Goal: Task Accomplishment & Management: Manage account settings

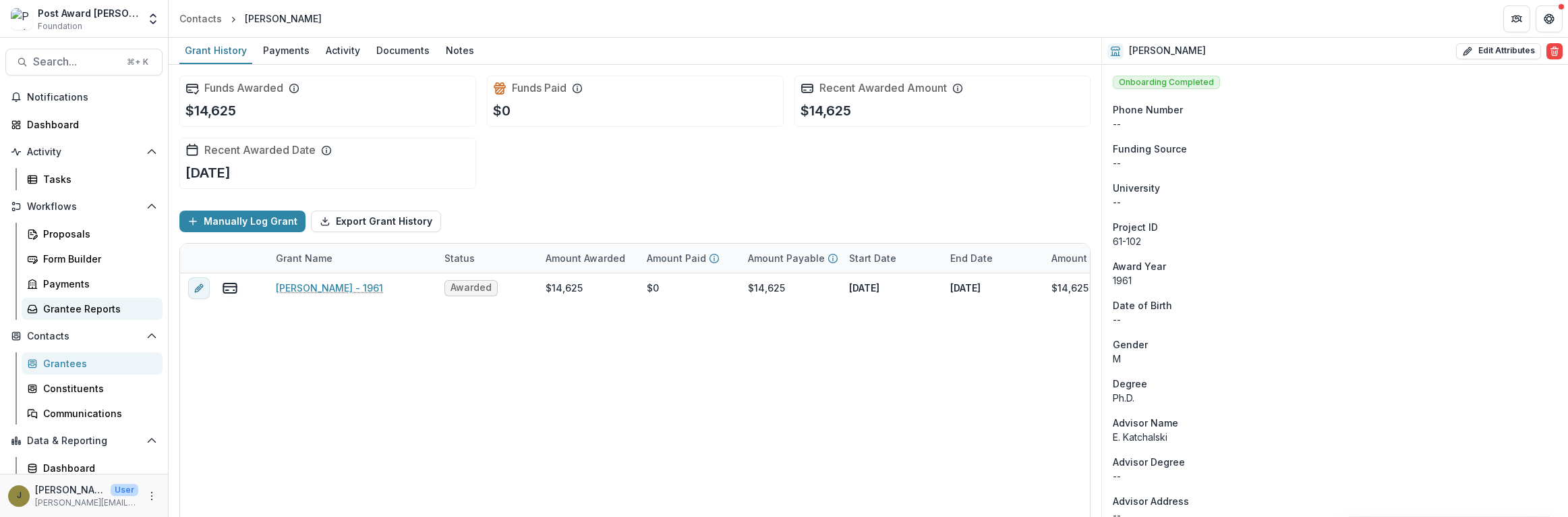
click at [56, 310] on div "Grantee Reports" at bounding box center [97, 309] width 109 height 14
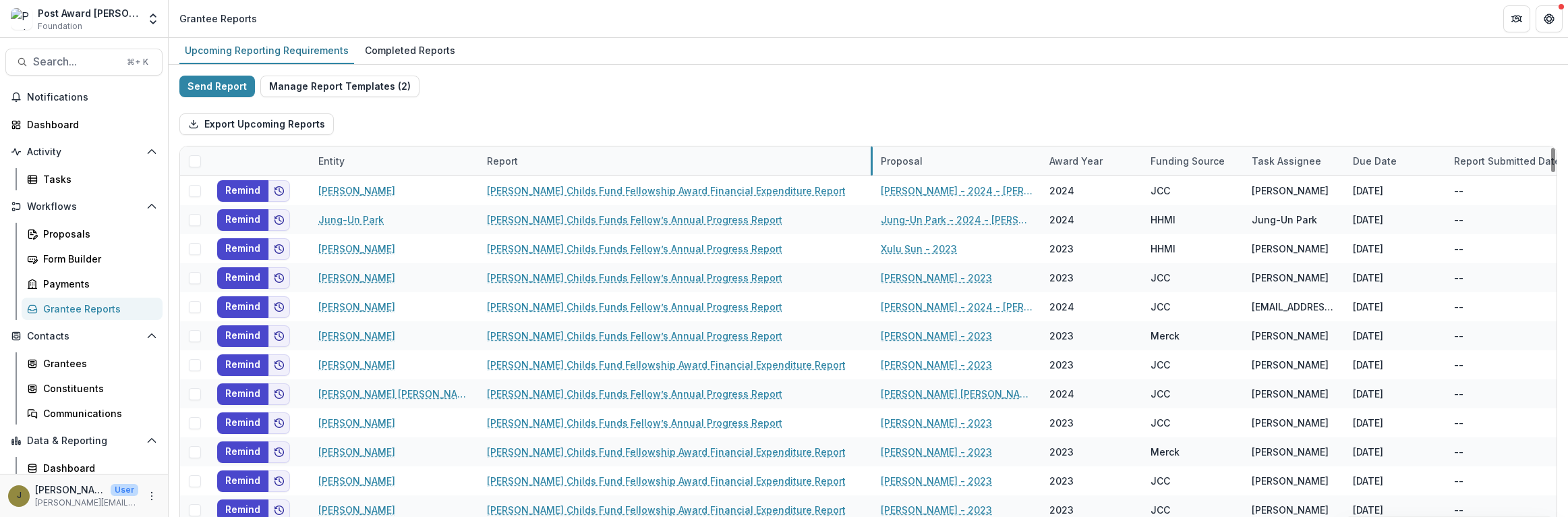
drag, startPoint x: 645, startPoint y: 161, endPoint x: 870, endPoint y: 162, distance: 225.0
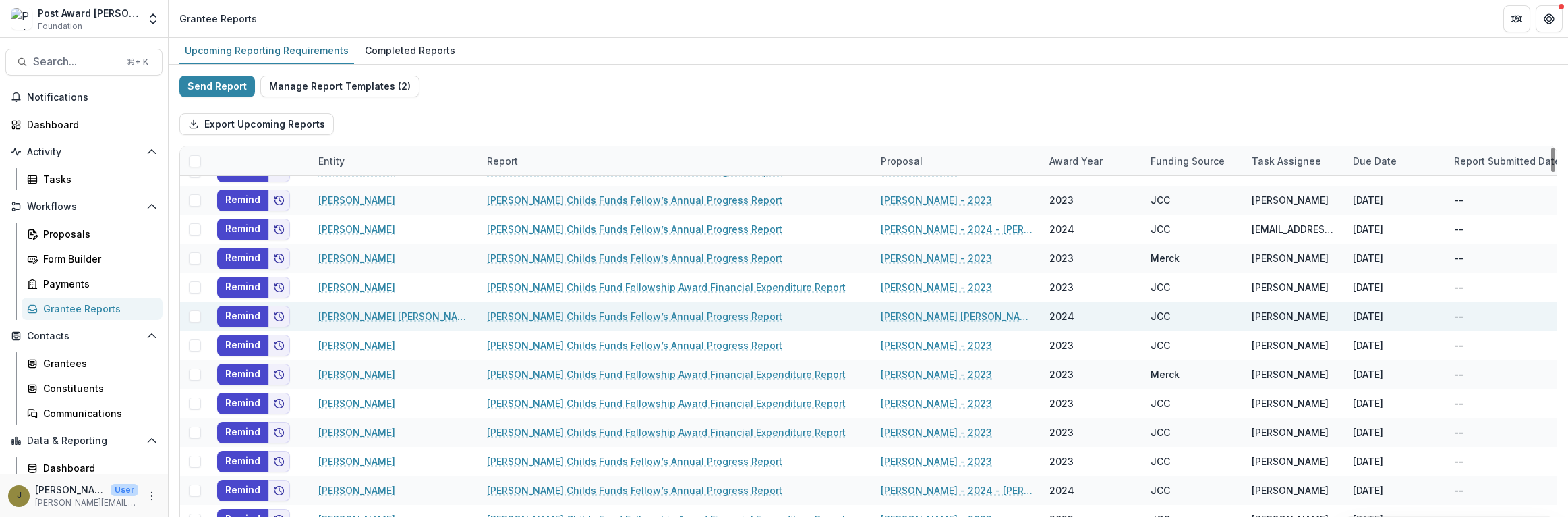
scroll to position [80, 0]
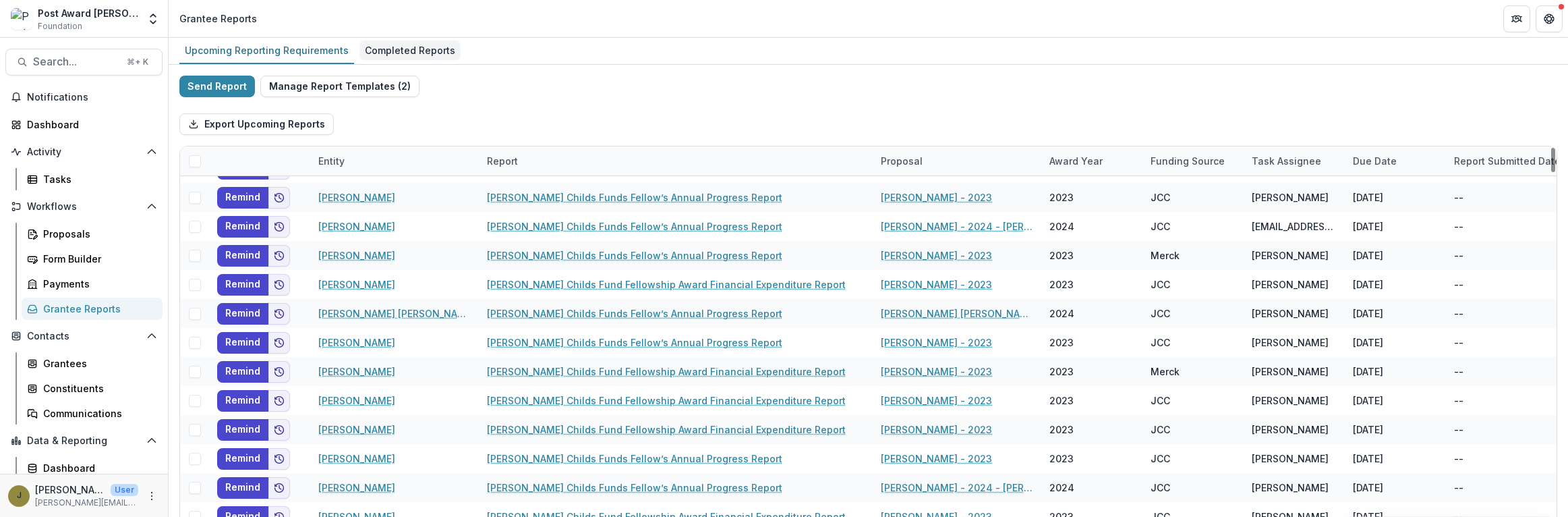
click at [430, 53] on div "Completed Reports" at bounding box center [410, 50] width 101 height 20
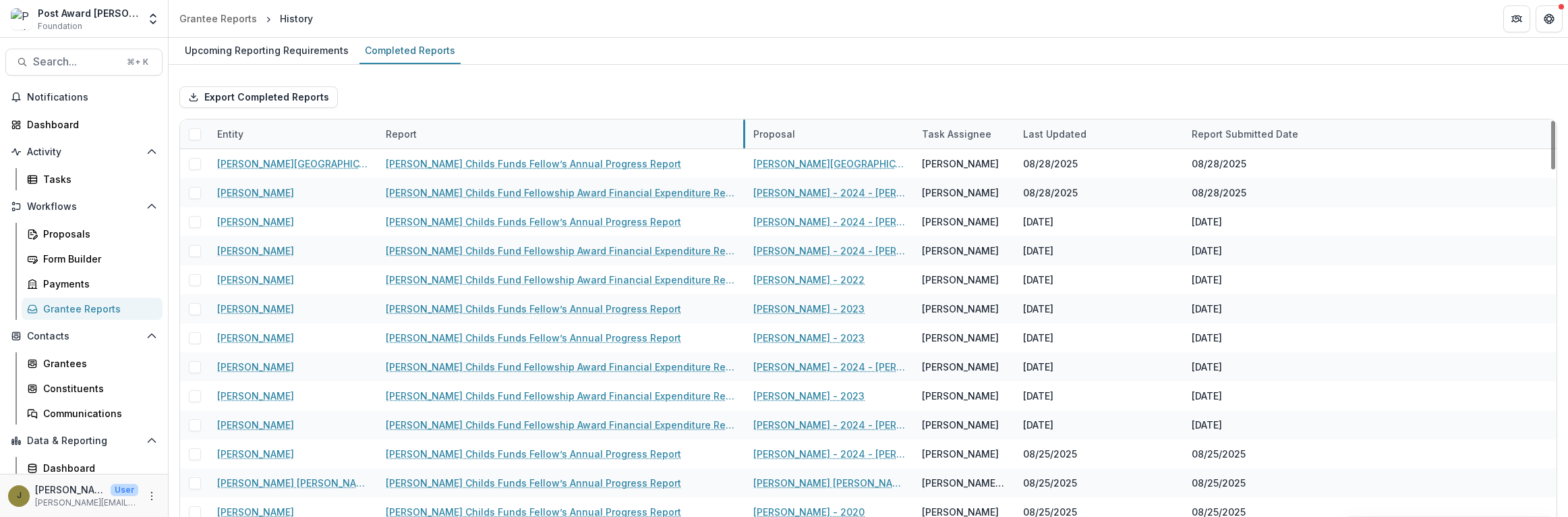
drag, startPoint x: 544, startPoint y: 135, endPoint x: 743, endPoint y: 135, distance: 199.0
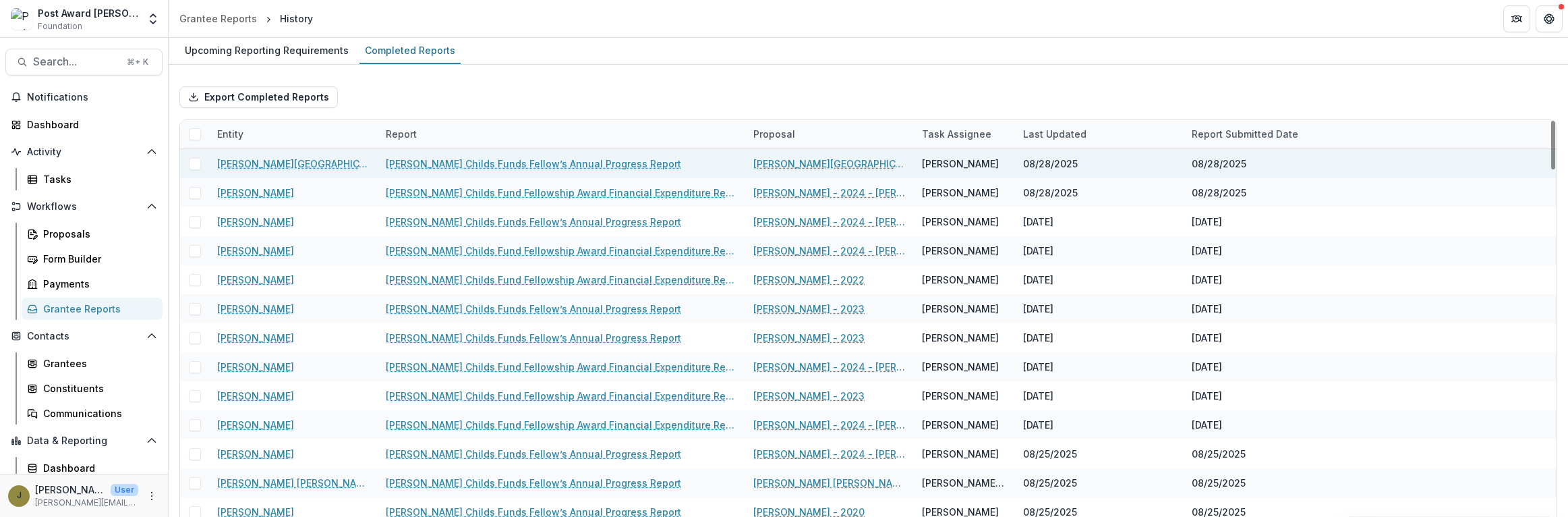
click at [492, 158] on link "[PERSON_NAME] Childs Funds Fellow’s Annual Progress Report" at bounding box center [533, 163] width 295 height 14
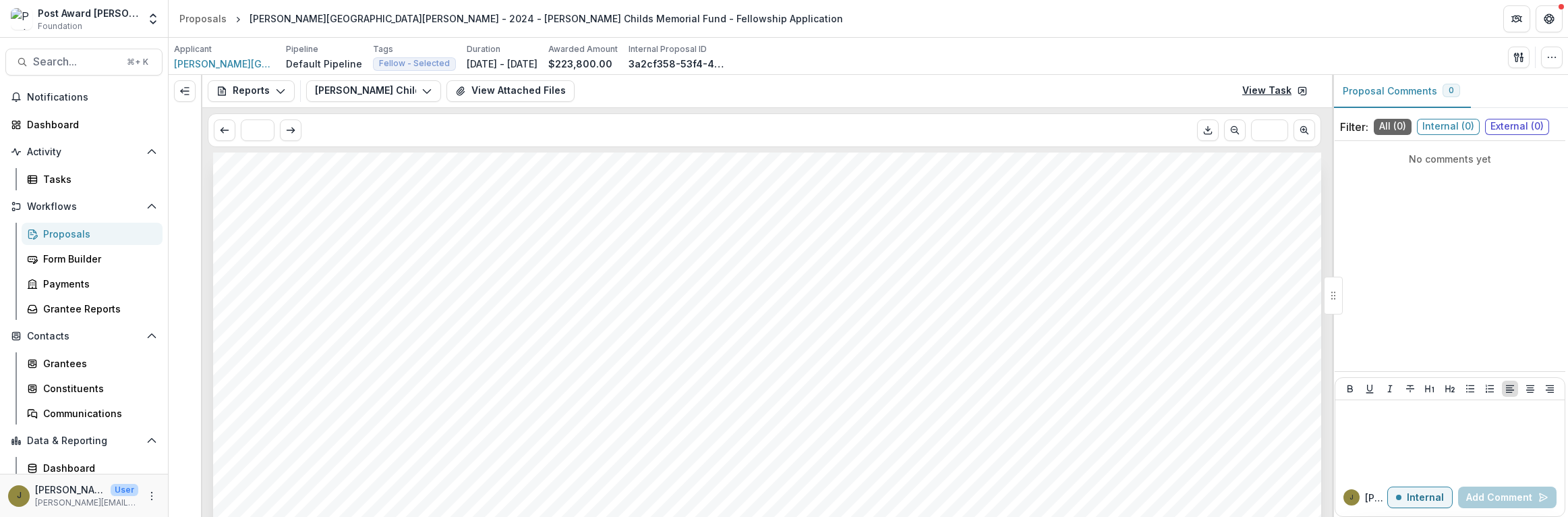
click at [1291, 86] on link "View Task" at bounding box center [1275, 91] width 82 height 22
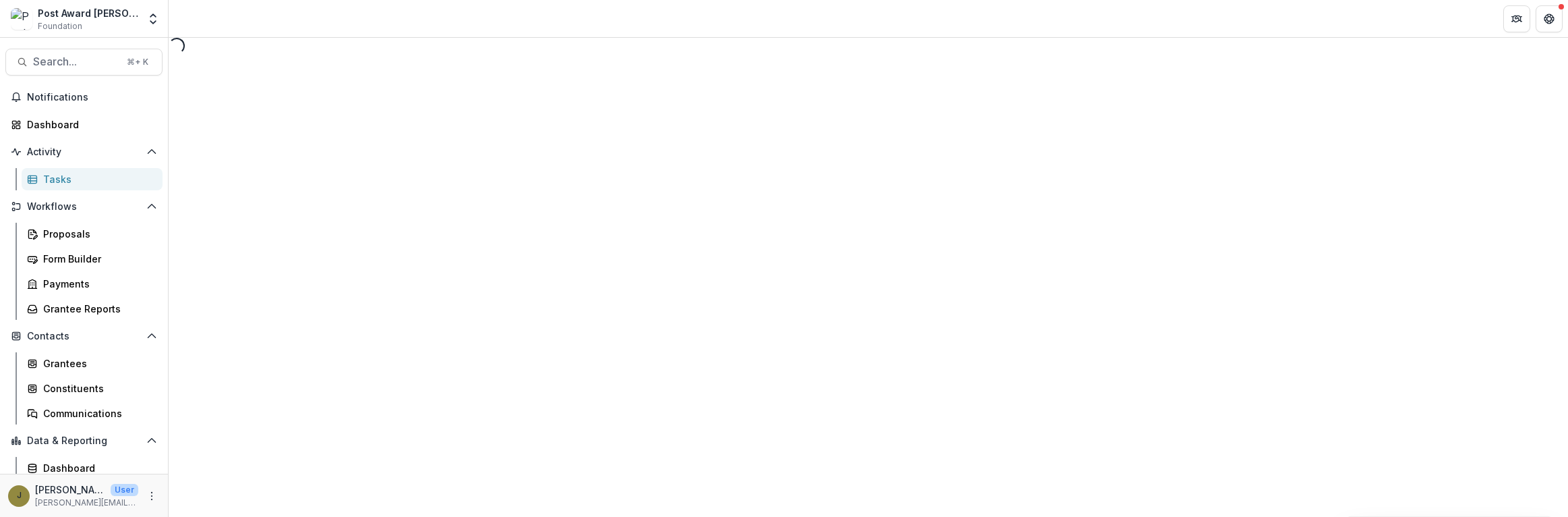
select select "********"
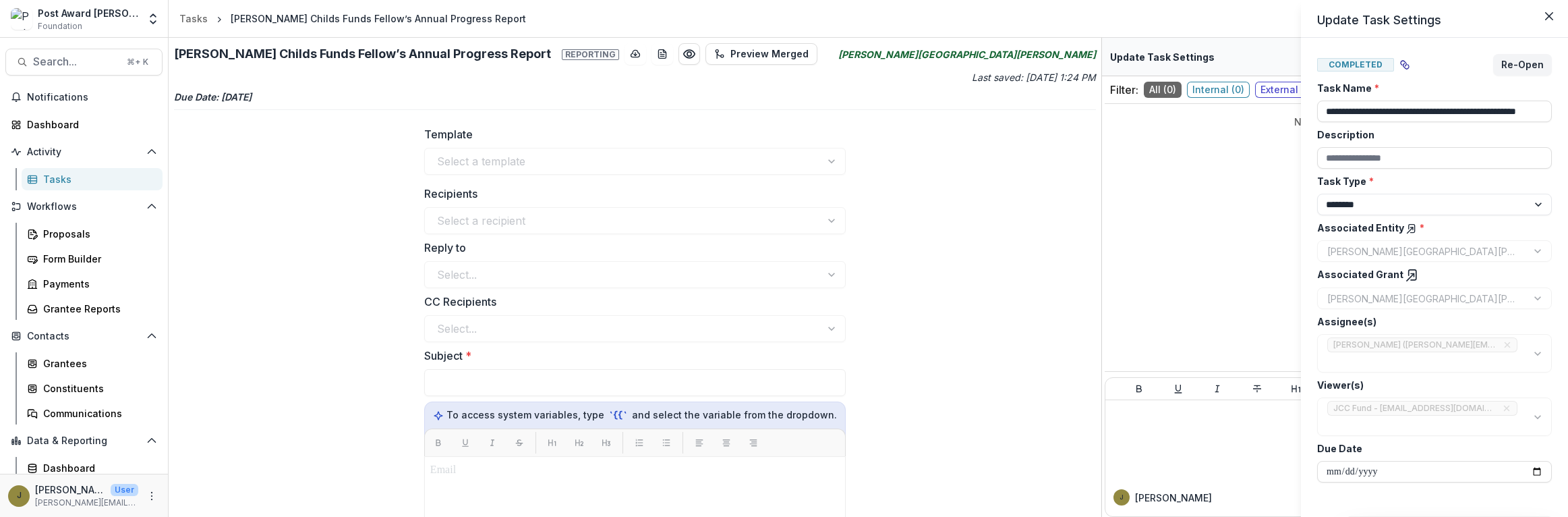
click at [713, 56] on div "**********" at bounding box center [784, 258] width 1568 height 517
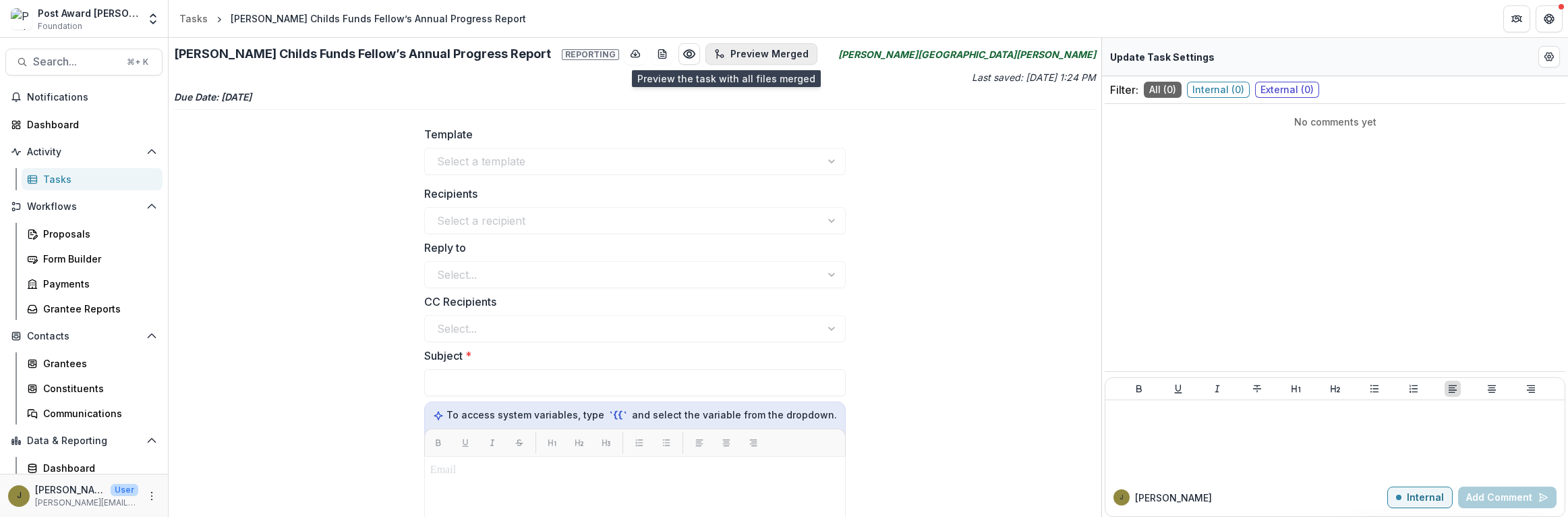
click at [714, 52] on icon "button" at bounding box center [719, 54] width 11 height 11
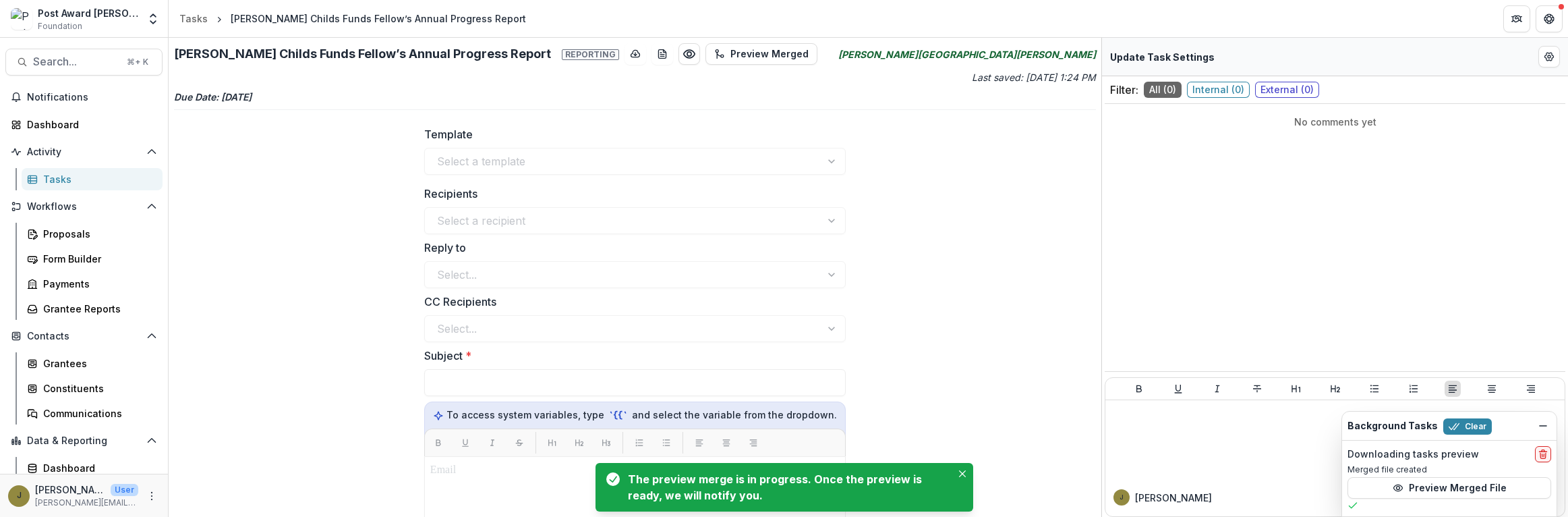
click at [1468, 483] on button "Preview Merged File" at bounding box center [1449, 488] width 204 height 22
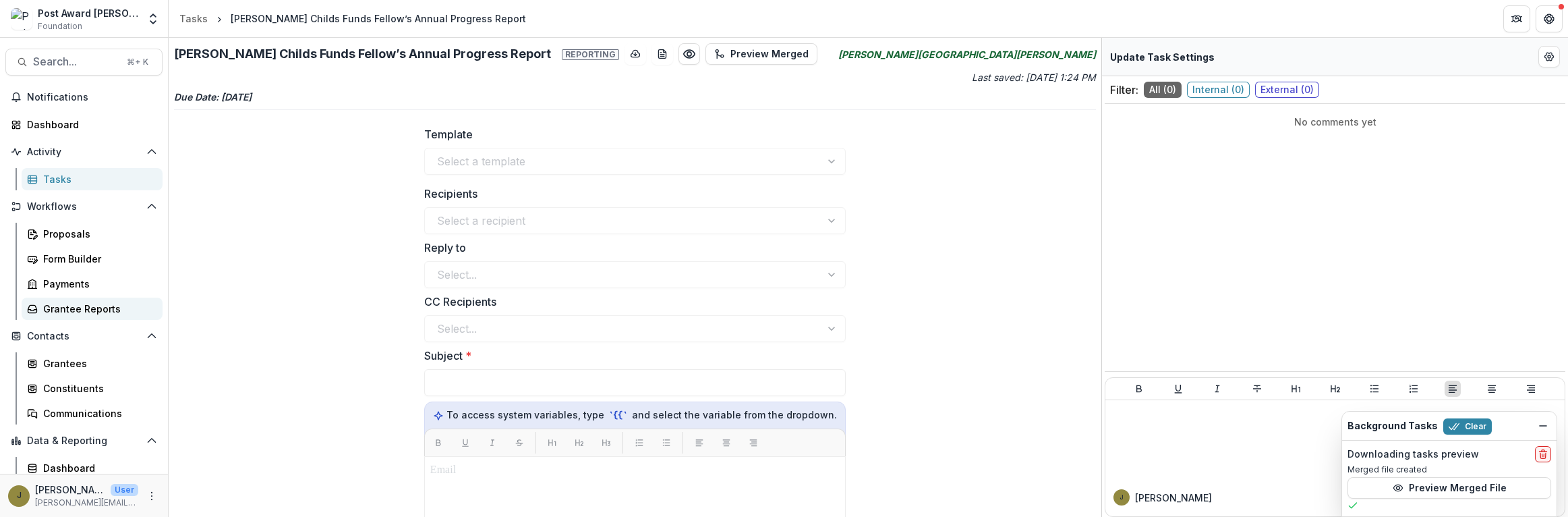
click at [48, 312] on div "Grantee Reports" at bounding box center [97, 309] width 109 height 14
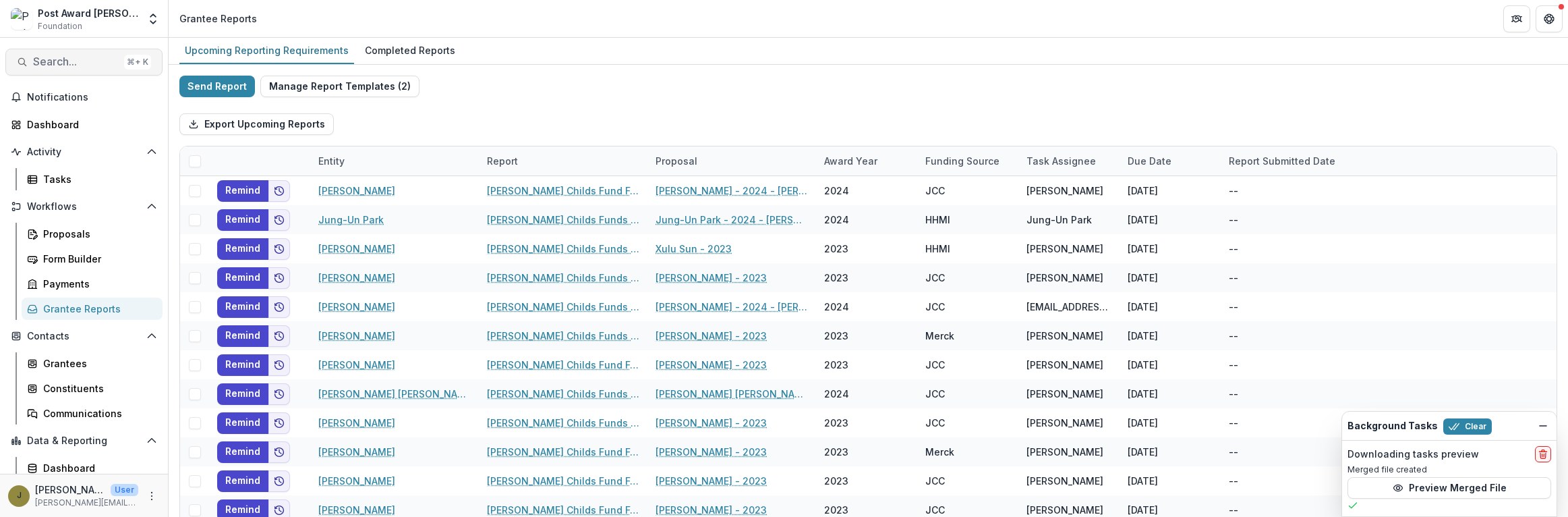
click at [53, 58] on span "Search..." at bounding box center [76, 62] width 86 height 13
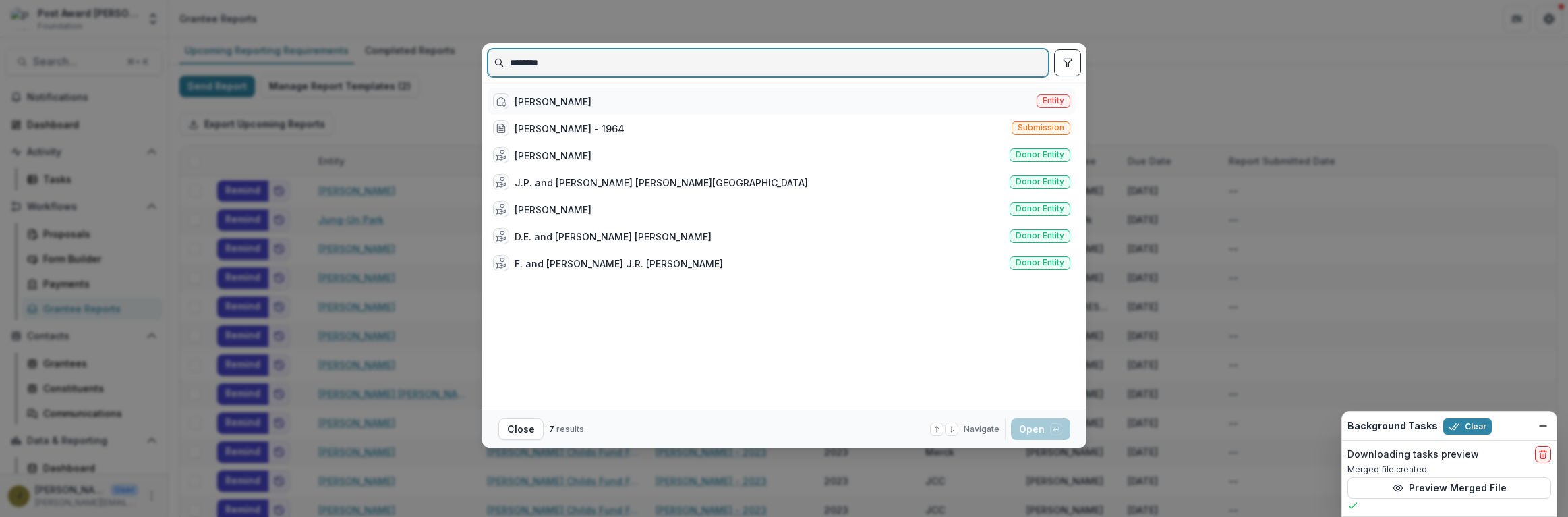
type input "********"
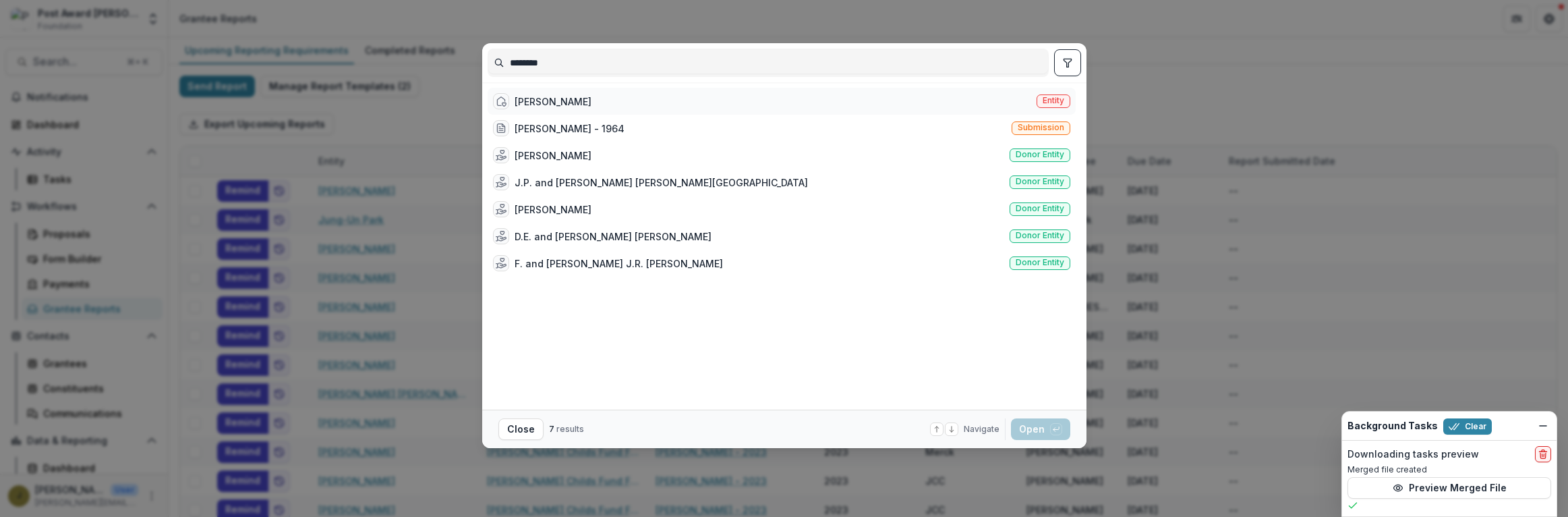
click at [653, 101] on div "[PERSON_NAME] Entity" at bounding box center [781, 101] width 588 height 27
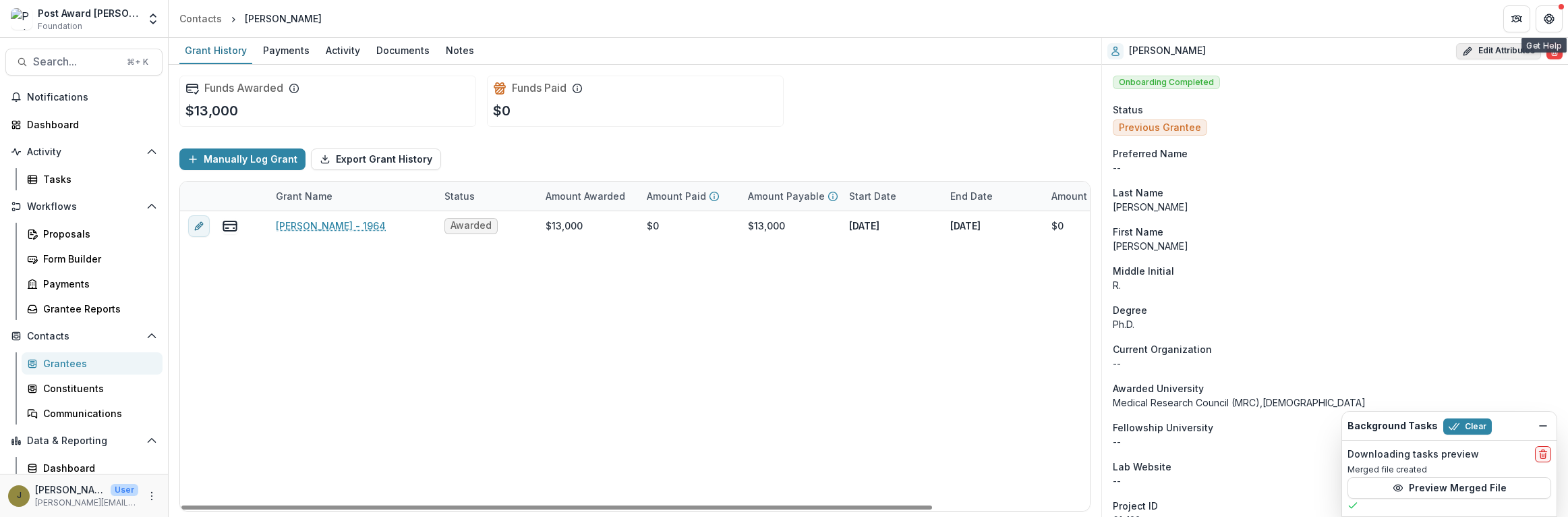
click at [1512, 50] on button "Edit Attributes" at bounding box center [1498, 51] width 85 height 17
select select
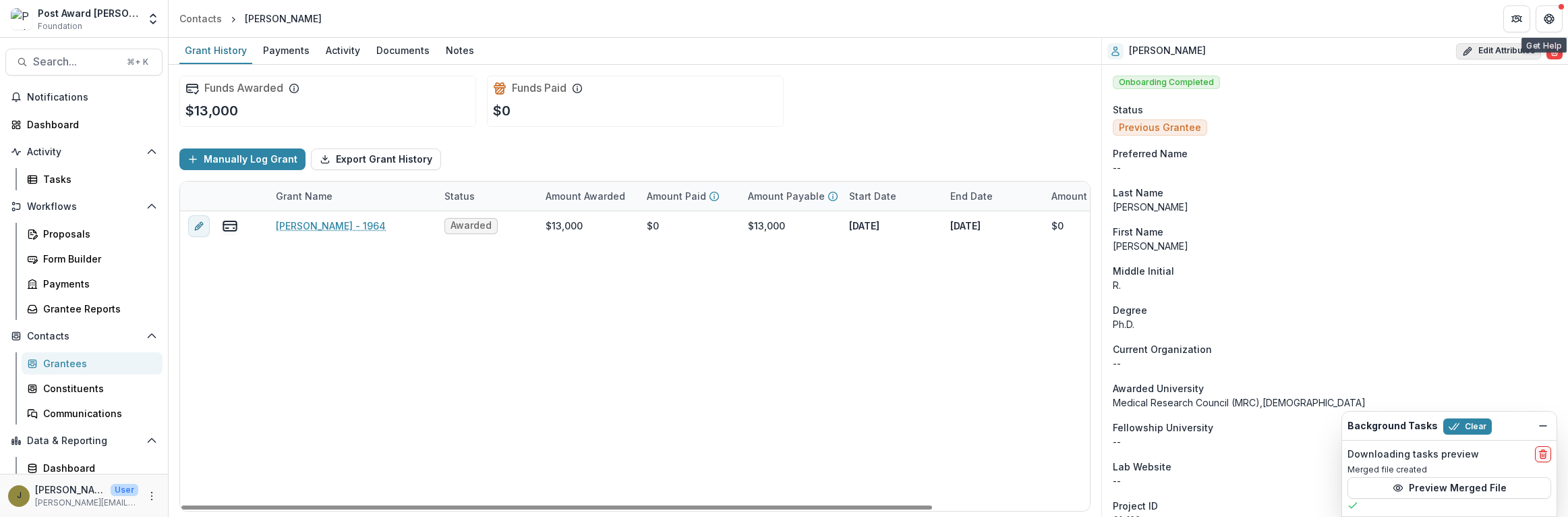
select select
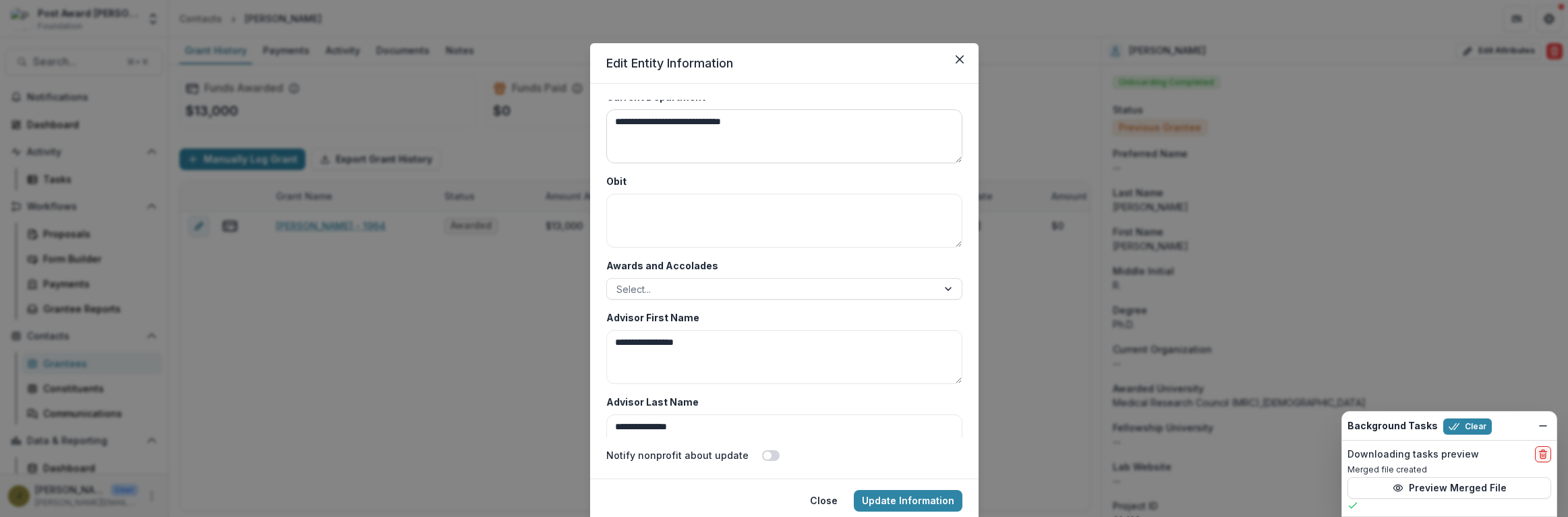
scroll to position [6468, 0]
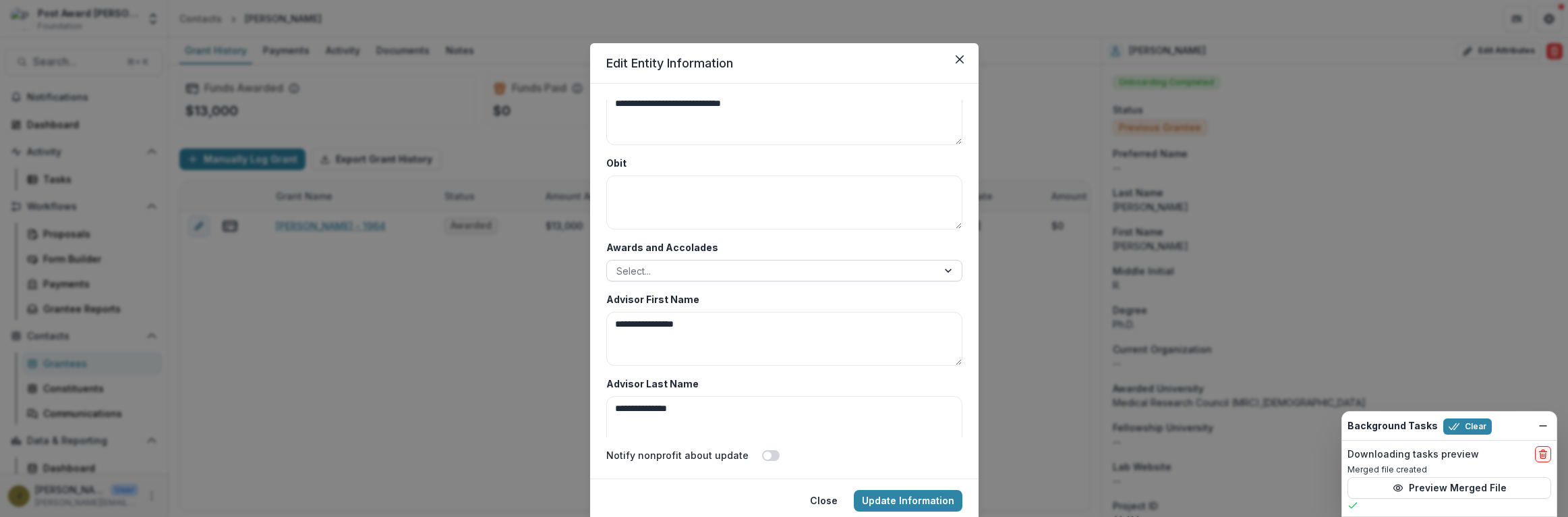
click at [770, 269] on div at bounding box center [772, 271] width 312 height 17
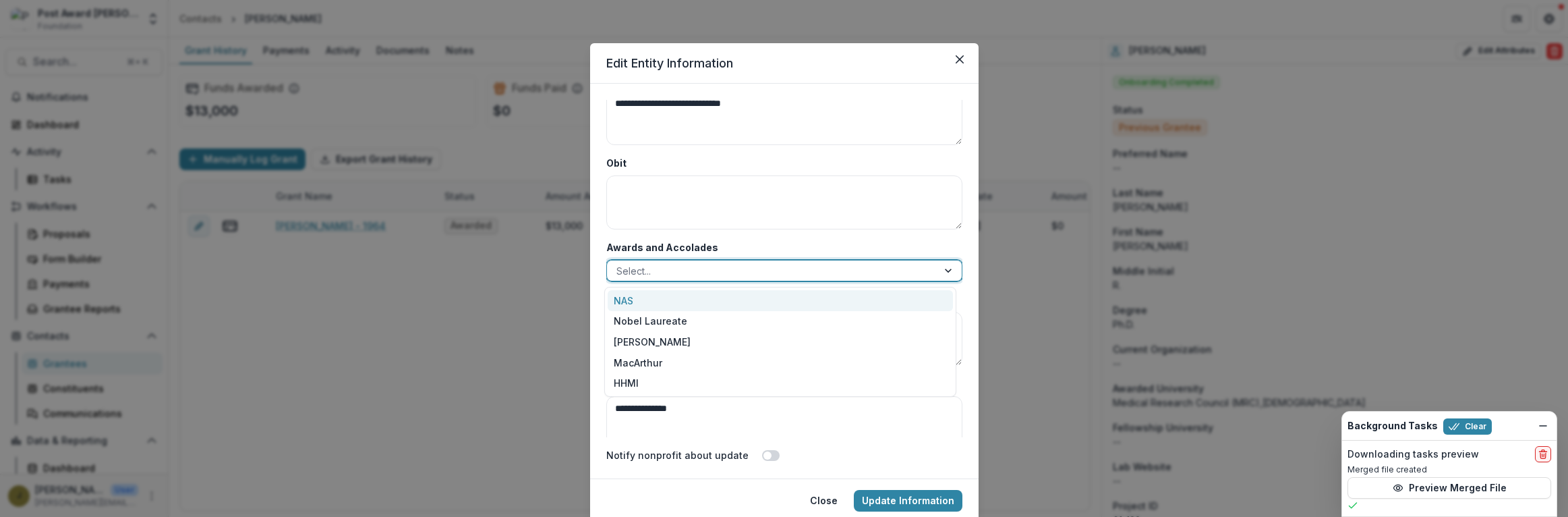
click at [672, 298] on div "NAS" at bounding box center [780, 301] width 345 height 21
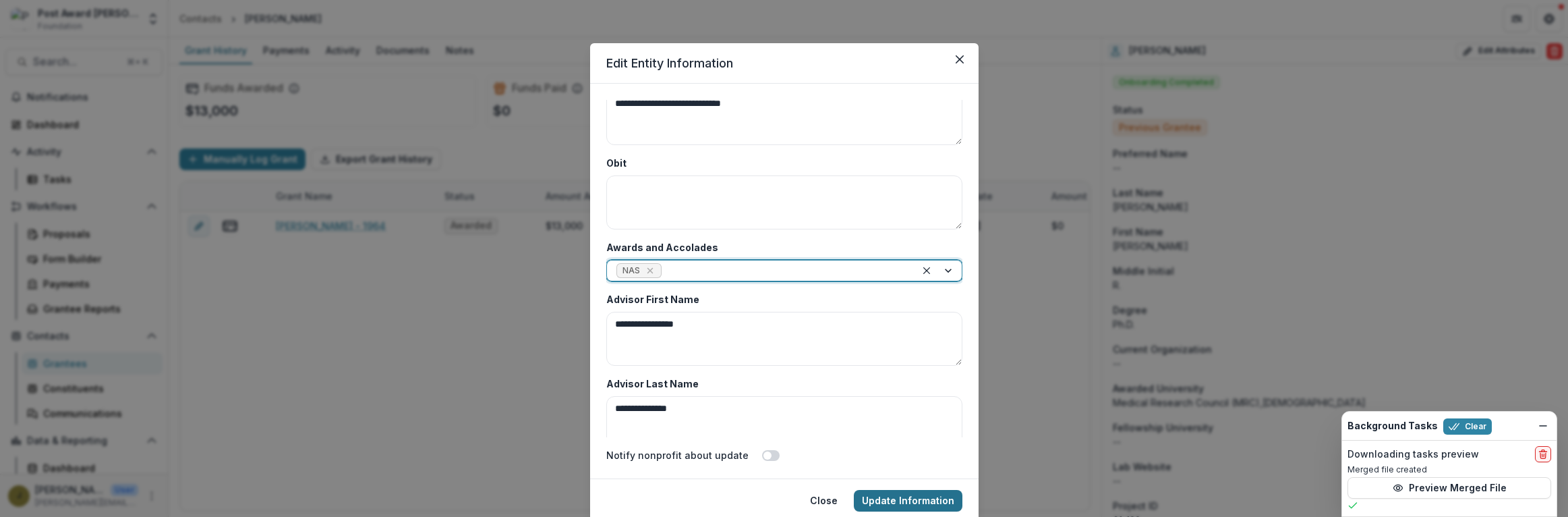
click at [889, 500] on button "Update Information" at bounding box center [908, 500] width 109 height 22
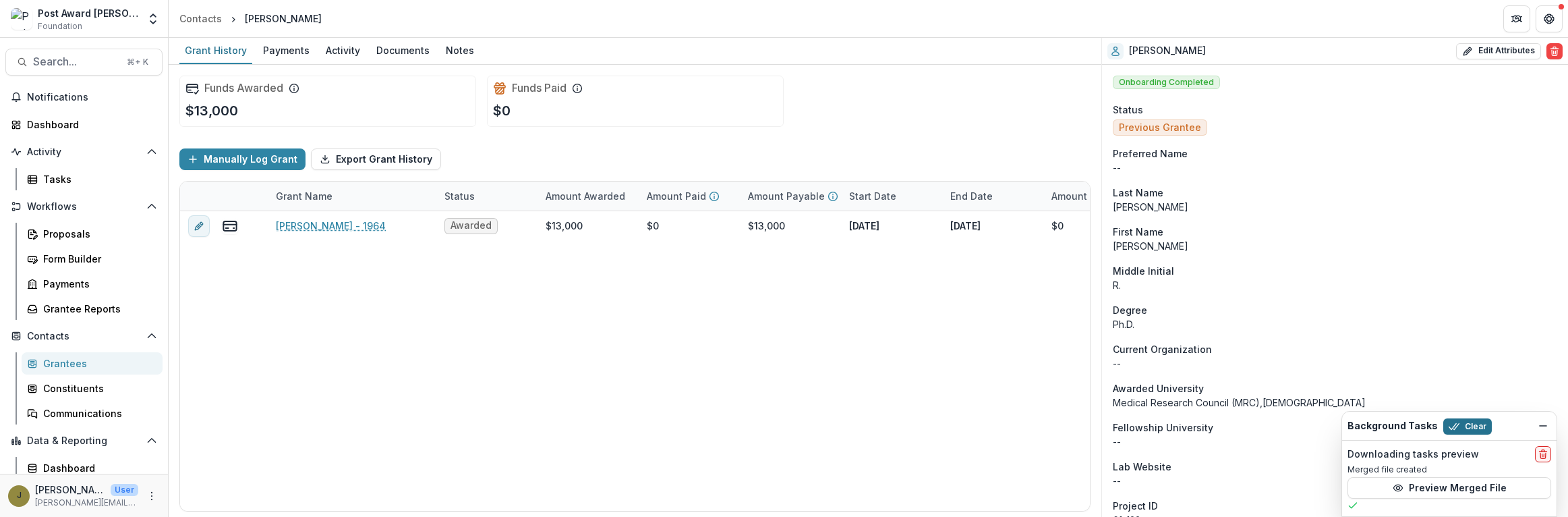
click at [1464, 431] on button "Clear" at bounding box center [1467, 427] width 49 height 17
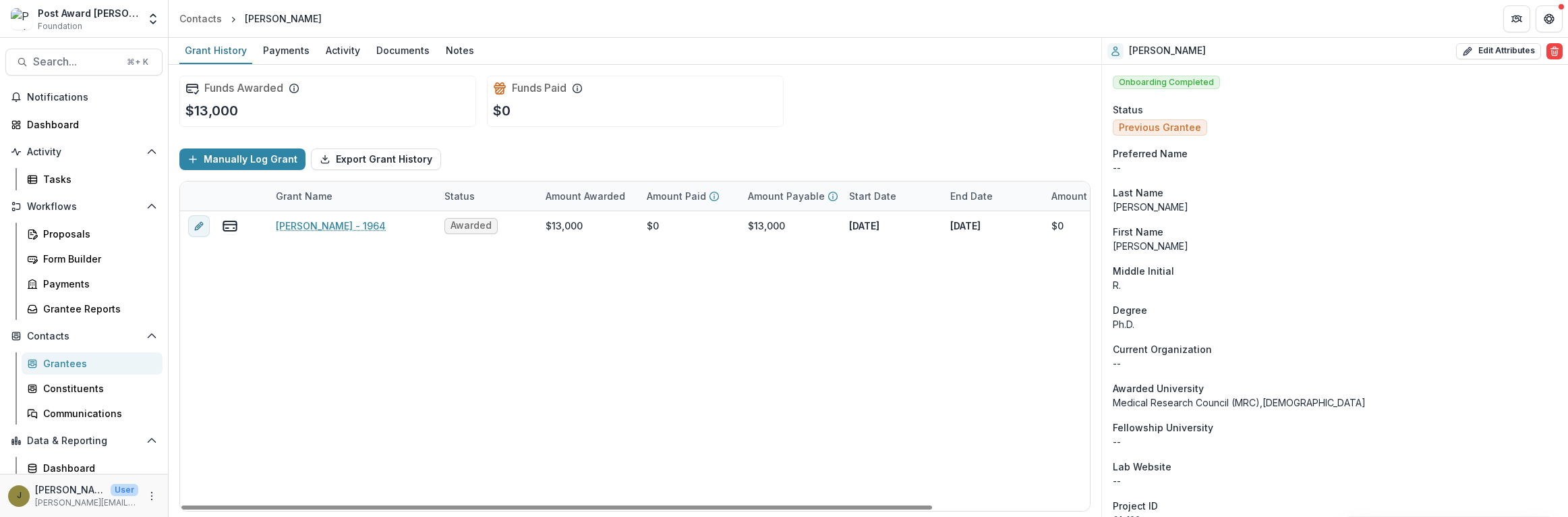
click at [38, 46] on div "Search... ⌘ + K Notifications Dashboard Activity Tasks Workflows Proposals Form…" at bounding box center [84, 277] width 169 height 479
click at [52, 62] on span "Search..." at bounding box center [76, 62] width 86 height 13
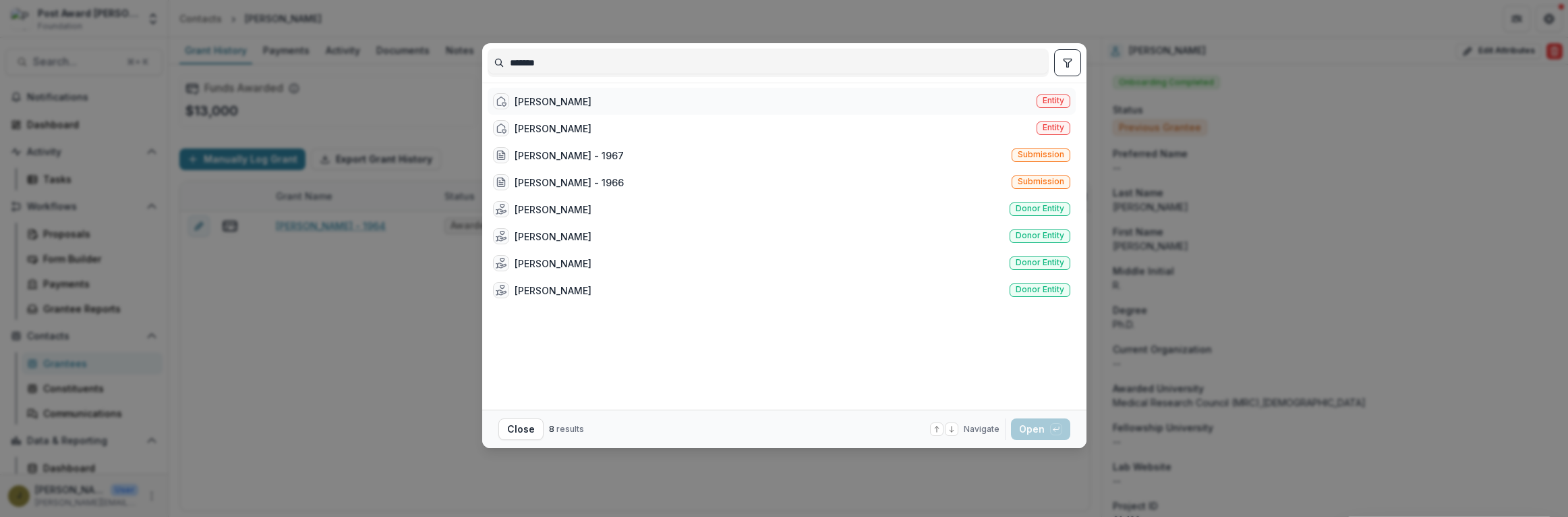
type input "*******"
click at [580, 103] on div "[PERSON_NAME] Entity" at bounding box center [781, 101] width 588 height 27
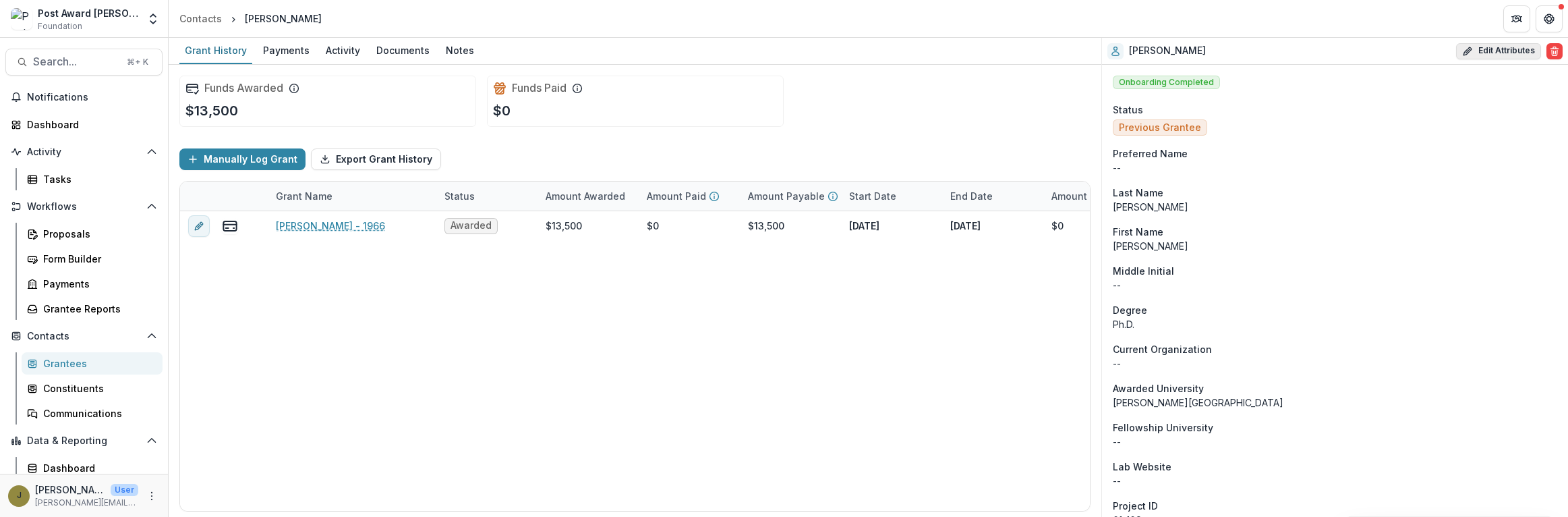
click at [1514, 47] on button "Edit Attributes" at bounding box center [1498, 51] width 85 height 17
select select
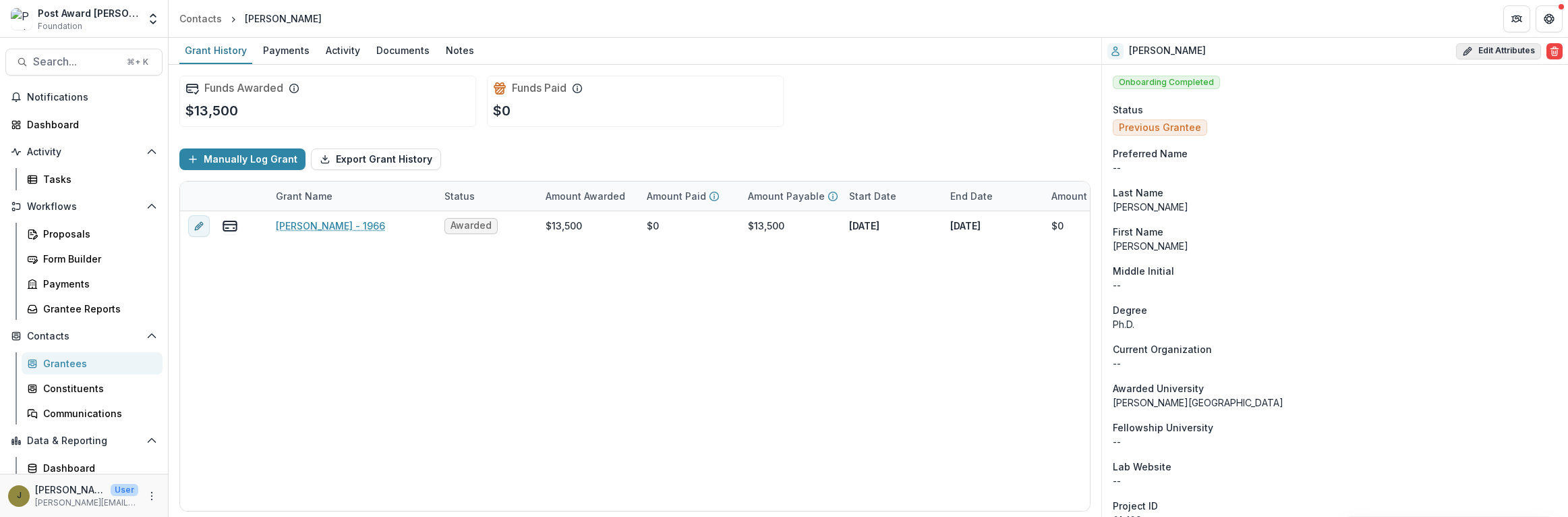
select select
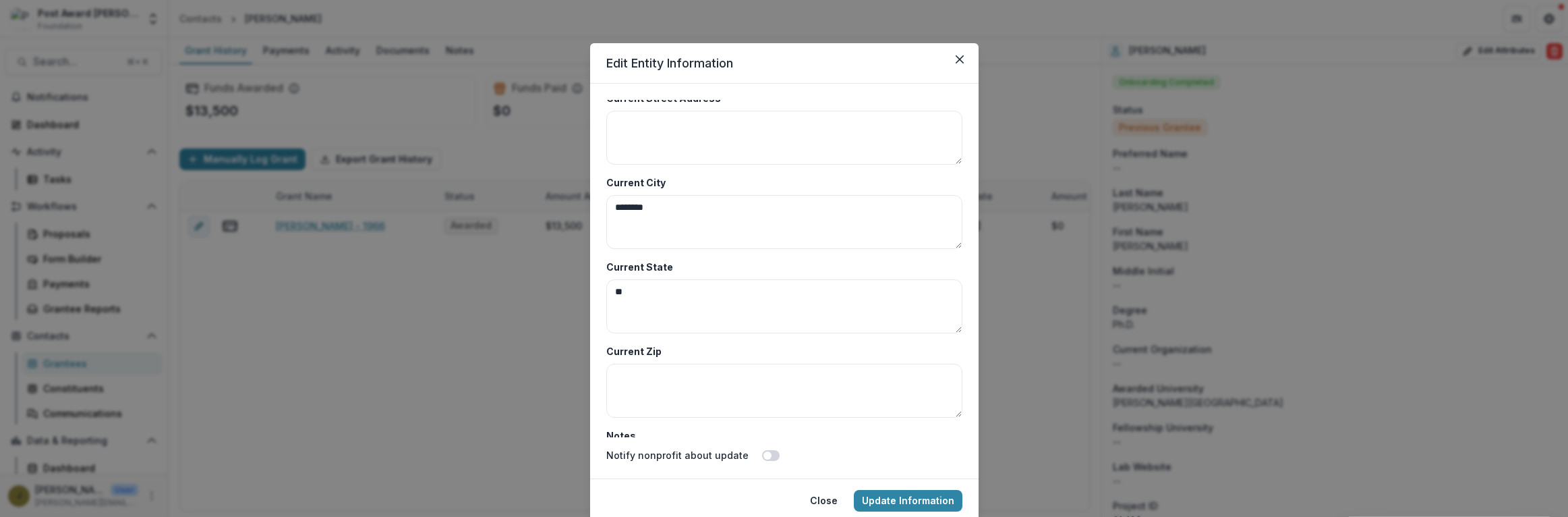
scroll to position [6565, 0]
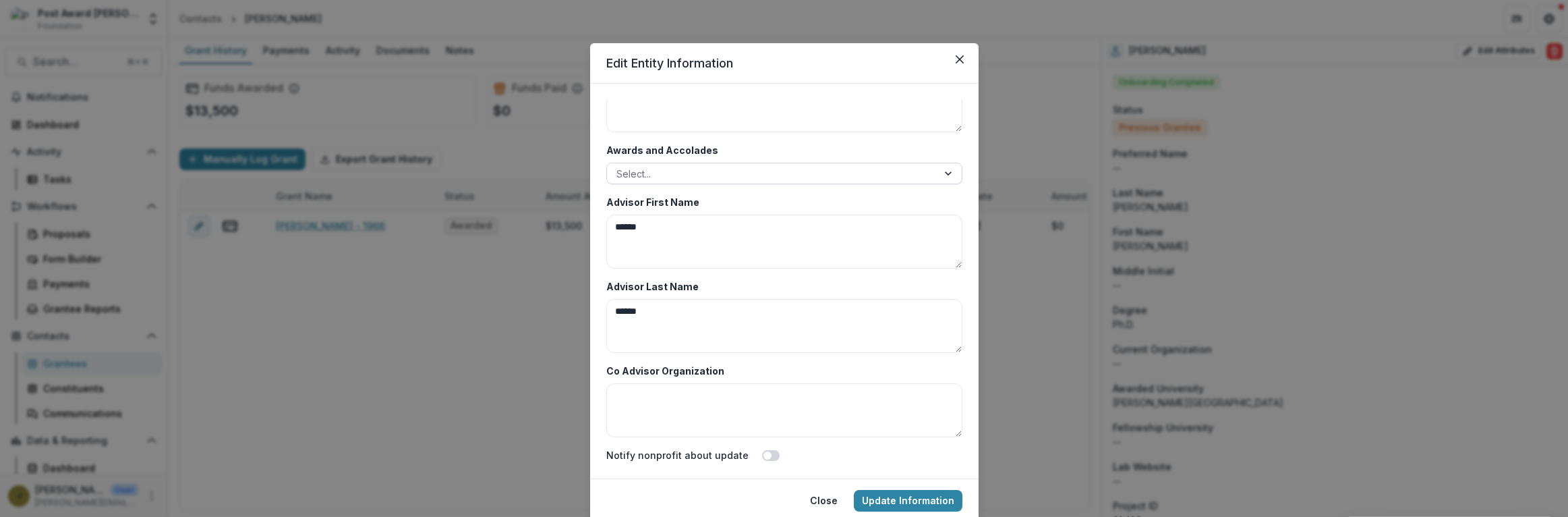
click at [644, 179] on div at bounding box center [772, 174] width 312 height 17
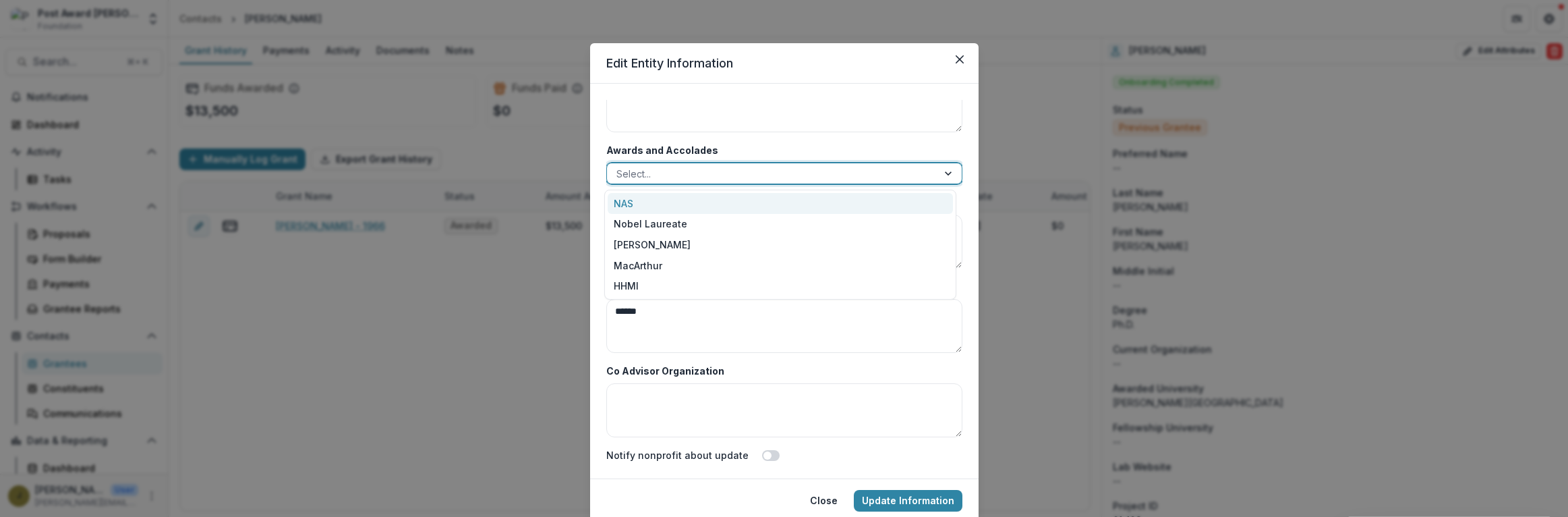
click at [644, 204] on div "NAS" at bounding box center [780, 204] width 345 height 21
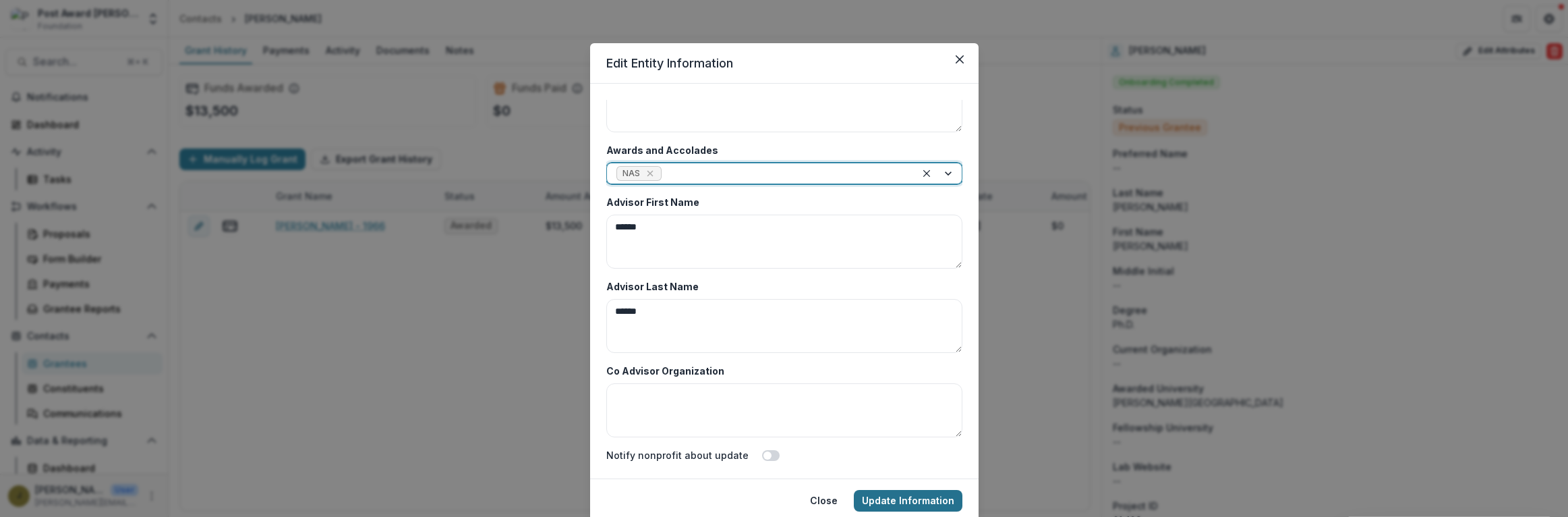
click at [894, 507] on button "Update Information" at bounding box center [908, 500] width 109 height 22
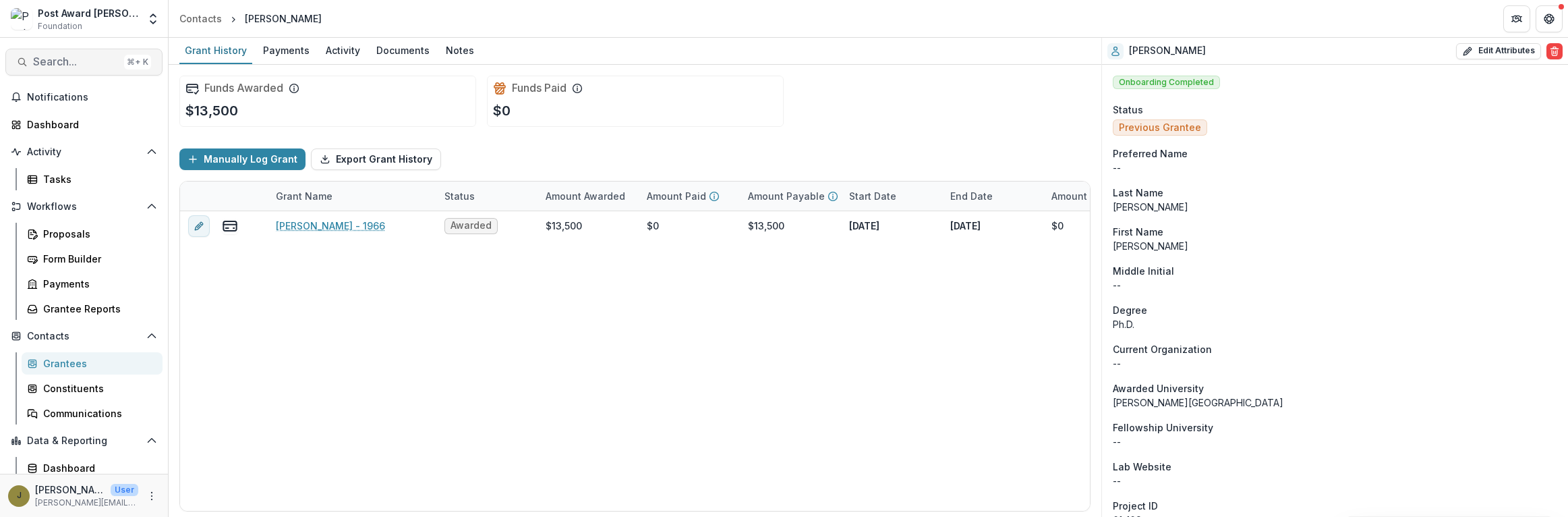
click at [41, 61] on span "Search..." at bounding box center [76, 62] width 86 height 13
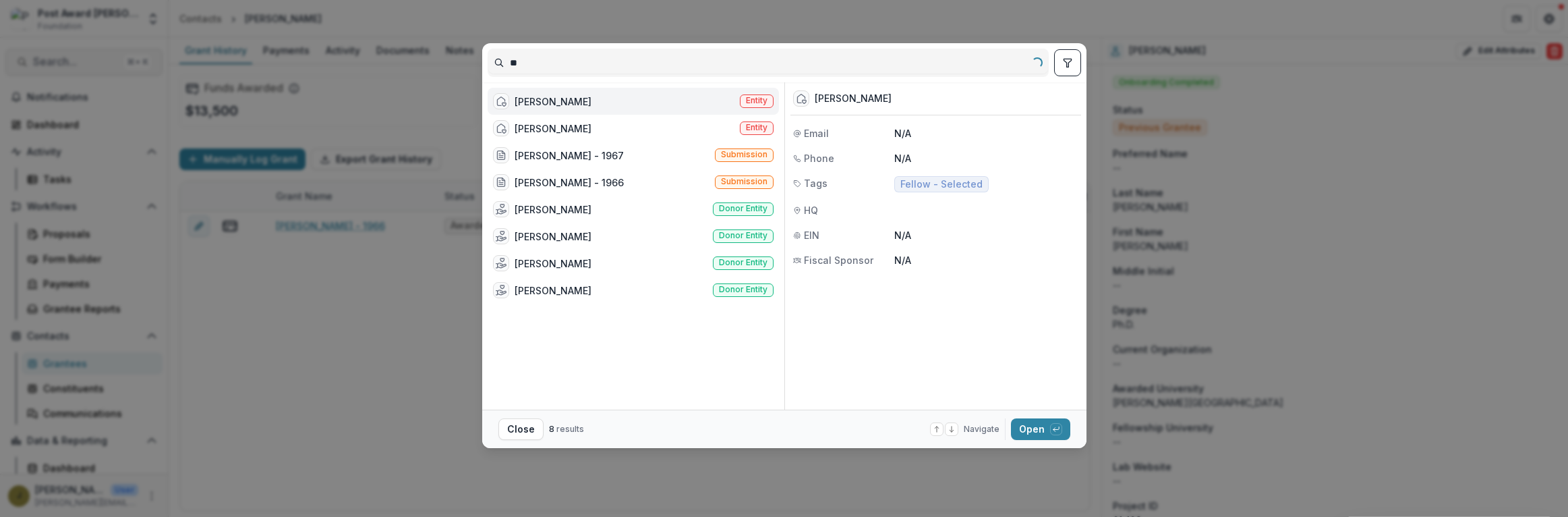
type input "*"
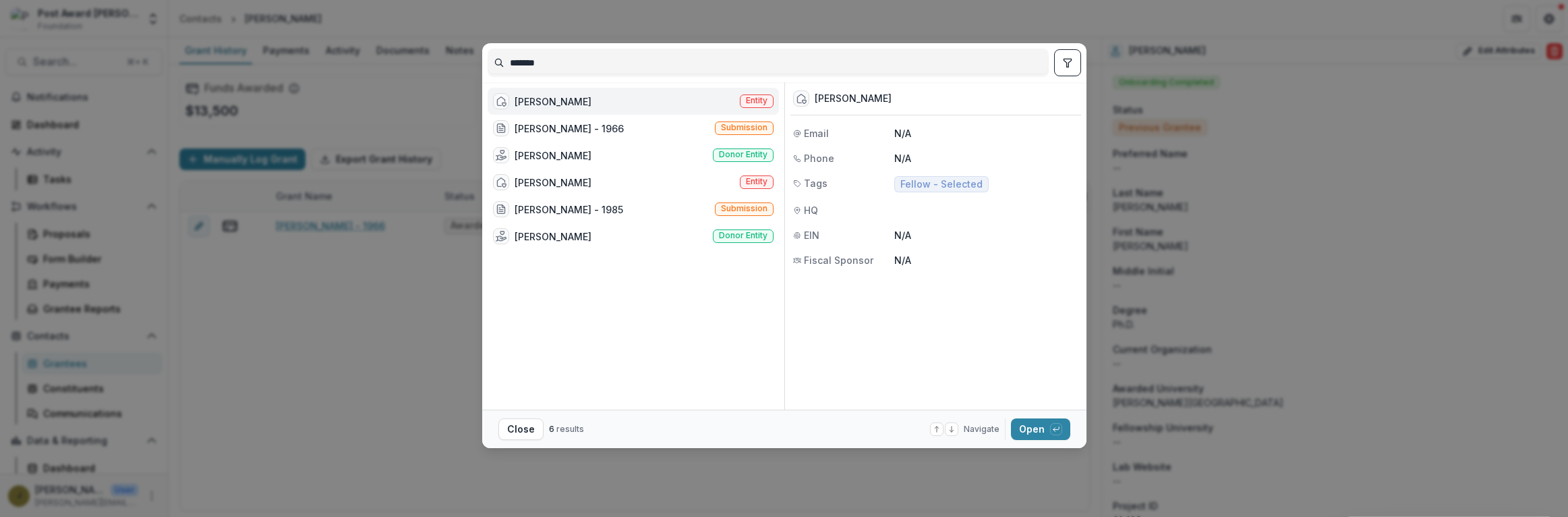
type input "*******"
click at [578, 101] on div "[PERSON_NAME]" at bounding box center [553, 101] width 77 height 14
click at [578, 101] on div "[PERSON_NAME]" at bounding box center [543, 102] width 98 height 17
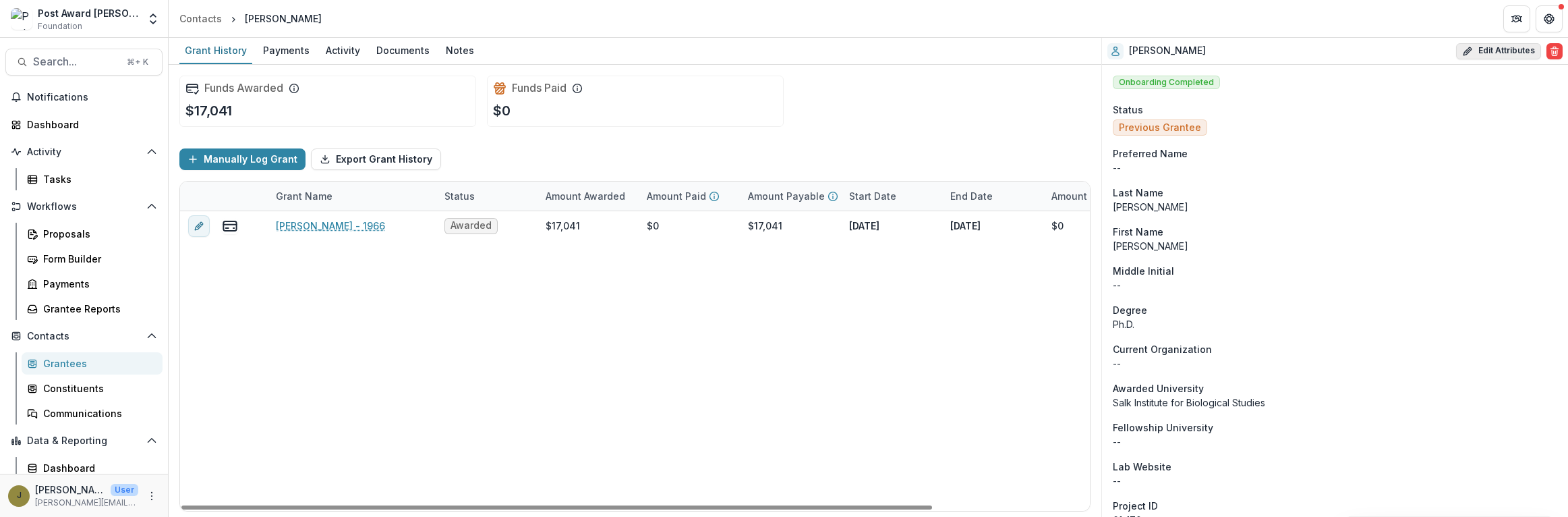
click at [1462, 48] on icon "button" at bounding box center [1467, 51] width 11 height 11
select select
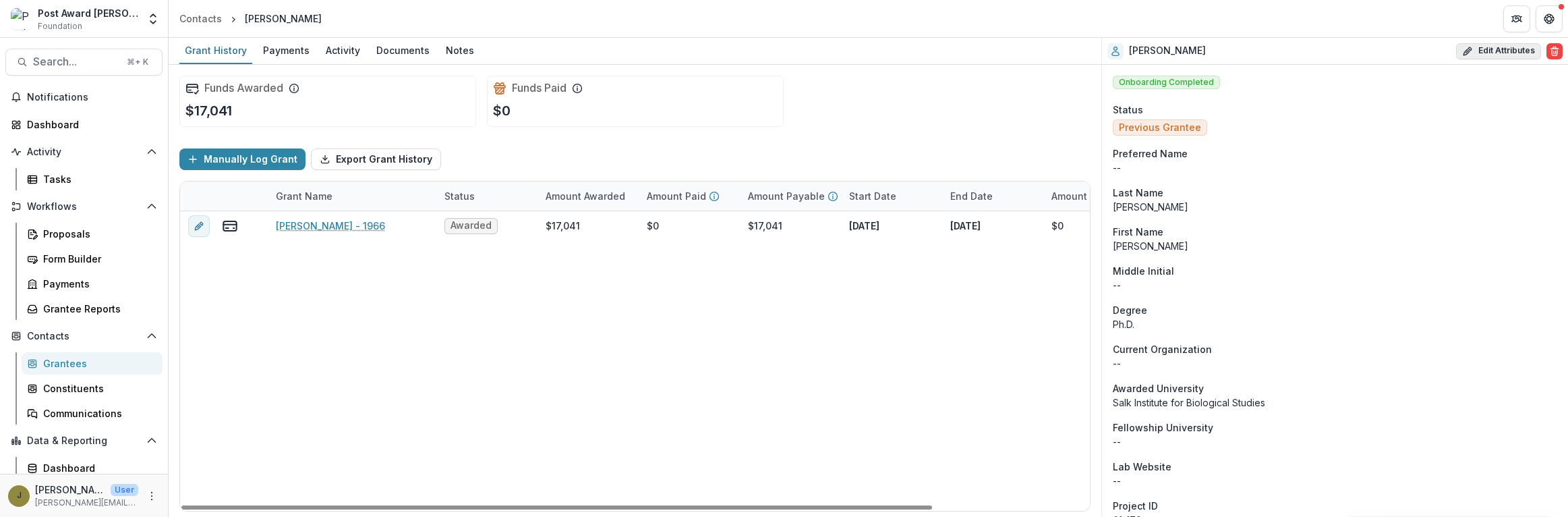
select select
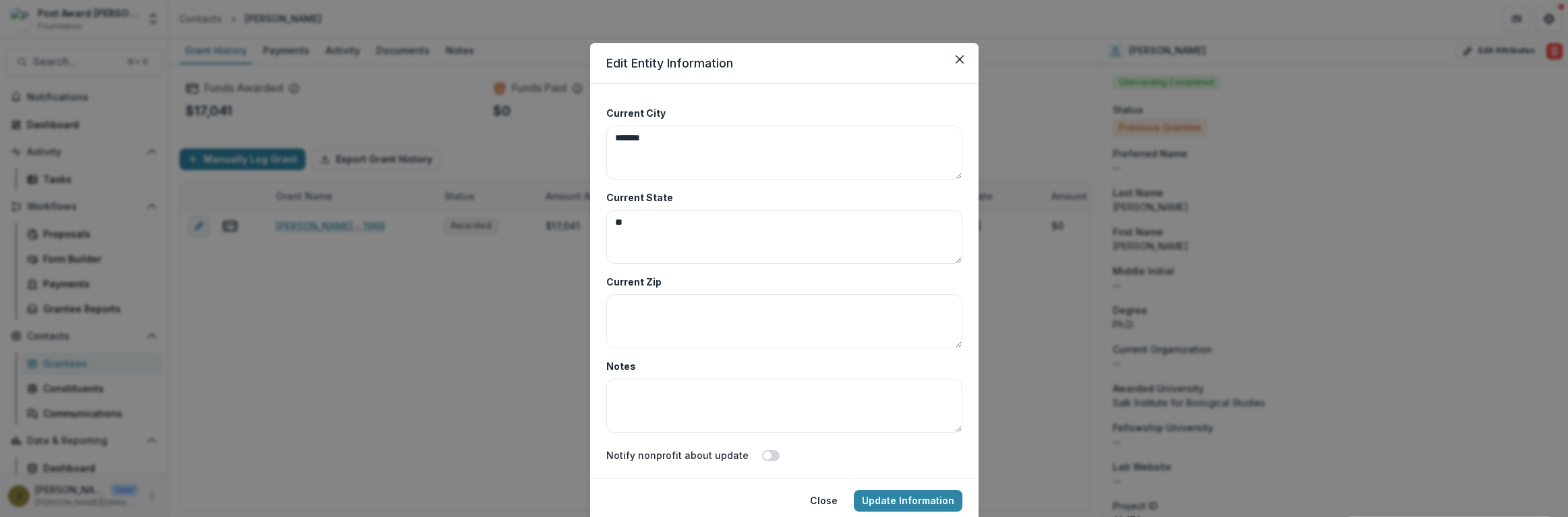
scroll to position [6565, 0]
click at [681, 177] on div at bounding box center [772, 174] width 312 height 17
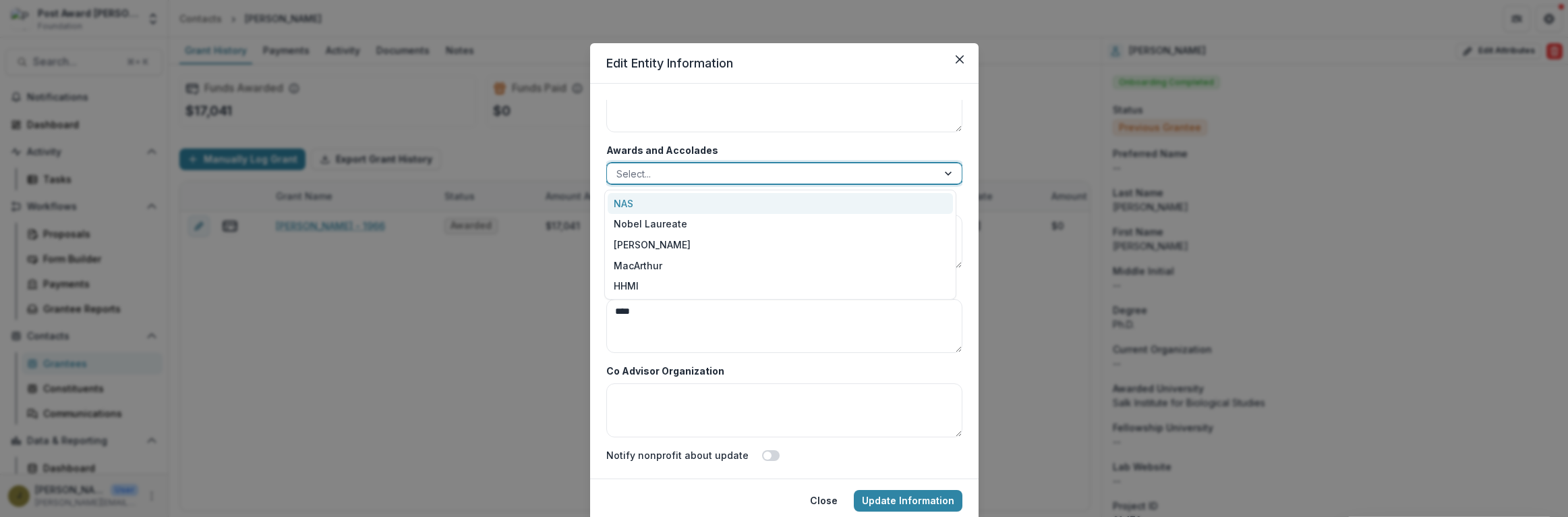
click at [668, 198] on div "NAS" at bounding box center [780, 204] width 345 height 21
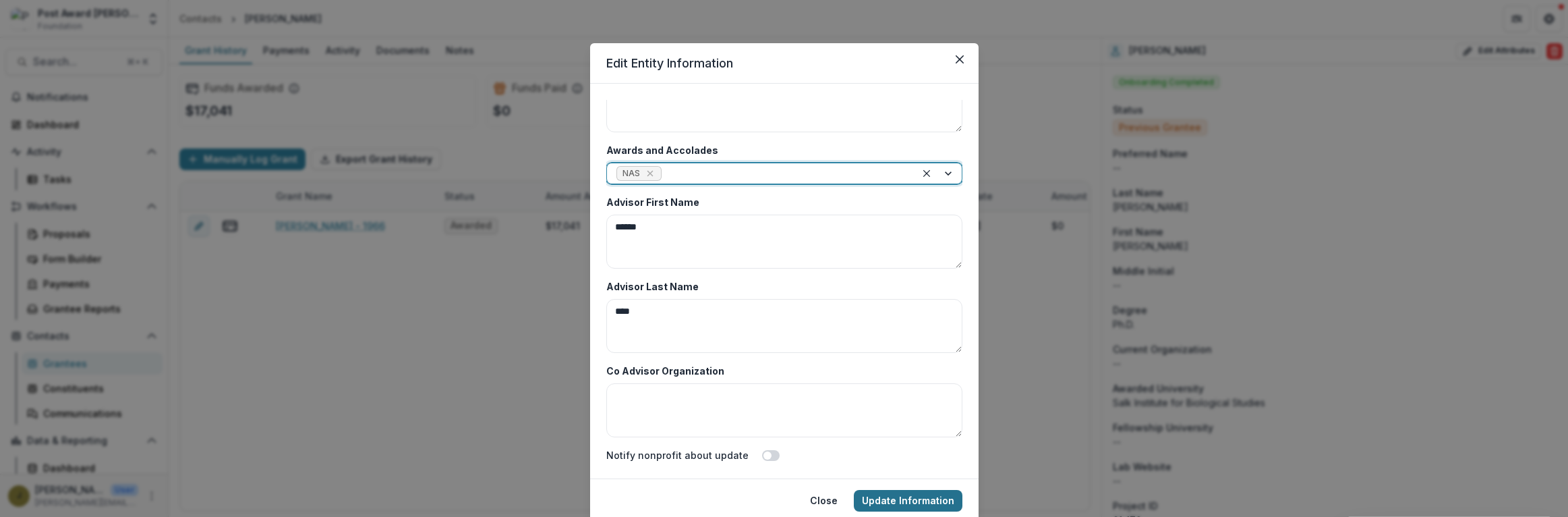
click at [883, 505] on button "Update Information" at bounding box center [908, 500] width 109 height 22
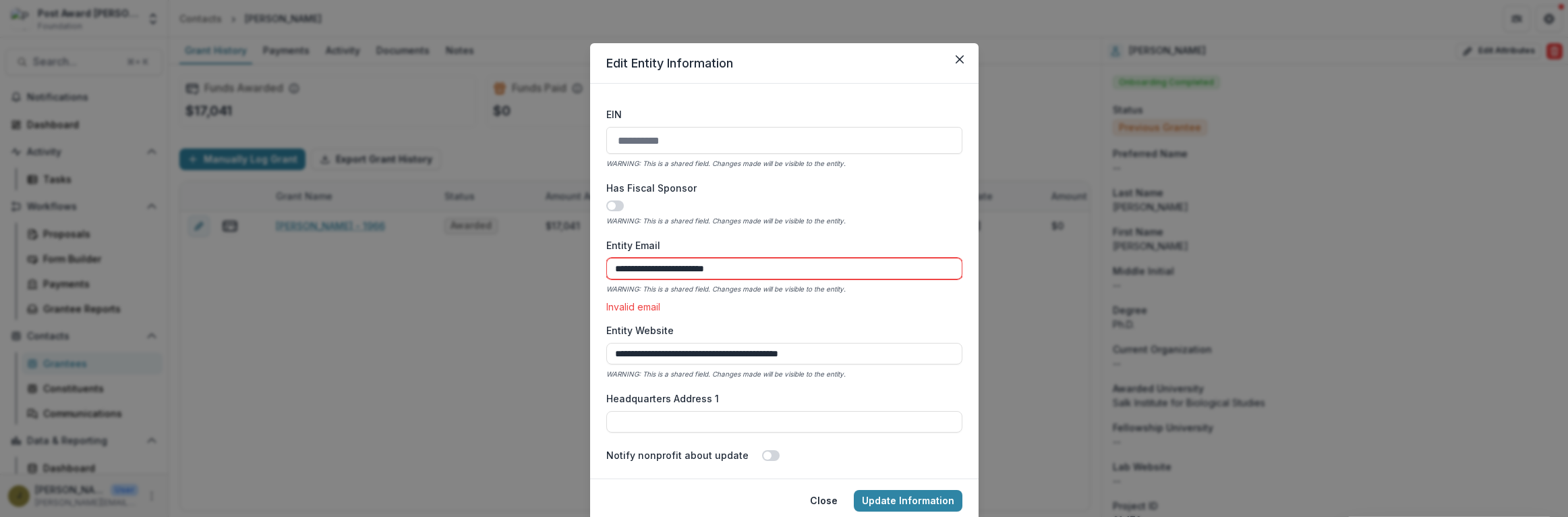
click at [628, 271] on input "**********" at bounding box center [785, 268] width 356 height 22
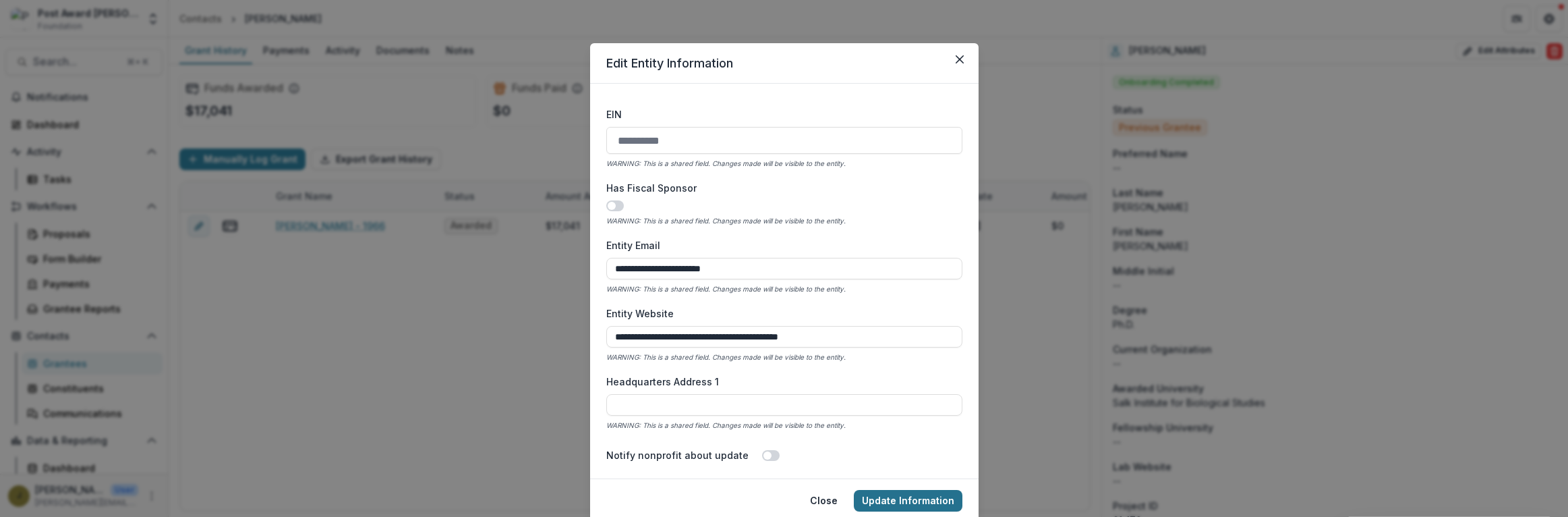
type input "**********"
click at [927, 501] on button "Update Information" at bounding box center [908, 500] width 109 height 22
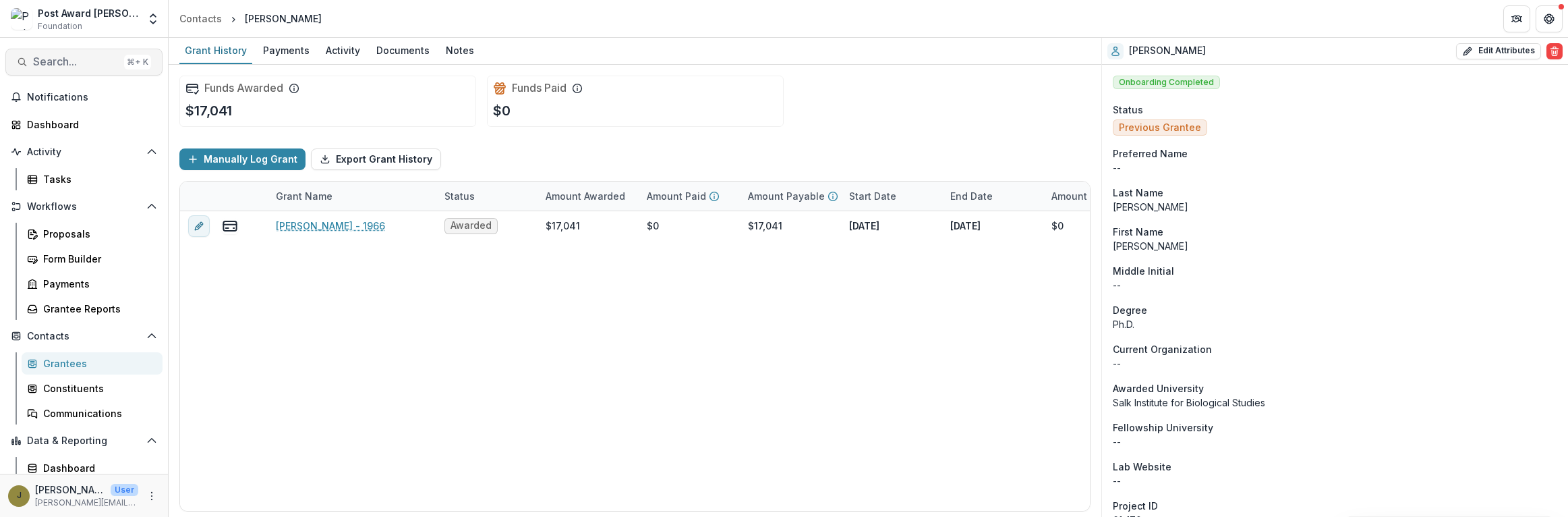
click at [71, 56] on span "Search..." at bounding box center [76, 62] width 86 height 13
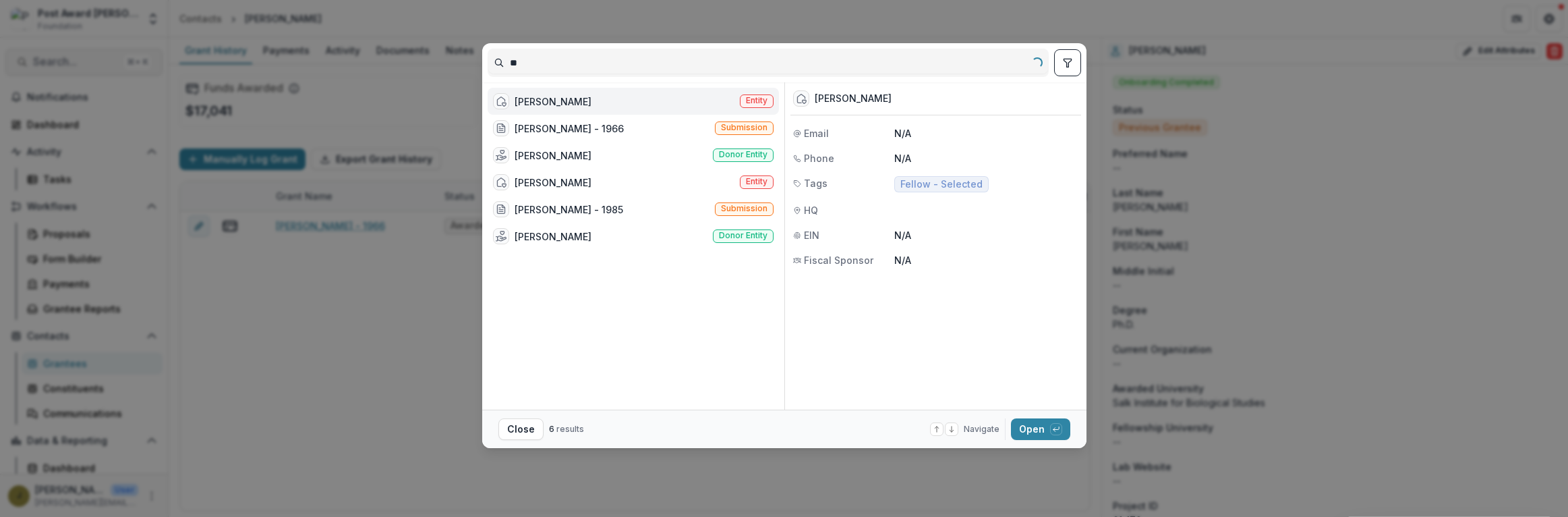
type input "*"
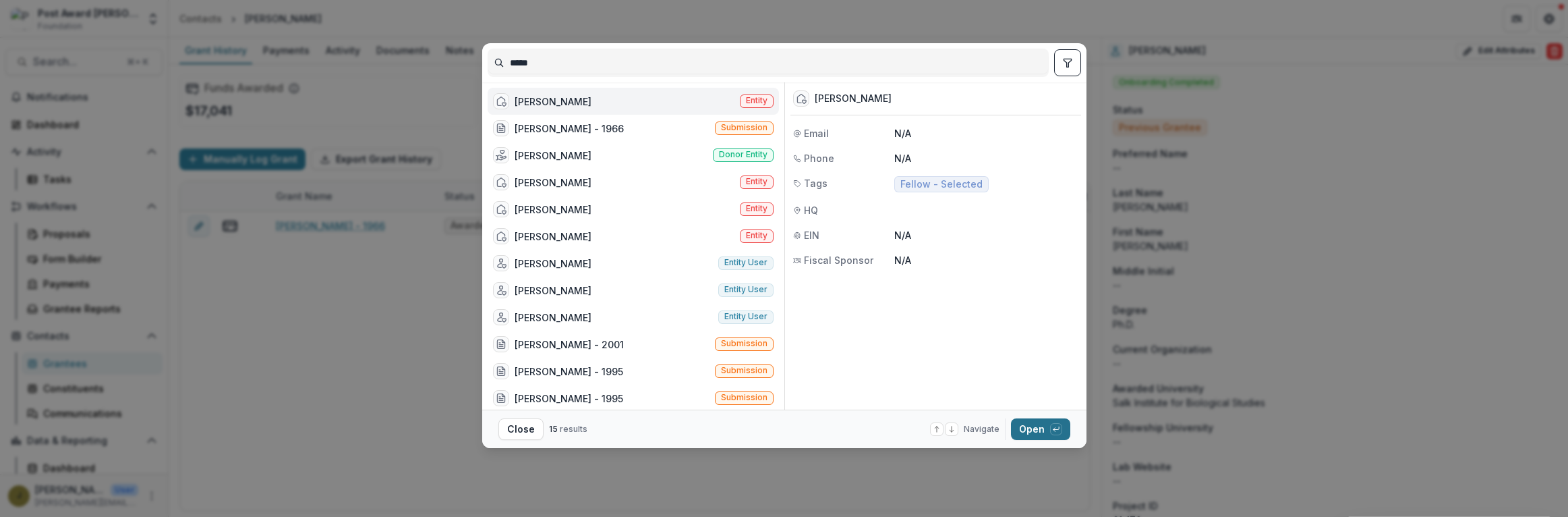
type input "*****"
click at [1048, 423] on button "Open with enter key" at bounding box center [1040, 429] width 59 height 22
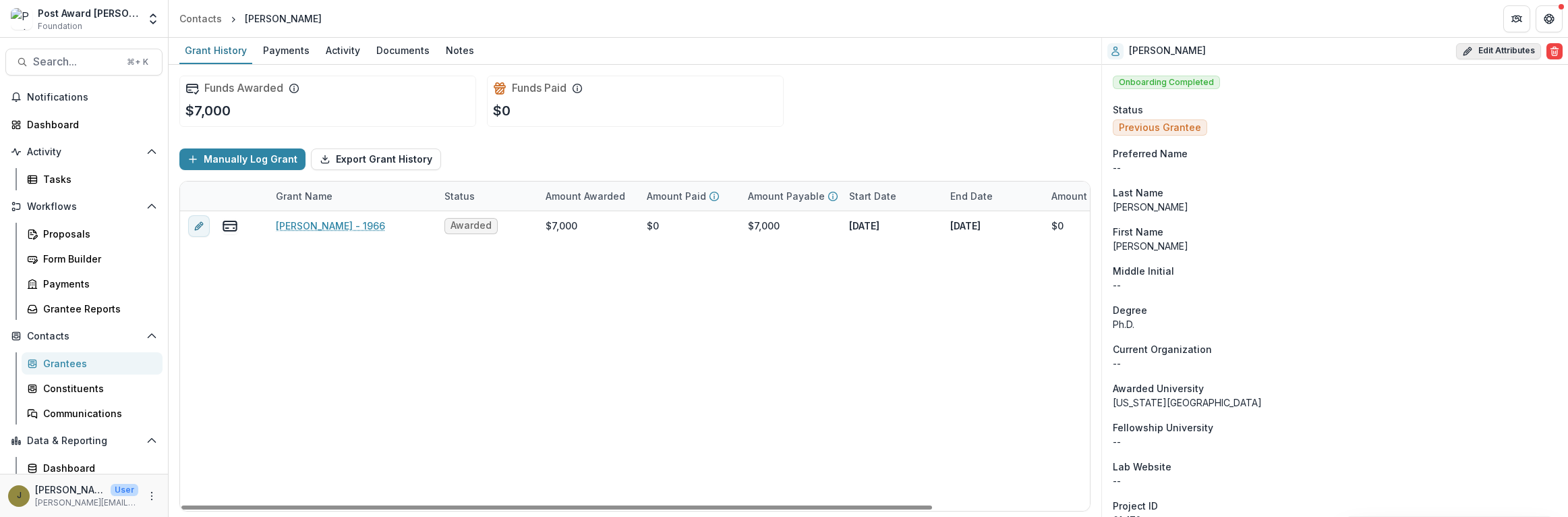
click at [1482, 56] on button "Edit Attributes" at bounding box center [1498, 51] width 85 height 17
select select
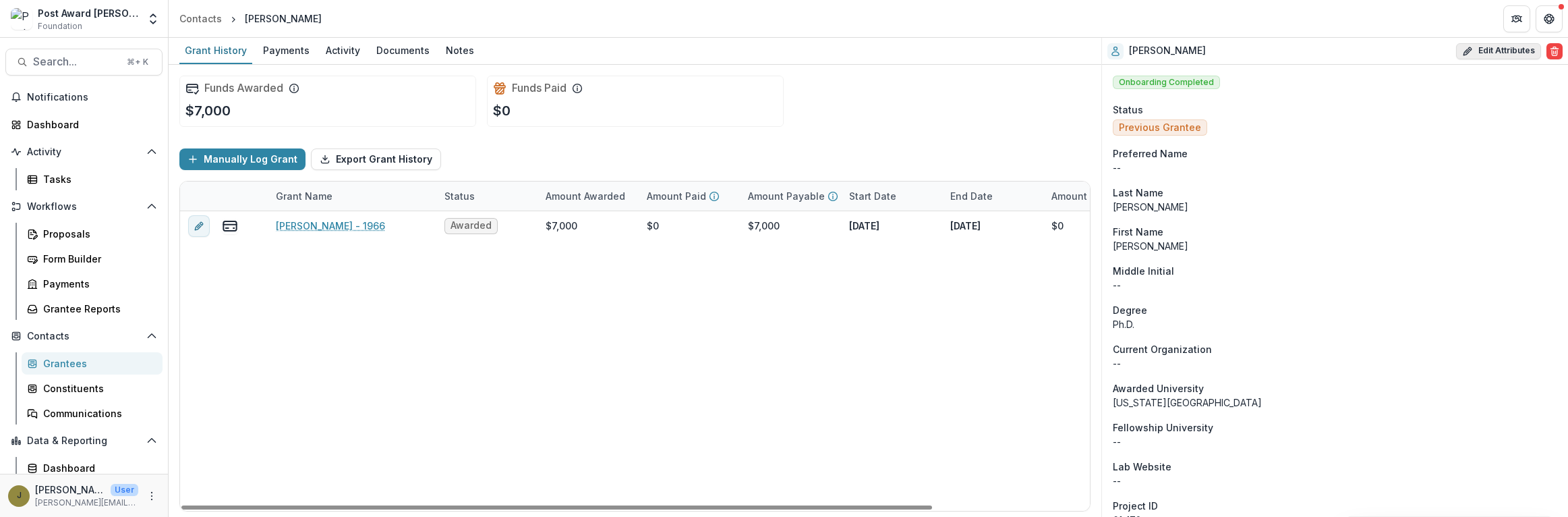
select select
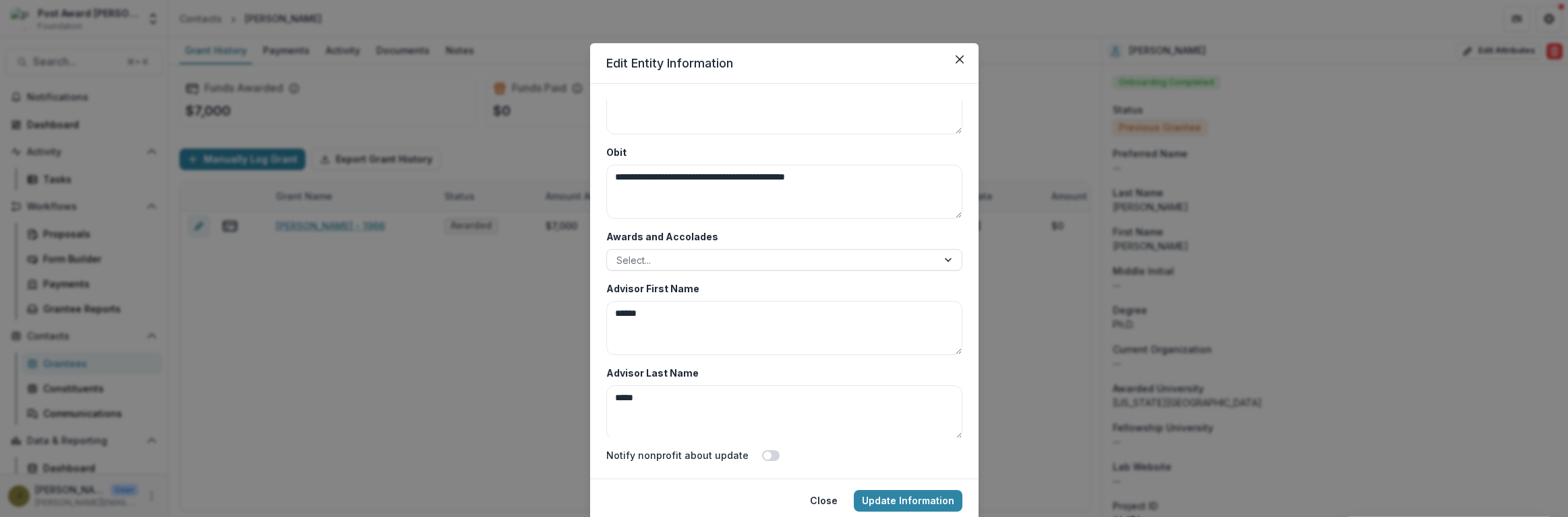
scroll to position [6565, 0]
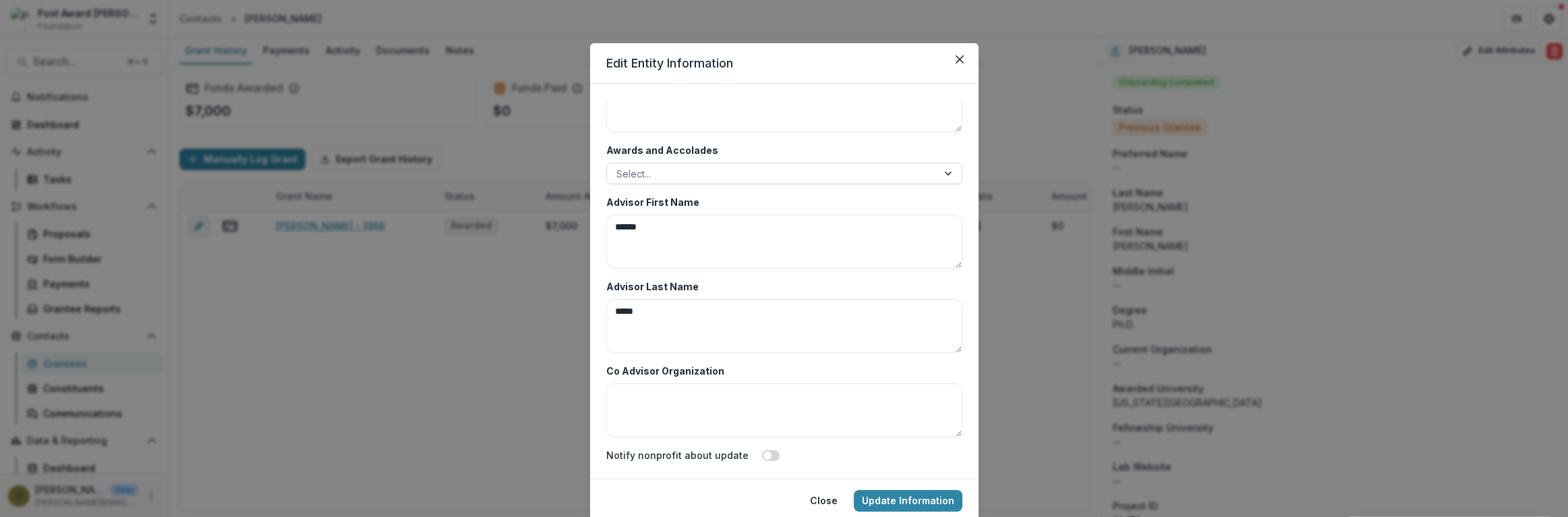
click at [698, 173] on div at bounding box center [772, 174] width 312 height 17
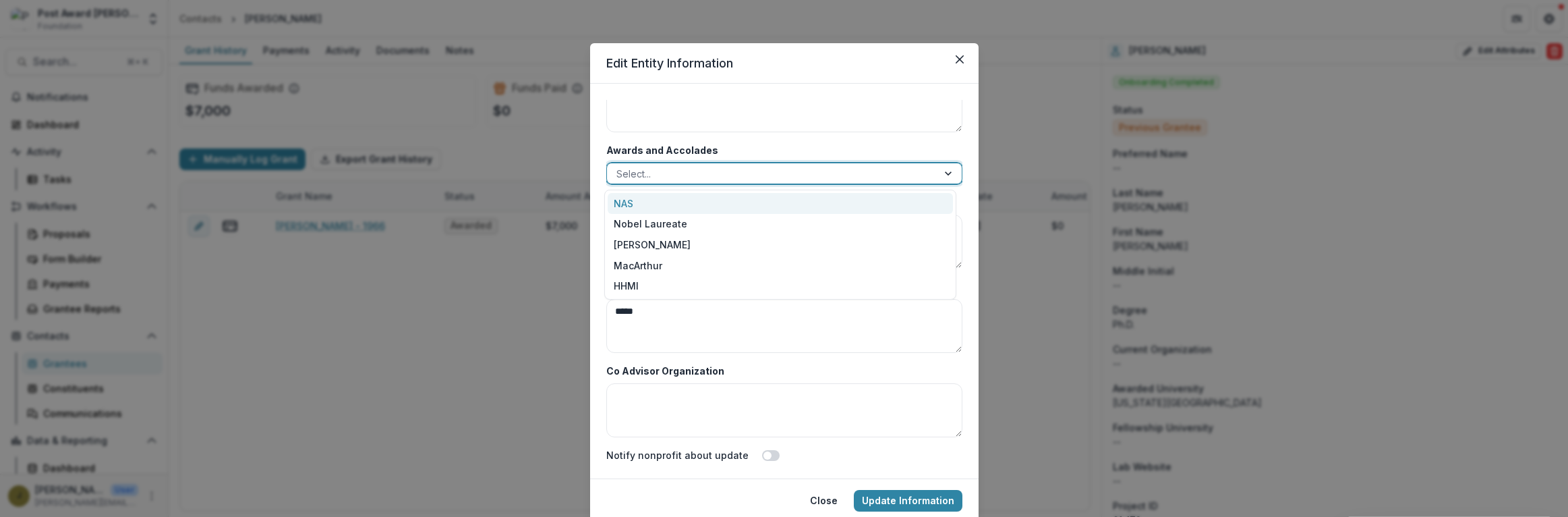
click at [634, 207] on div "NAS" at bounding box center [780, 204] width 345 height 21
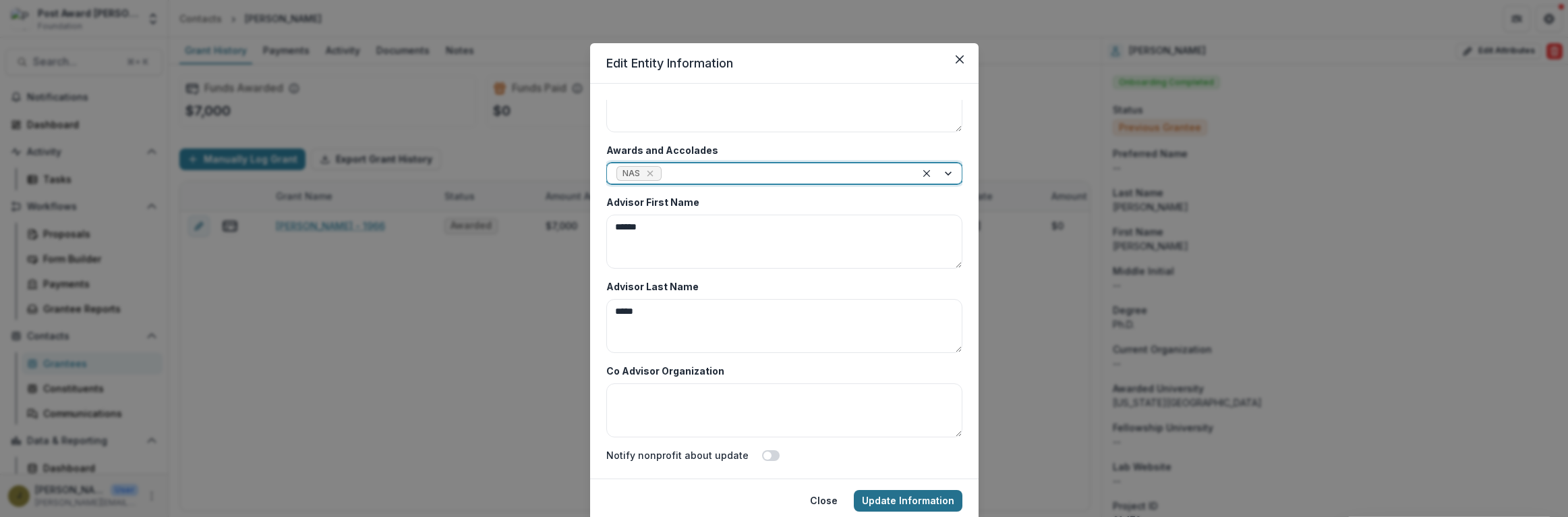
click at [891, 506] on button "Update Information" at bounding box center [908, 500] width 109 height 22
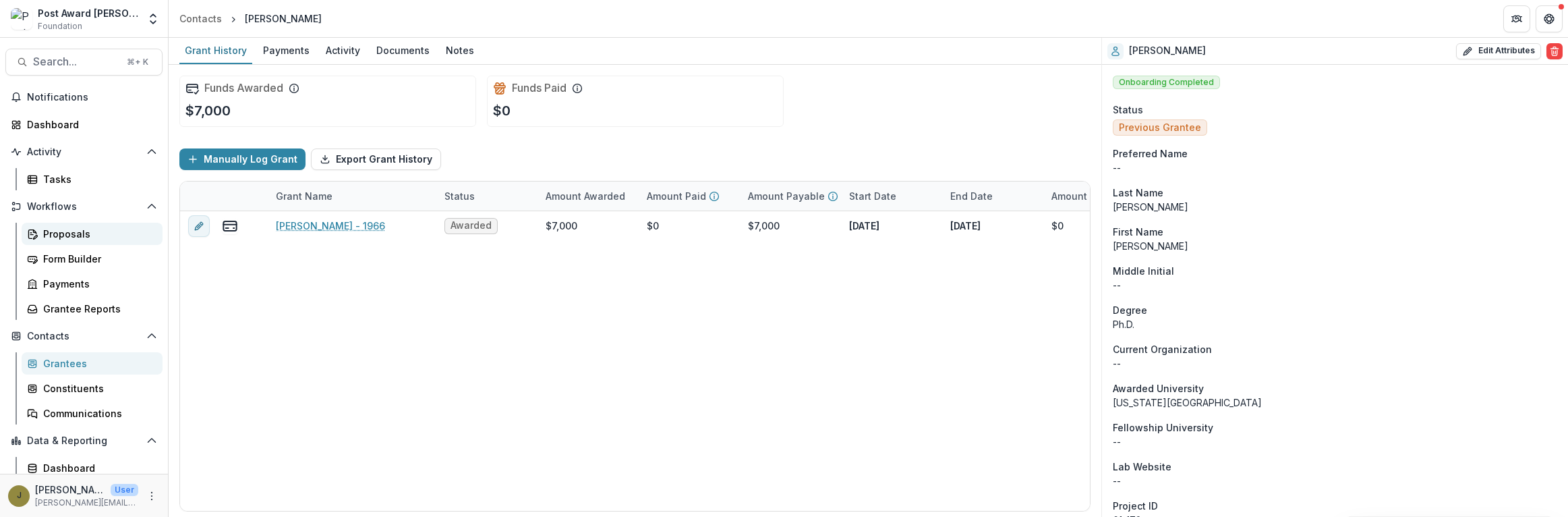
click at [58, 238] on div "Proposals" at bounding box center [97, 234] width 109 height 14
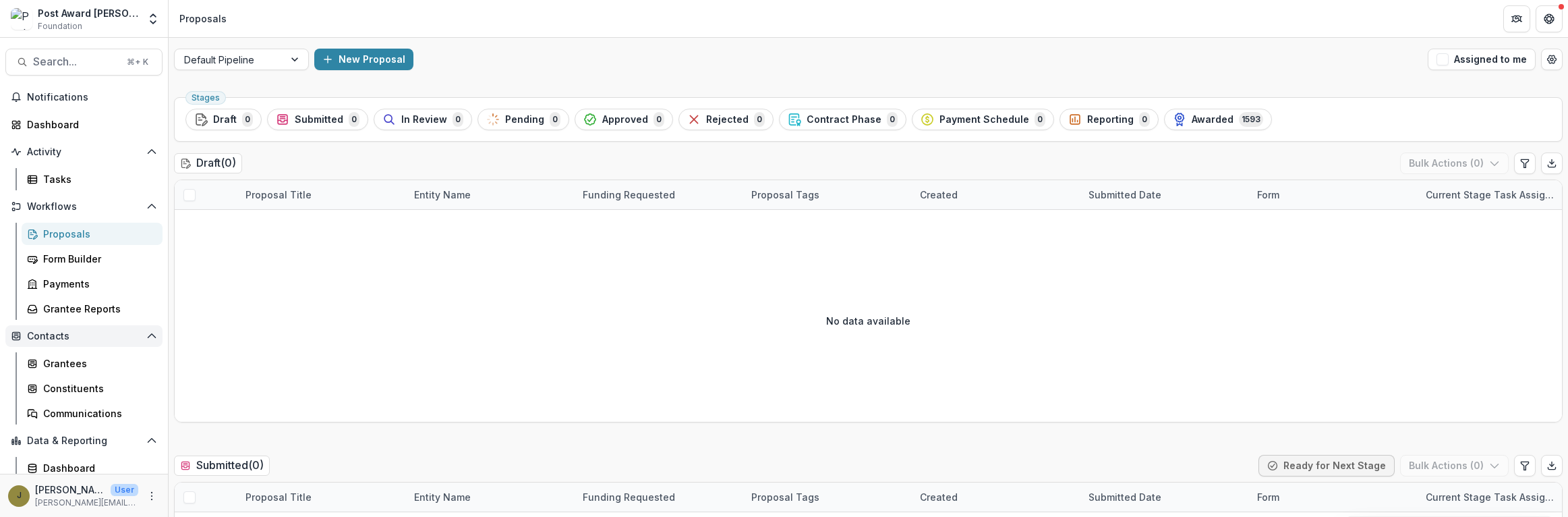
scroll to position [30, 0]
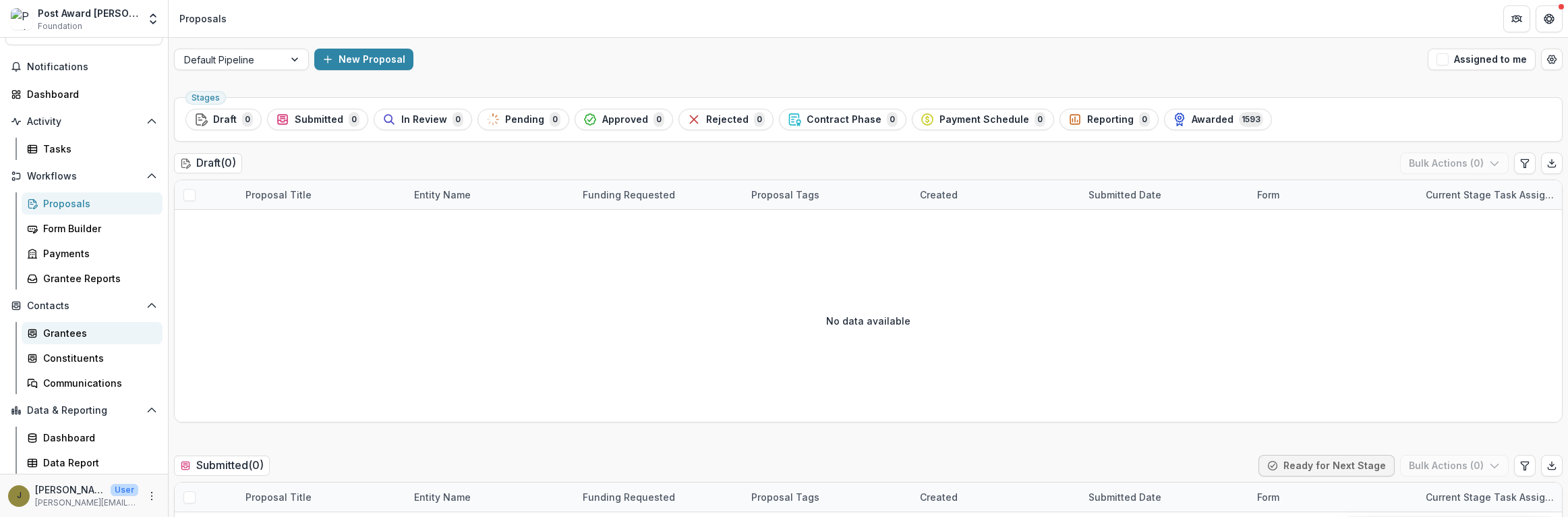
click at [64, 334] on div "Grantees" at bounding box center [97, 333] width 109 height 14
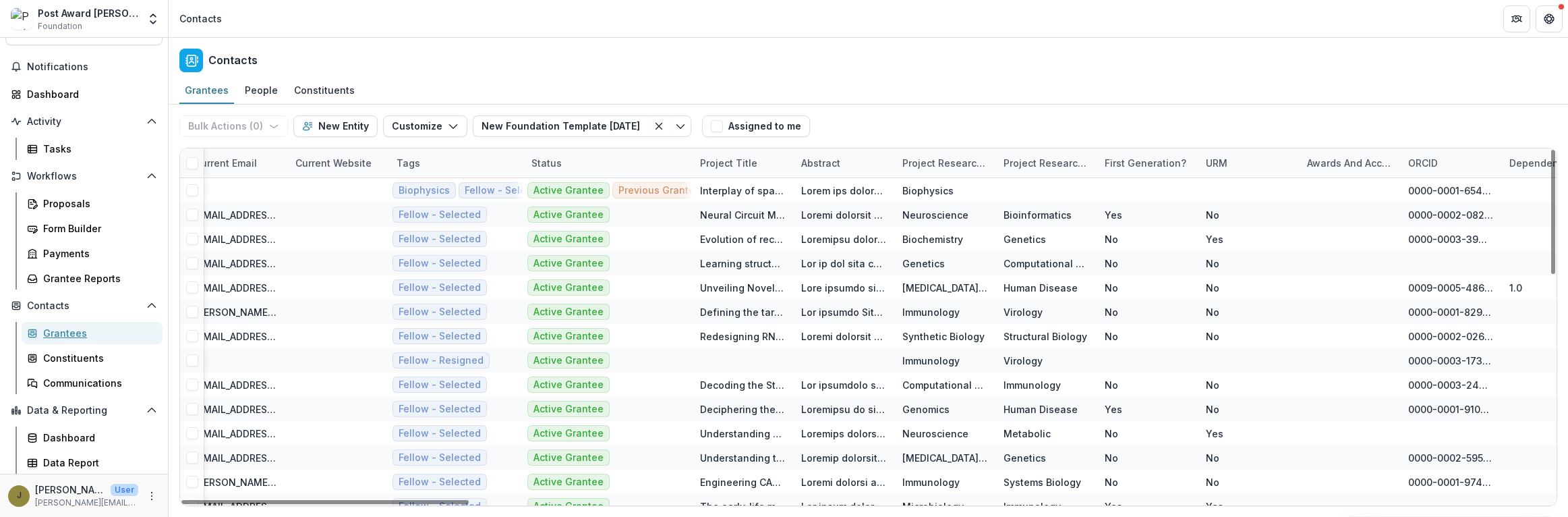
scroll to position [0, 5177]
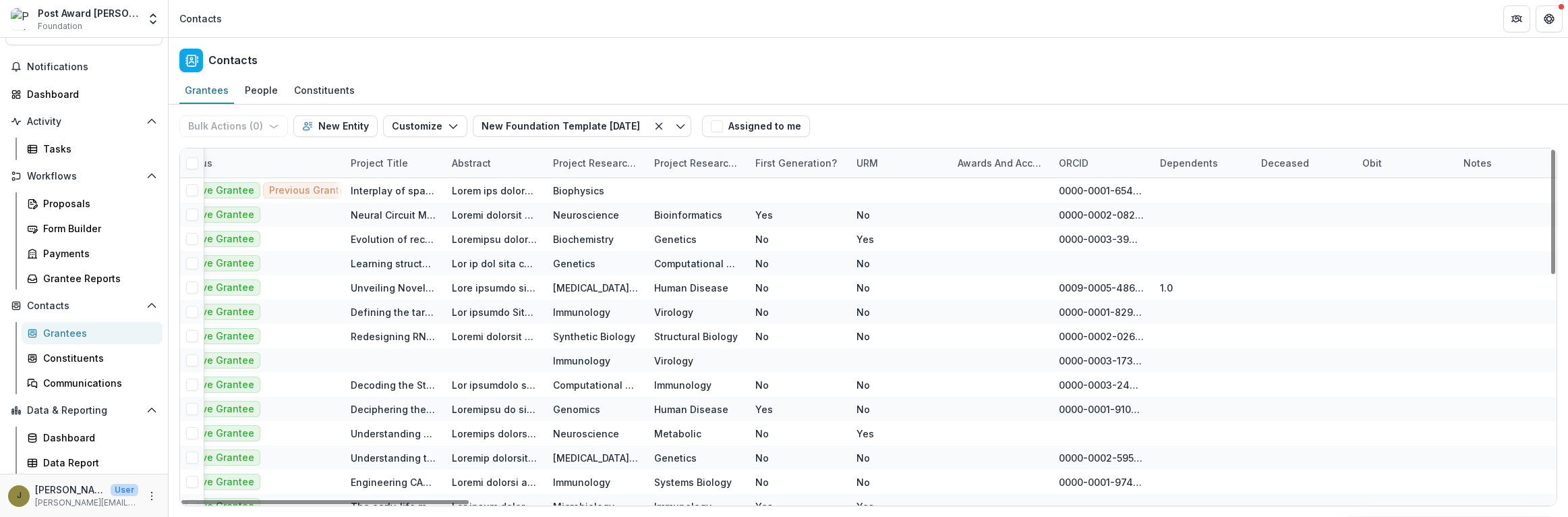
click at [1005, 163] on div "Awards and Accolades" at bounding box center [1000, 162] width 101 height 14
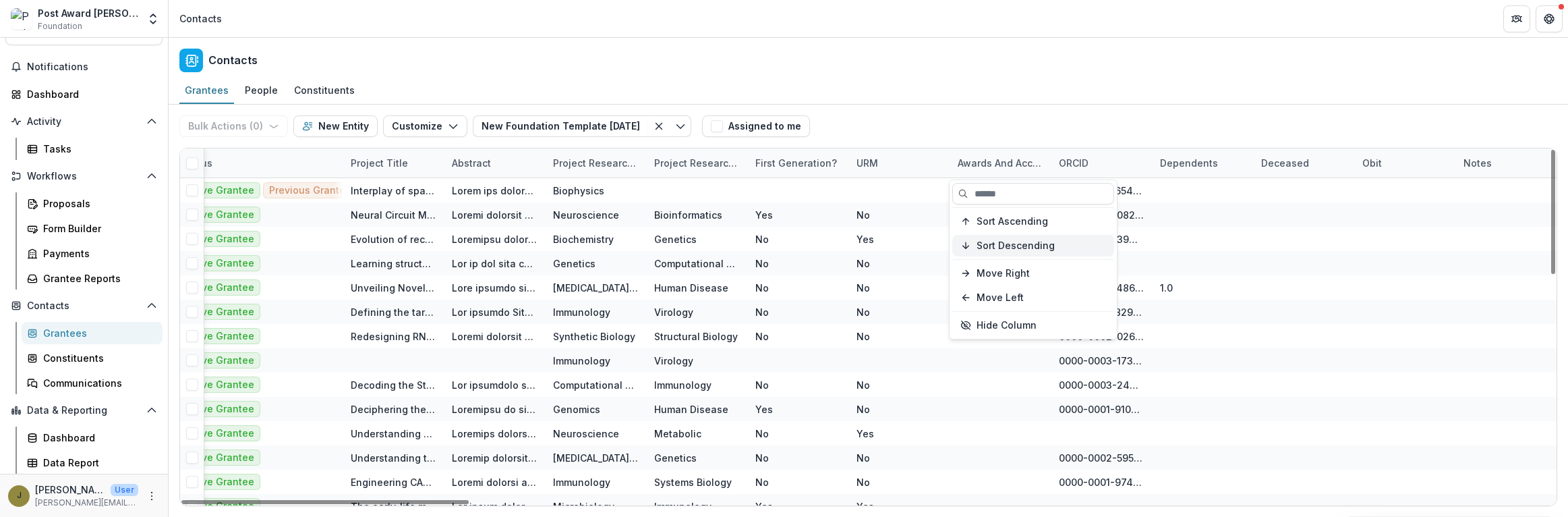
click at [995, 242] on span "Sort Descending" at bounding box center [1016, 246] width 78 height 11
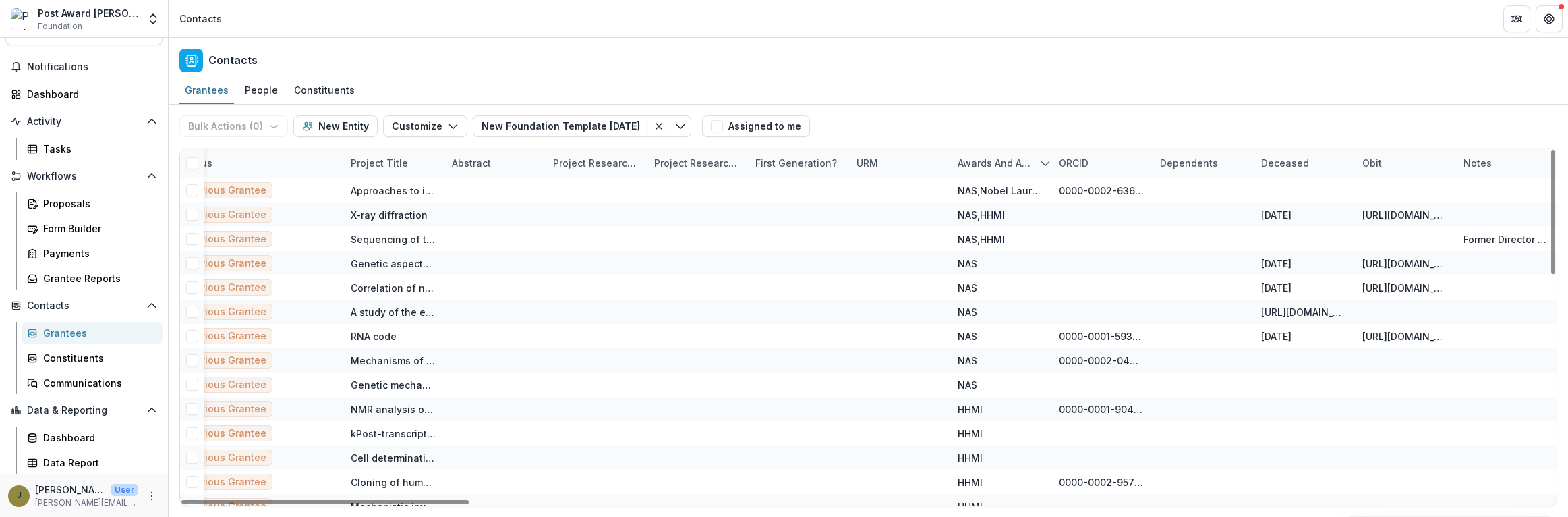
click at [983, 131] on div "Bulk Actions ( 0 ) Send Email Create Proposals Create Tasks New Entity Customiz…" at bounding box center [868, 125] width 1378 height 43
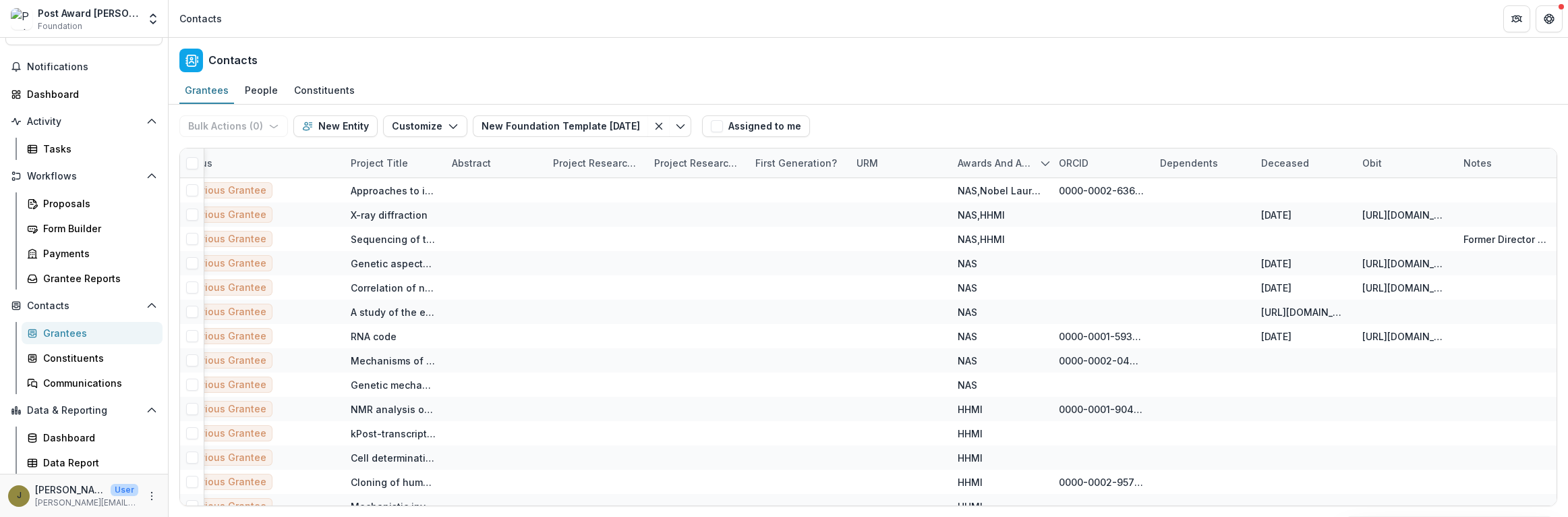
scroll to position [0, 0]
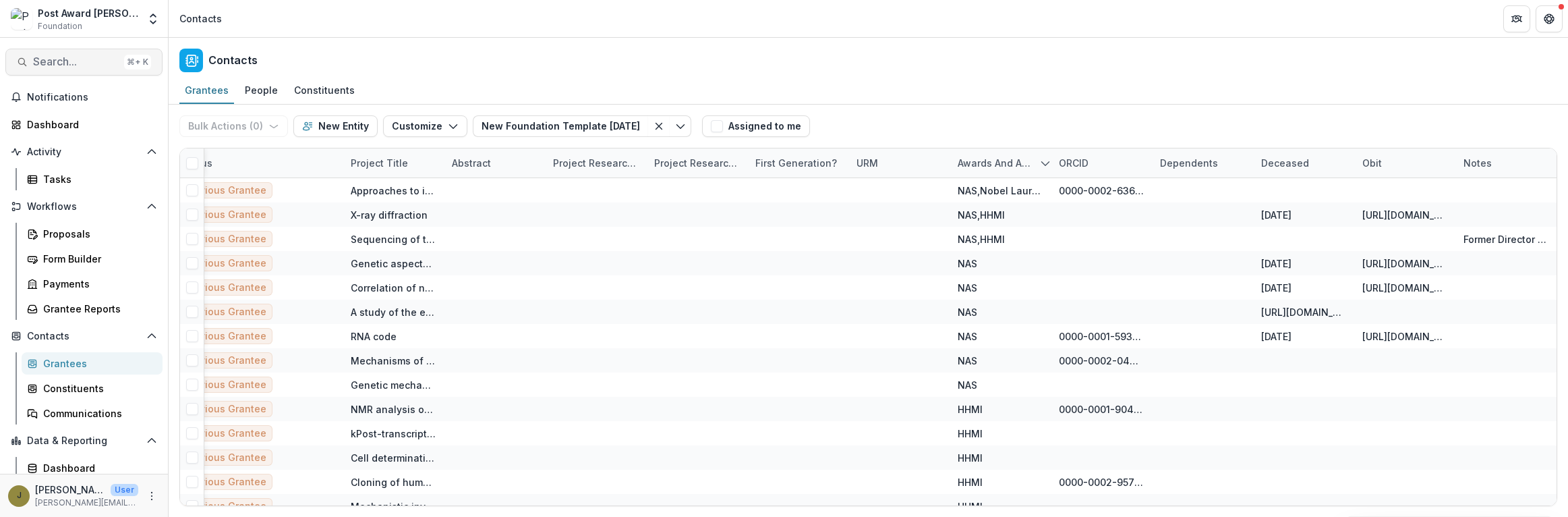
click at [45, 63] on span "Search..." at bounding box center [76, 62] width 86 height 13
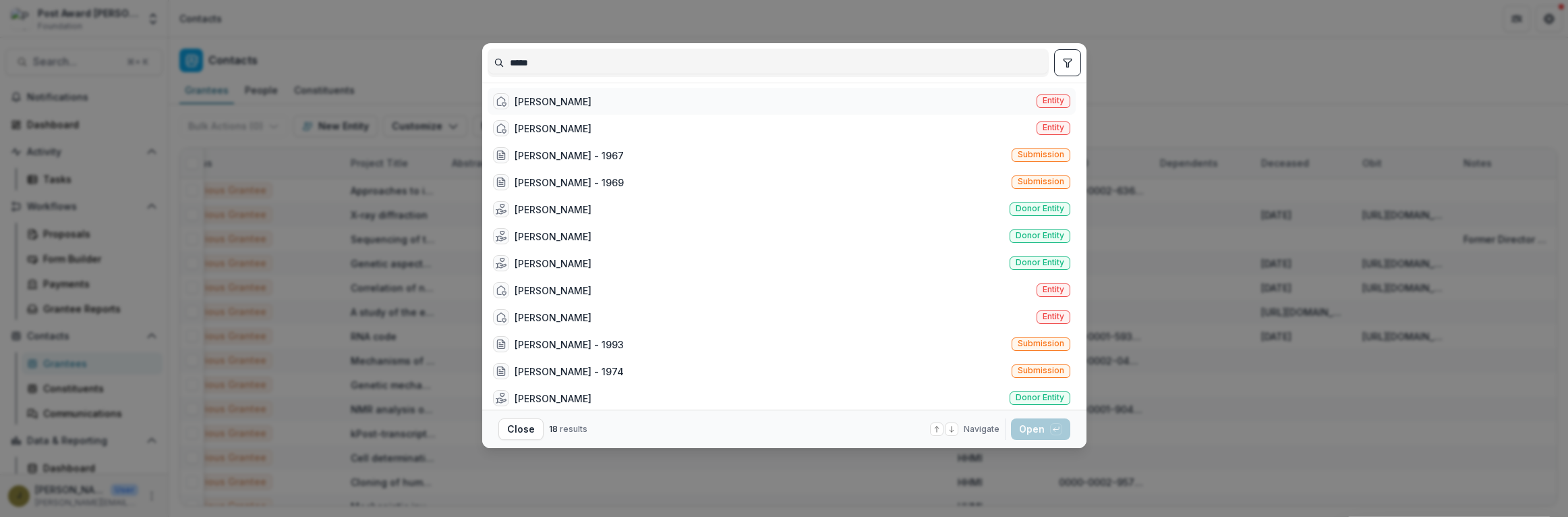
type input "*****"
click at [520, 101] on div "[PERSON_NAME]" at bounding box center [553, 101] width 77 height 14
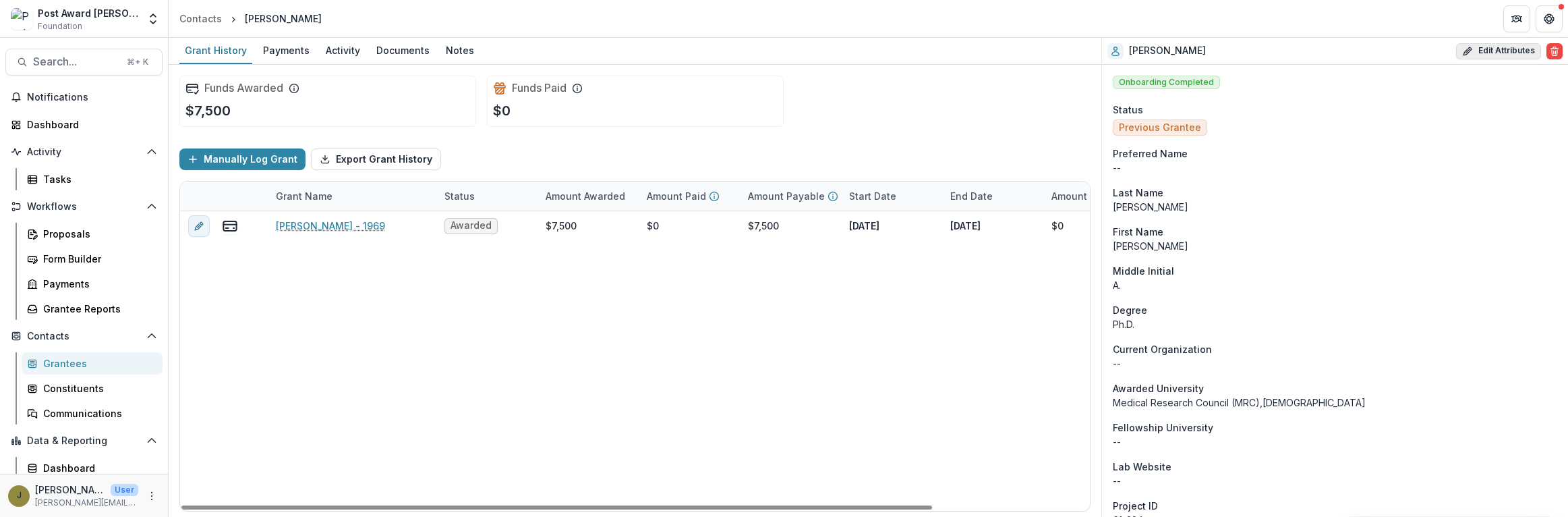
click at [1497, 58] on button "Edit Attributes" at bounding box center [1498, 51] width 85 height 17
select select
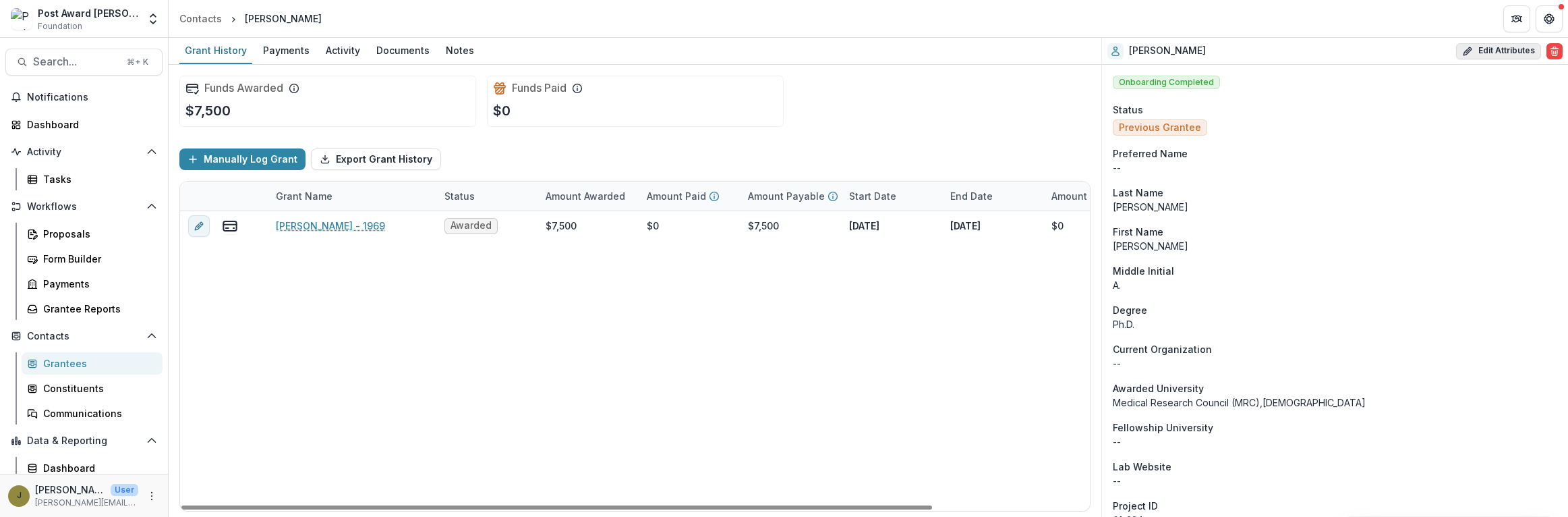
select select
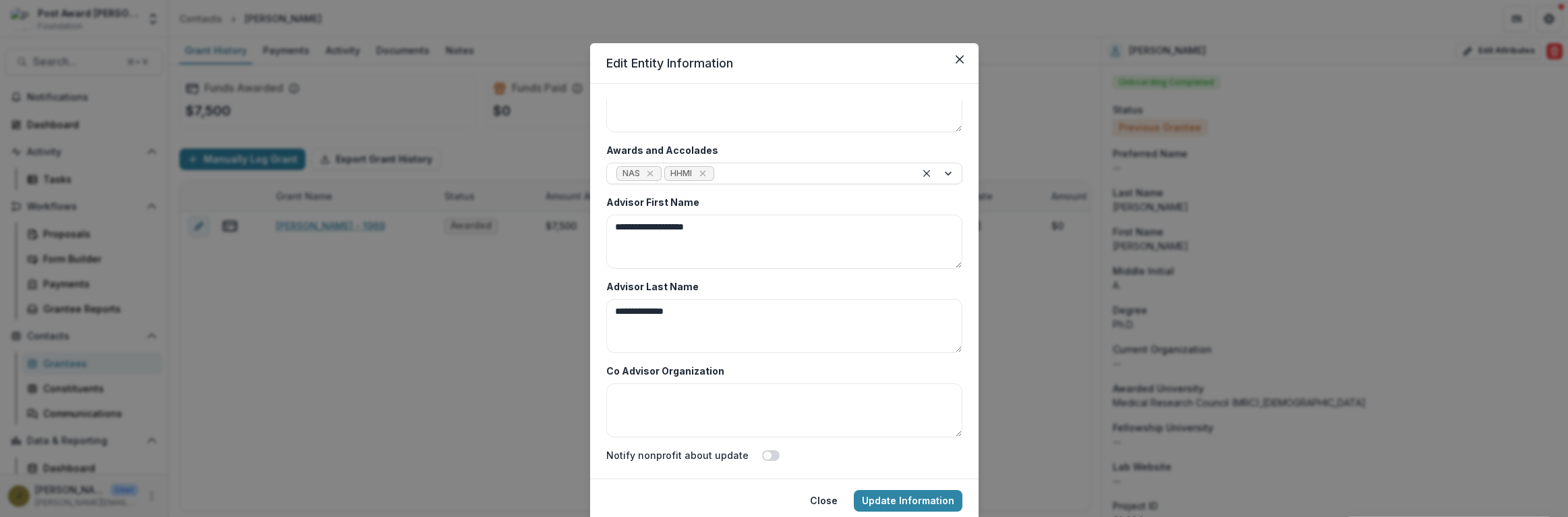
scroll to position [6549, 0]
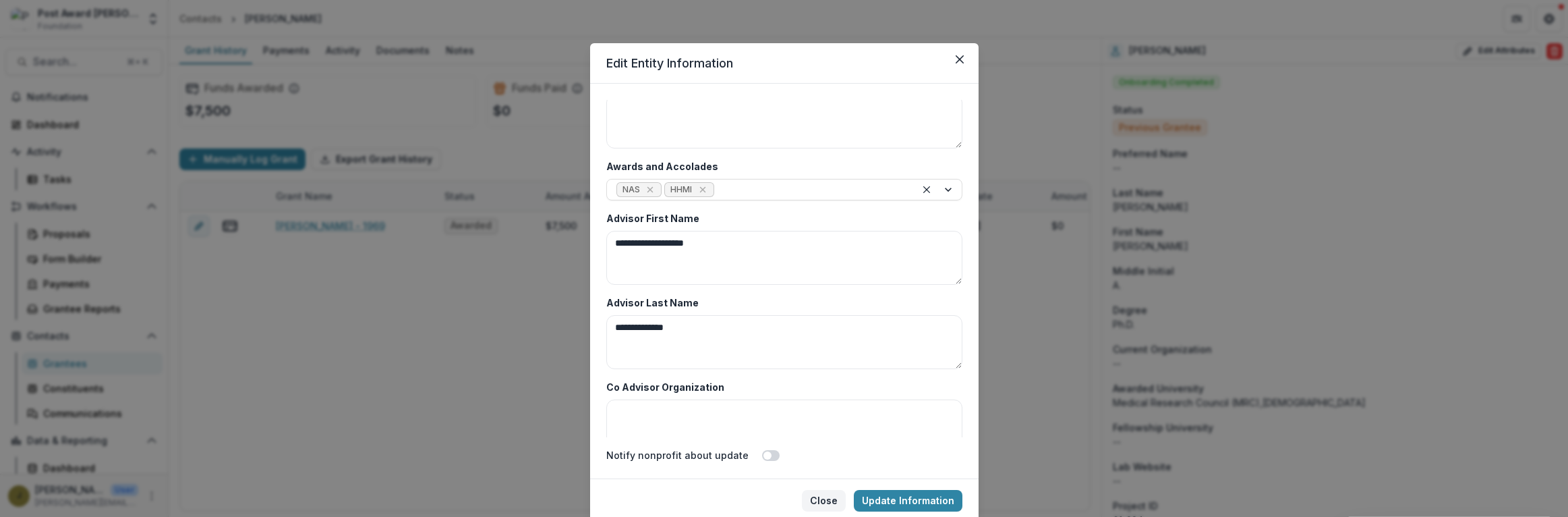
click at [825, 501] on button "Close" at bounding box center [824, 500] width 44 height 22
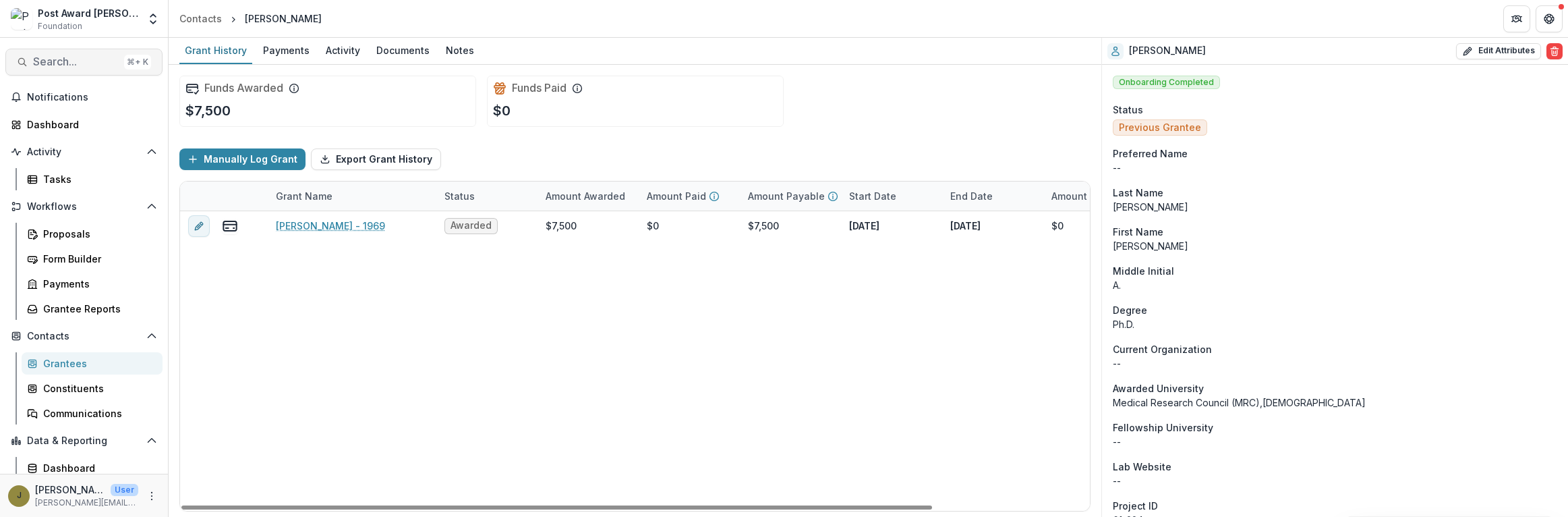
click at [83, 62] on span "Search..." at bounding box center [76, 62] width 86 height 13
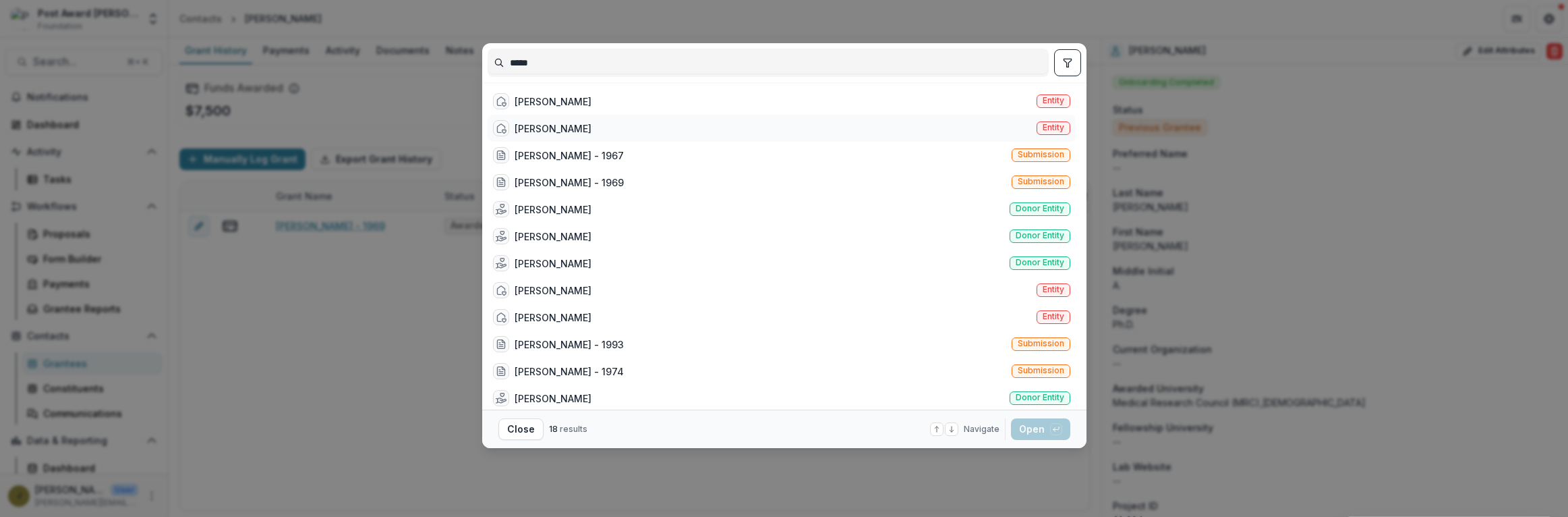
type input "*****"
click at [580, 130] on div "[PERSON_NAME] Entity" at bounding box center [781, 128] width 588 height 27
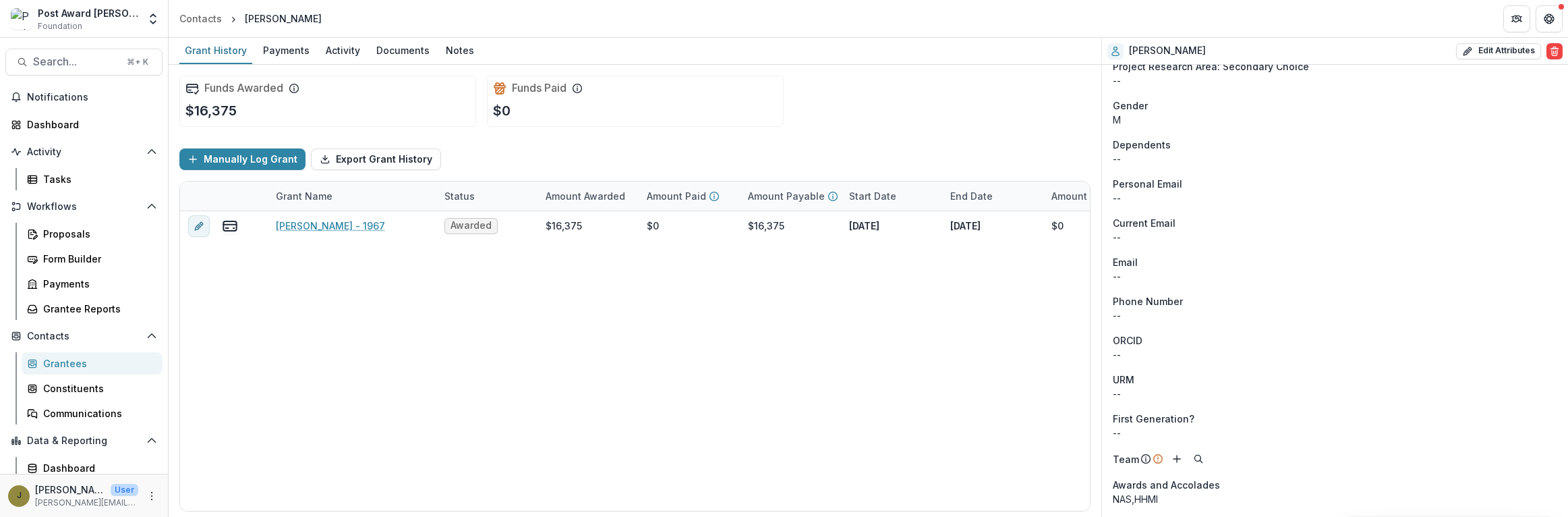
scroll to position [909, 0]
click at [57, 56] on span "Search..." at bounding box center [76, 62] width 86 height 13
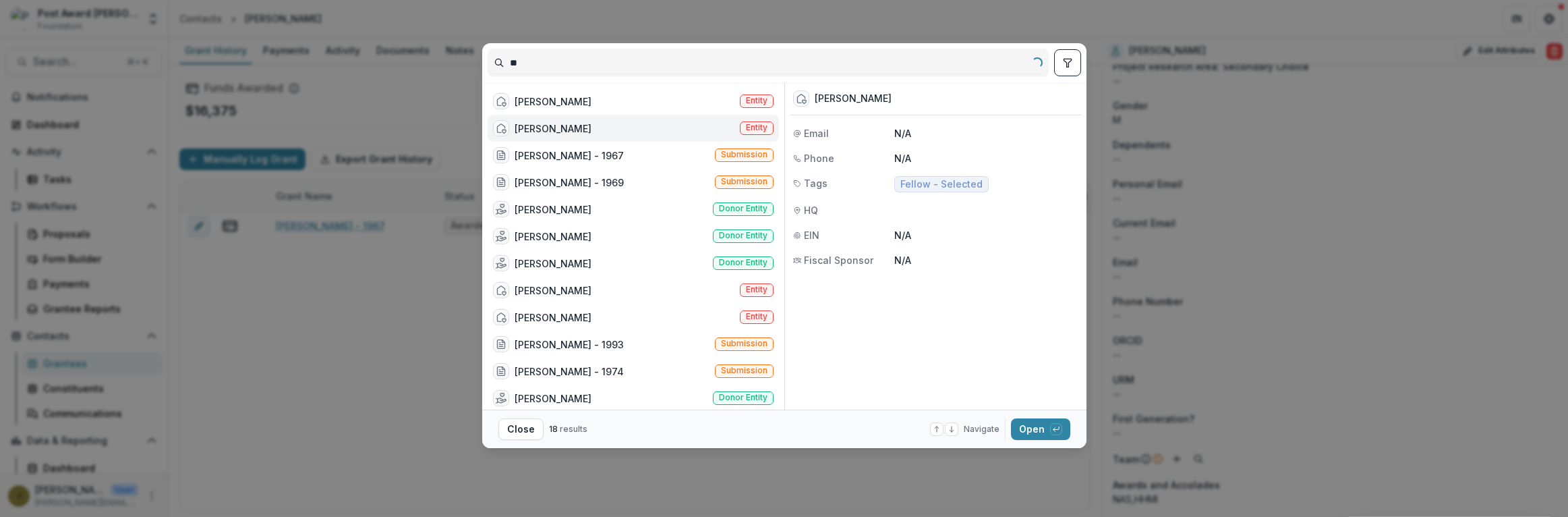
type input "*"
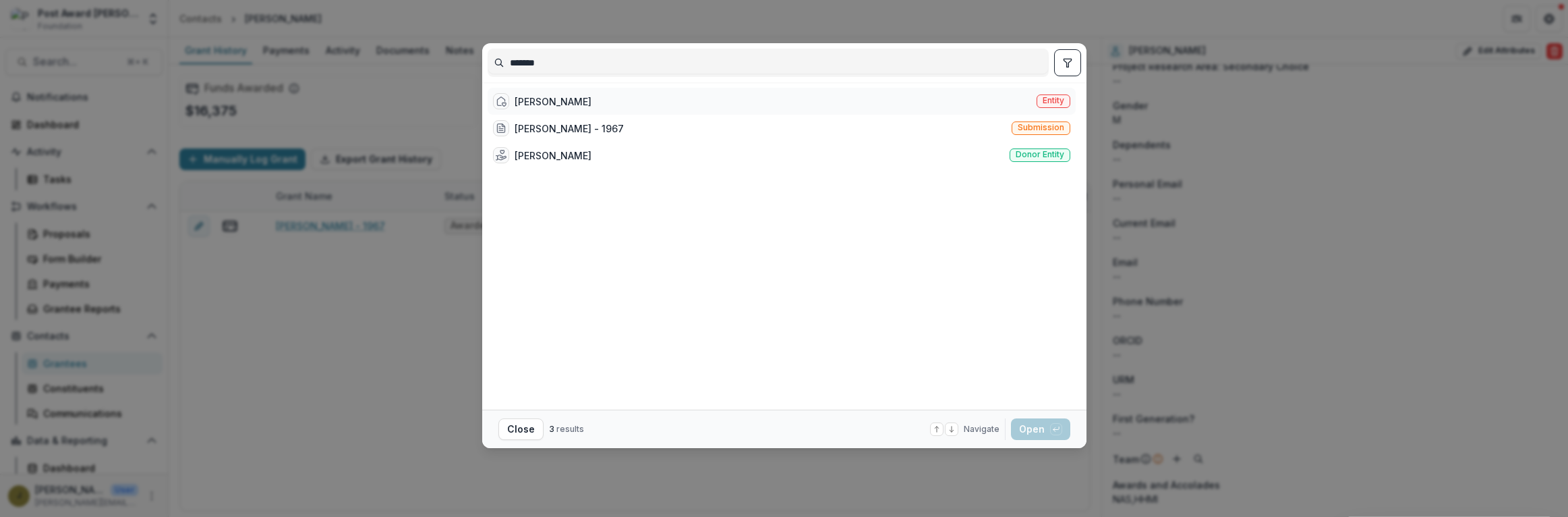
type input "*******"
click at [534, 100] on div "[PERSON_NAME]" at bounding box center [553, 101] width 77 height 14
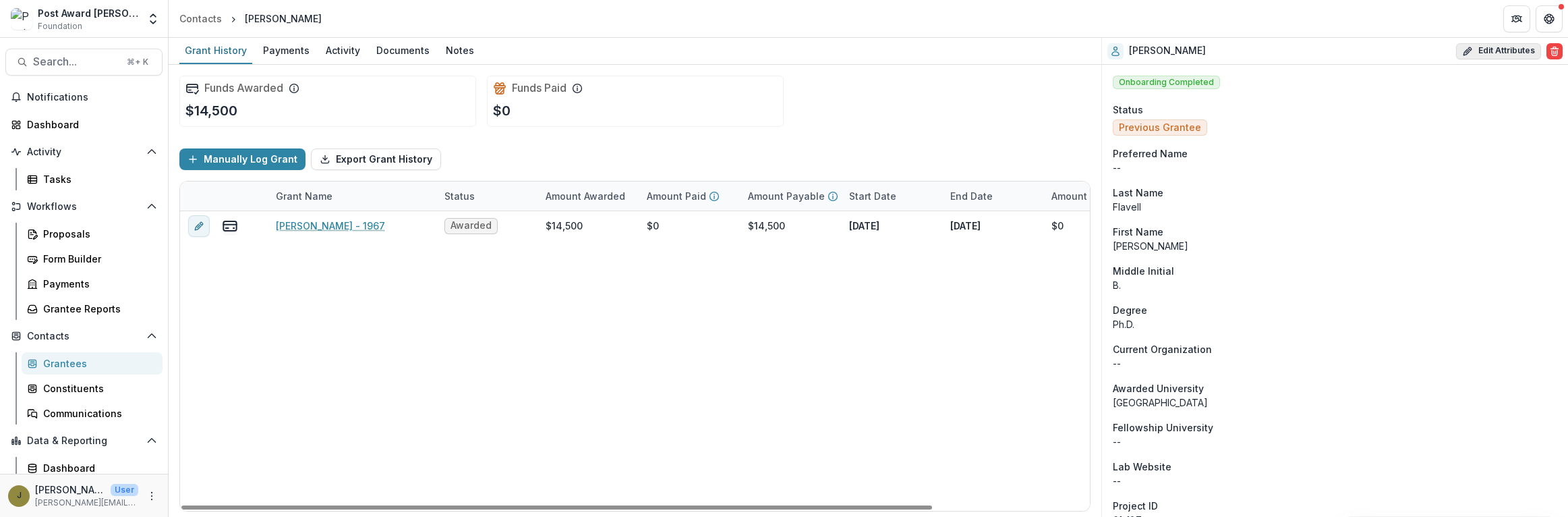
click at [1489, 50] on button "Edit Attributes" at bounding box center [1498, 51] width 85 height 17
select select
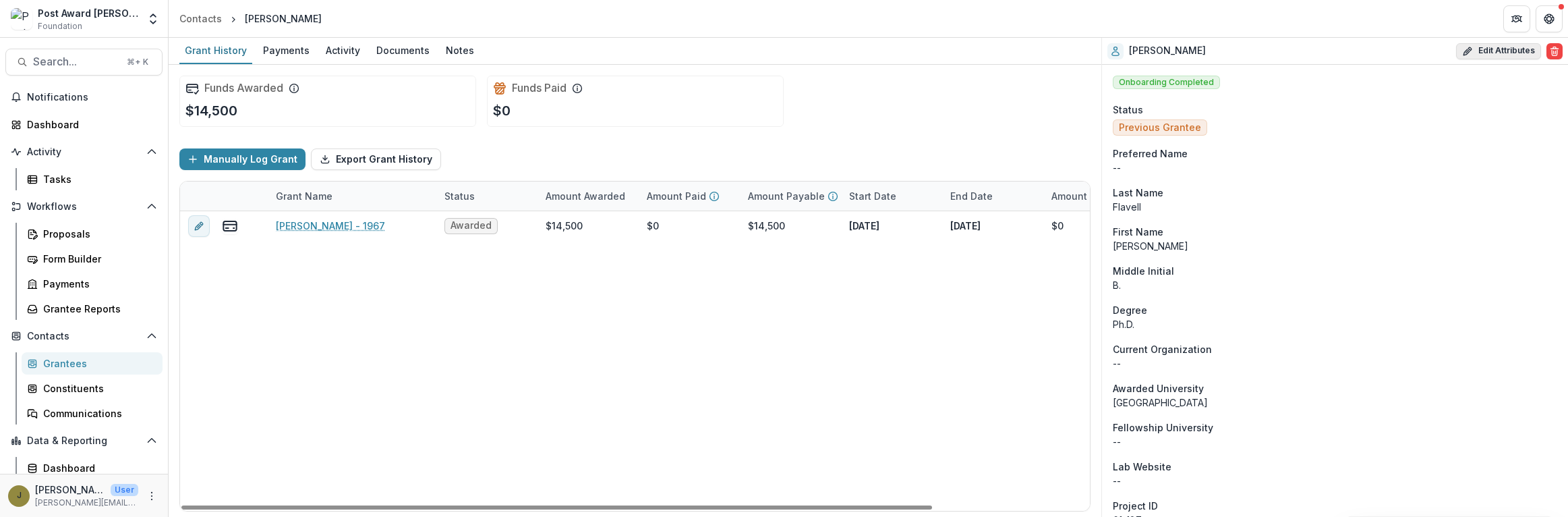
select select
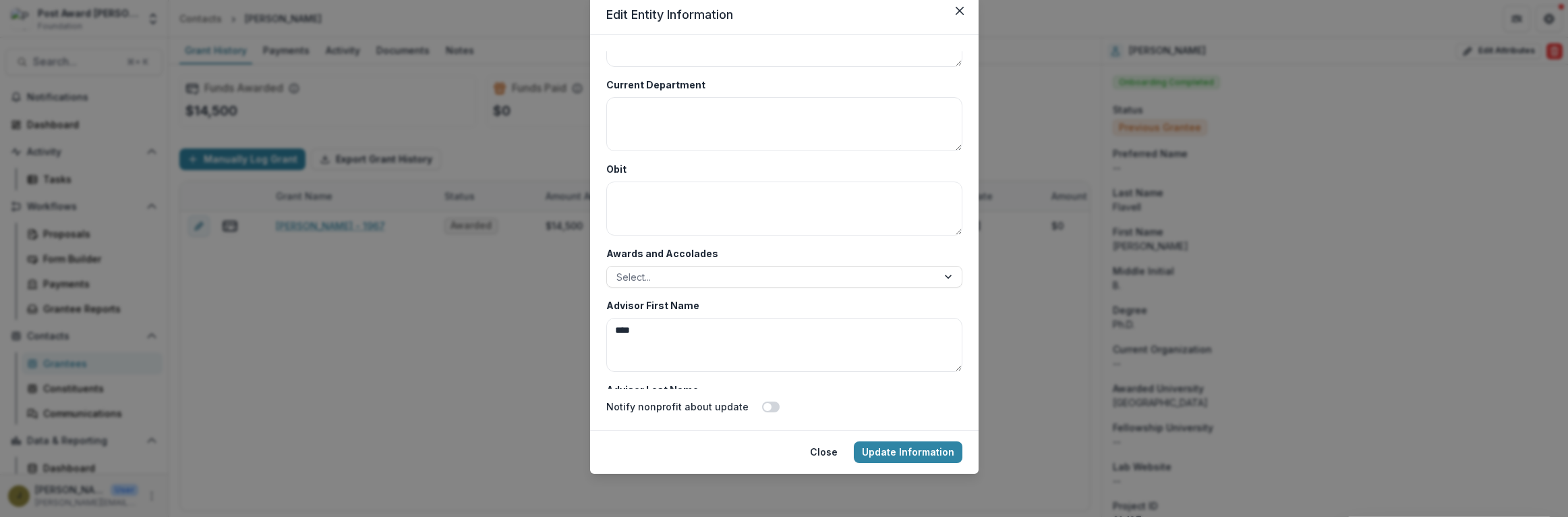
scroll to position [6412, 0]
click at [674, 273] on div at bounding box center [772, 277] width 312 height 17
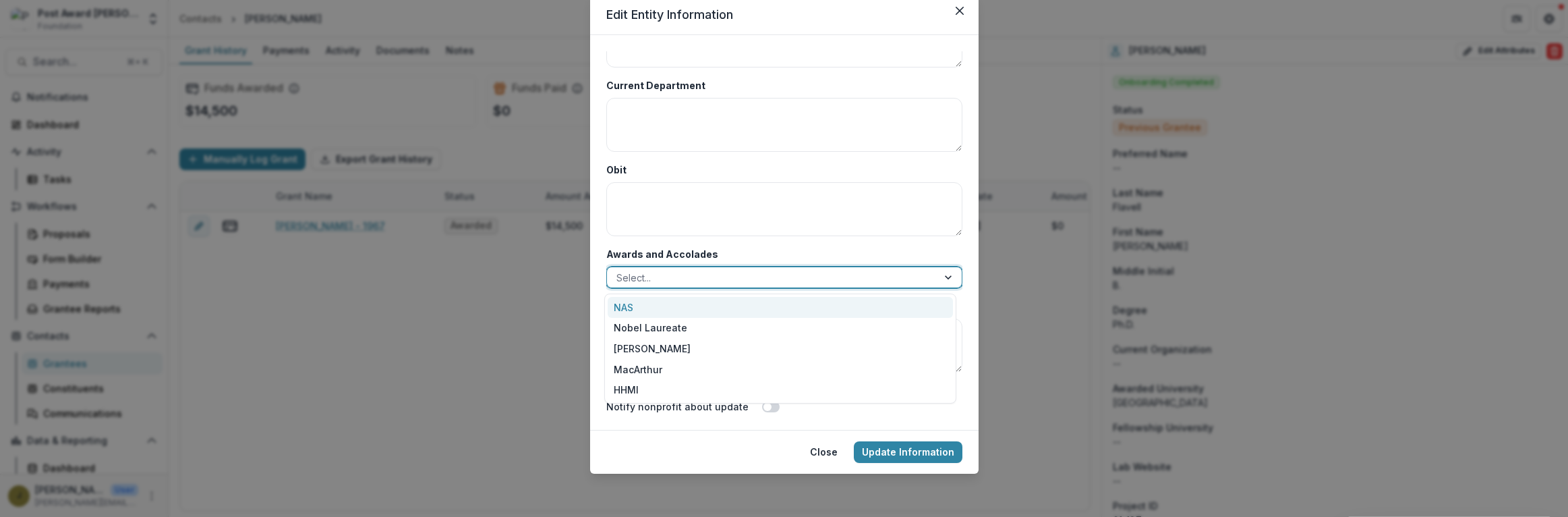
click at [645, 305] on div "NAS" at bounding box center [780, 307] width 345 height 21
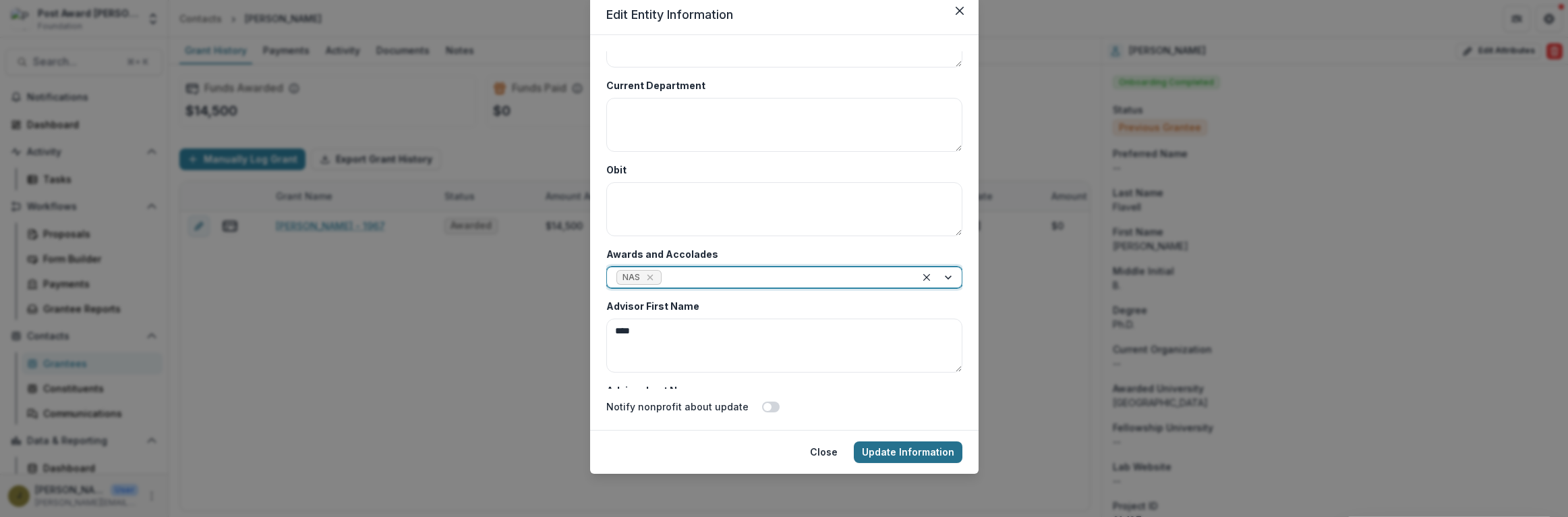
click at [888, 450] on button "Update Information" at bounding box center [908, 452] width 109 height 22
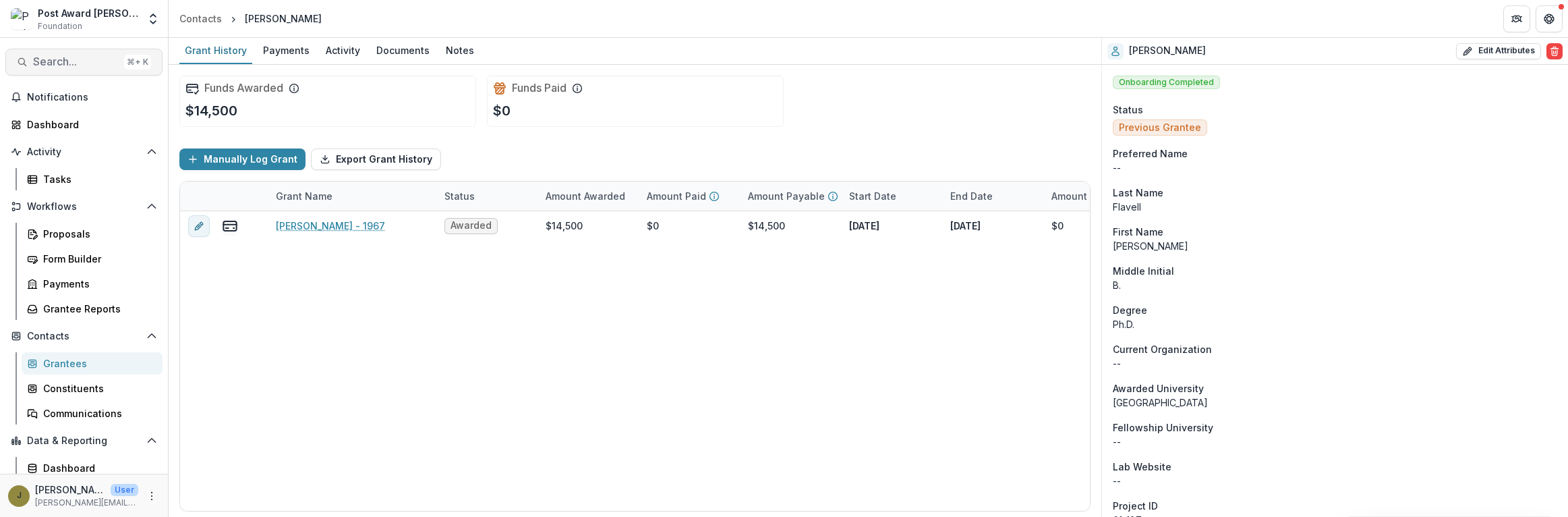
click at [44, 63] on span "Search..." at bounding box center [76, 62] width 86 height 13
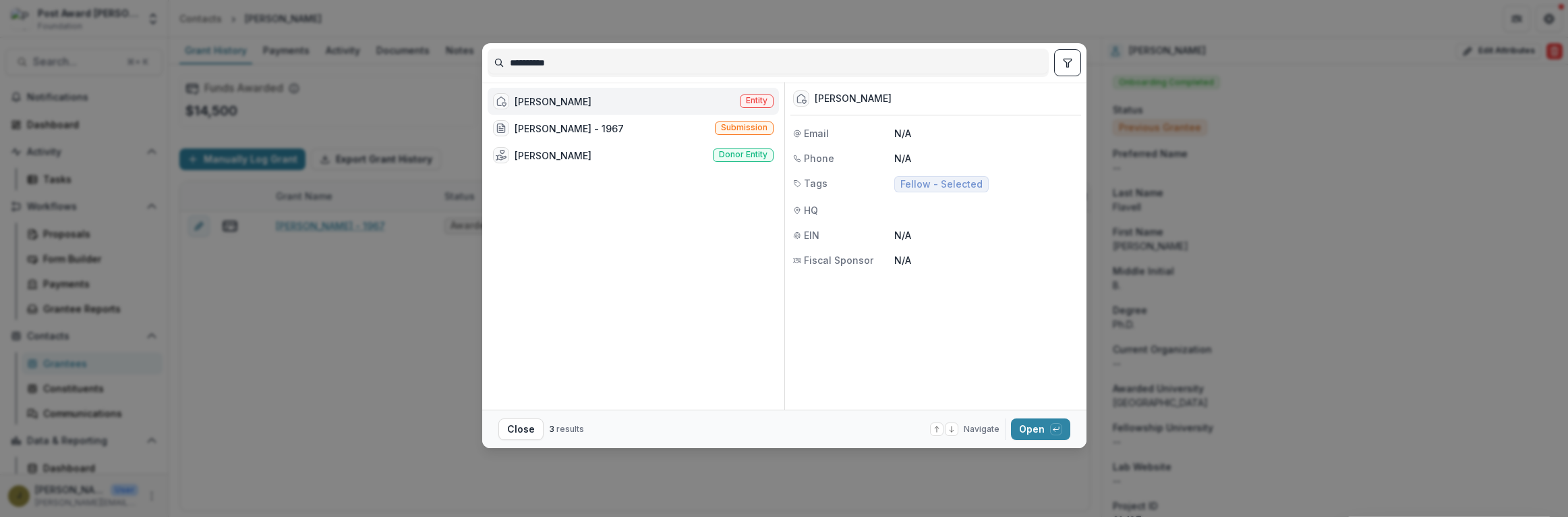
type input "**********"
click at [546, 96] on div "[PERSON_NAME]" at bounding box center [553, 101] width 77 height 14
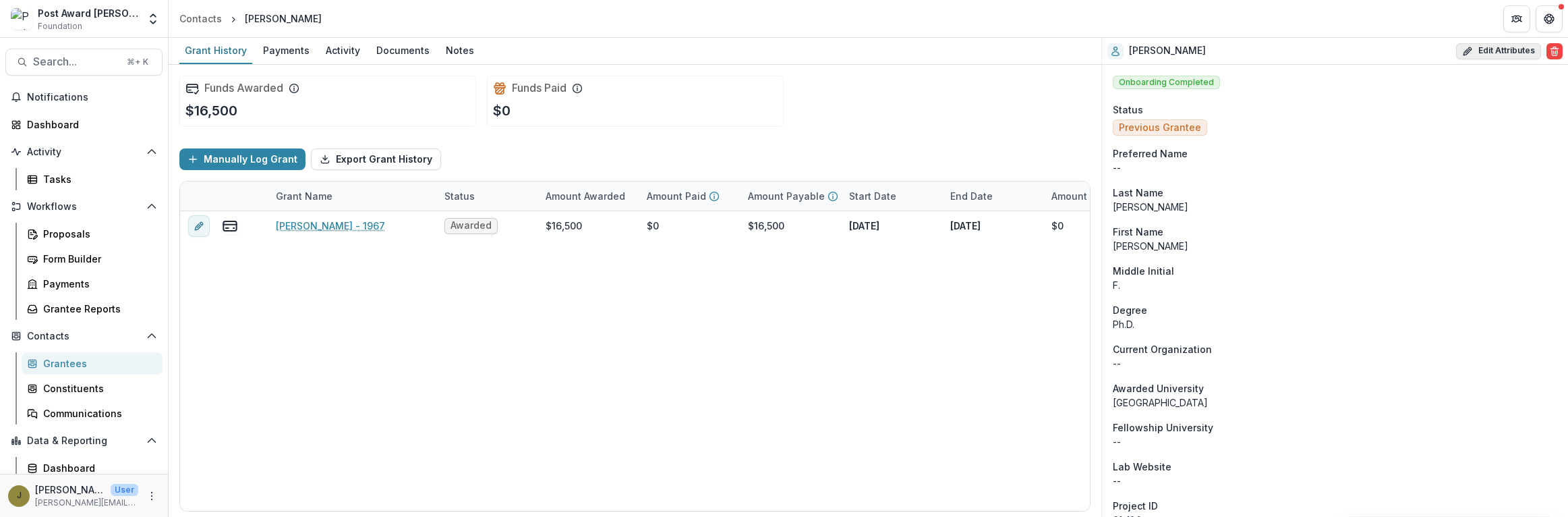
click at [1476, 52] on button "Edit Attributes" at bounding box center [1498, 51] width 85 height 17
select select
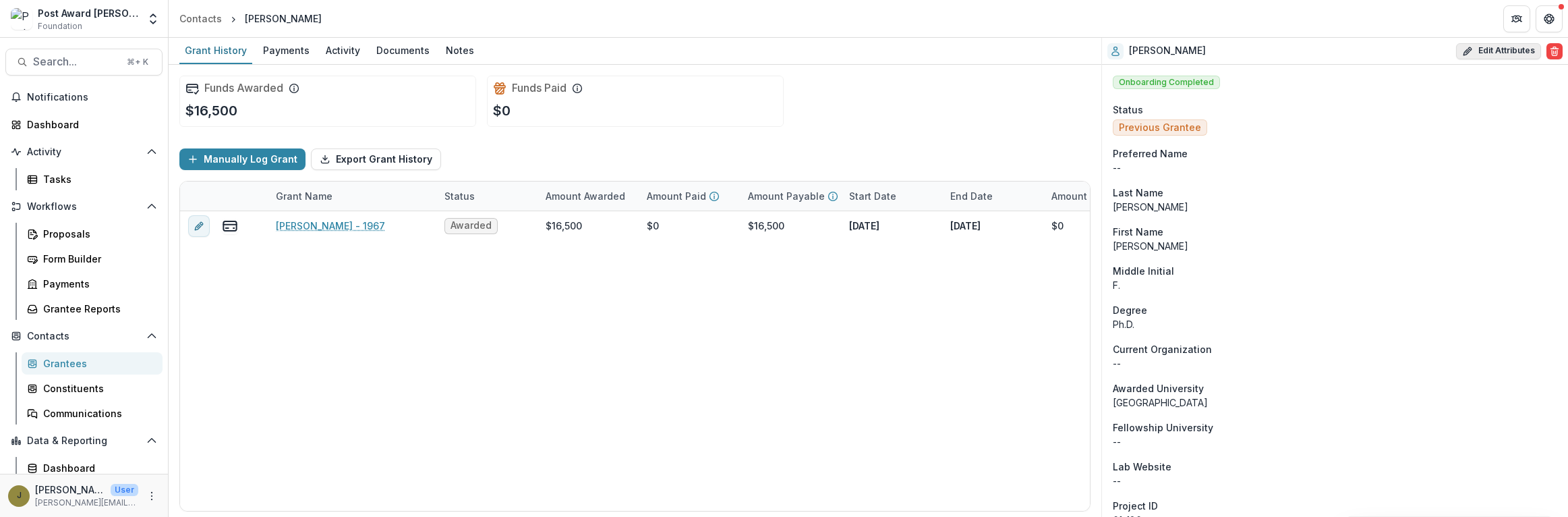
select select
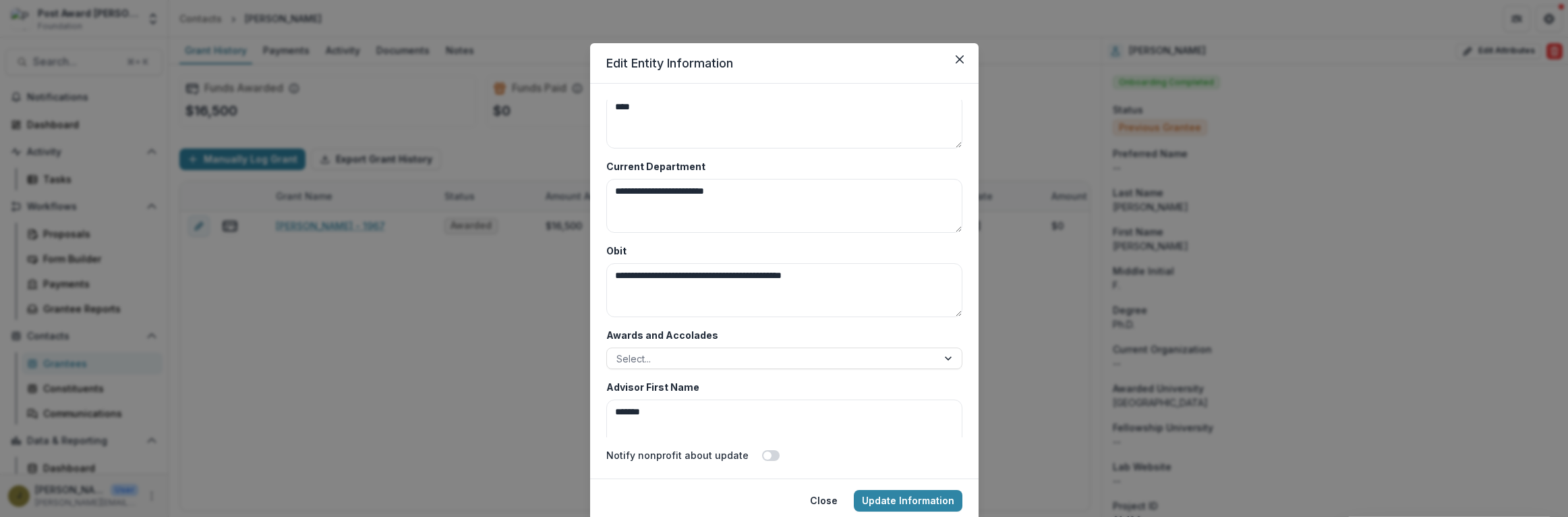
scroll to position [6565, 0]
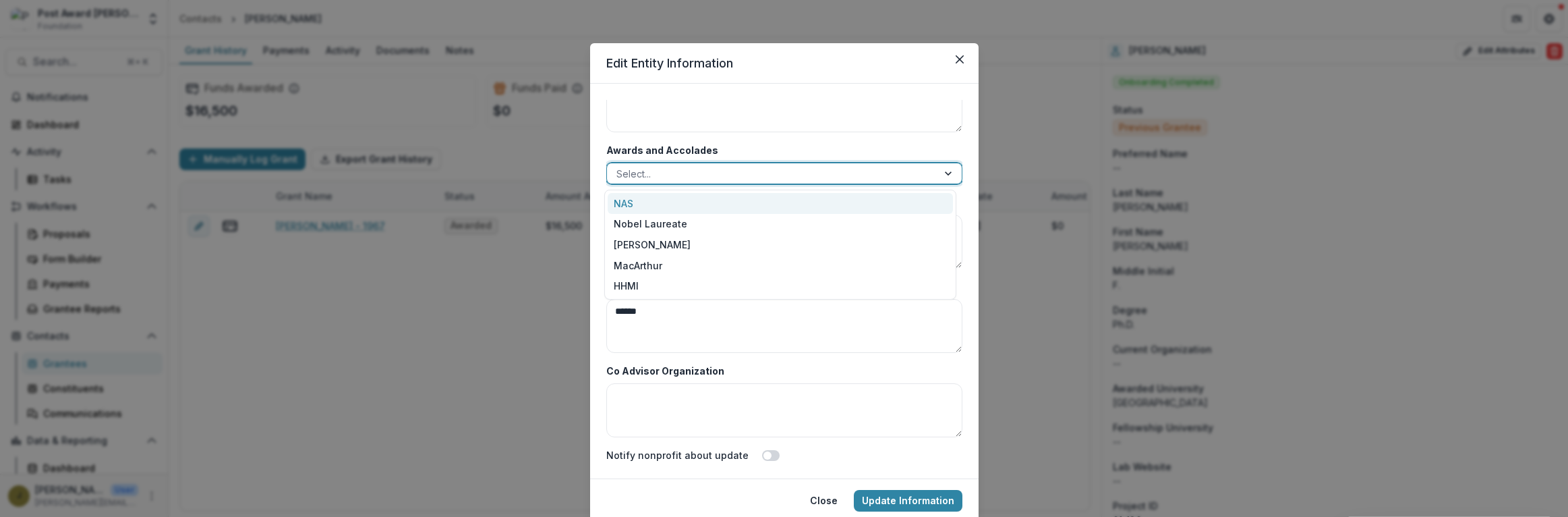
click at [684, 179] on div at bounding box center [772, 174] width 312 height 17
click at [656, 205] on div "NAS" at bounding box center [780, 204] width 345 height 21
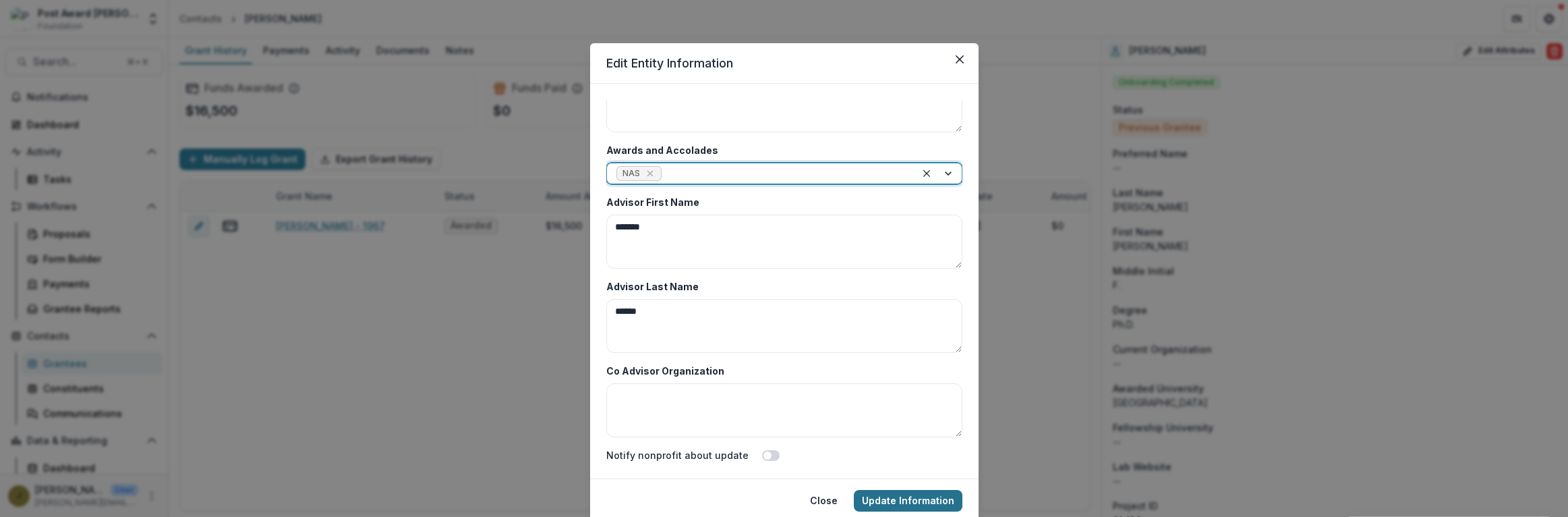
click at [882, 498] on button "Update Information" at bounding box center [908, 500] width 109 height 22
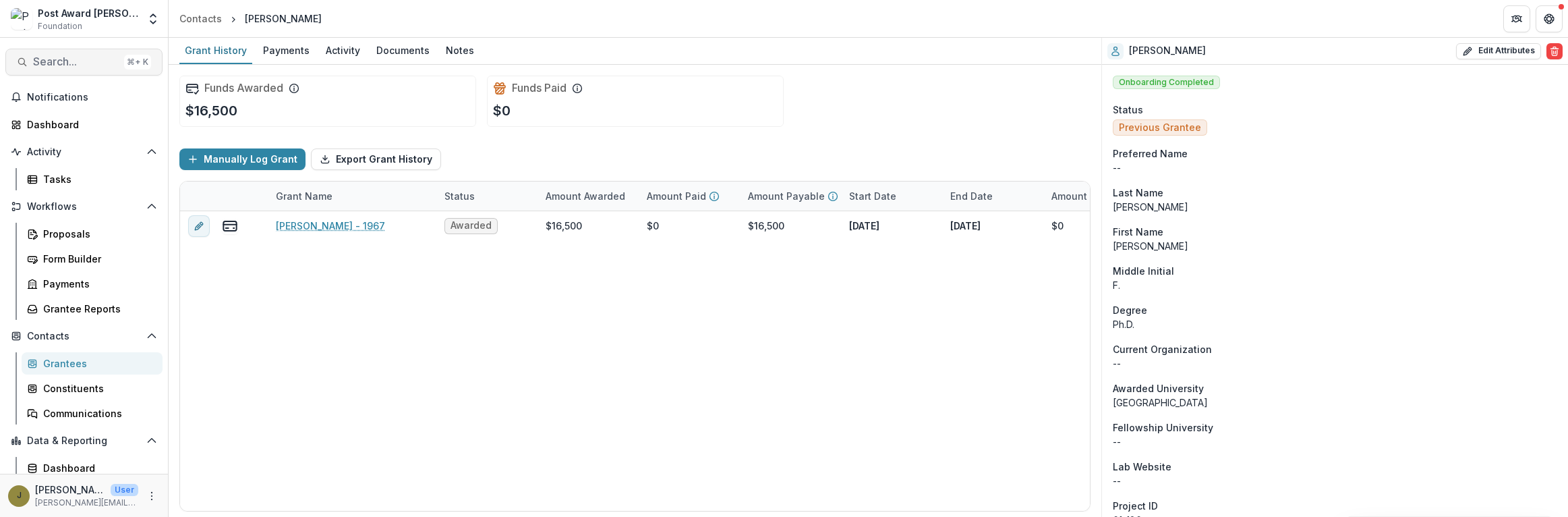
click at [42, 64] on span "Search..." at bounding box center [76, 62] width 86 height 13
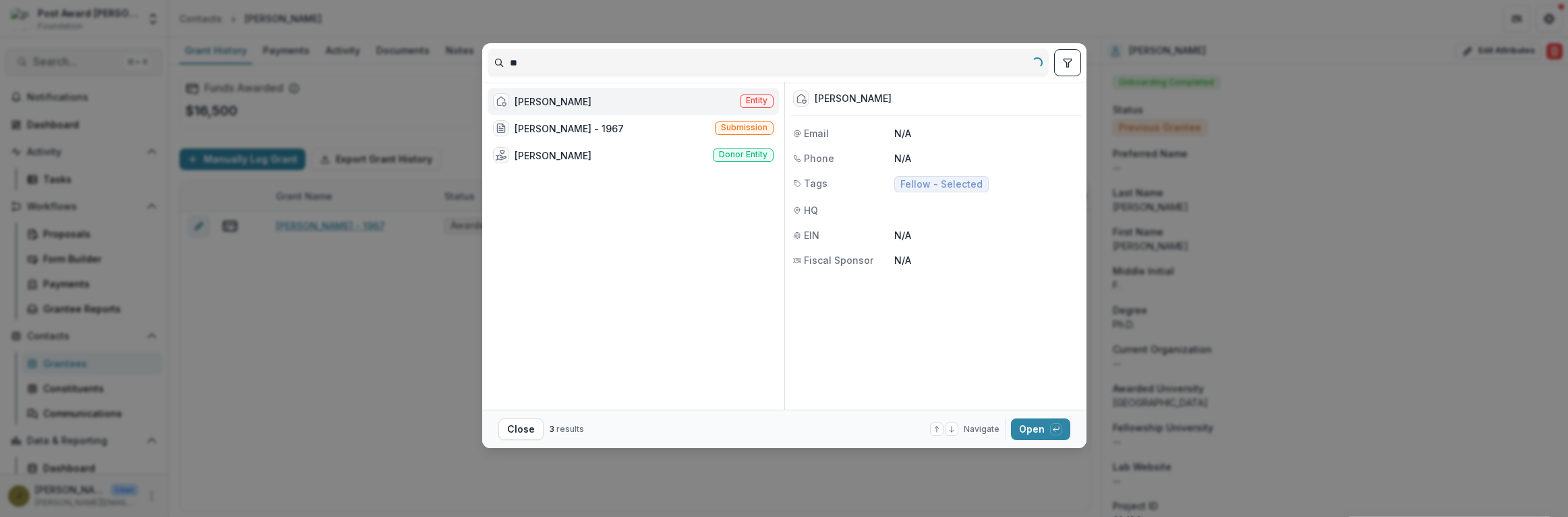
type input "*"
type input "*******"
click at [553, 101] on div "[PERSON_NAME]" at bounding box center [553, 101] width 77 height 14
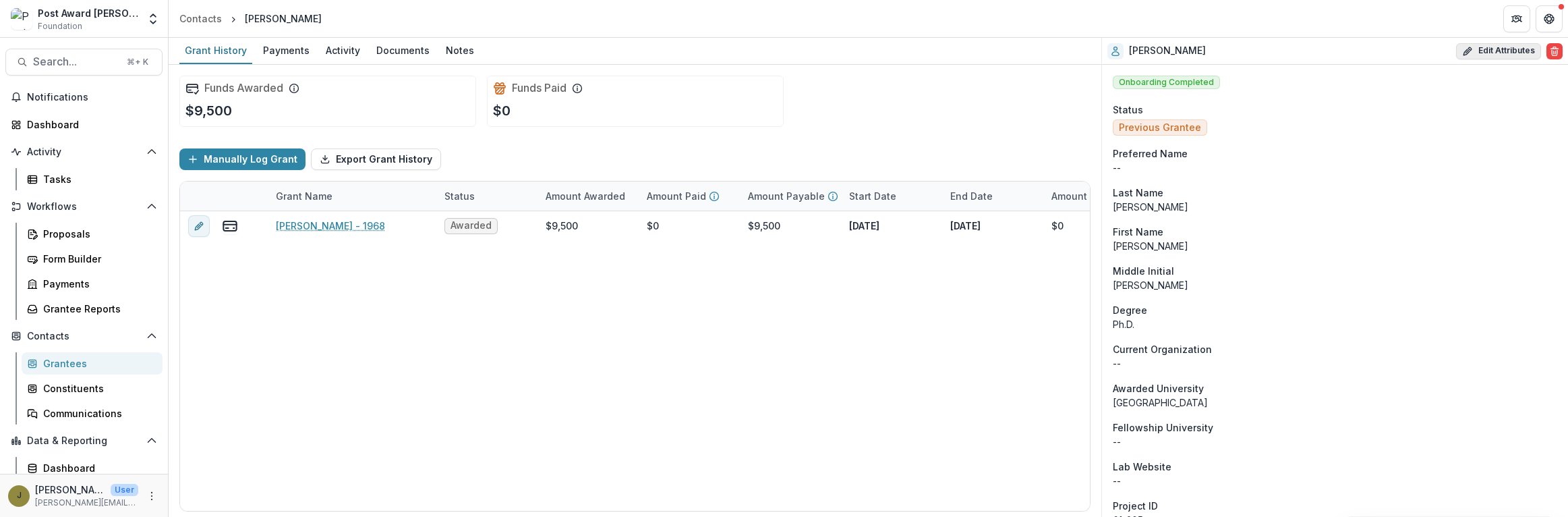
click at [1471, 52] on button "Edit Attributes" at bounding box center [1498, 51] width 85 height 17
select select
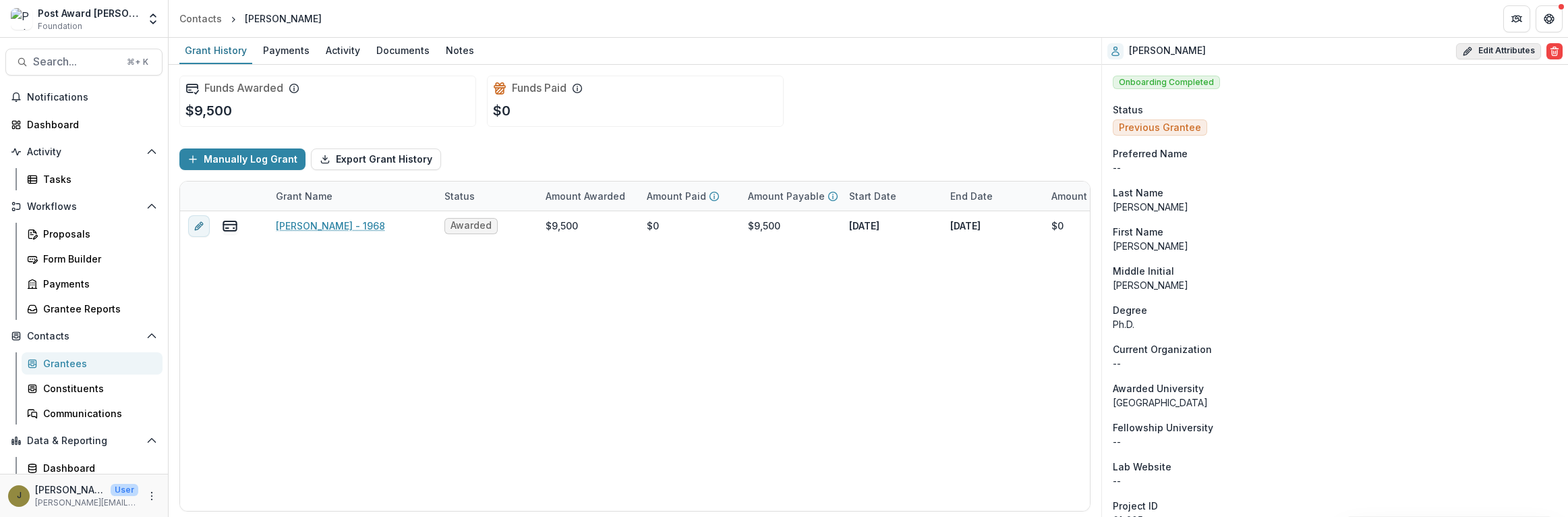
select select
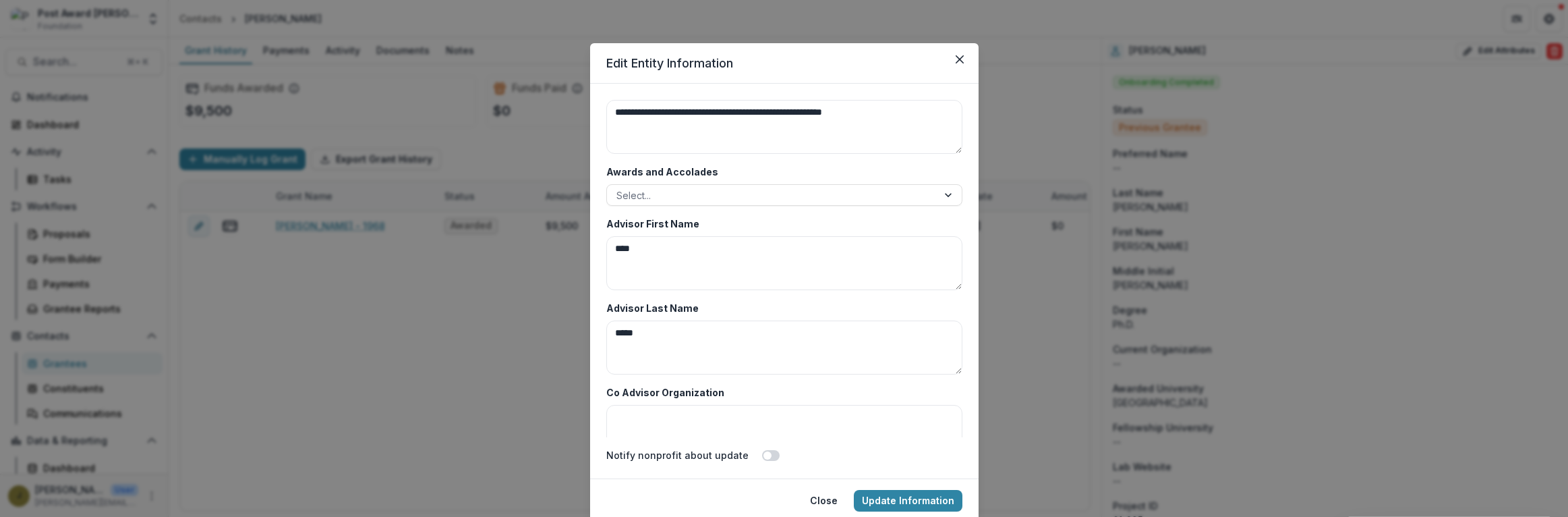
scroll to position [6565, 0]
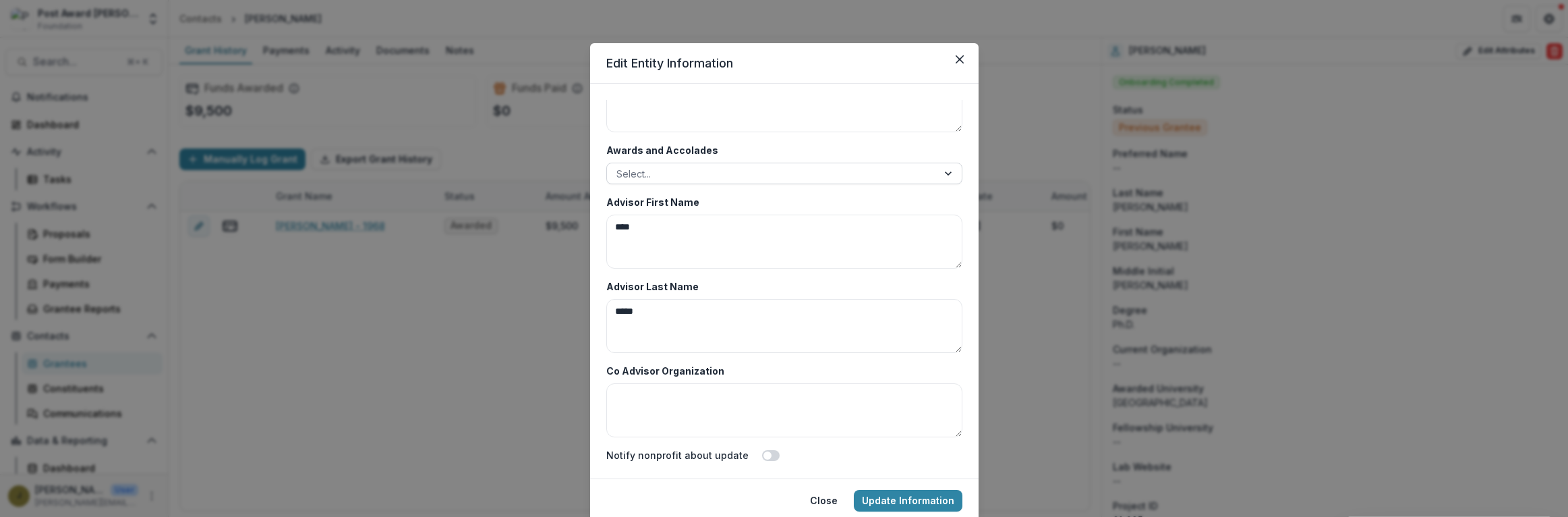
click at [664, 176] on div at bounding box center [772, 174] width 312 height 17
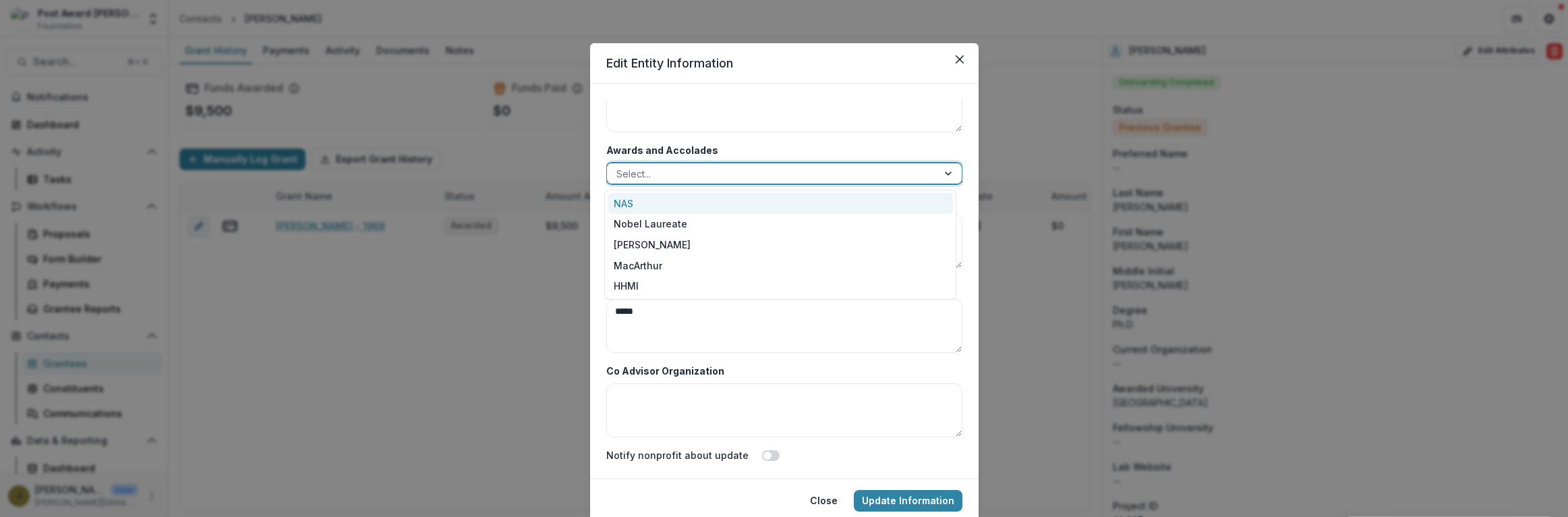
click at [648, 201] on div "NAS" at bounding box center [780, 204] width 345 height 21
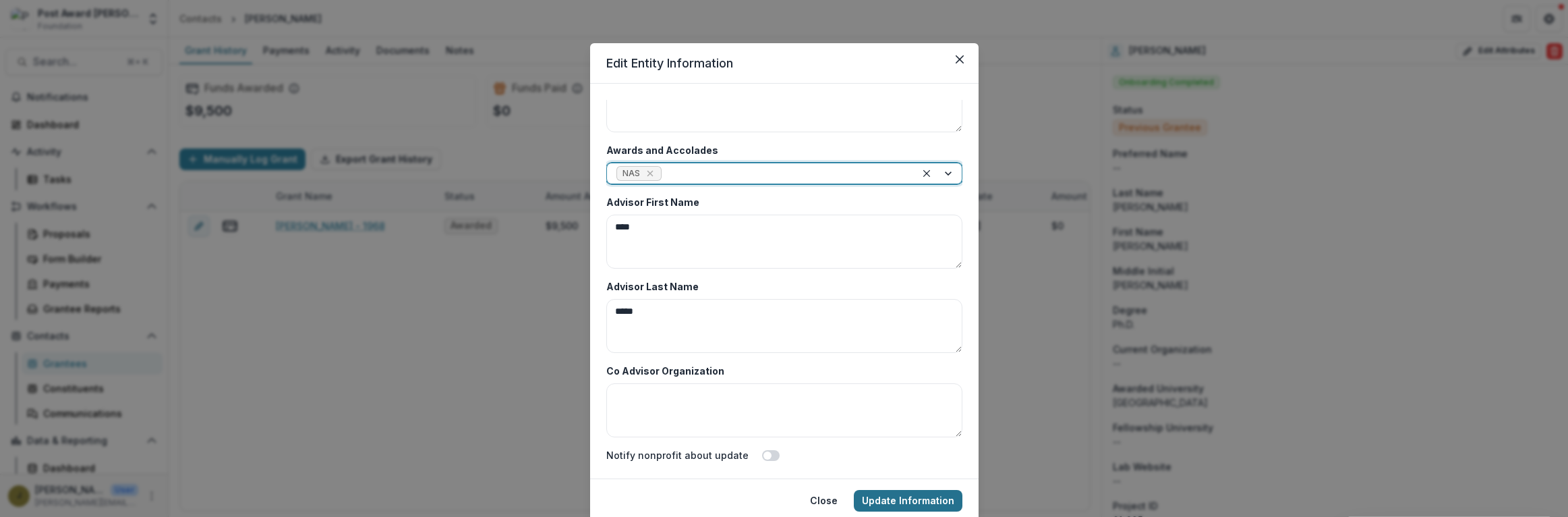
click at [867, 494] on button "Update Information" at bounding box center [908, 500] width 109 height 22
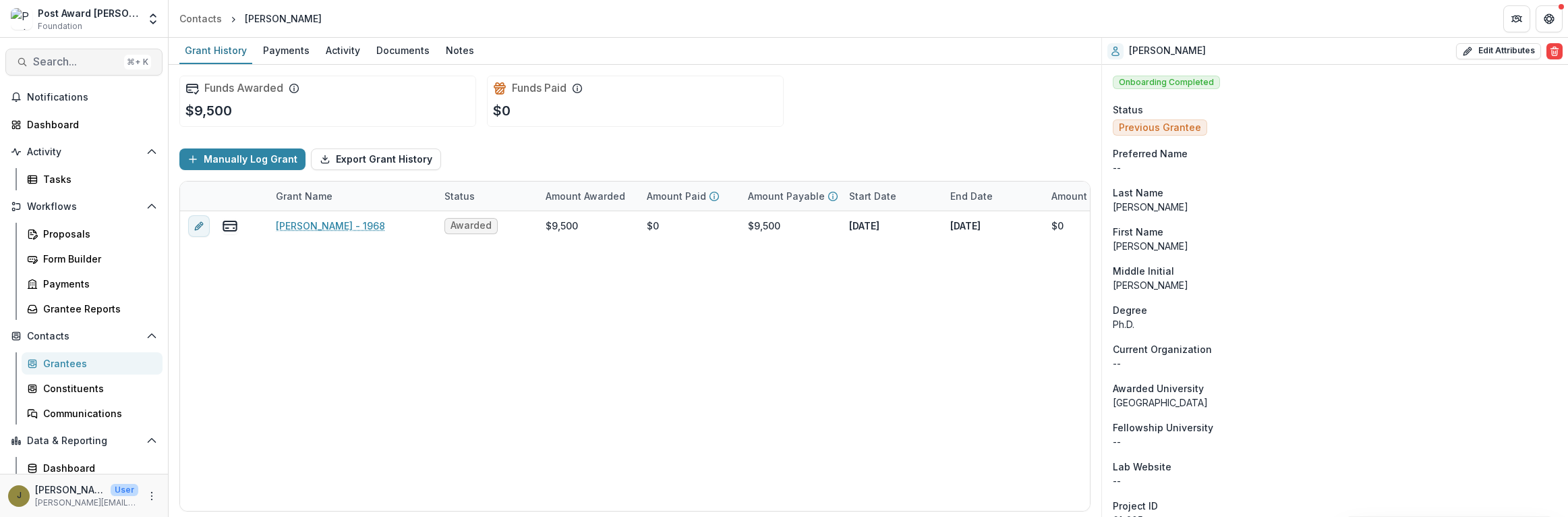
click at [48, 62] on span "Search..." at bounding box center [76, 62] width 86 height 13
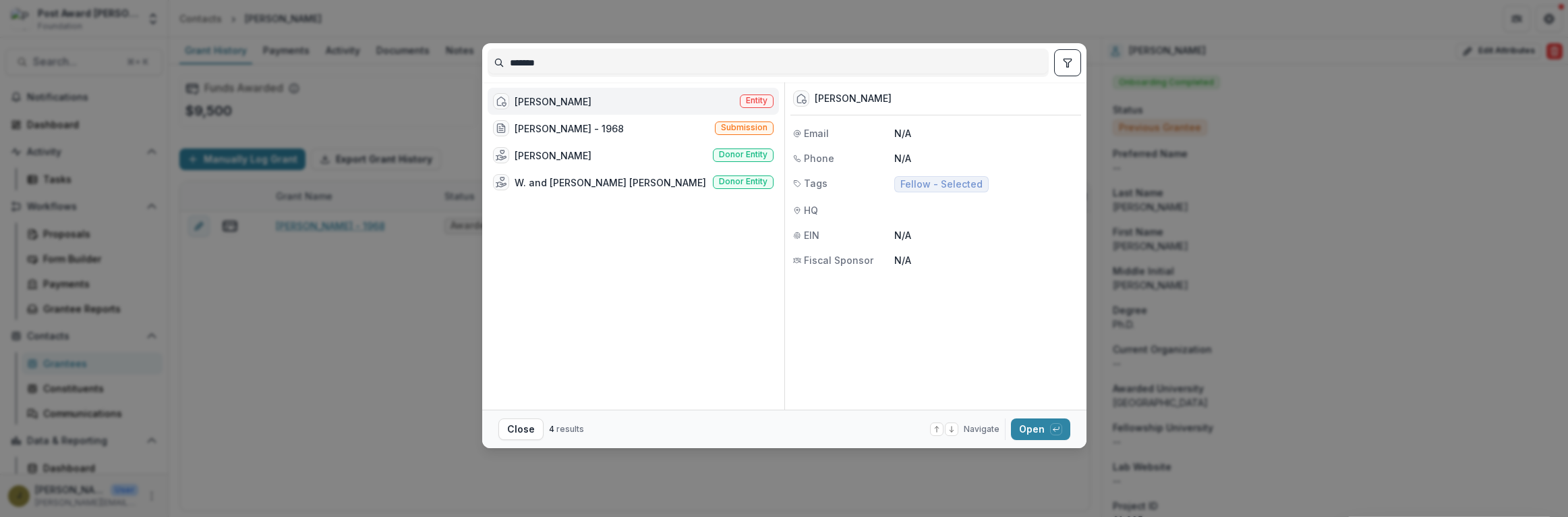
drag, startPoint x: 548, startPoint y: 59, endPoint x: 472, endPoint y: 56, distance: 76.1
click at [472, 56] on div "******* [PERSON_NAME] Entity [PERSON_NAME] - 1968 Submission [PERSON_NAME] Dono…" at bounding box center [784, 258] width 1568 height 517
type input "*******"
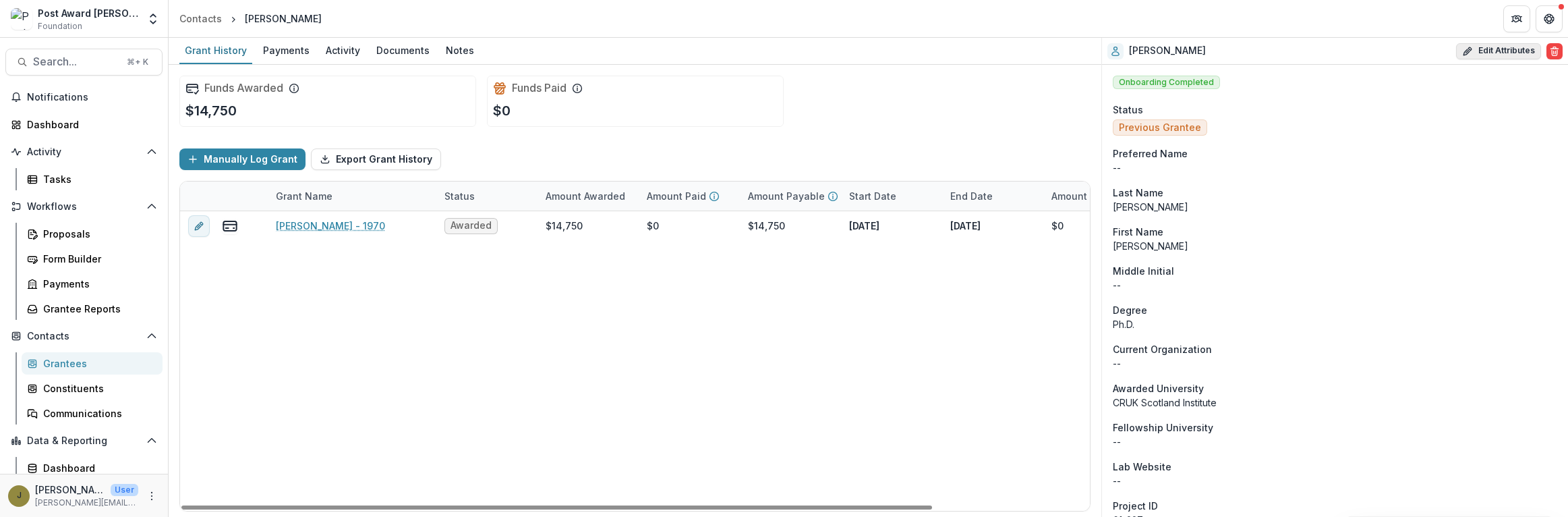
click at [1503, 47] on button "Edit Attributes" at bounding box center [1498, 51] width 85 height 17
select select
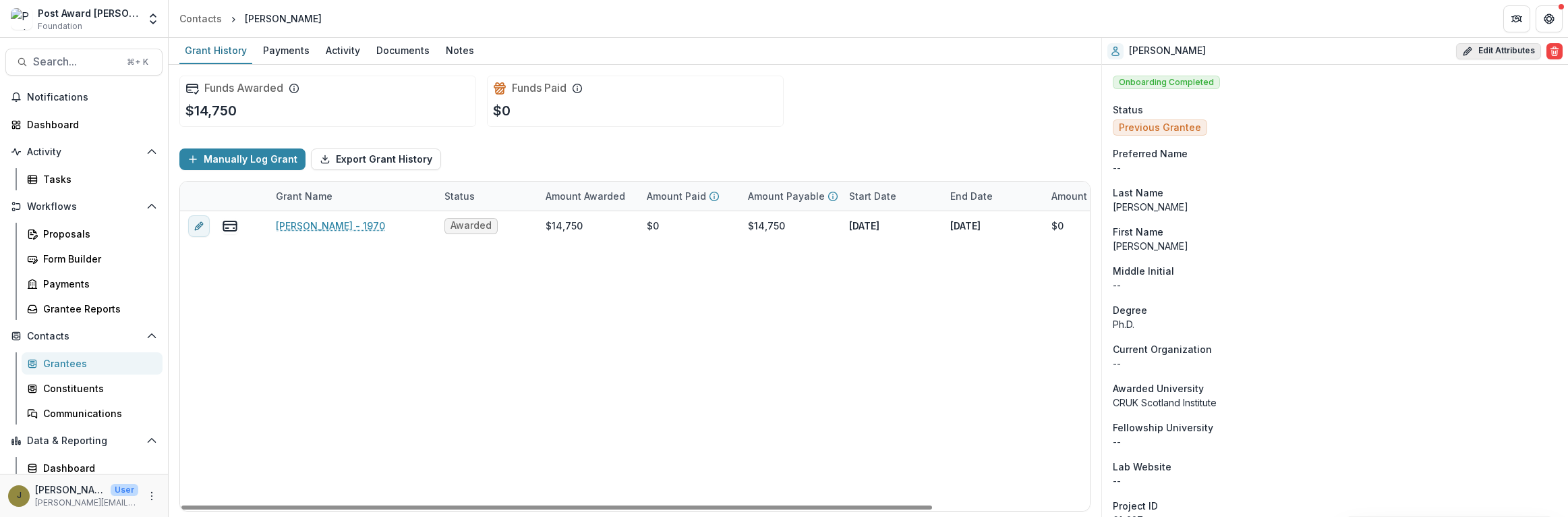
select select
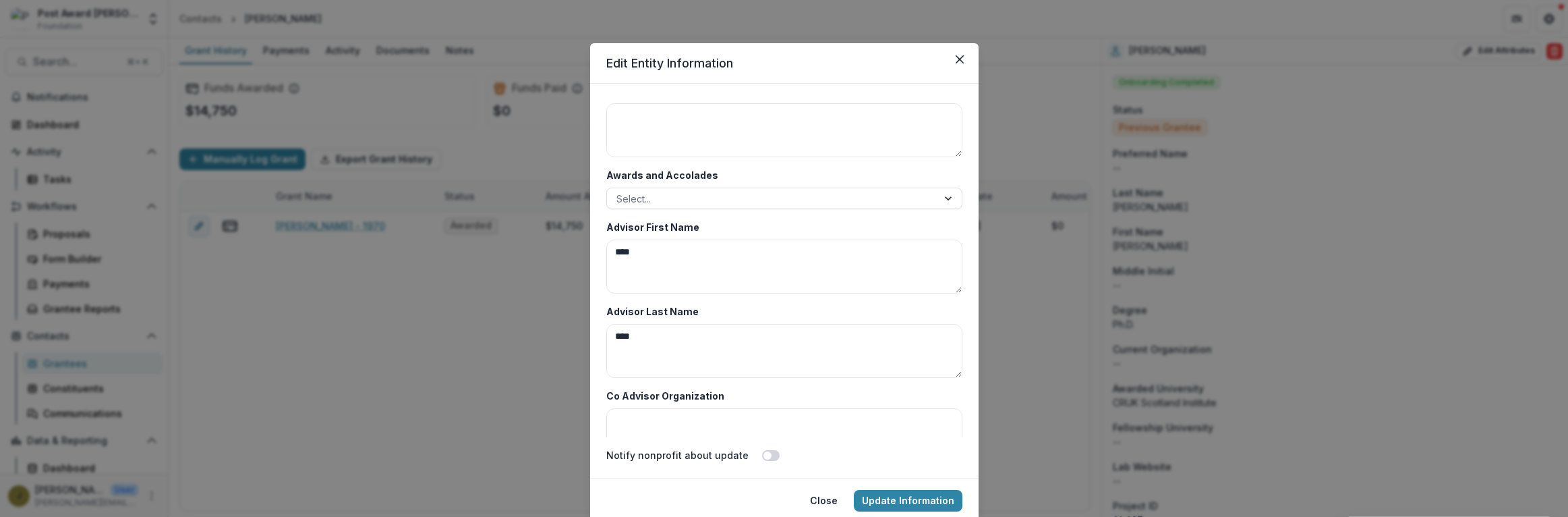
scroll to position [6524, 0]
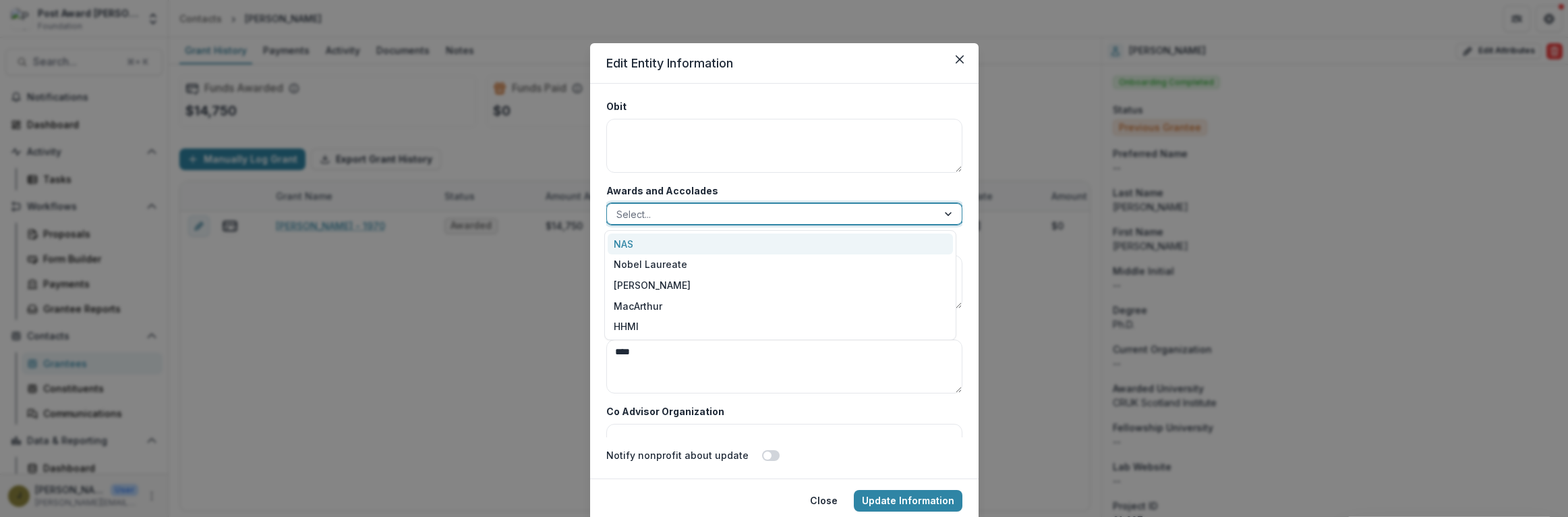
click at [650, 216] on div at bounding box center [772, 214] width 312 height 17
click at [643, 243] on div "NAS" at bounding box center [780, 244] width 345 height 21
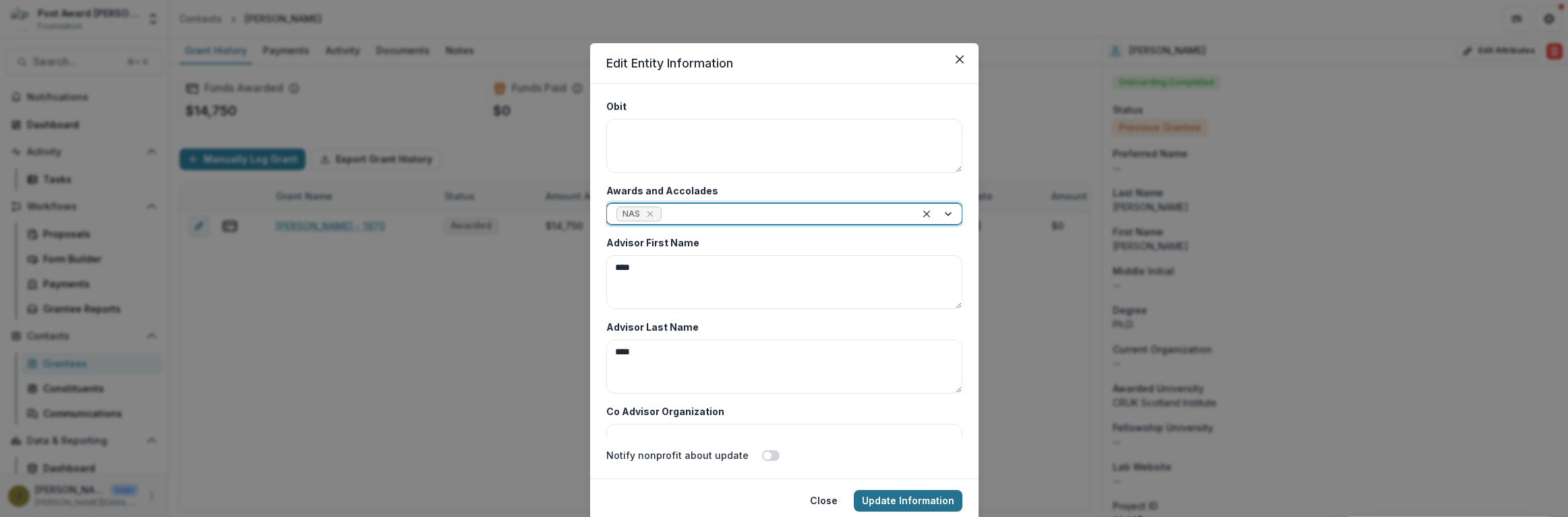
click at [872, 498] on button "Update Information" at bounding box center [908, 500] width 109 height 22
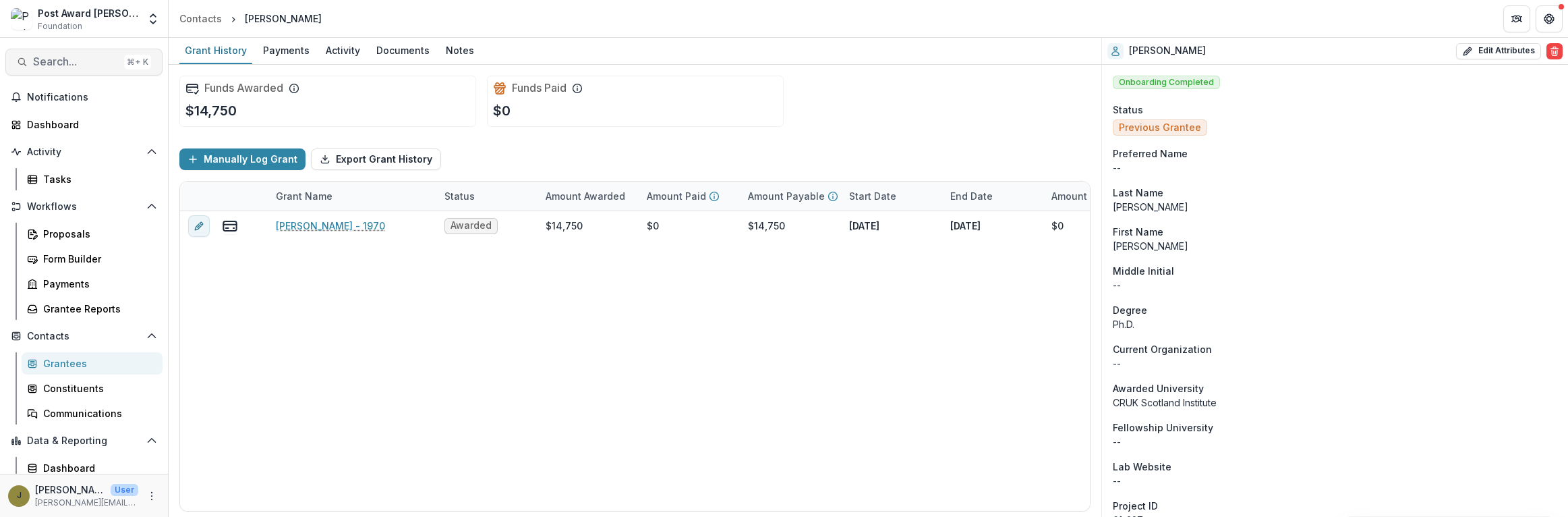
click at [42, 65] on span "Search..." at bounding box center [76, 62] width 86 height 13
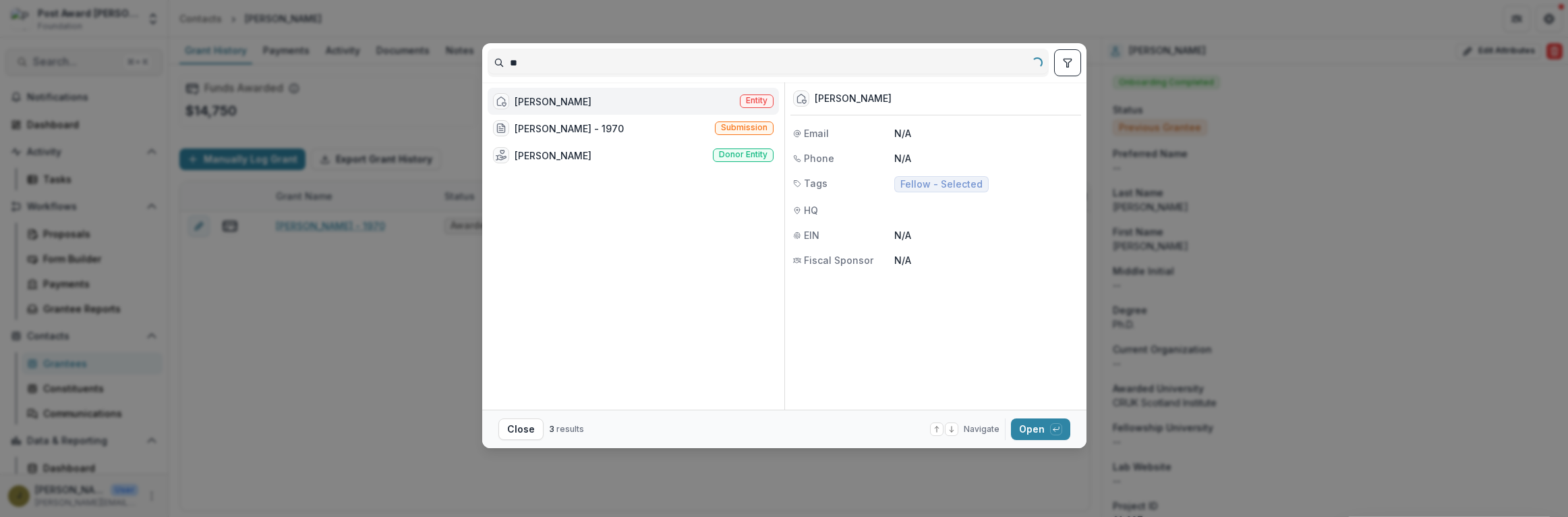
type input "*"
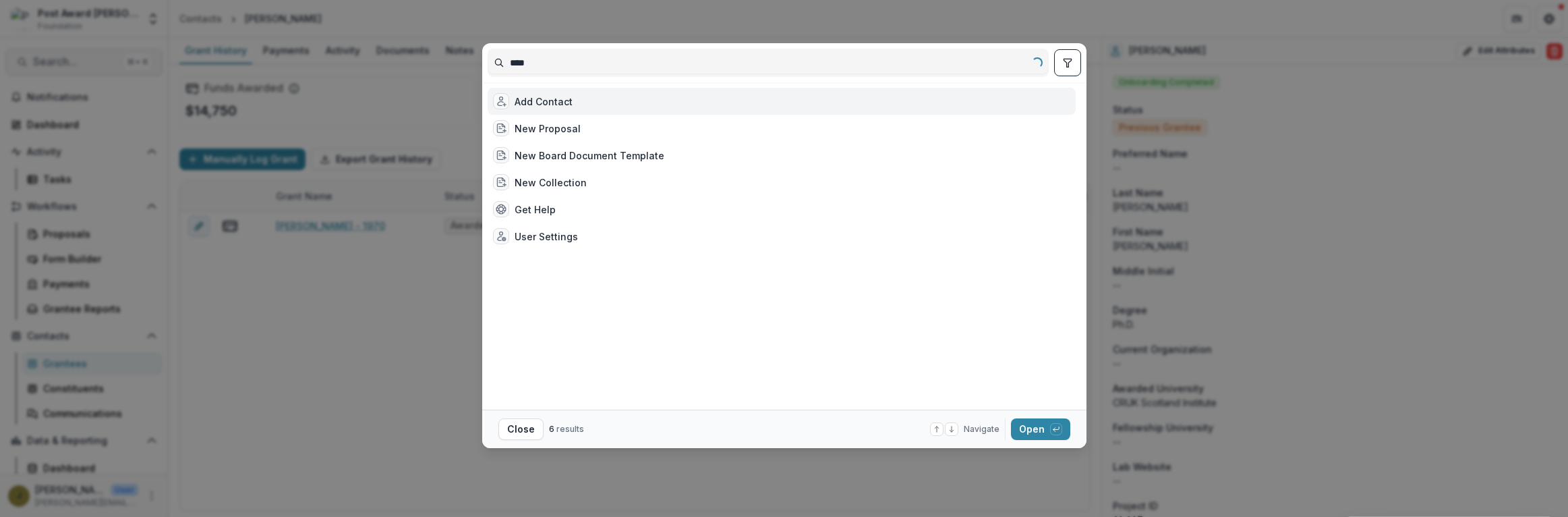
type input "*****"
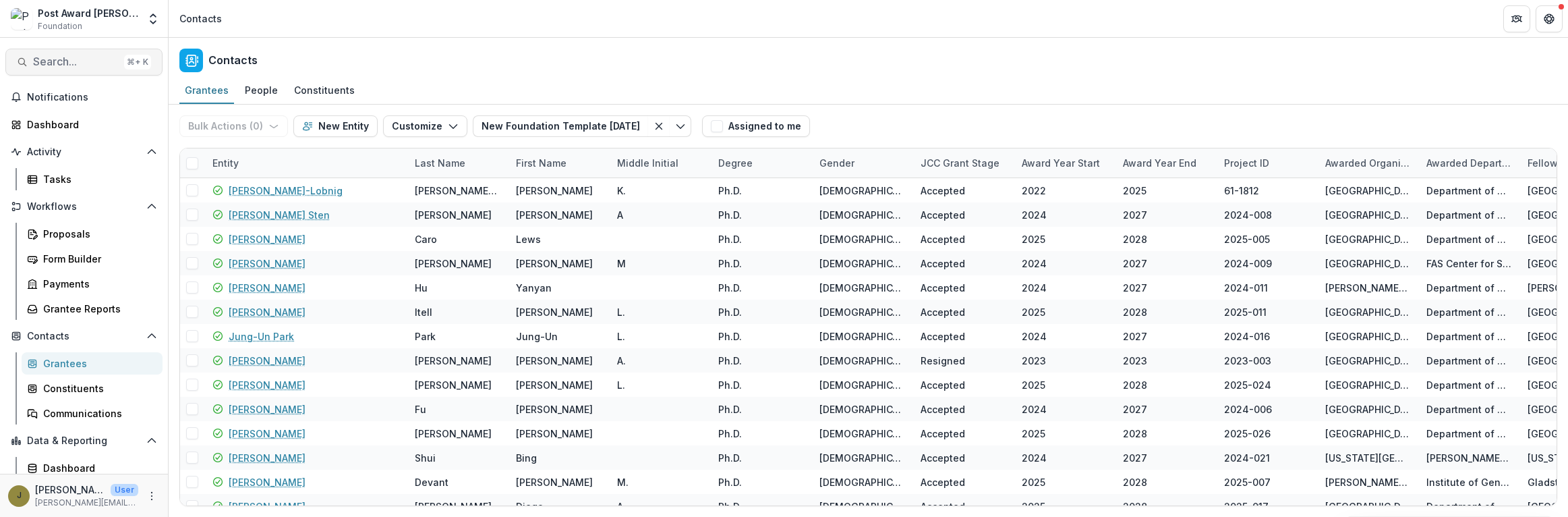
click at [58, 61] on span "Search..." at bounding box center [76, 62] width 86 height 13
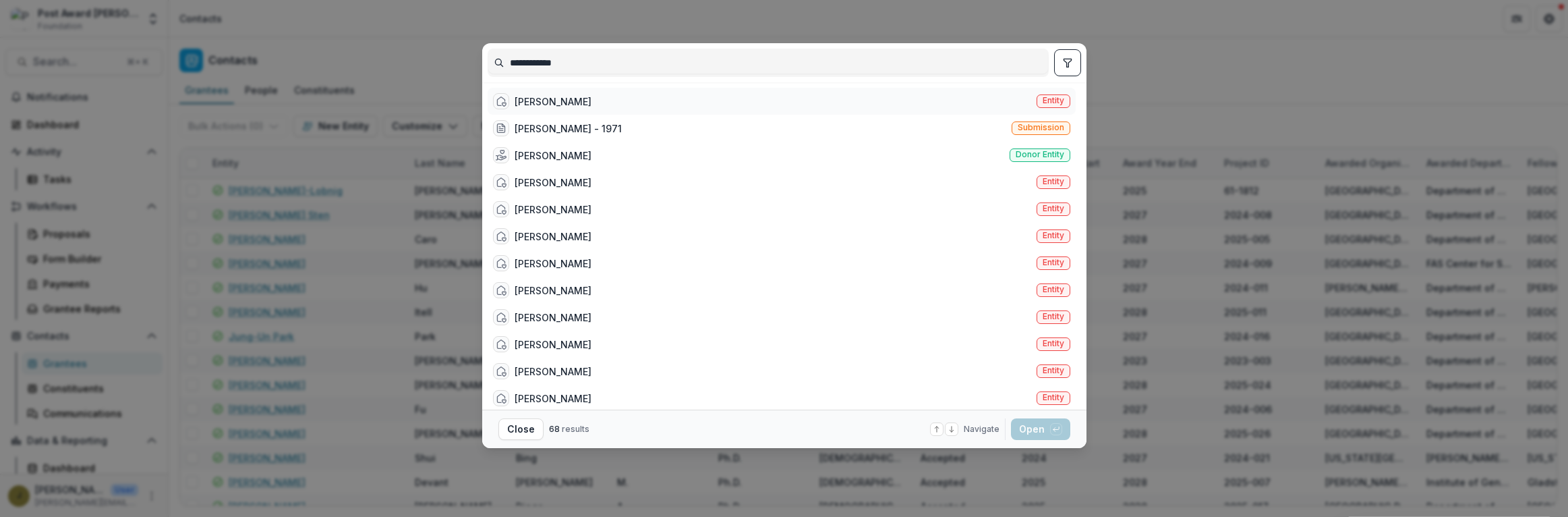
type input "**********"
click at [590, 98] on div "[PERSON_NAME] Entity" at bounding box center [781, 101] width 588 height 27
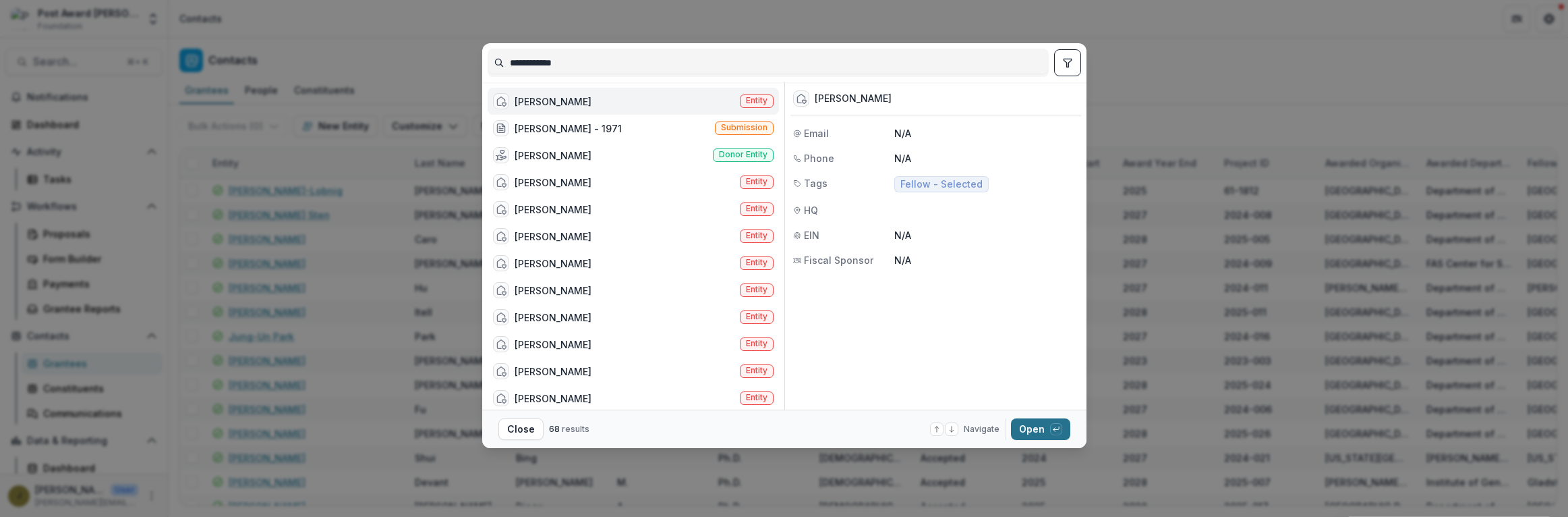
click at [1048, 425] on button "Open with enter key" at bounding box center [1040, 429] width 59 height 22
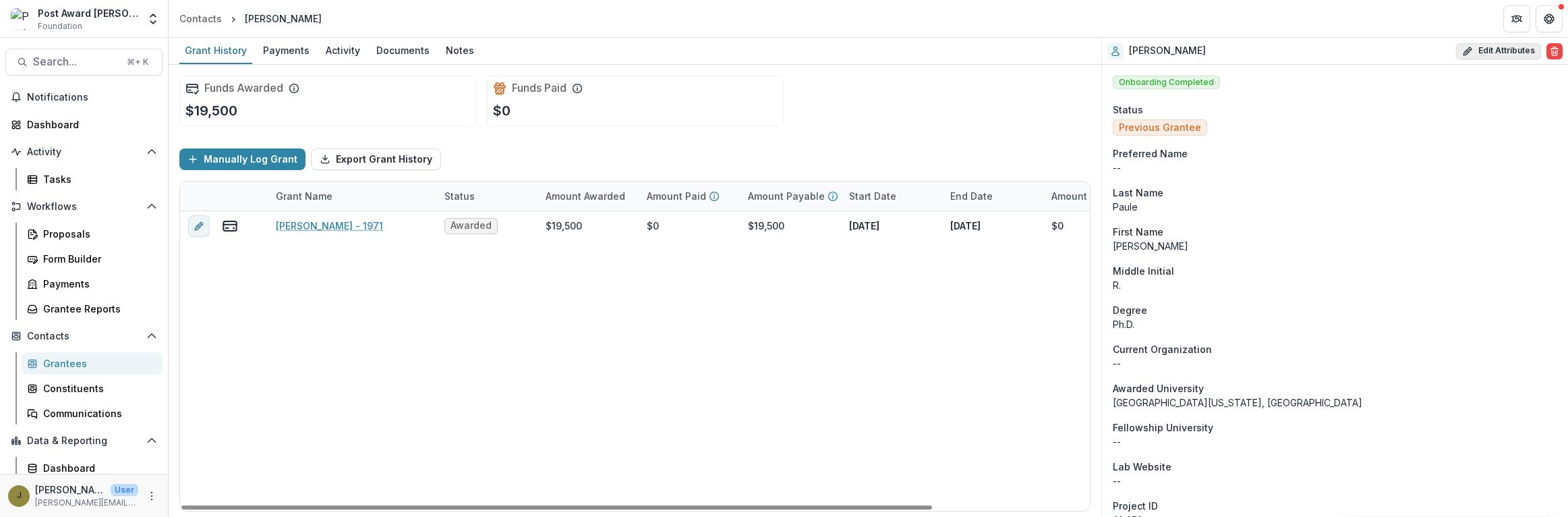
click at [1497, 50] on button "Edit Attributes" at bounding box center [1498, 51] width 85 height 17
select select
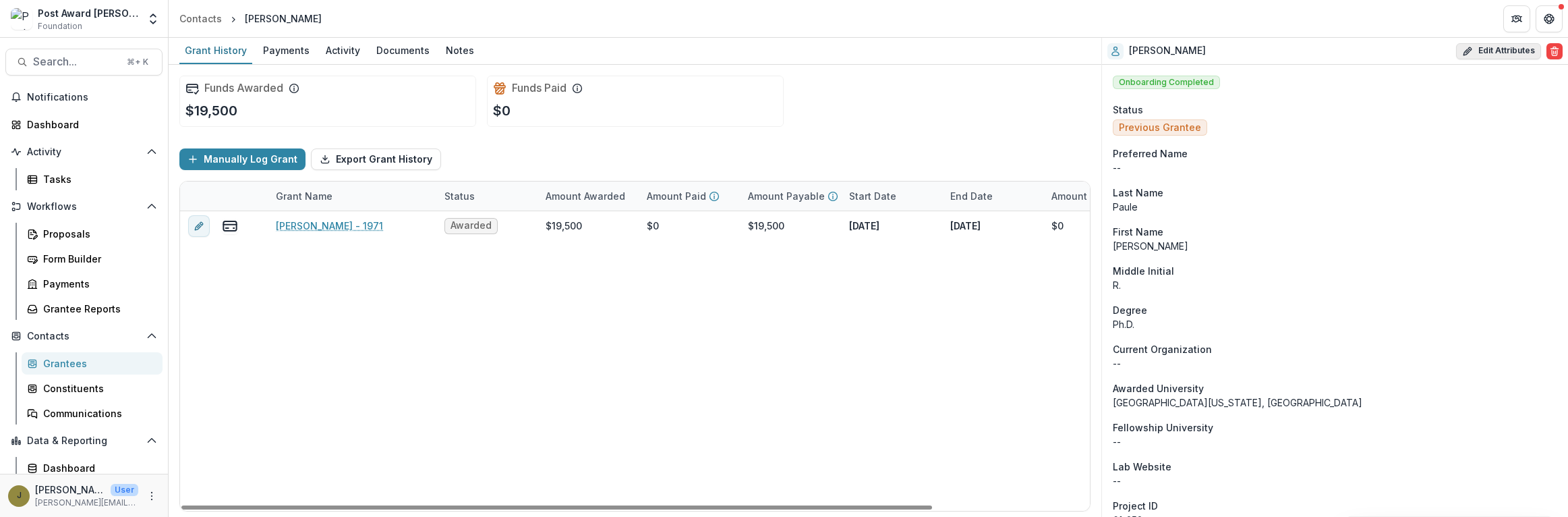
select select
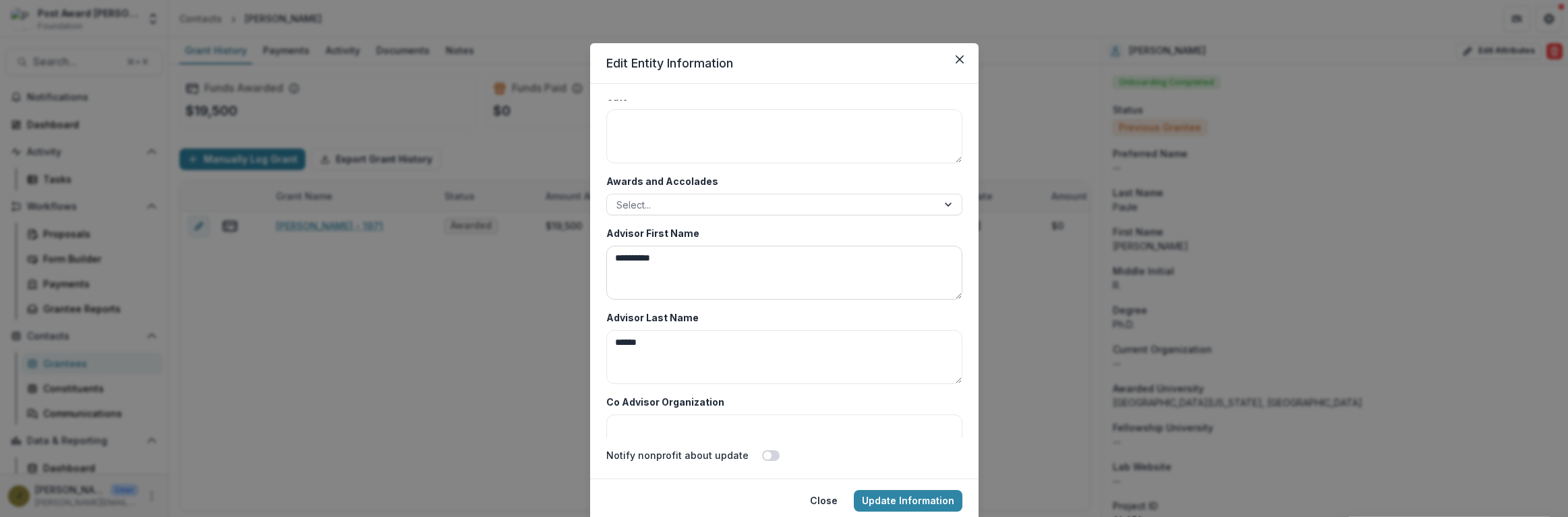
scroll to position [6531, 0]
click at [632, 210] on div at bounding box center [772, 208] width 312 height 17
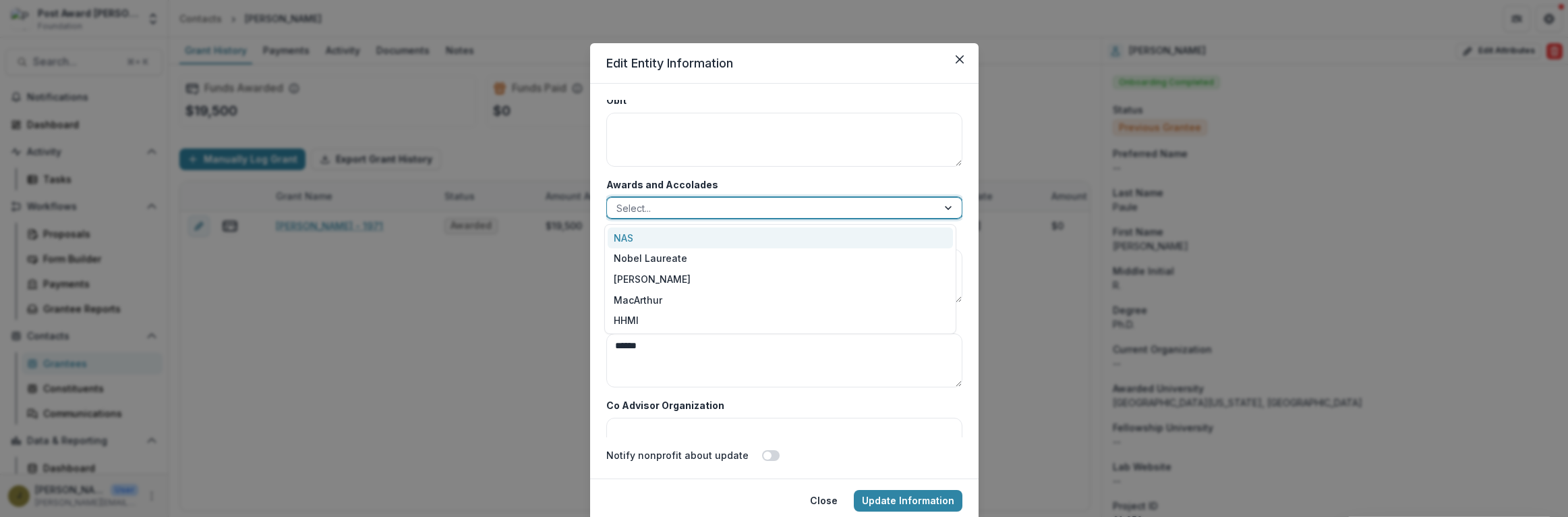
click at [629, 234] on div "NAS" at bounding box center [780, 238] width 345 height 21
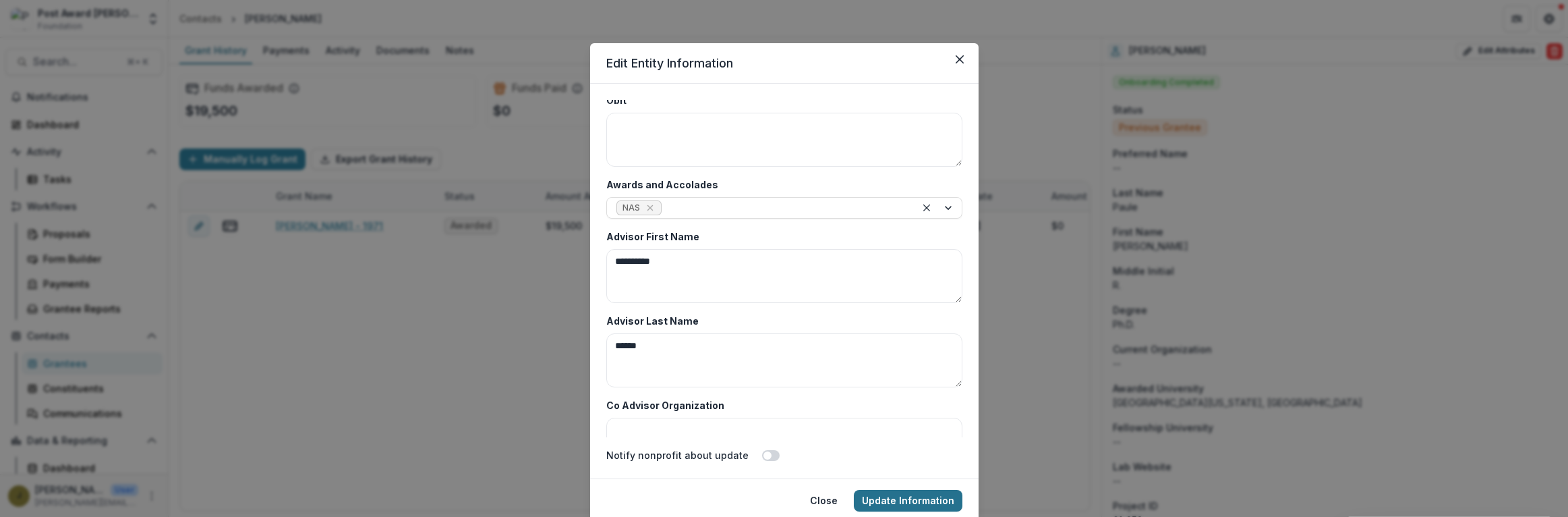
click at [883, 506] on button "Update Information" at bounding box center [908, 500] width 109 height 22
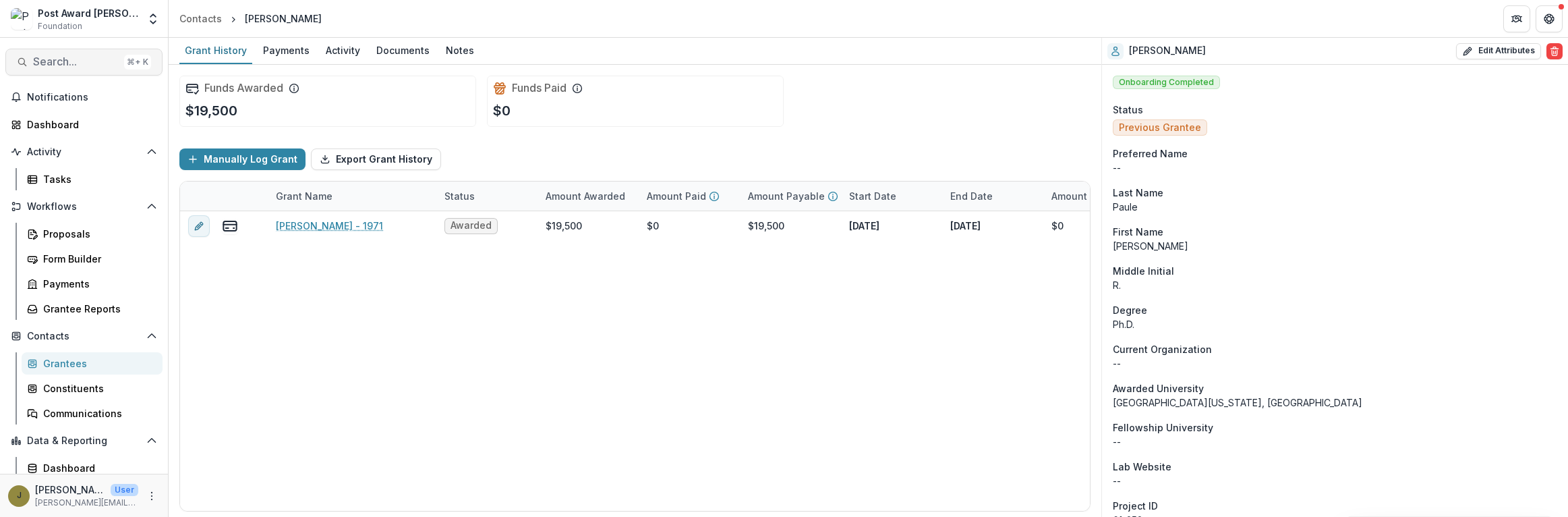
click at [46, 62] on span "Search..." at bounding box center [76, 62] width 86 height 13
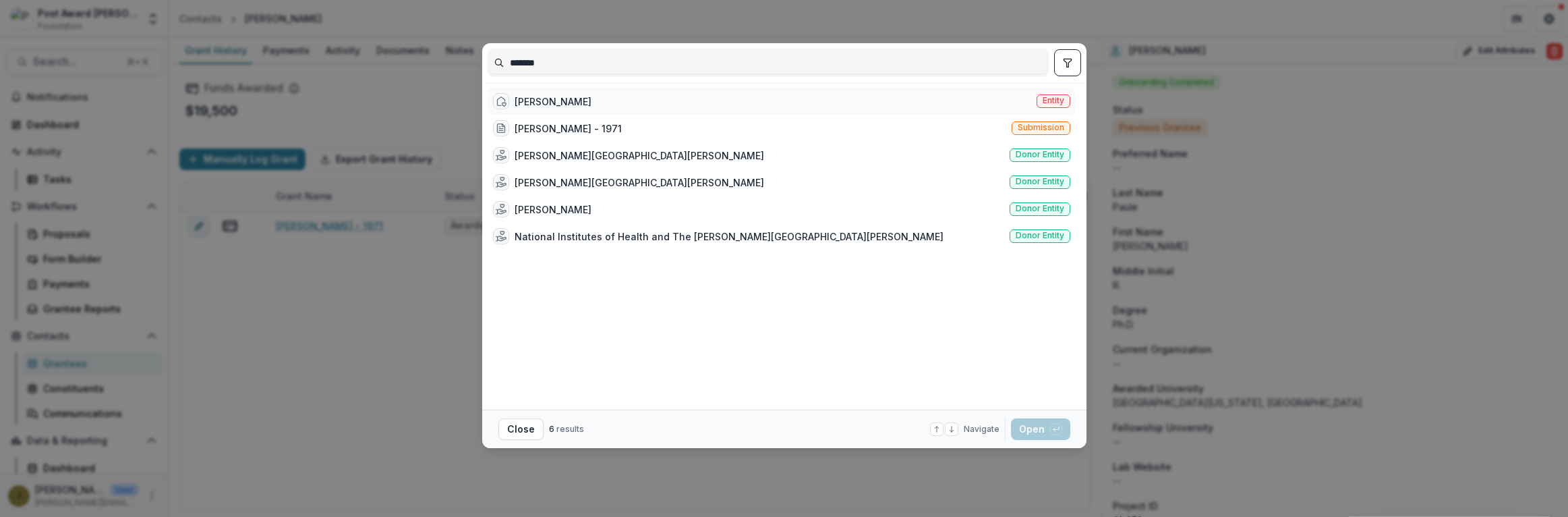
type input "*******"
click at [587, 98] on div "[PERSON_NAME] Entity" at bounding box center [781, 101] width 588 height 27
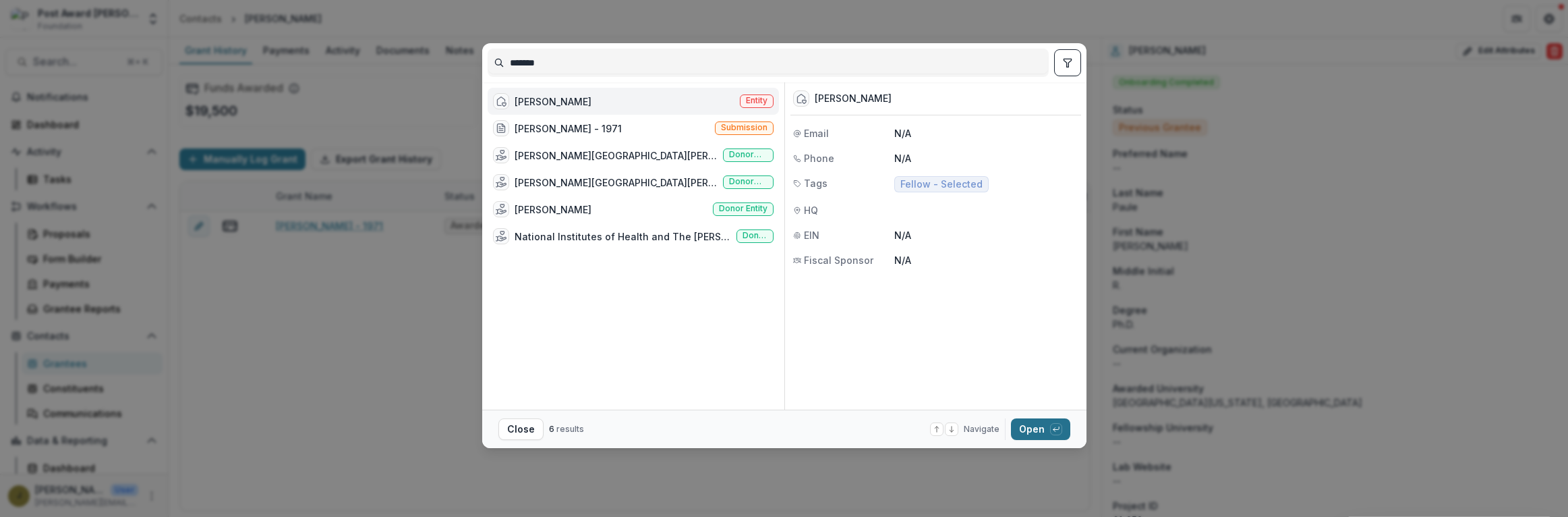
click at [1031, 428] on button "Open with enter key" at bounding box center [1040, 429] width 59 height 22
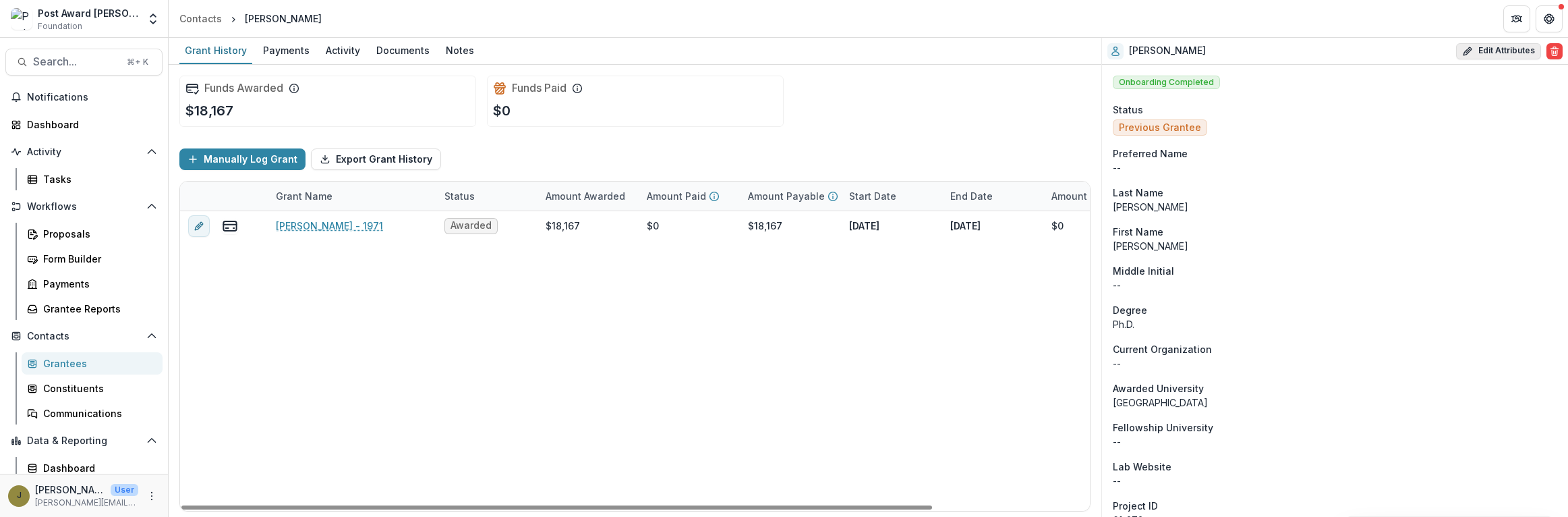
click at [1501, 47] on button "Edit Attributes" at bounding box center [1498, 51] width 85 height 17
select select
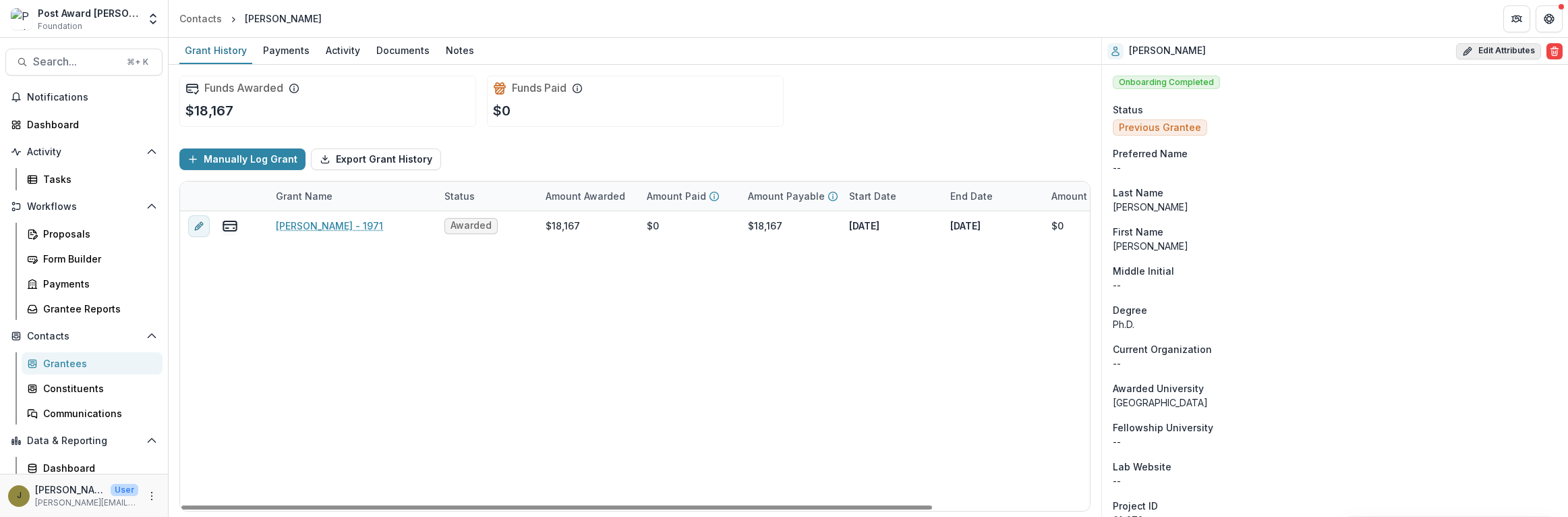
select select
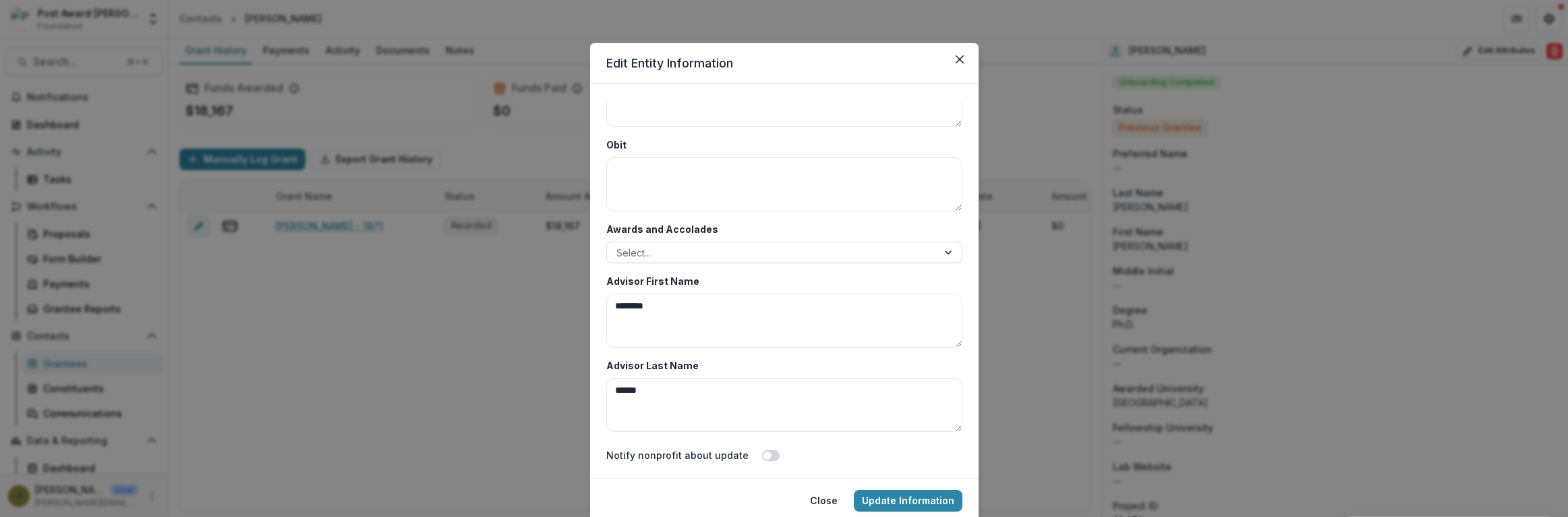
scroll to position [6479, 0]
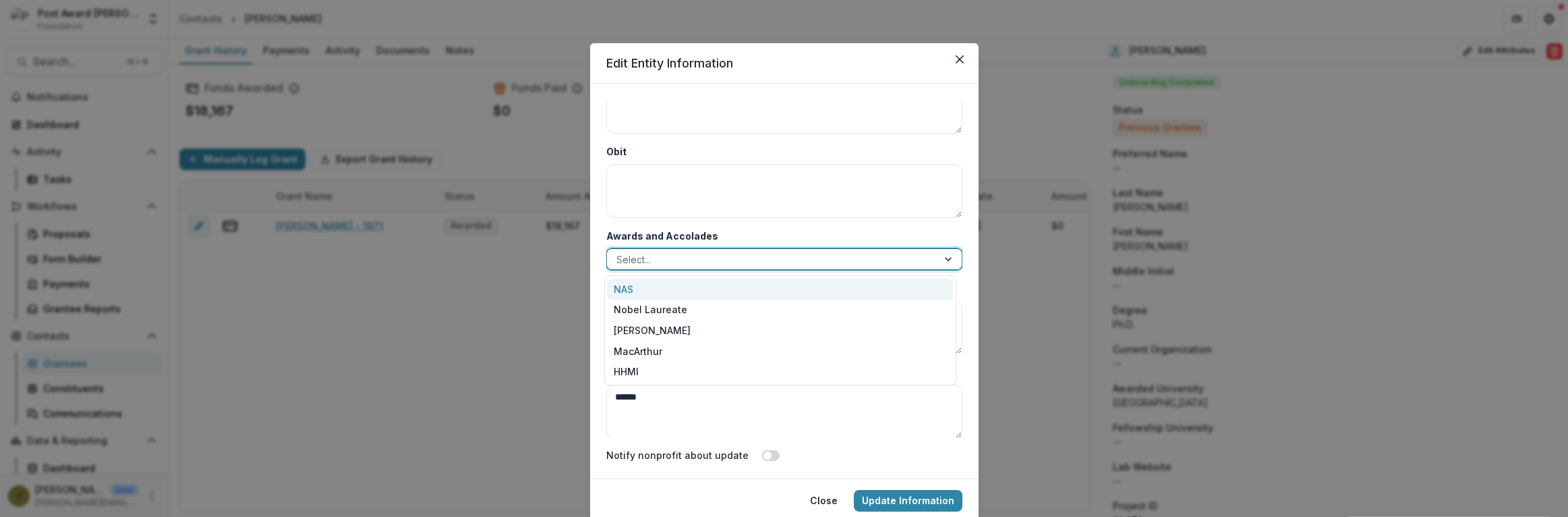
click at [665, 258] on div at bounding box center [772, 259] width 312 height 17
click at [624, 286] on div "NAS" at bounding box center [780, 289] width 345 height 21
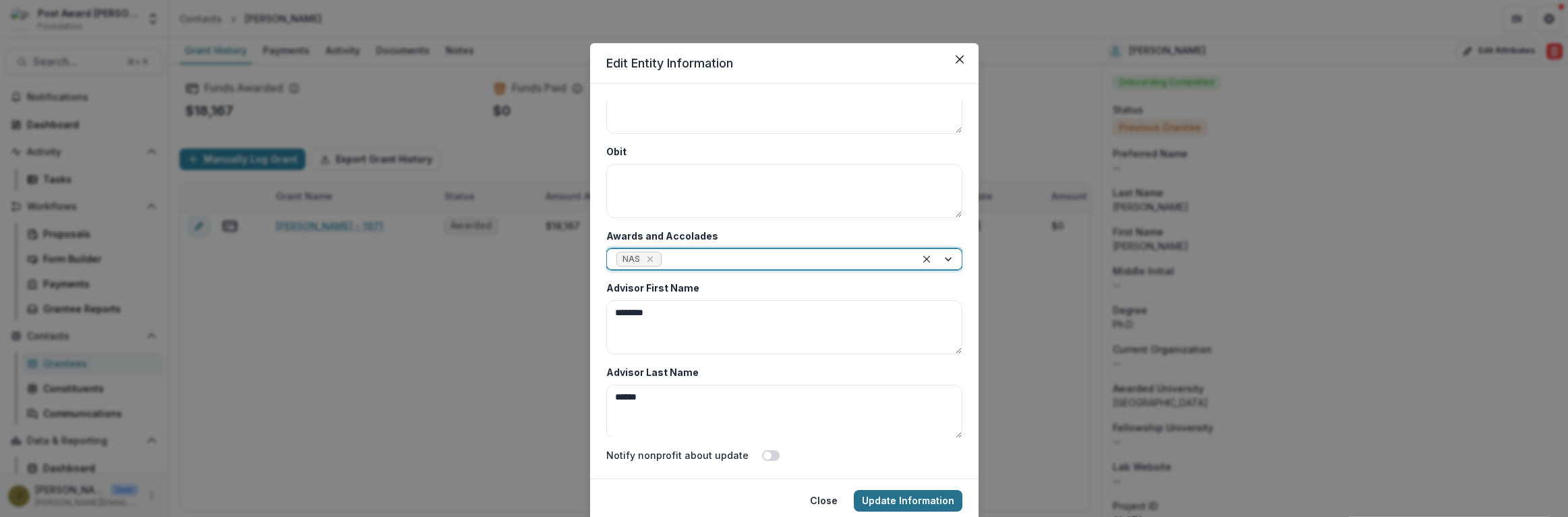
click at [882, 503] on button "Update Information" at bounding box center [908, 500] width 109 height 22
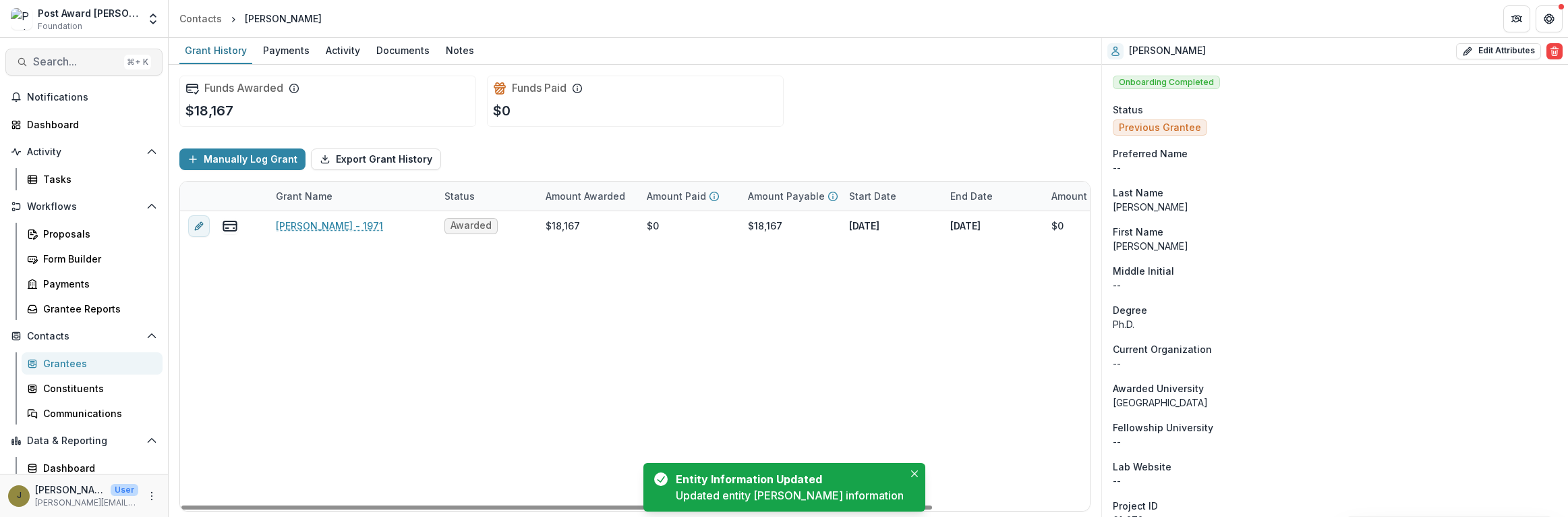
click at [50, 56] on span "Search..." at bounding box center [76, 62] width 86 height 13
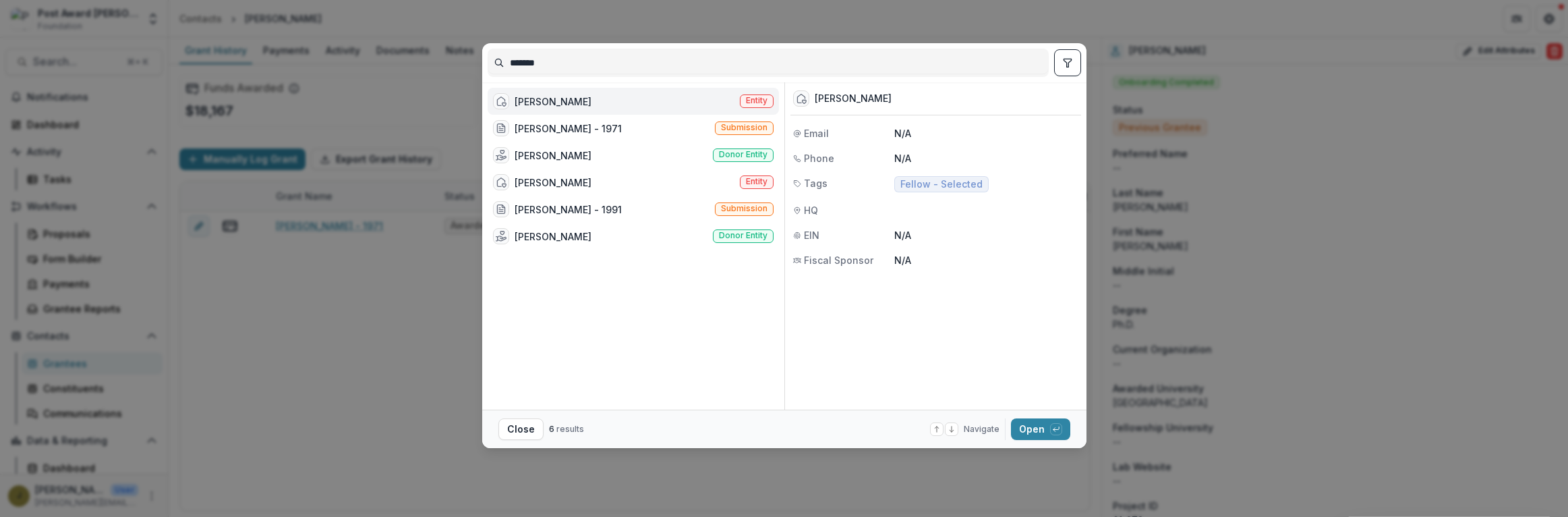
type input "*******"
click at [535, 95] on div "[PERSON_NAME]" at bounding box center [553, 101] width 77 height 14
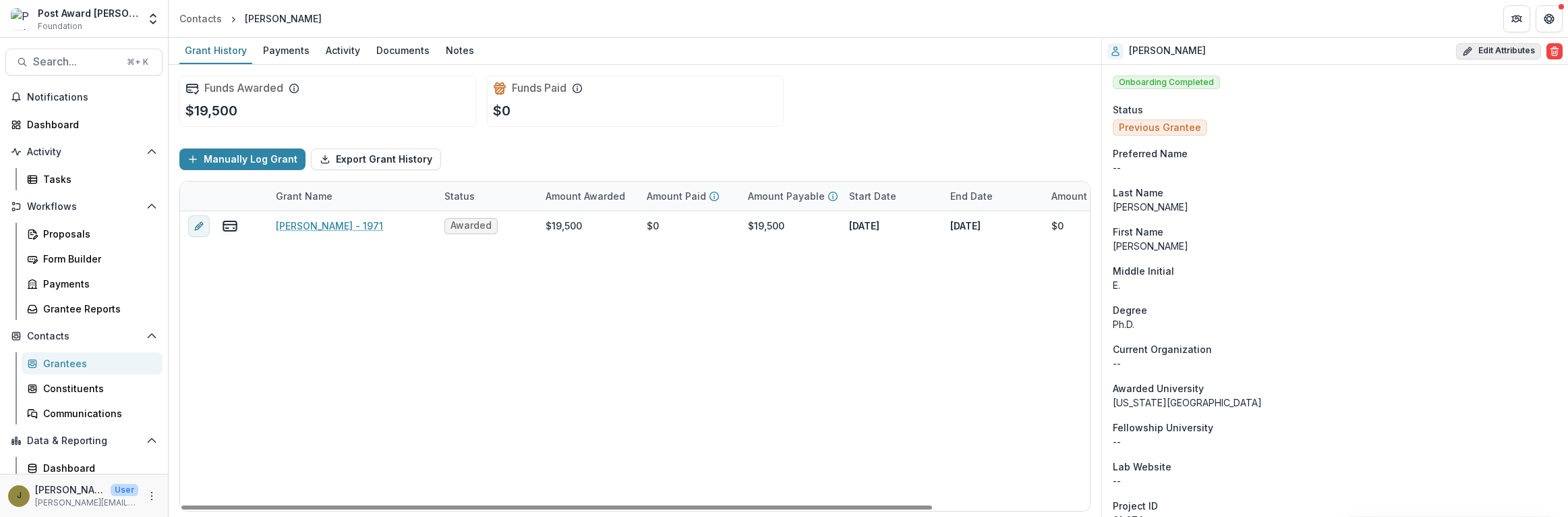
click at [1487, 50] on button "Edit Attributes" at bounding box center [1498, 51] width 85 height 17
select select
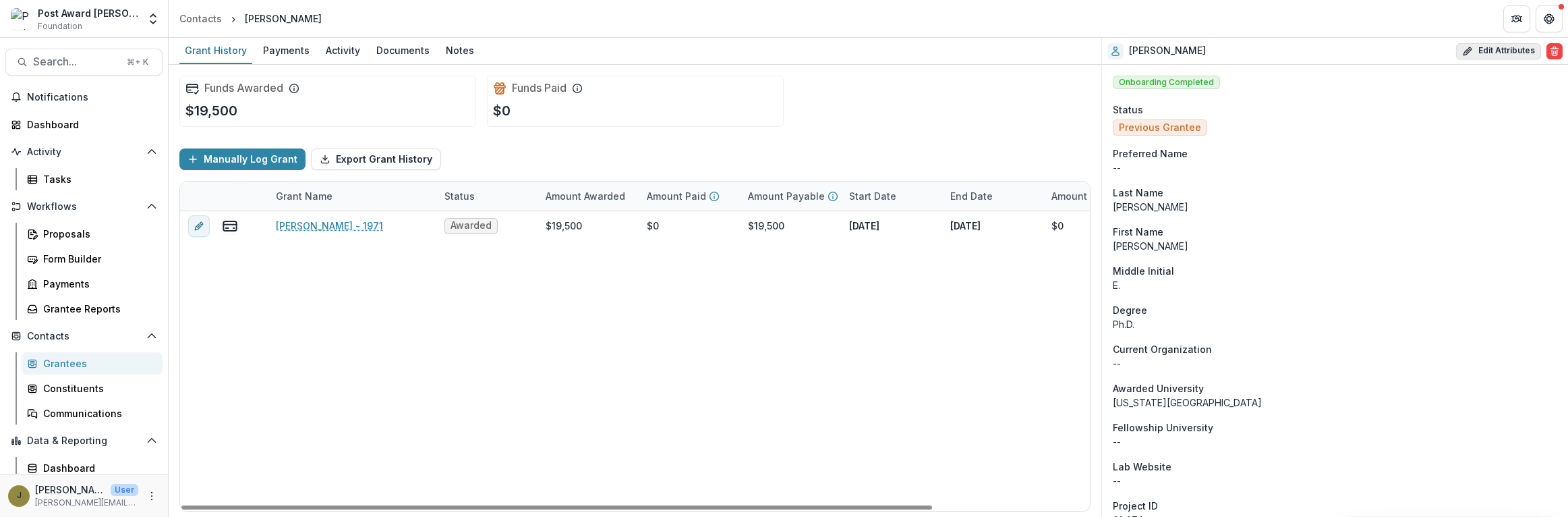
select select
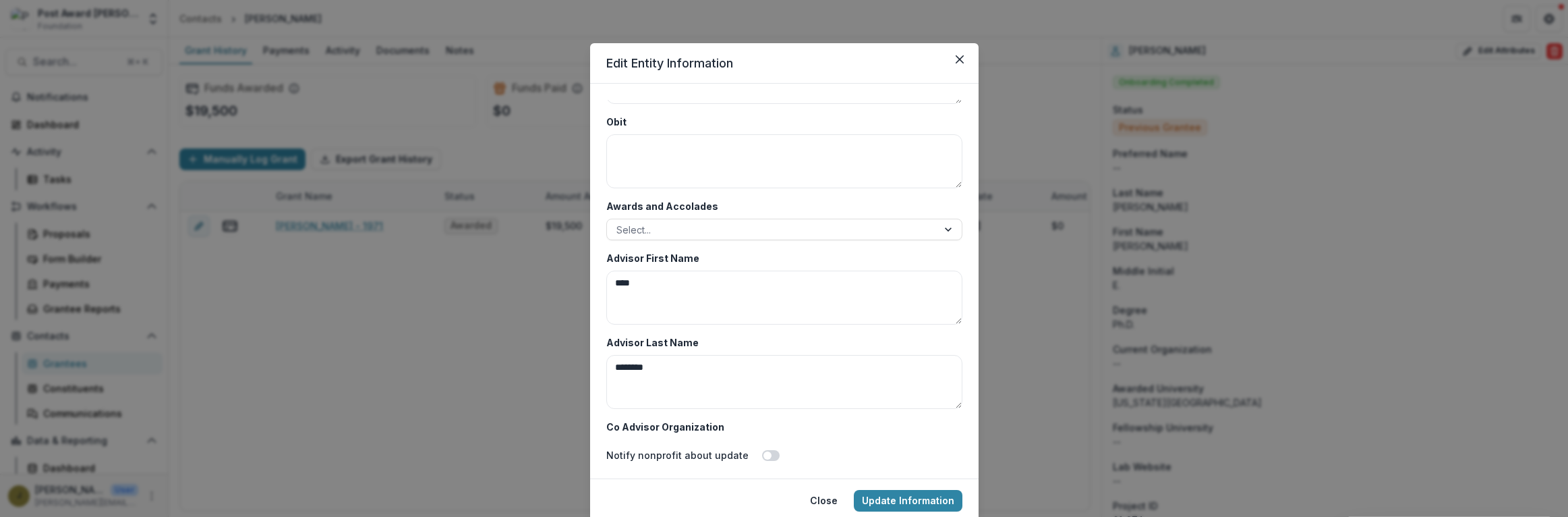
scroll to position [6565, 0]
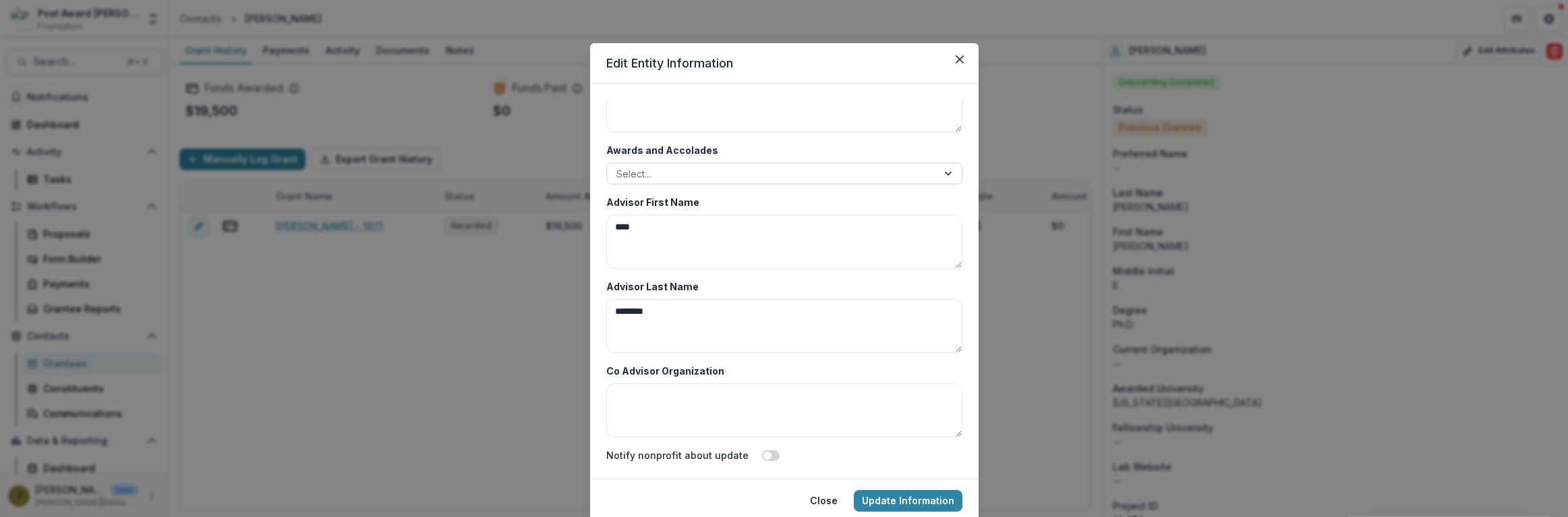
click at [681, 176] on div at bounding box center [772, 174] width 312 height 17
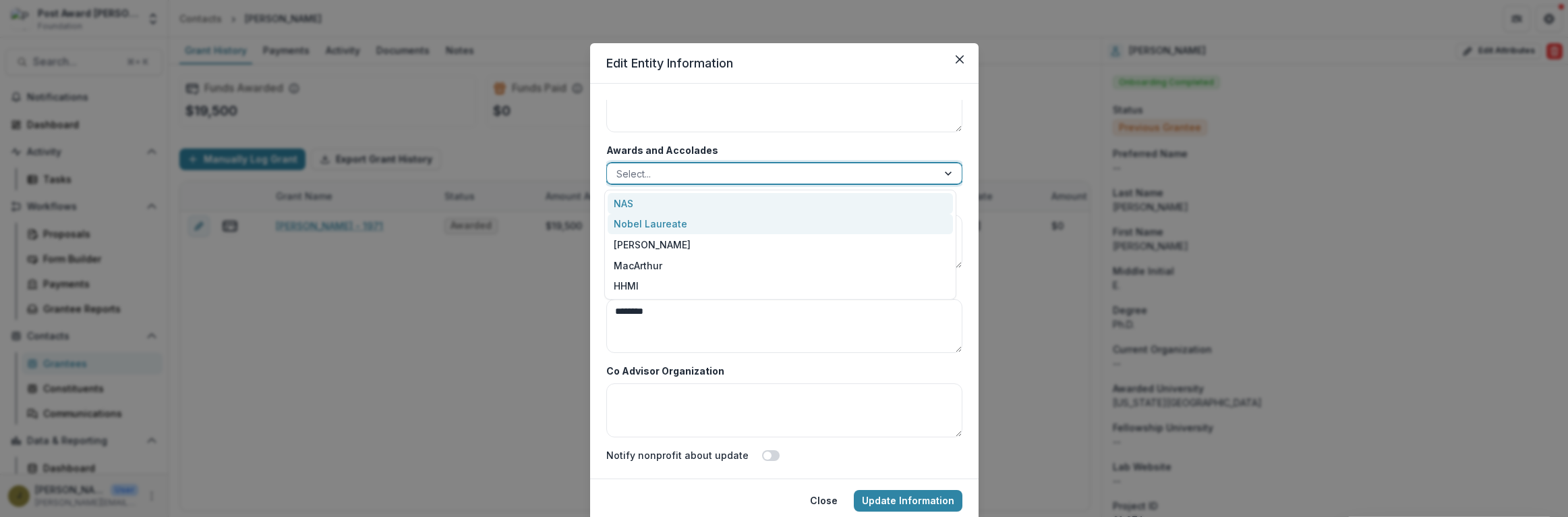
click at [632, 201] on div "NAS" at bounding box center [780, 204] width 345 height 21
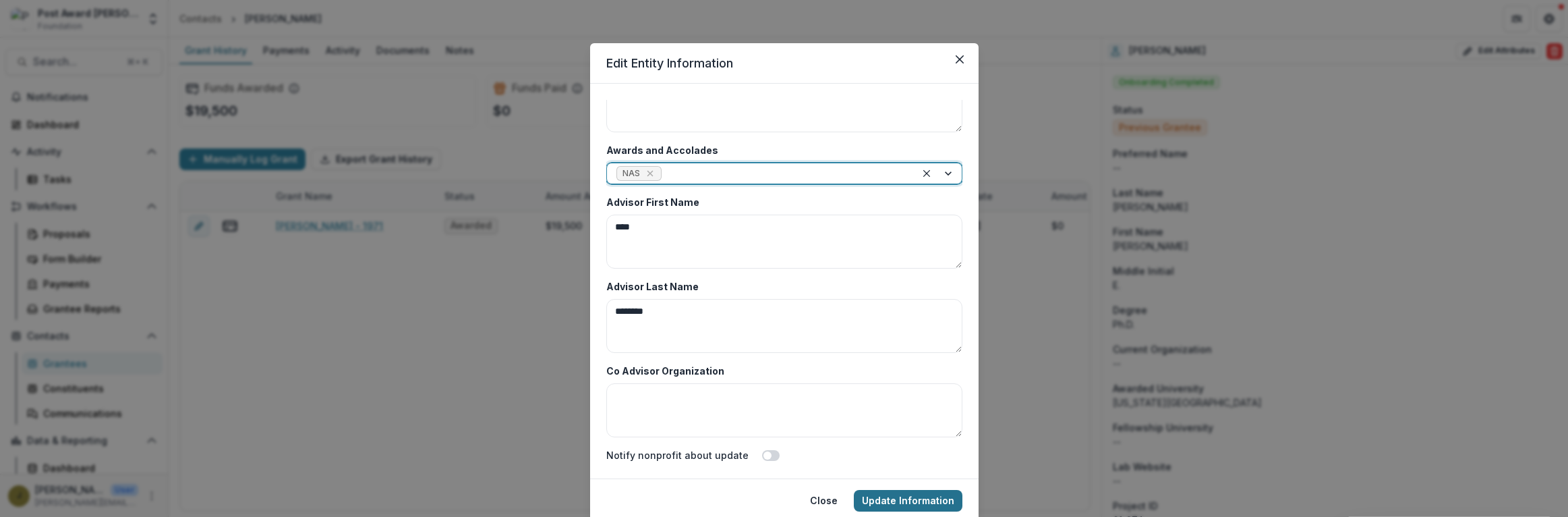
click at [881, 500] on button "Update Information" at bounding box center [908, 500] width 109 height 22
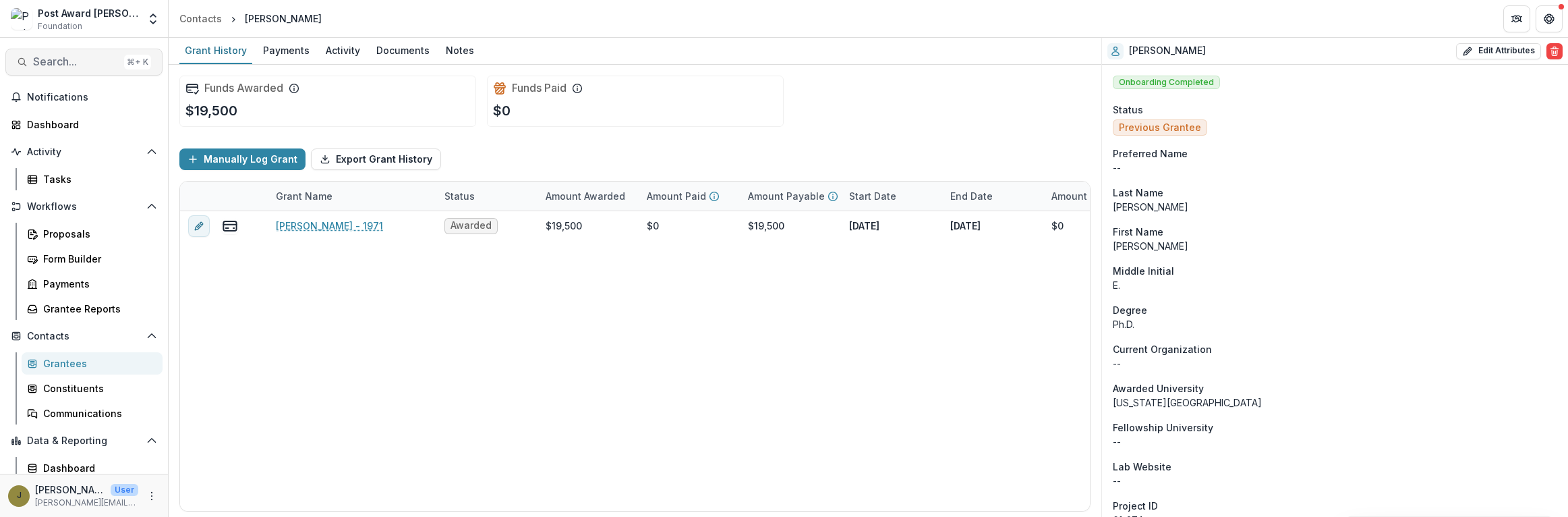
click at [57, 62] on span "Search..." at bounding box center [76, 62] width 86 height 13
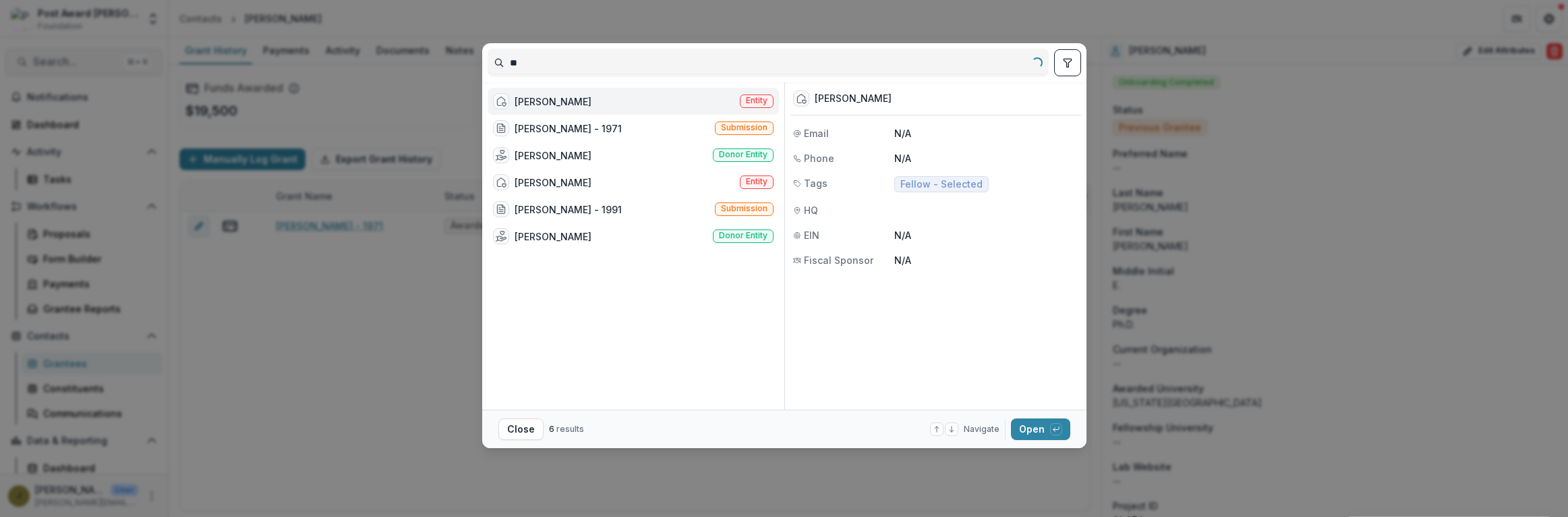
type input "*"
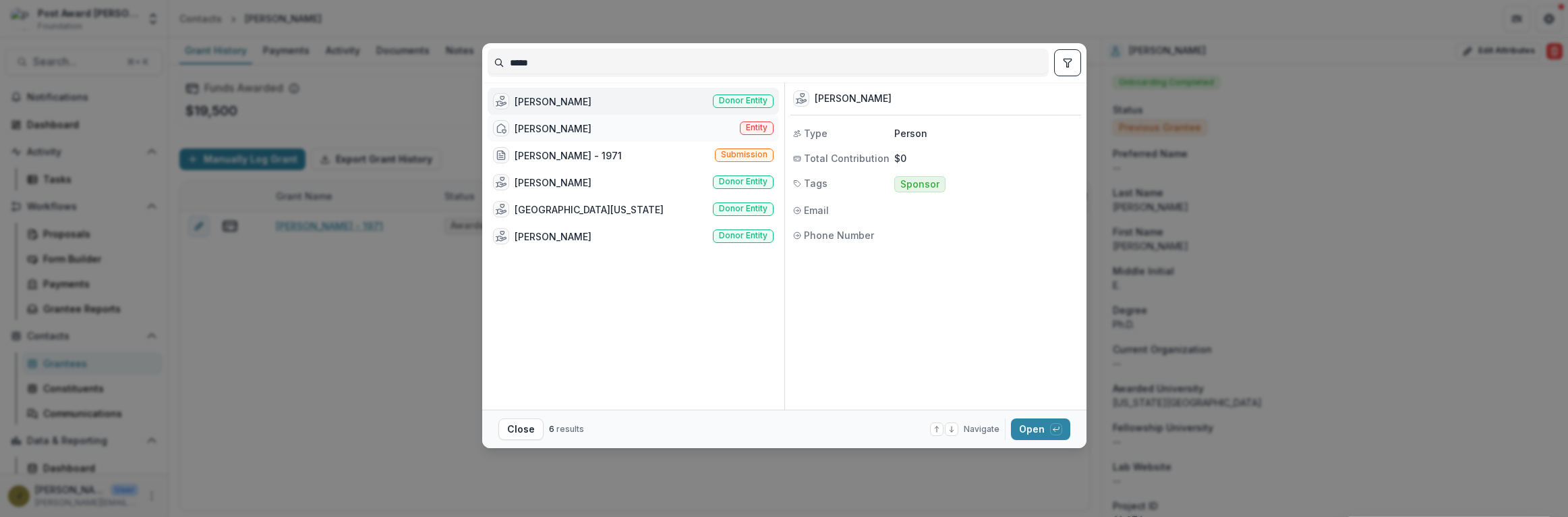
type input "*****"
click at [527, 125] on div "[PERSON_NAME]" at bounding box center [553, 128] width 77 height 14
click at [1024, 422] on button "Open with enter key" at bounding box center [1040, 429] width 59 height 22
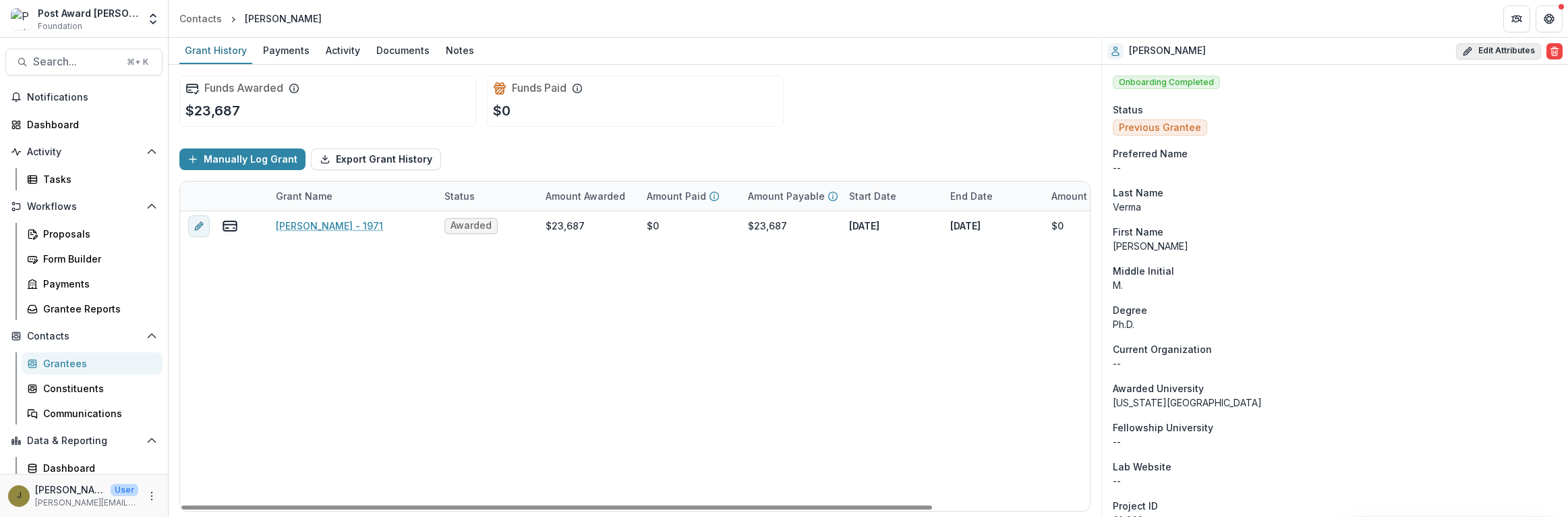
click at [1468, 46] on icon "button" at bounding box center [1467, 51] width 11 height 11
select select
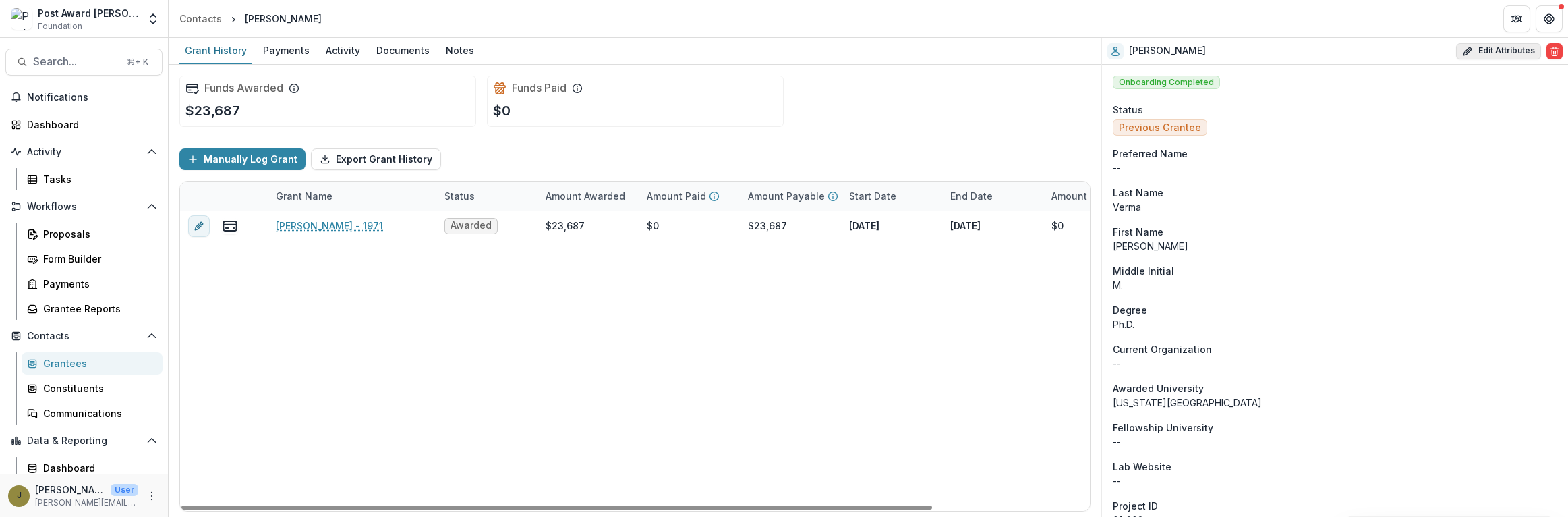
select select
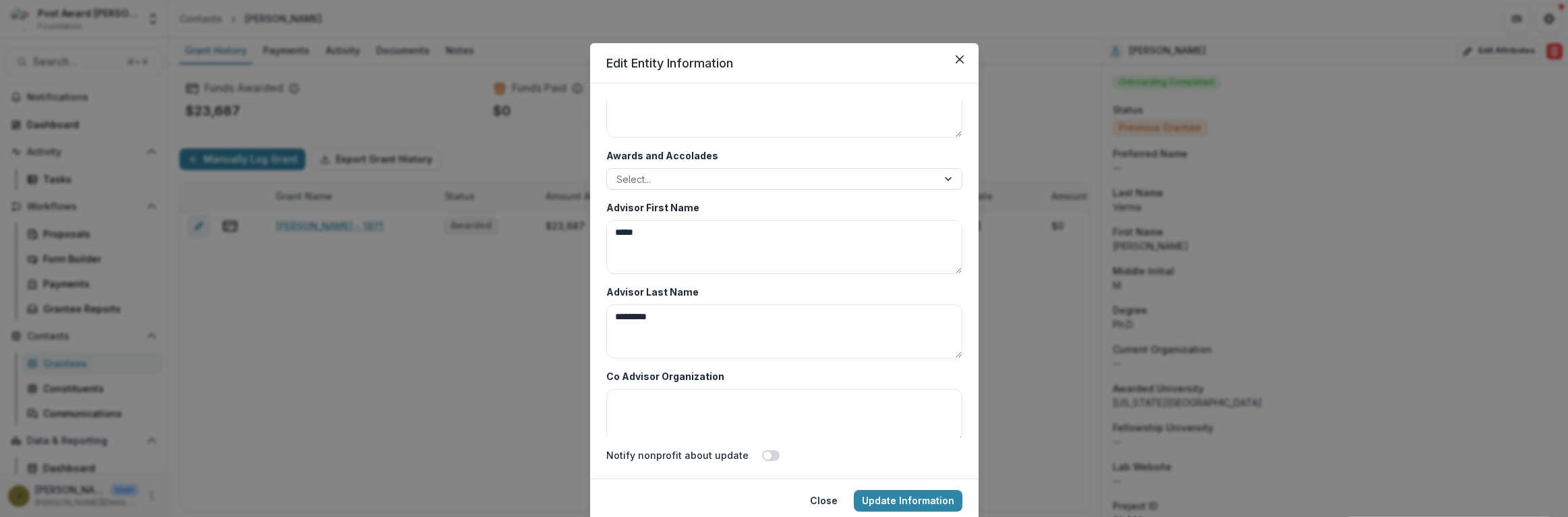
scroll to position [6565, 0]
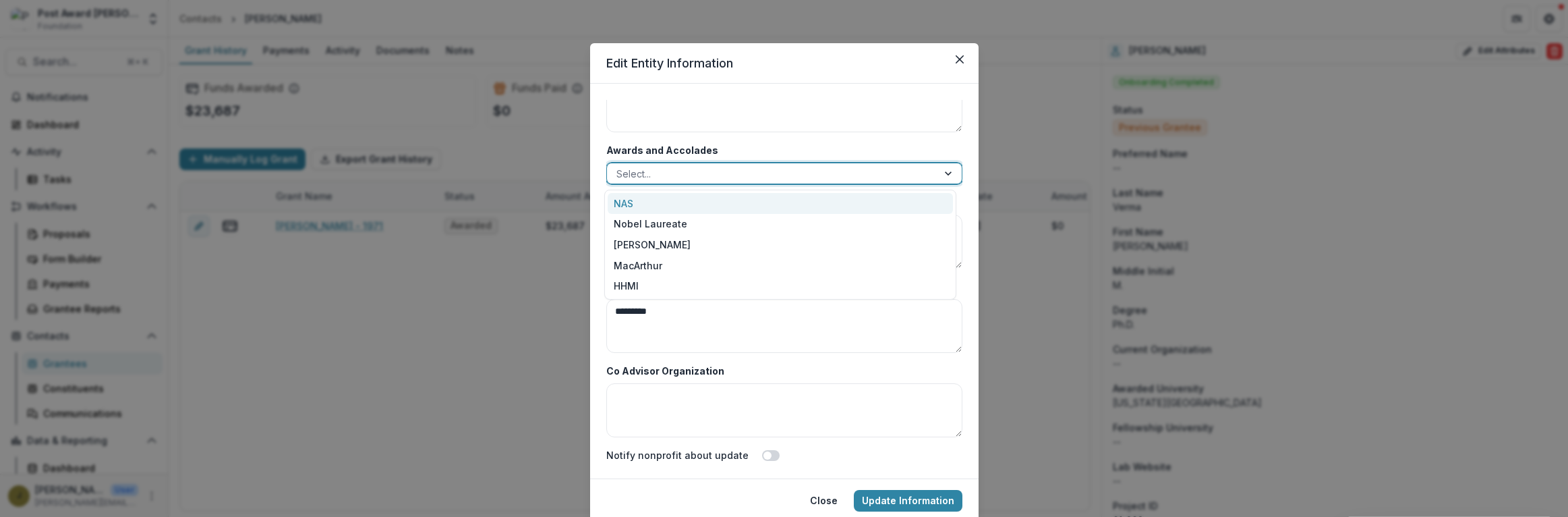
click at [652, 175] on div at bounding box center [772, 174] width 312 height 17
click at [635, 201] on div "NAS" at bounding box center [780, 204] width 345 height 21
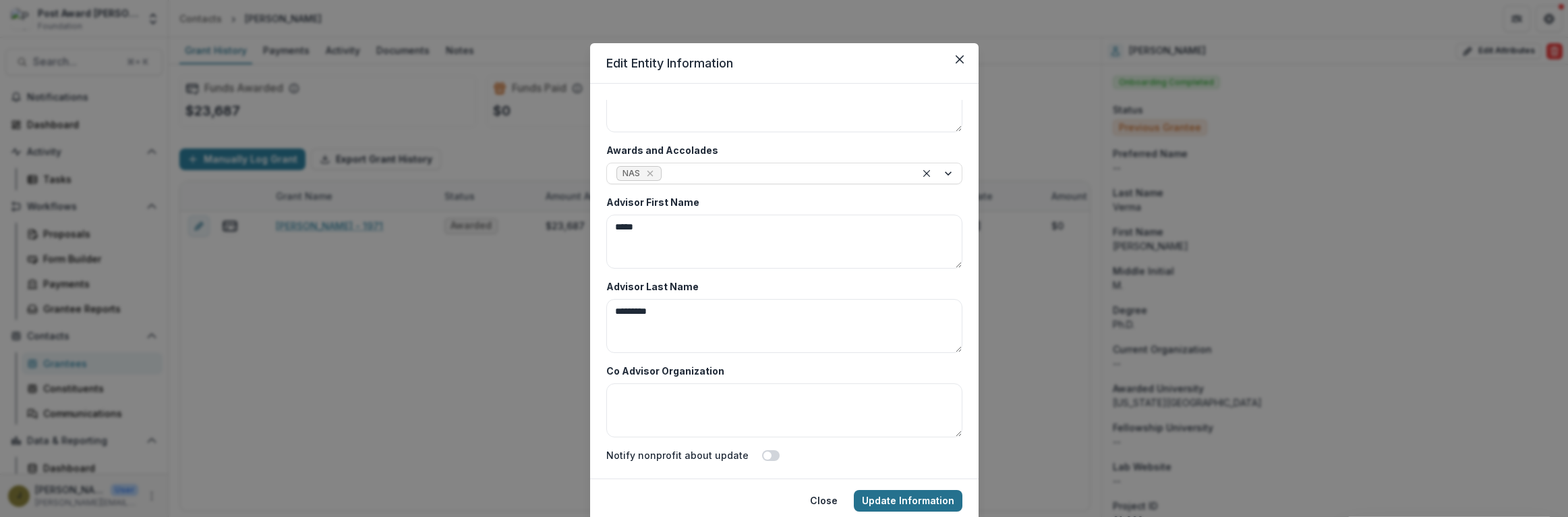
click at [890, 497] on button "Update Information" at bounding box center [908, 500] width 109 height 22
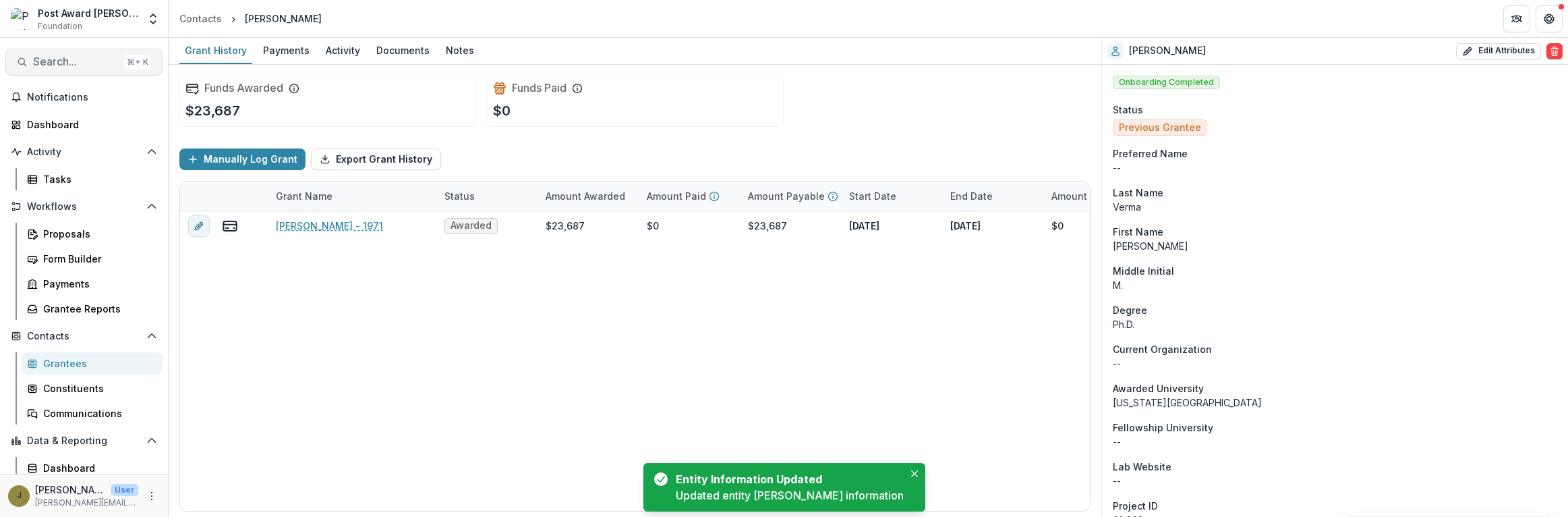
click at [47, 56] on span "Search..." at bounding box center [76, 62] width 86 height 13
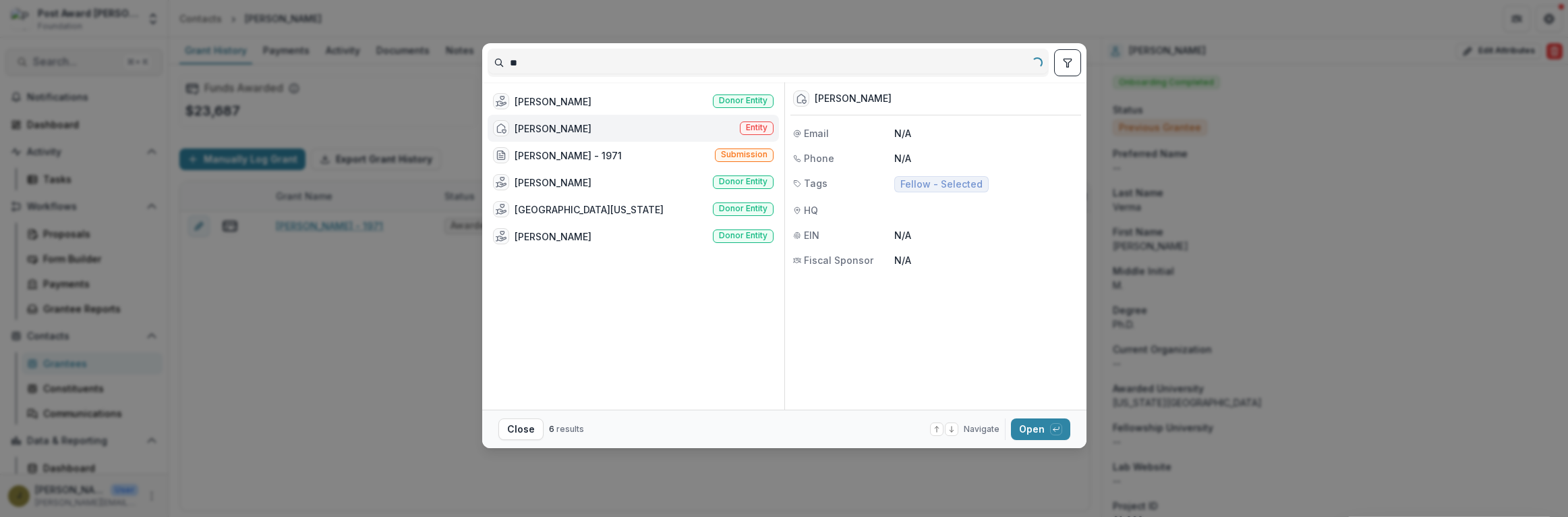
type input "*"
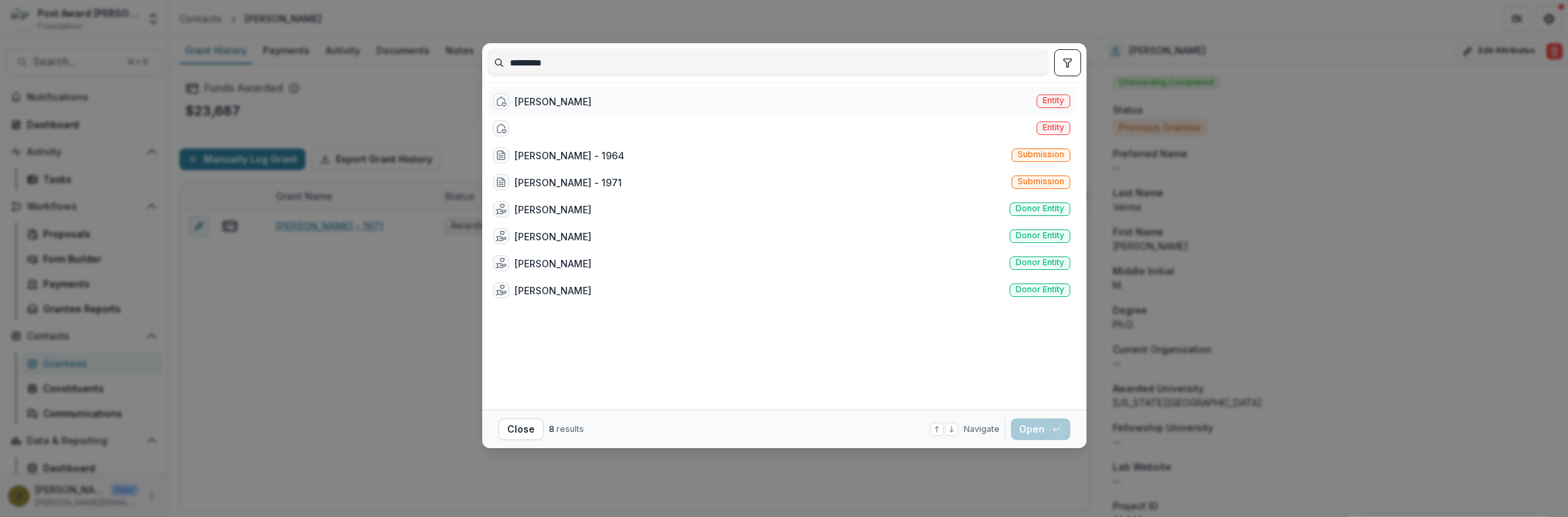
type input "*********"
click at [541, 104] on div "[PERSON_NAME]" at bounding box center [553, 101] width 77 height 14
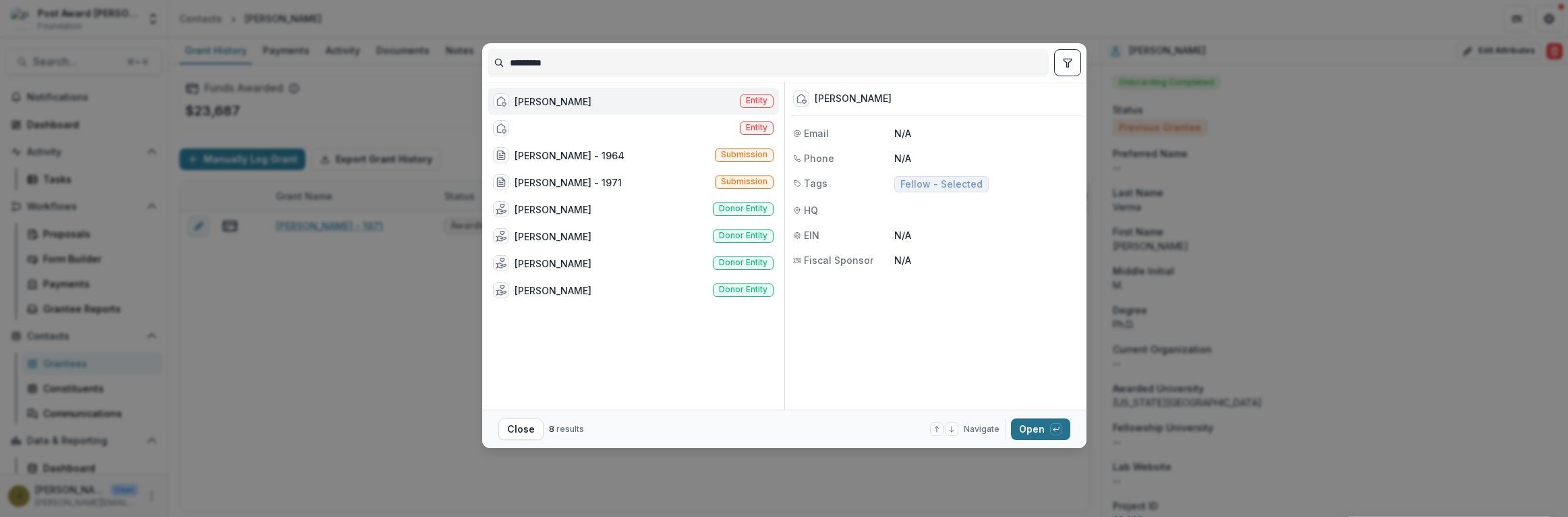
click at [1044, 428] on button "Open with enter key" at bounding box center [1040, 429] width 59 height 22
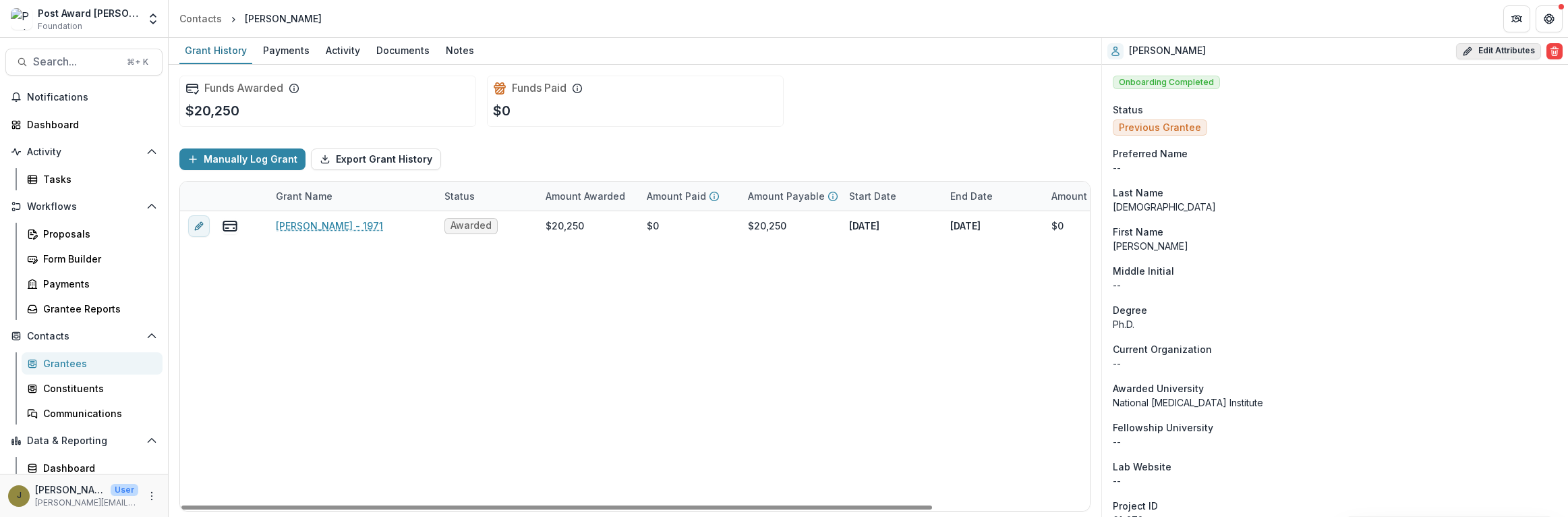
click at [1493, 52] on button "Edit Attributes" at bounding box center [1498, 51] width 85 height 17
select select
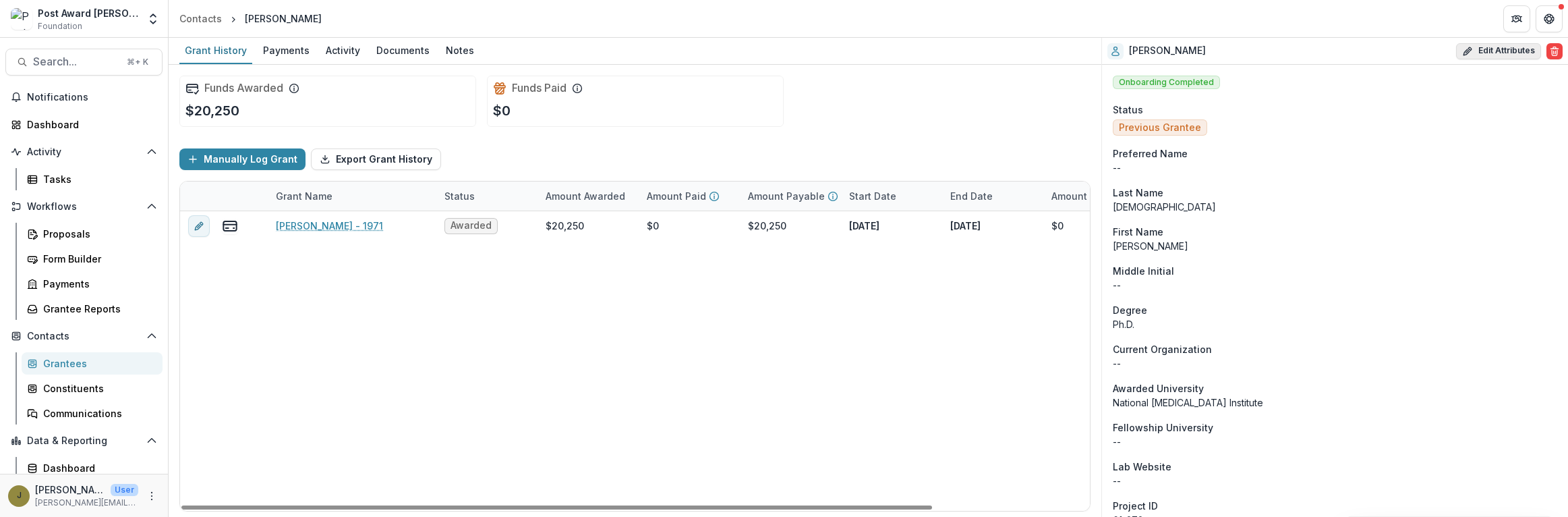
select select
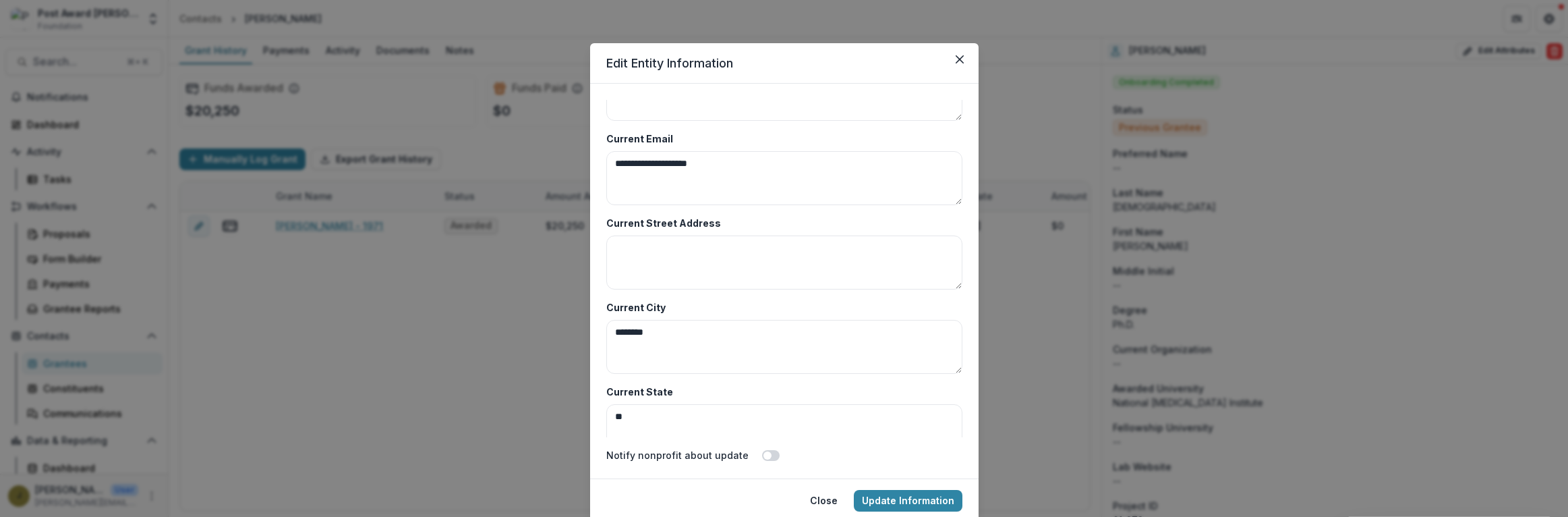
scroll to position [6565, 0]
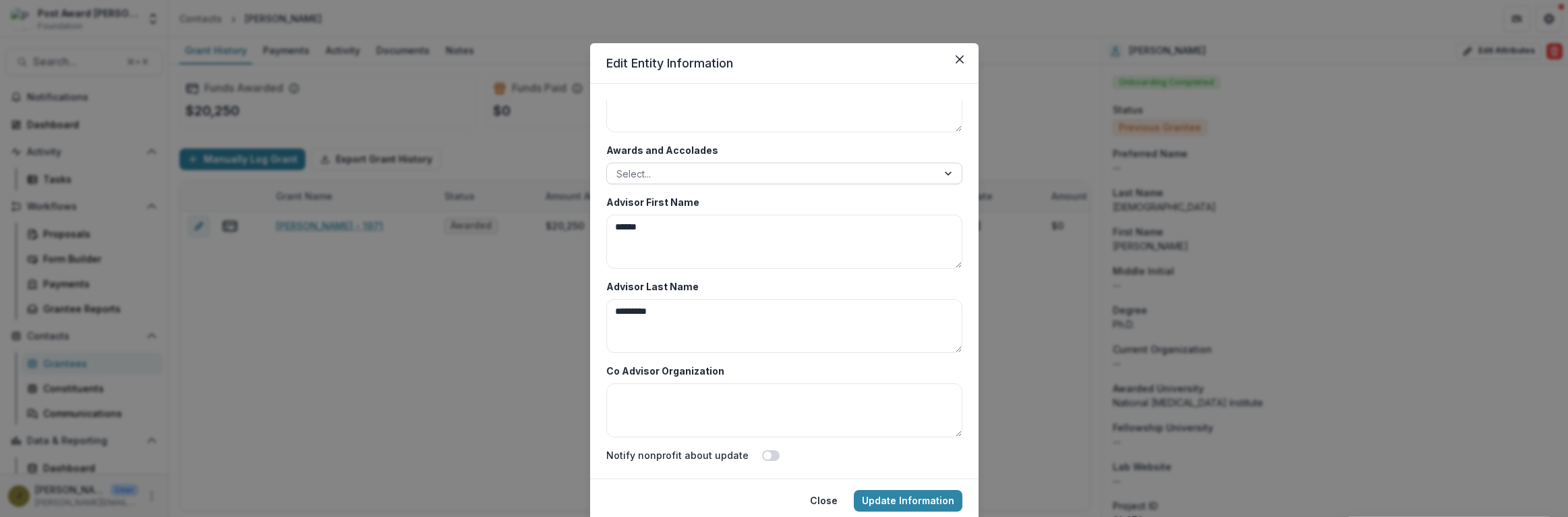
click at [641, 168] on div at bounding box center [772, 174] width 312 height 17
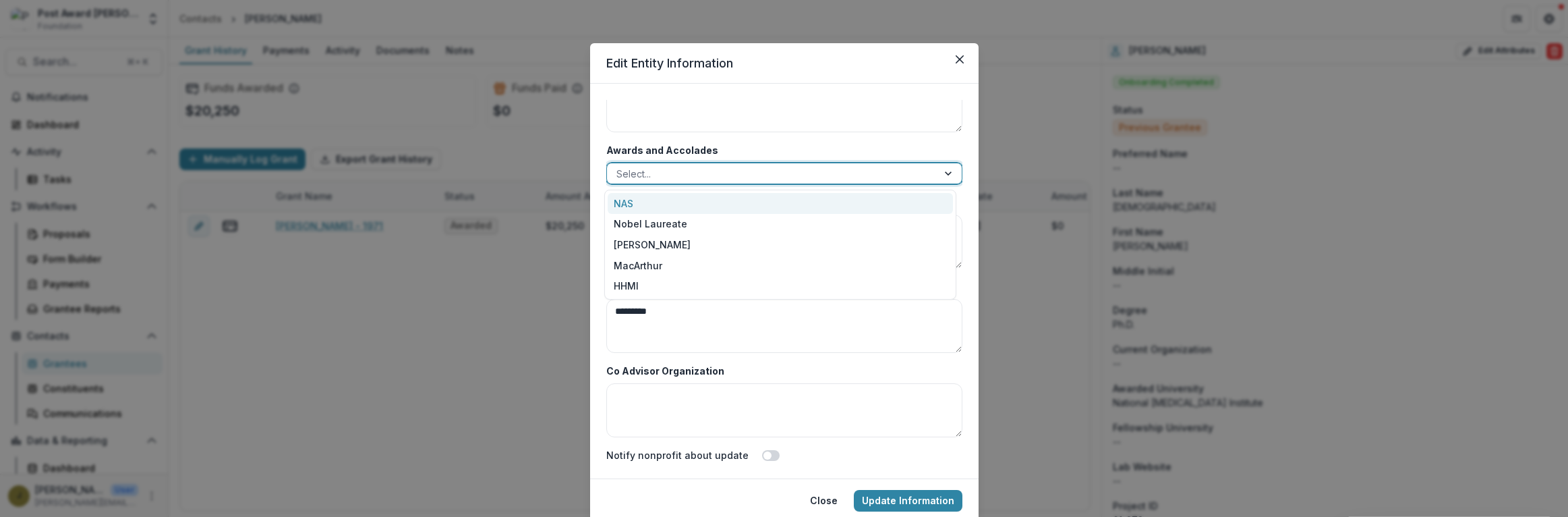
click at [634, 204] on div "NAS" at bounding box center [780, 204] width 345 height 21
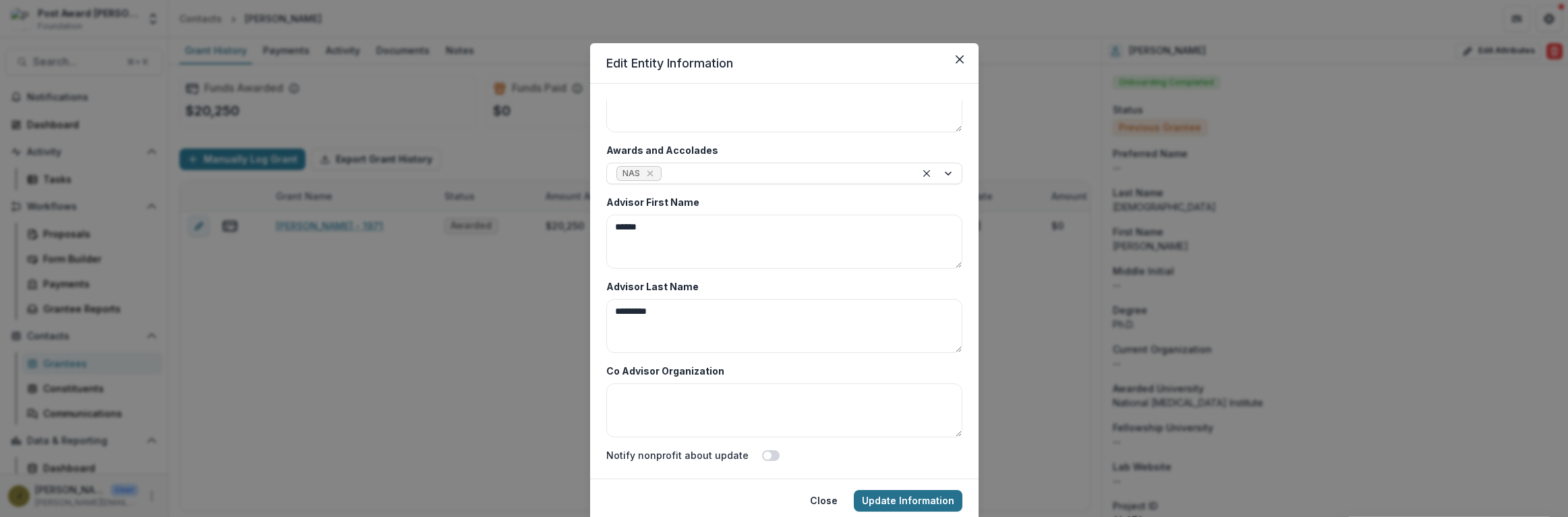
click at [877, 500] on button "Update Information" at bounding box center [908, 500] width 109 height 22
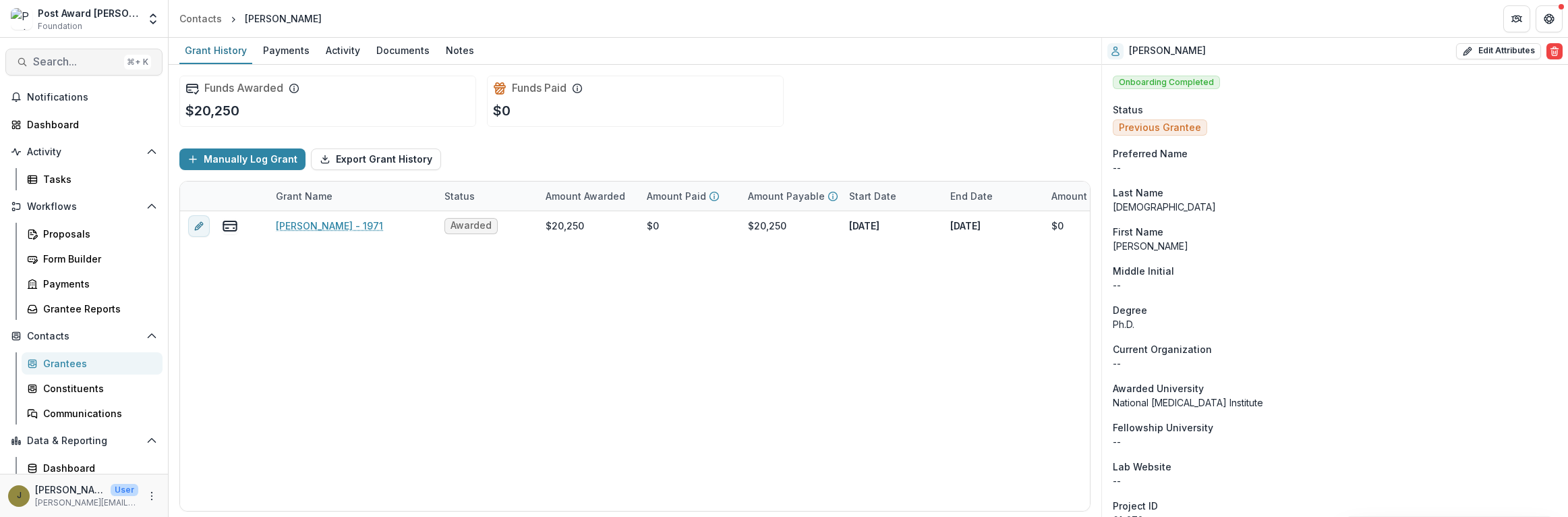
click at [50, 62] on span "Search..." at bounding box center [76, 62] width 86 height 13
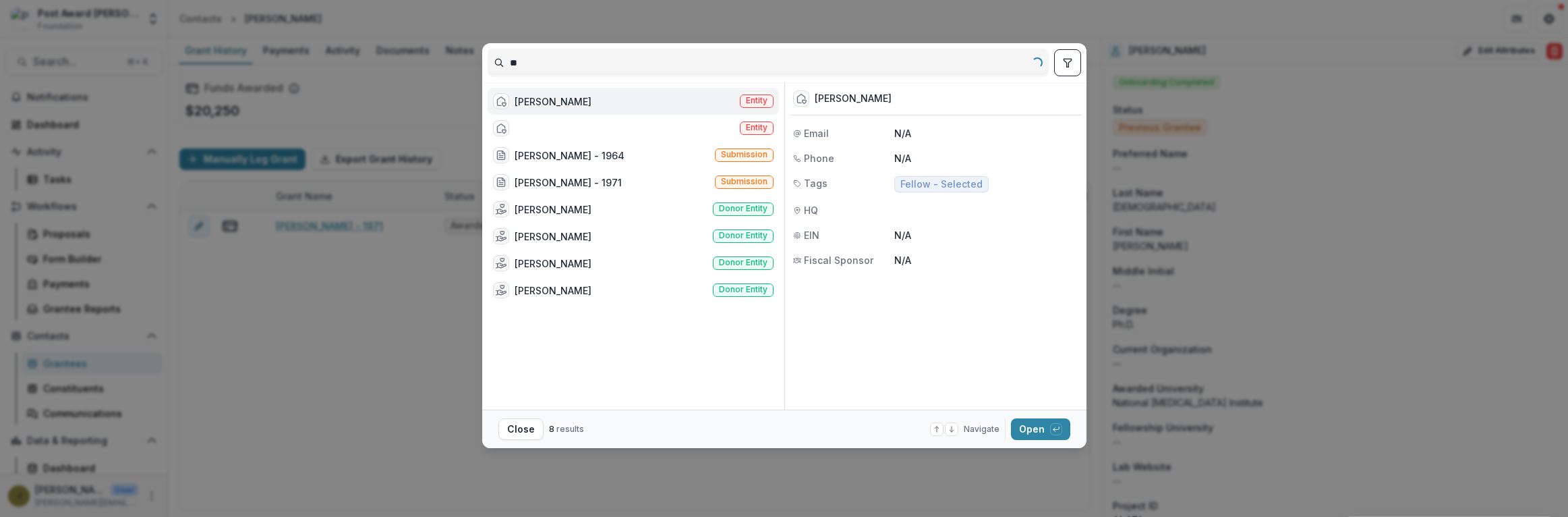
type input "*"
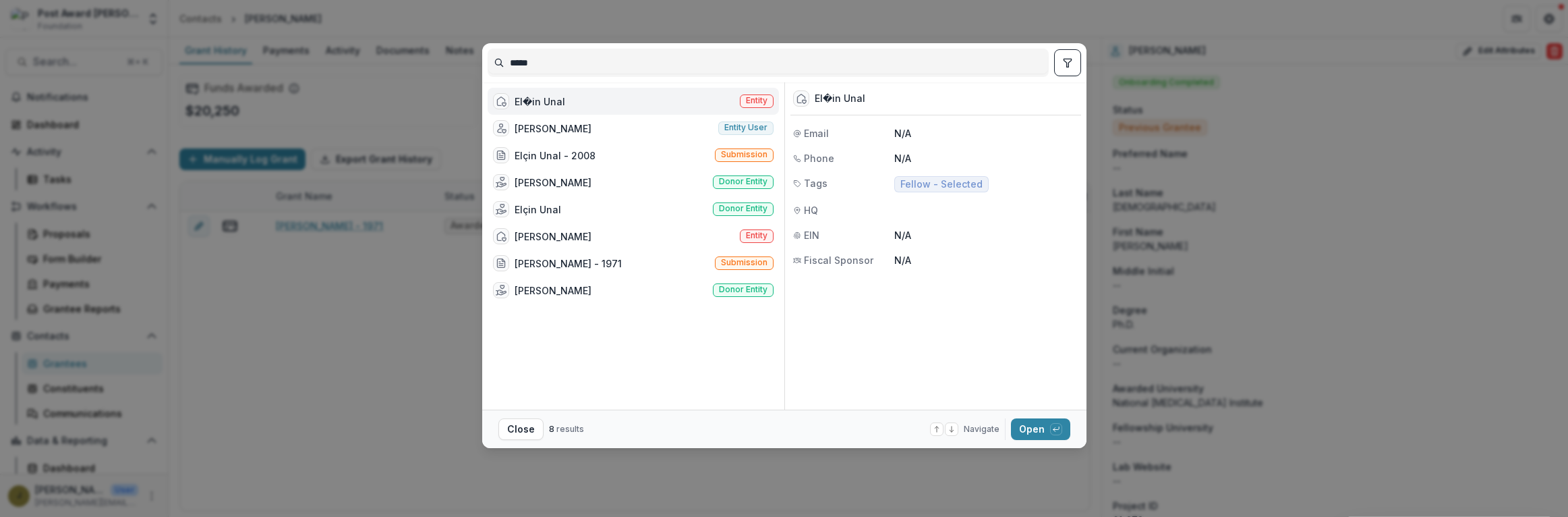
type input "*****"
click at [587, 102] on div "El�in Unal Entity" at bounding box center [633, 101] width 291 height 27
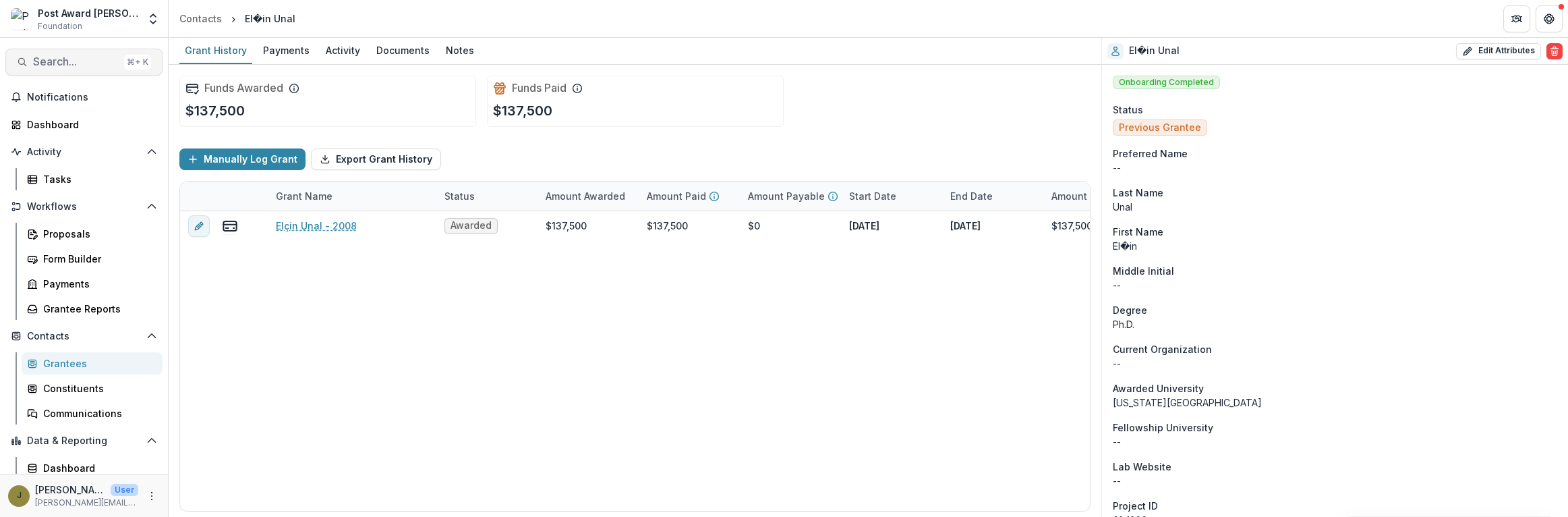
click at [63, 63] on span "Search..." at bounding box center [76, 62] width 86 height 13
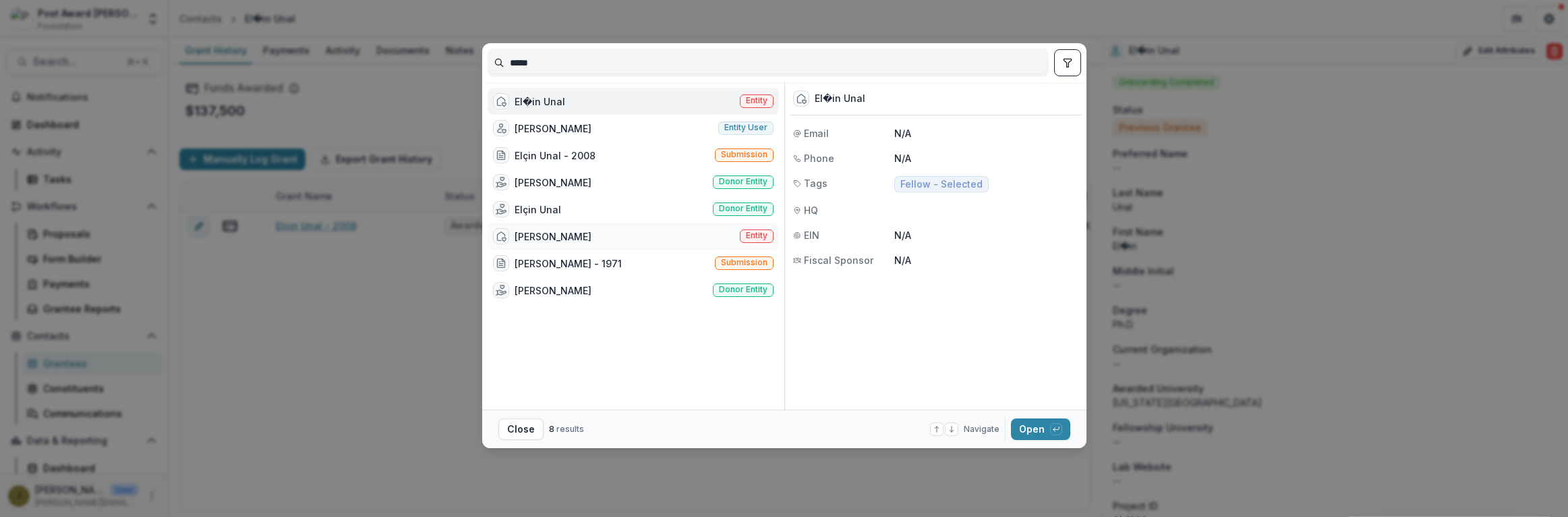
click at [563, 235] on div "[PERSON_NAME]" at bounding box center [553, 236] width 77 height 14
click at [1044, 430] on button "Open with enter key" at bounding box center [1040, 429] width 59 height 22
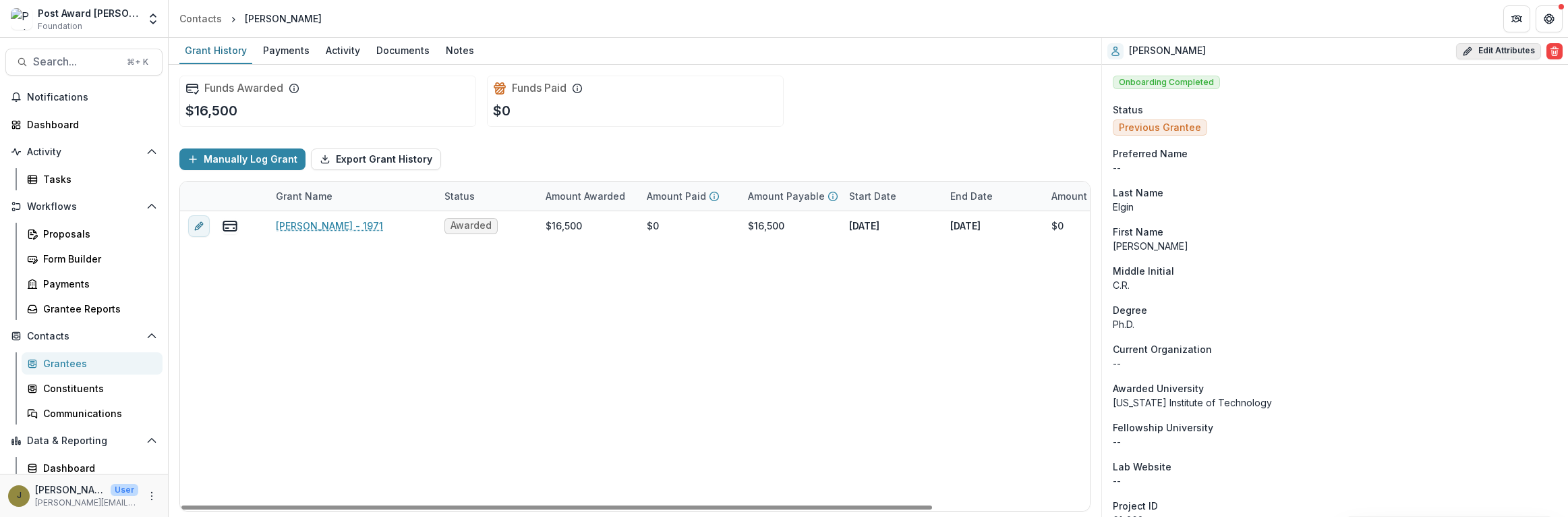
click at [1462, 53] on icon "button" at bounding box center [1467, 51] width 11 height 11
select select
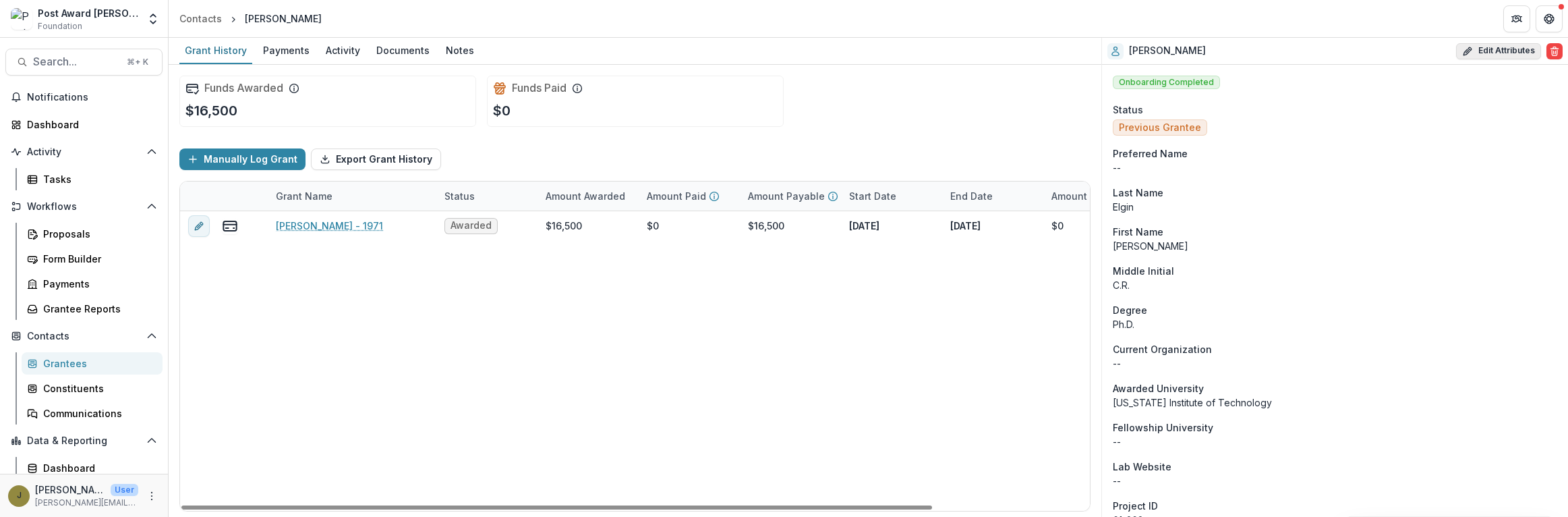
select select
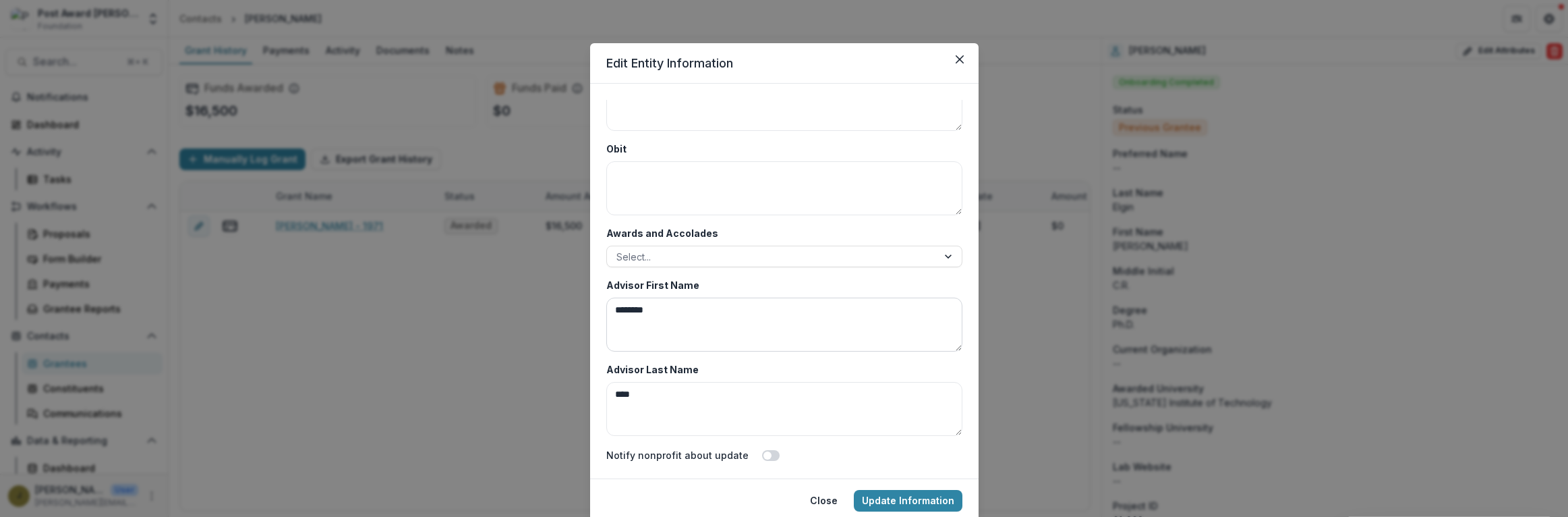
scroll to position [6465, 0]
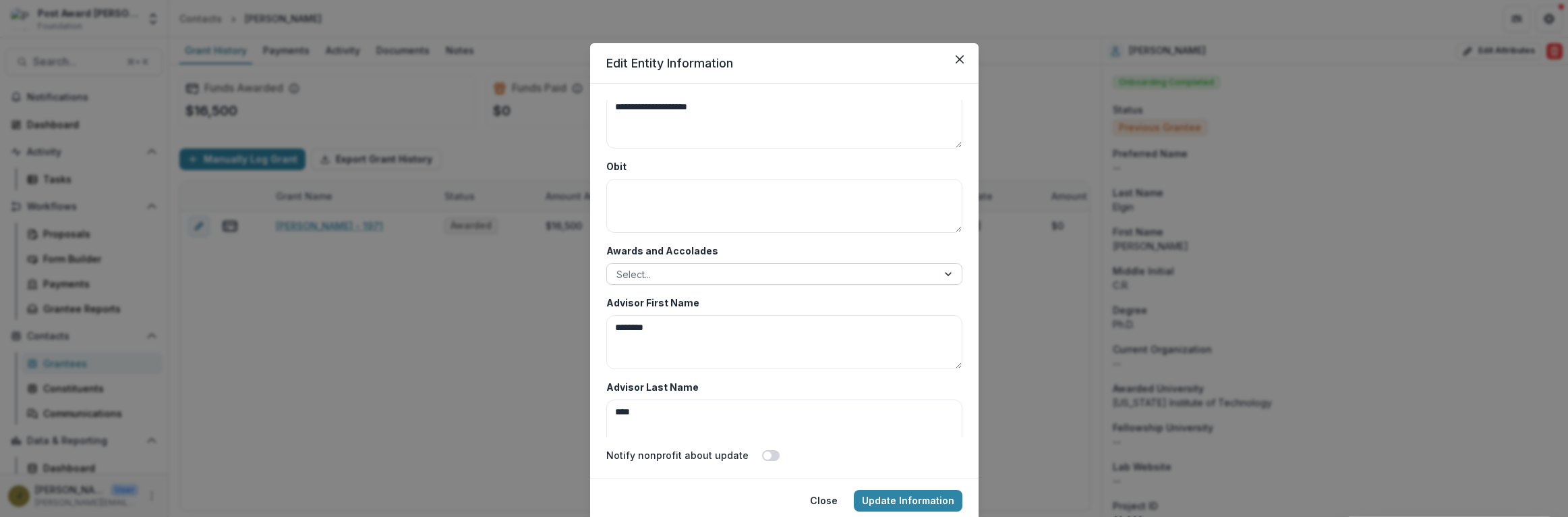
click at [648, 274] on div at bounding box center [772, 274] width 312 height 17
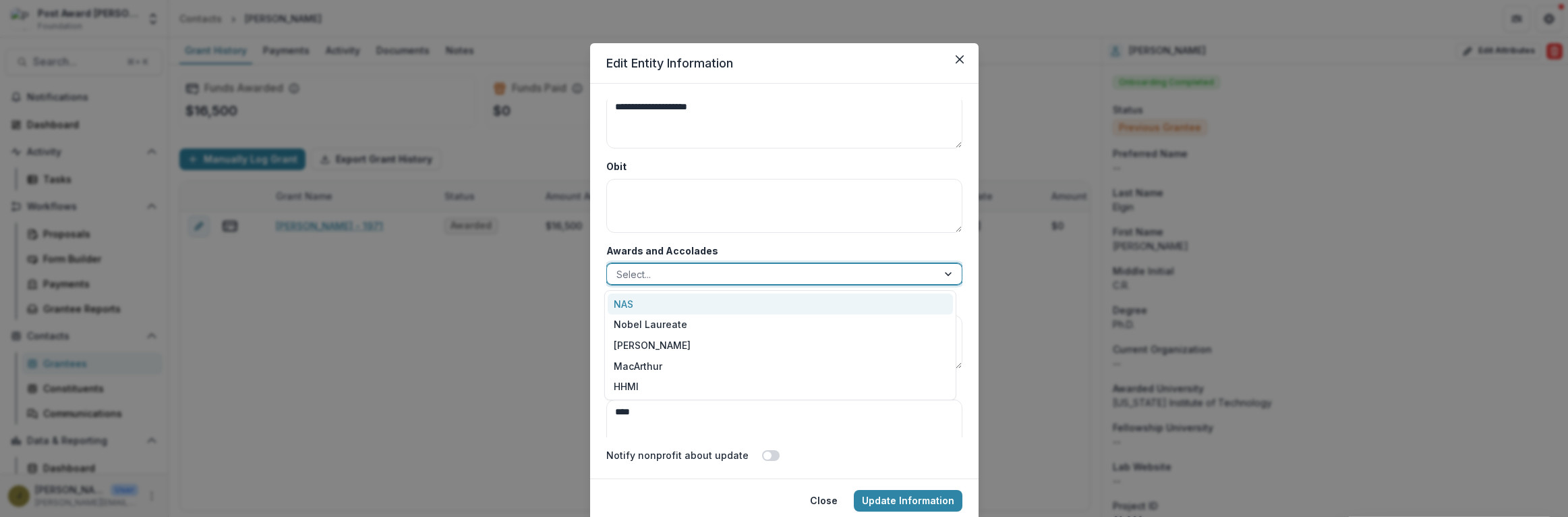
click at [634, 304] on div "NAS" at bounding box center [780, 304] width 345 height 21
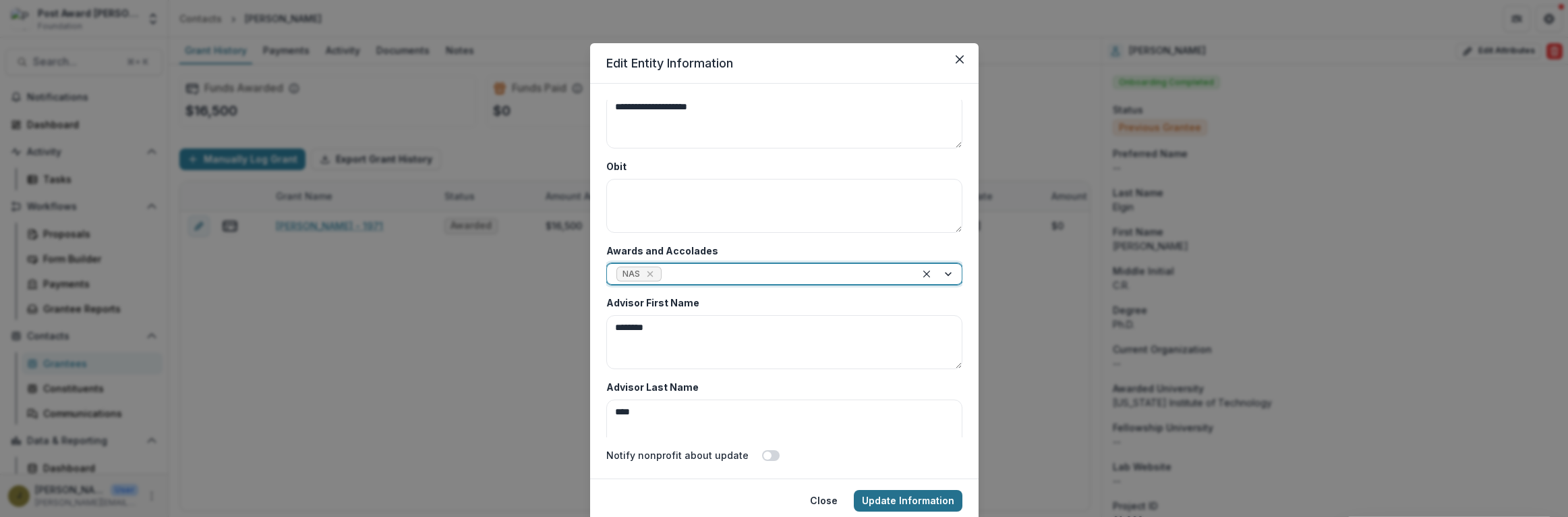
click at [915, 501] on button "Update Information" at bounding box center [908, 500] width 109 height 22
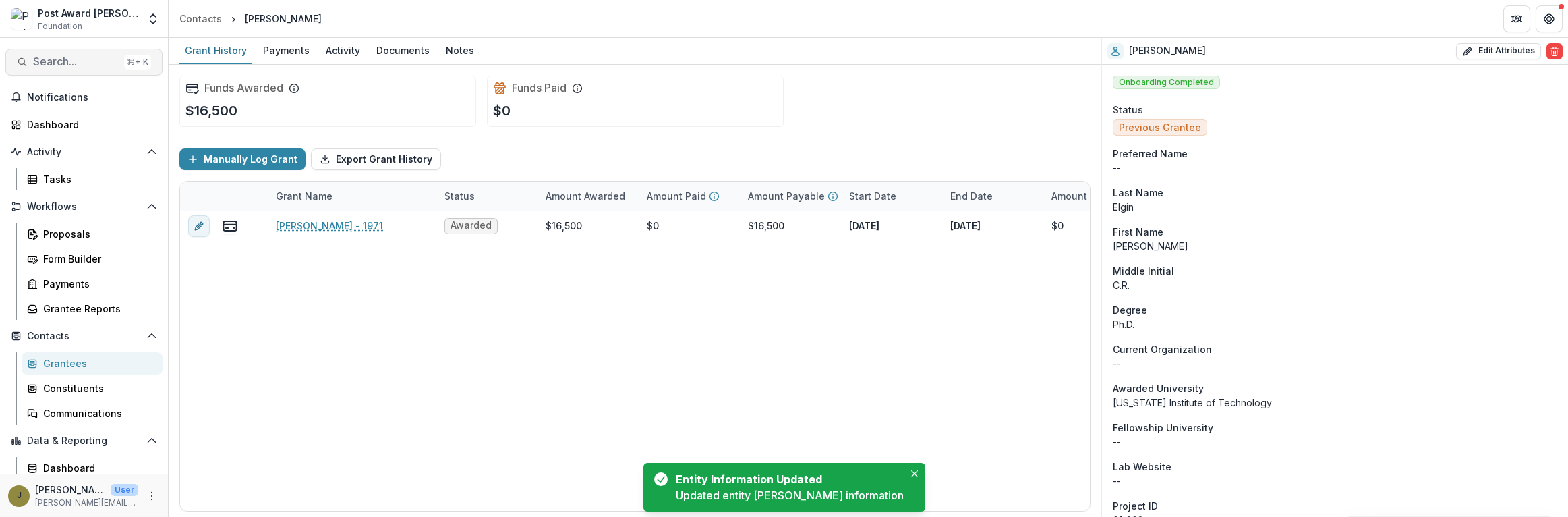
click at [57, 59] on span "Search..." at bounding box center [76, 62] width 86 height 13
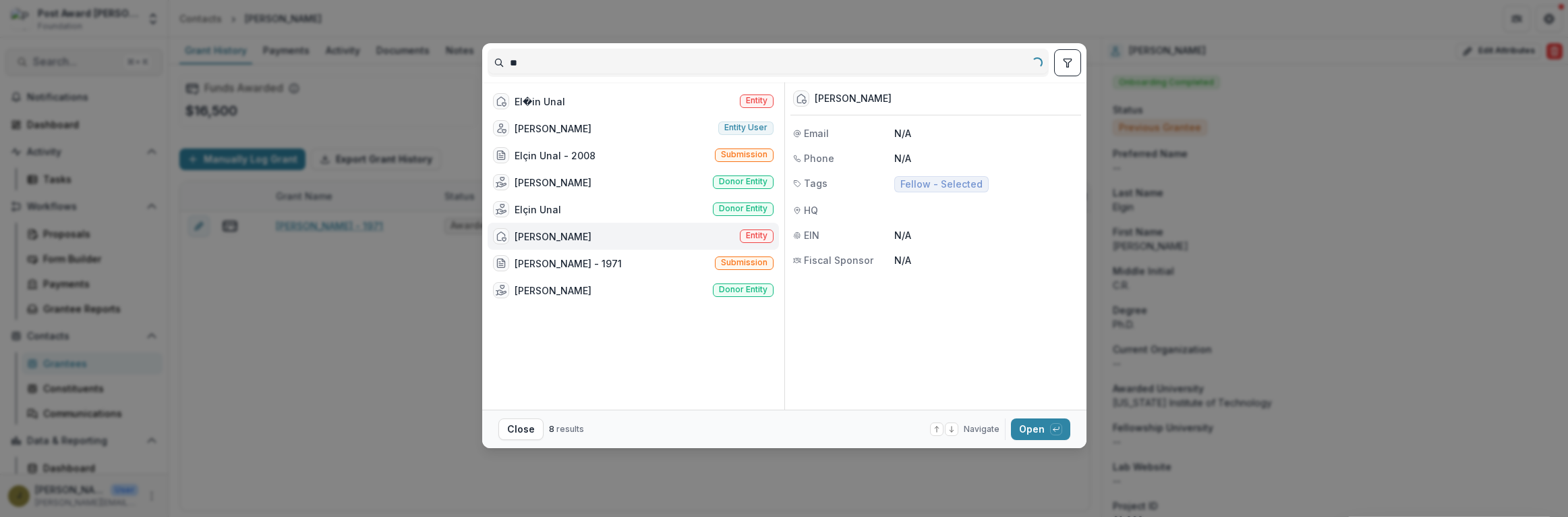
type input "*"
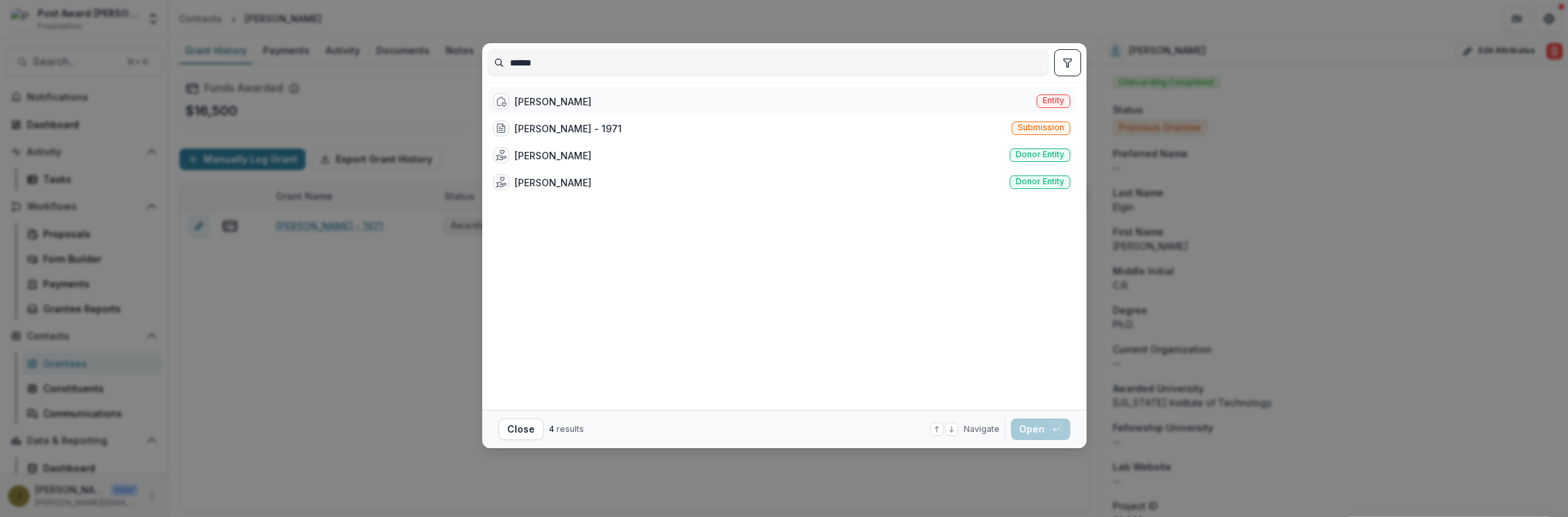
type input "******"
click at [520, 104] on div "[PERSON_NAME]" at bounding box center [553, 101] width 77 height 14
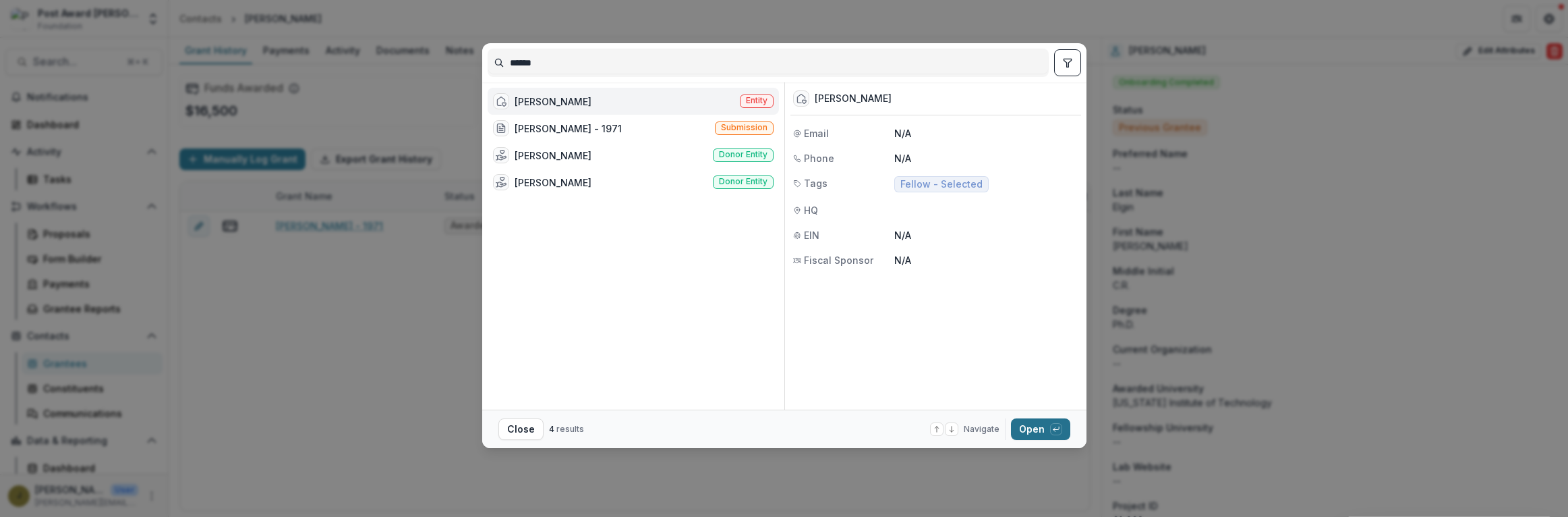
click at [1027, 426] on button "Open with enter key" at bounding box center [1040, 429] width 59 height 22
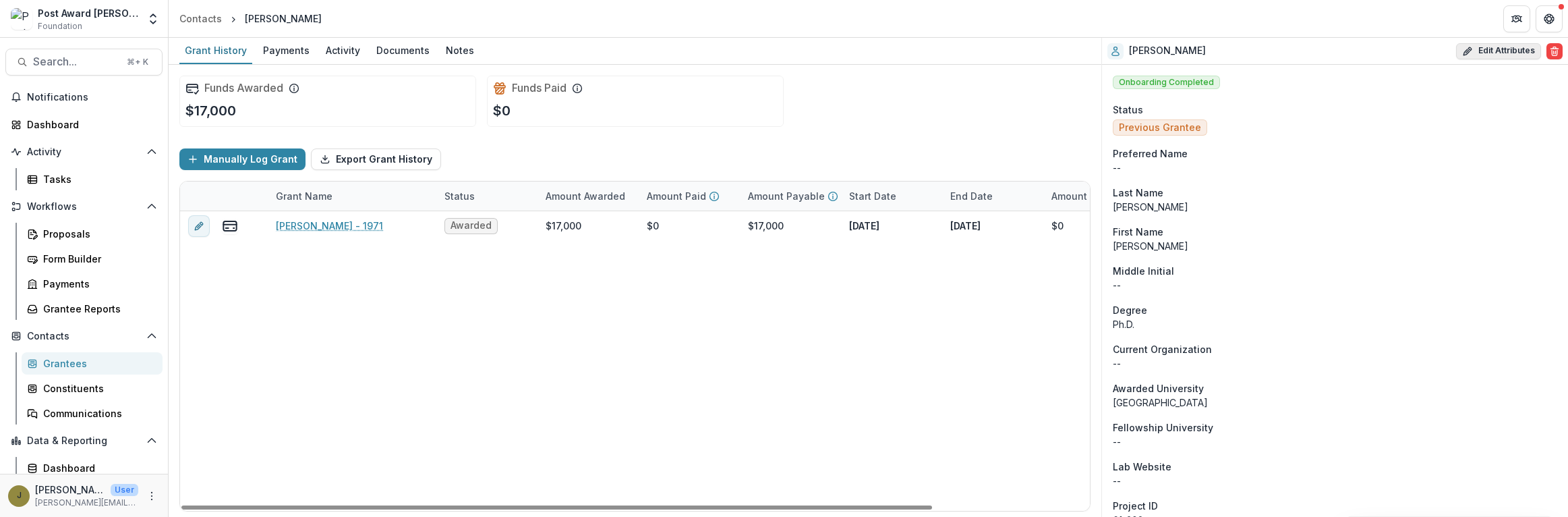
click at [1485, 50] on button "Edit Attributes" at bounding box center [1498, 51] width 85 height 17
select select
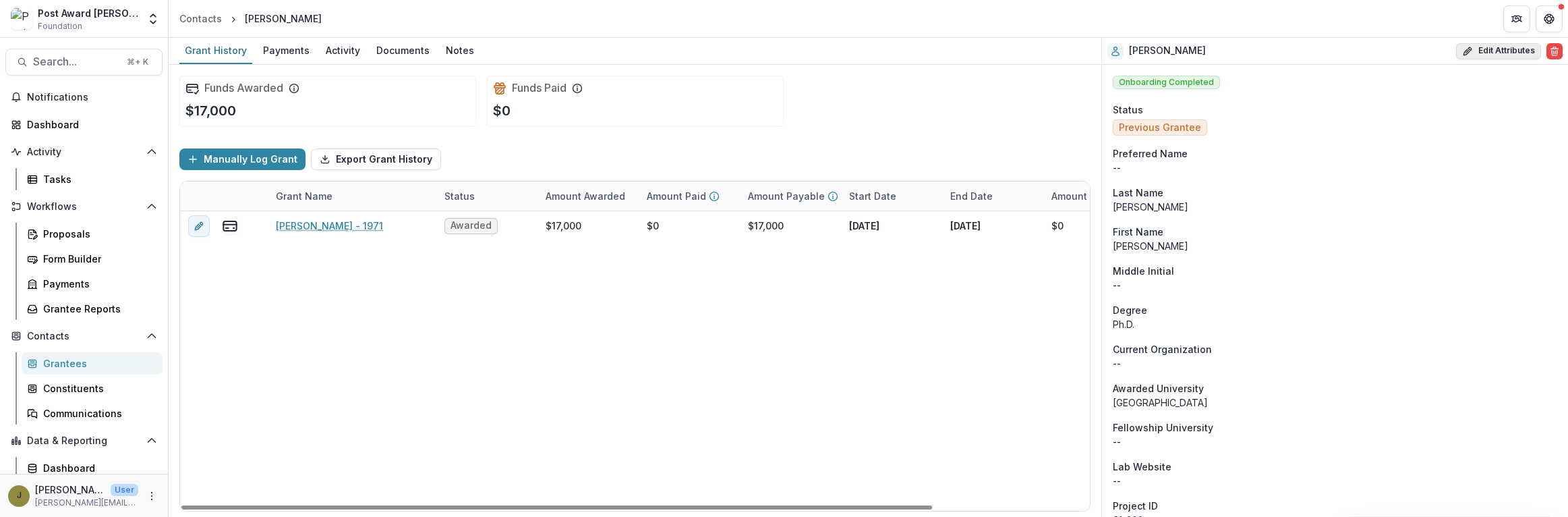
select select
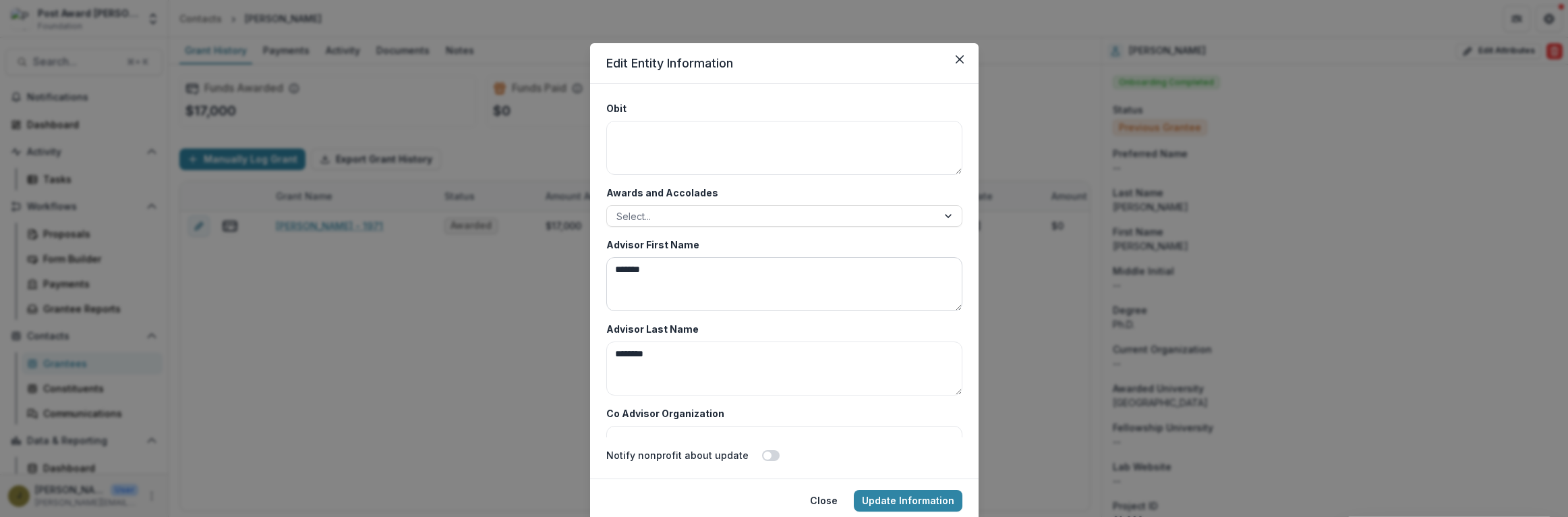
scroll to position [6508, 0]
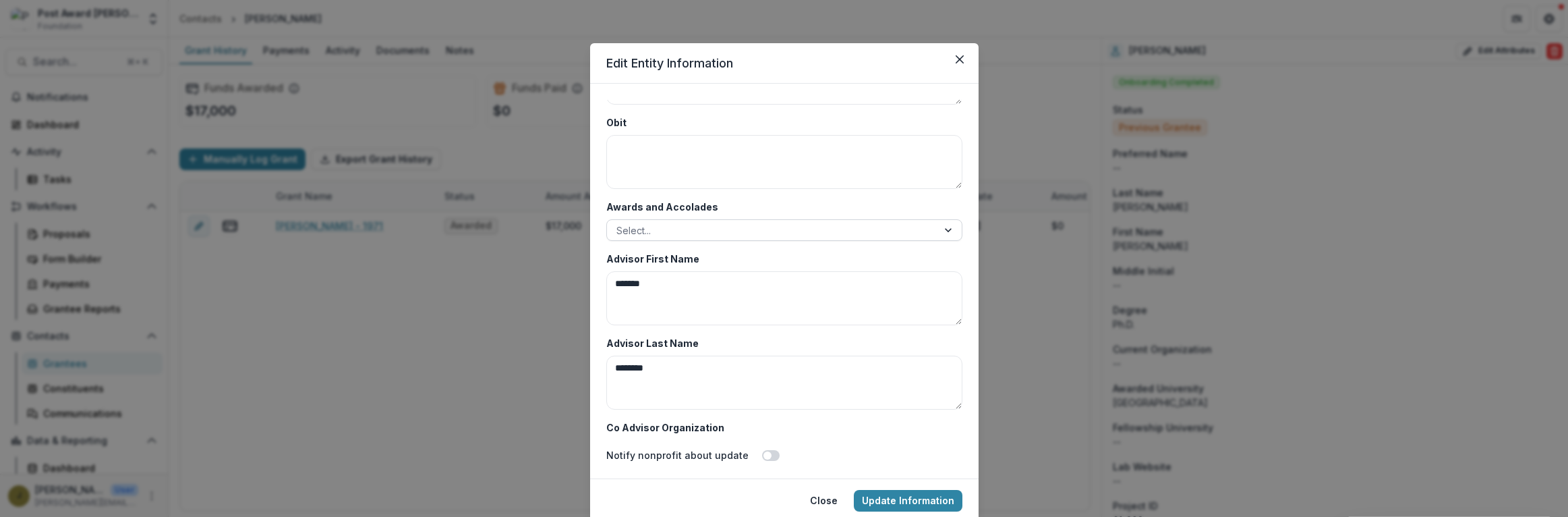
click at [647, 233] on div at bounding box center [772, 231] width 312 height 17
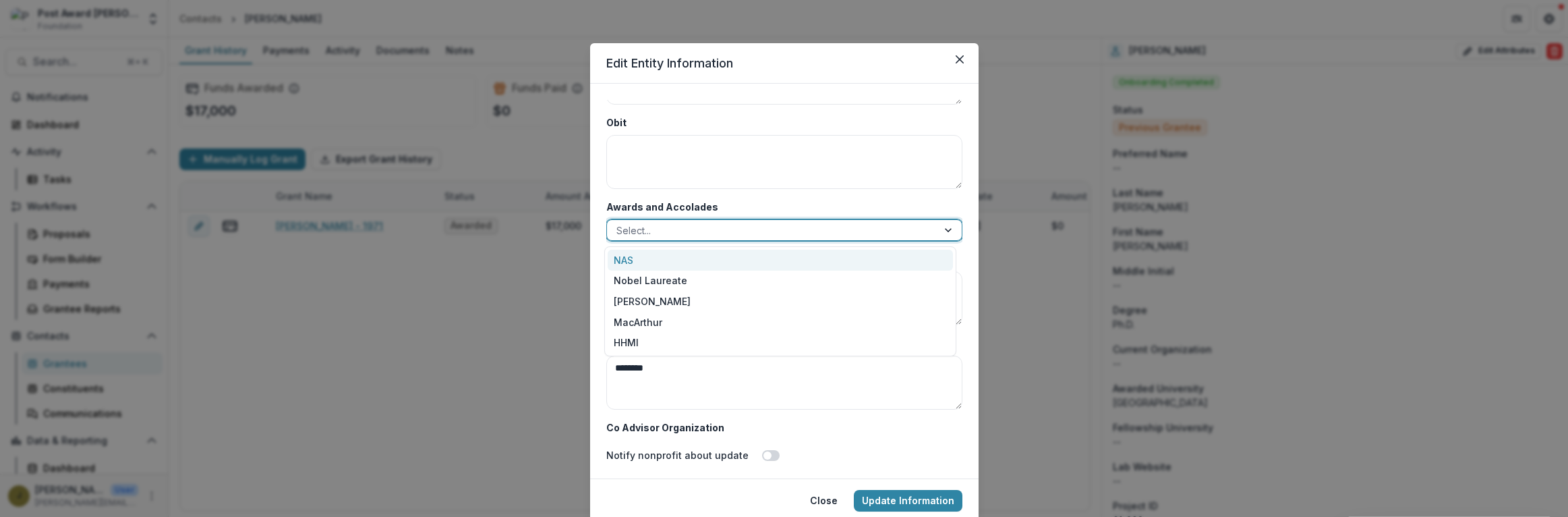
click at [643, 262] on div "NAS" at bounding box center [780, 260] width 345 height 21
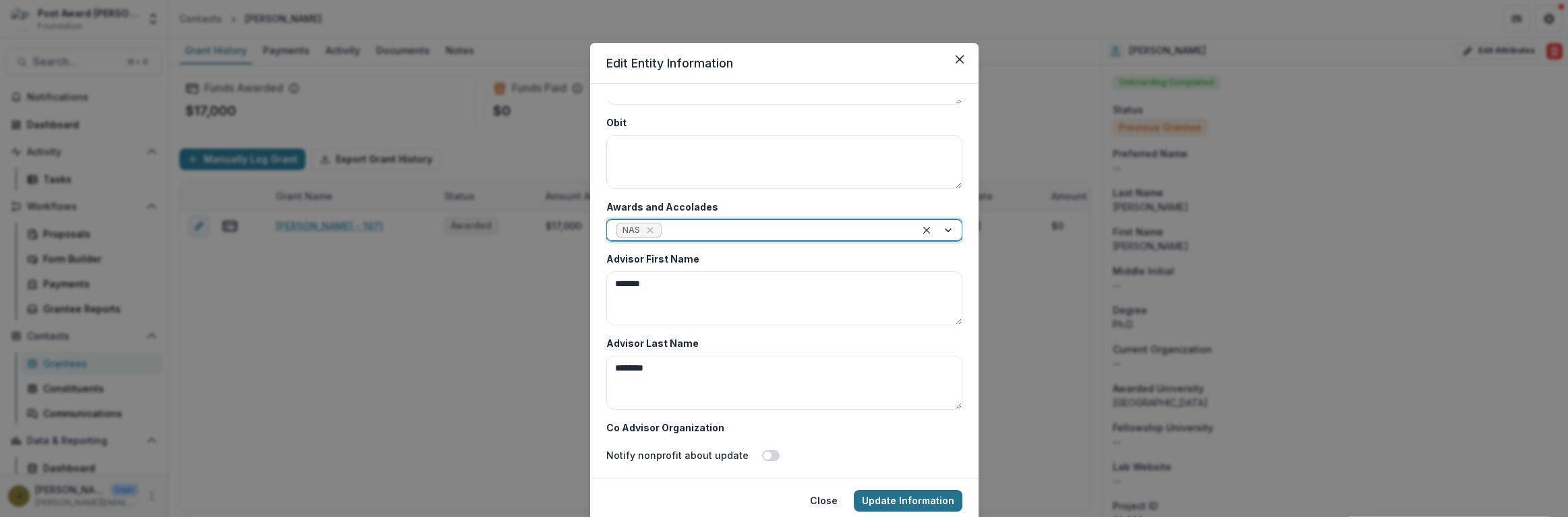
click at [897, 497] on button "Update Information" at bounding box center [908, 500] width 109 height 22
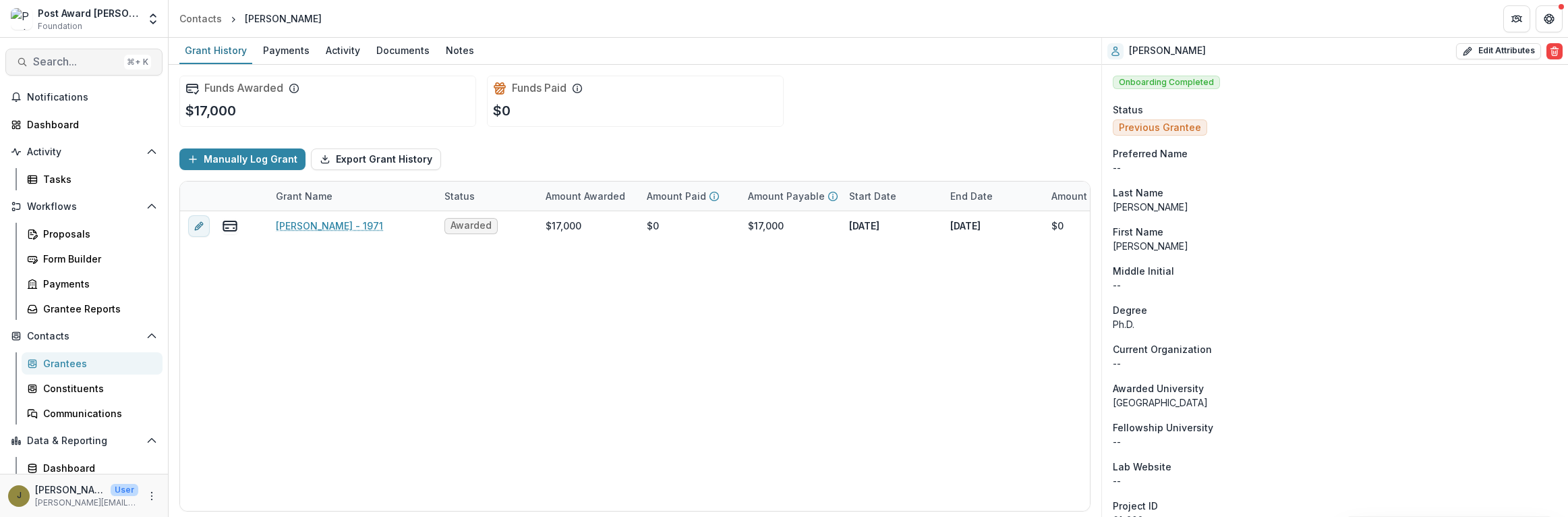
click at [35, 59] on span "Search..." at bounding box center [76, 62] width 86 height 13
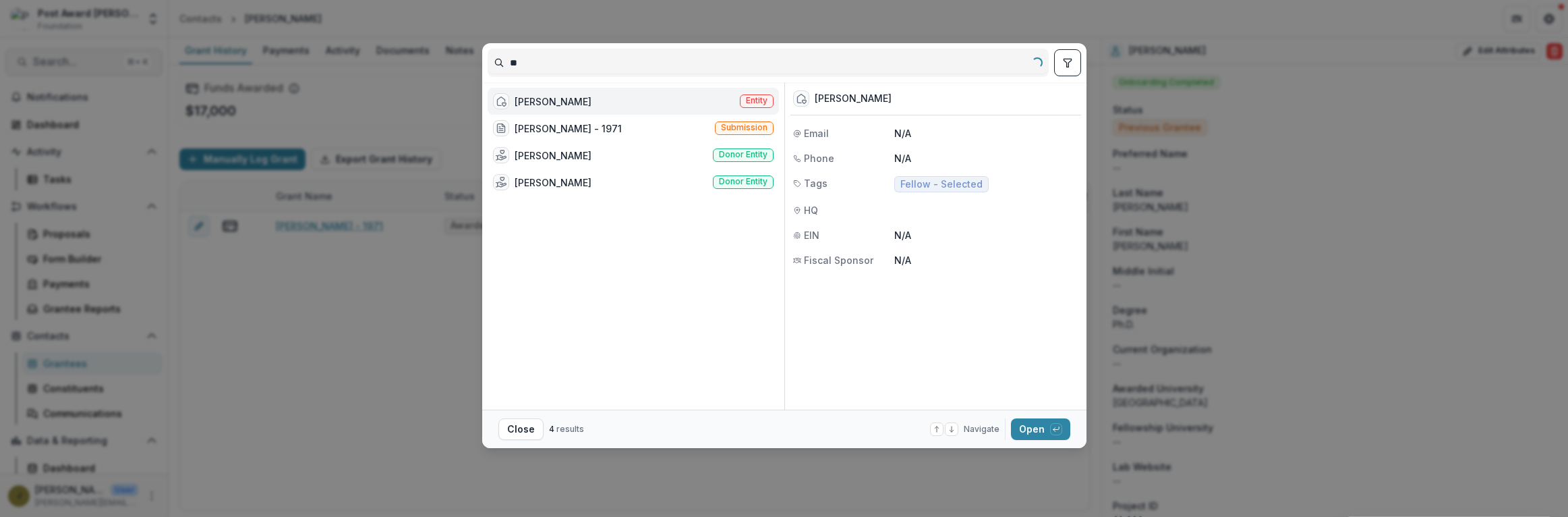
type input "*"
type input "*******"
click at [620, 103] on div "[PERSON_NAME] Entity" at bounding box center [633, 101] width 291 height 27
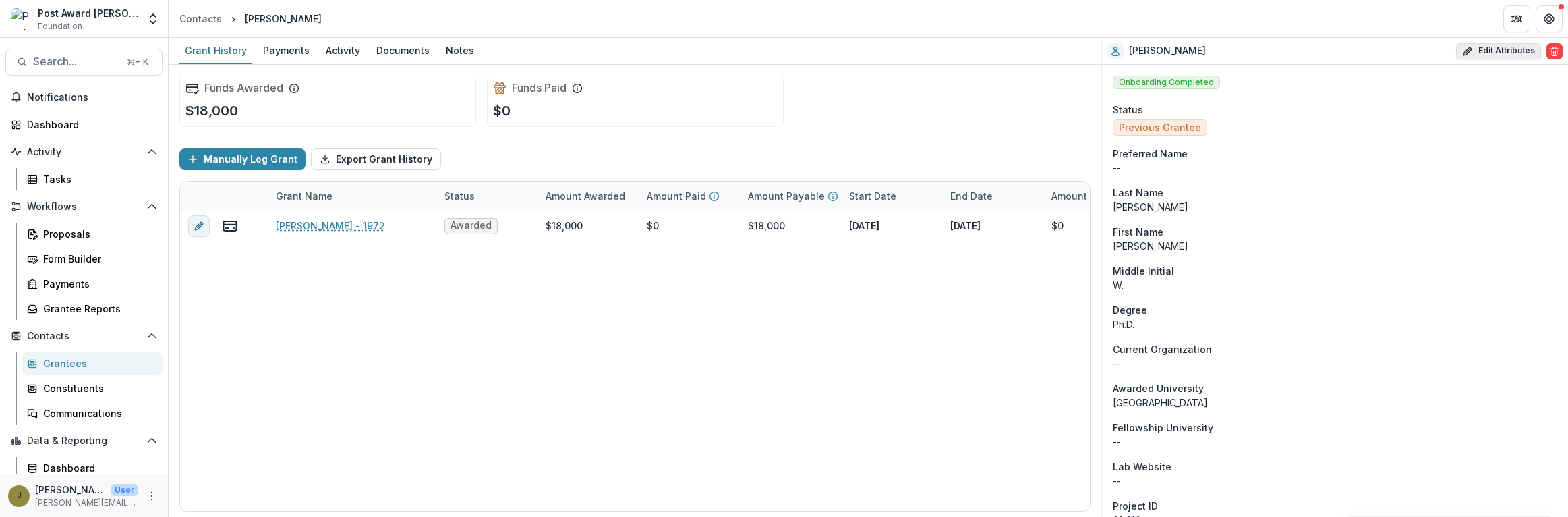
click at [1468, 48] on icon "button" at bounding box center [1470, 49] width 3 height 3
select select
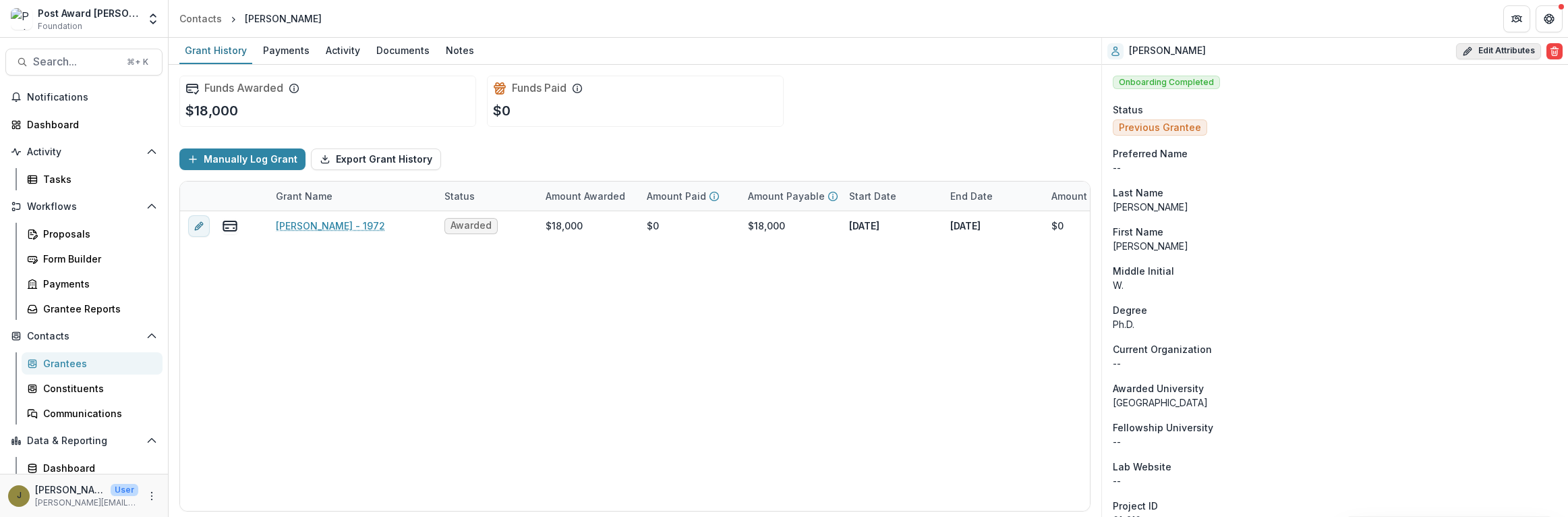
select select
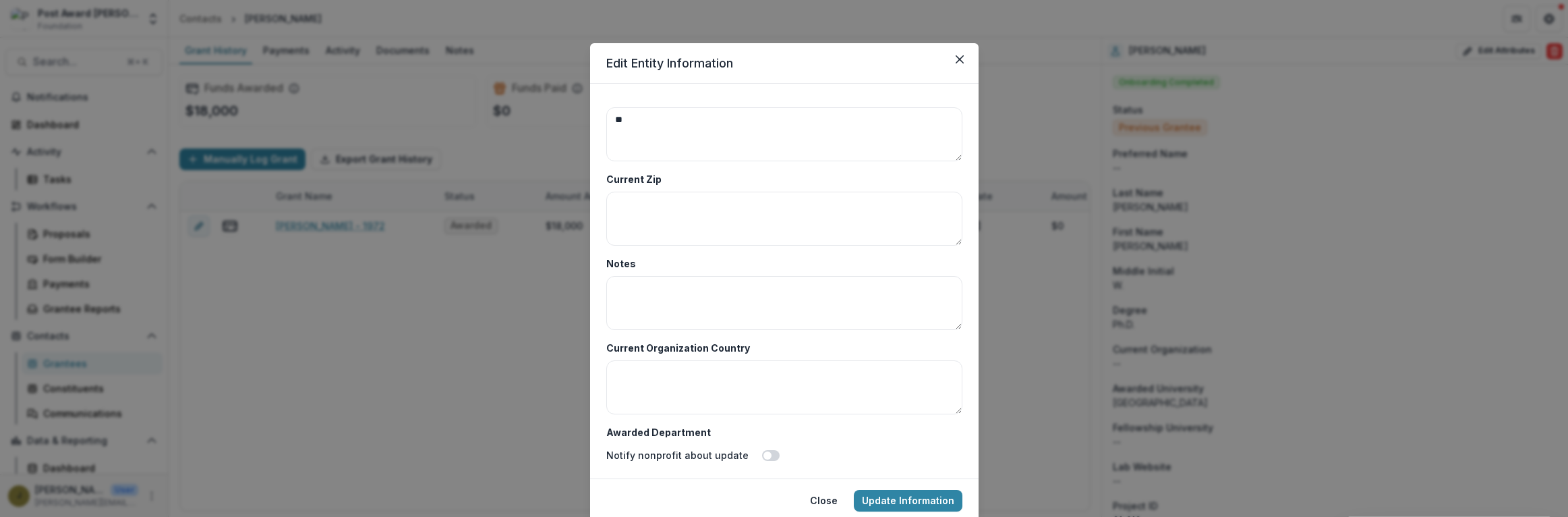
scroll to position [6565, 0]
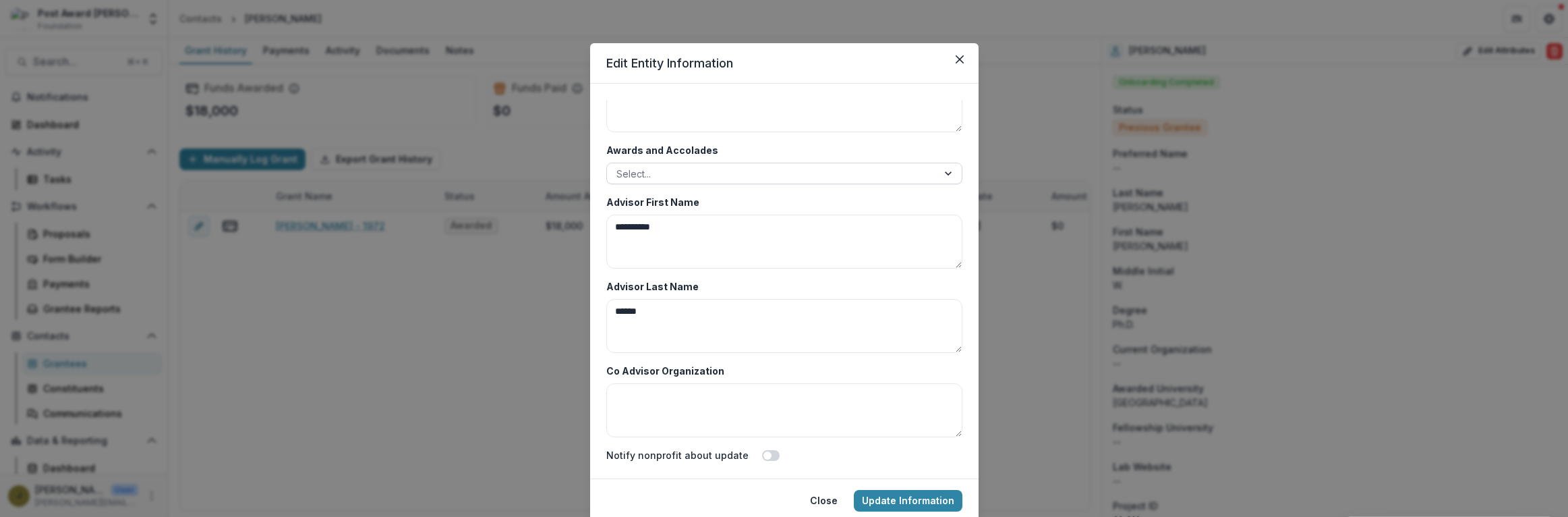
click at [677, 168] on div at bounding box center [772, 174] width 312 height 17
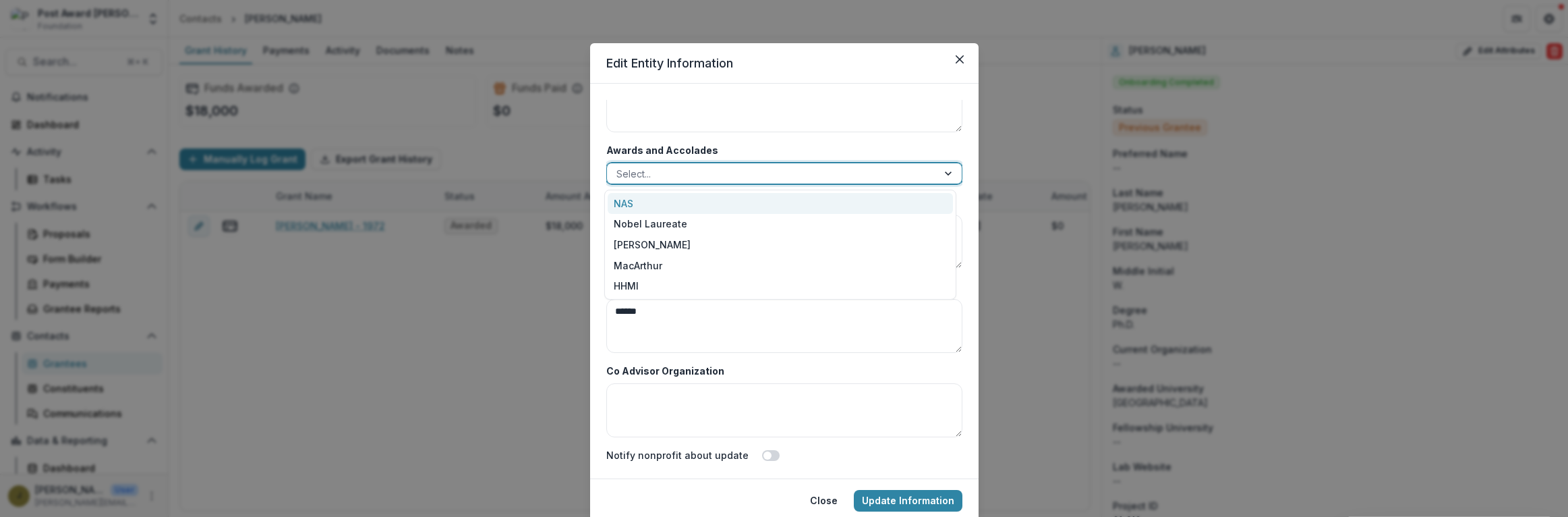
click at [622, 199] on div "NAS" at bounding box center [780, 204] width 345 height 21
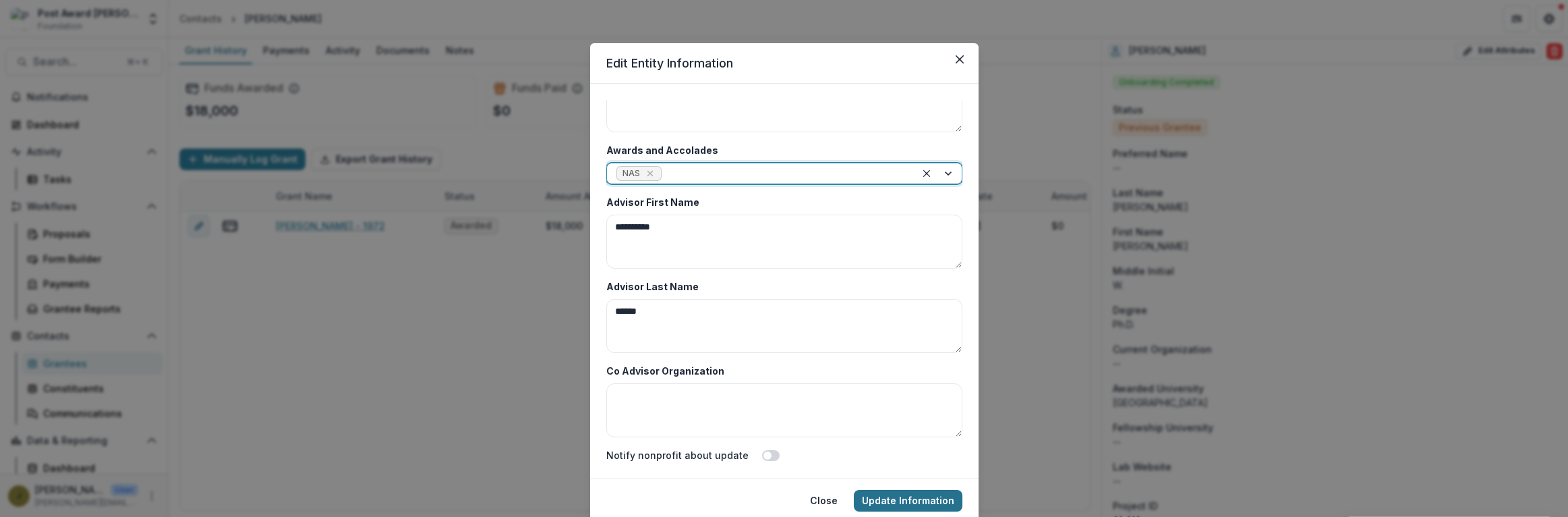
click at [898, 497] on button "Update Information" at bounding box center [908, 500] width 109 height 22
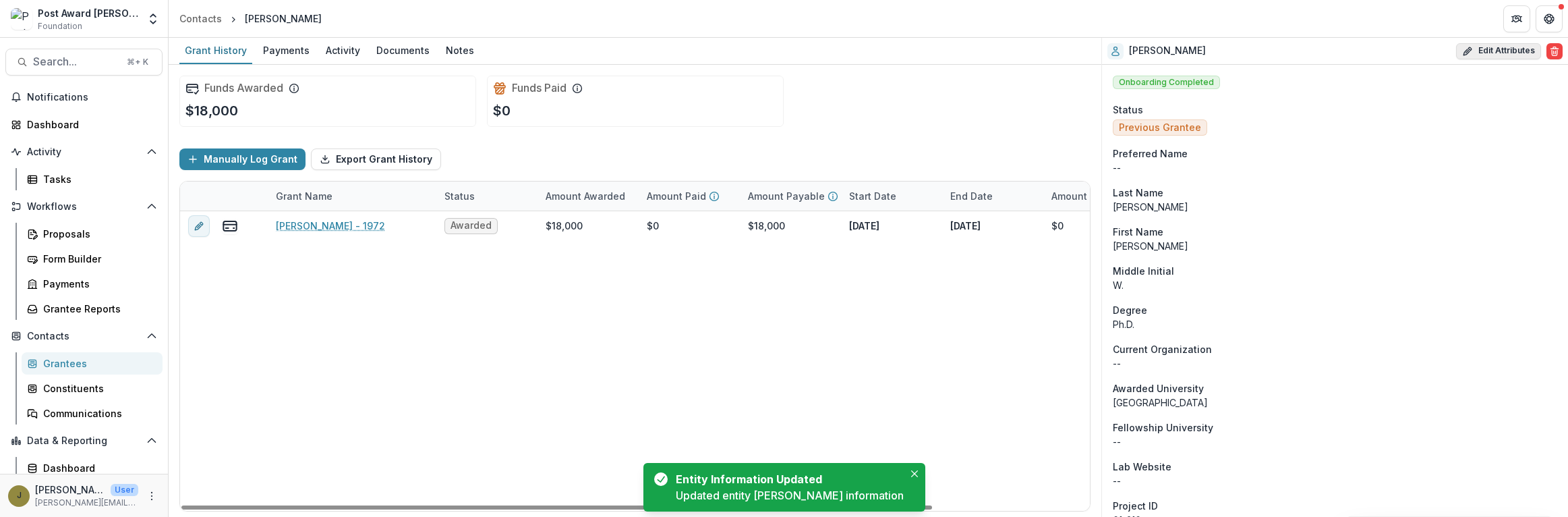
click at [1479, 53] on button "Edit Attributes" at bounding box center [1498, 51] width 85 height 17
select select
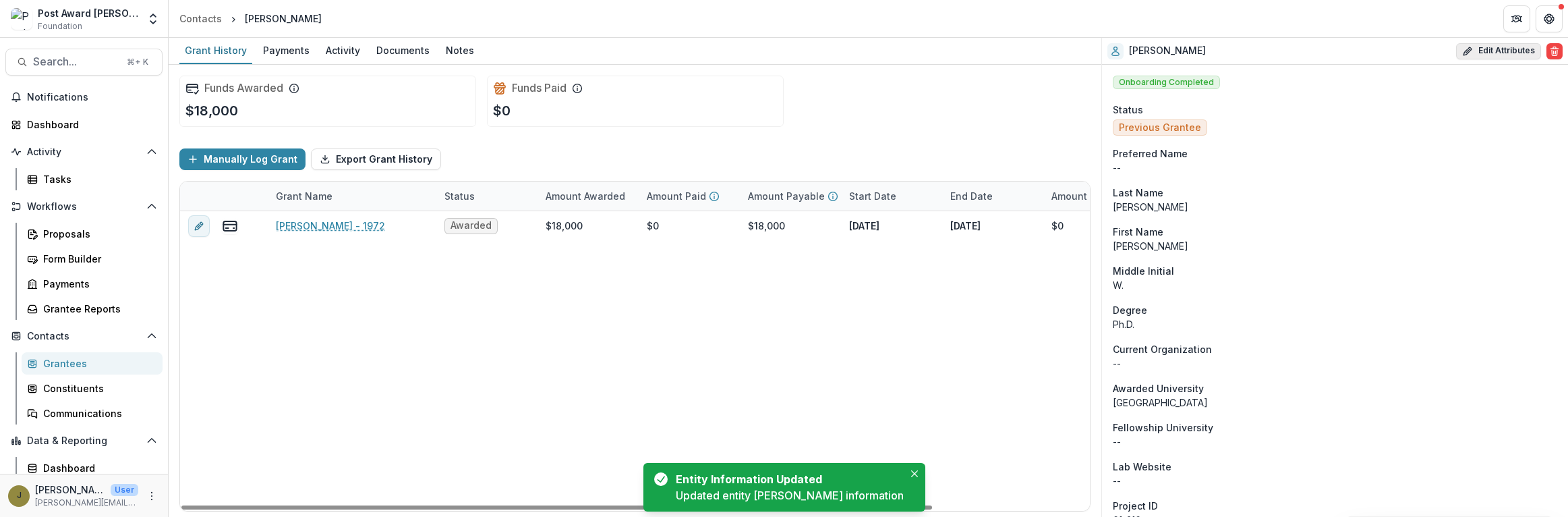
select select
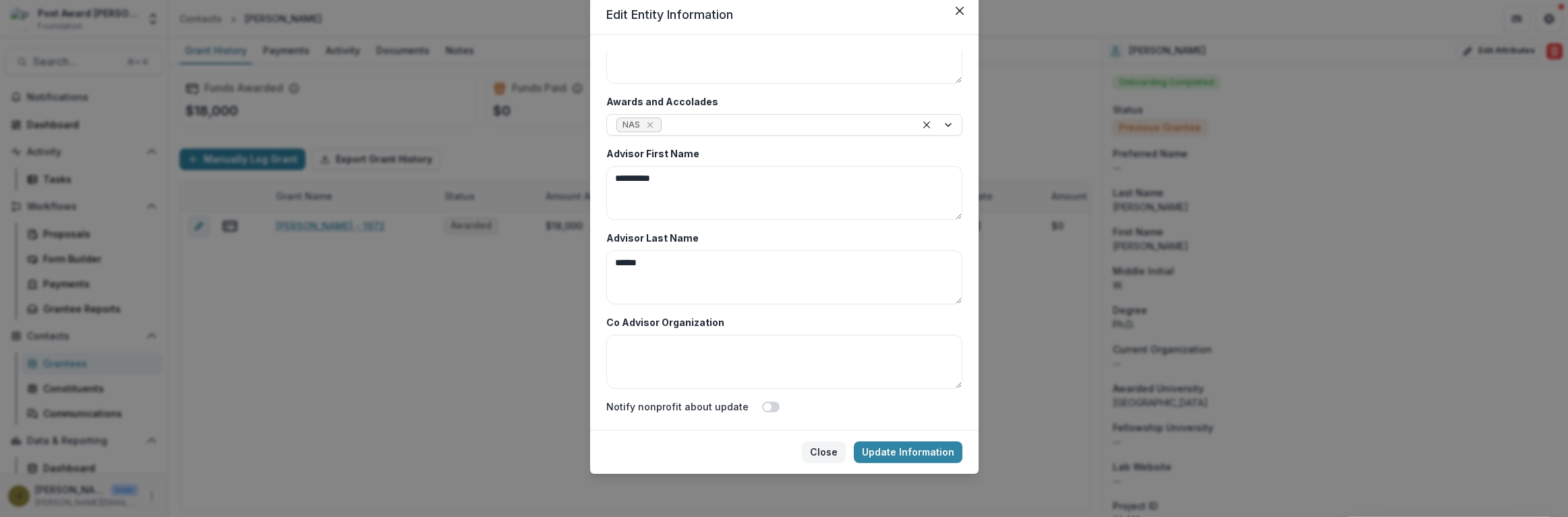
click at [822, 460] on button "Close" at bounding box center [824, 452] width 44 height 22
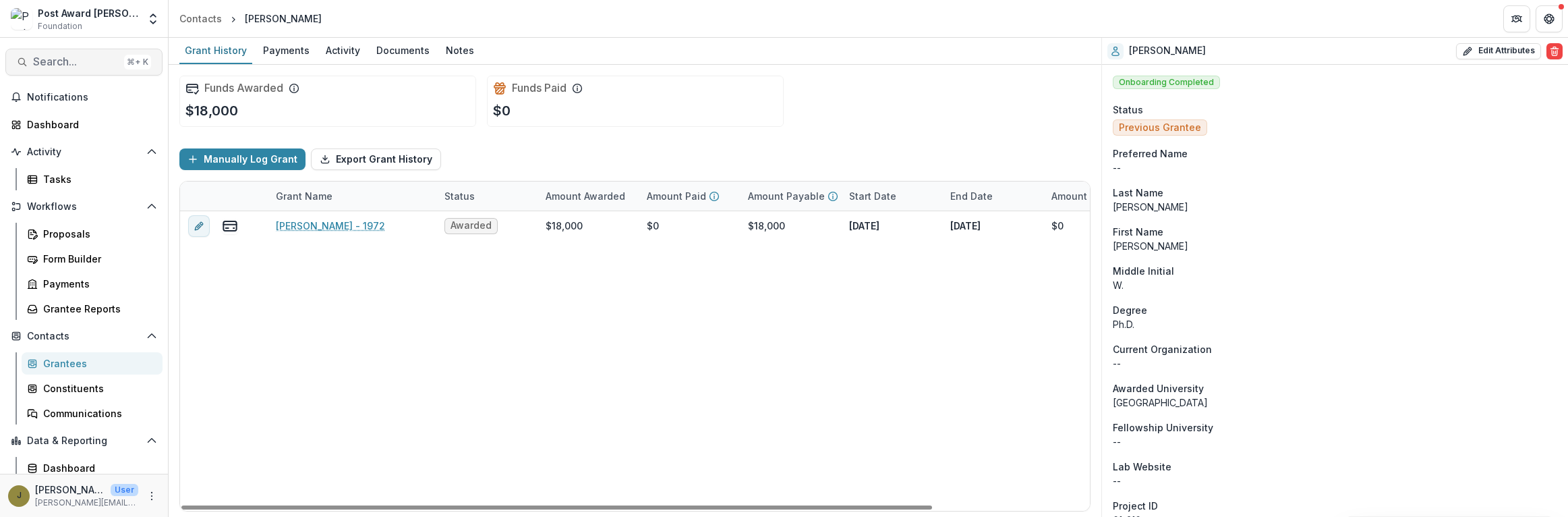
click at [65, 56] on span "Search..." at bounding box center [76, 62] width 86 height 13
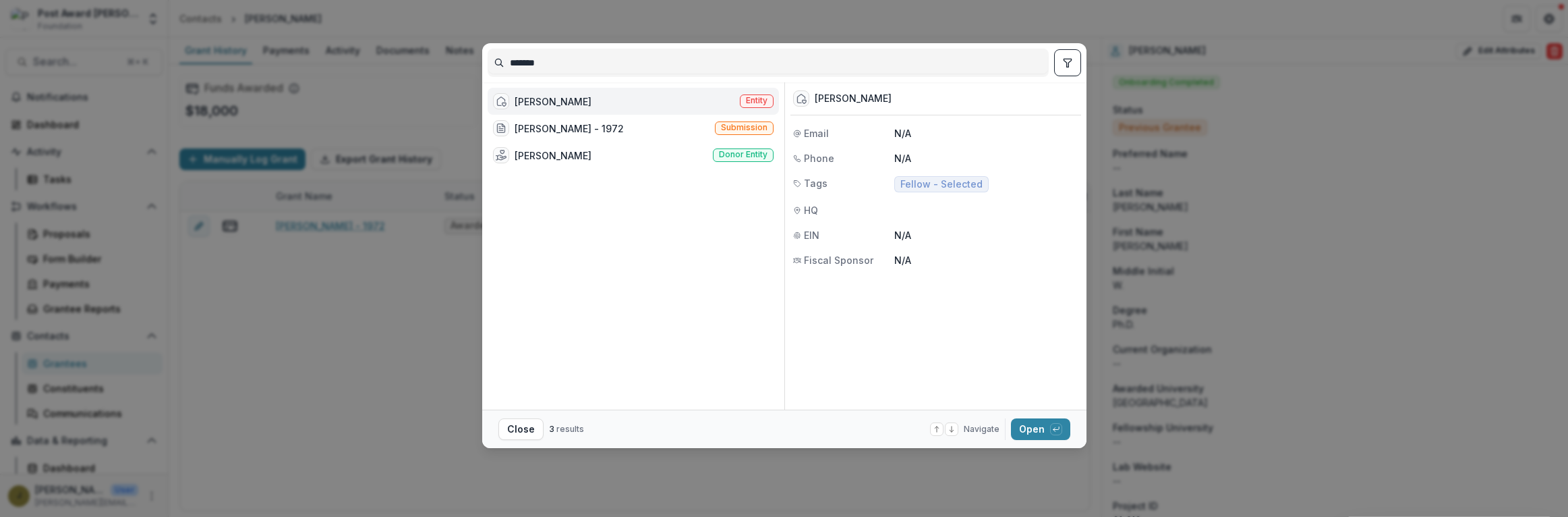
drag, startPoint x: 560, startPoint y: 66, endPoint x: 474, endPoint y: 64, distance: 86.0
click at [474, 64] on div "******* [PERSON_NAME] Entity [PERSON_NAME] - 1972 Submission [PERSON_NAME] Dono…" at bounding box center [784, 258] width 1568 height 517
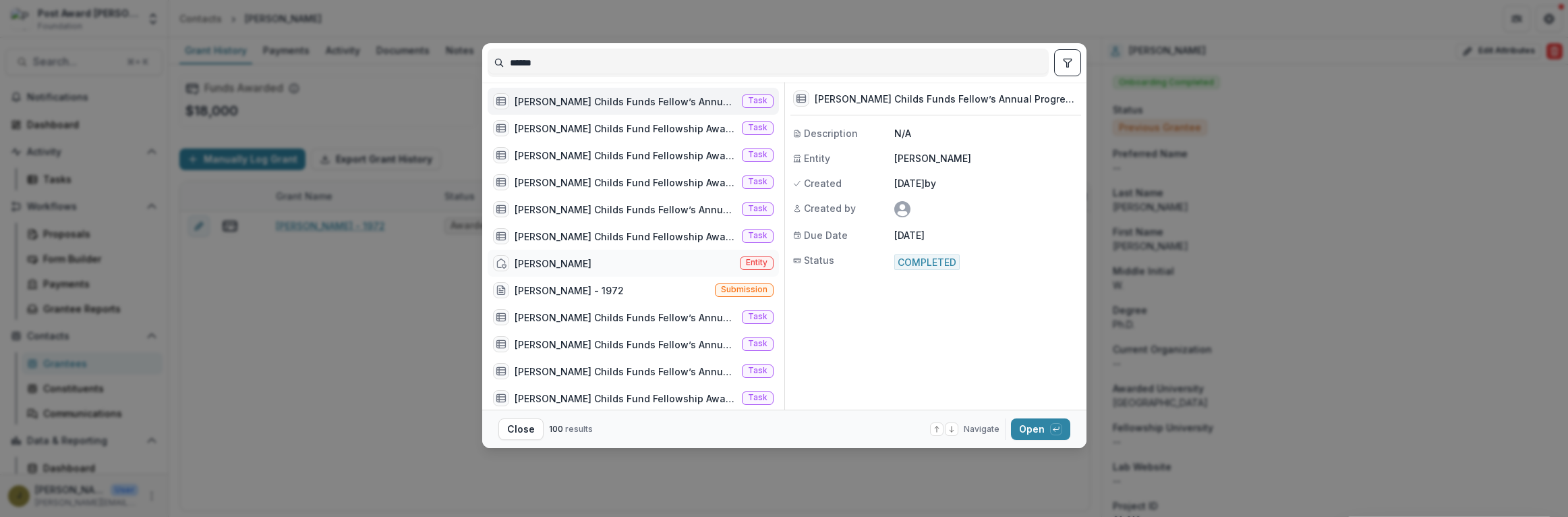
type input "******"
click at [539, 258] on div "[PERSON_NAME]" at bounding box center [553, 263] width 77 height 14
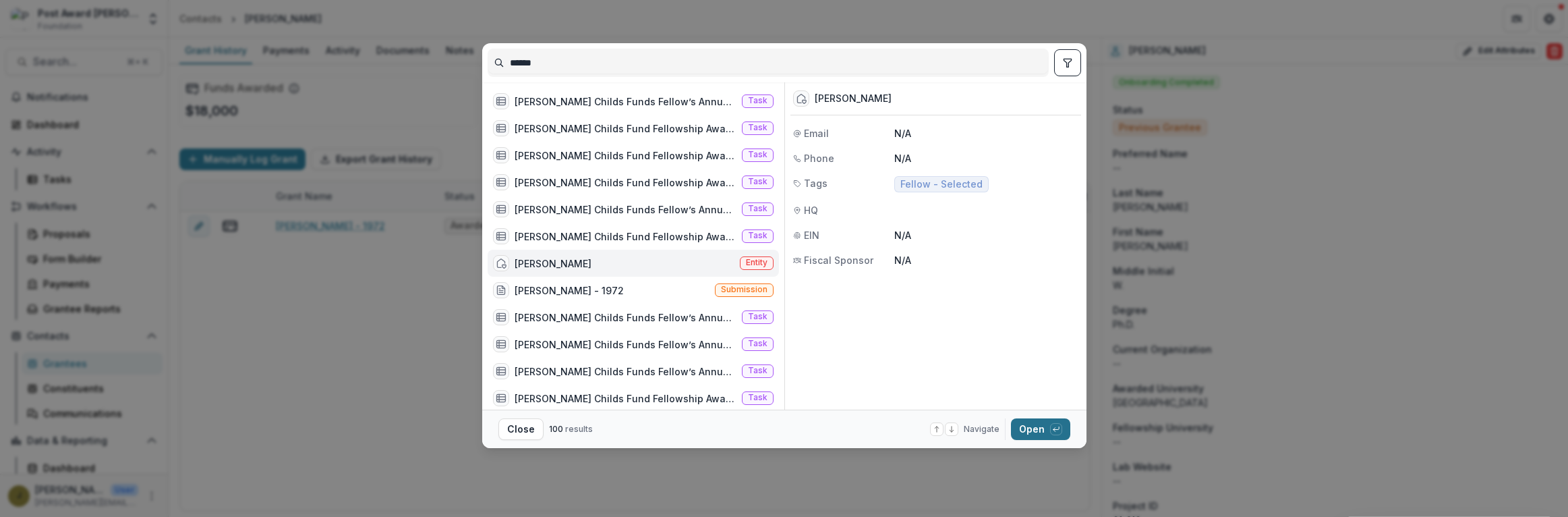
click at [1038, 422] on button "Open with enter key" at bounding box center [1040, 429] width 59 height 22
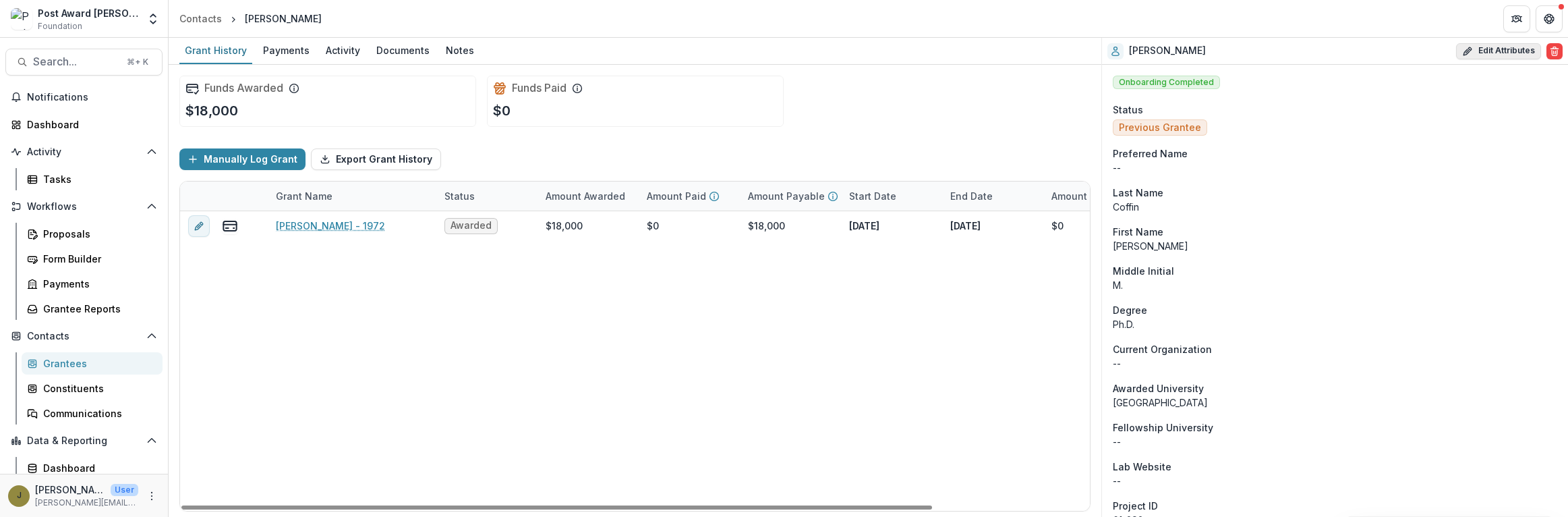
click at [1494, 47] on button "Edit Attributes" at bounding box center [1498, 51] width 85 height 17
select select
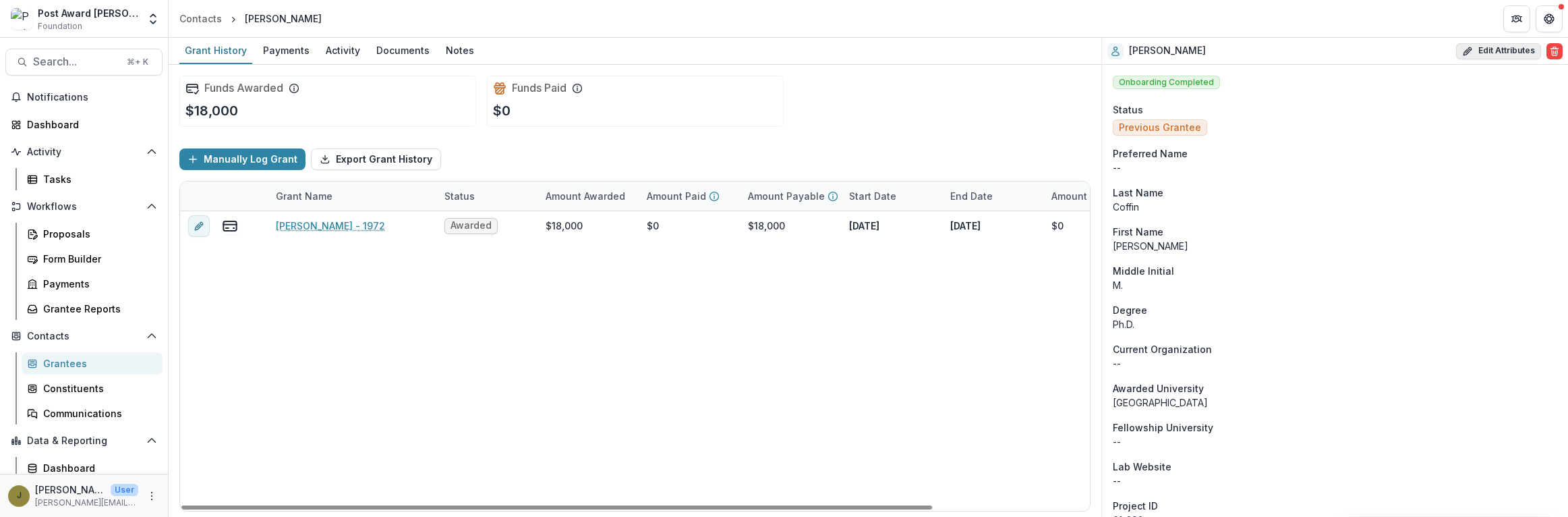
select select
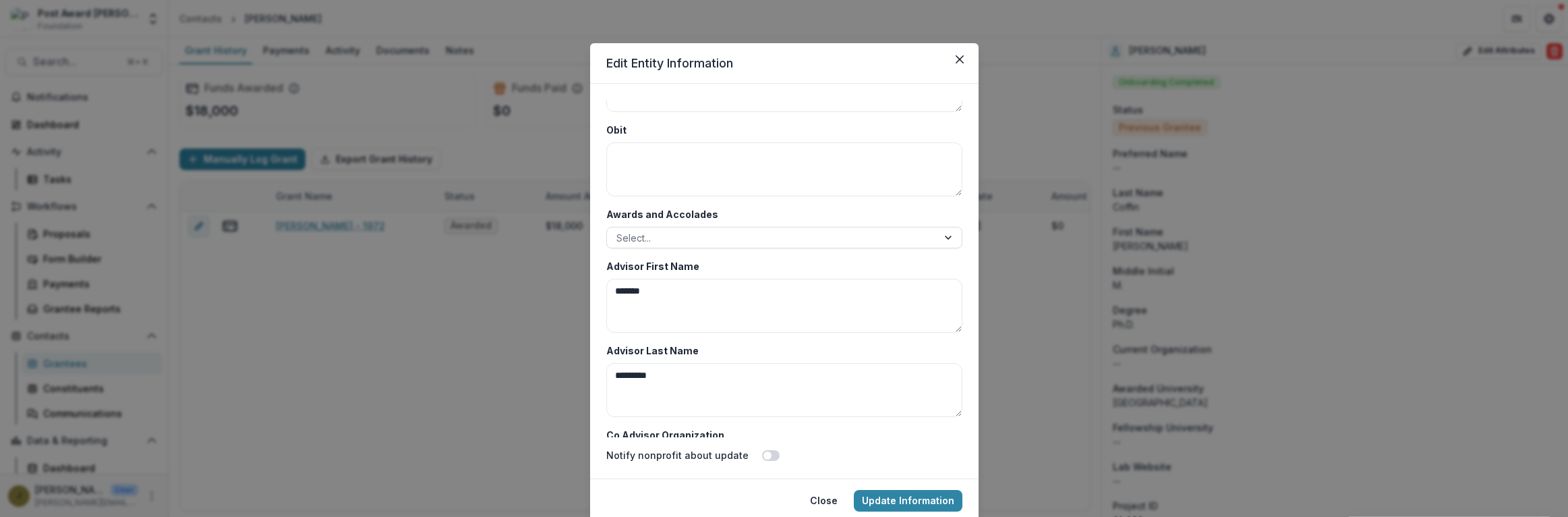
scroll to position [6565, 0]
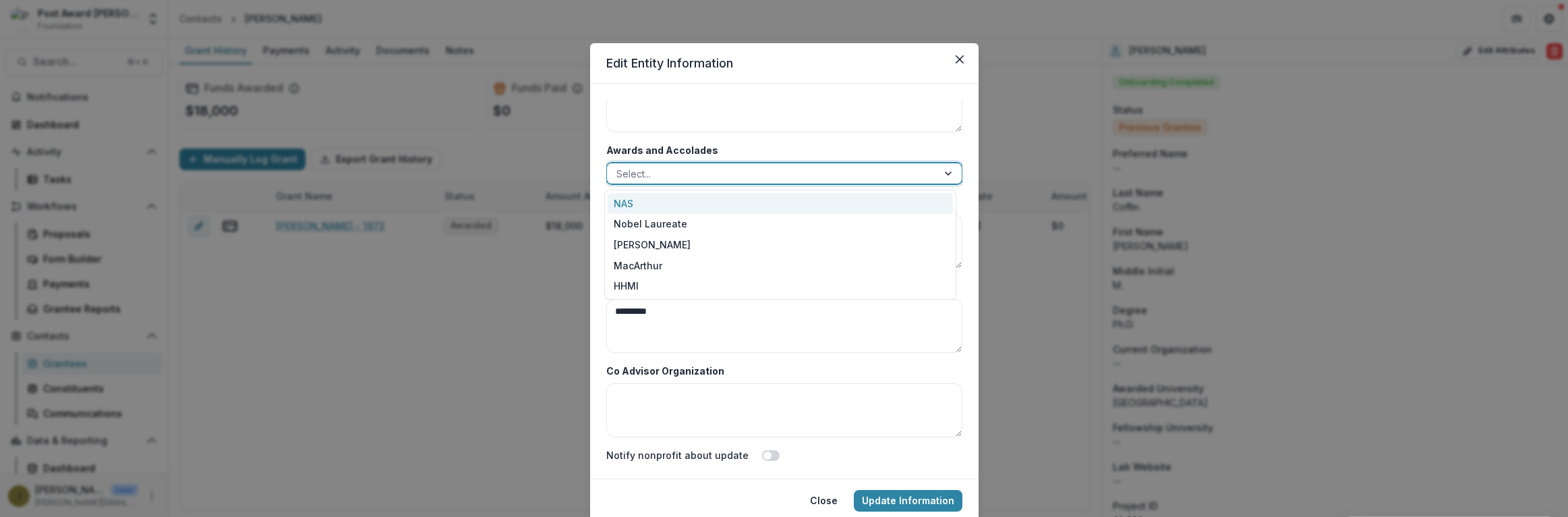
click at [662, 165] on div at bounding box center [772, 174] width 312 height 17
click at [640, 198] on div "NAS" at bounding box center [780, 204] width 345 height 21
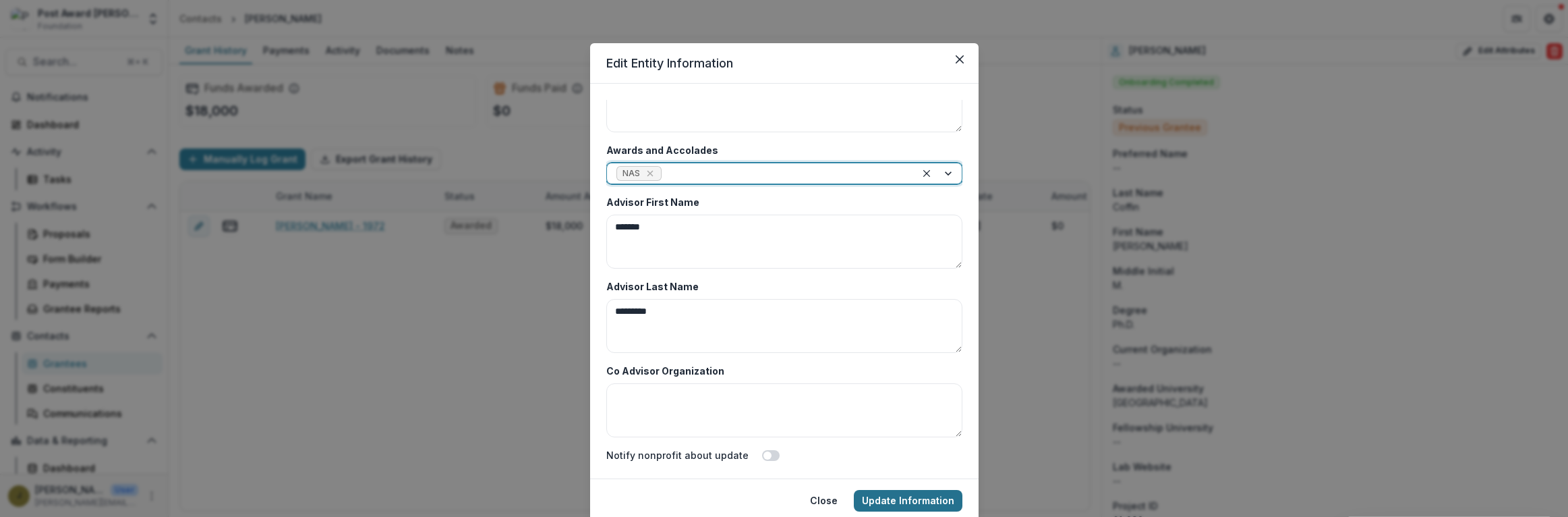
click at [898, 504] on button "Update Information" at bounding box center [908, 500] width 109 height 22
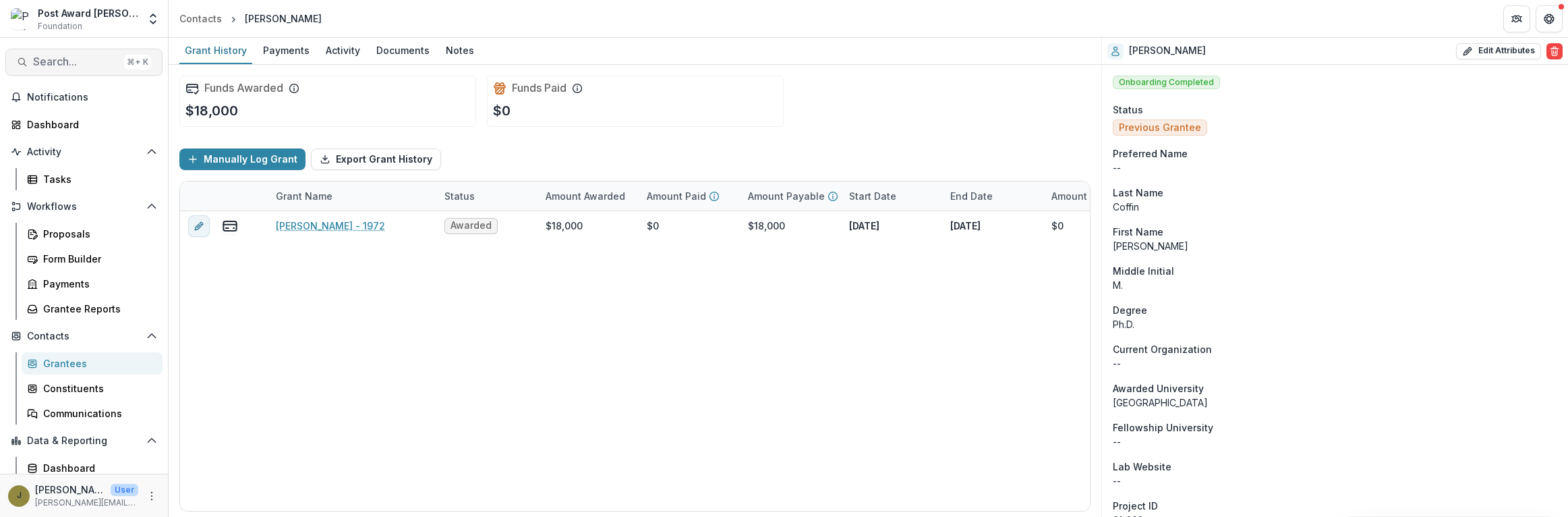
click at [44, 66] on span "Search..." at bounding box center [76, 62] width 86 height 13
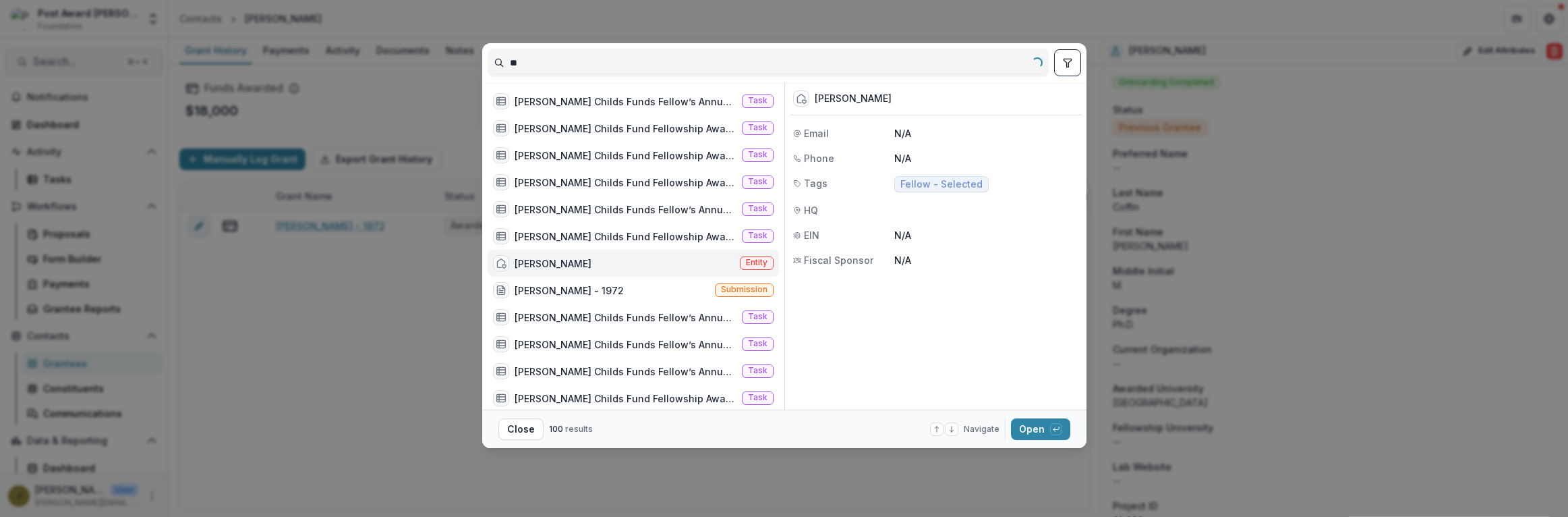
type input "*"
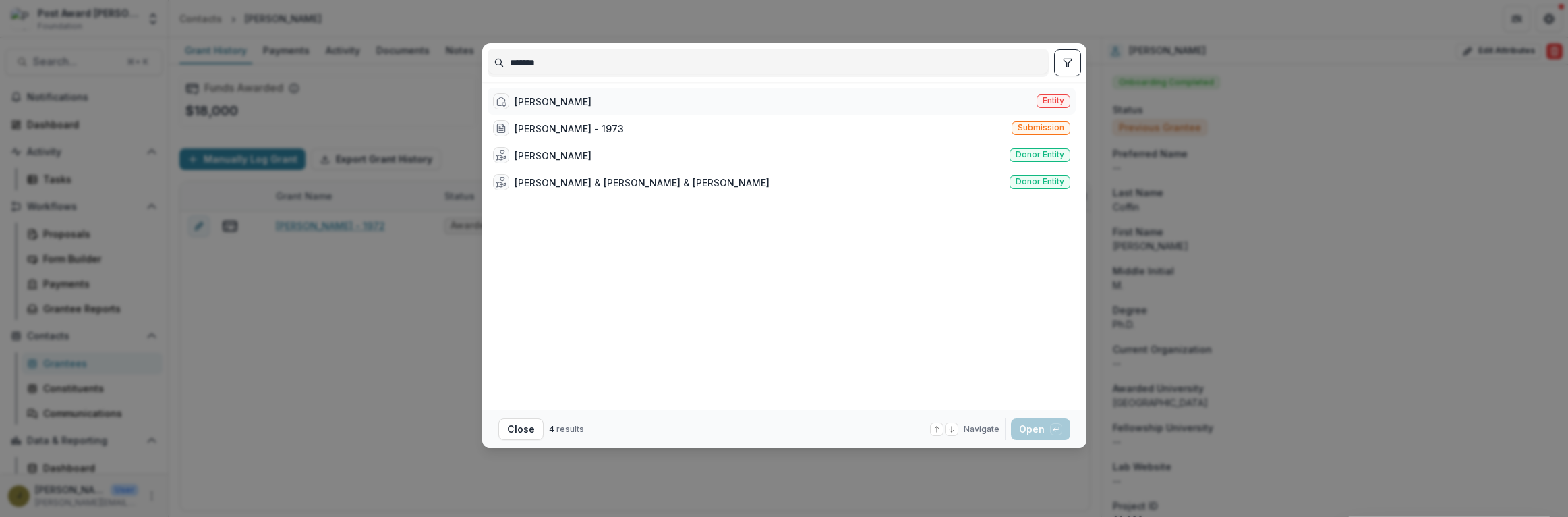
type input "*******"
click at [591, 104] on div "[PERSON_NAME] Entity" at bounding box center [781, 101] width 588 height 27
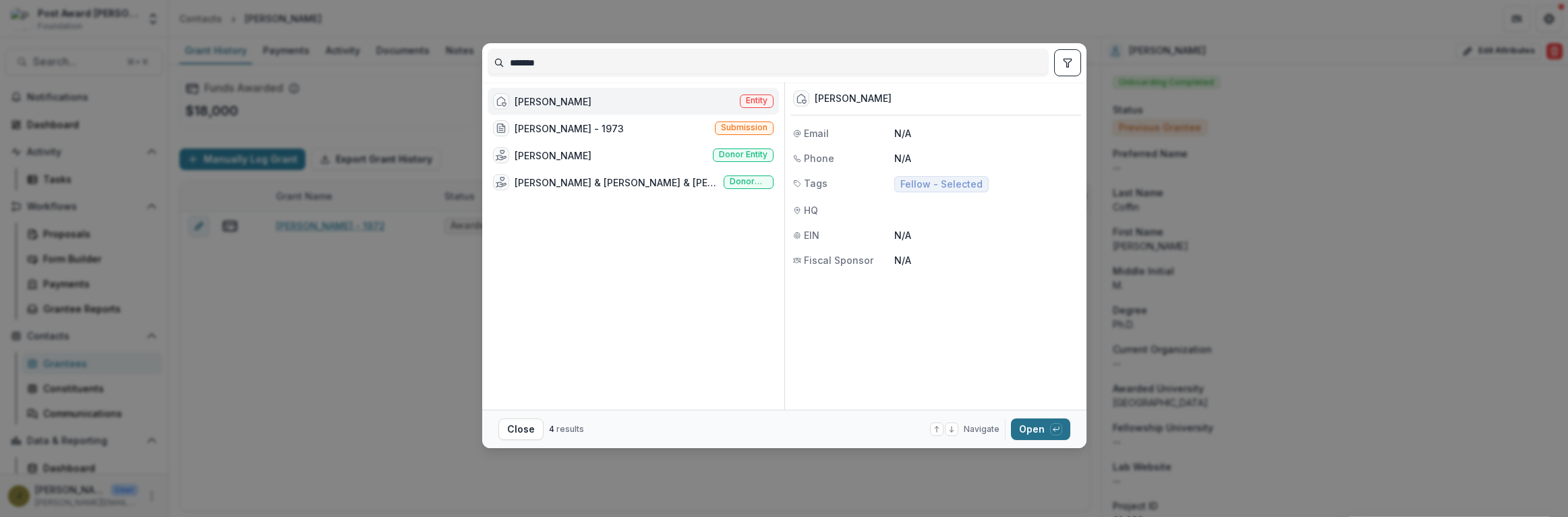
click at [1047, 428] on button "Open with enter key" at bounding box center [1040, 429] width 59 height 22
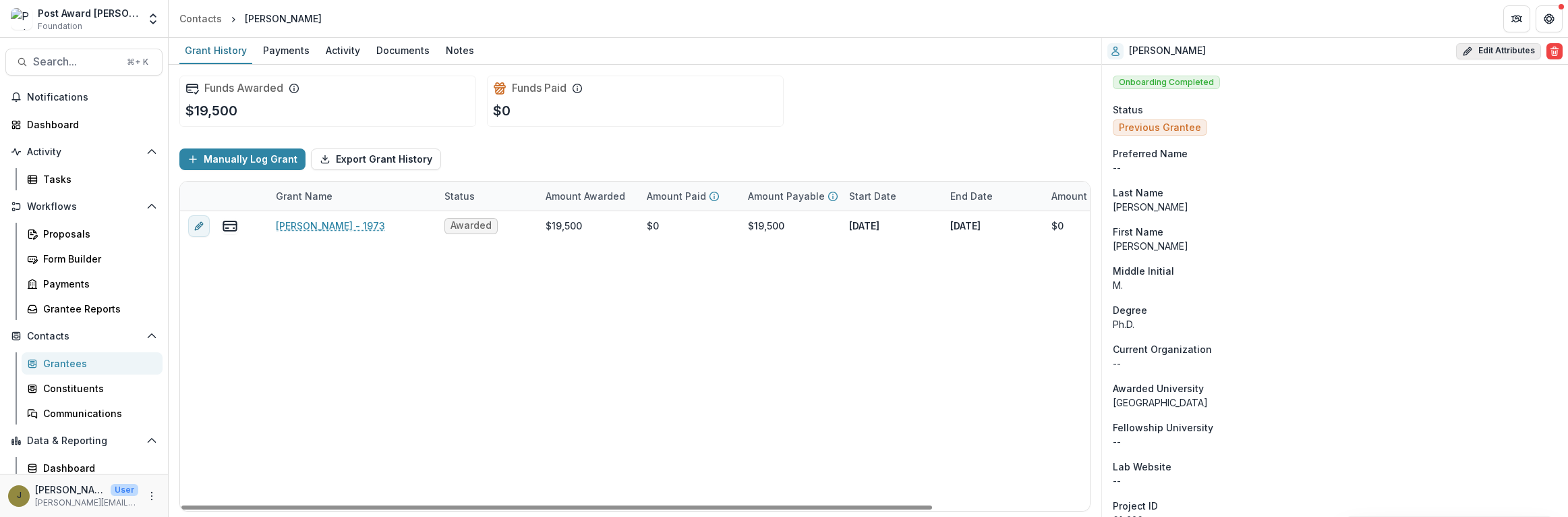
click at [1488, 47] on button "Edit Attributes" at bounding box center [1498, 51] width 85 height 17
select select
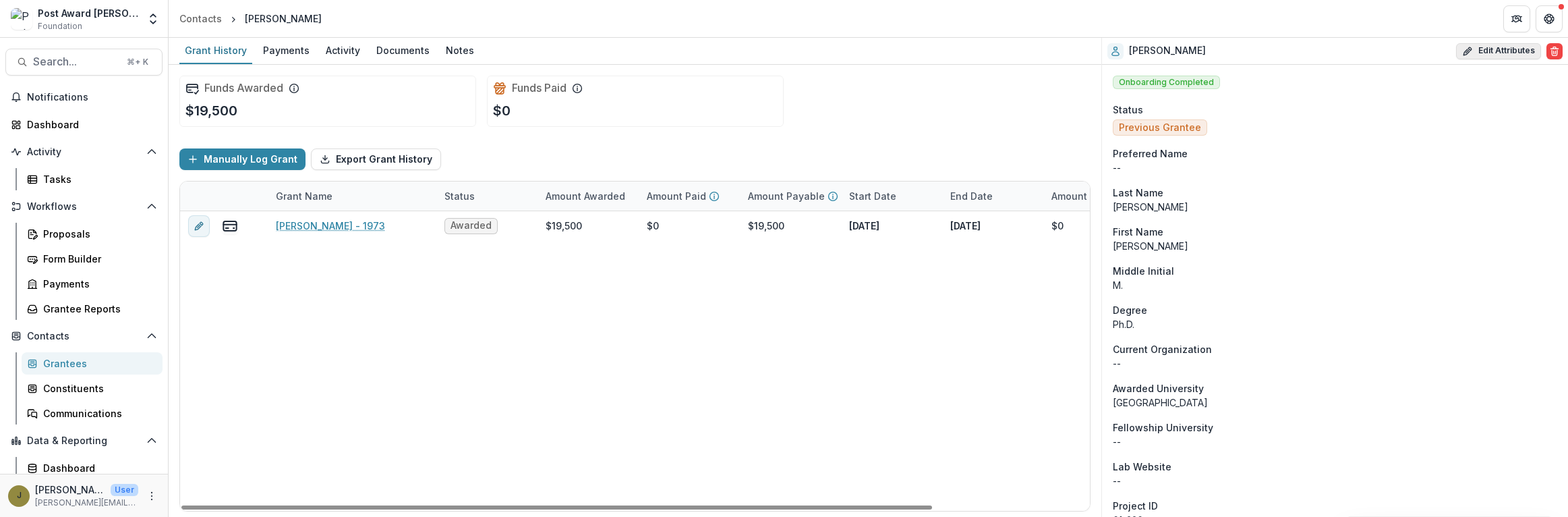
select select
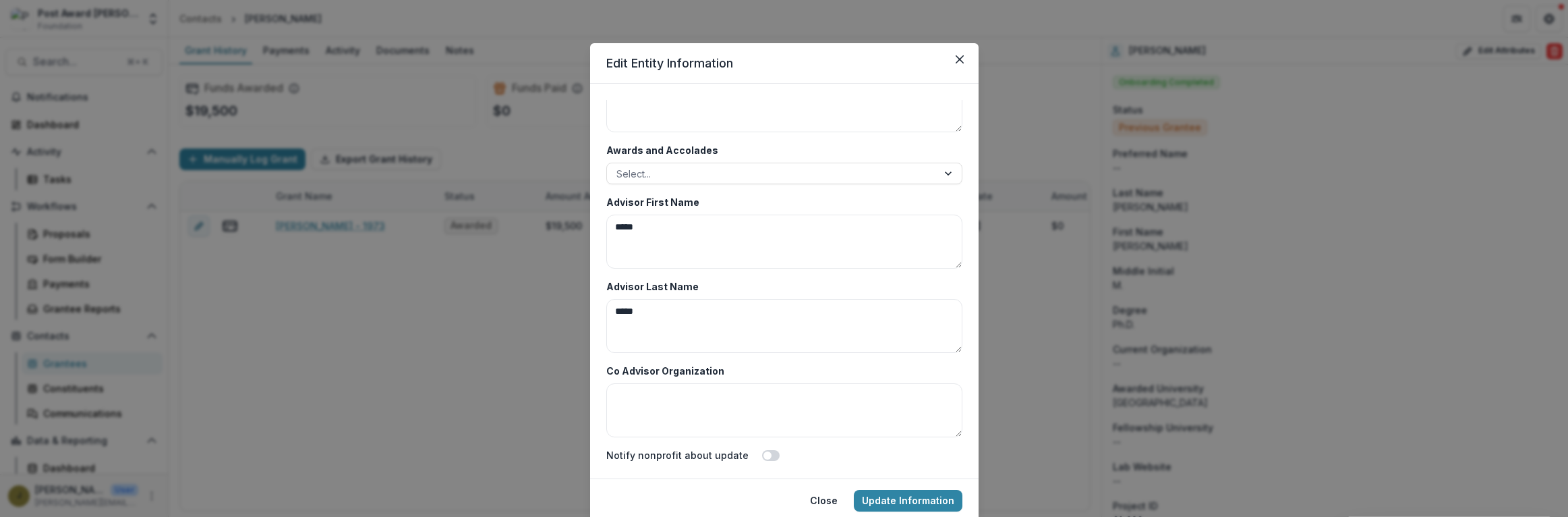
scroll to position [49, 0]
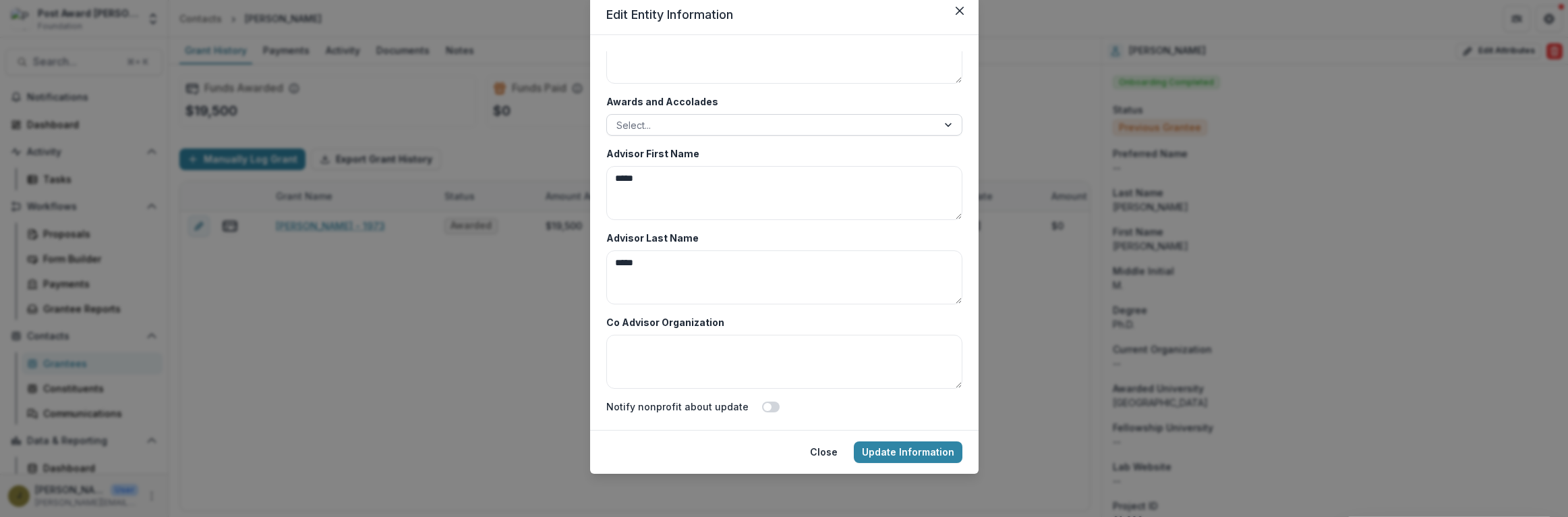
click at [641, 122] on div at bounding box center [772, 125] width 312 height 17
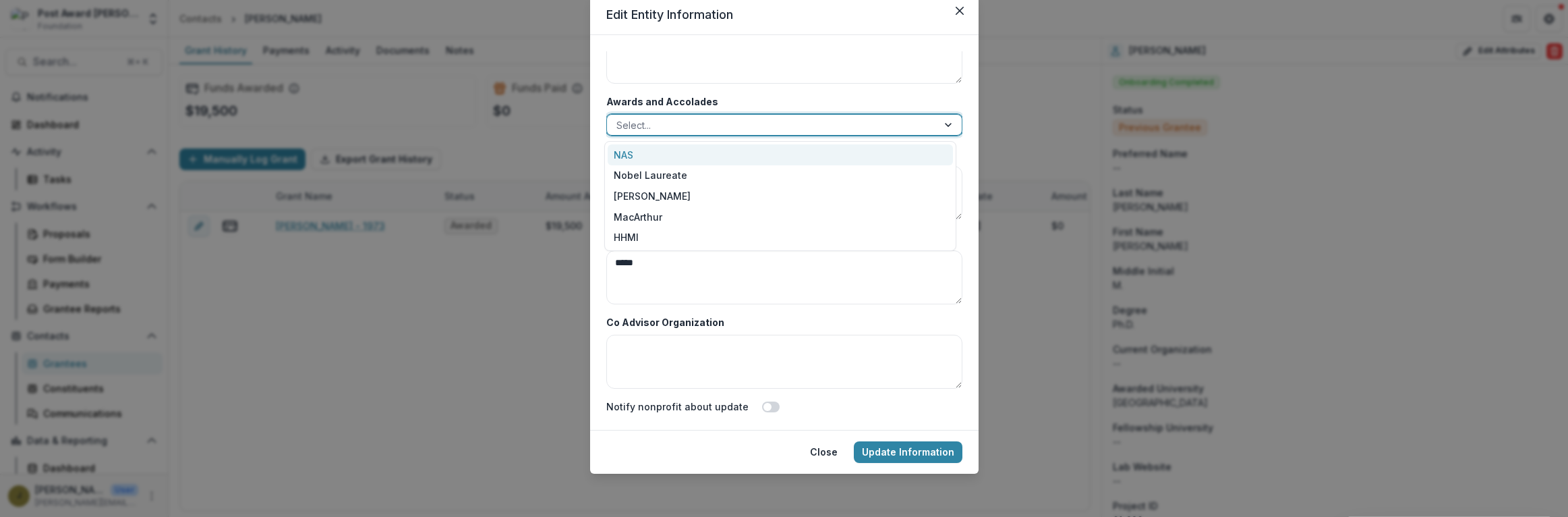
click at [620, 155] on div "NAS" at bounding box center [780, 155] width 345 height 21
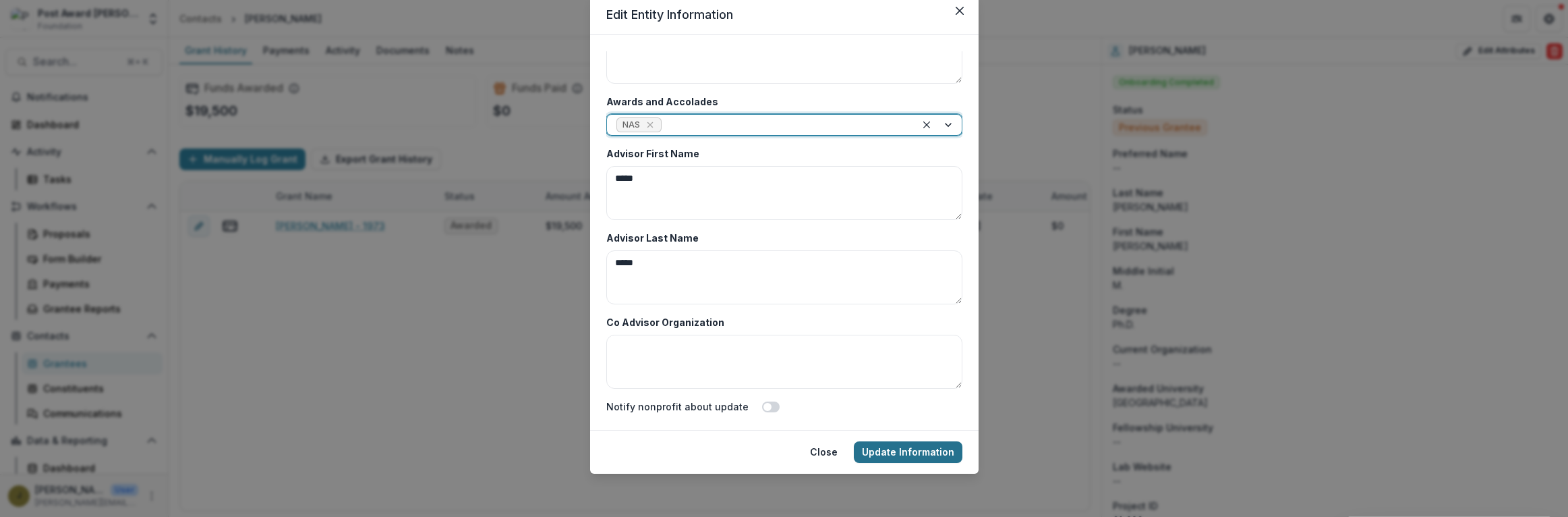
click at [889, 450] on button "Update Information" at bounding box center [908, 452] width 109 height 22
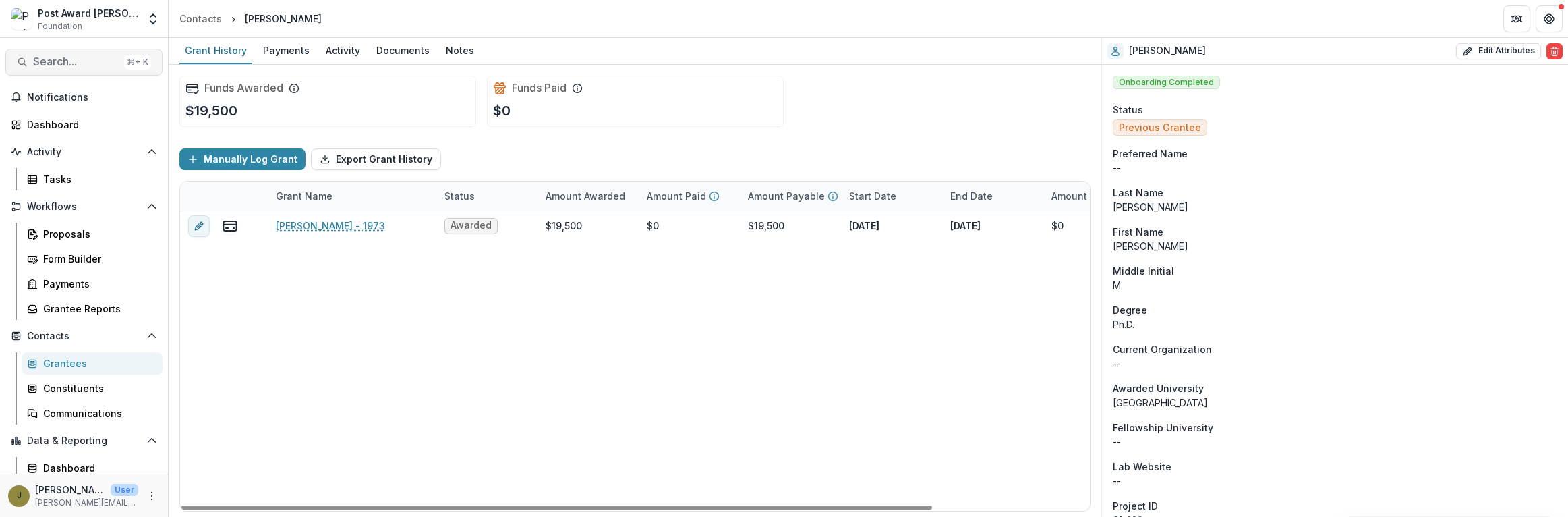
click at [74, 58] on span "Search..." at bounding box center [76, 62] width 86 height 13
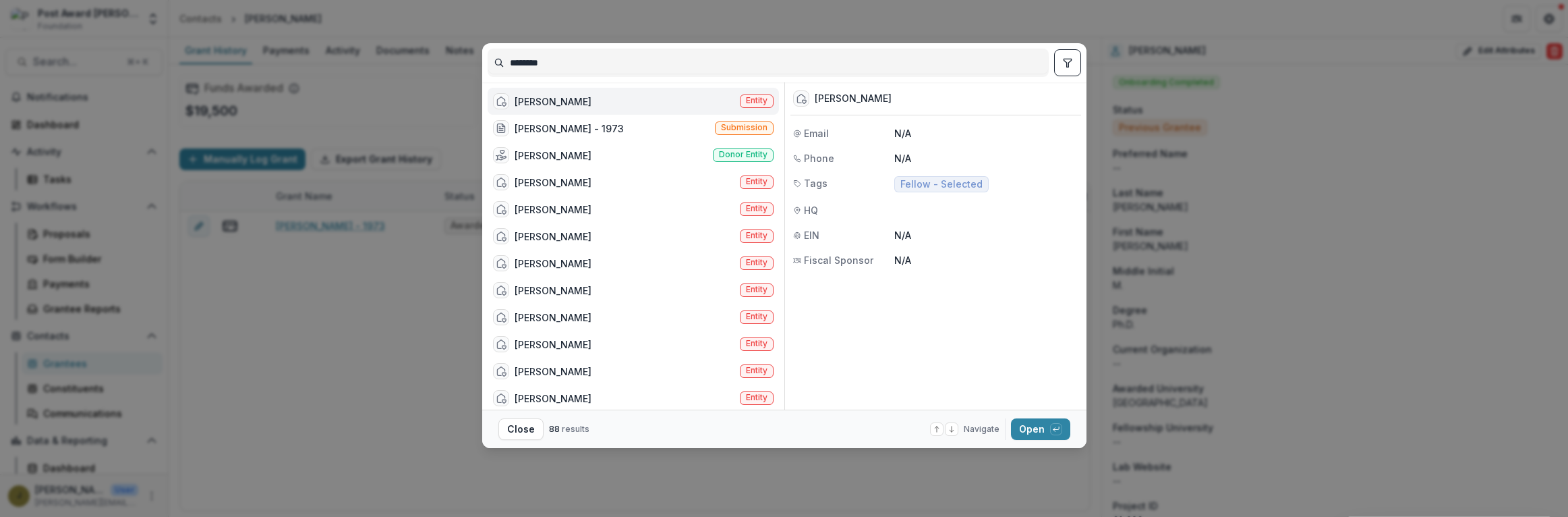
type input "********"
click at [536, 101] on div "[PERSON_NAME]" at bounding box center [553, 101] width 77 height 14
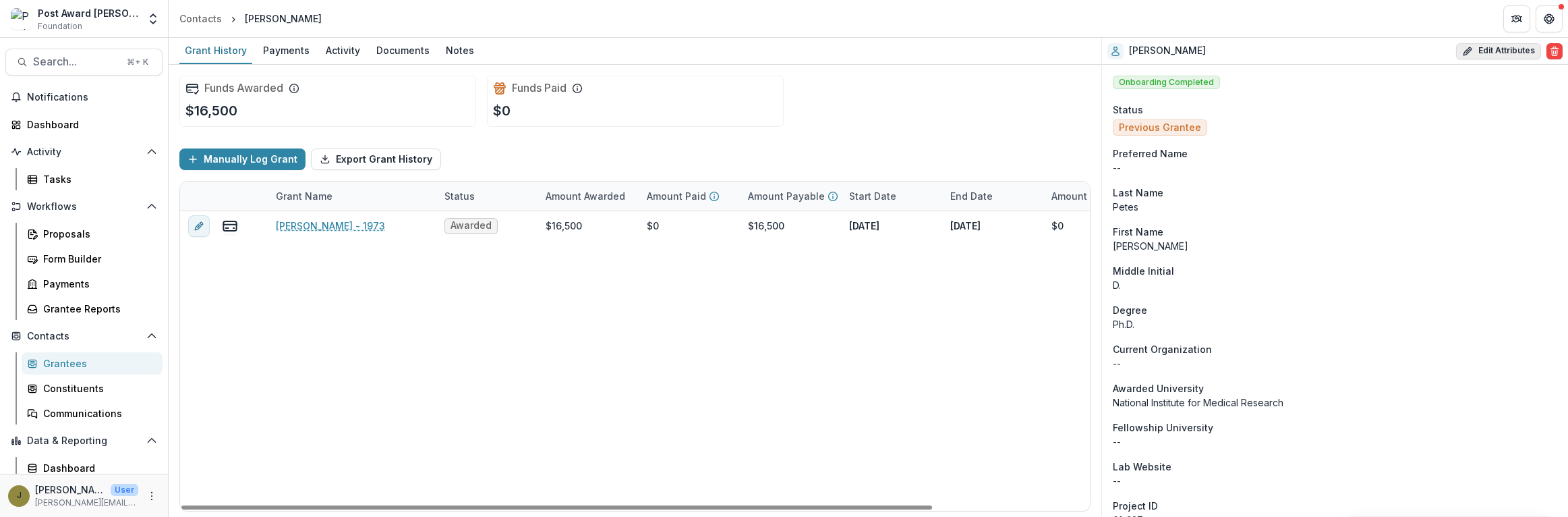
click at [1486, 50] on button "Edit Attributes" at bounding box center [1498, 51] width 85 height 17
select select
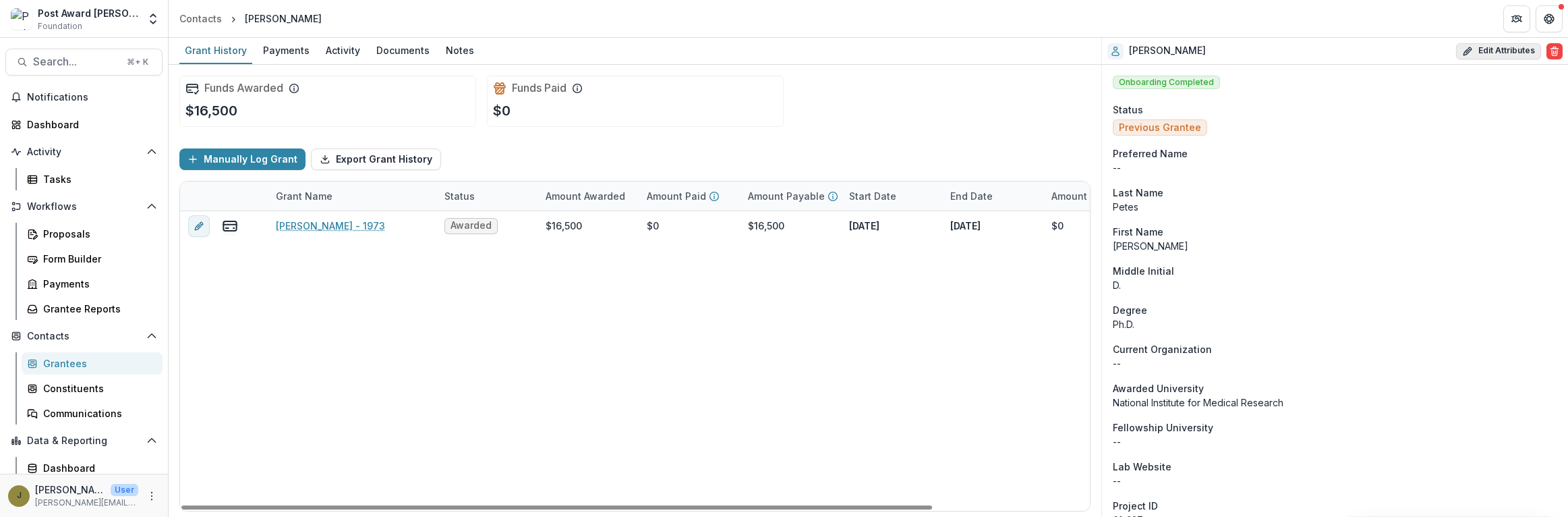
select select
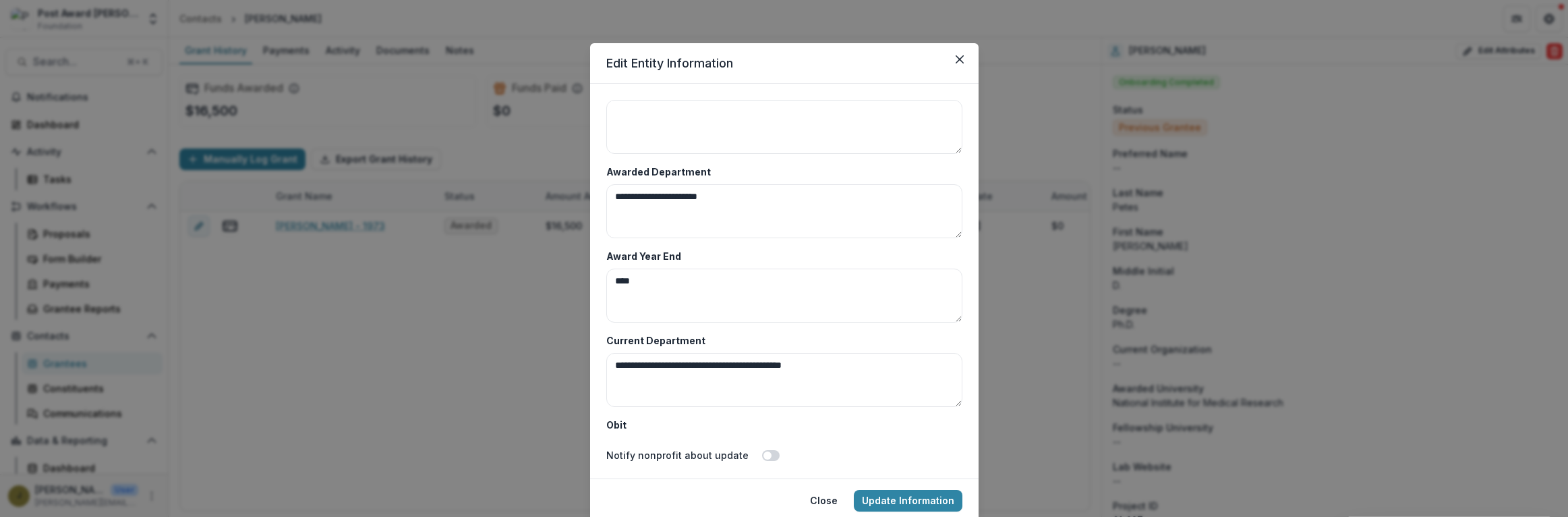
scroll to position [6565, 0]
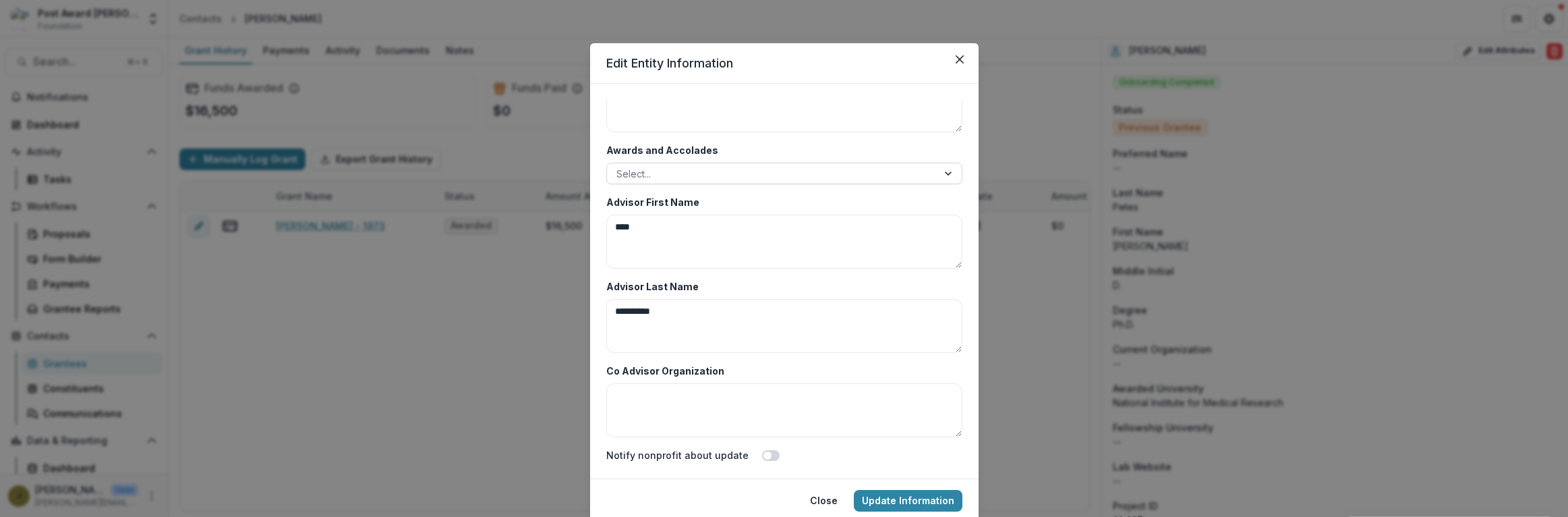
click at [665, 173] on div at bounding box center [772, 174] width 312 height 17
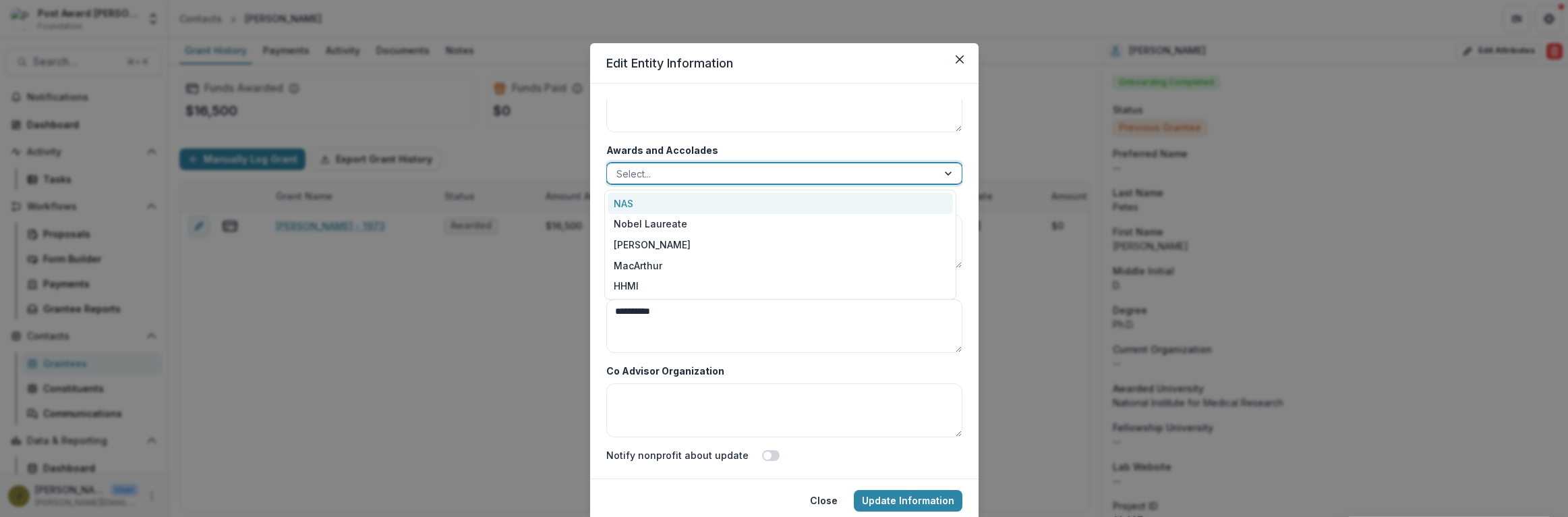
click at [628, 206] on div "NAS" at bounding box center [780, 204] width 345 height 21
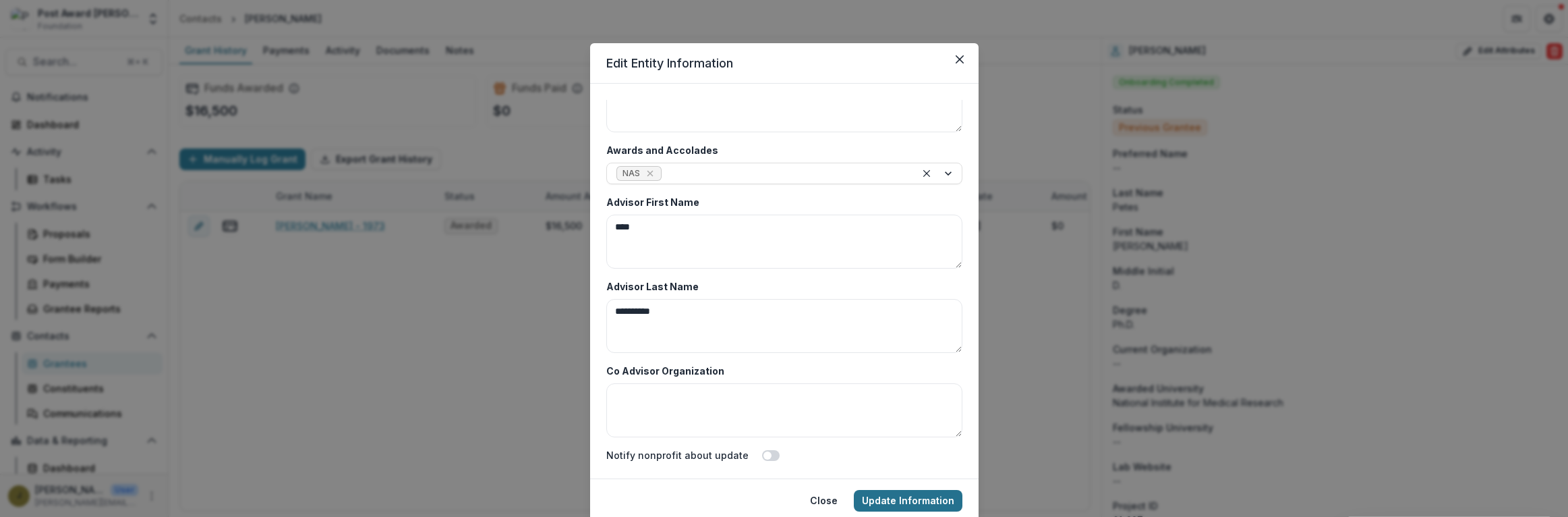
click at [878, 497] on button "Update Information" at bounding box center [908, 500] width 109 height 22
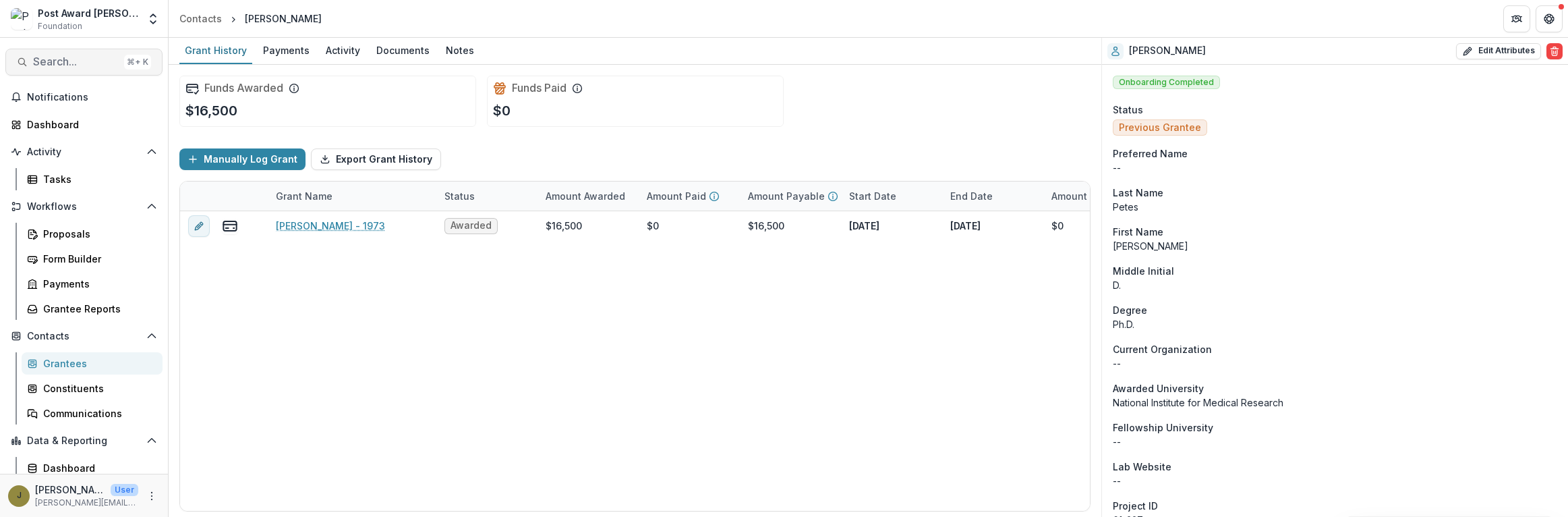
click at [39, 63] on span "Search..." at bounding box center [76, 62] width 86 height 13
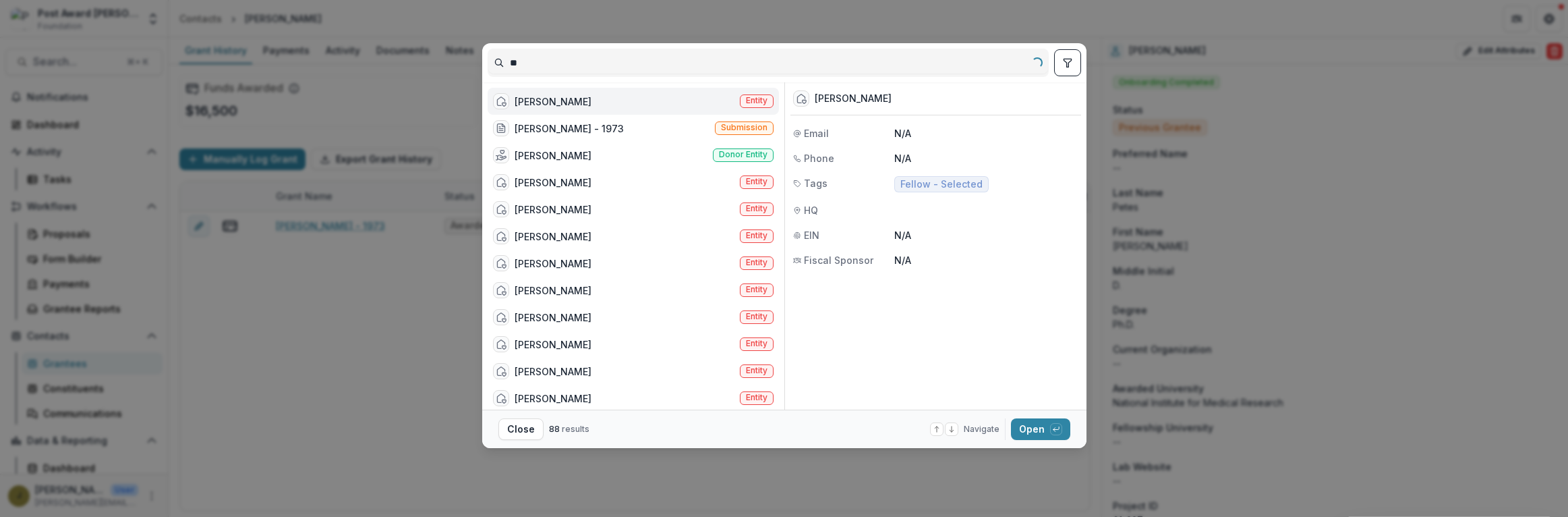
type input "*"
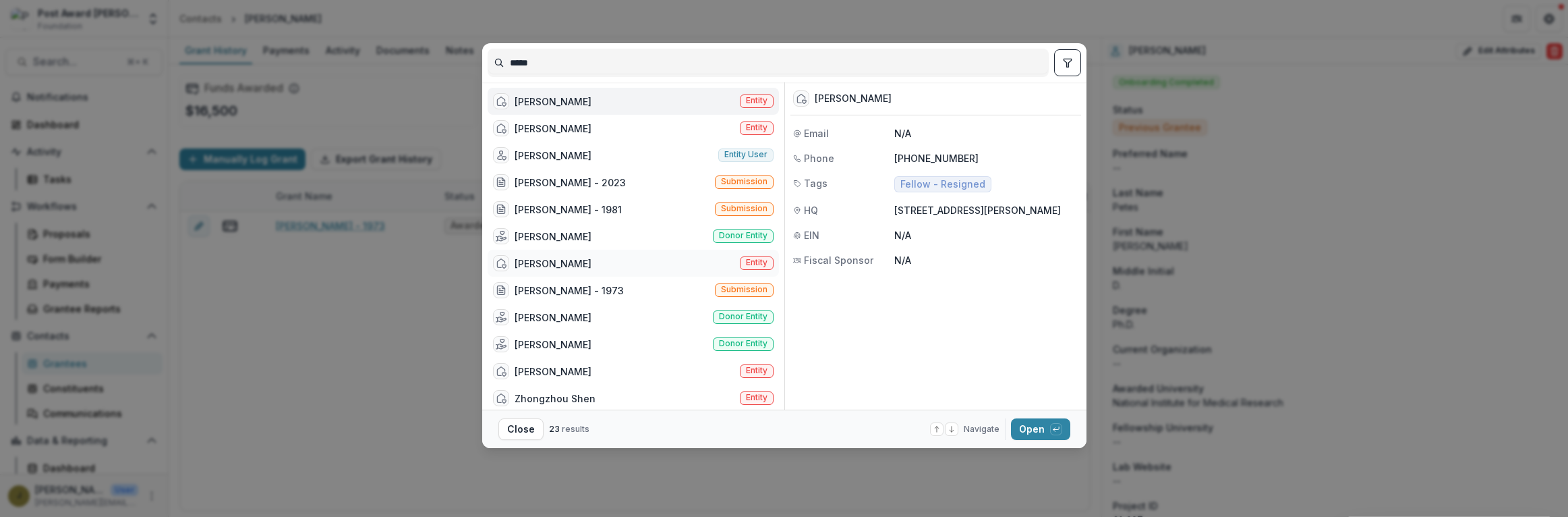
type input "*****"
click at [547, 262] on div "[PERSON_NAME]" at bounding box center [553, 263] width 77 height 14
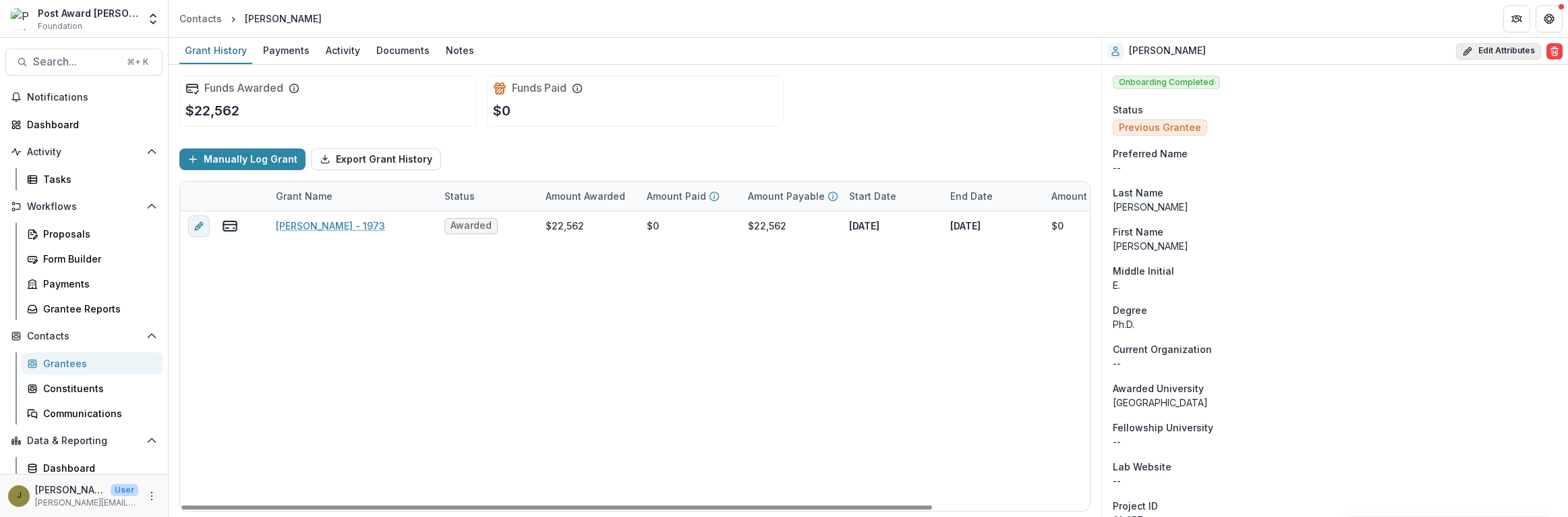
click at [1500, 53] on button "Edit Attributes" at bounding box center [1498, 51] width 85 height 17
select select
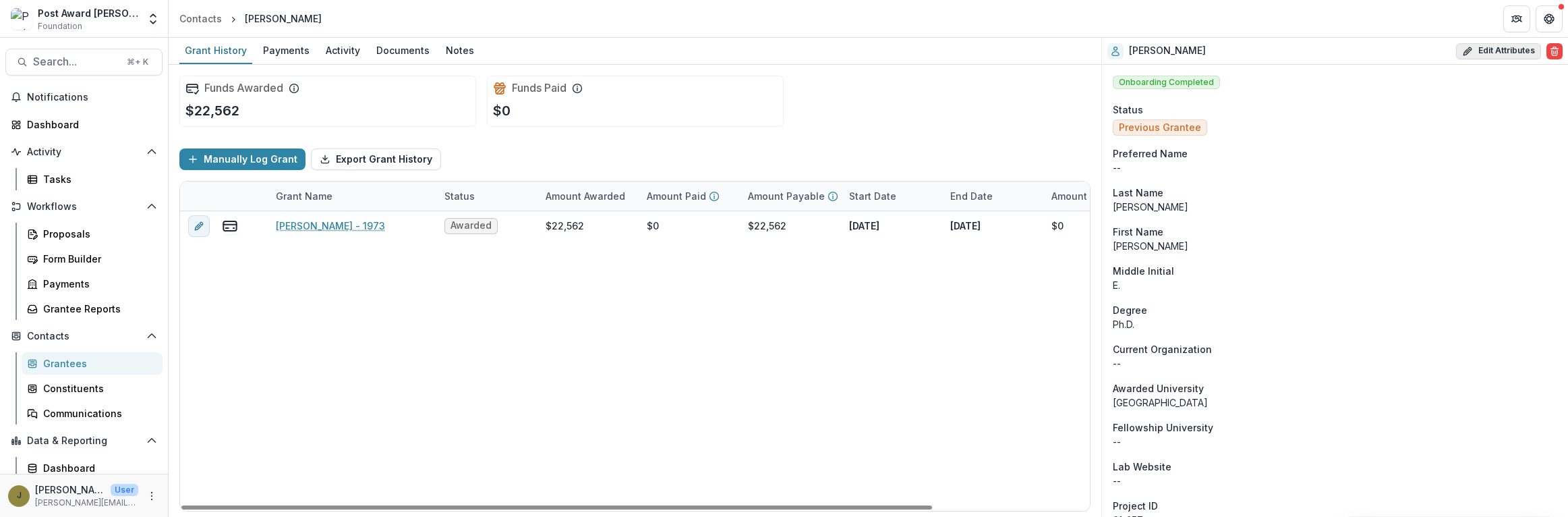
select select
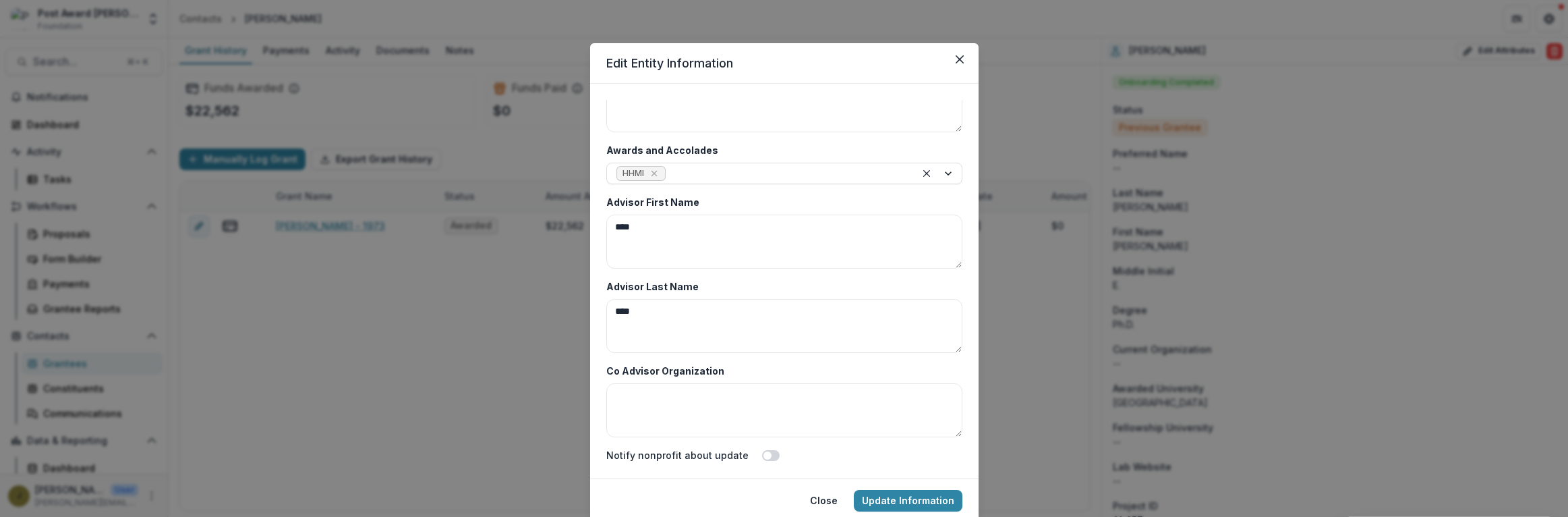
scroll to position [49, 0]
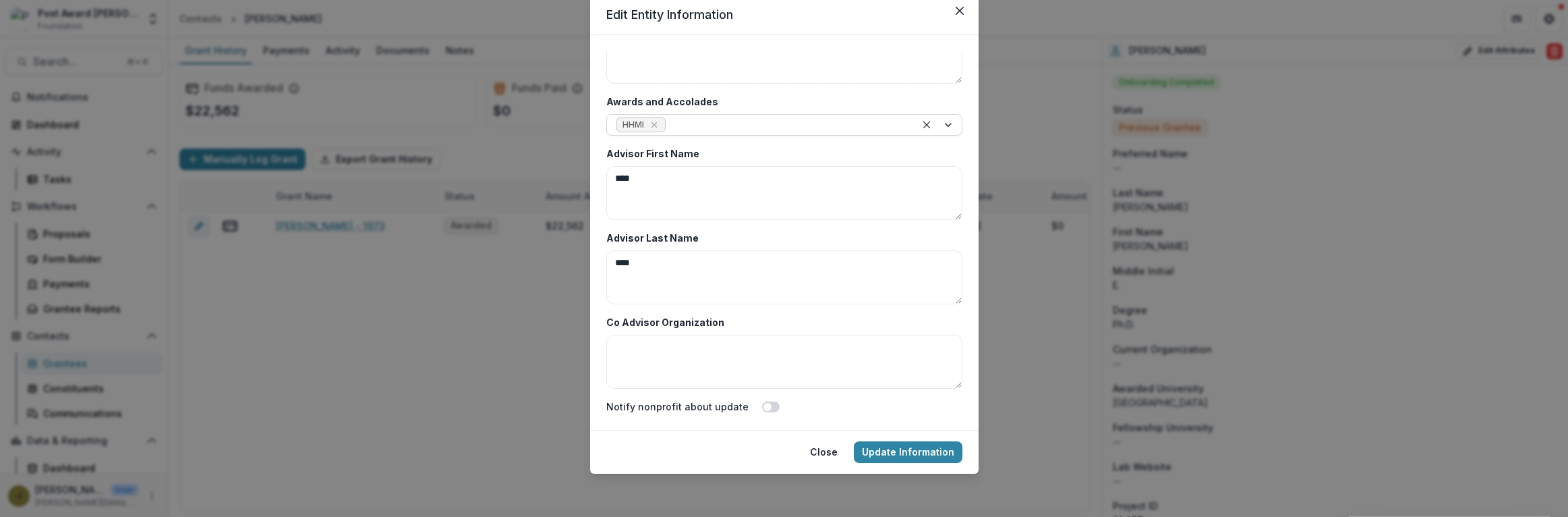
click at [714, 123] on div at bounding box center [787, 125] width 237 height 17
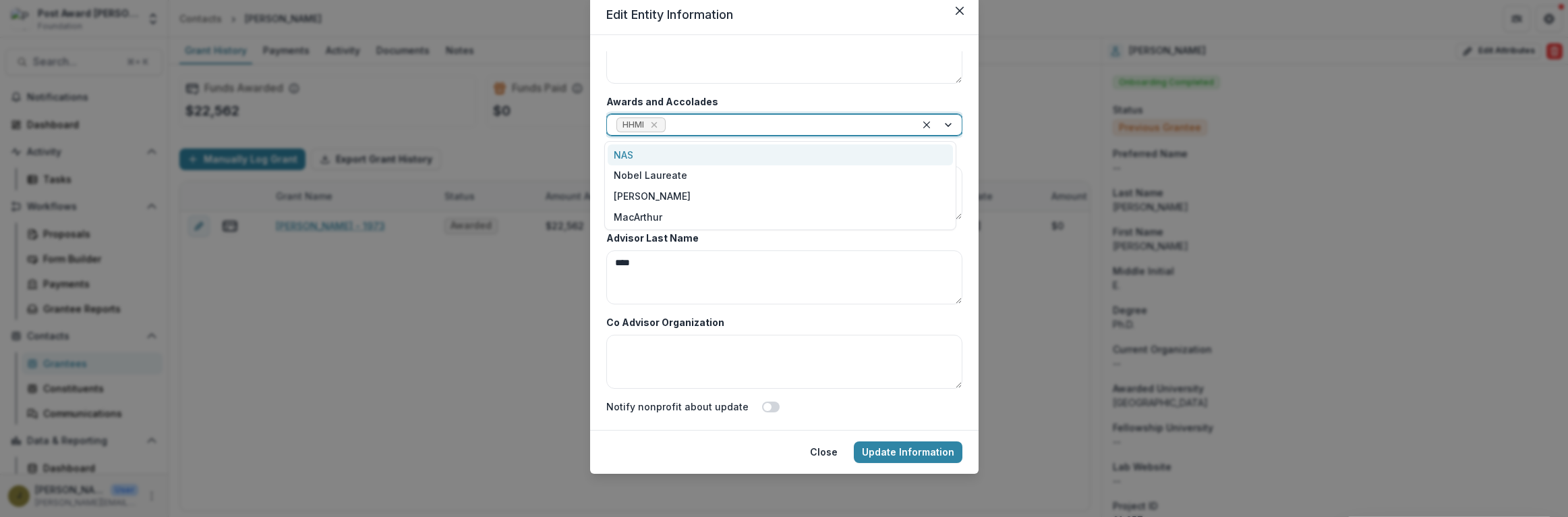
click at [639, 150] on div "NAS" at bounding box center [780, 155] width 345 height 21
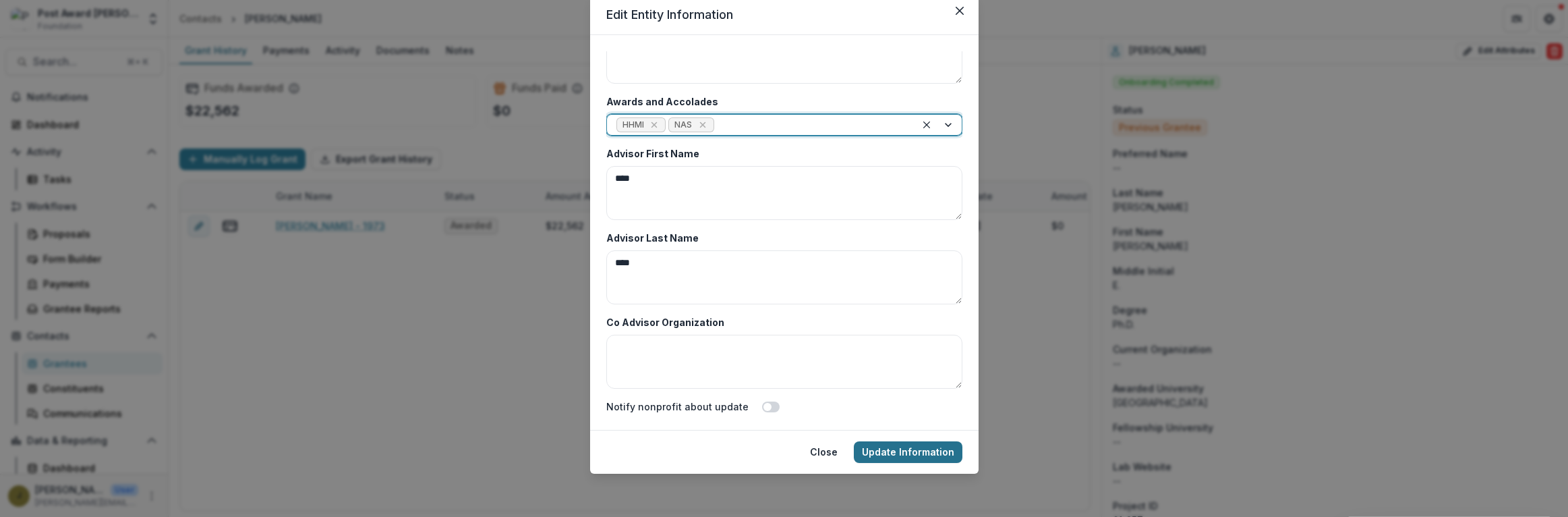
click at [868, 448] on button "Update Information" at bounding box center [908, 452] width 109 height 22
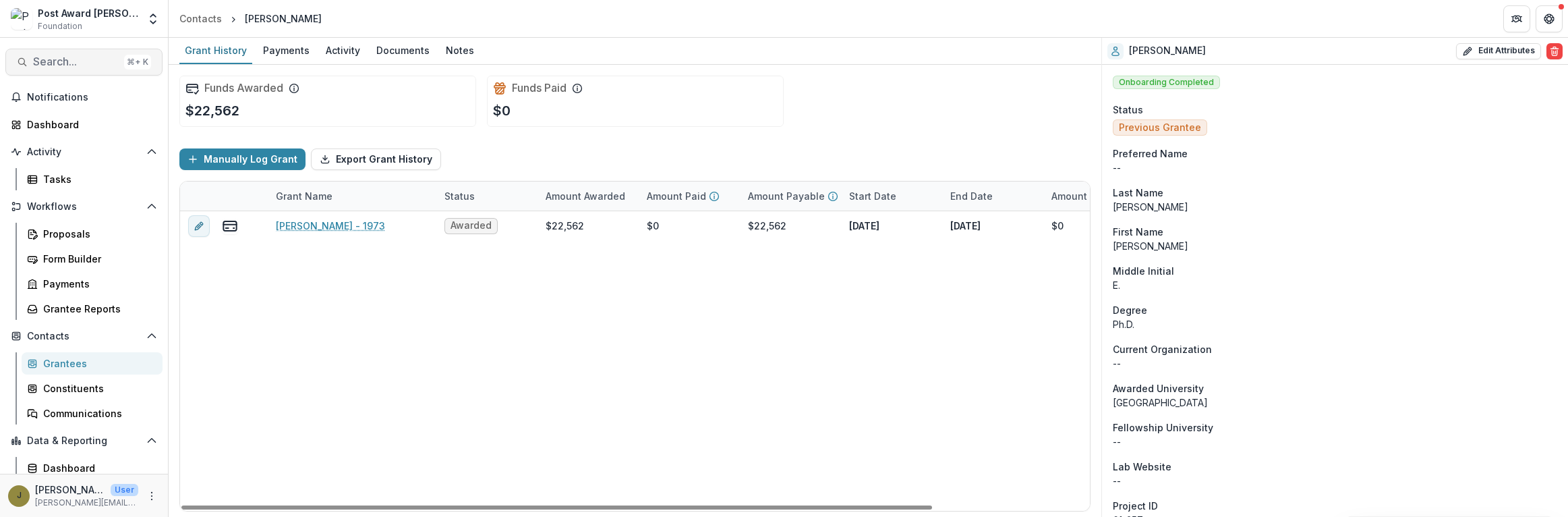
click at [60, 57] on span "Search..." at bounding box center [76, 62] width 86 height 13
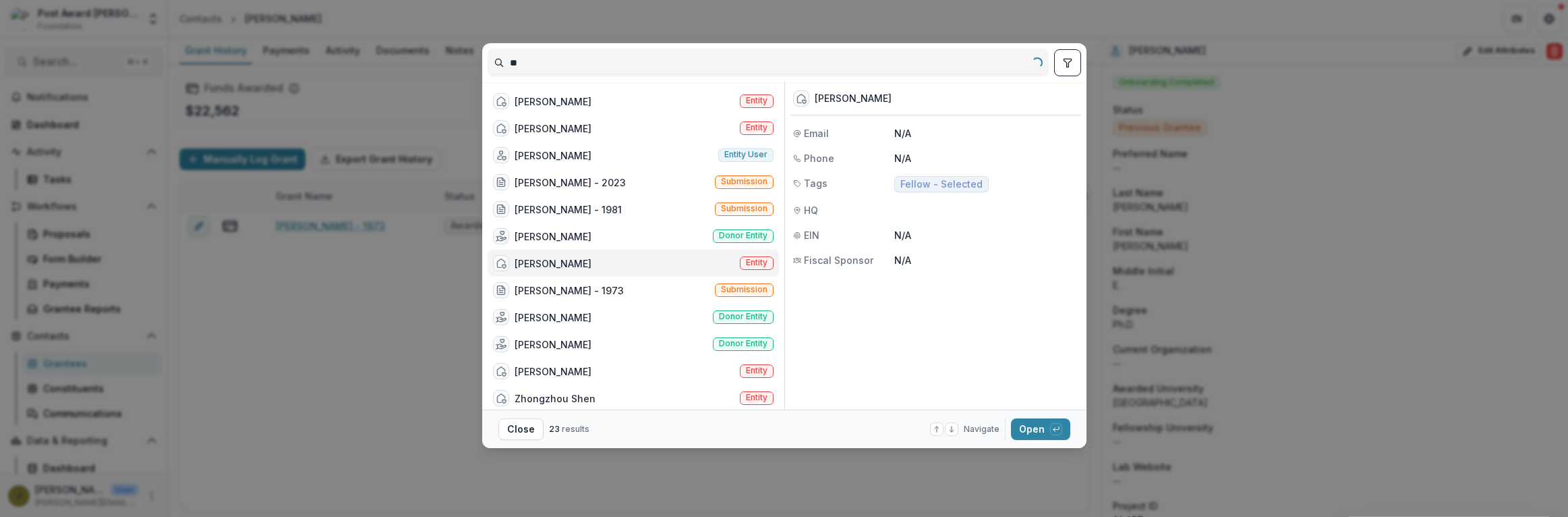
type input "*"
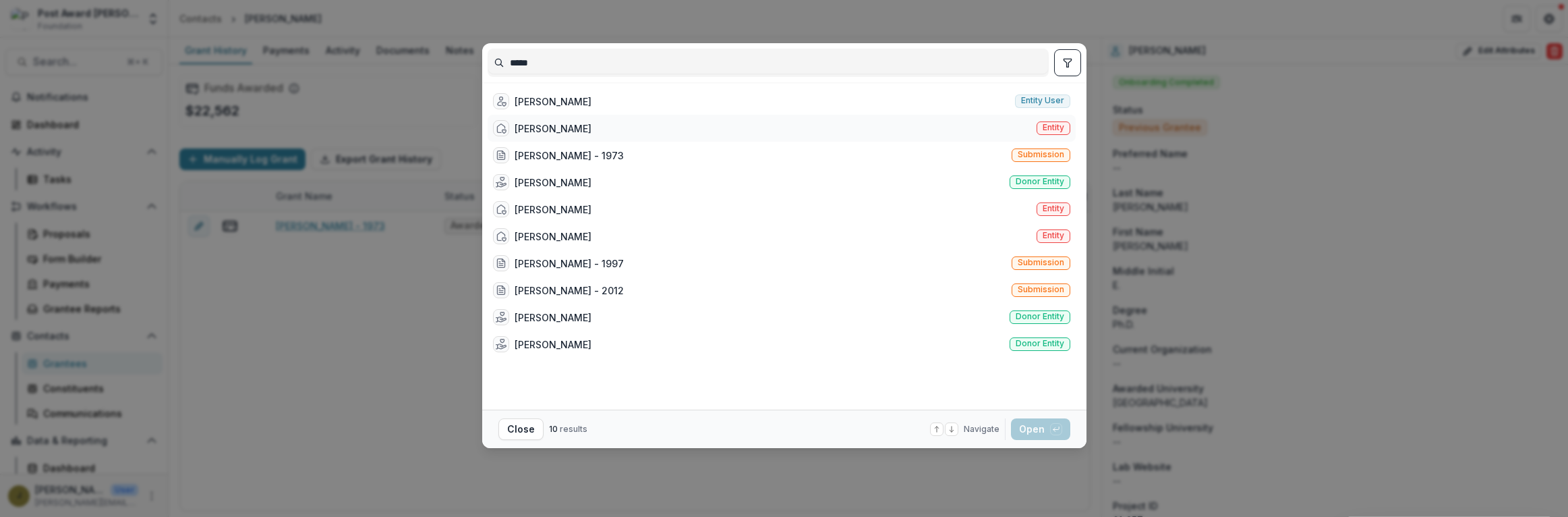
type input "*****"
click at [577, 122] on div "[PERSON_NAME] Entity" at bounding box center [781, 128] width 588 height 27
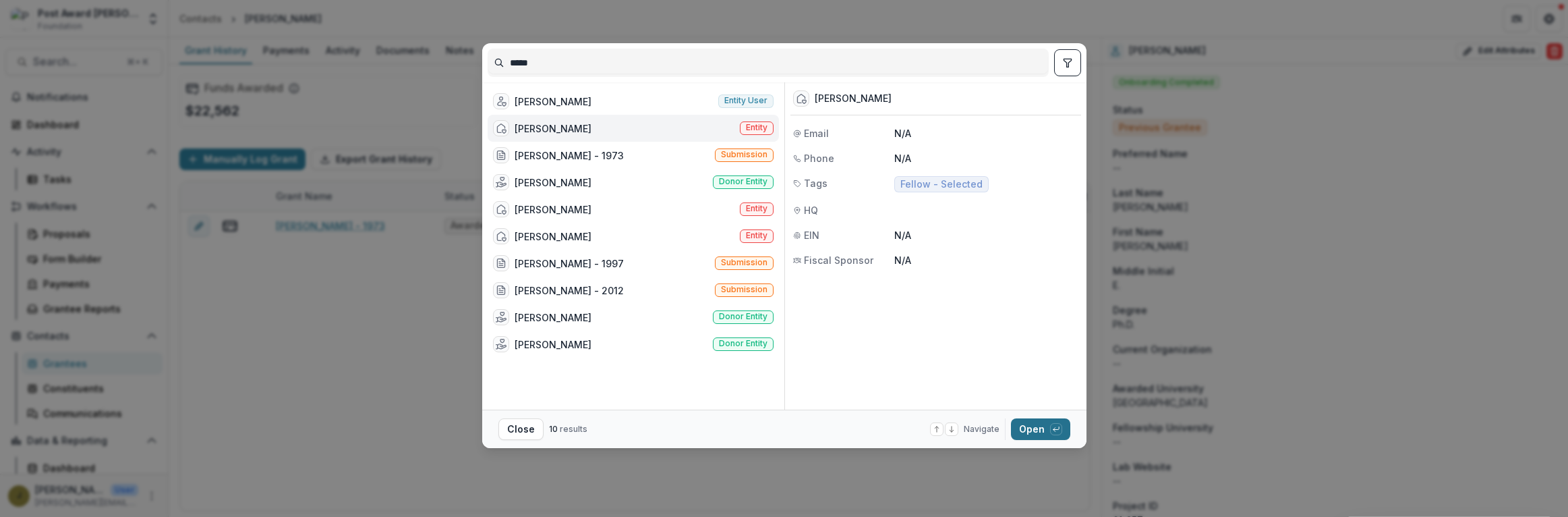
click at [1033, 423] on button "Open with enter key" at bounding box center [1040, 429] width 59 height 22
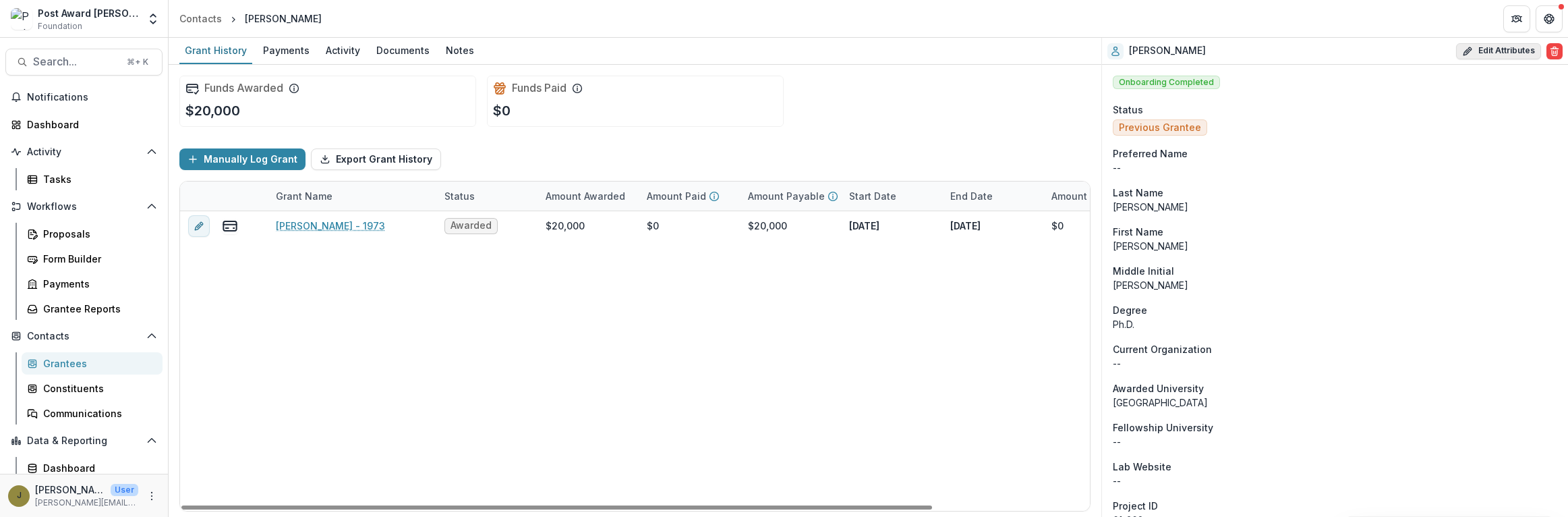
click at [1491, 43] on button "Edit Attributes" at bounding box center [1498, 51] width 85 height 17
select select
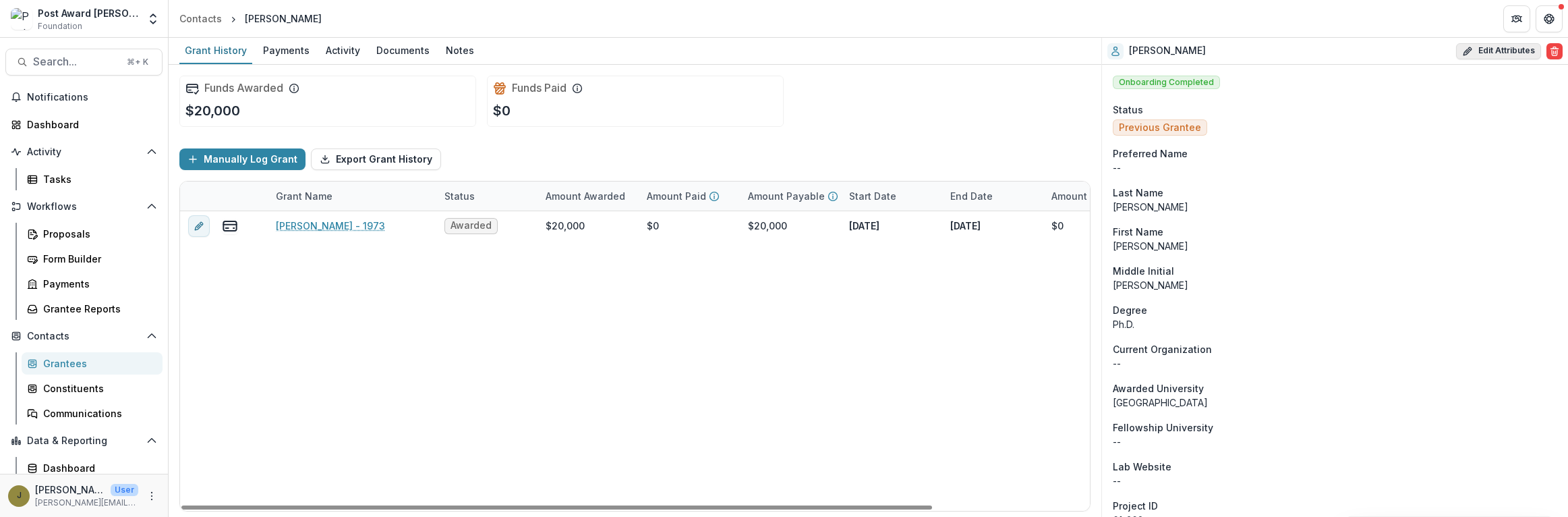
select select
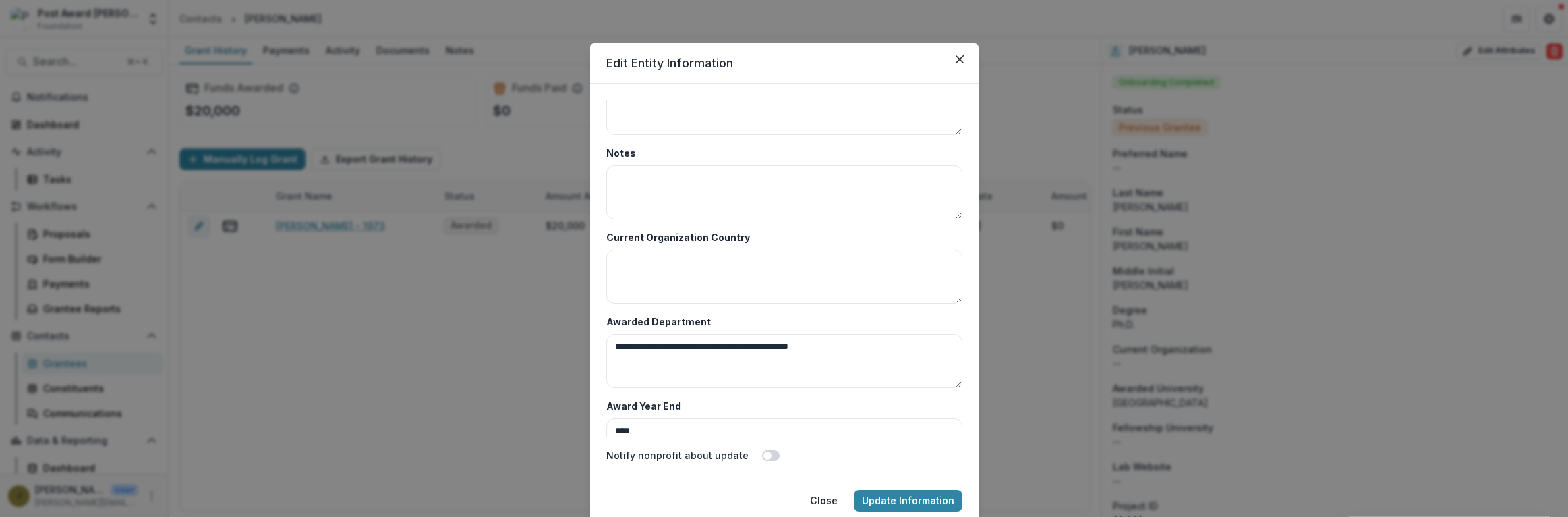
scroll to position [6565, 0]
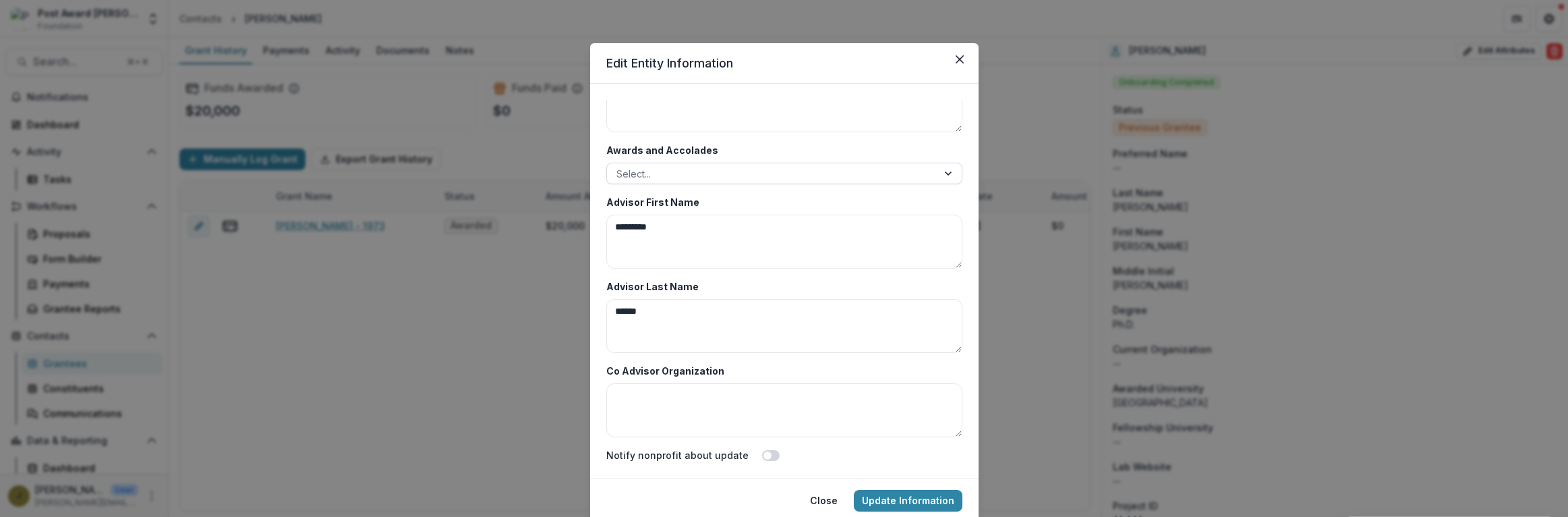
click at [666, 178] on div at bounding box center [772, 174] width 312 height 17
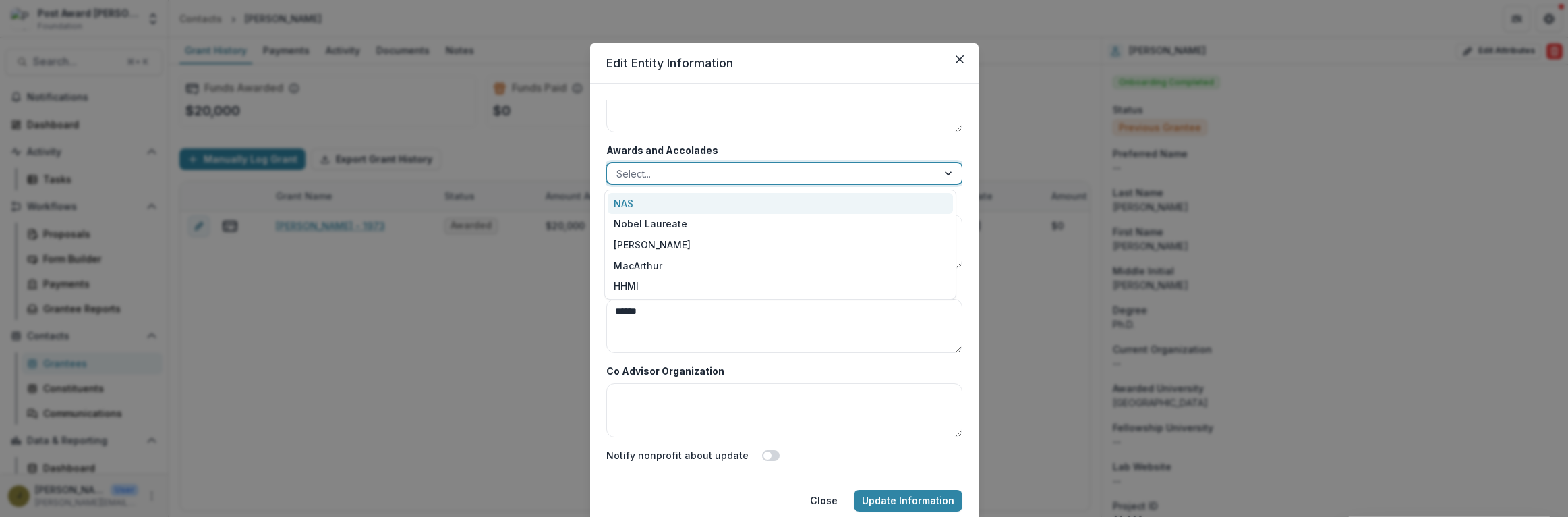
click at [637, 201] on div "NAS" at bounding box center [780, 204] width 345 height 21
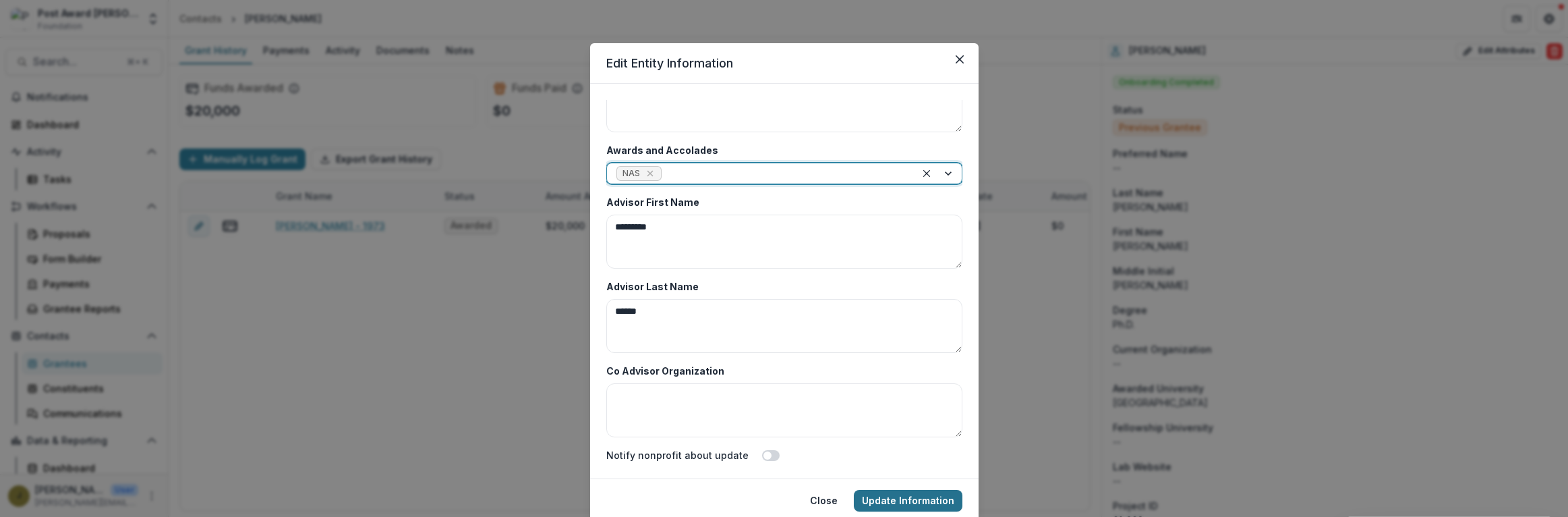
click at [874, 497] on button "Update Information" at bounding box center [908, 500] width 109 height 22
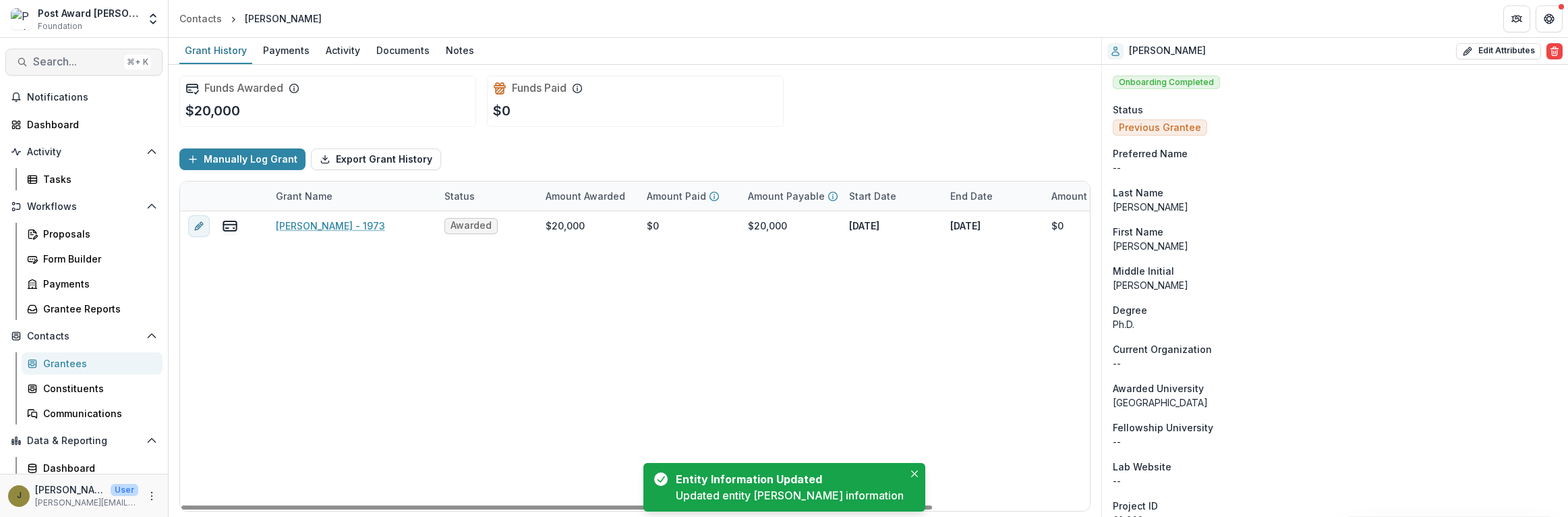
click at [64, 65] on span "Search..." at bounding box center [76, 62] width 86 height 13
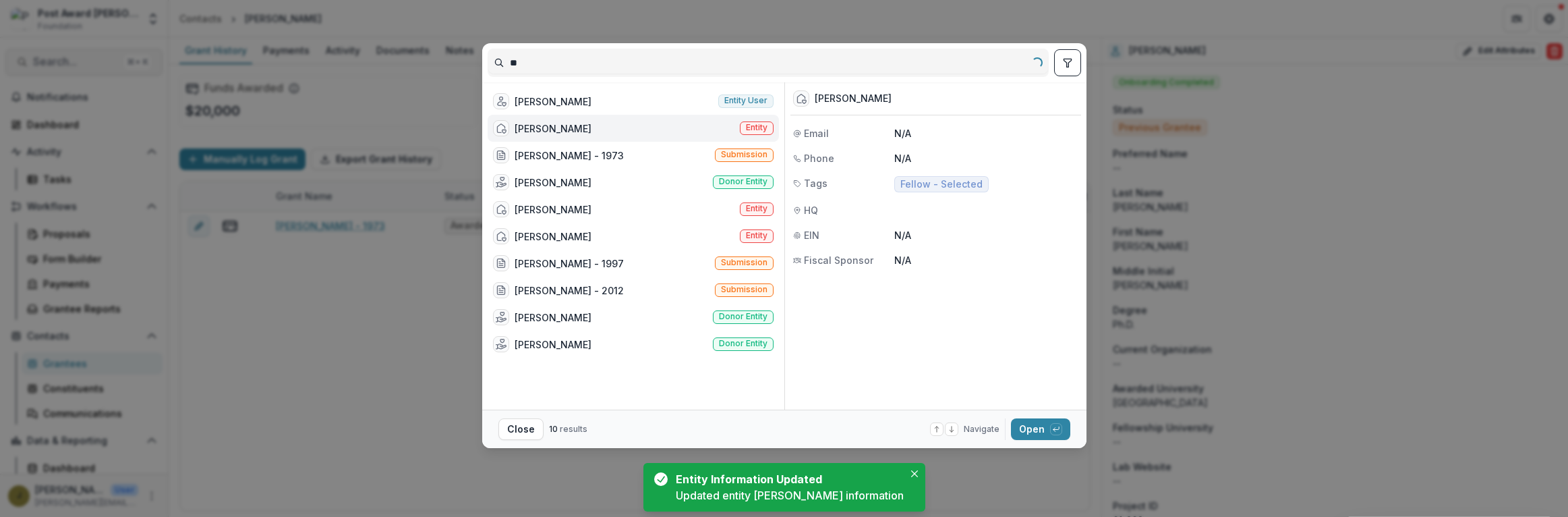
type input "*"
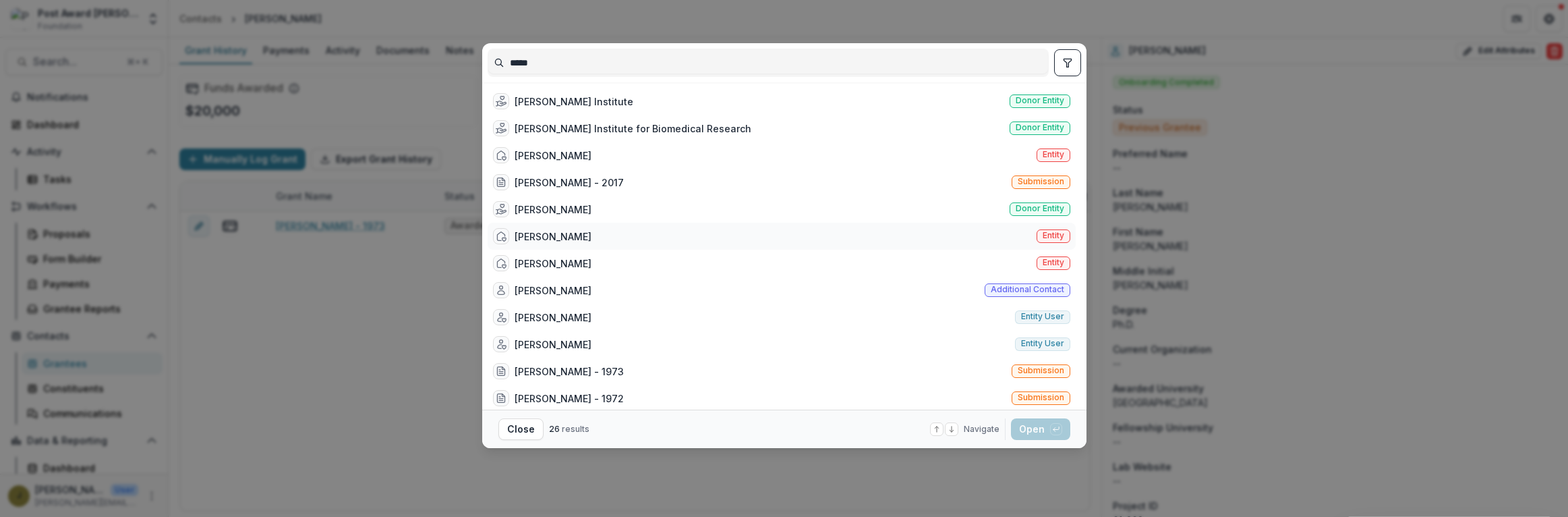
type input "*****"
click at [605, 235] on div "[PERSON_NAME] Entity" at bounding box center [781, 236] width 588 height 27
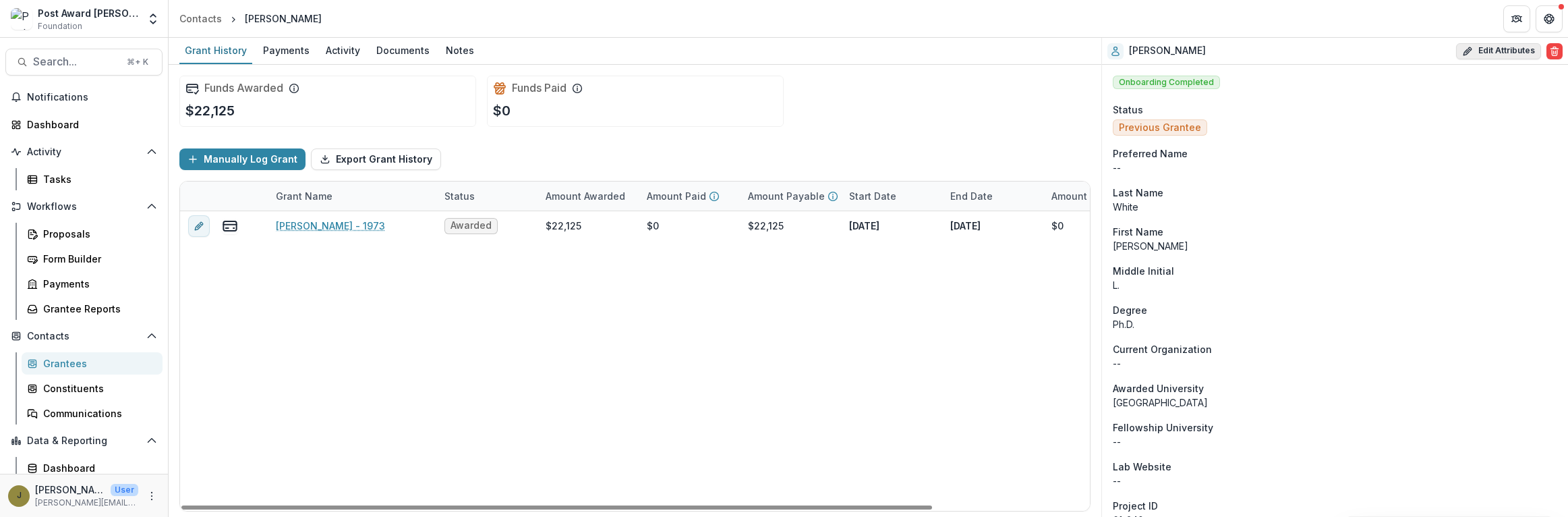
click at [1512, 52] on button "Edit Attributes" at bounding box center [1498, 51] width 85 height 17
select select
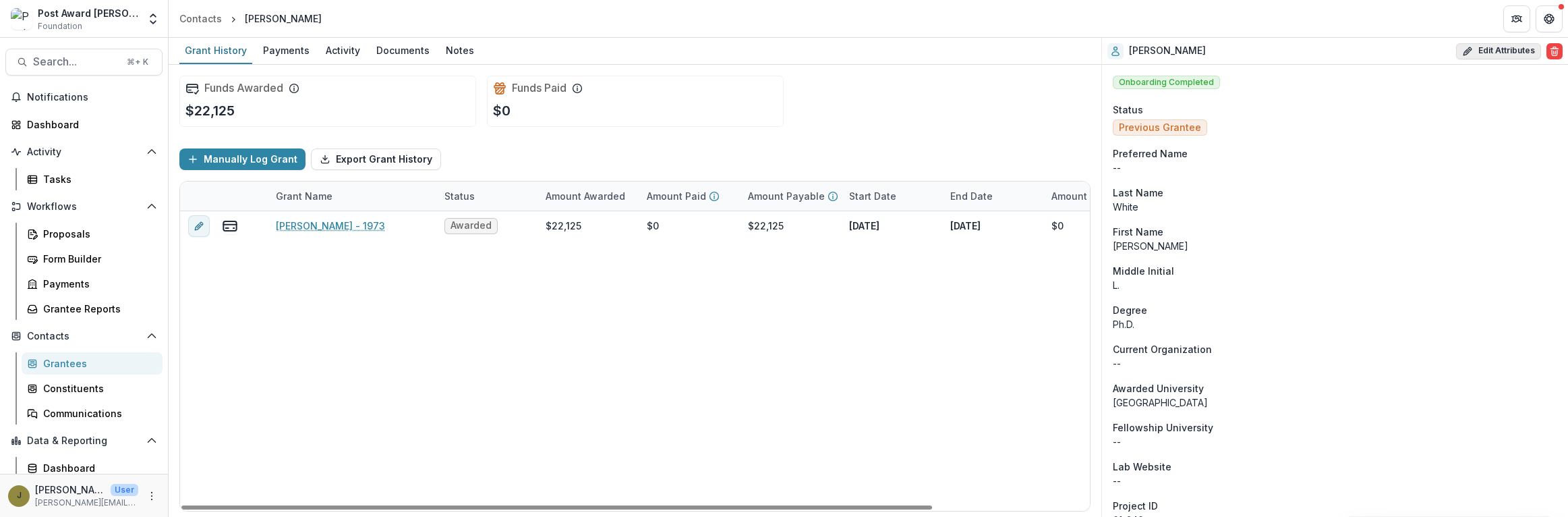
select select
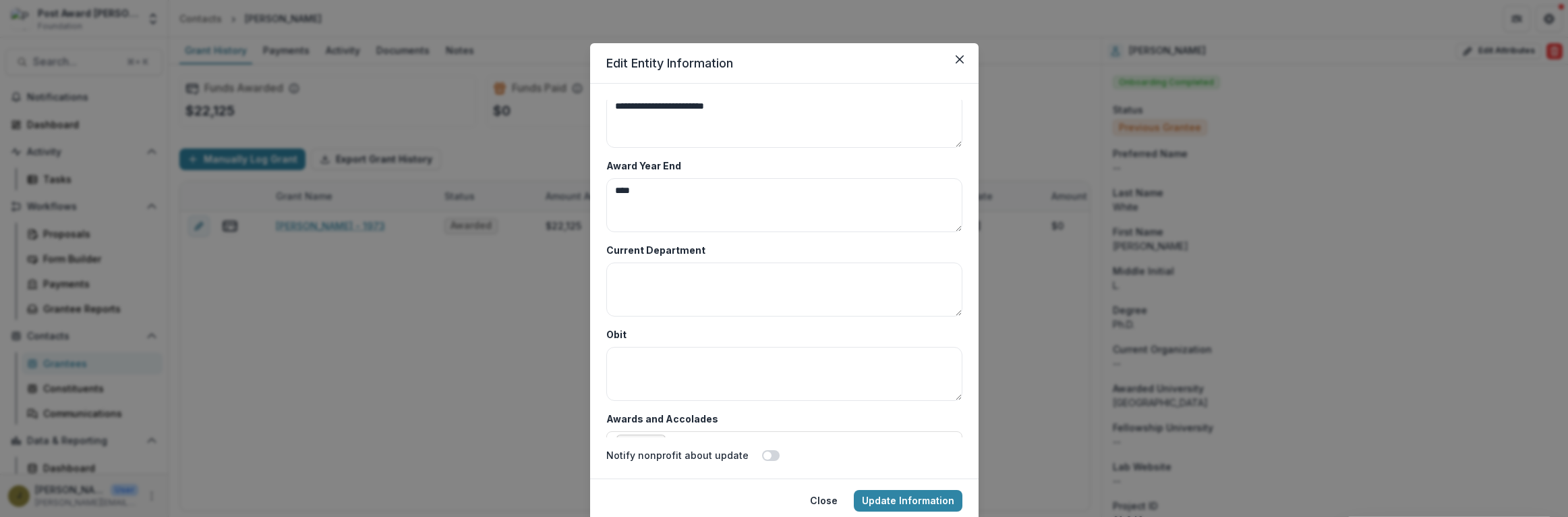
scroll to position [6565, 0]
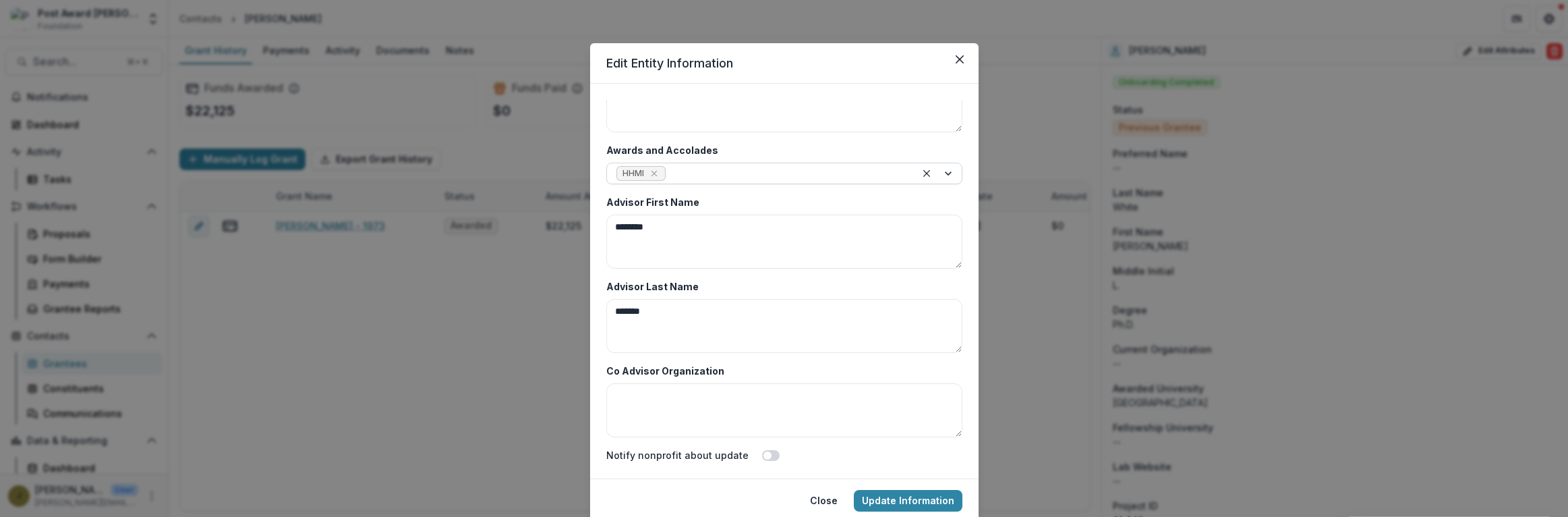
click at [699, 165] on div at bounding box center [787, 174] width 237 height 17
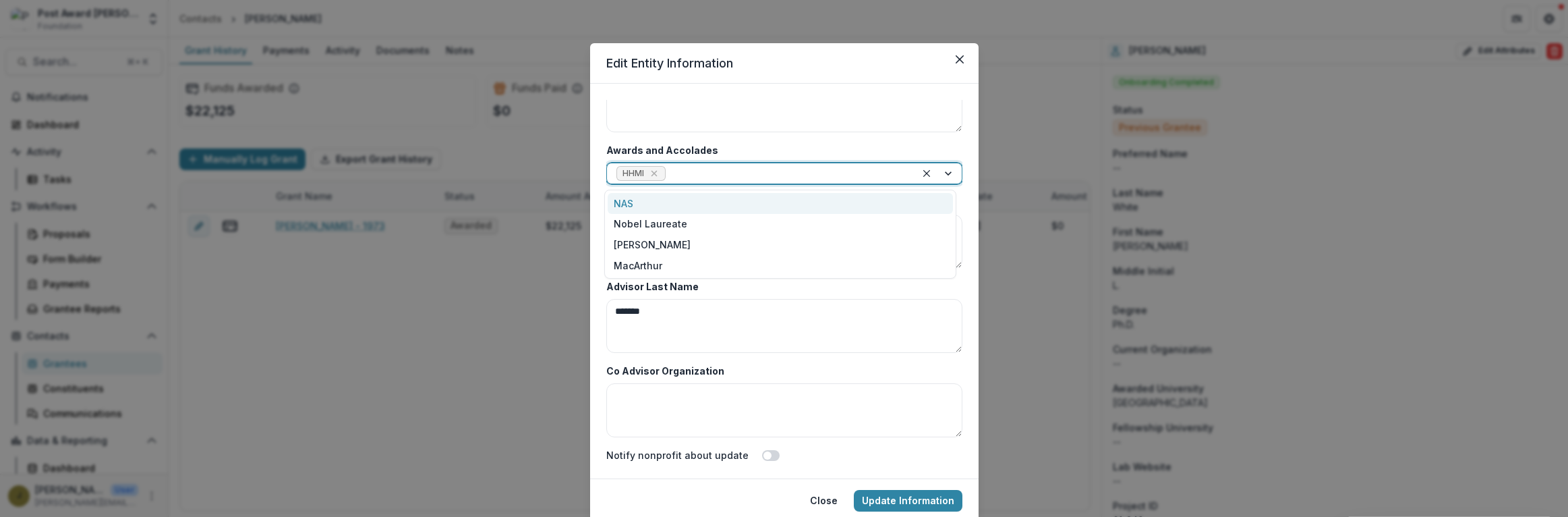
click at [635, 200] on div "NAS" at bounding box center [780, 204] width 345 height 21
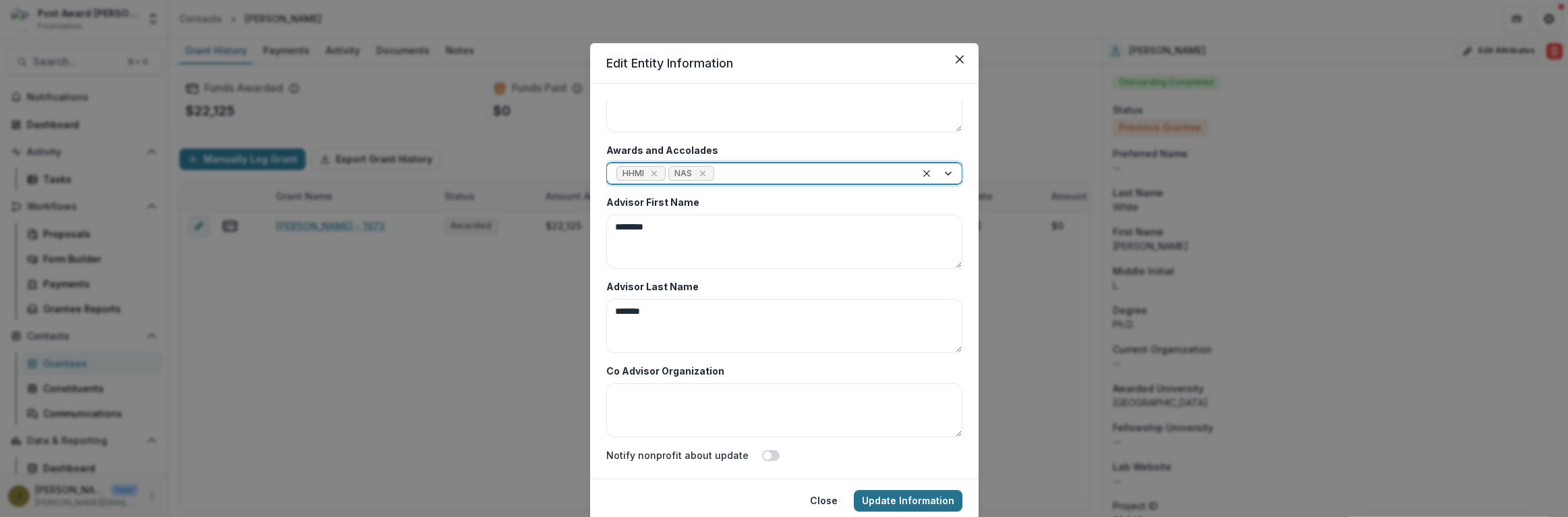
click at [872, 500] on button "Update Information" at bounding box center [908, 500] width 109 height 22
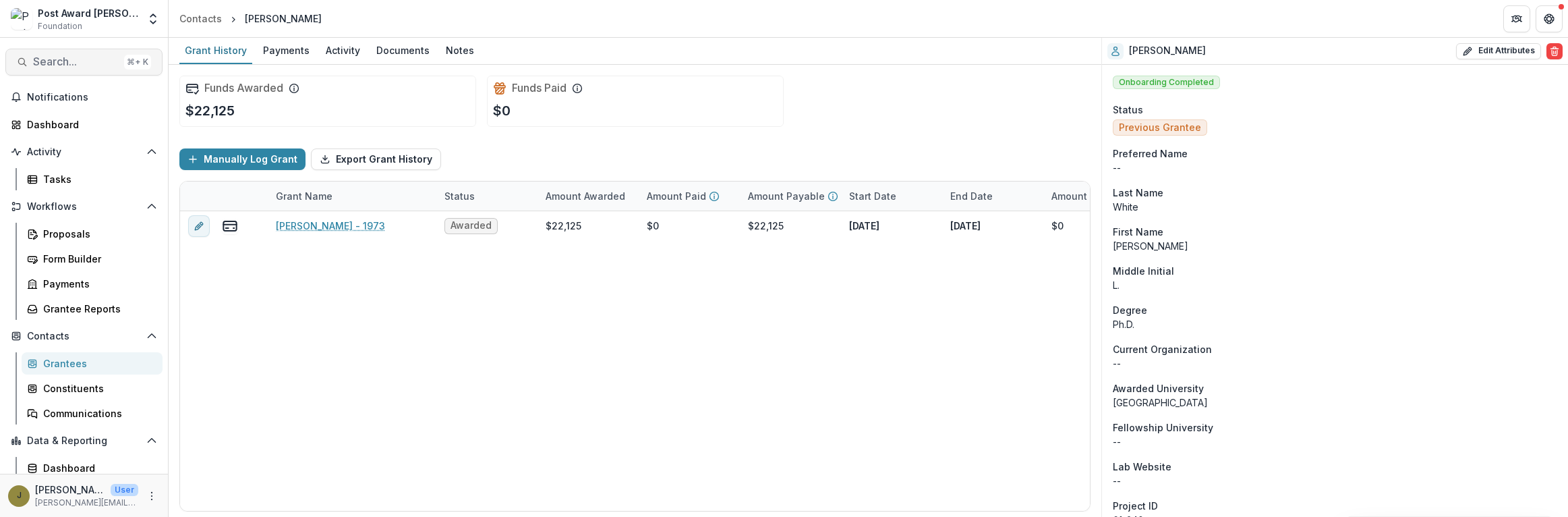
click at [53, 61] on span "Search..." at bounding box center [76, 62] width 86 height 13
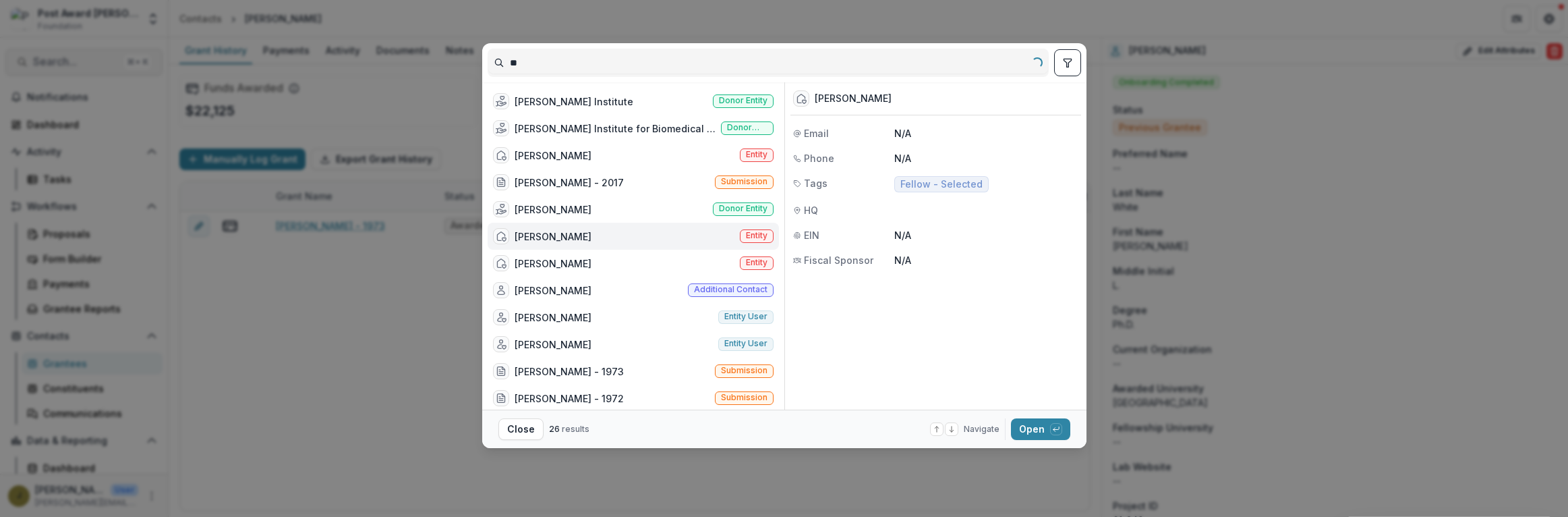
type input "*"
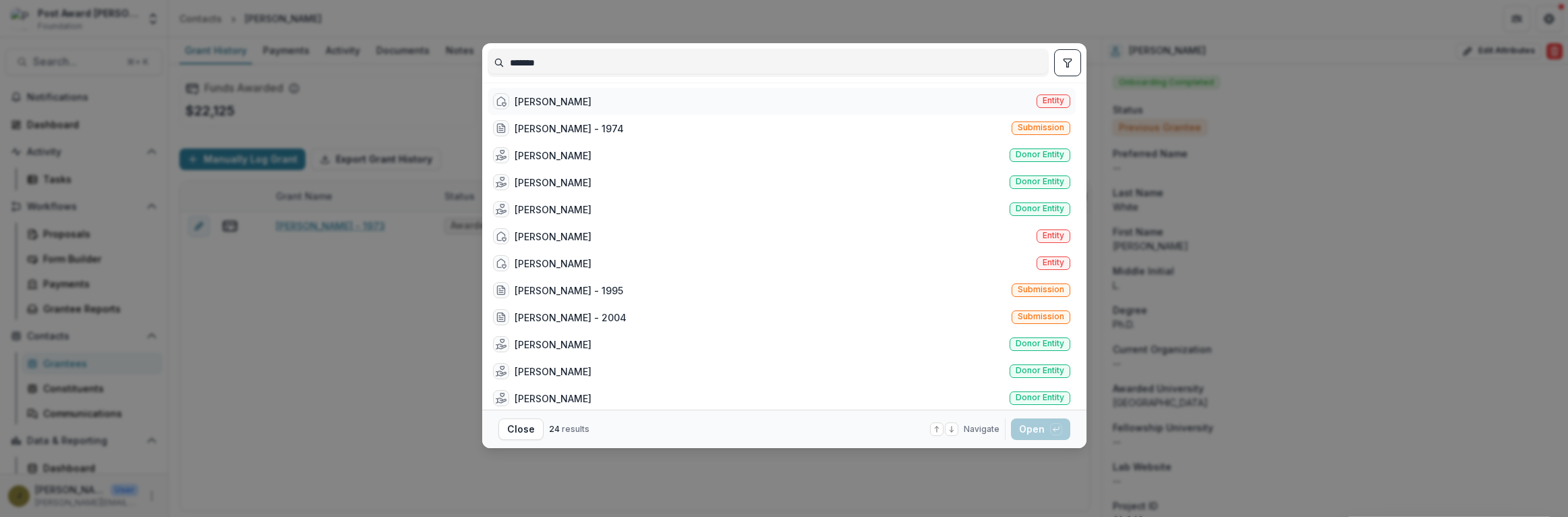
type input "*******"
click at [521, 106] on div "[PERSON_NAME]" at bounding box center [553, 101] width 77 height 14
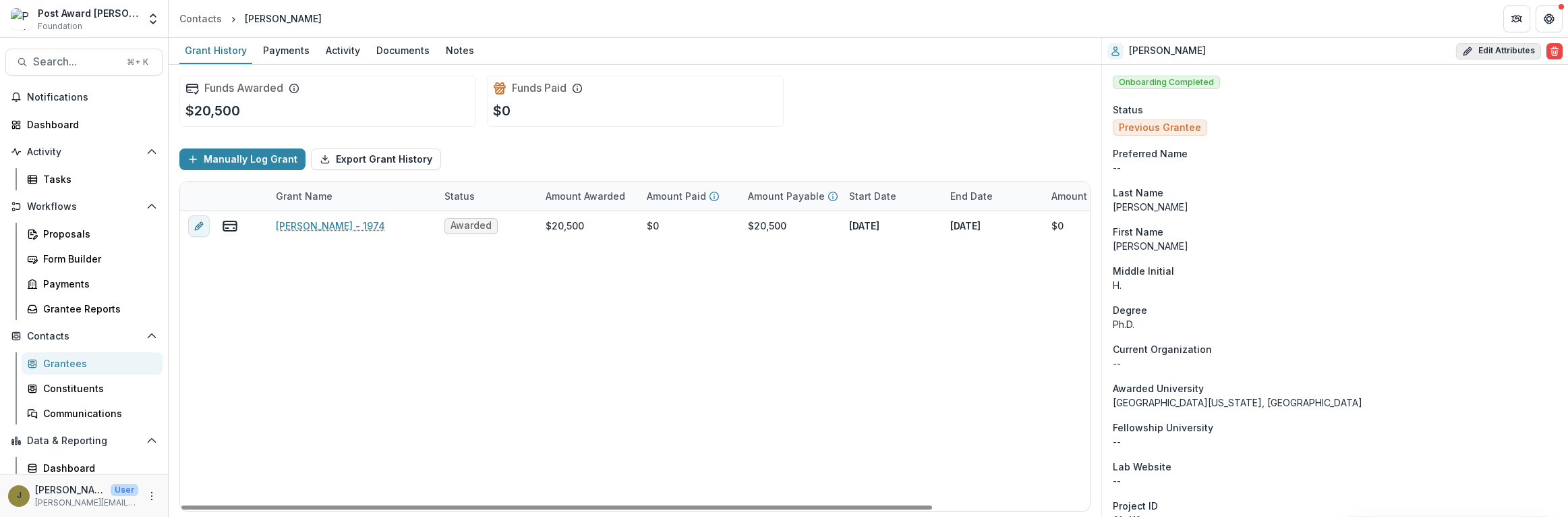
click at [1470, 53] on icon "button" at bounding box center [1467, 51] width 11 height 11
select select
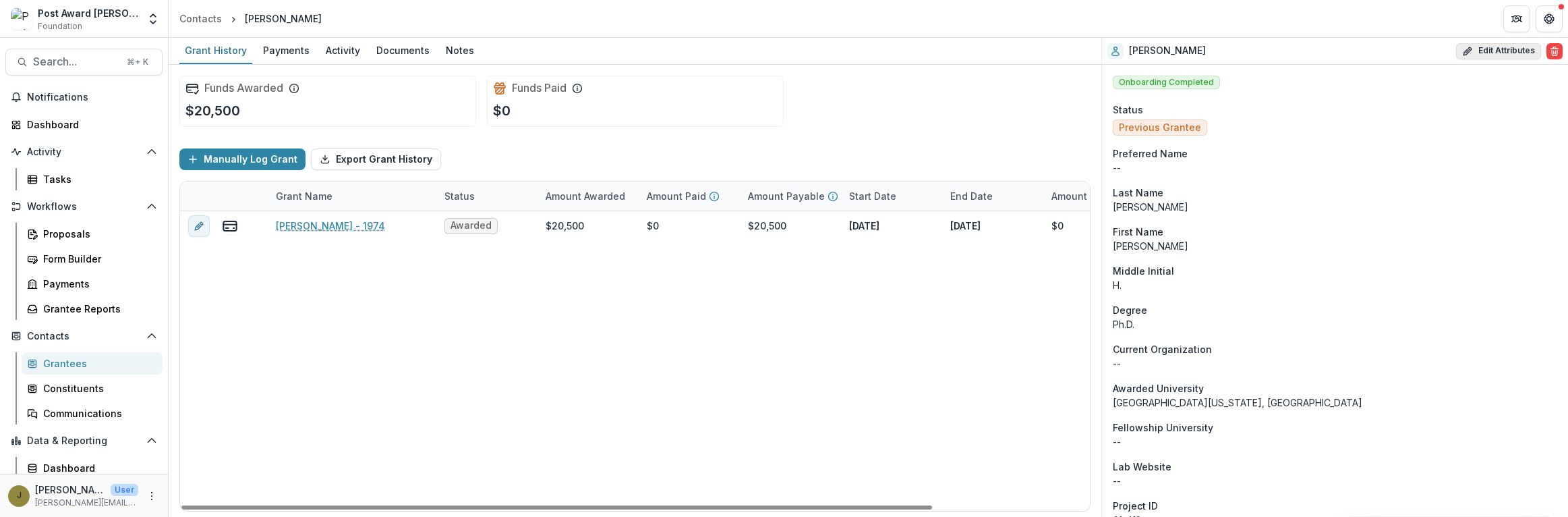
select select
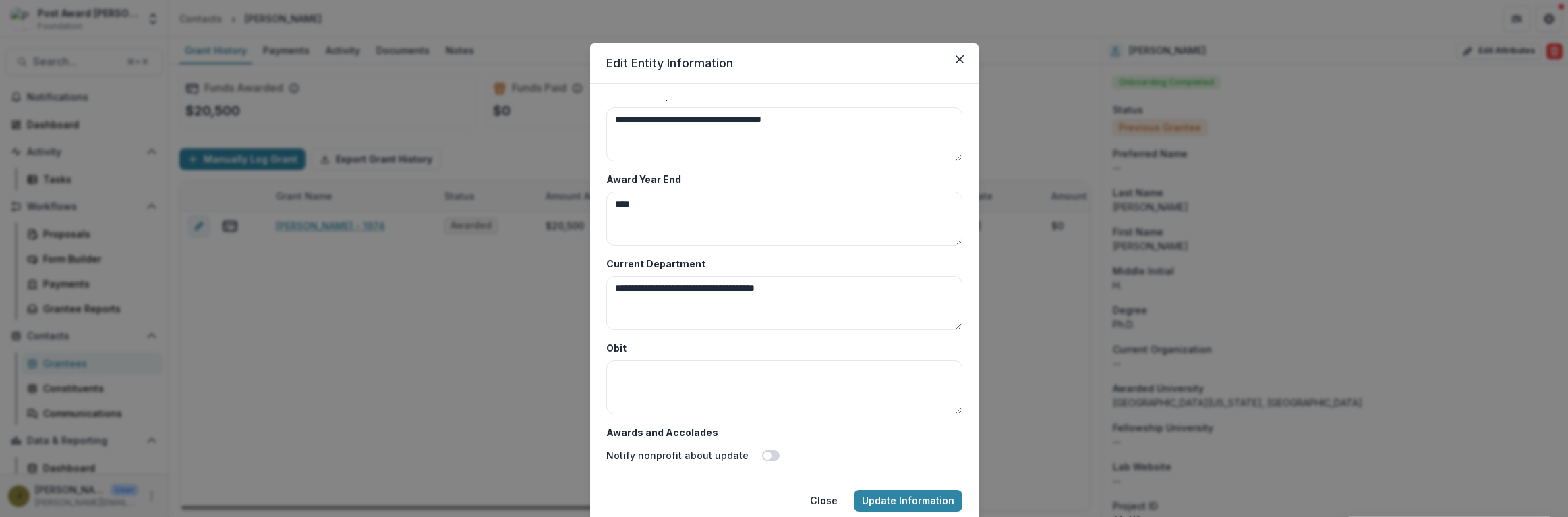
scroll to position [6565, 0]
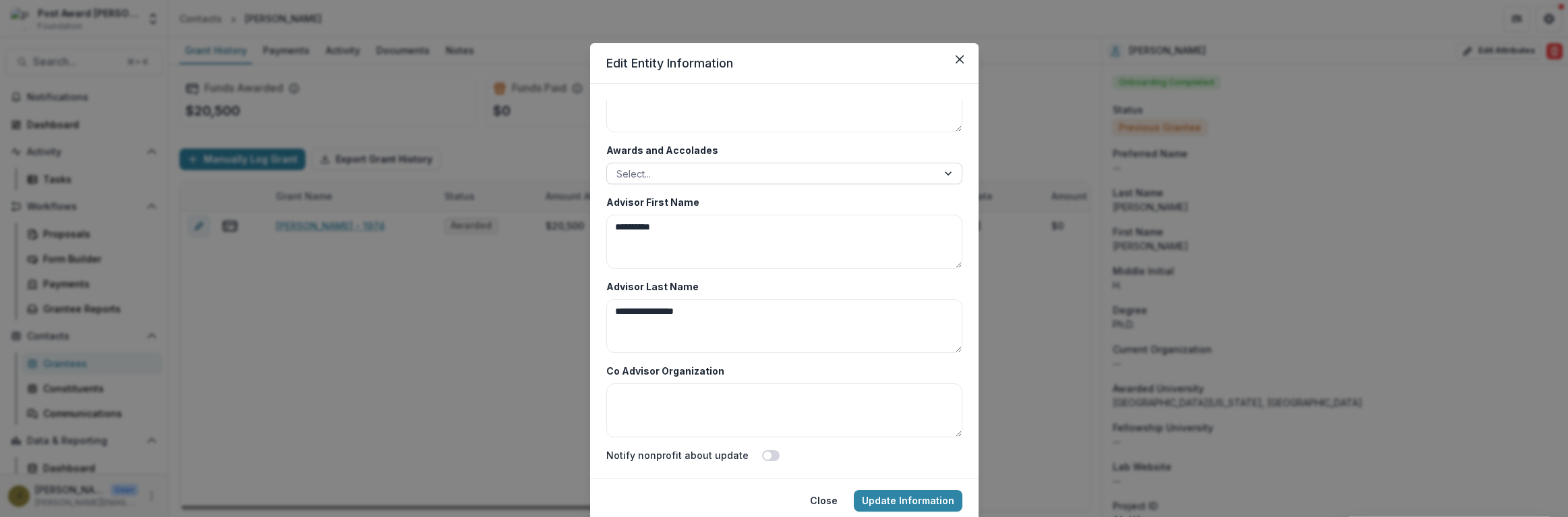
click at [650, 175] on div at bounding box center [772, 174] width 312 height 17
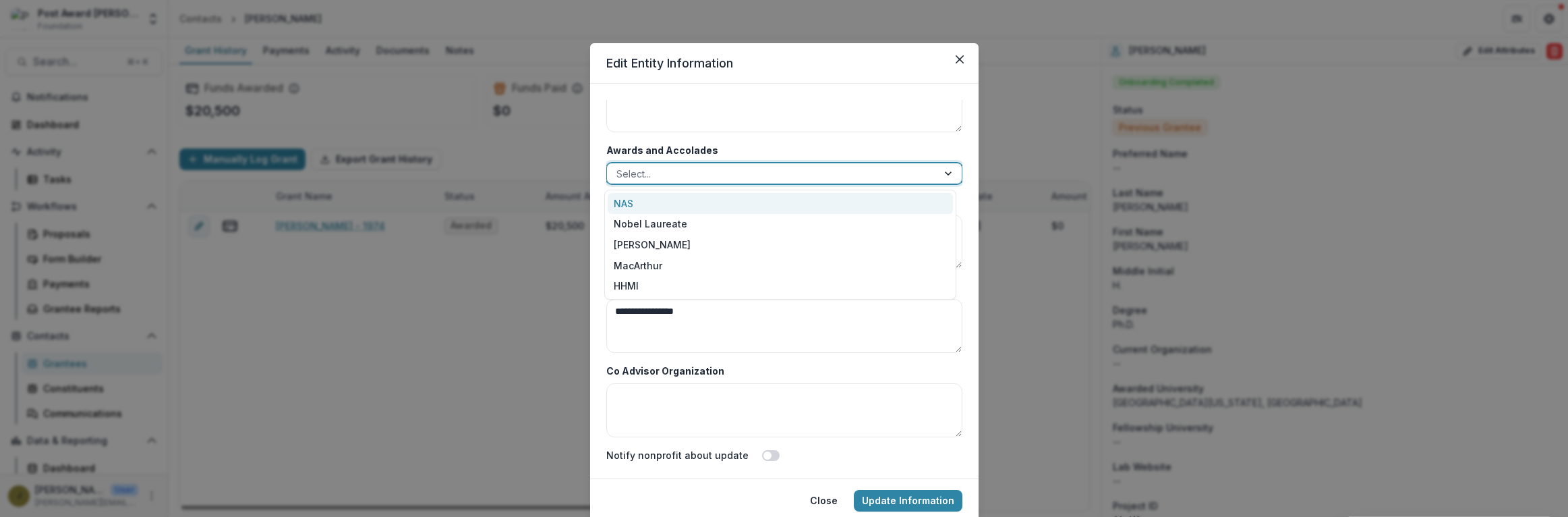
click at [640, 201] on div "NAS" at bounding box center [780, 204] width 345 height 21
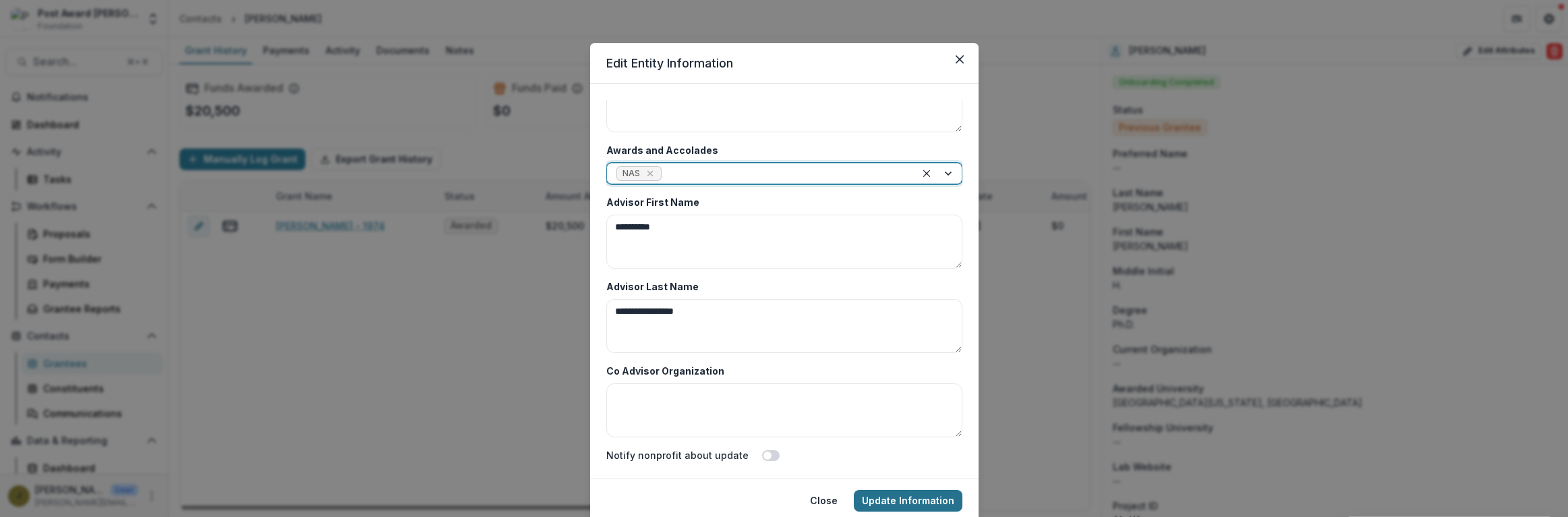
click at [905, 501] on button "Update Information" at bounding box center [908, 500] width 109 height 22
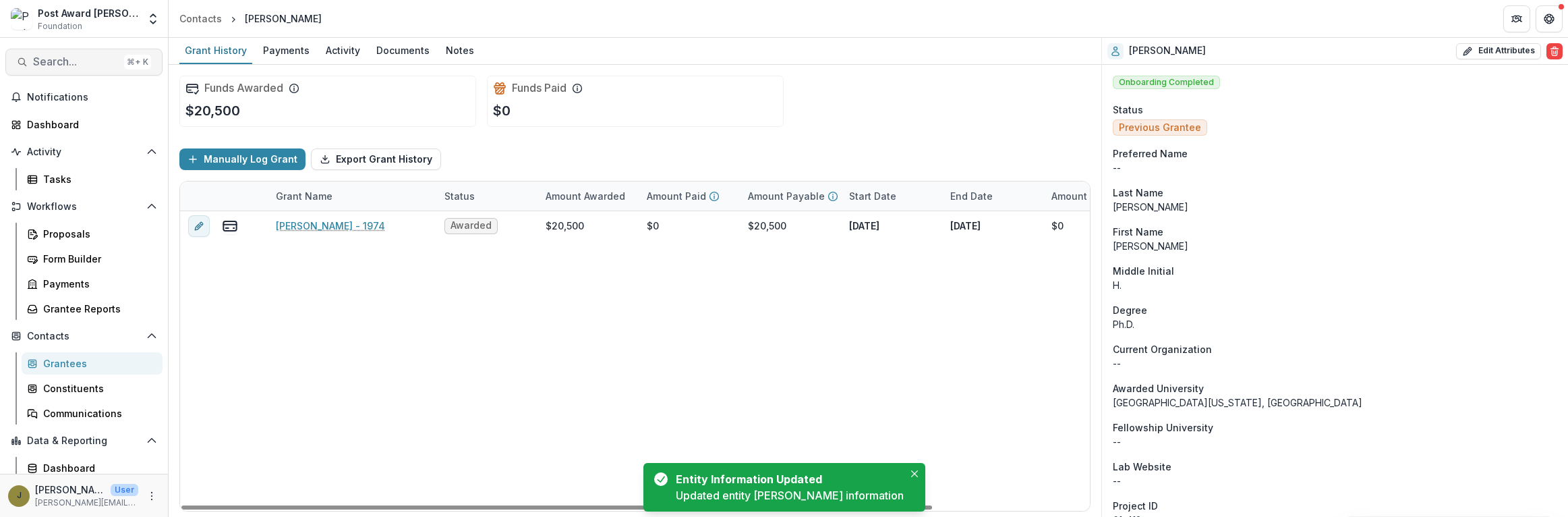
click at [38, 67] on span "Search..." at bounding box center [76, 62] width 86 height 13
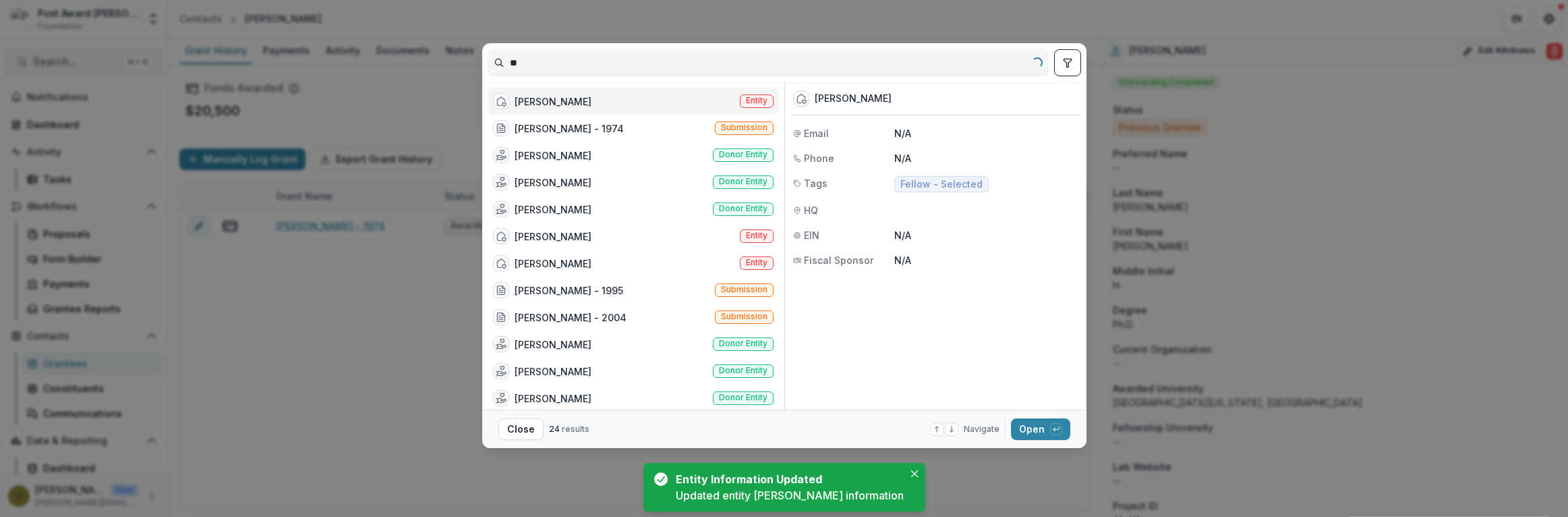
type input "*"
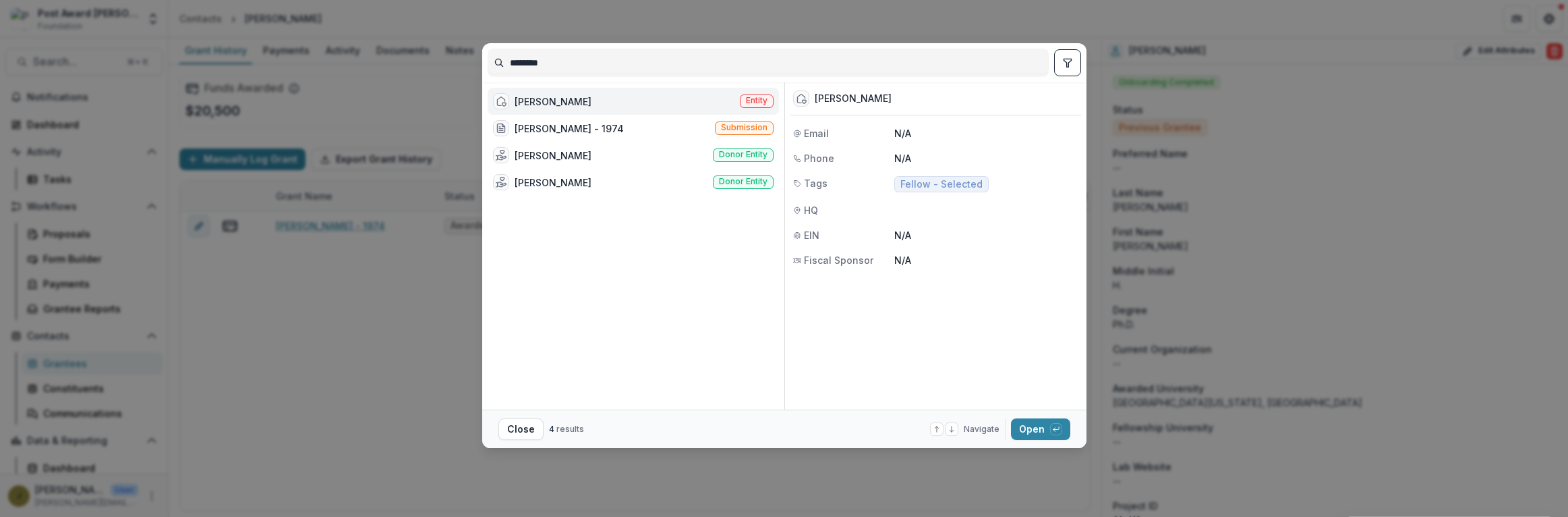
type input "********"
click at [542, 98] on div "[PERSON_NAME]" at bounding box center [553, 101] width 77 height 14
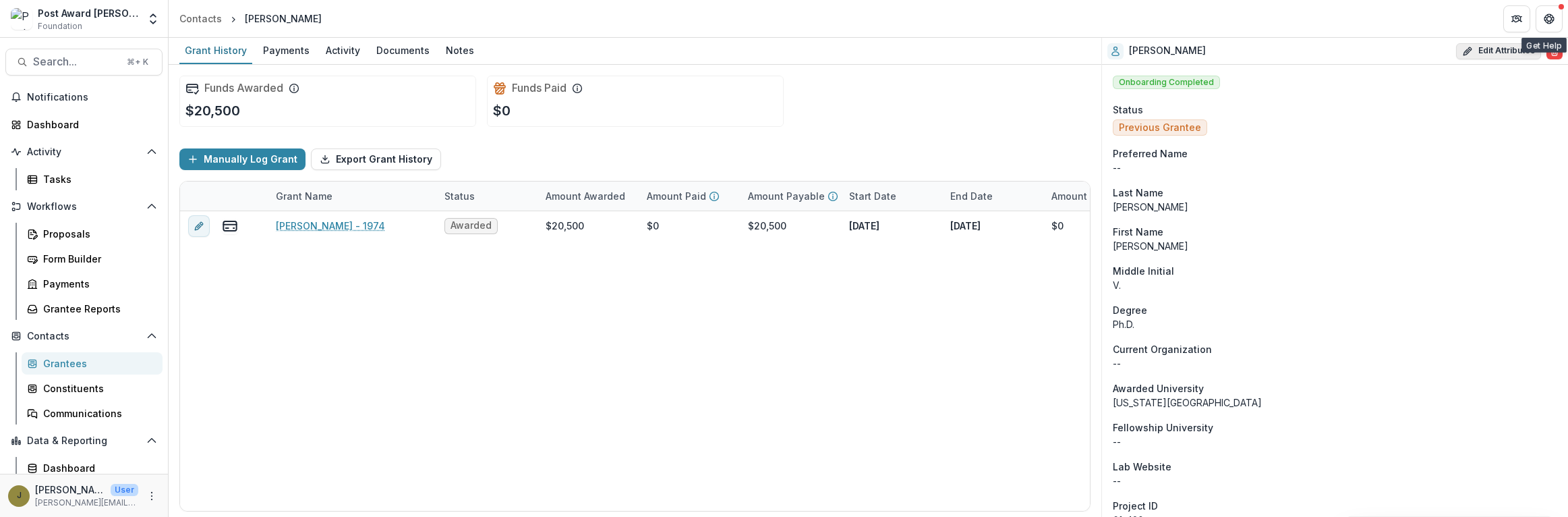
click at [1501, 50] on button "Edit Attributes" at bounding box center [1498, 51] width 85 height 17
select select
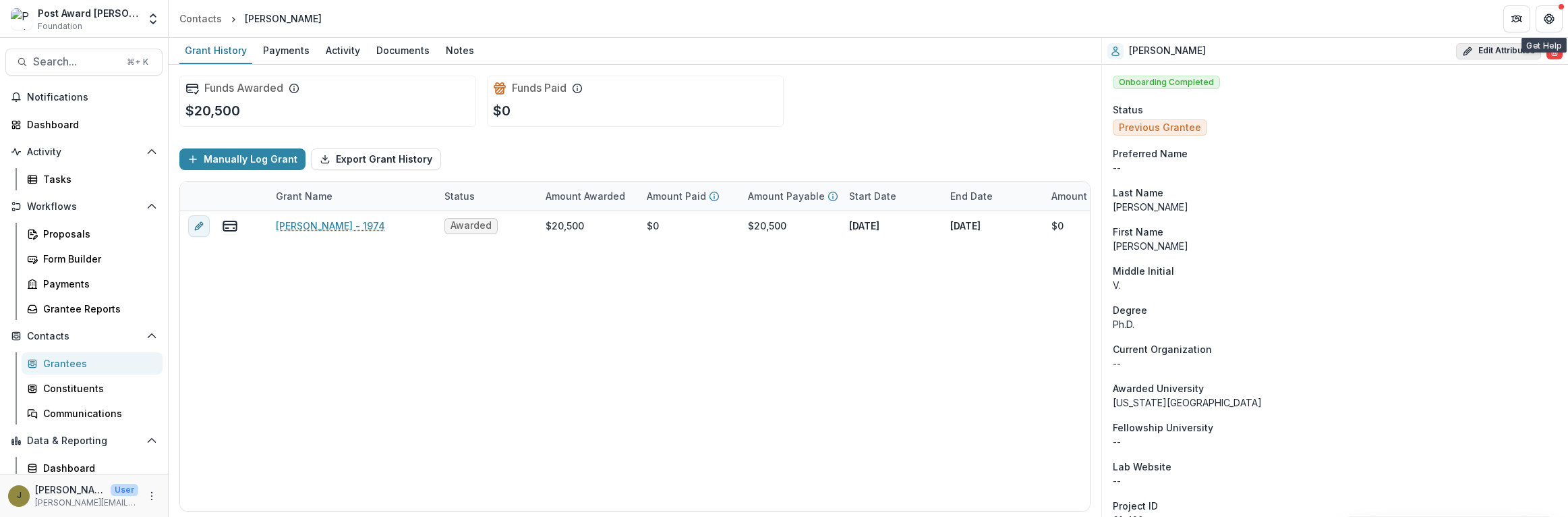
select select
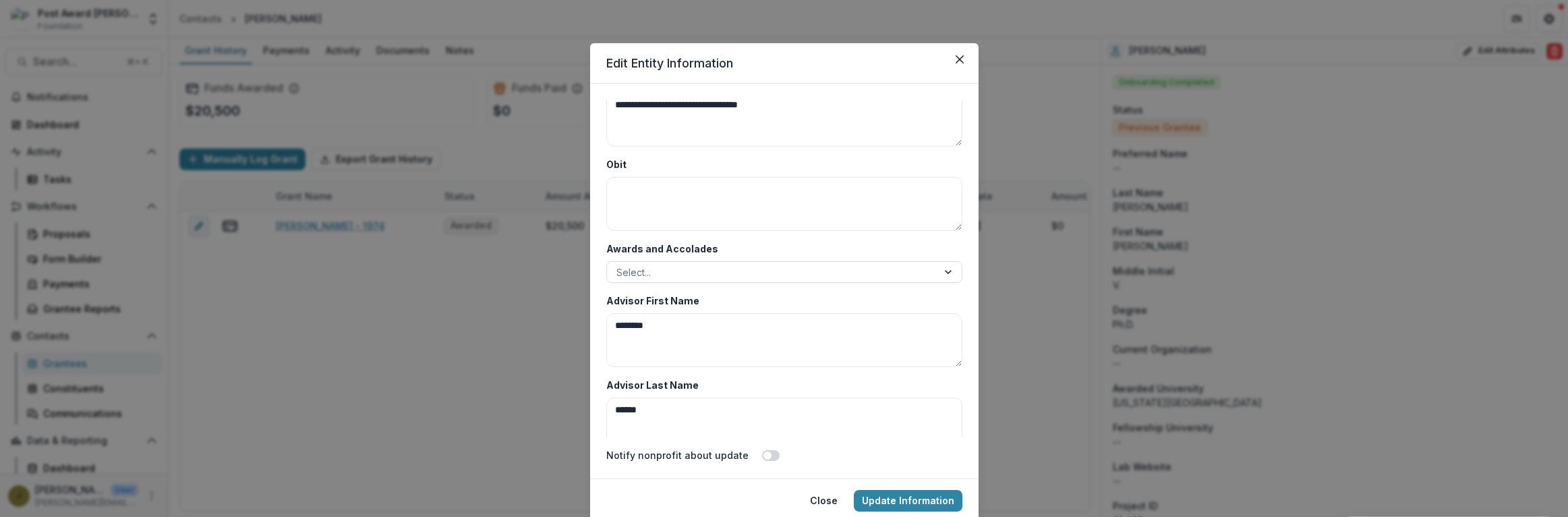
scroll to position [6565, 0]
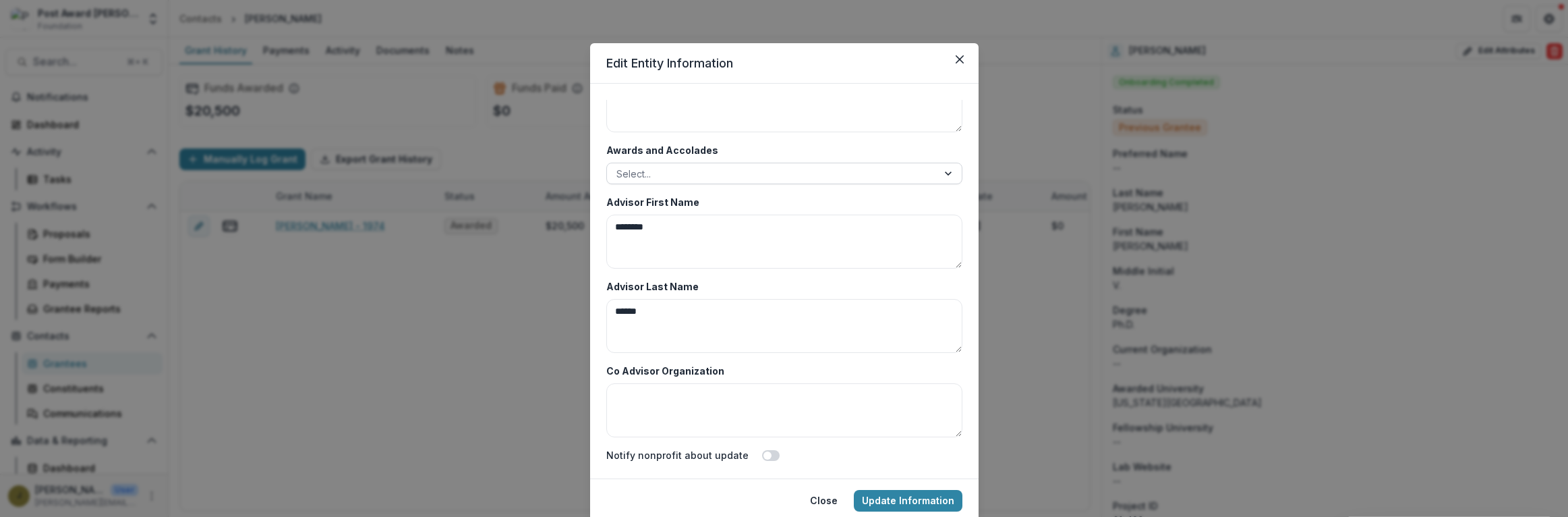
click at [646, 183] on div "Select..." at bounding box center [772, 174] width 330 height 20
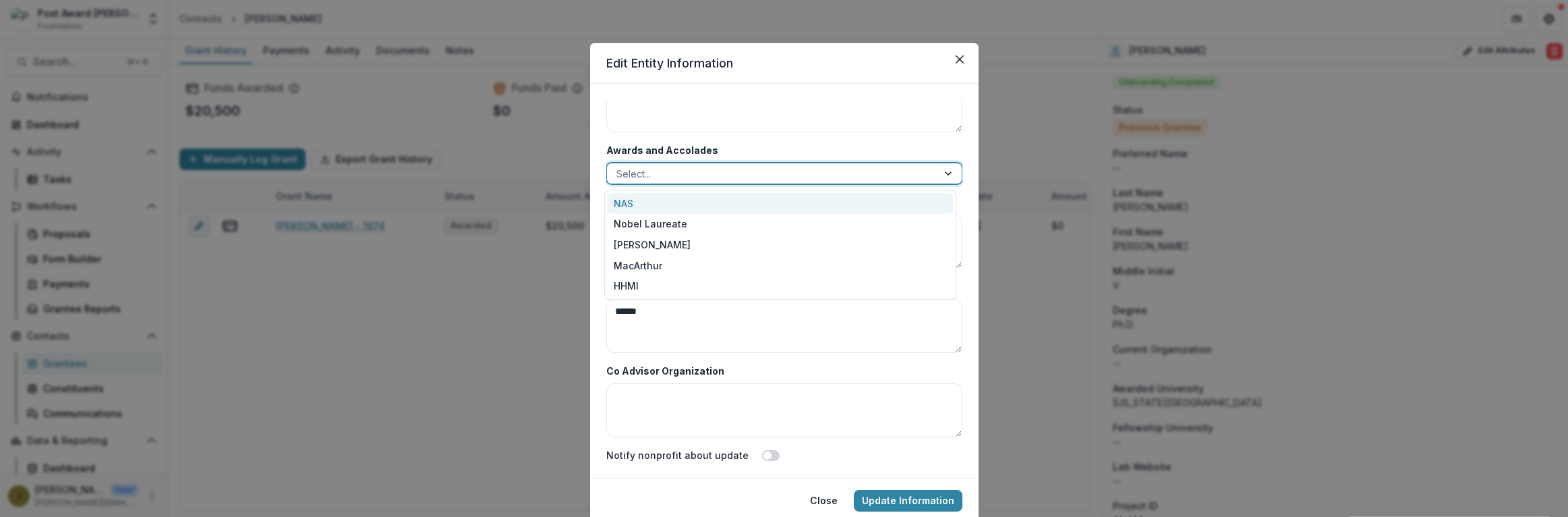
click at [639, 202] on div "NAS" at bounding box center [780, 204] width 345 height 21
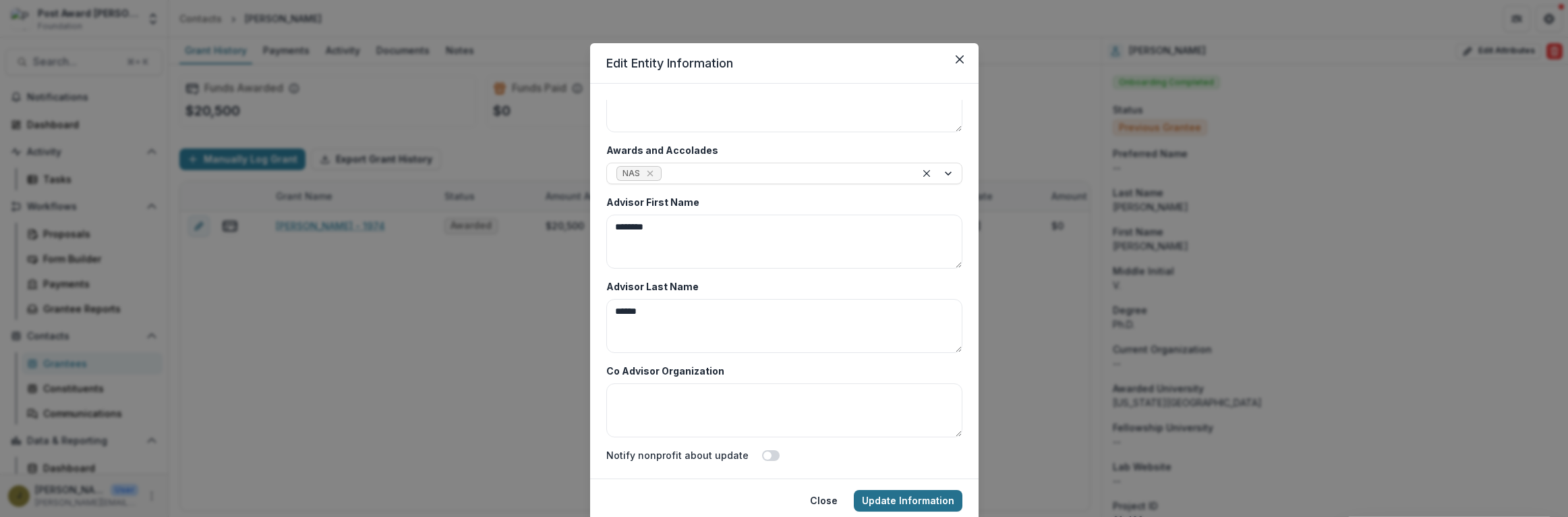
click at [885, 502] on button "Update Information" at bounding box center [908, 500] width 109 height 22
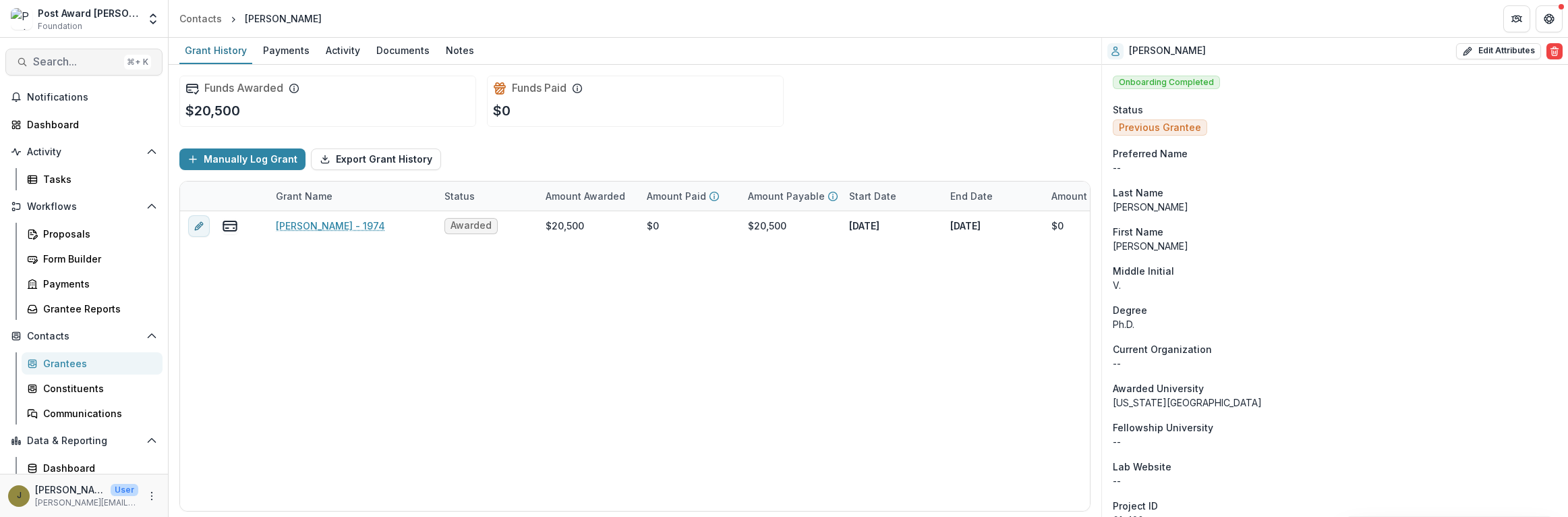
click at [45, 68] on span "Search..." at bounding box center [76, 62] width 86 height 13
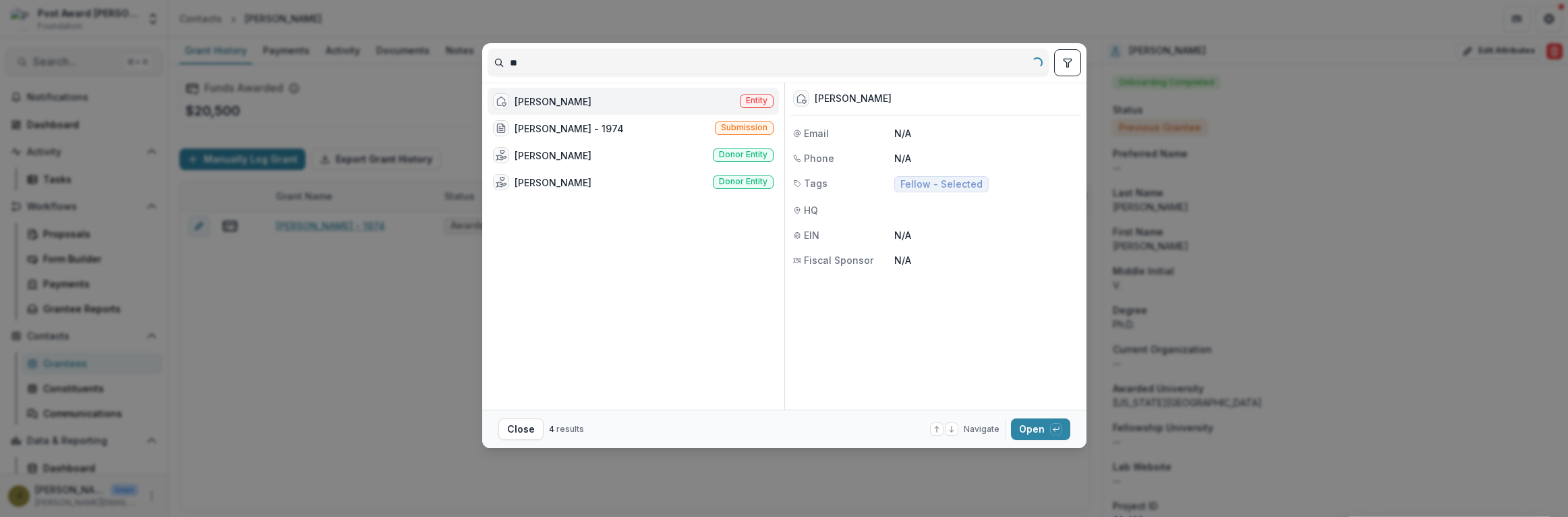
type input "*"
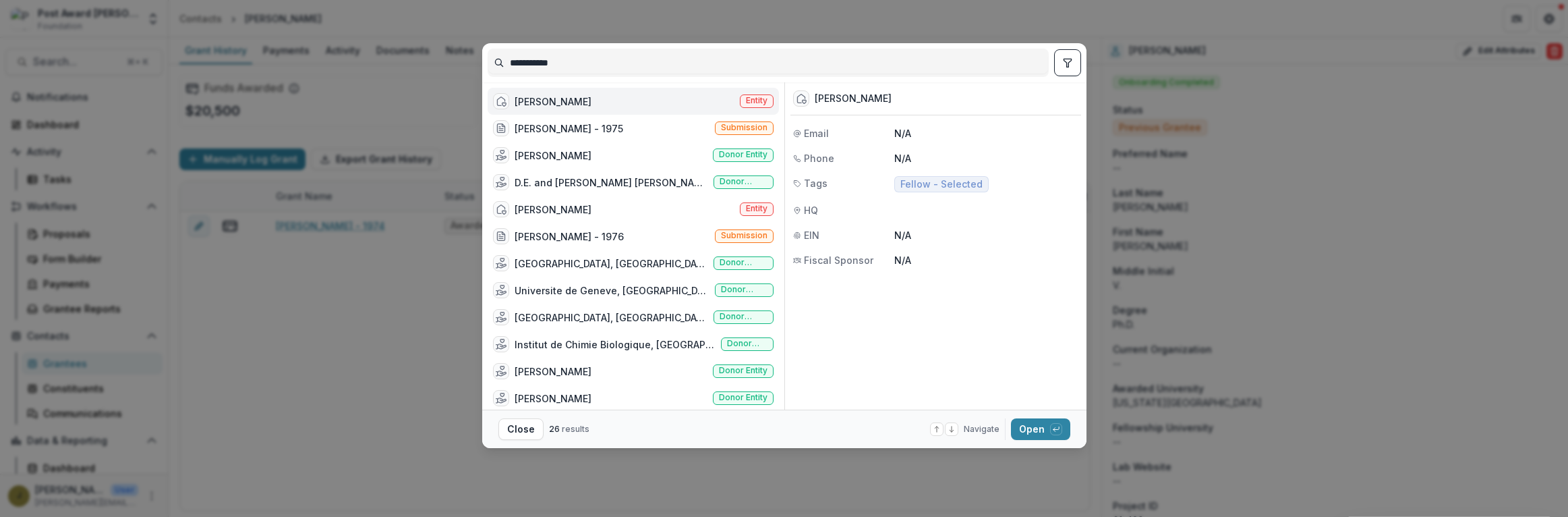
type input "**********"
click at [517, 103] on div "[PERSON_NAME]" at bounding box center [553, 101] width 77 height 14
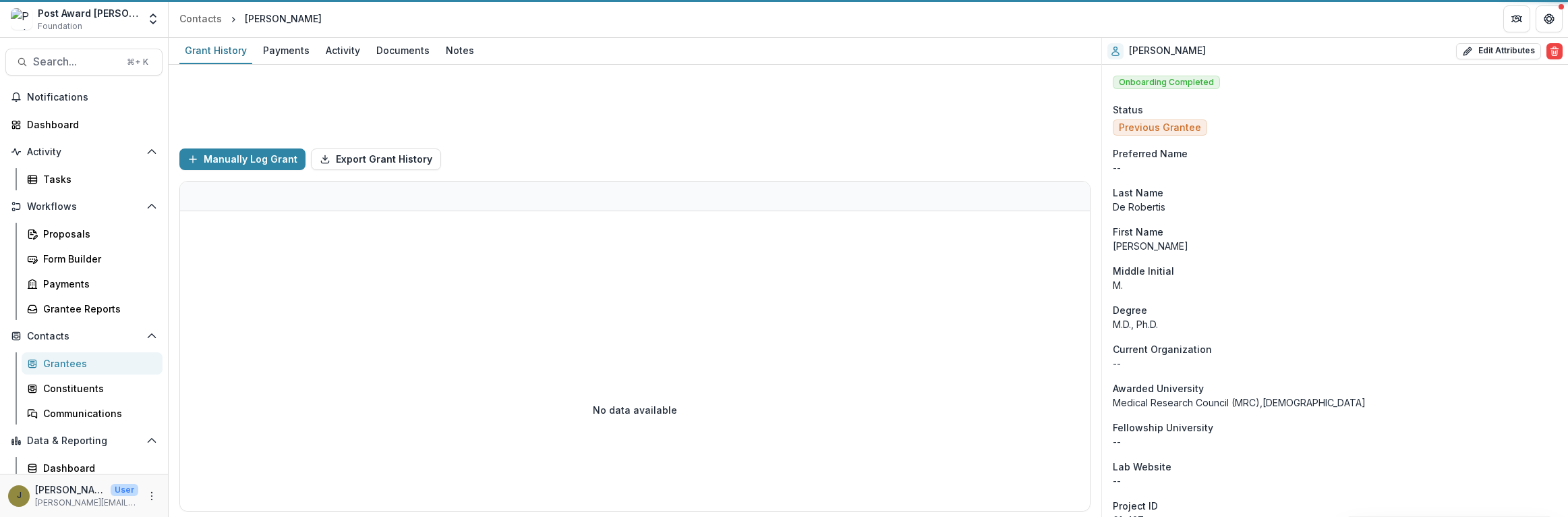
click at [5, 49] on button "Search... ⌘ + K" at bounding box center [83, 62] width 157 height 27
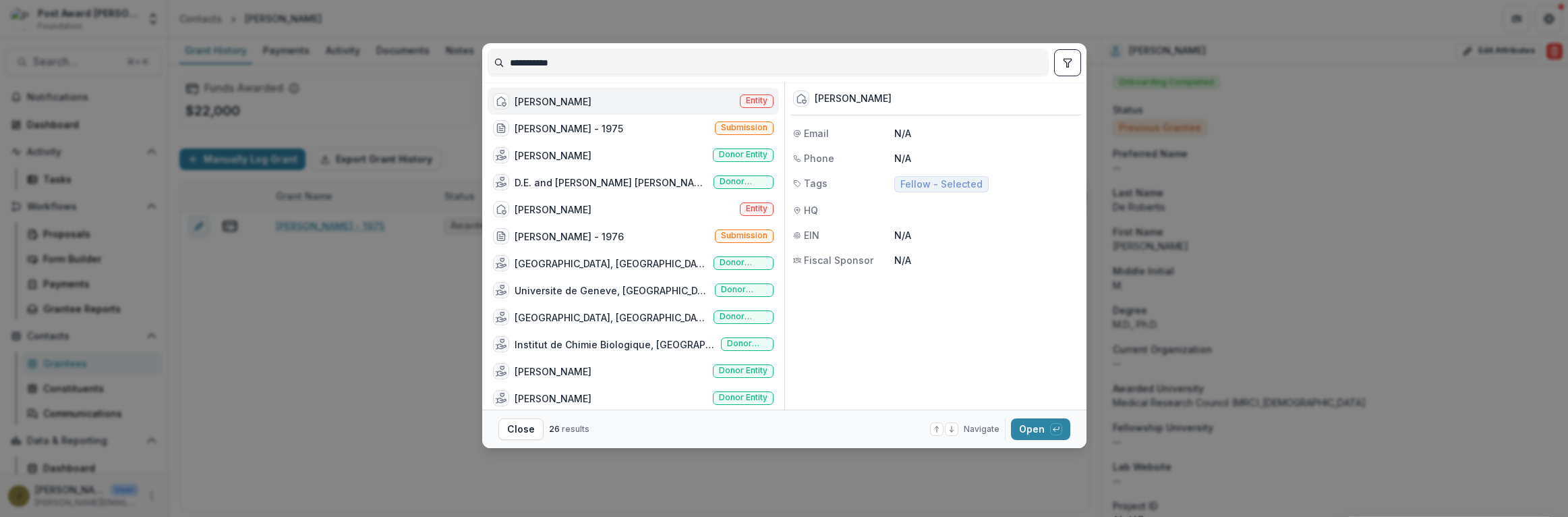
click at [517, 103] on div "[PERSON_NAME]" at bounding box center [553, 101] width 77 height 14
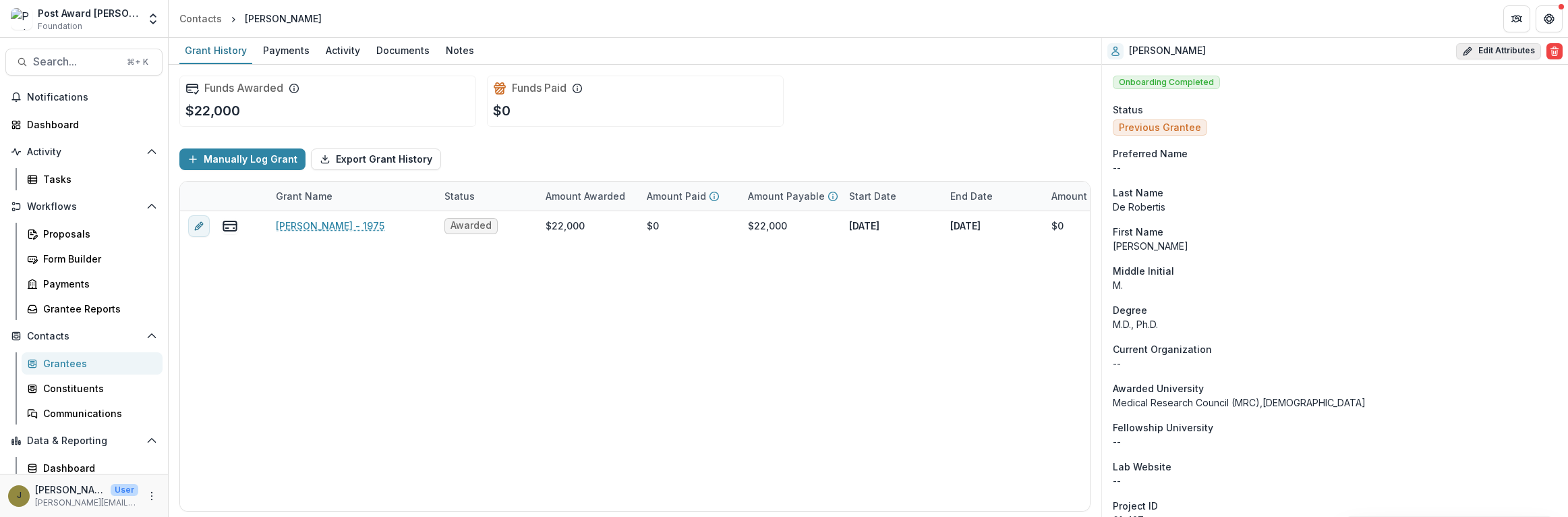
click at [1481, 44] on button "Edit Attributes" at bounding box center [1498, 51] width 85 height 17
select select
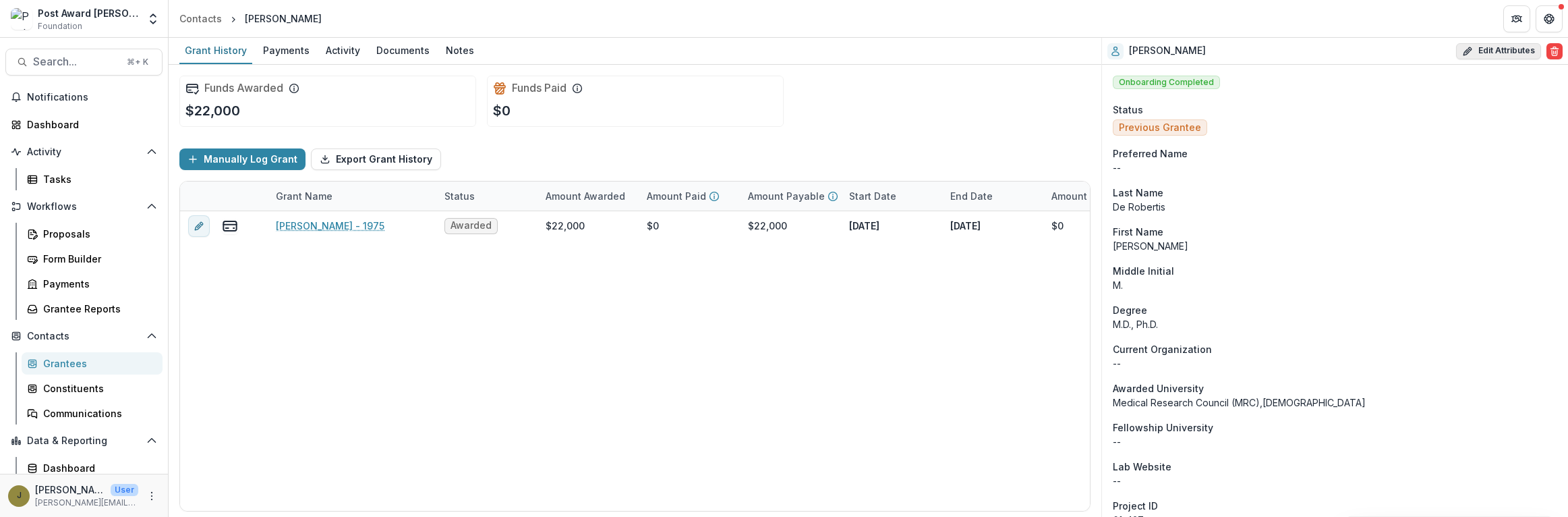
select select
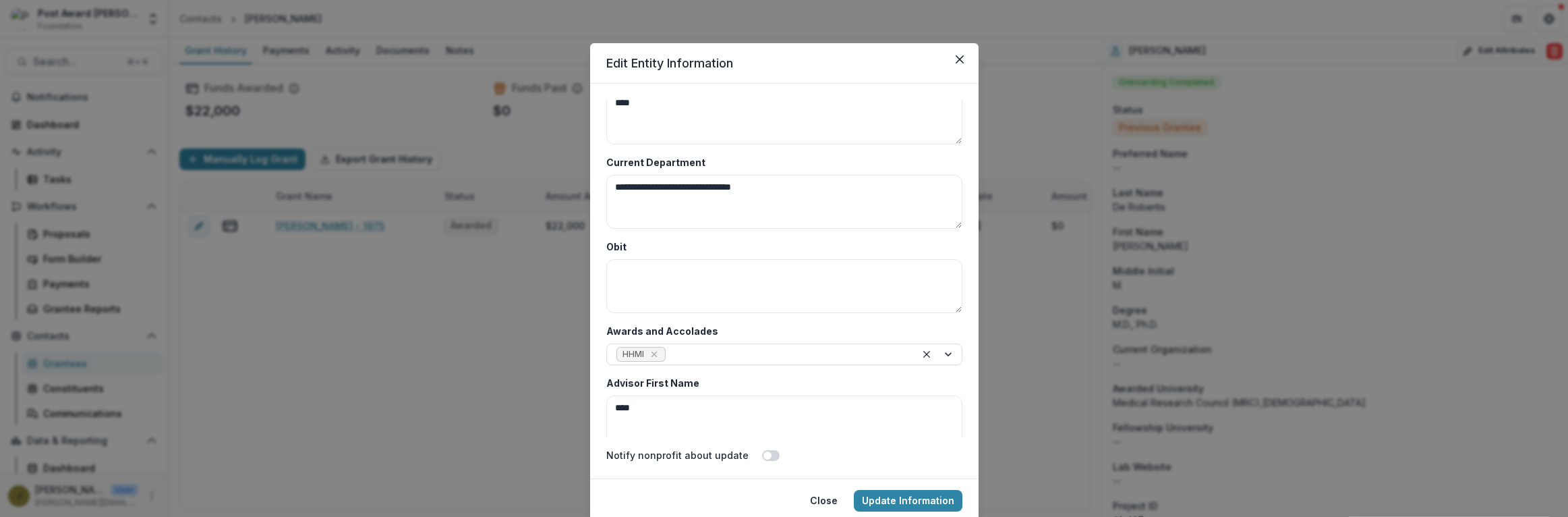
scroll to position [6565, 0]
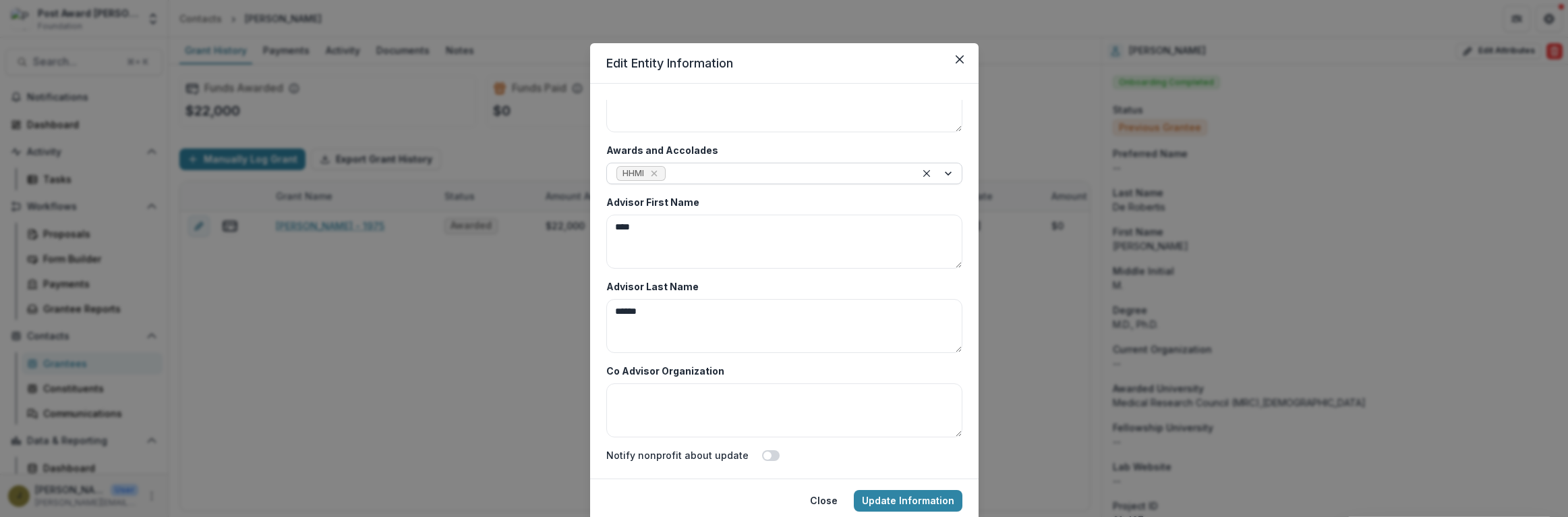
click at [705, 169] on div at bounding box center [787, 174] width 237 height 17
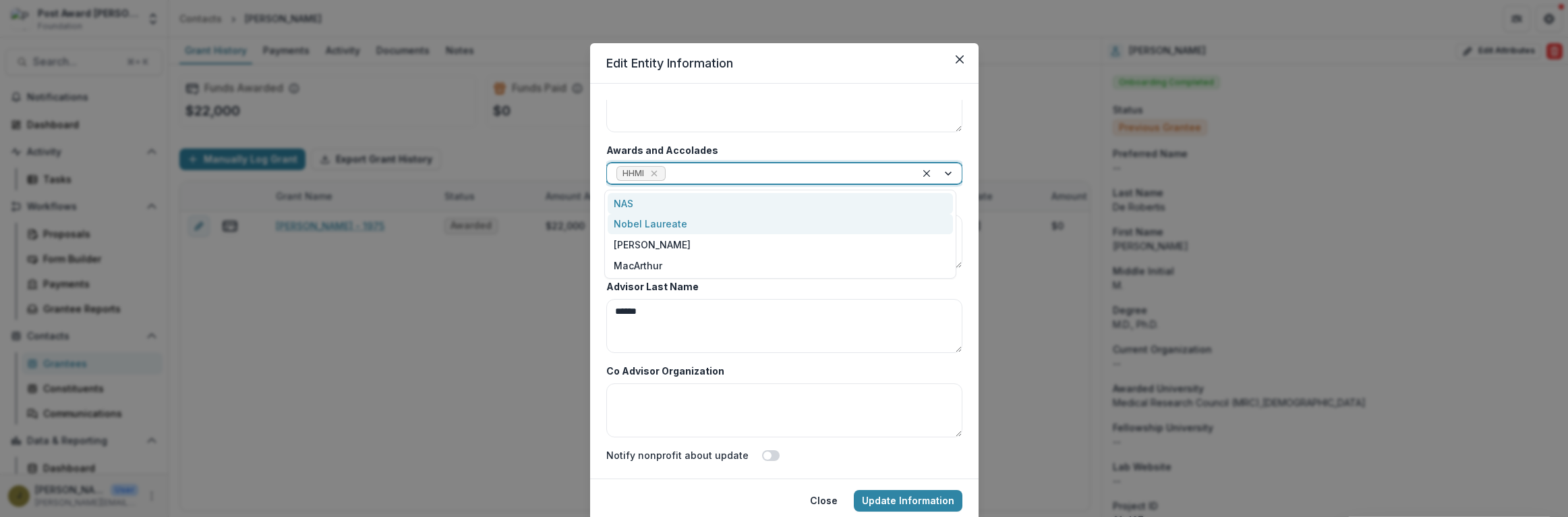
click at [619, 203] on div "NAS" at bounding box center [780, 204] width 345 height 21
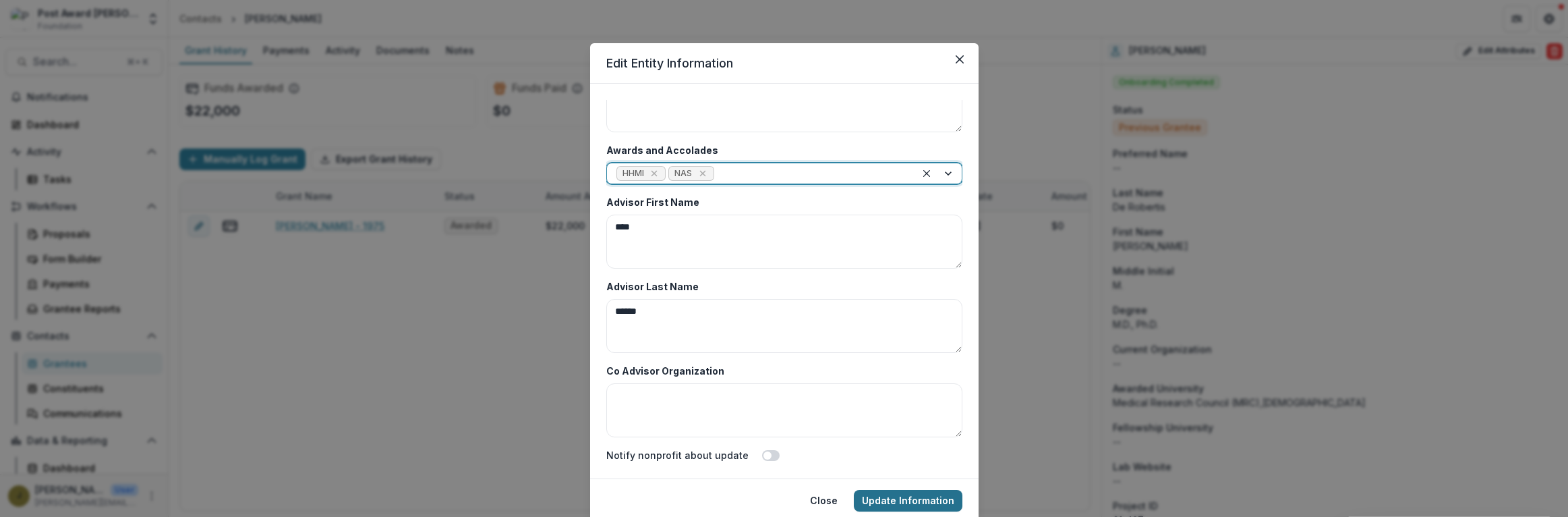
click at [882, 499] on button "Update Information" at bounding box center [908, 500] width 109 height 22
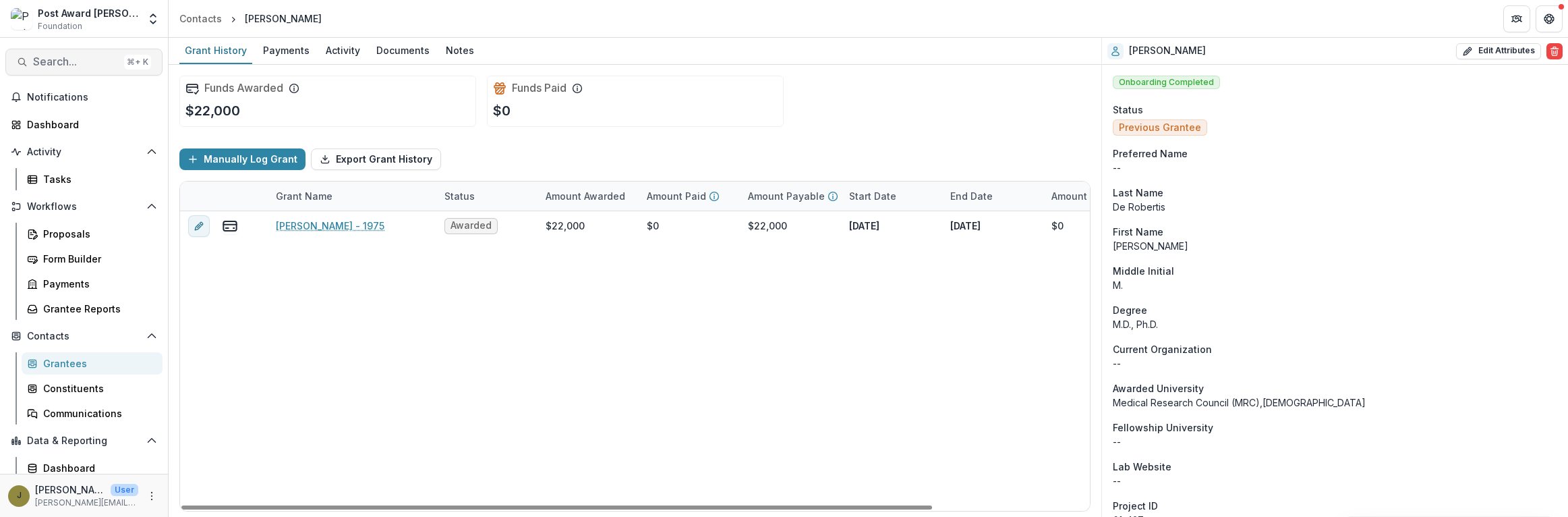
click at [64, 61] on span "Search..." at bounding box center [76, 62] width 86 height 13
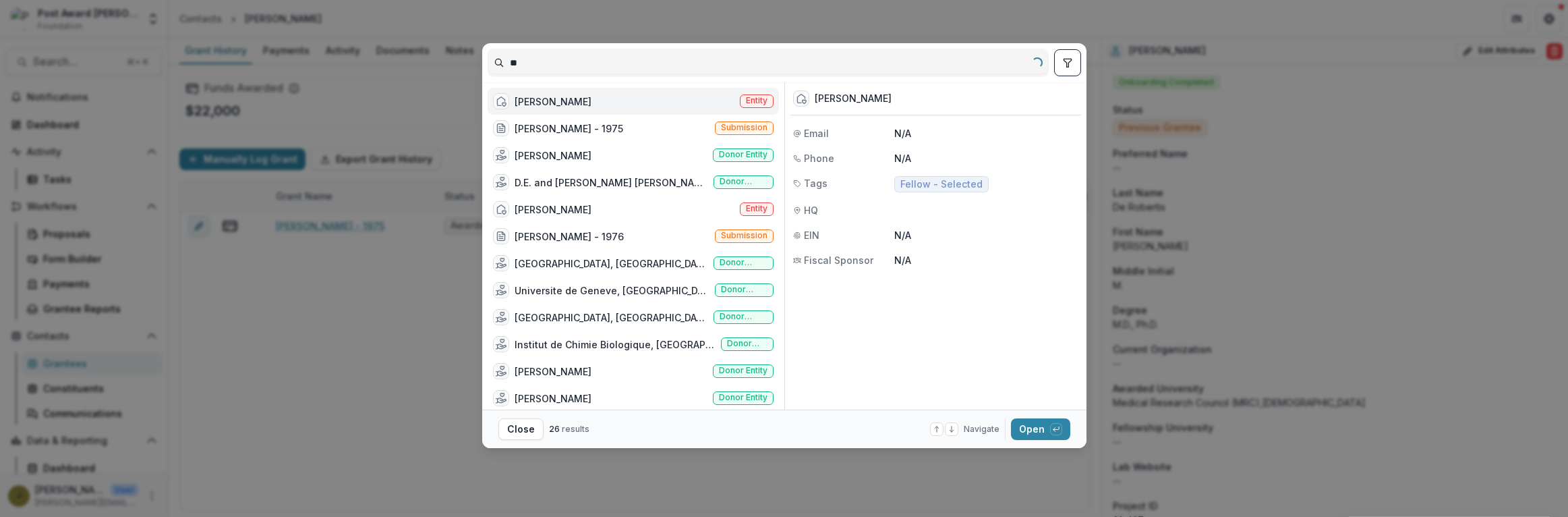
type input "*"
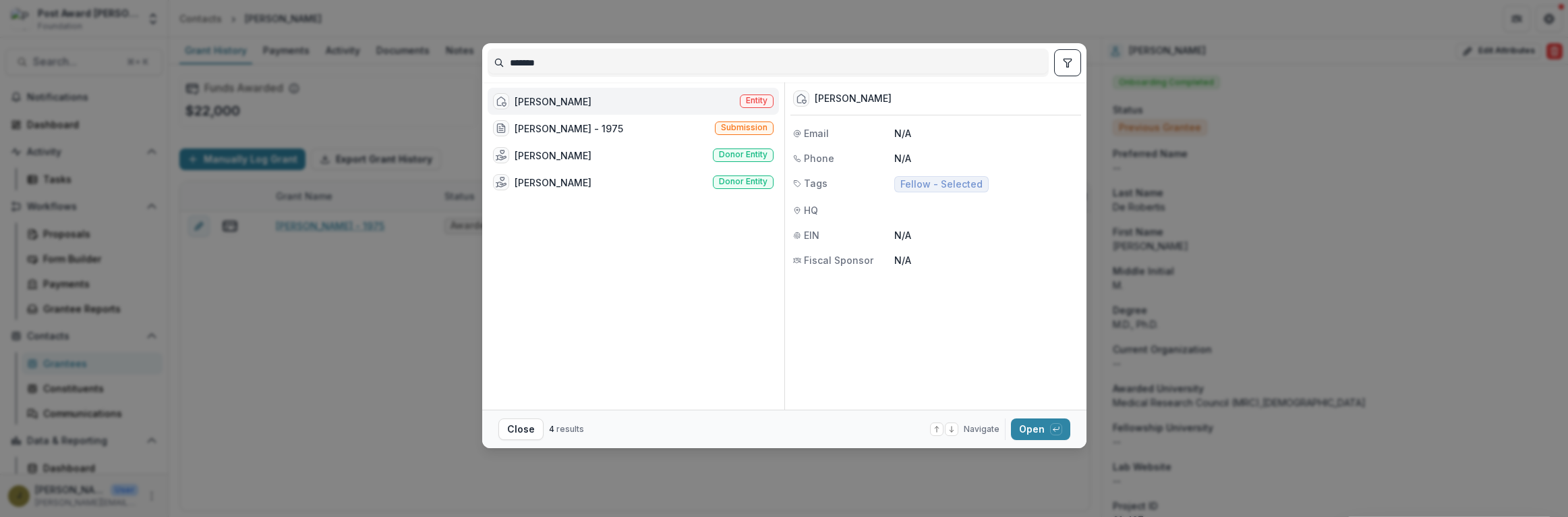
type input "*******"
click at [552, 100] on div "[PERSON_NAME]" at bounding box center [553, 101] width 77 height 14
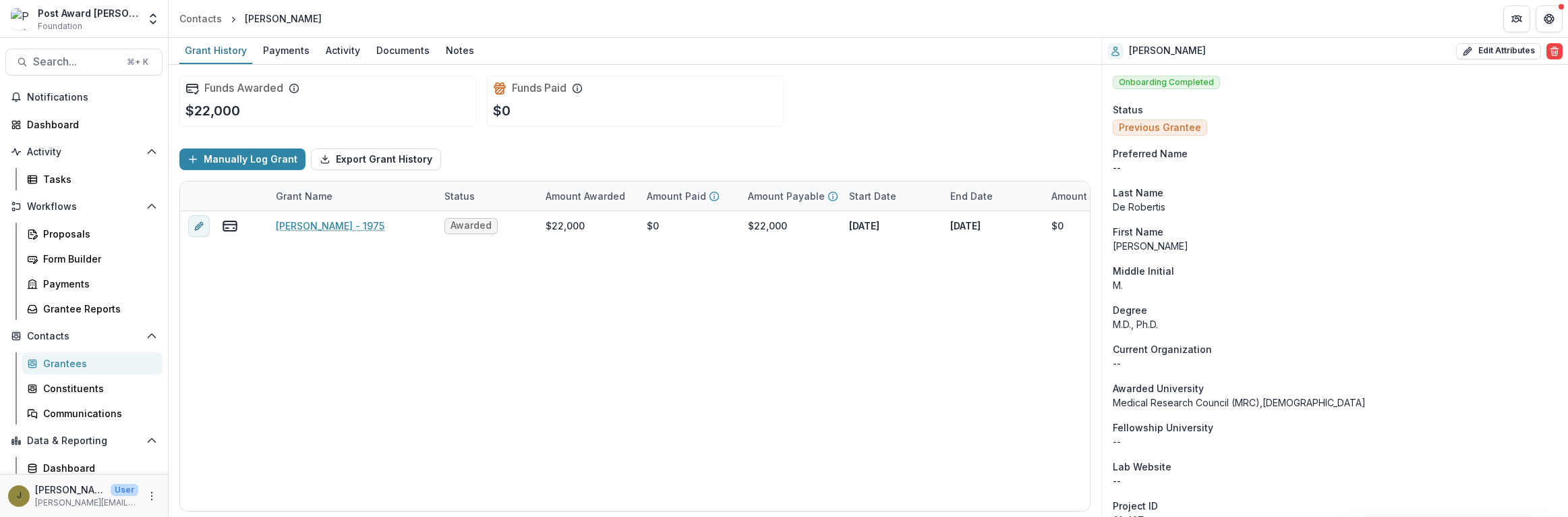
click at [552, 100] on div "[PERSON_NAME]" at bounding box center [553, 101] width 77 height 14
click at [1493, 50] on button "Edit Attributes" at bounding box center [1498, 51] width 85 height 17
select select
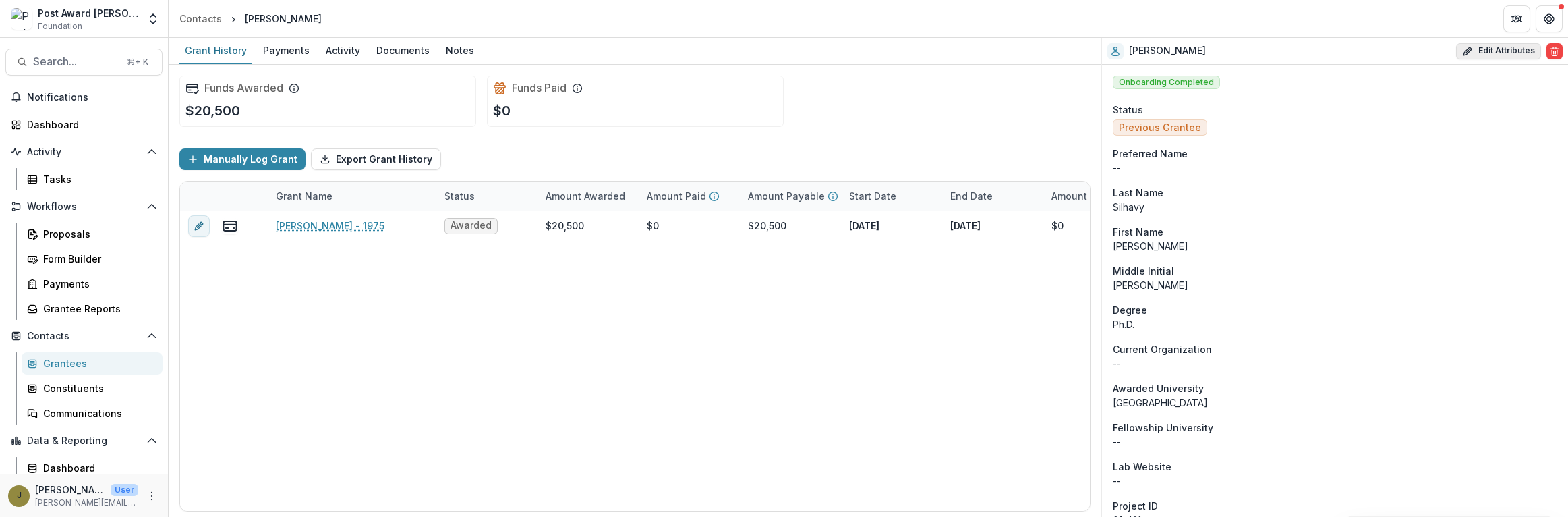
select select
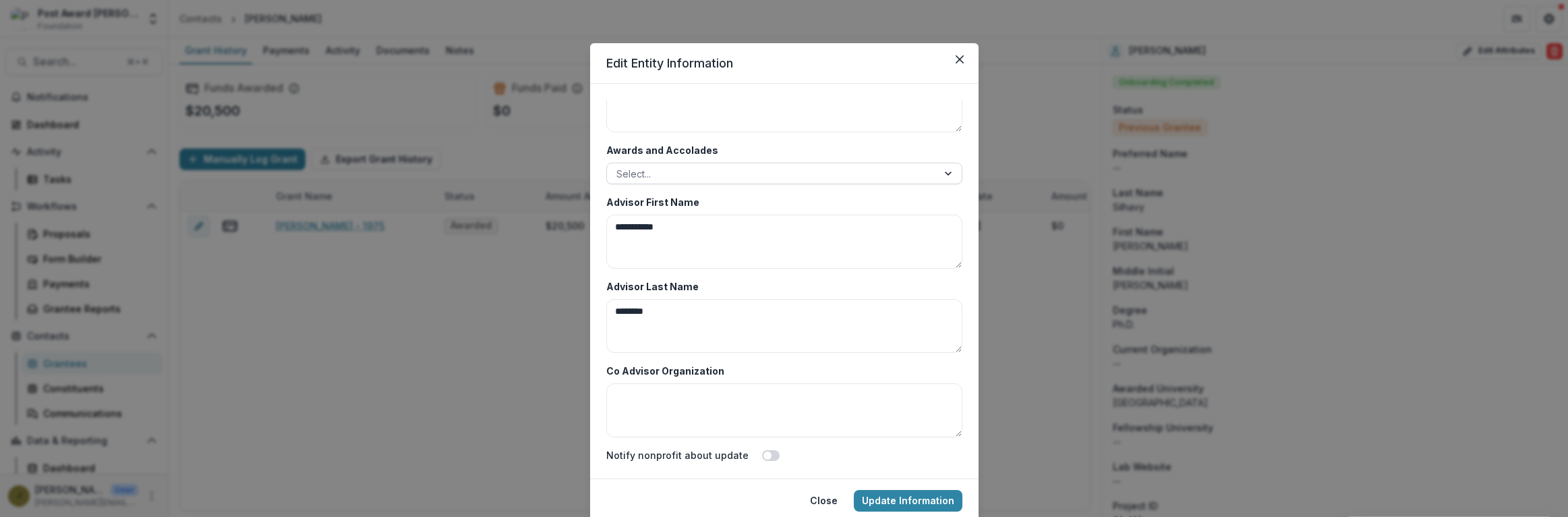
click at [629, 177] on div at bounding box center [772, 174] width 312 height 17
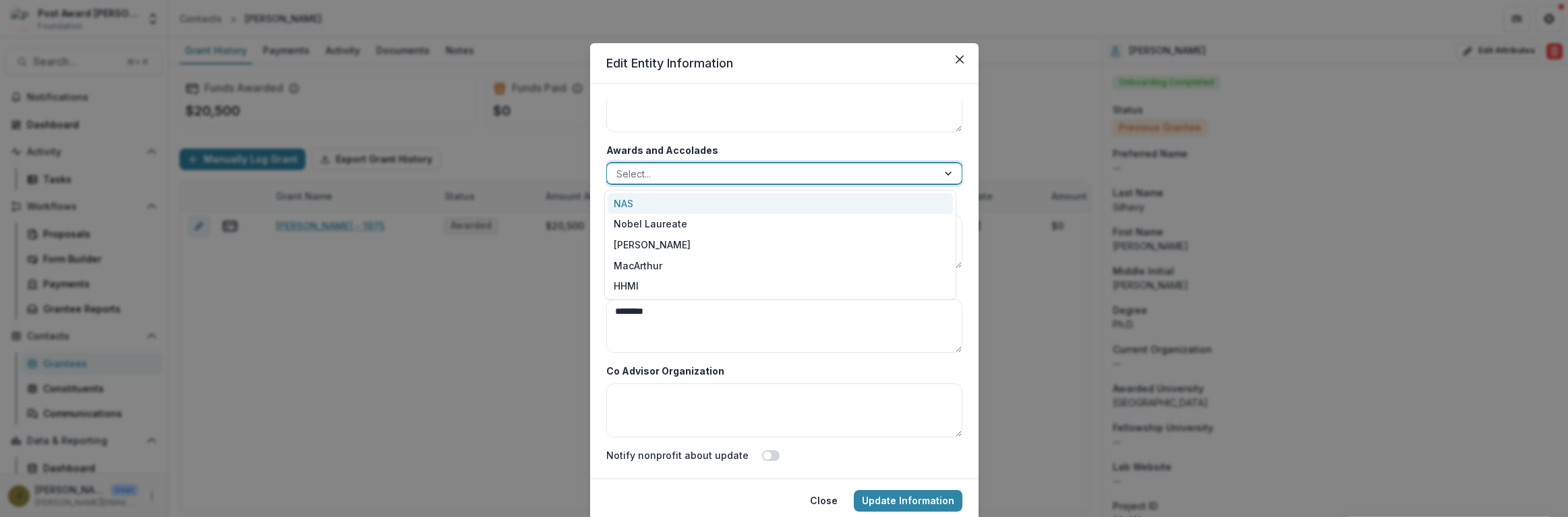
click at [626, 200] on div "NAS" at bounding box center [780, 204] width 345 height 21
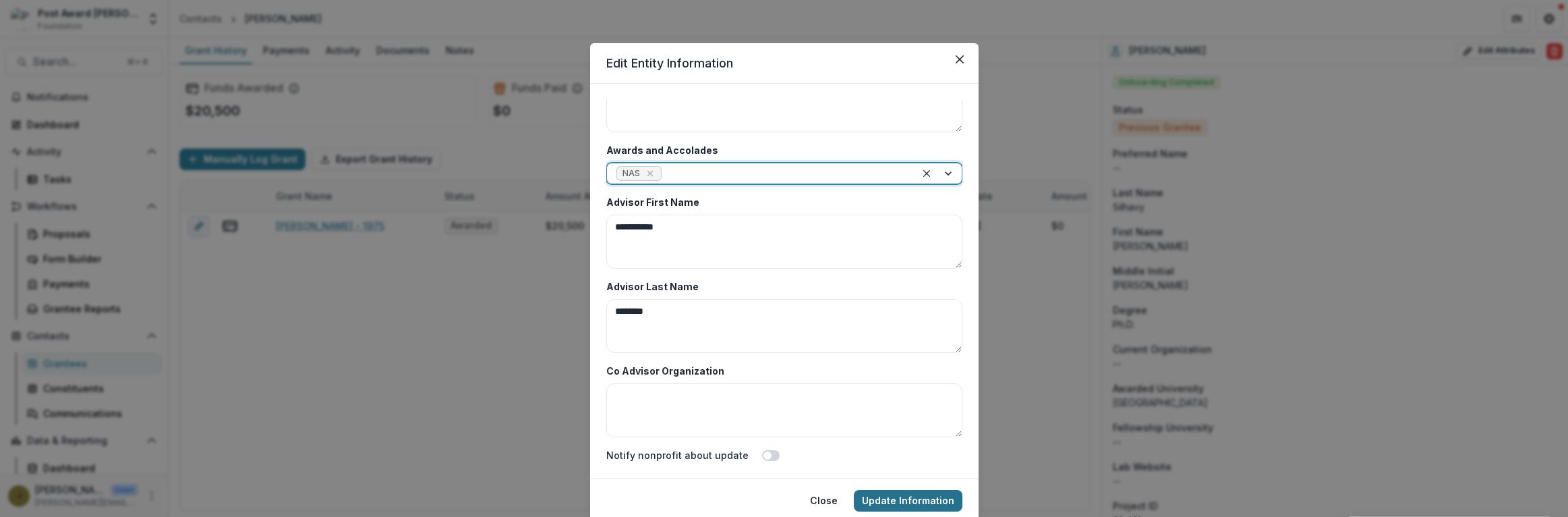
click at [880, 500] on button "Update Information" at bounding box center [908, 500] width 109 height 22
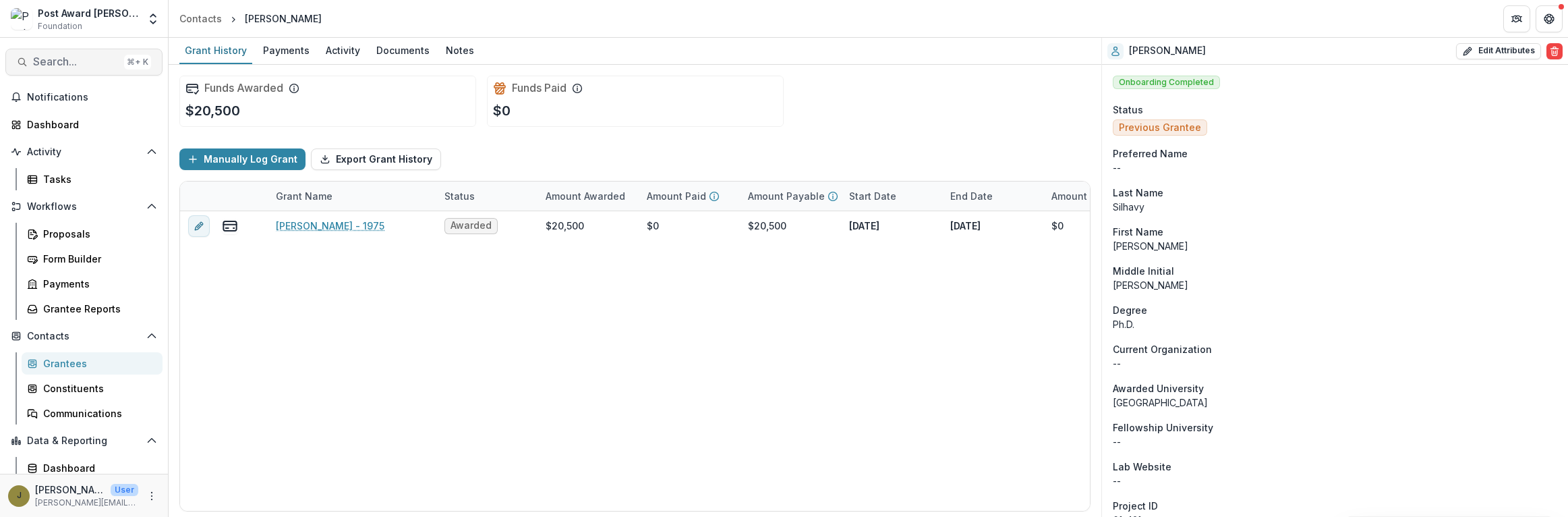
click at [47, 65] on span "Search..." at bounding box center [76, 62] width 86 height 13
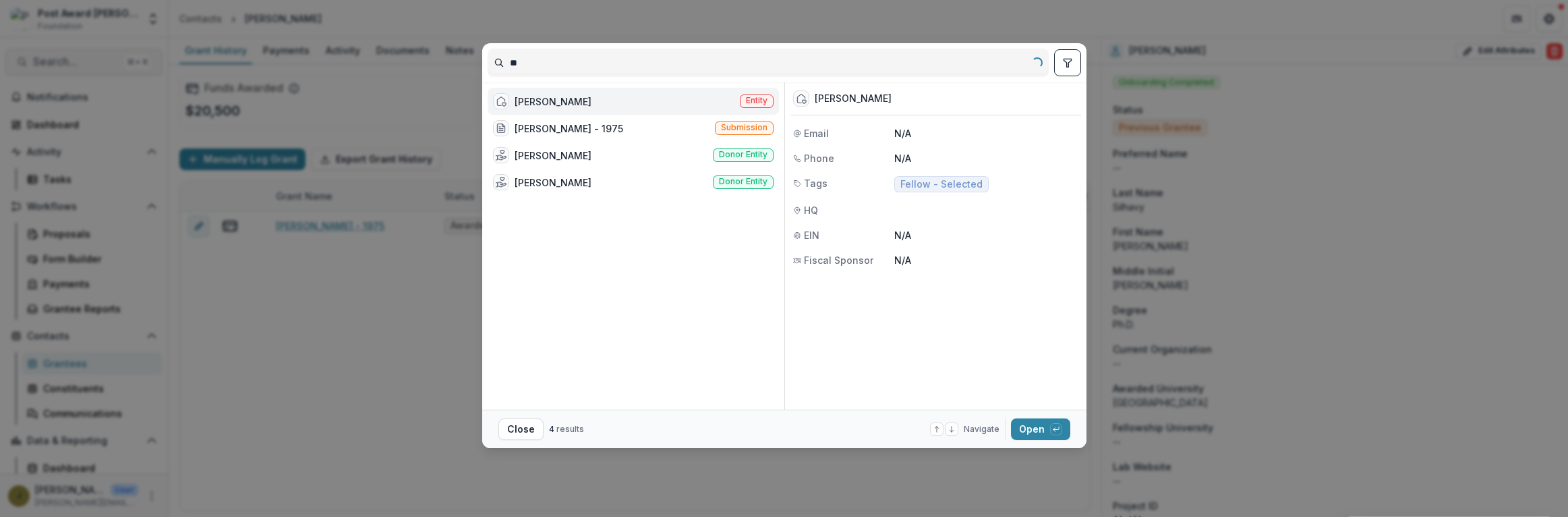
type input "*"
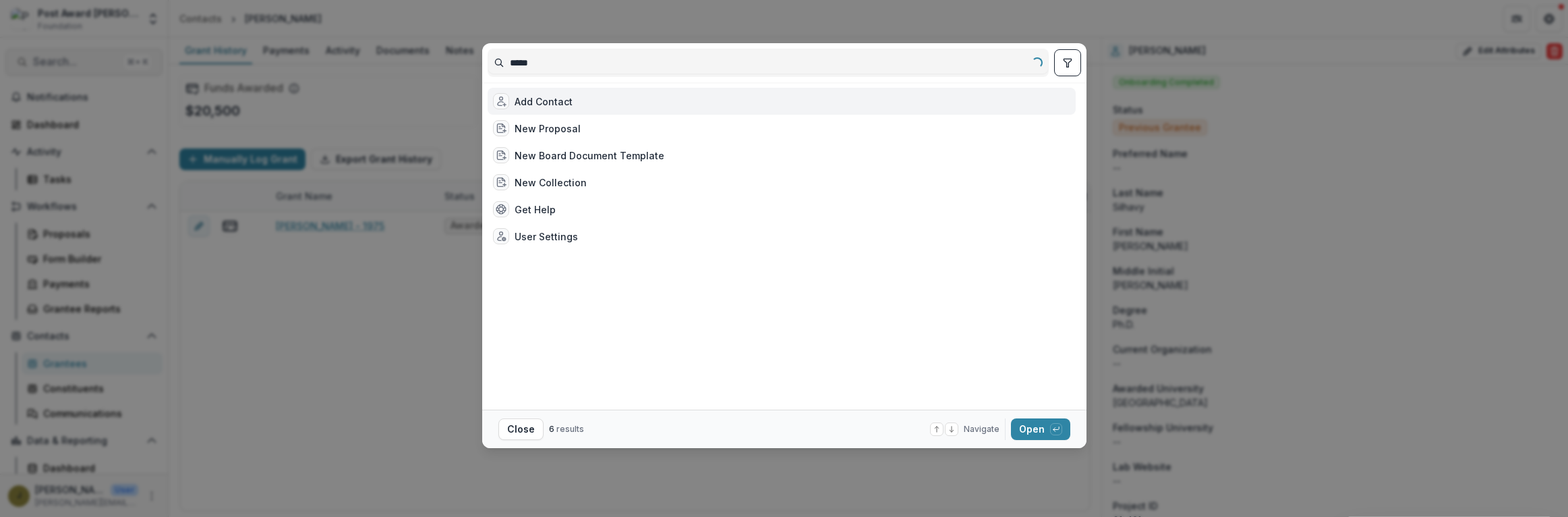
type input "******"
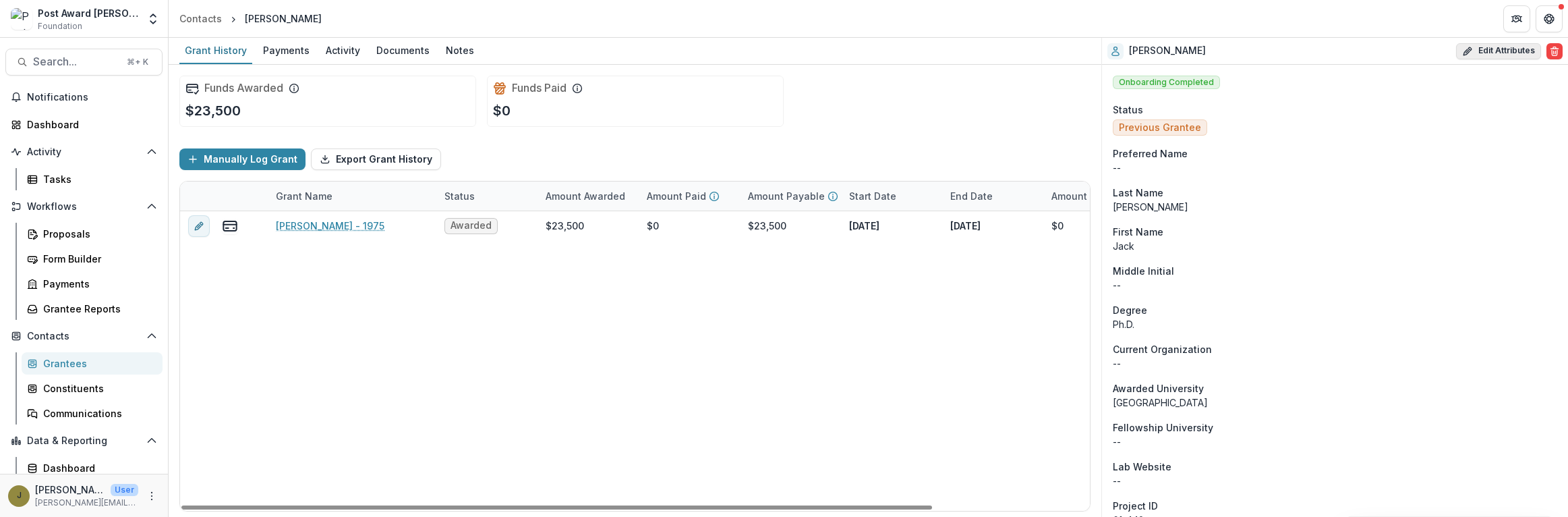
click at [1485, 56] on button "Edit Attributes" at bounding box center [1498, 51] width 85 height 17
select select
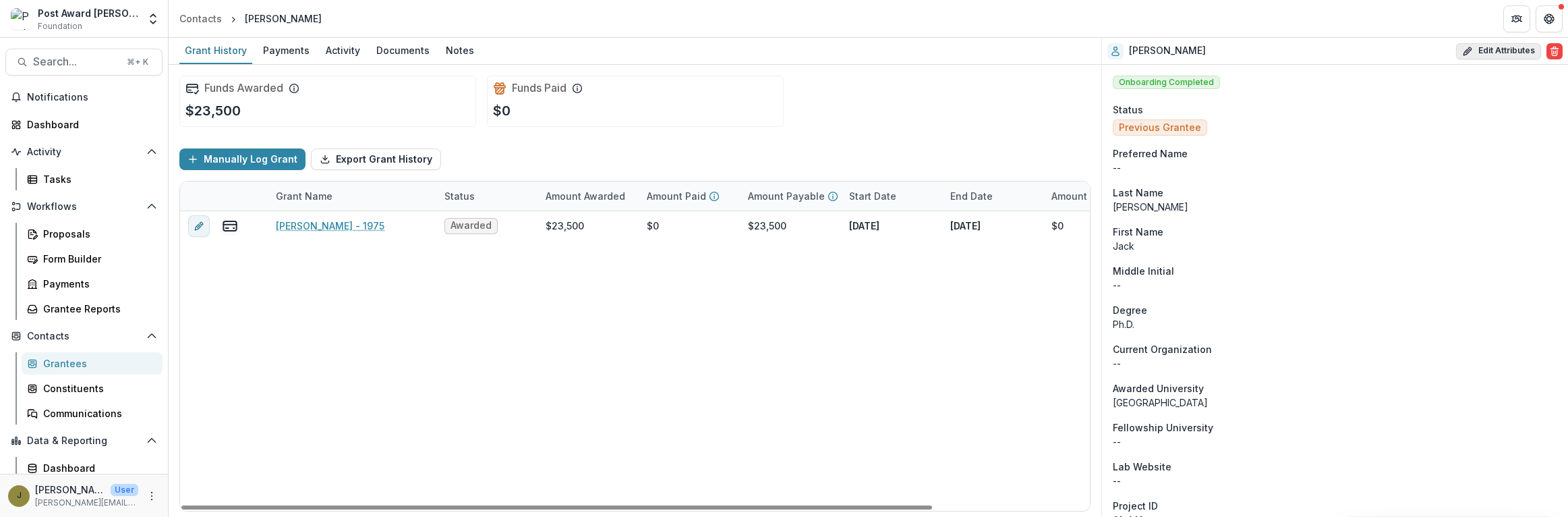
select select
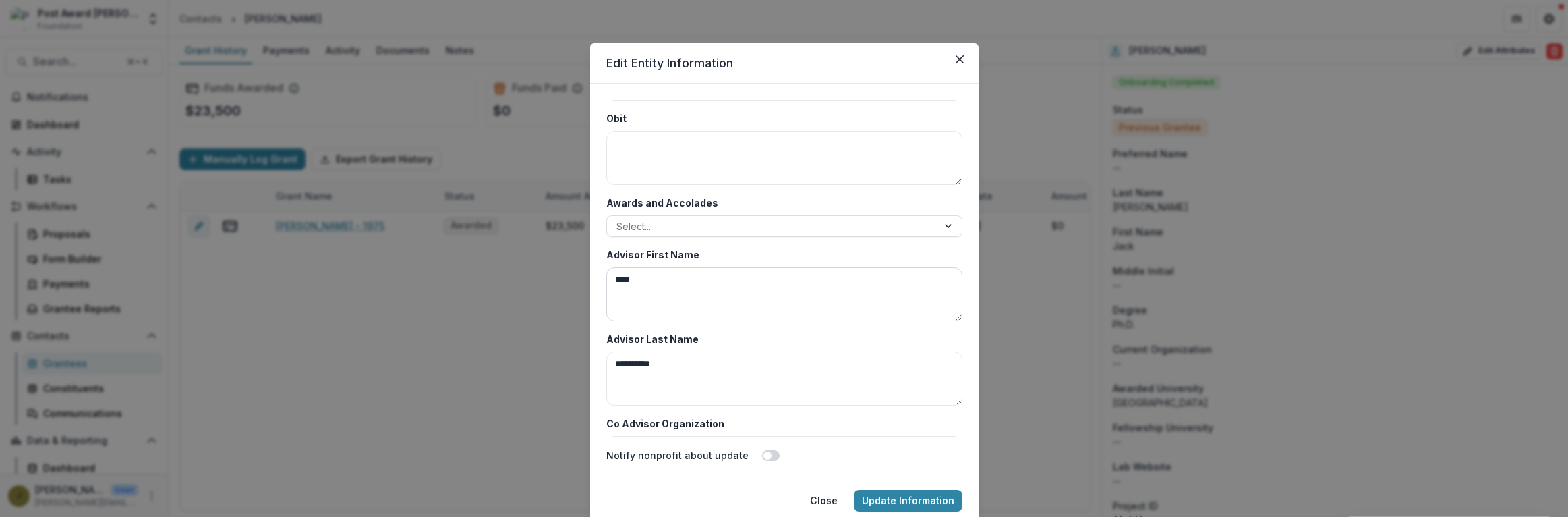
scroll to position [6508, 0]
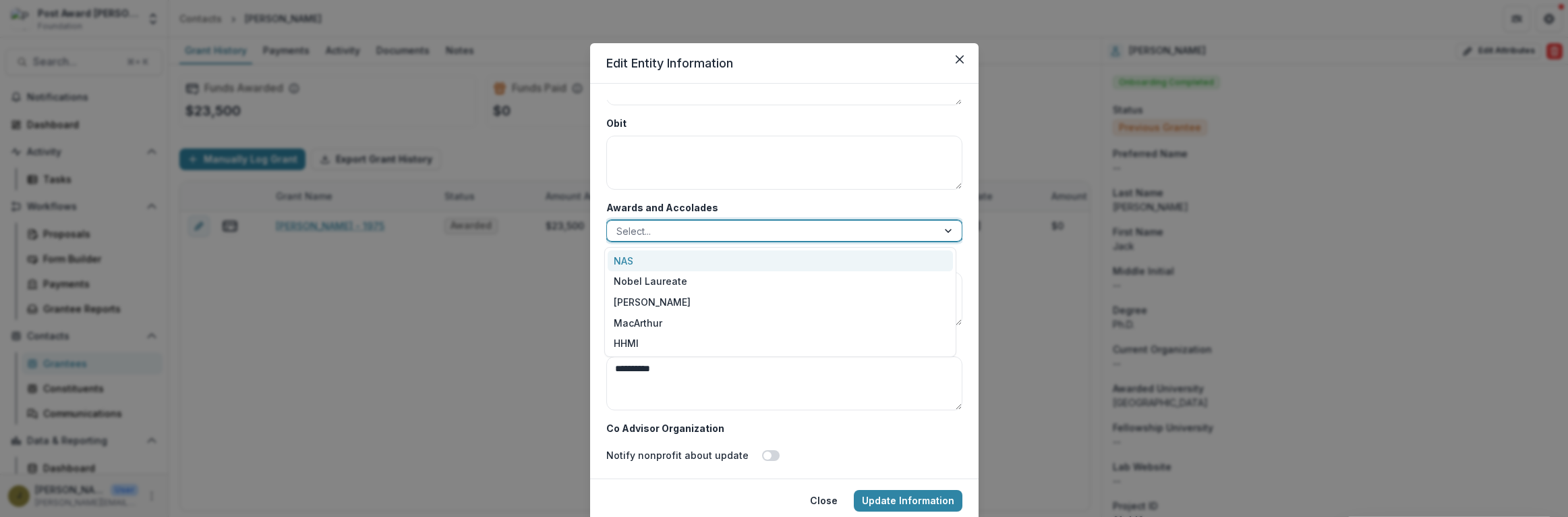
click at [631, 232] on div at bounding box center [772, 231] width 312 height 17
click at [632, 255] on div "NAS" at bounding box center [780, 261] width 345 height 21
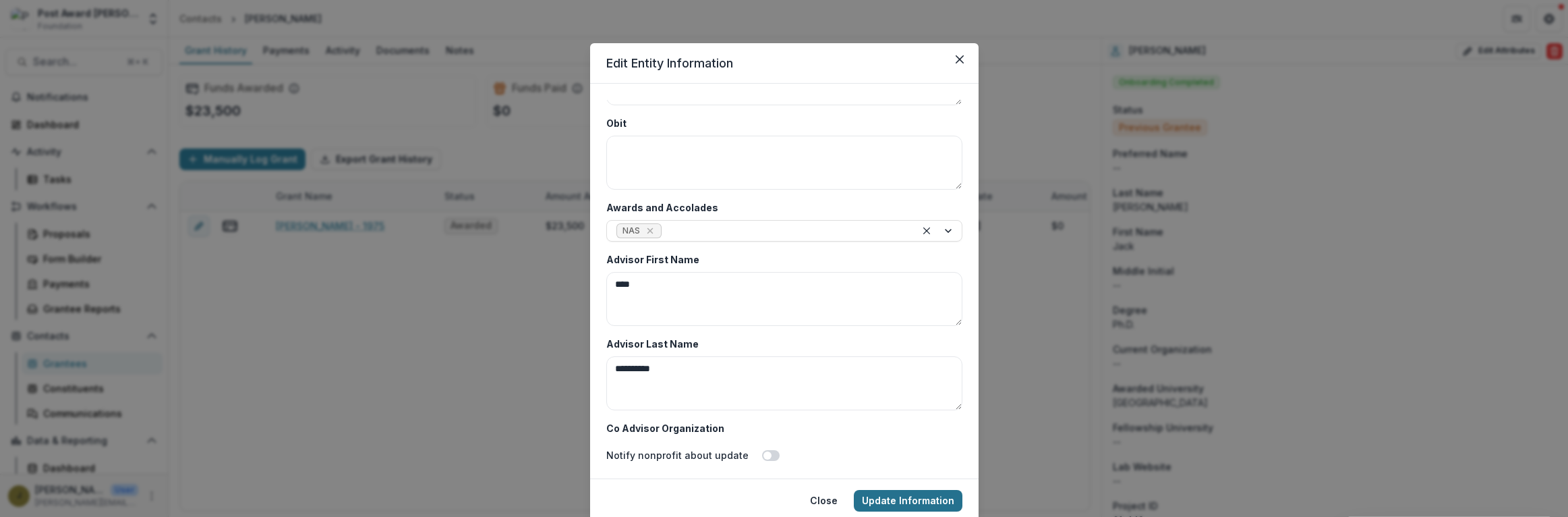
click at [901, 497] on button "Update Information" at bounding box center [908, 500] width 109 height 22
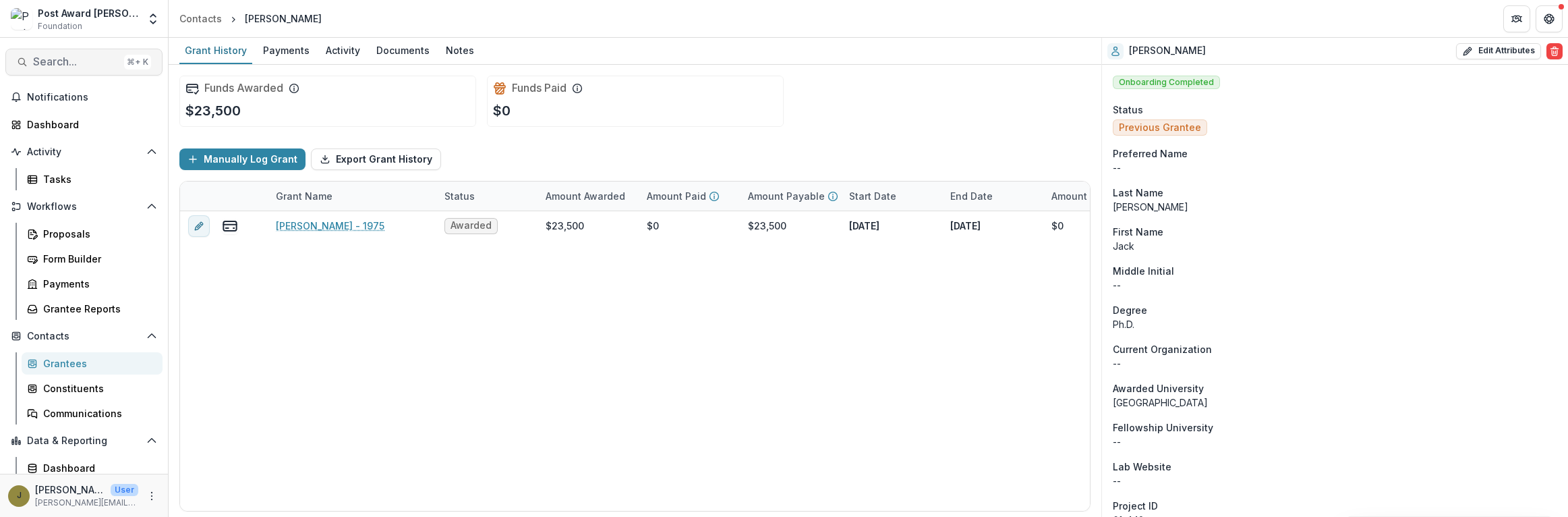
click at [38, 56] on span "Search..." at bounding box center [76, 62] width 86 height 13
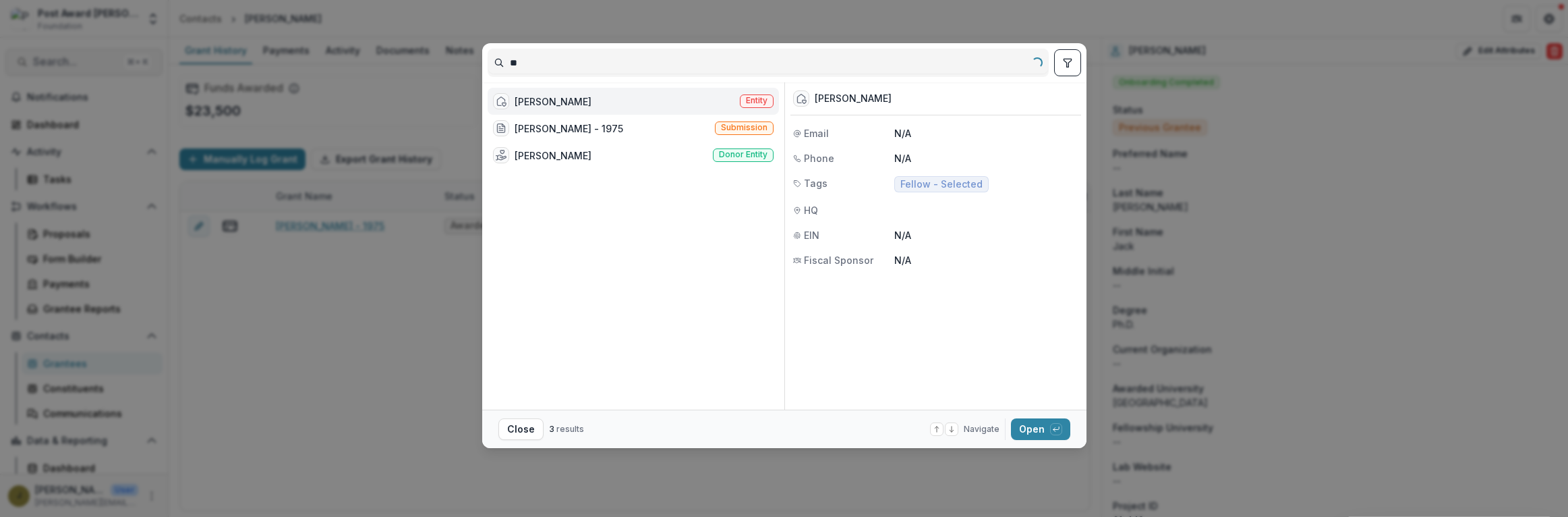
type input "*"
type input "*****"
click at [562, 98] on div "[PERSON_NAME]" at bounding box center [553, 101] width 77 height 14
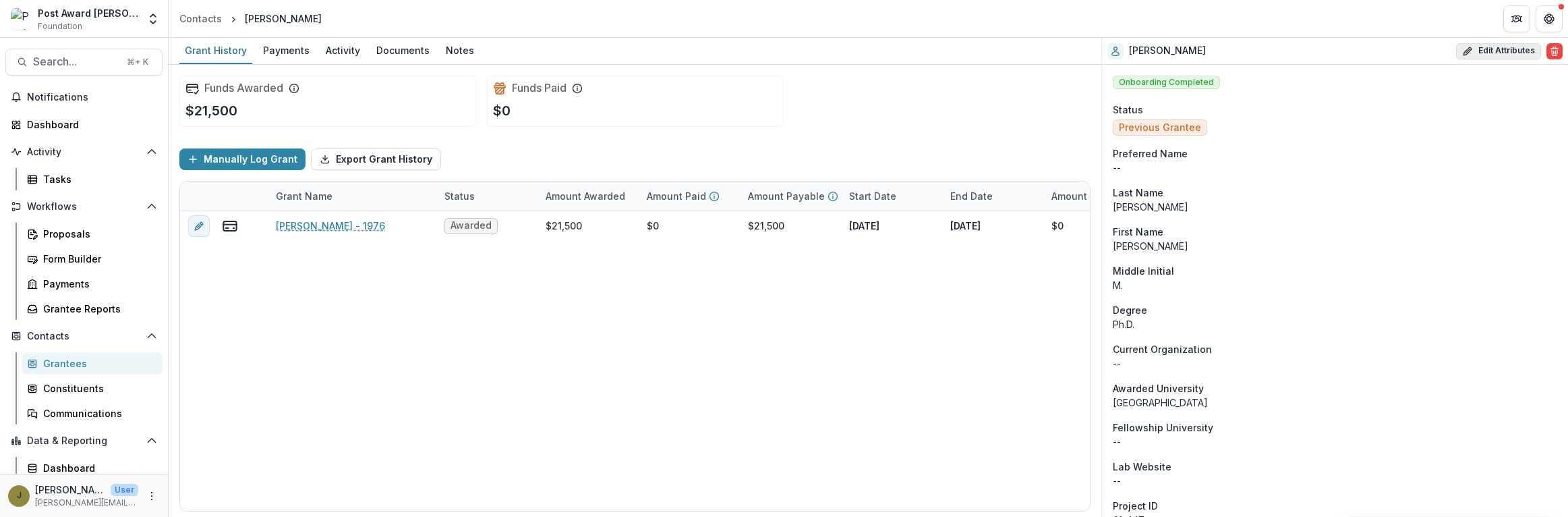
click at [1494, 50] on button "Edit Attributes" at bounding box center [1498, 51] width 85 height 17
select select
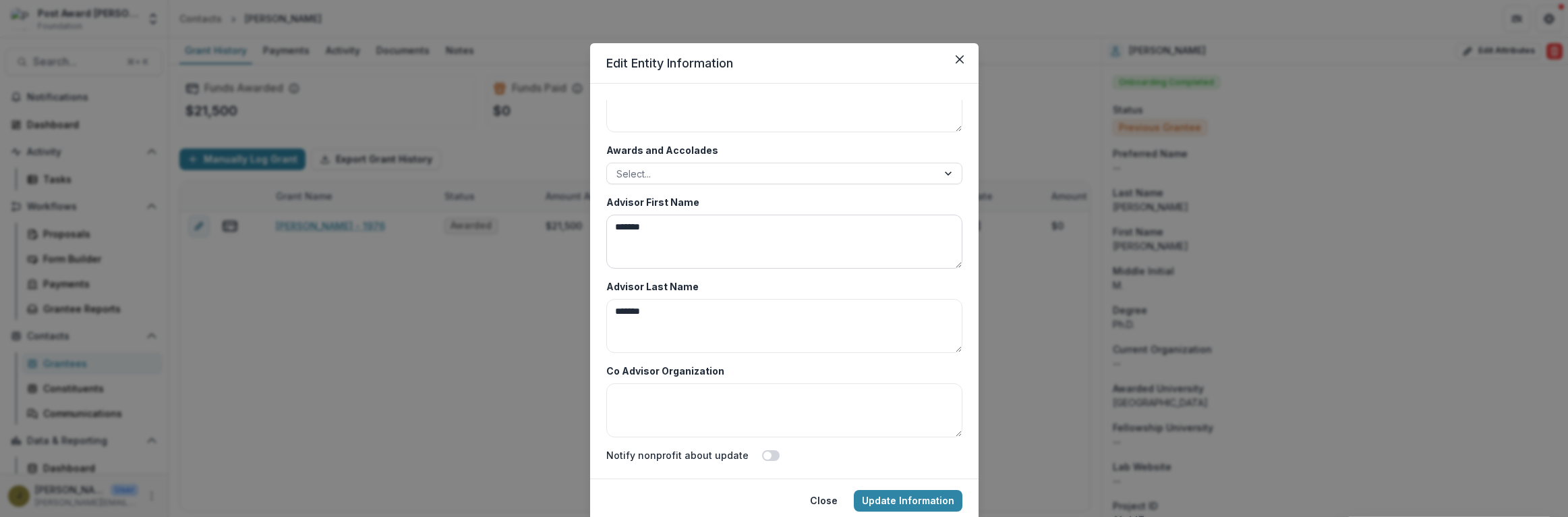
scroll to position [6535, 0]
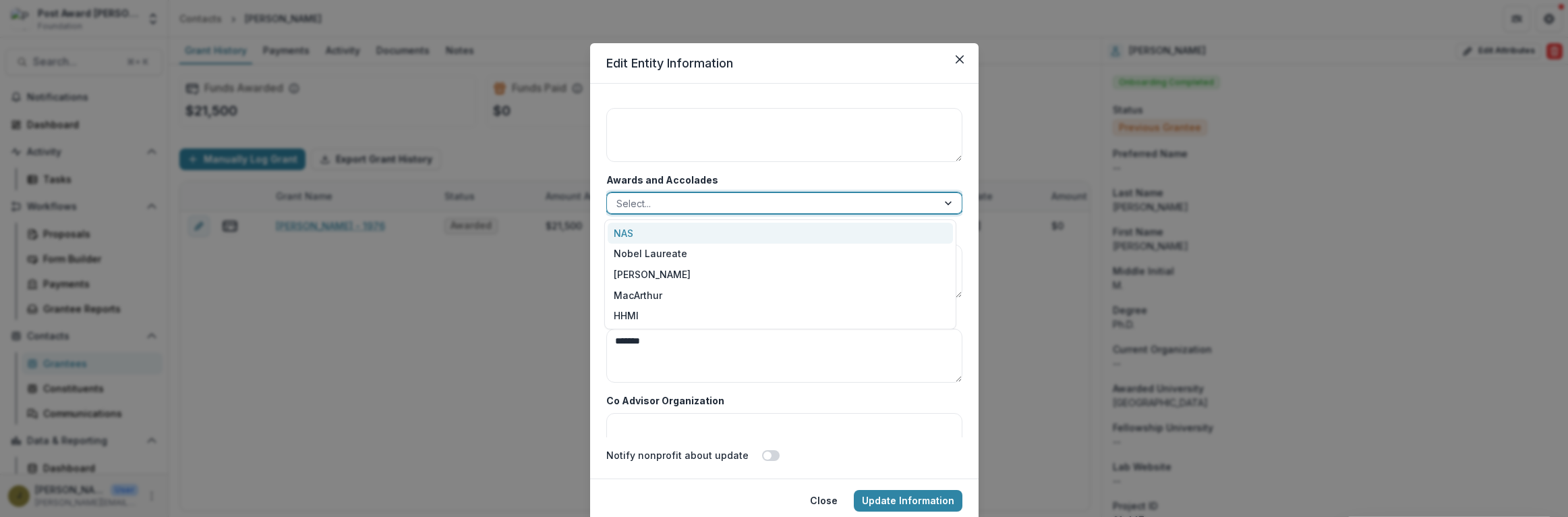
click at [683, 204] on div at bounding box center [772, 204] width 312 height 17
click at [654, 232] on div "NAS" at bounding box center [780, 233] width 345 height 21
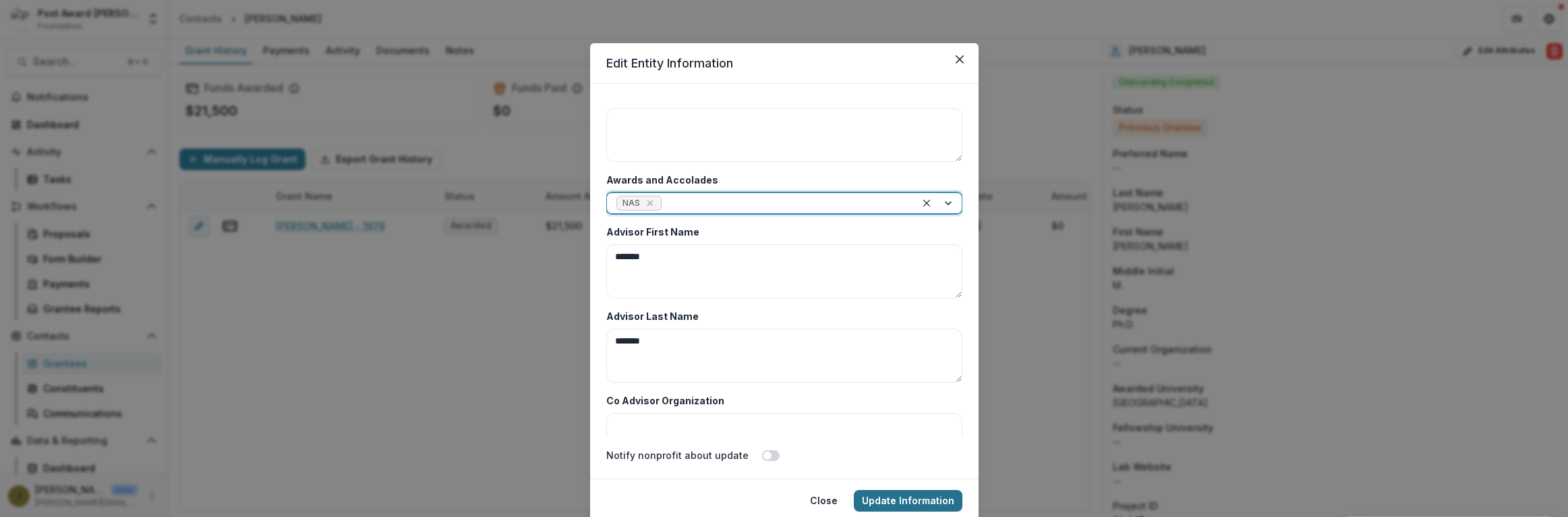
click at [900, 499] on button "Update Information" at bounding box center [908, 500] width 109 height 22
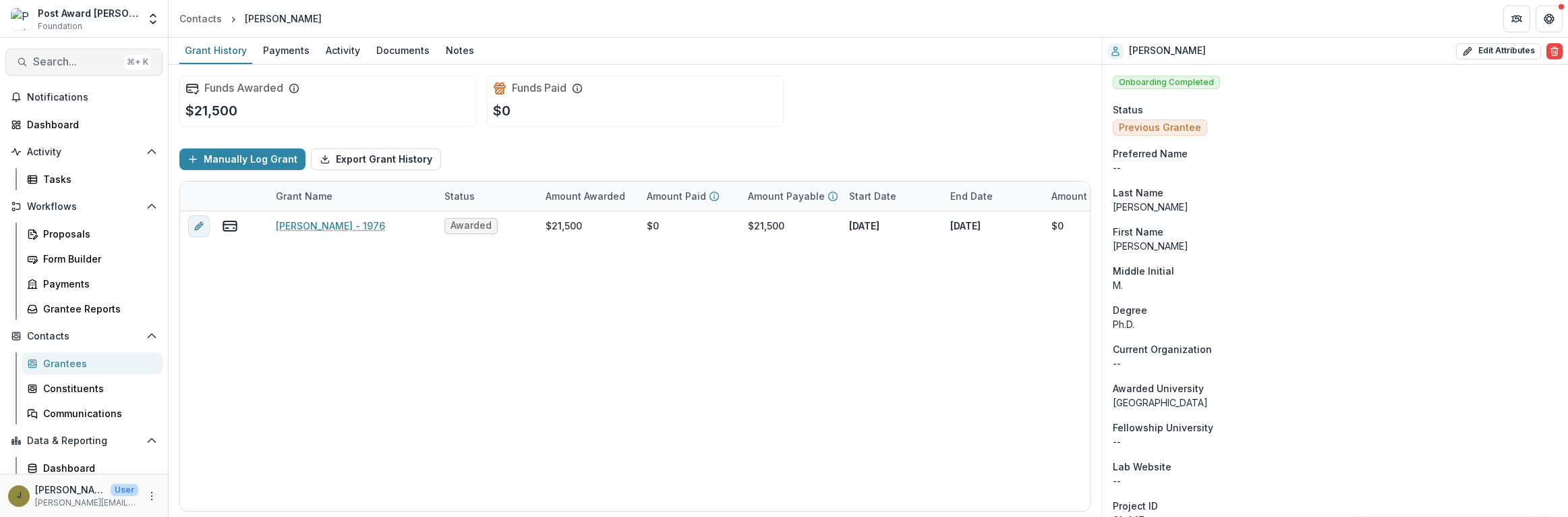
click at [63, 62] on span "Search..." at bounding box center [76, 62] width 86 height 13
click at [1497, 52] on button "Edit Attributes" at bounding box center [1498, 51] width 85 height 17
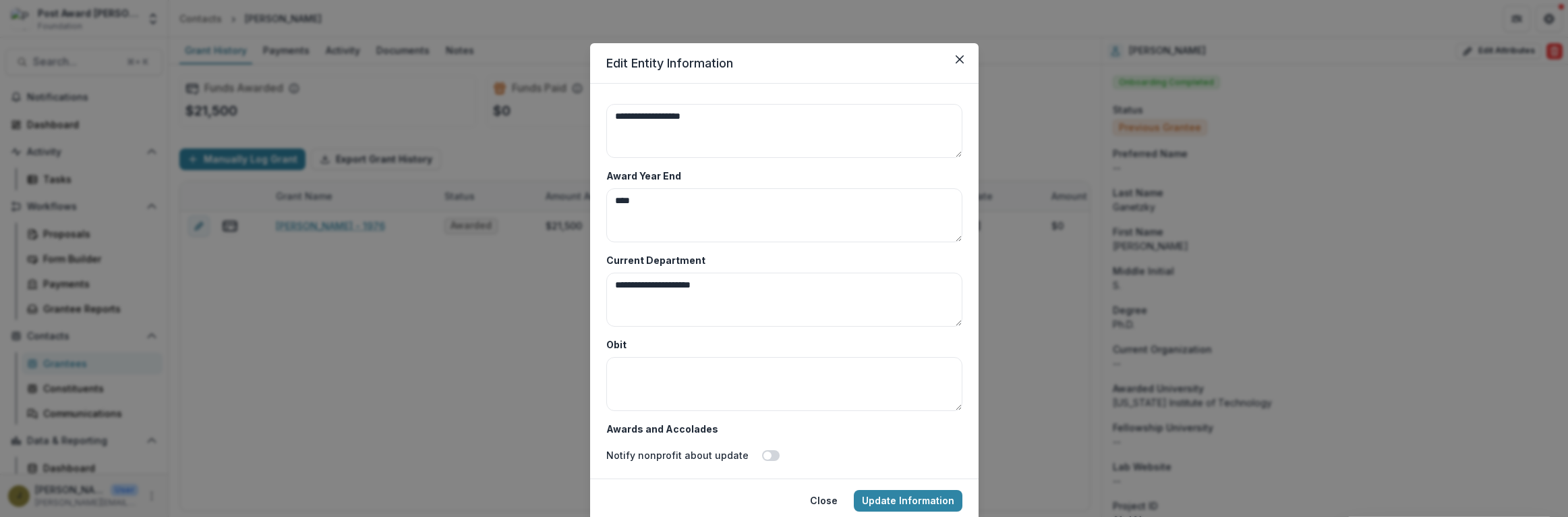
scroll to position [6565, 0]
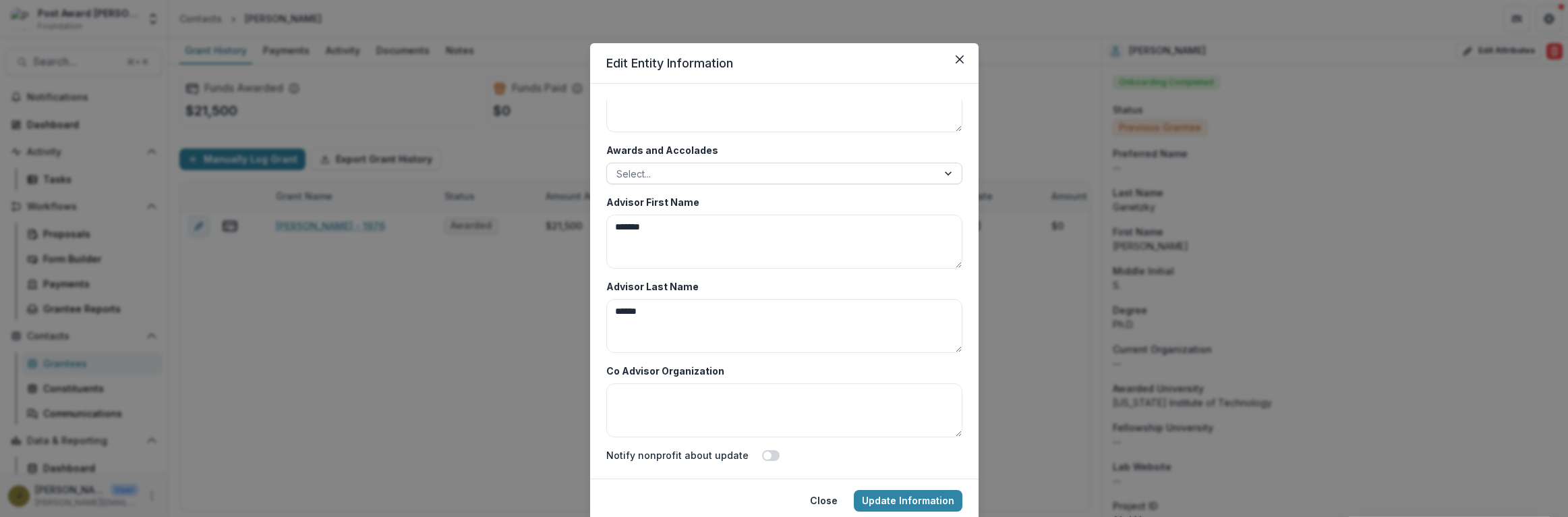
click at [644, 171] on div at bounding box center [772, 174] width 312 height 17
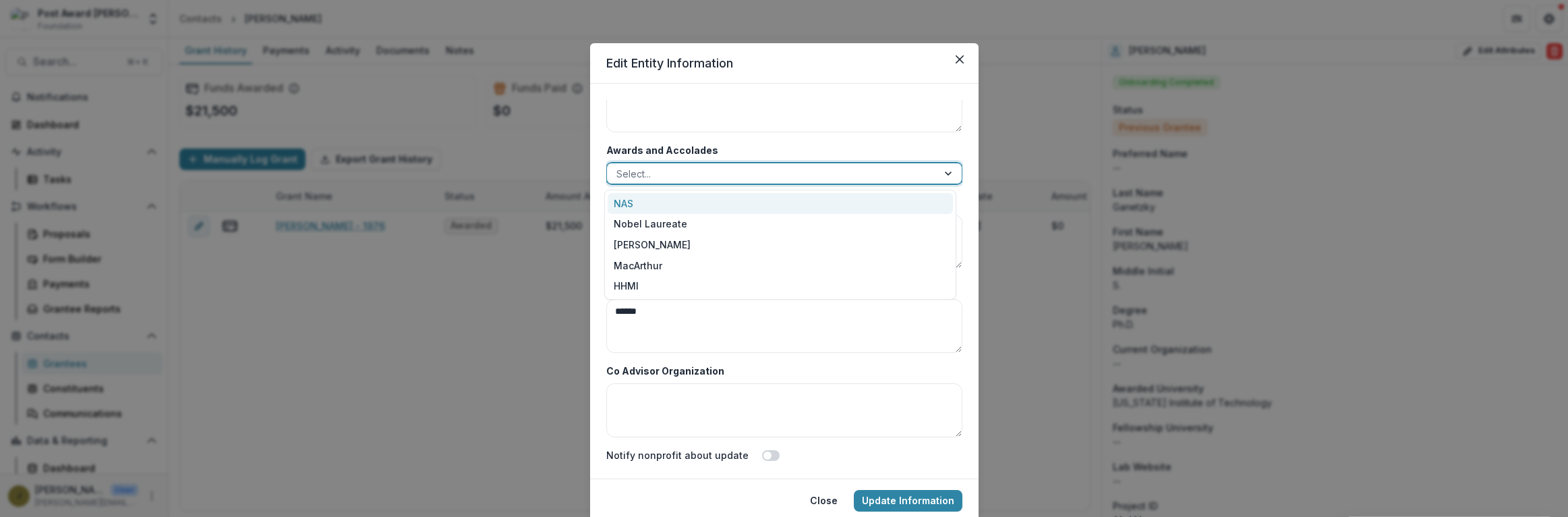
click at [624, 201] on div "NAS" at bounding box center [780, 204] width 345 height 21
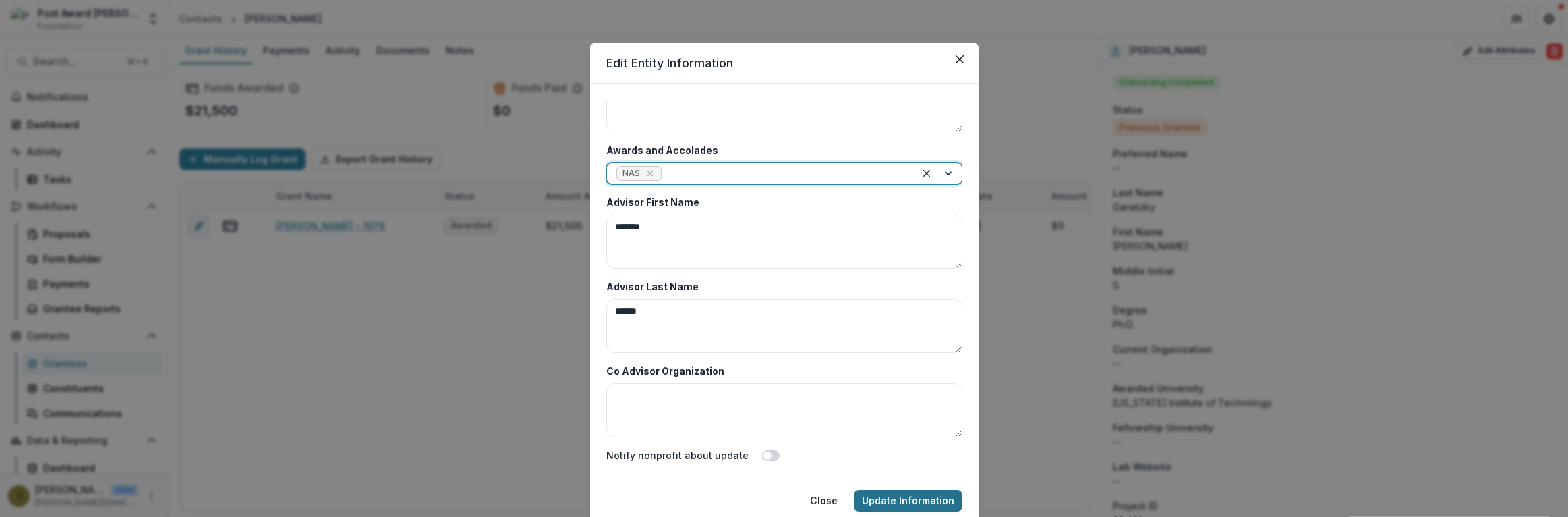
click at [932, 497] on button "Update Information" at bounding box center [908, 500] width 109 height 22
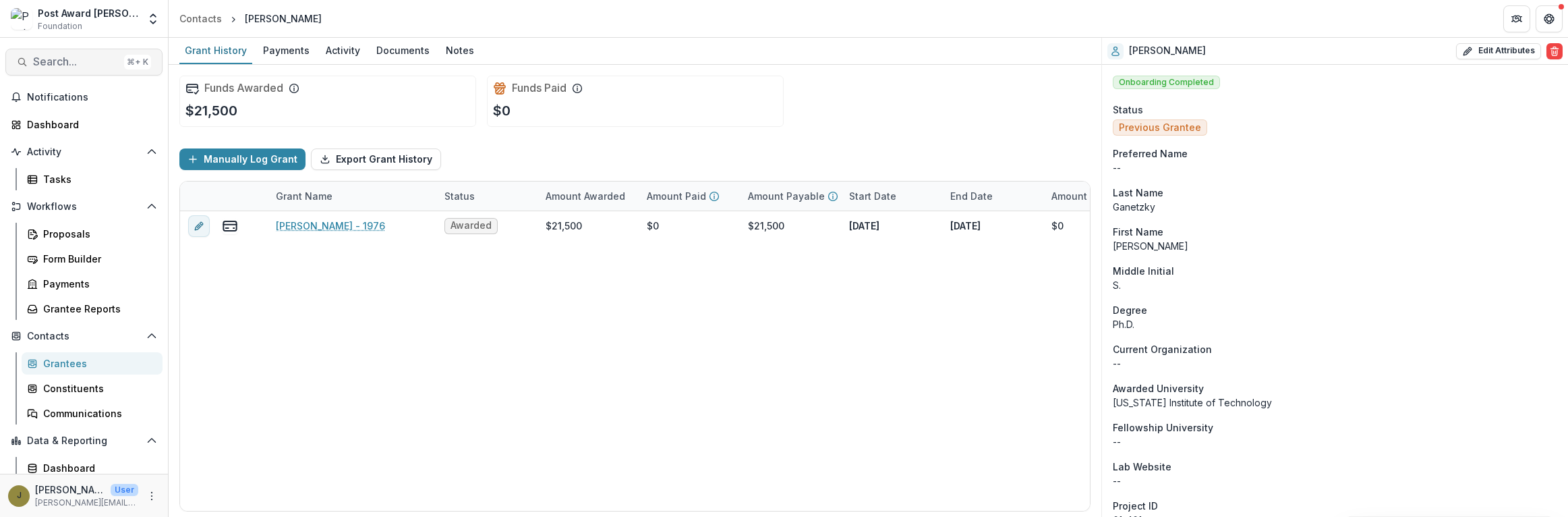
click at [59, 64] on span "Search..." at bounding box center [76, 62] width 86 height 13
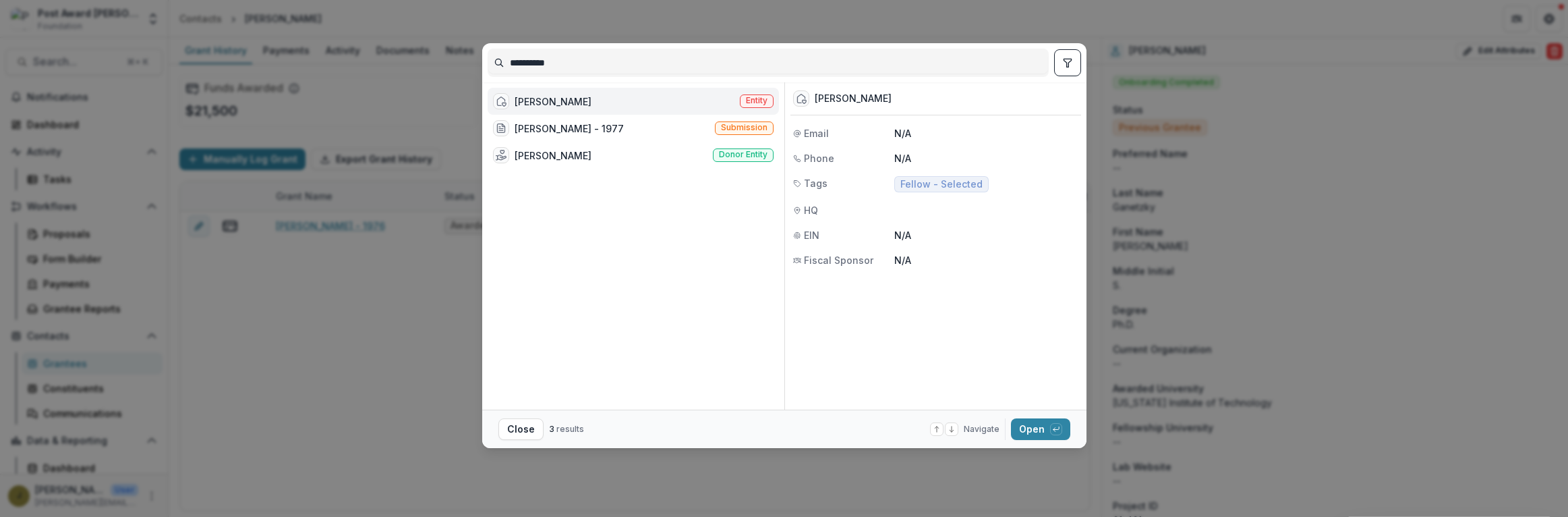
click at [508, 101] on div at bounding box center [502, 101] width 17 height 17
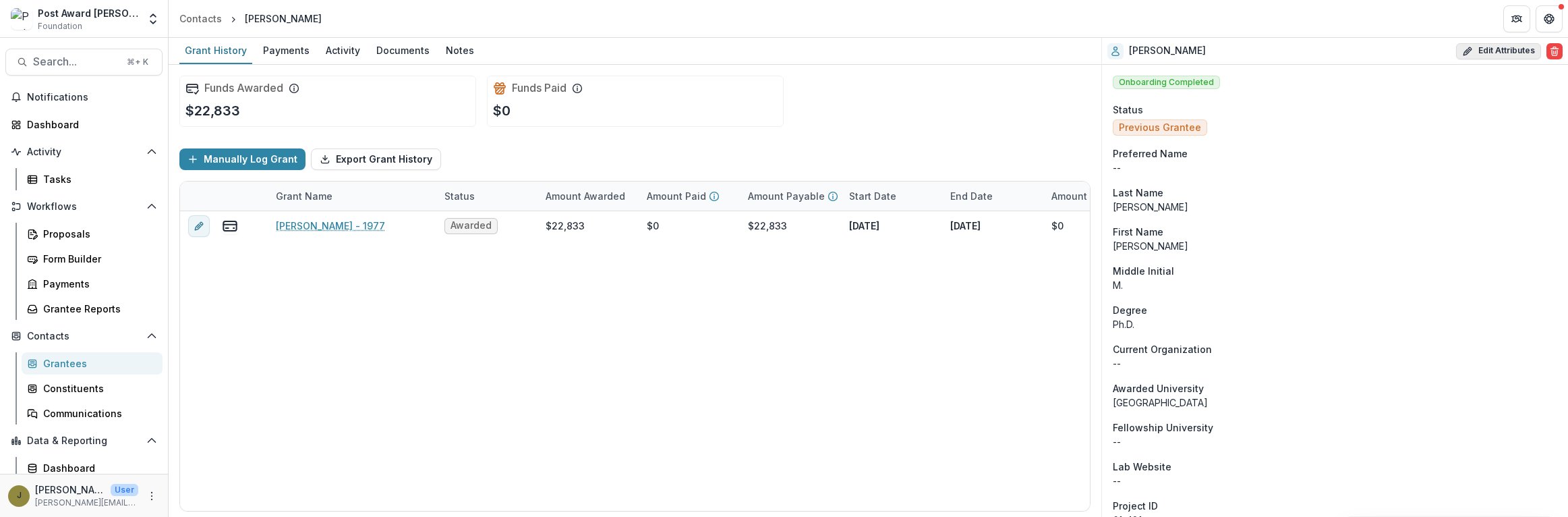
click at [1467, 50] on icon "button" at bounding box center [1467, 52] width 6 height 6
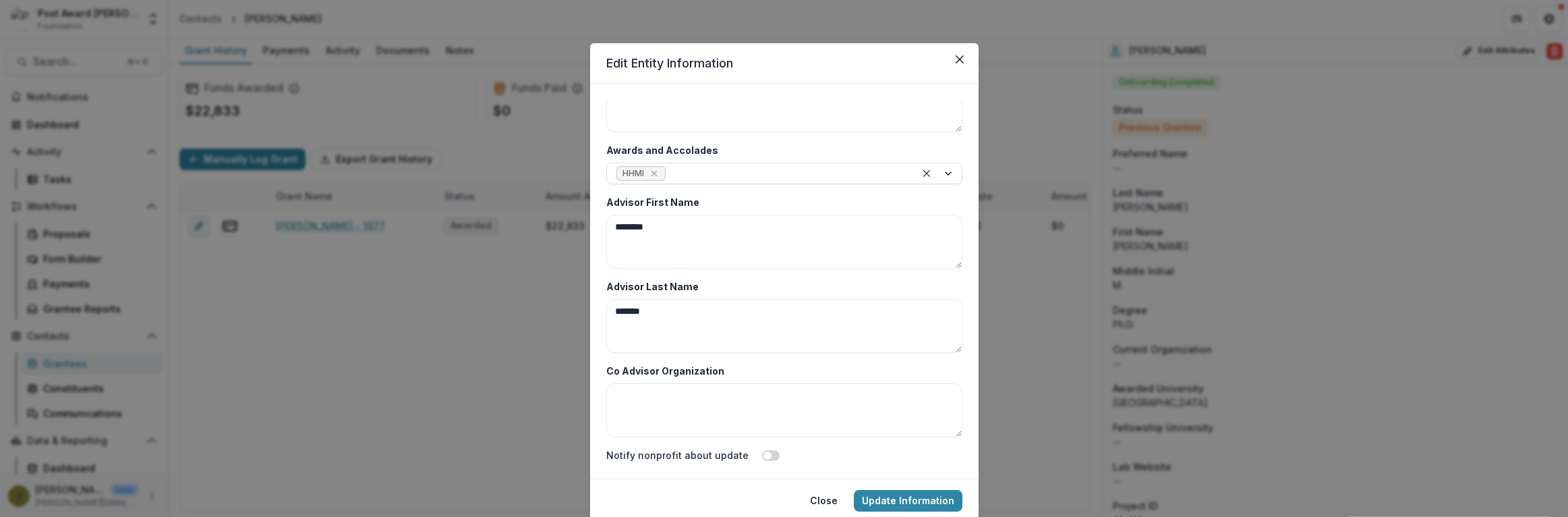
scroll to position [49, 0]
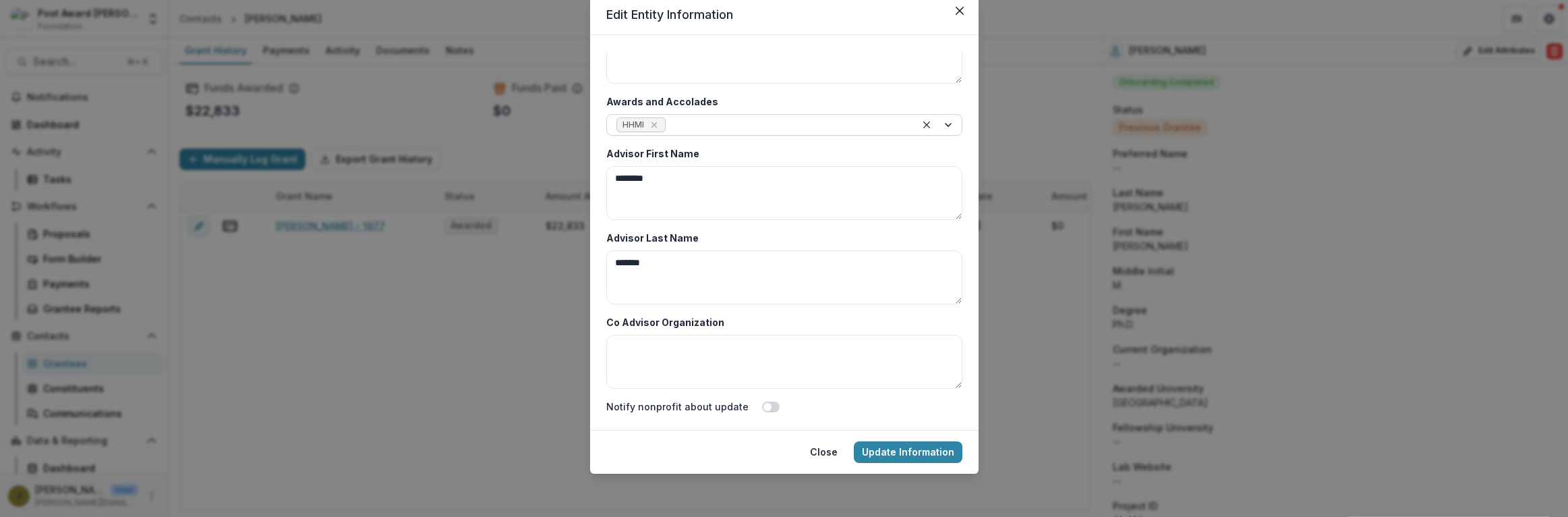
click at [698, 125] on div at bounding box center [787, 125] width 237 height 17
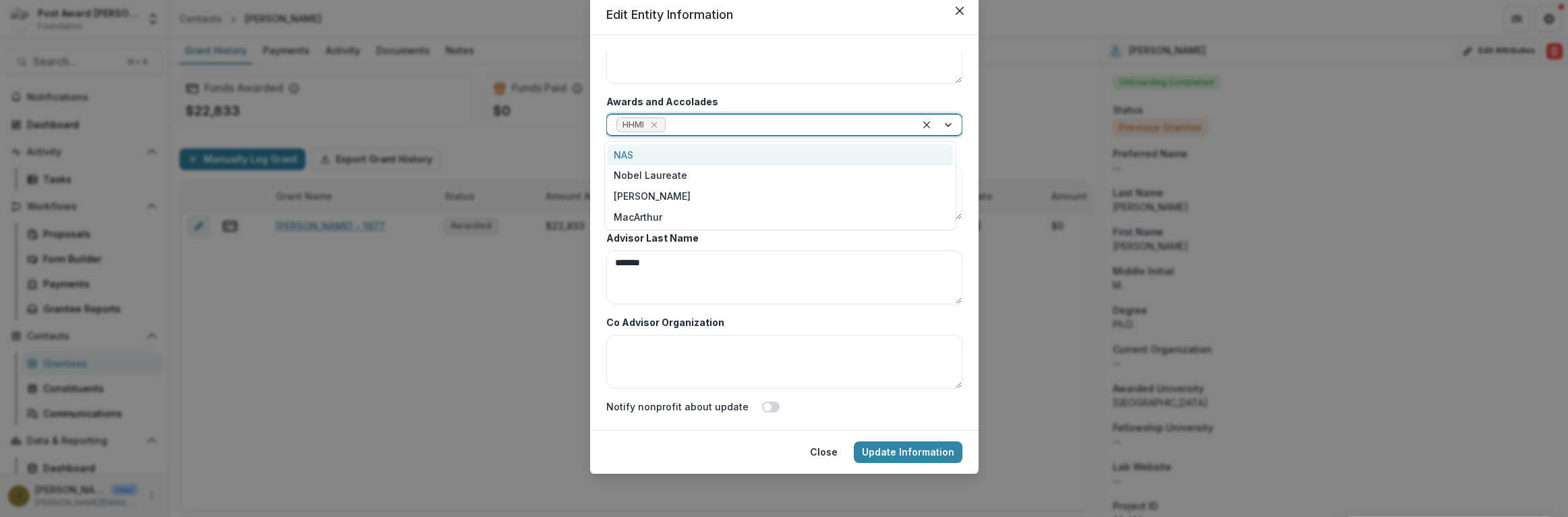
click at [639, 156] on div "NAS" at bounding box center [780, 155] width 345 height 21
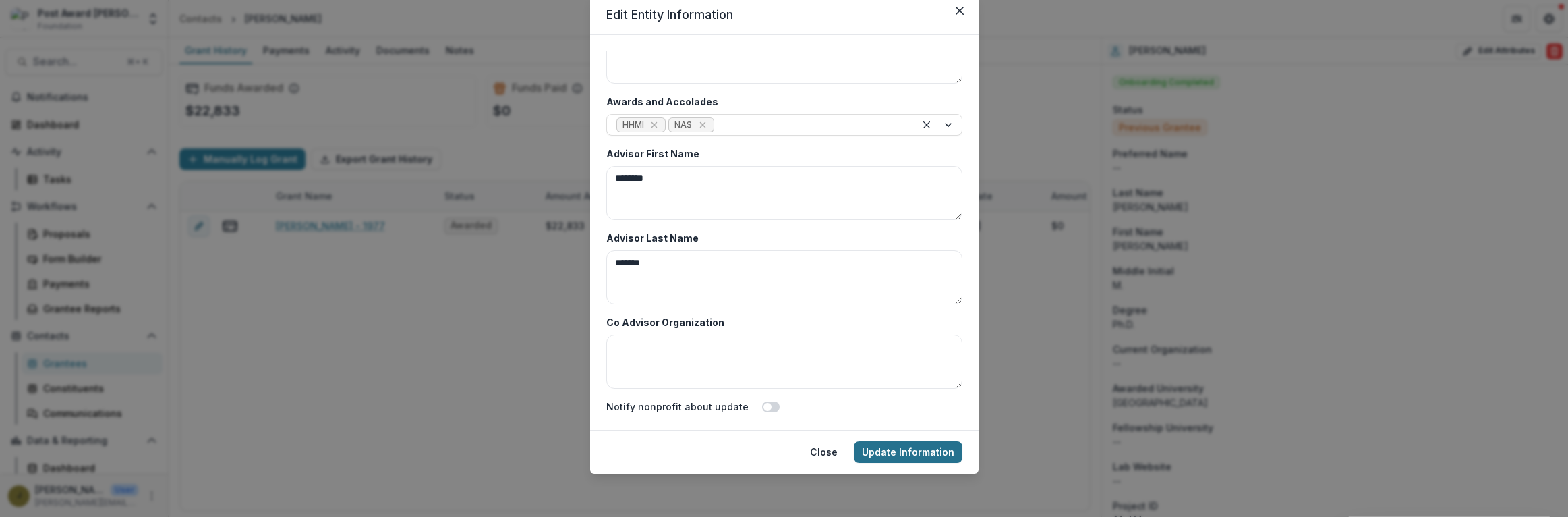
click at [895, 447] on button "Update Information" at bounding box center [908, 452] width 109 height 22
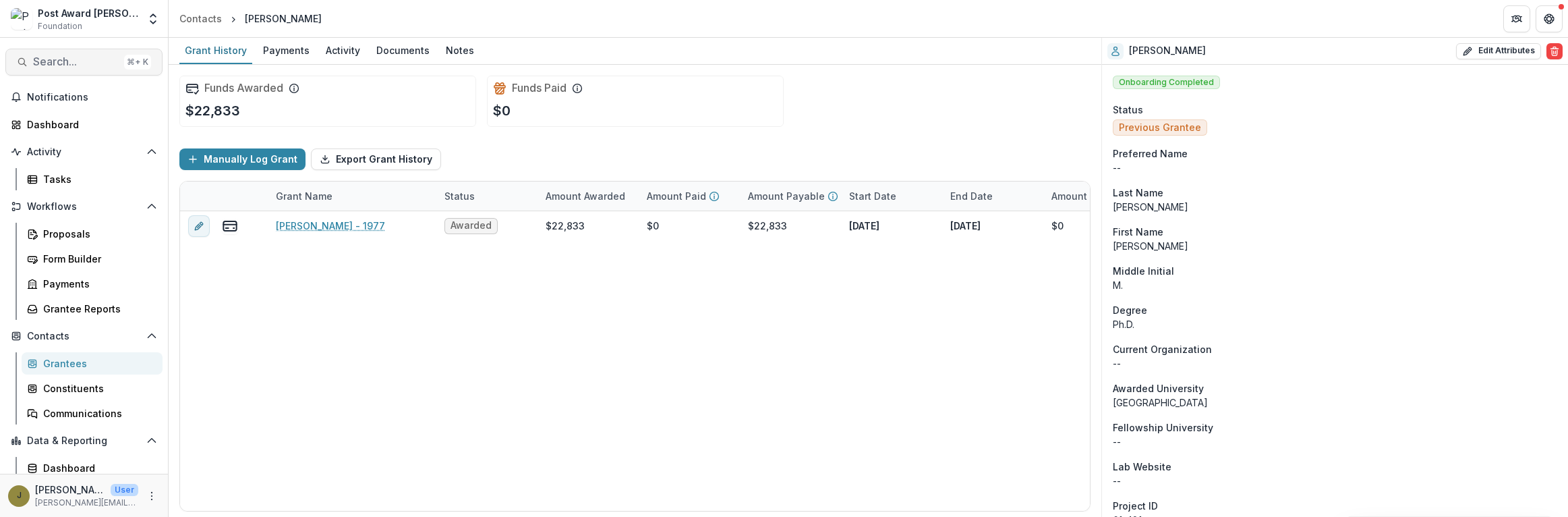
click at [73, 66] on span "Search..." at bounding box center [76, 62] width 86 height 13
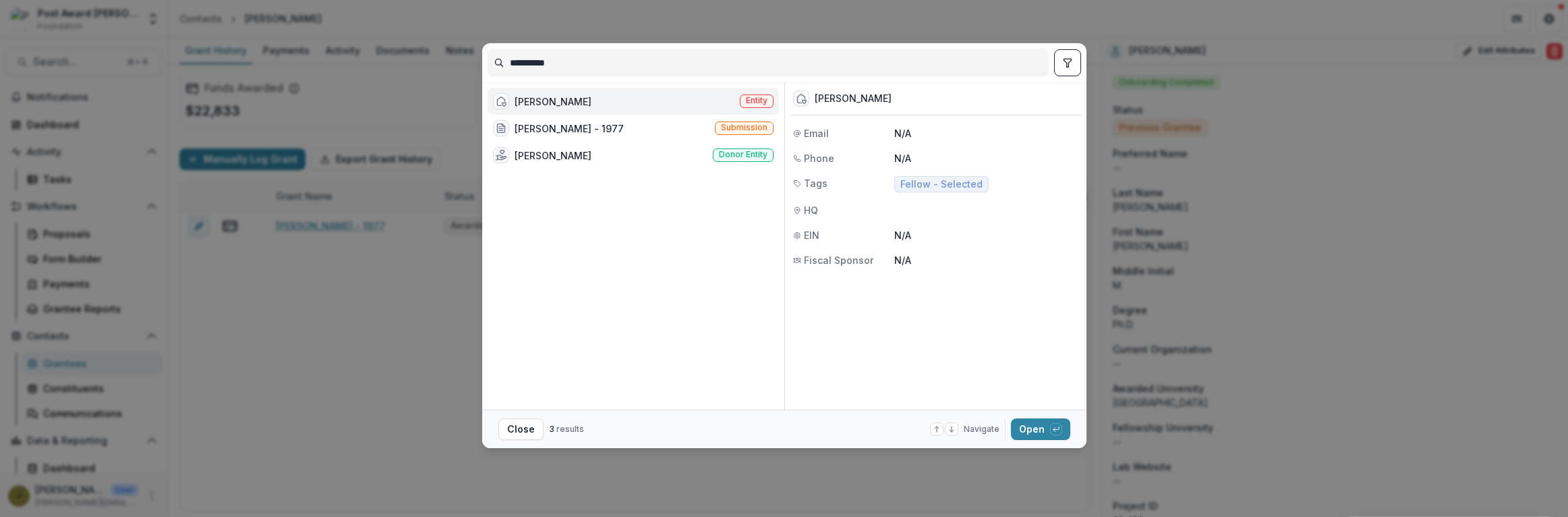
click at [582, 99] on div "[PERSON_NAME]" at bounding box center [553, 101] width 77 height 14
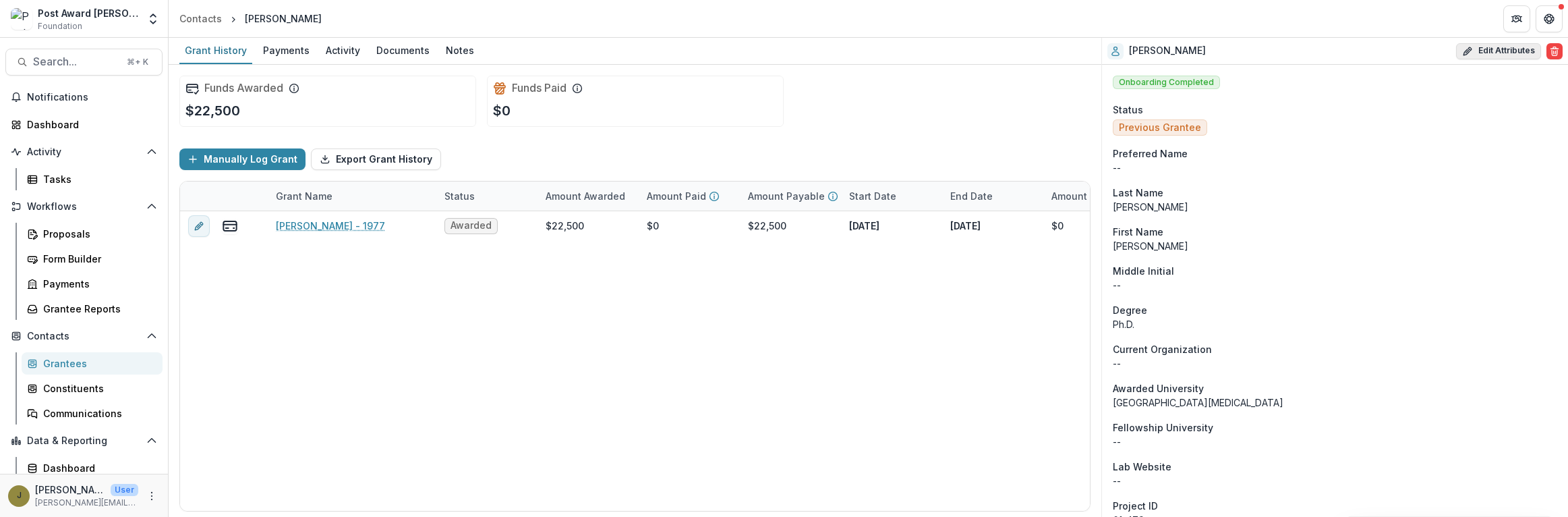
click at [1470, 52] on button "Edit Attributes" at bounding box center [1498, 51] width 85 height 17
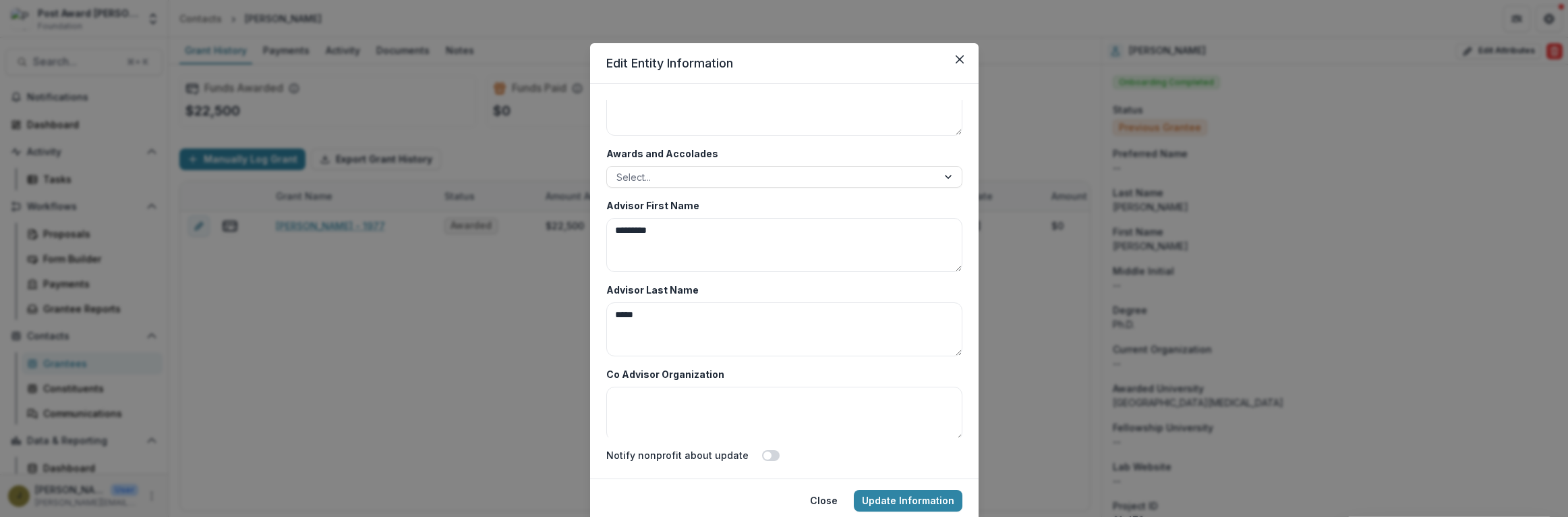
scroll to position [6565, 0]
click at [674, 177] on div at bounding box center [772, 174] width 312 height 17
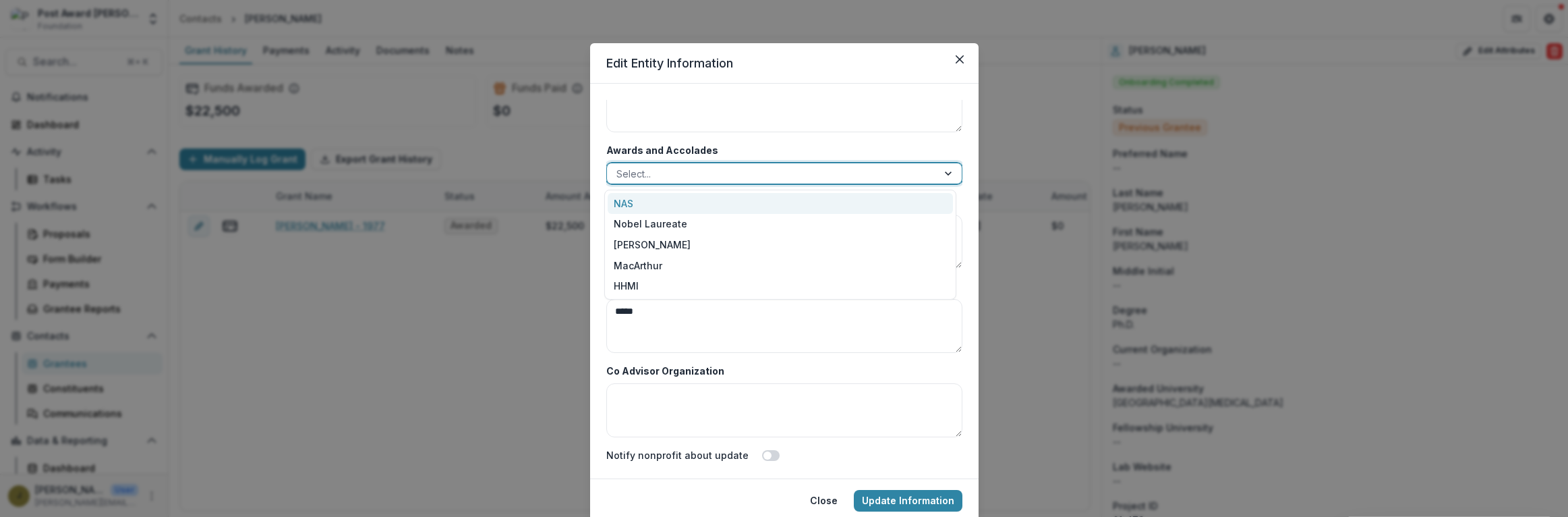
click at [646, 198] on div "NAS" at bounding box center [780, 204] width 345 height 21
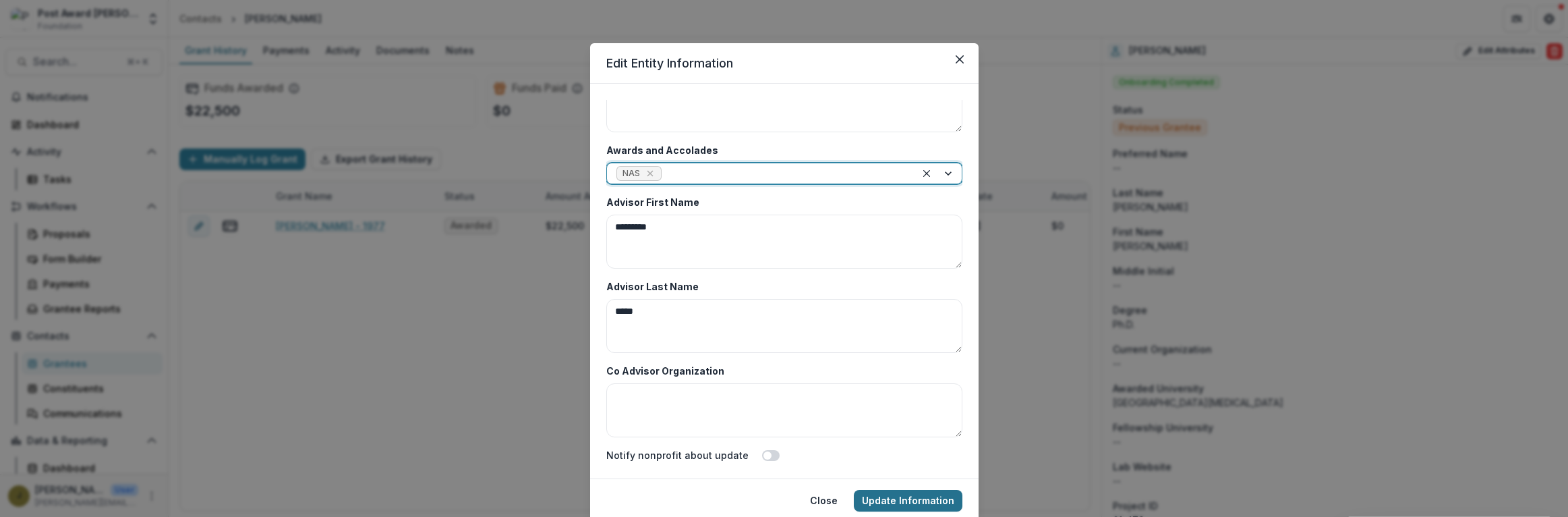
click at [871, 499] on button "Update Information" at bounding box center [908, 500] width 109 height 22
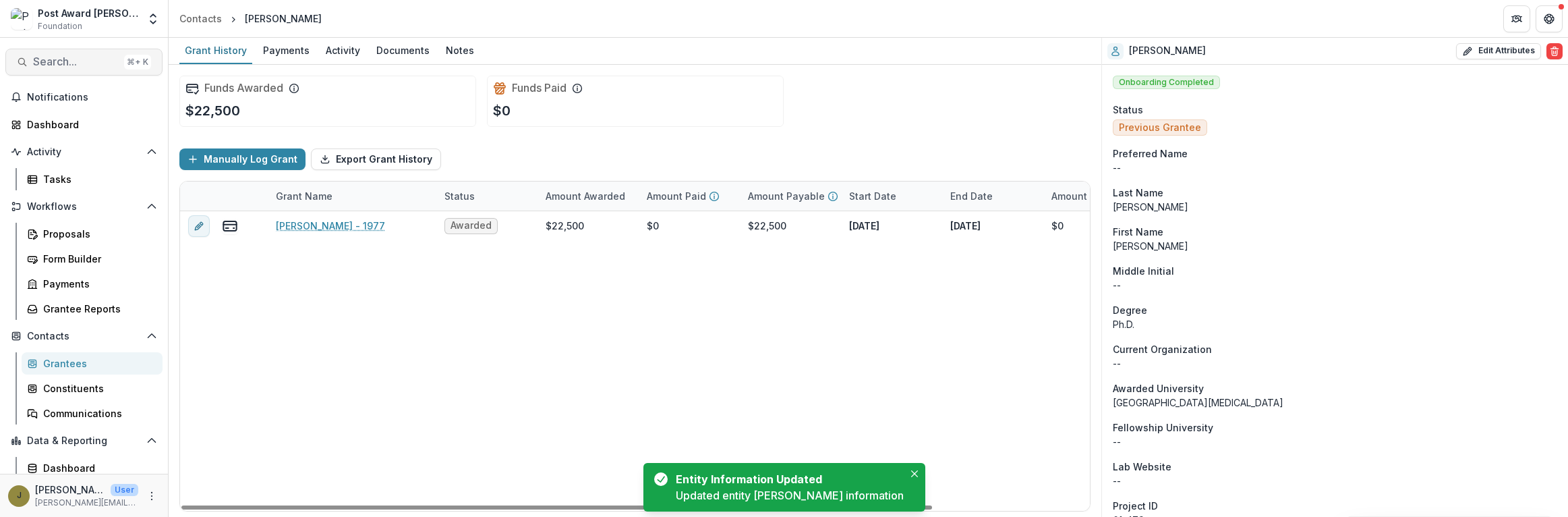
click at [71, 64] on span "Search..." at bounding box center [76, 62] width 86 height 13
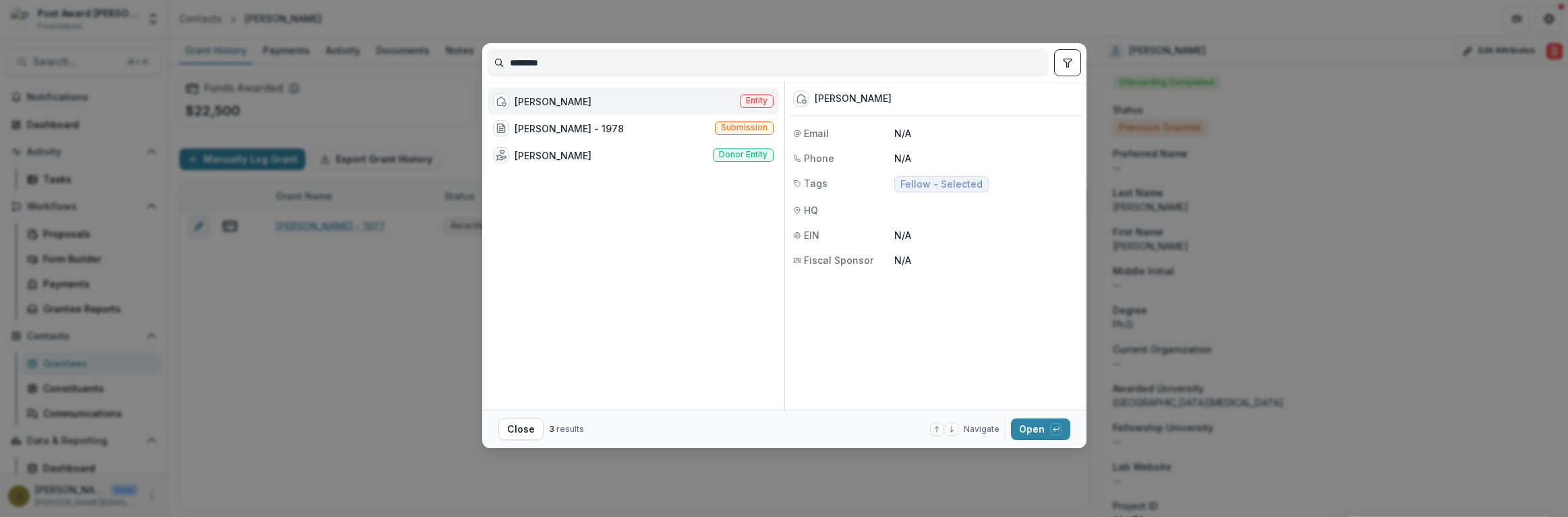
click at [574, 103] on div "[PERSON_NAME]" at bounding box center [553, 101] width 77 height 14
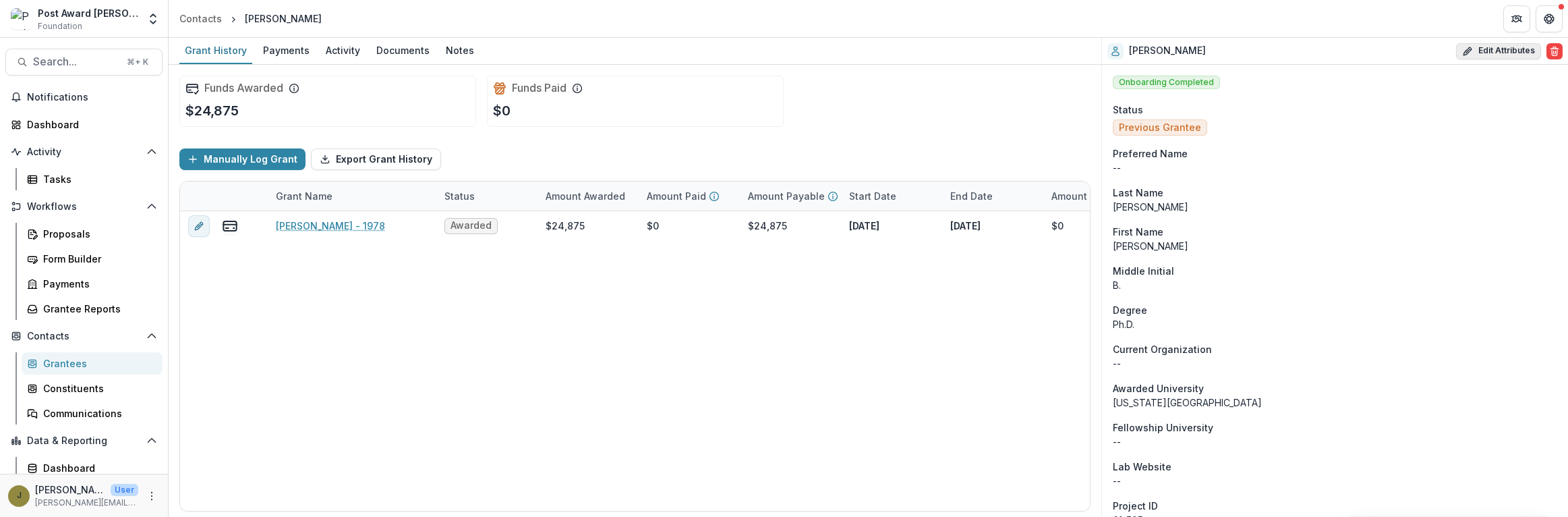
click at [1494, 43] on button "Edit Attributes" at bounding box center [1498, 51] width 85 height 17
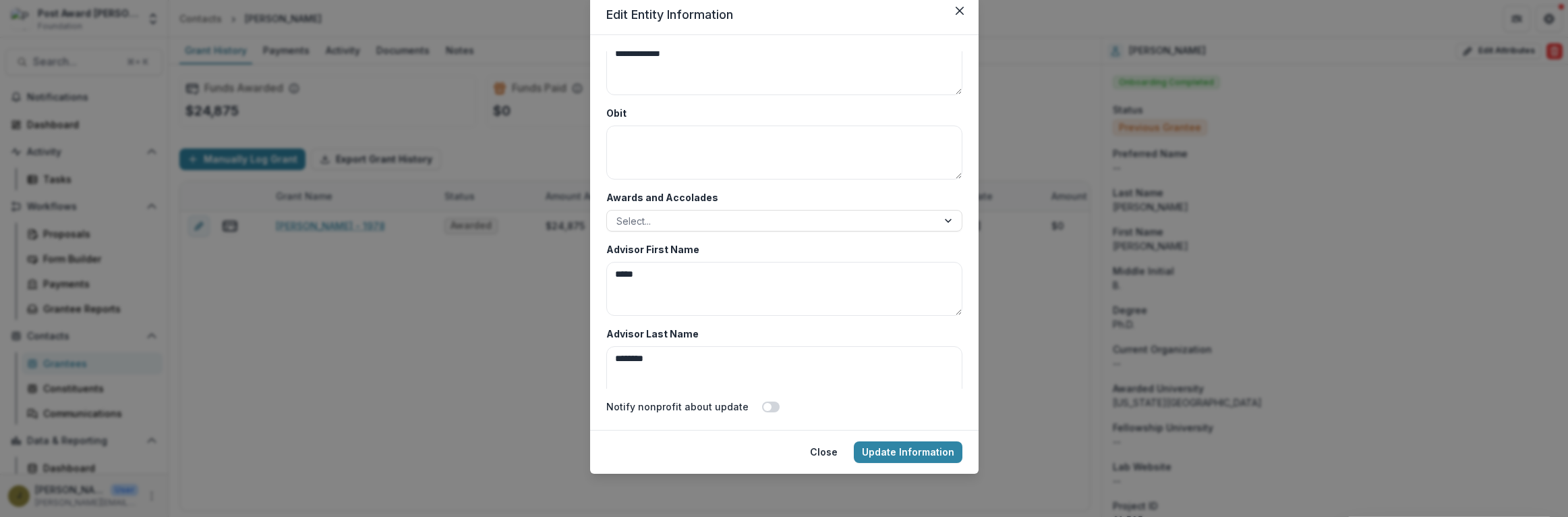
scroll to position [6565, 0]
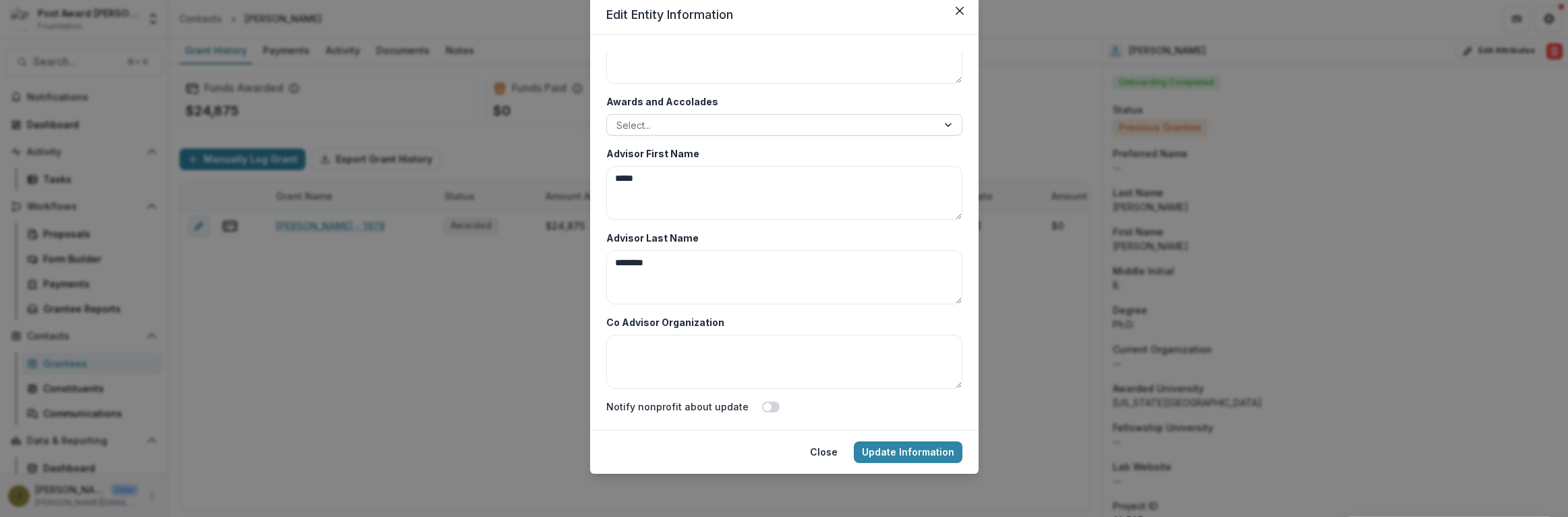
click at [662, 122] on div at bounding box center [772, 125] width 312 height 17
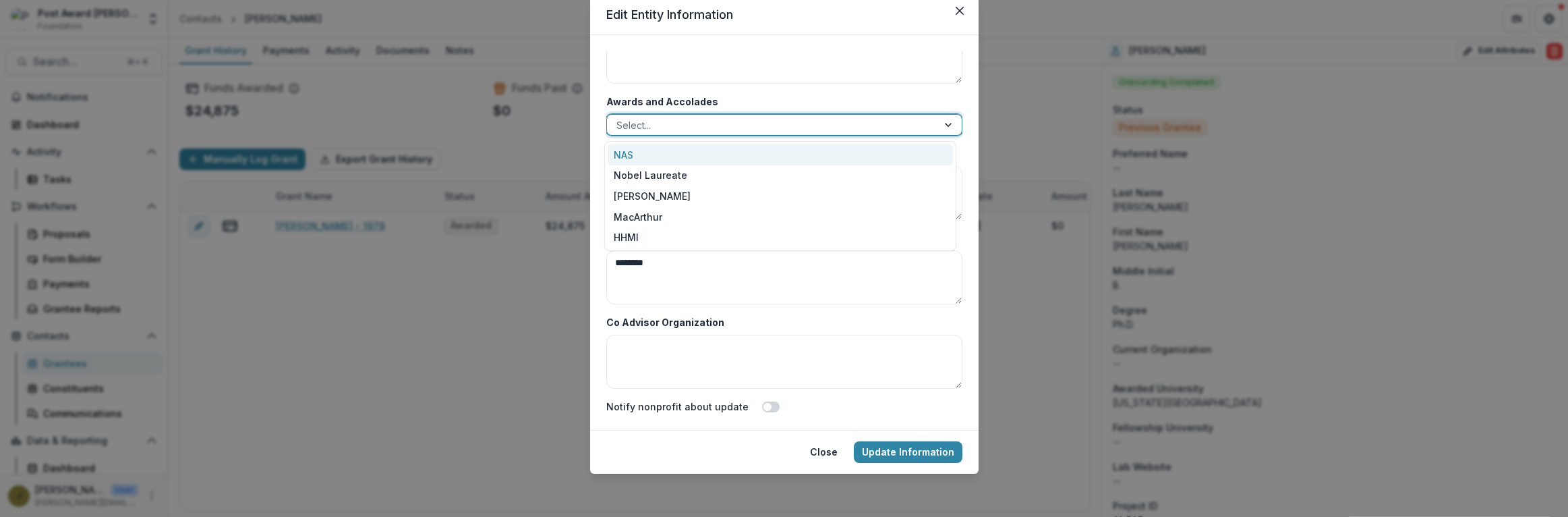
click at [632, 156] on div "NAS" at bounding box center [780, 155] width 345 height 21
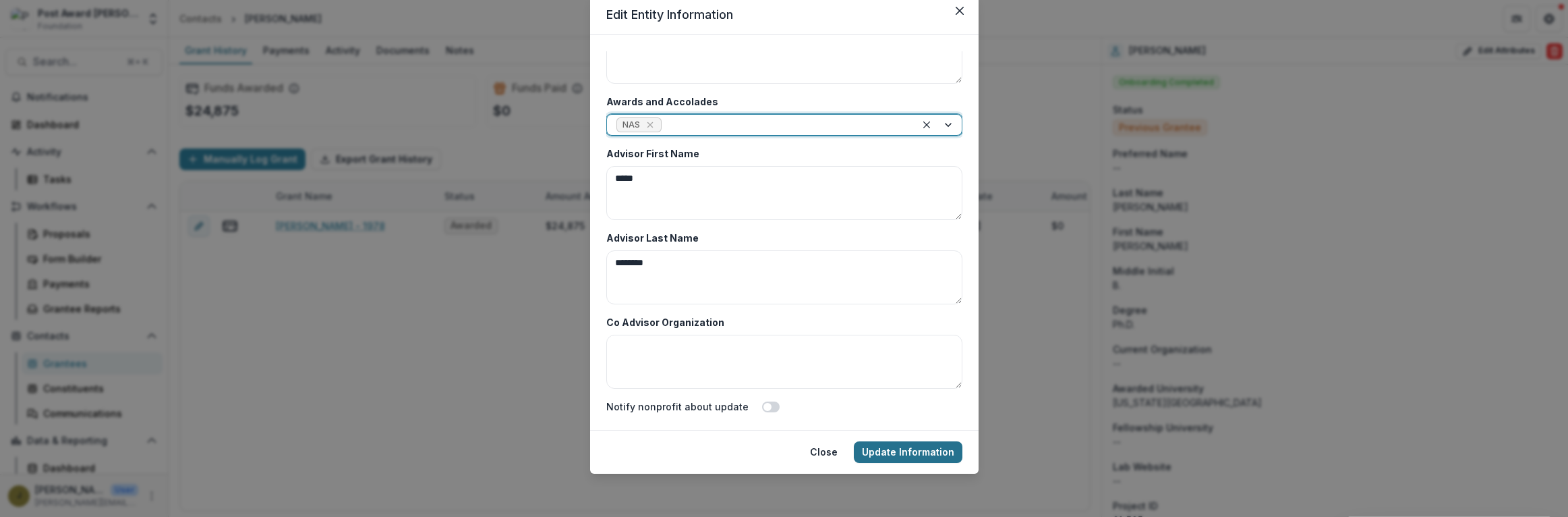
click at [918, 452] on button "Update Information" at bounding box center [908, 452] width 109 height 22
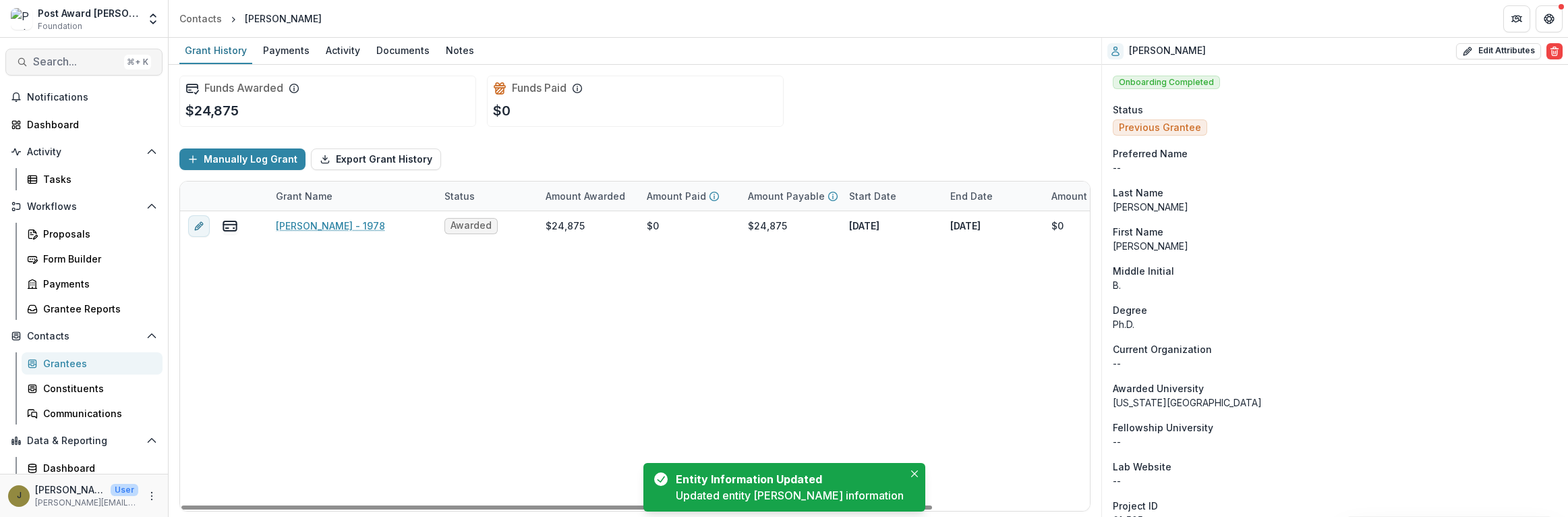
click at [81, 59] on span "Search..." at bounding box center [76, 62] width 86 height 13
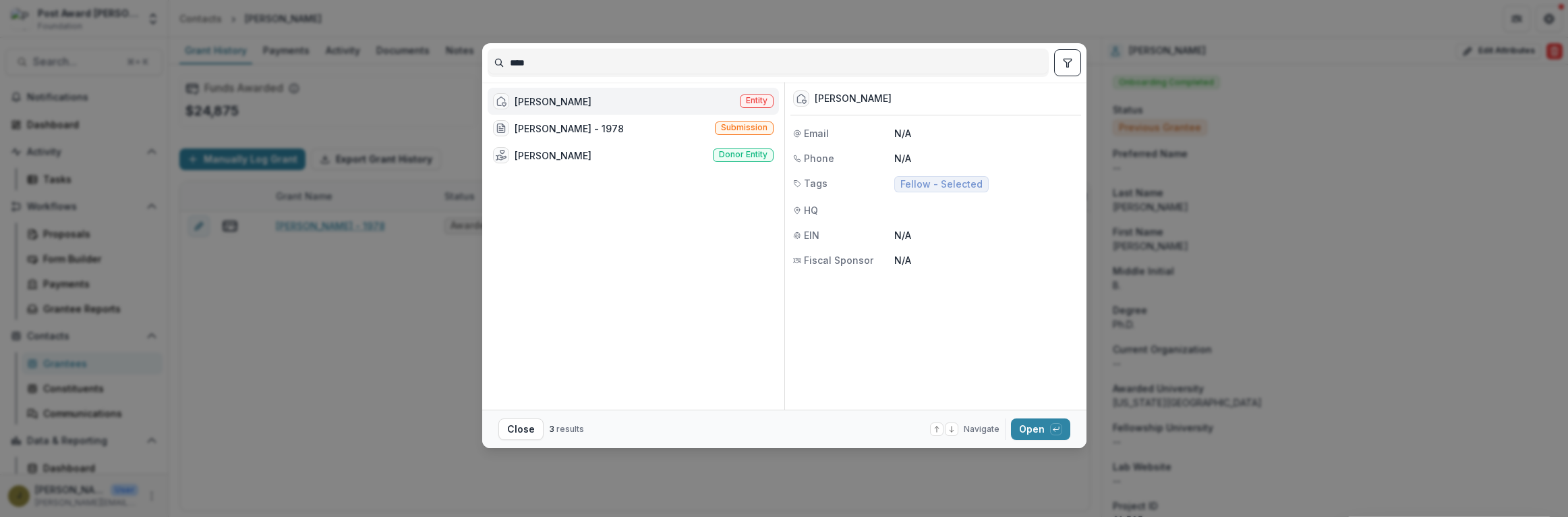
click at [562, 100] on div "[PERSON_NAME]" at bounding box center [553, 101] width 77 height 14
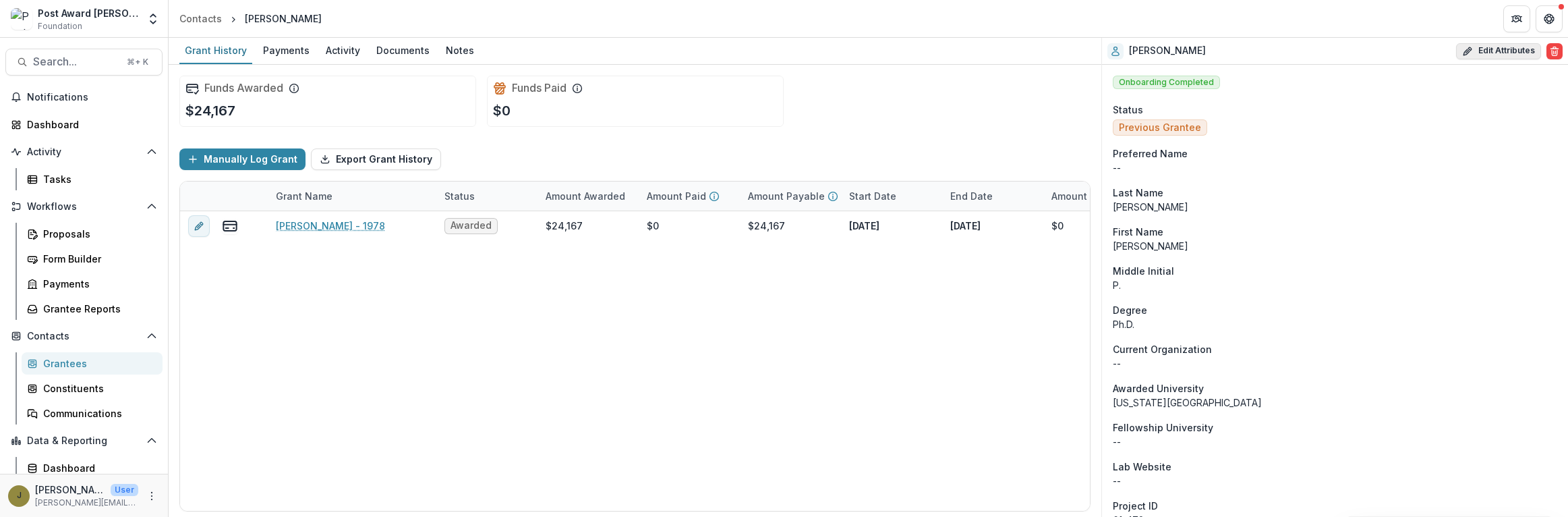
click at [1477, 50] on button "Edit Attributes" at bounding box center [1498, 51] width 85 height 17
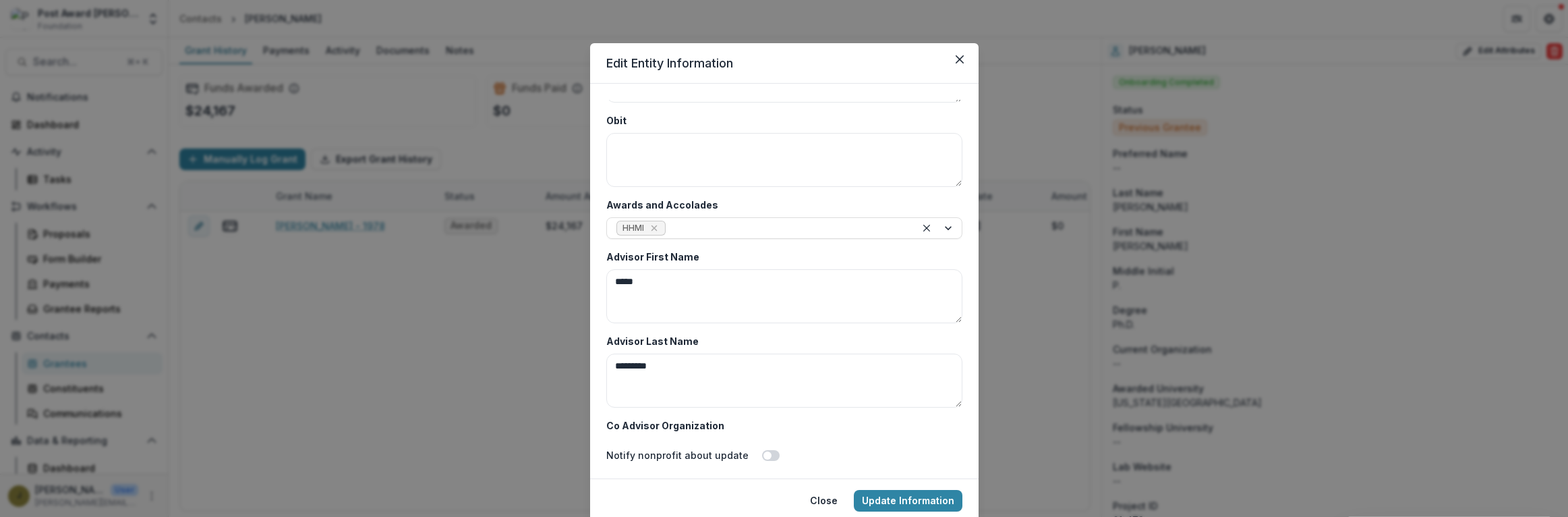
scroll to position [6565, 0]
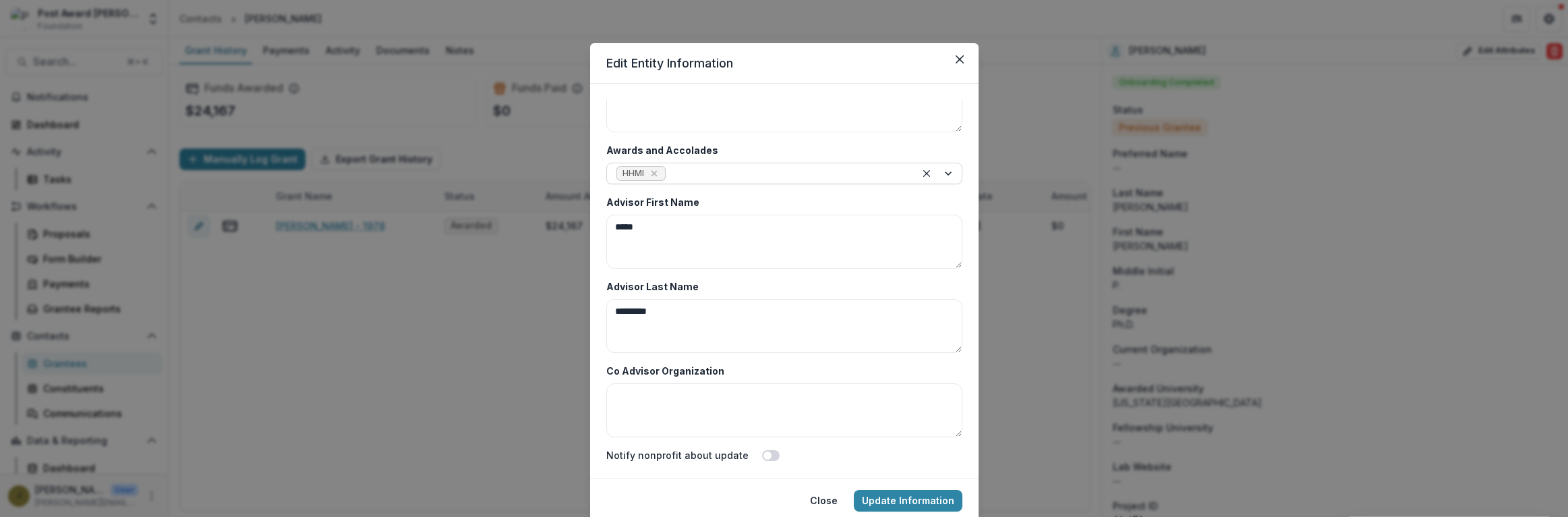
click at [696, 169] on div at bounding box center [787, 174] width 237 height 17
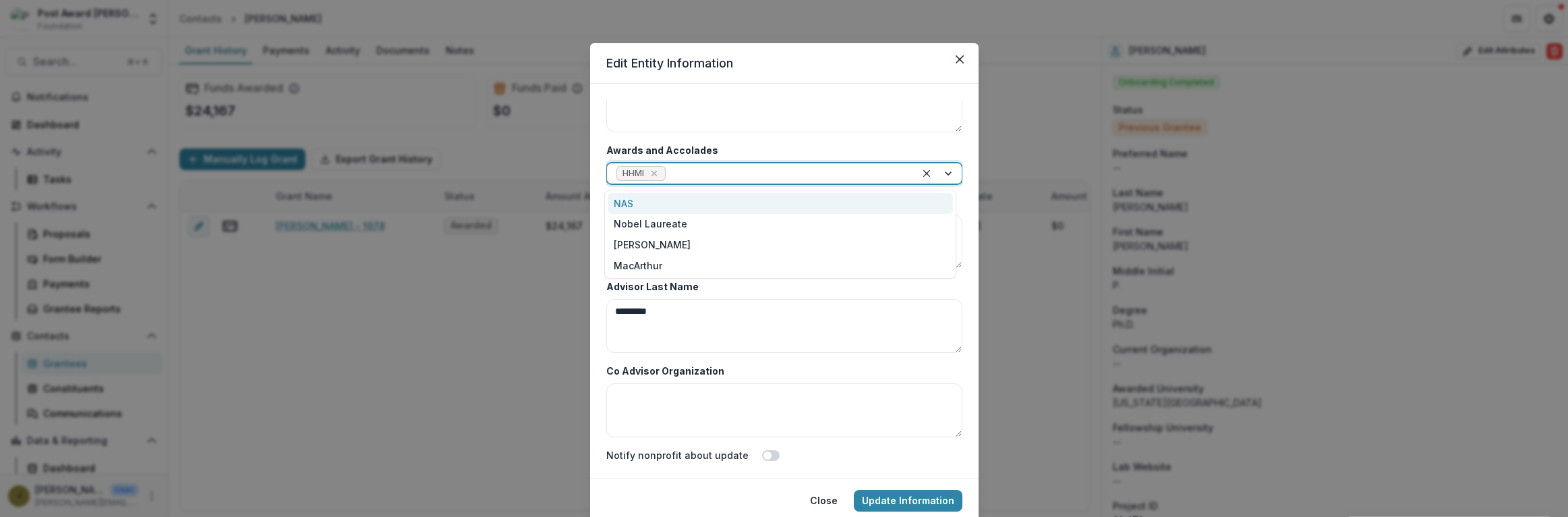
click at [640, 199] on div "NAS" at bounding box center [780, 204] width 345 height 21
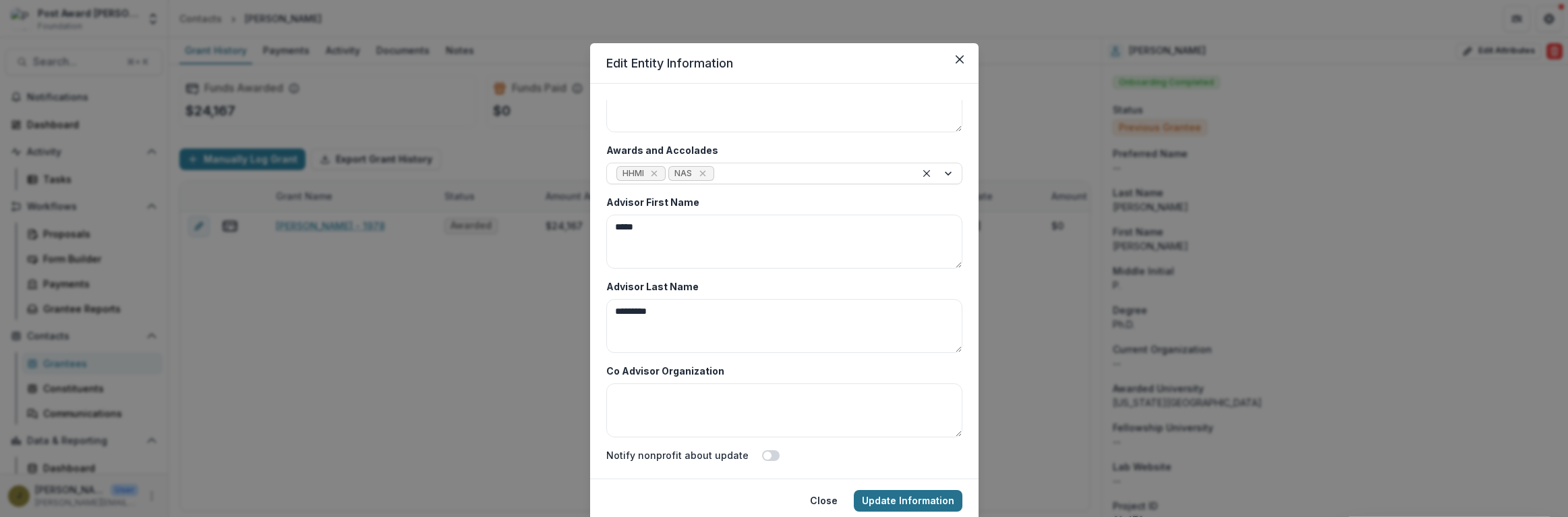
click at [886, 497] on button "Update Information" at bounding box center [908, 500] width 109 height 22
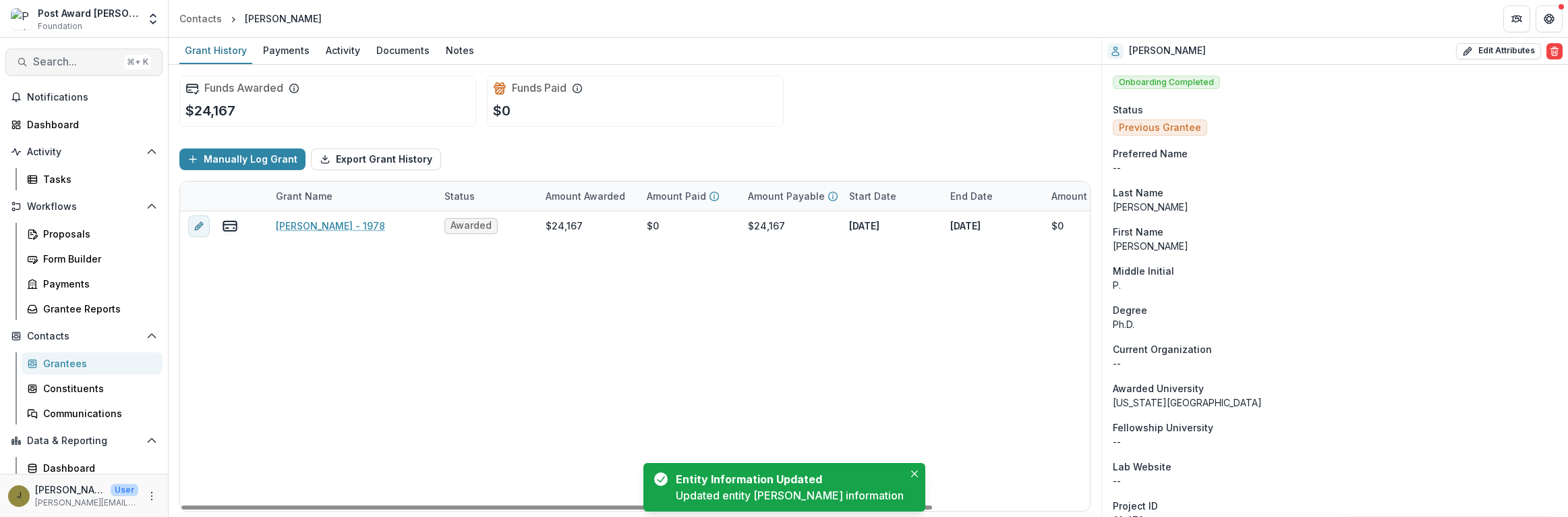
click at [70, 52] on button "Search... ⌘ + K" at bounding box center [83, 62] width 157 height 27
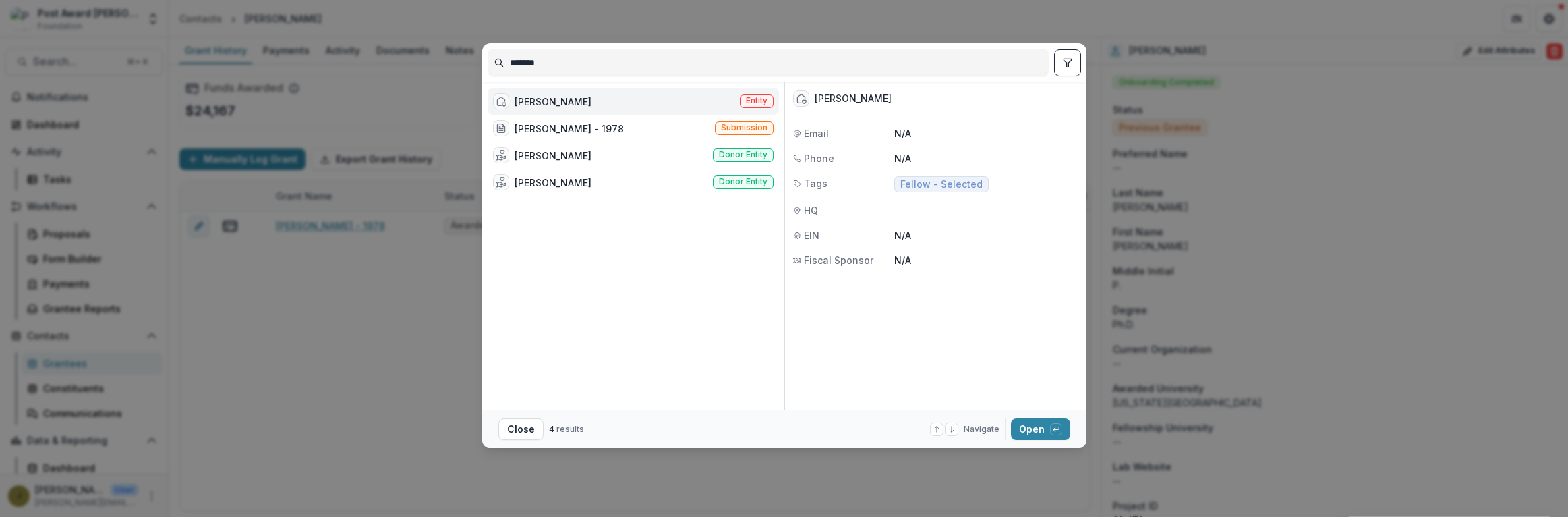
click at [526, 106] on div "[PERSON_NAME]" at bounding box center [553, 101] width 77 height 14
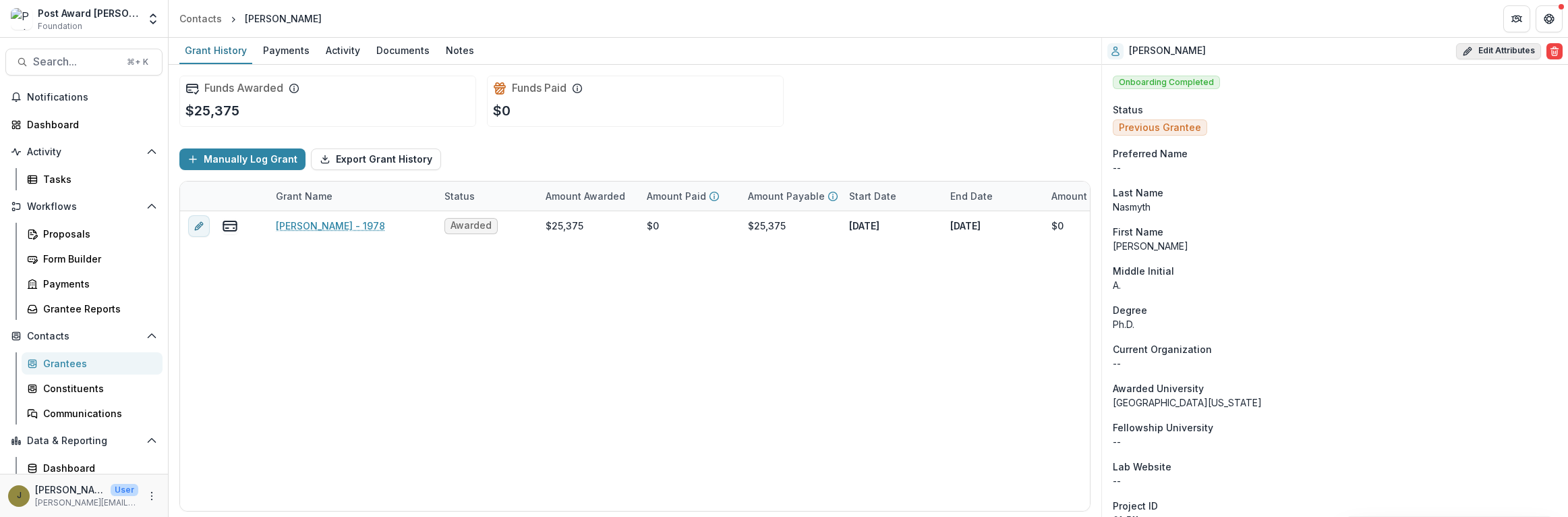
click at [1474, 50] on button "Edit Attributes" at bounding box center [1498, 51] width 85 height 17
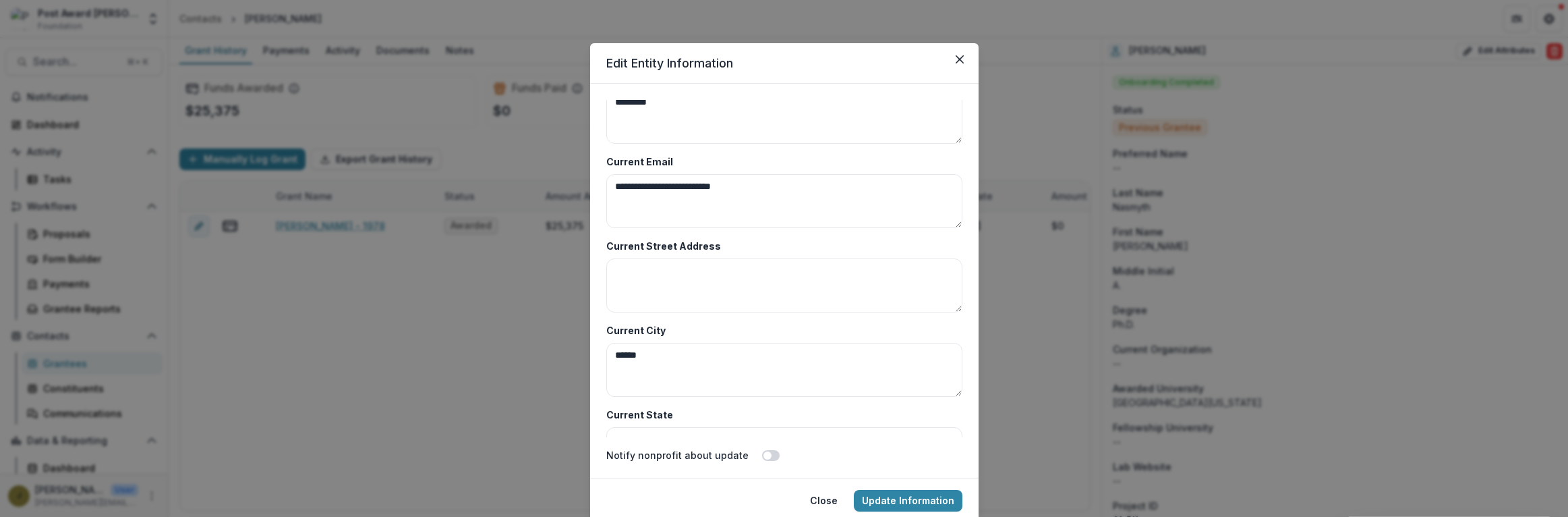
scroll to position [6565, 0]
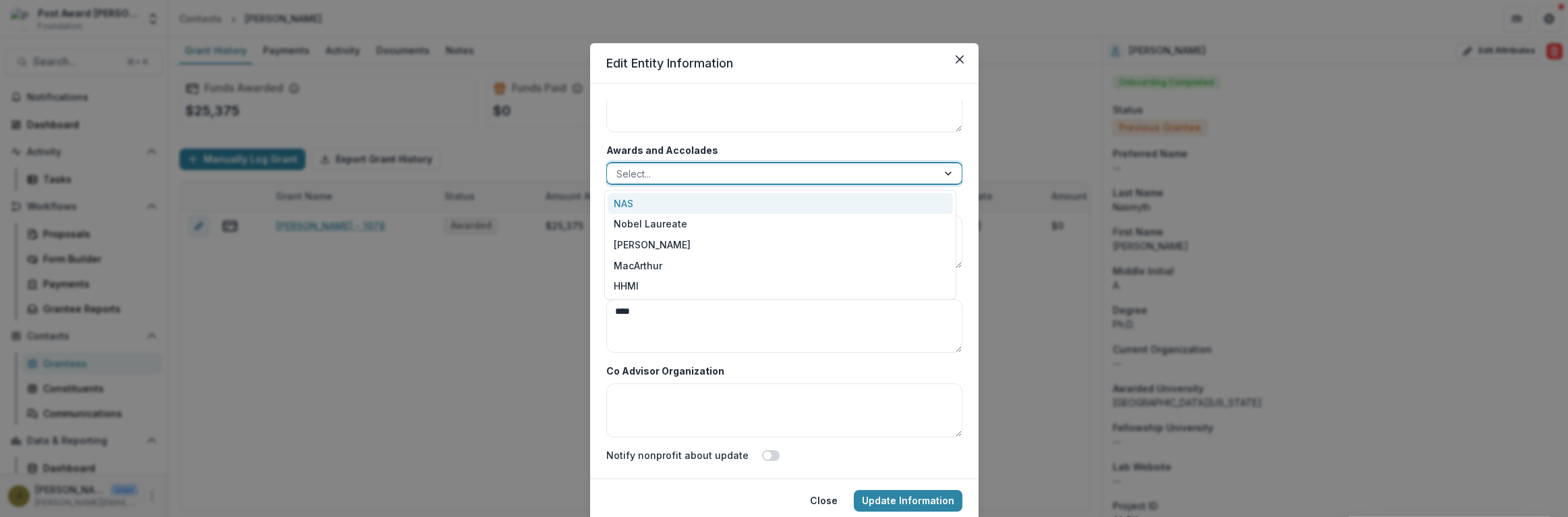
click at [661, 176] on div at bounding box center [772, 174] width 312 height 17
click at [628, 201] on div "NAS" at bounding box center [780, 204] width 345 height 21
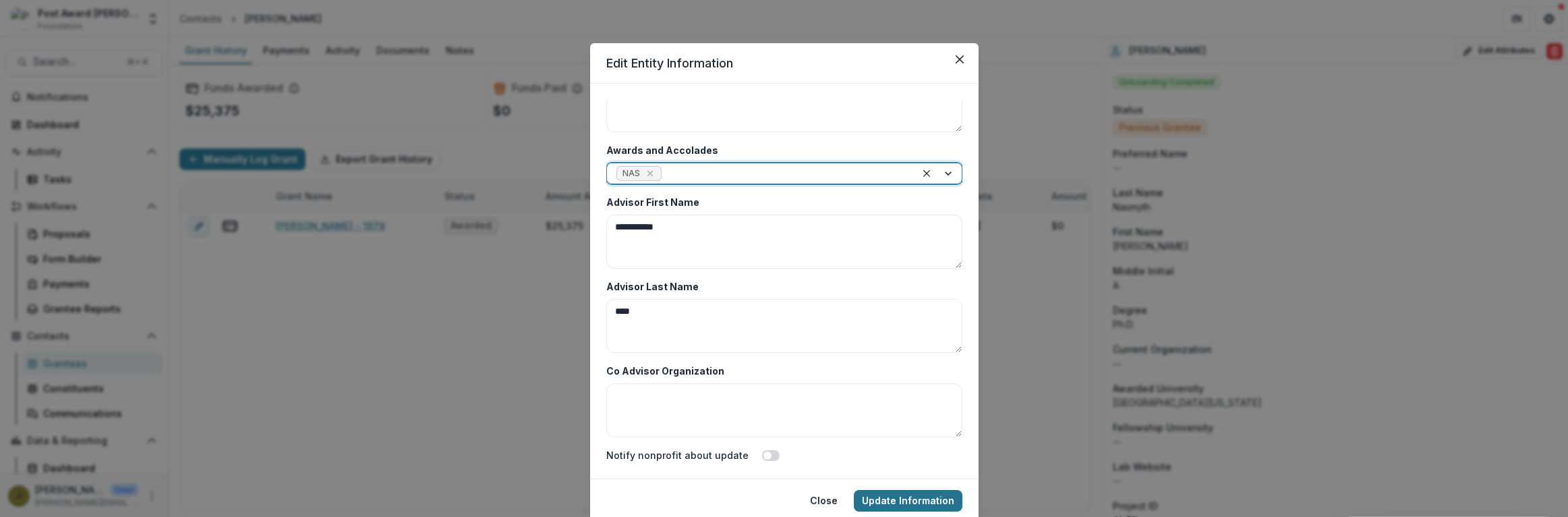
click at [874, 499] on button "Update Information" at bounding box center [908, 500] width 109 height 22
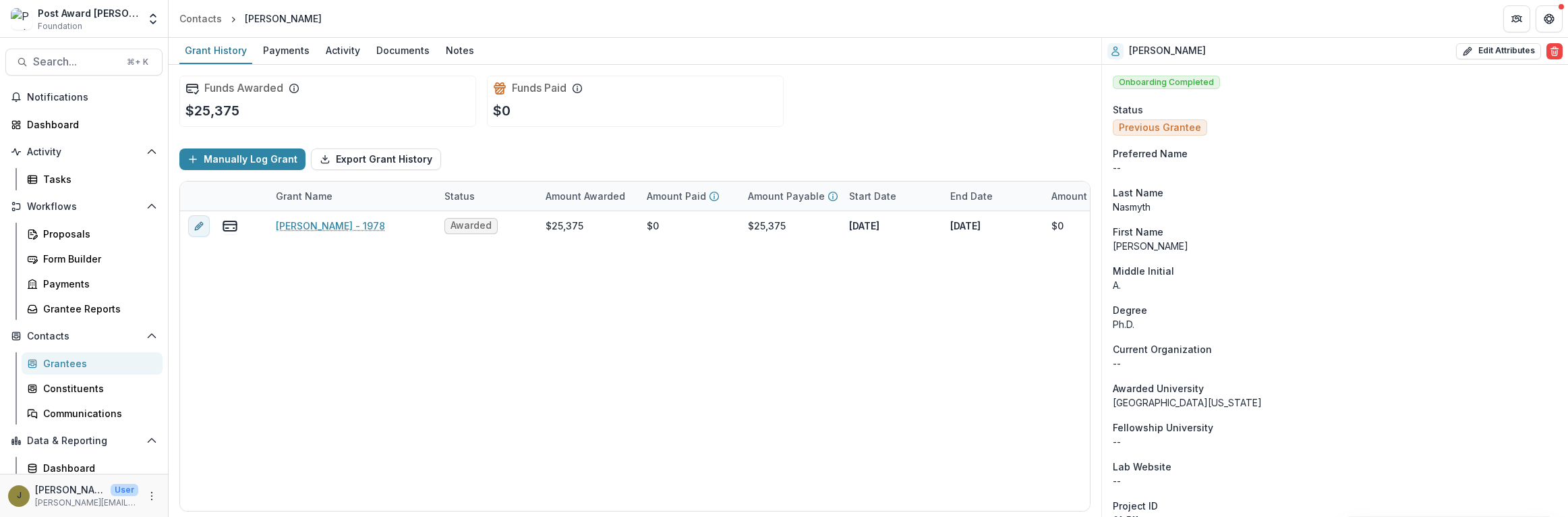
click at [54, 76] on div "Search... ⌘ + K Notifications Dashboard Activity Tasks Workflows Proposals Form…" at bounding box center [84, 277] width 169 height 479
click at [43, 63] on span "Search..." at bounding box center [76, 62] width 86 height 13
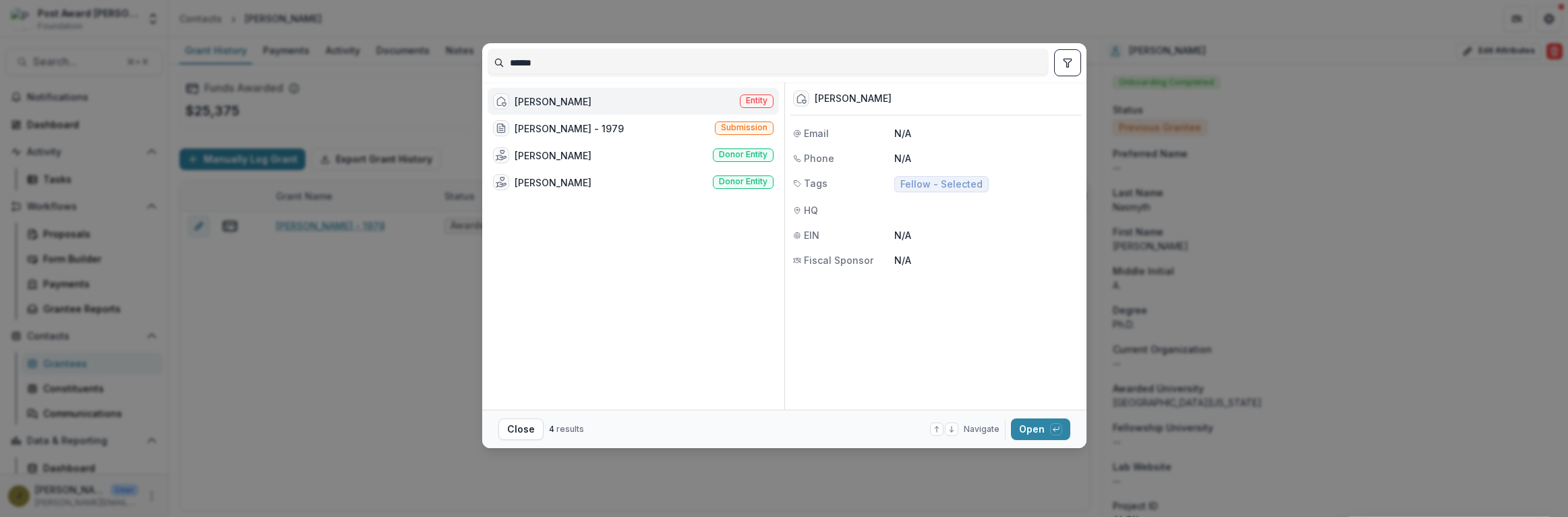
click at [632, 103] on div "[PERSON_NAME] Entity" at bounding box center [633, 101] width 291 height 27
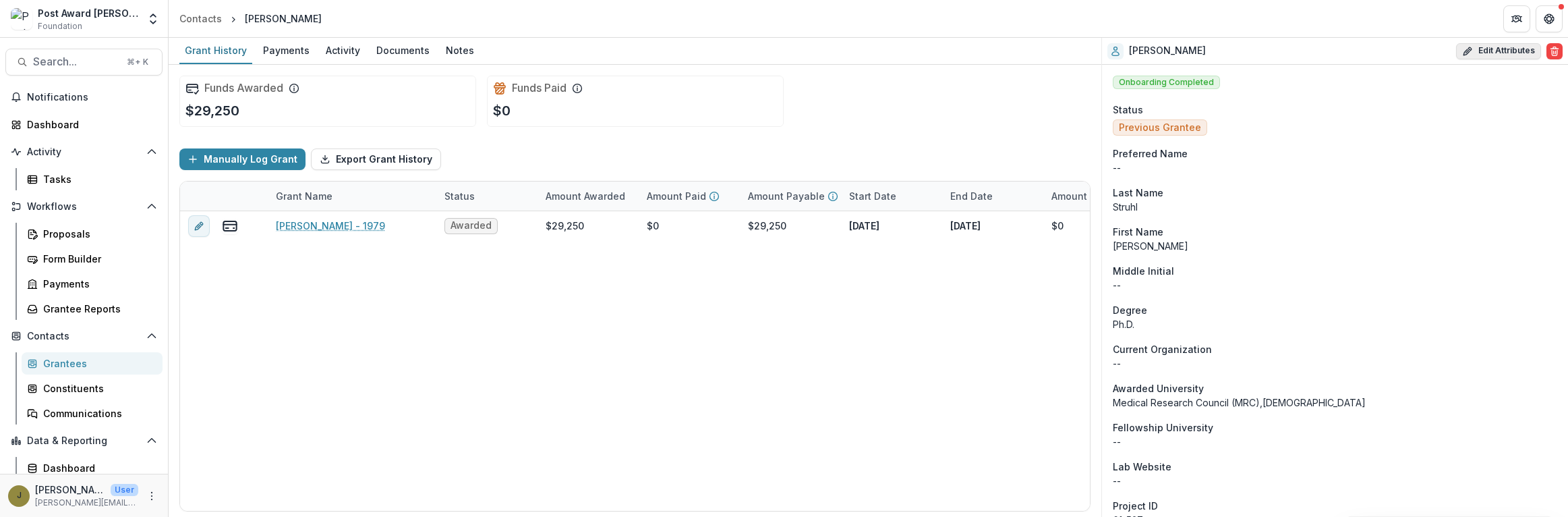
click at [1462, 50] on icon "button" at bounding box center [1467, 51] width 11 height 11
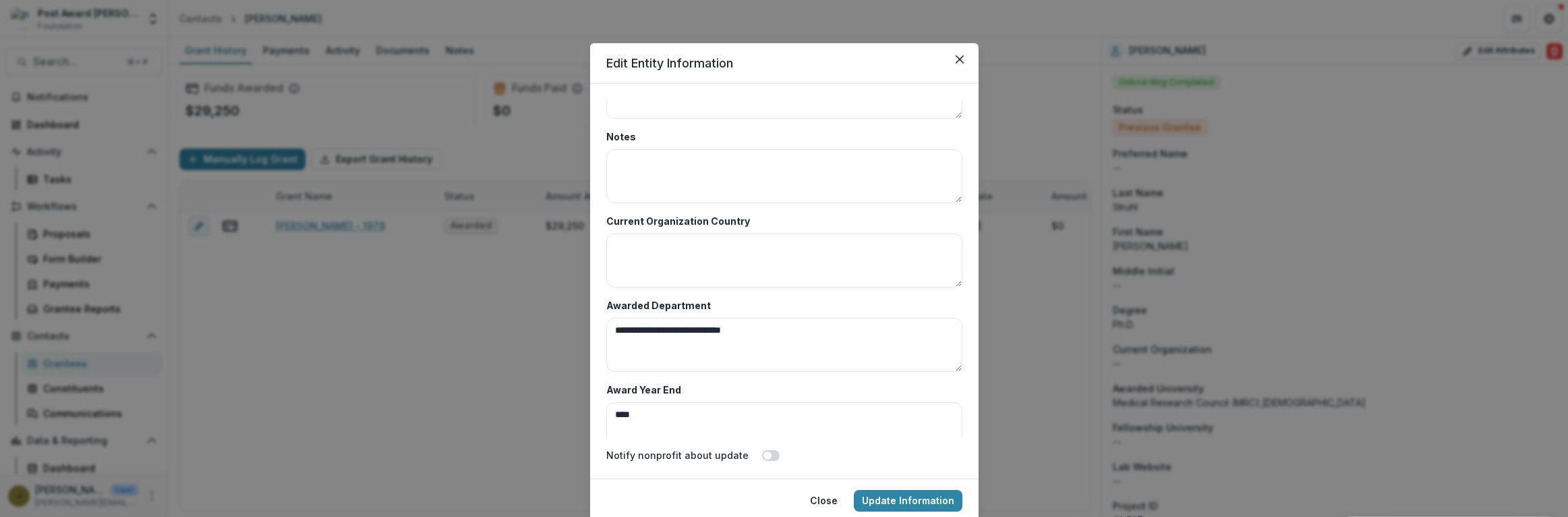
scroll to position [6565, 0]
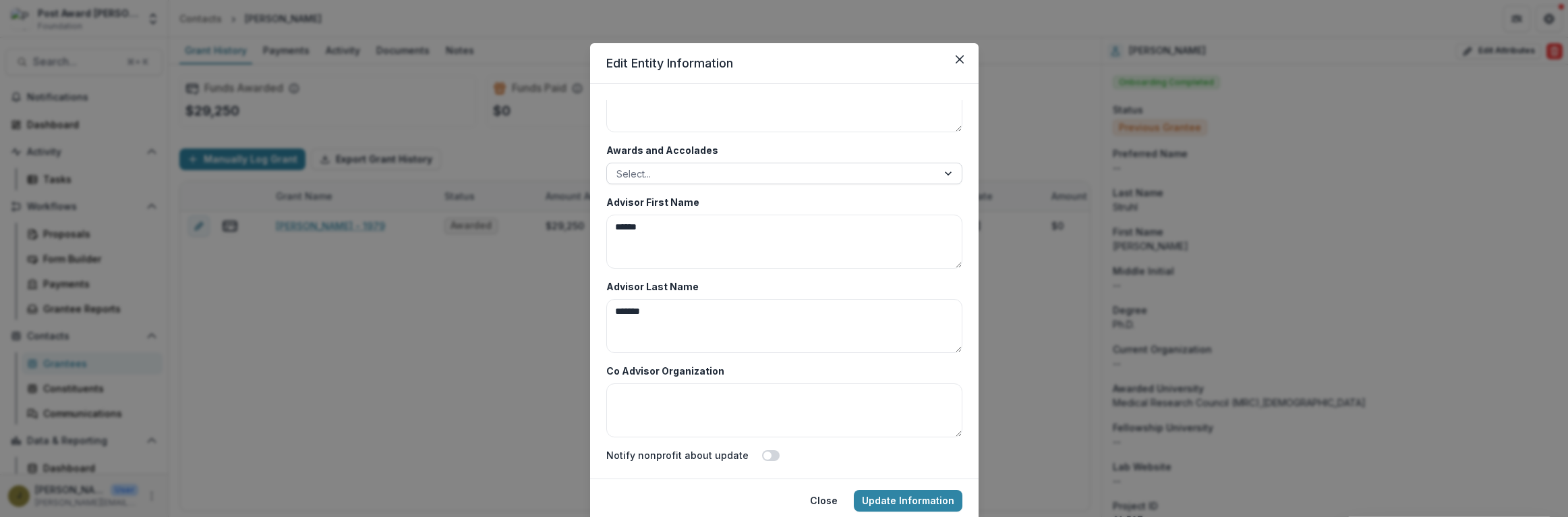
click at [650, 170] on div at bounding box center [772, 174] width 312 height 17
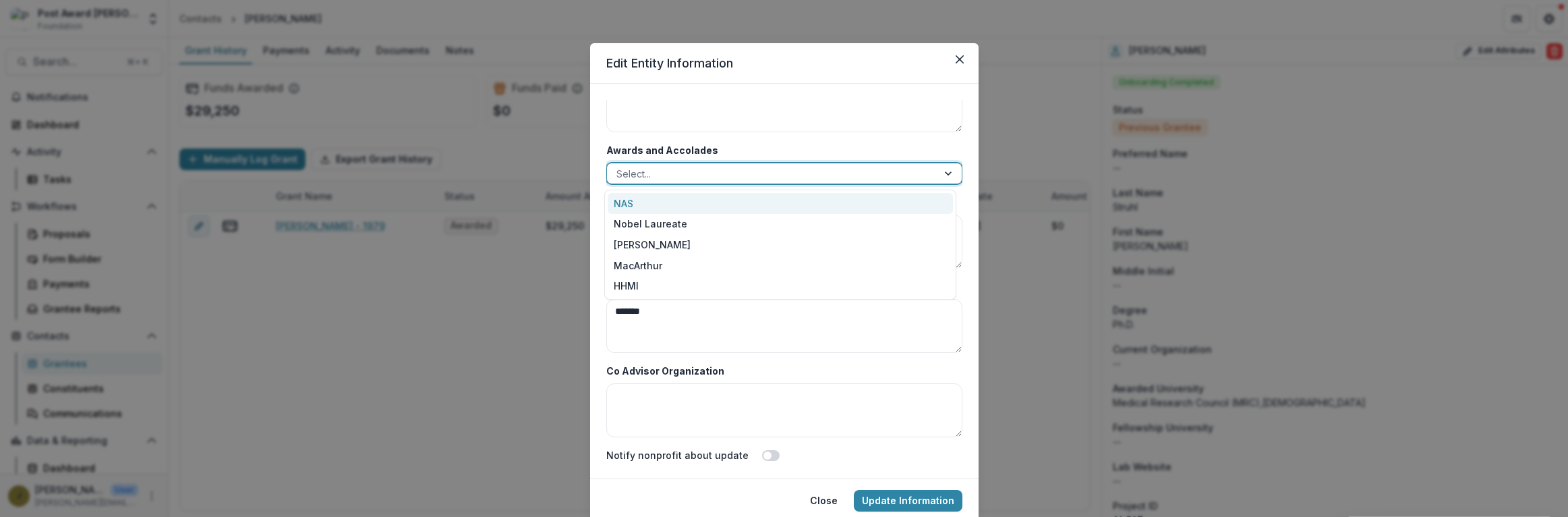
click at [626, 210] on div "NAS" at bounding box center [780, 204] width 345 height 21
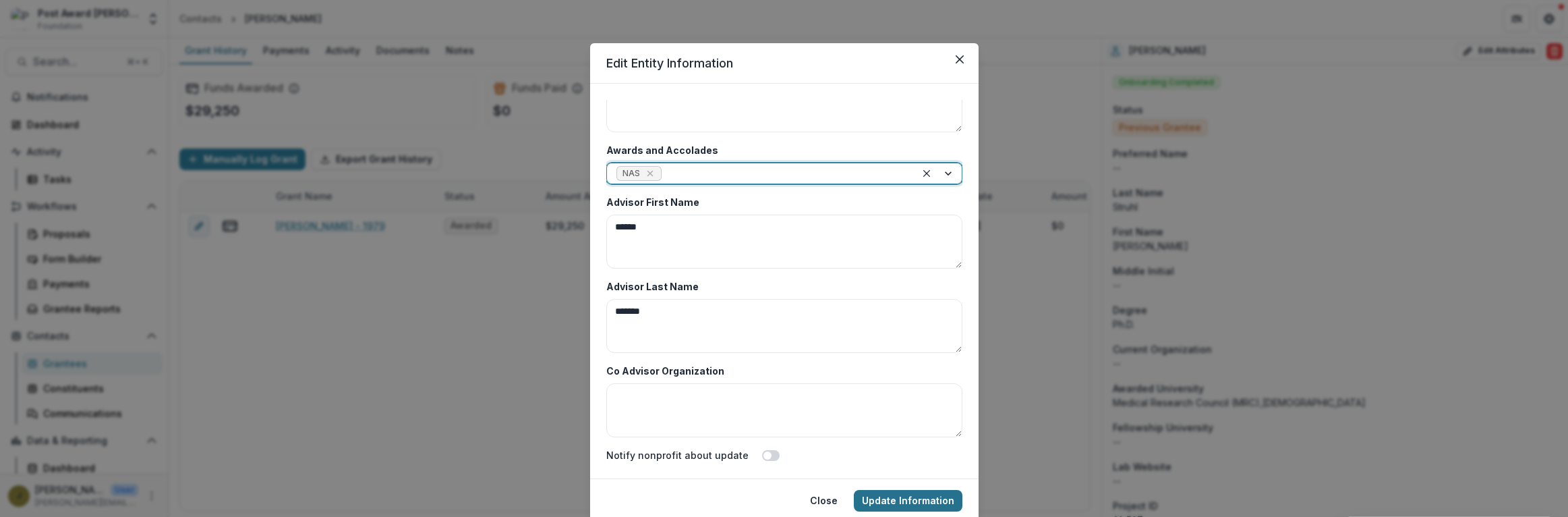
click at [914, 500] on button "Update Information" at bounding box center [908, 500] width 109 height 22
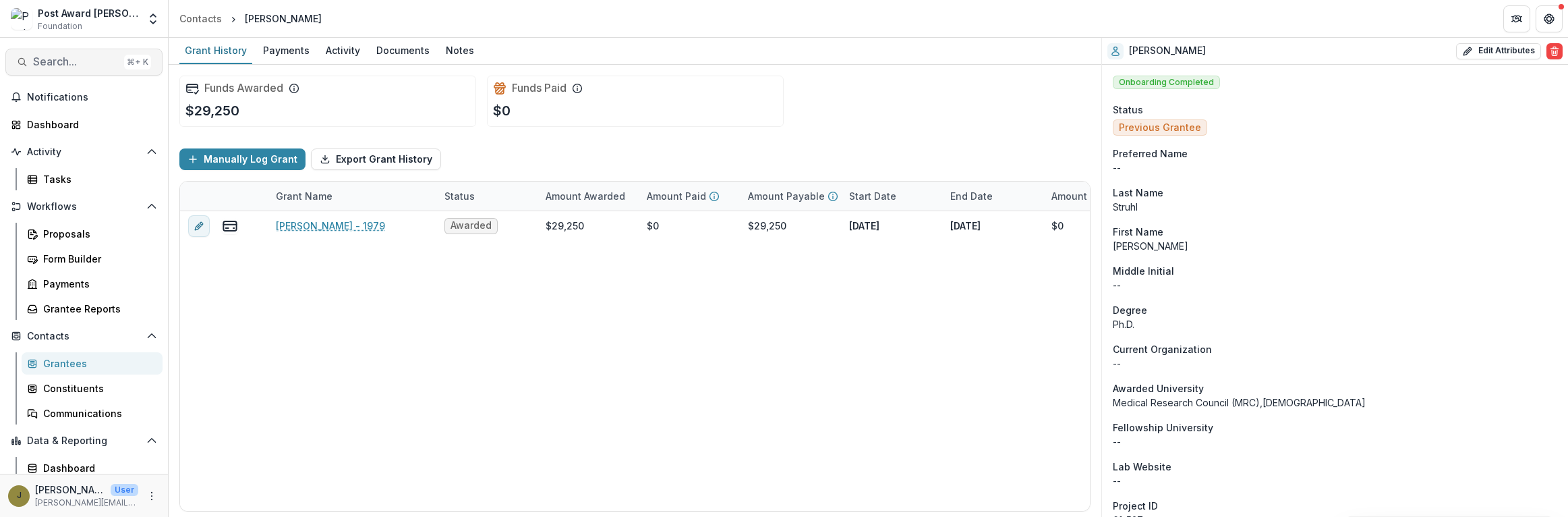
click at [51, 64] on span "Search..." at bounding box center [76, 62] width 86 height 13
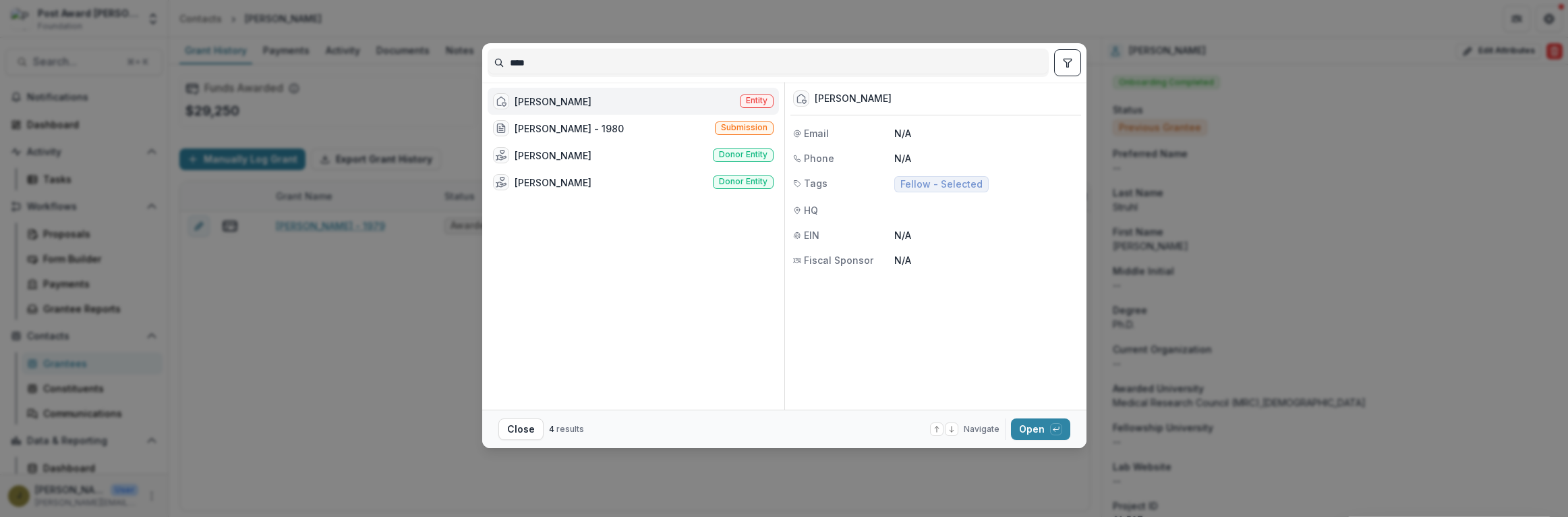
click at [537, 104] on div "[PERSON_NAME]" at bounding box center [553, 101] width 77 height 14
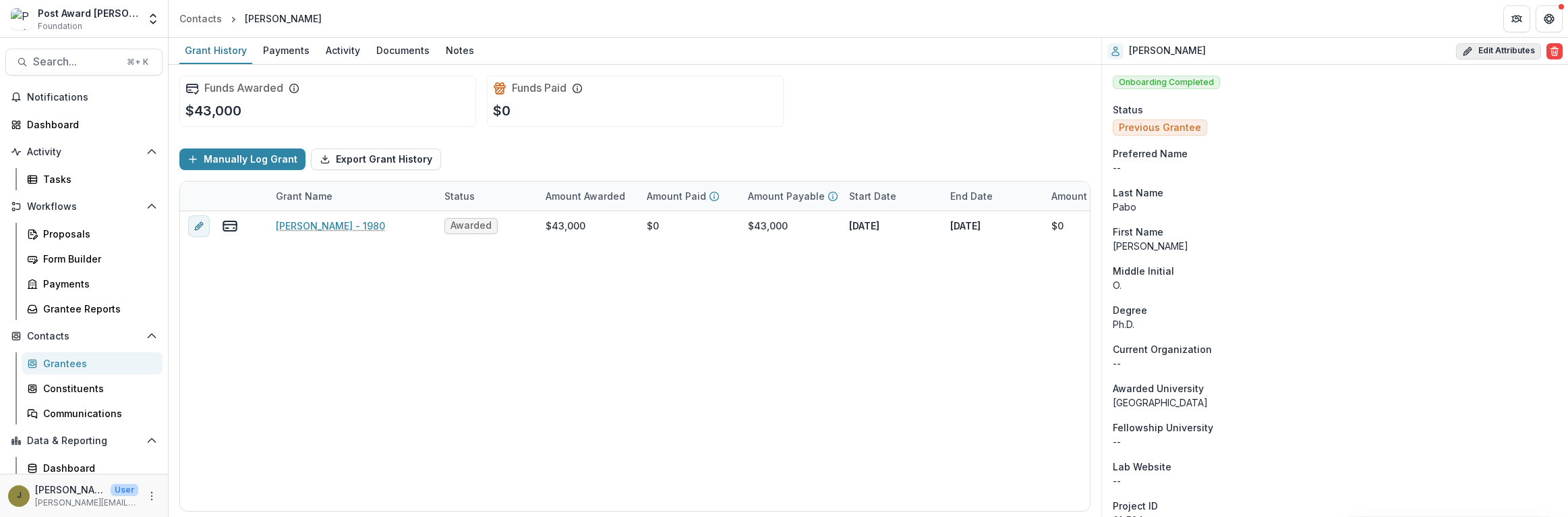
click at [1467, 54] on icon "button" at bounding box center [1467, 51] width 11 height 11
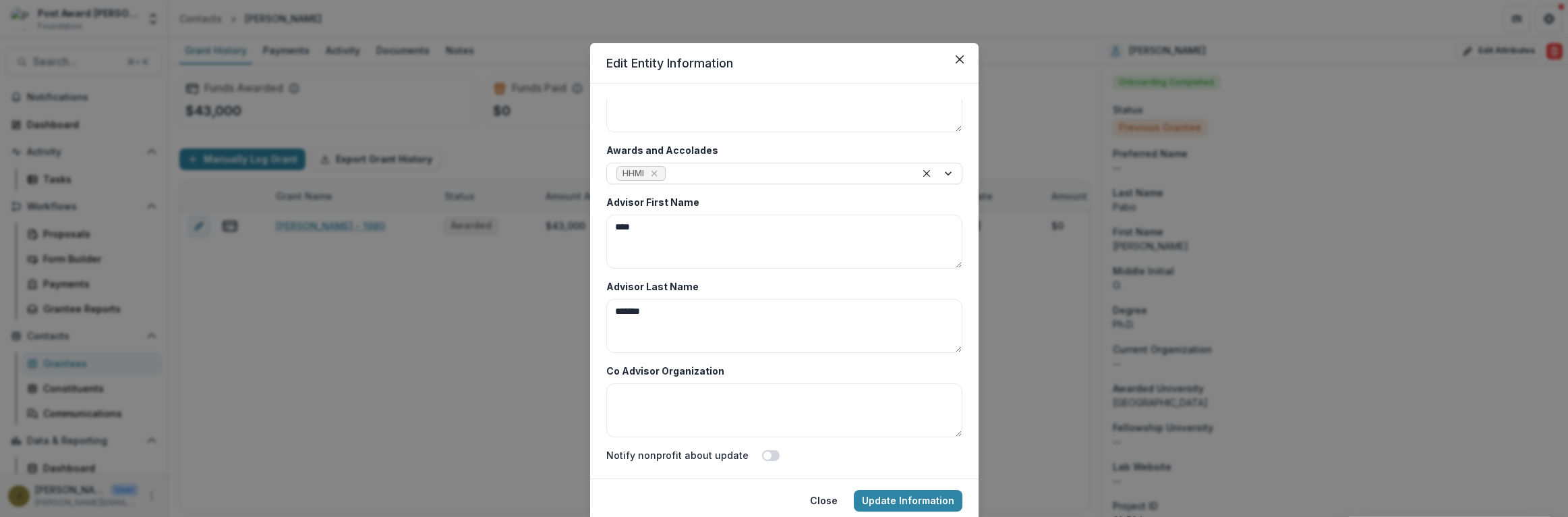
scroll to position [49, 0]
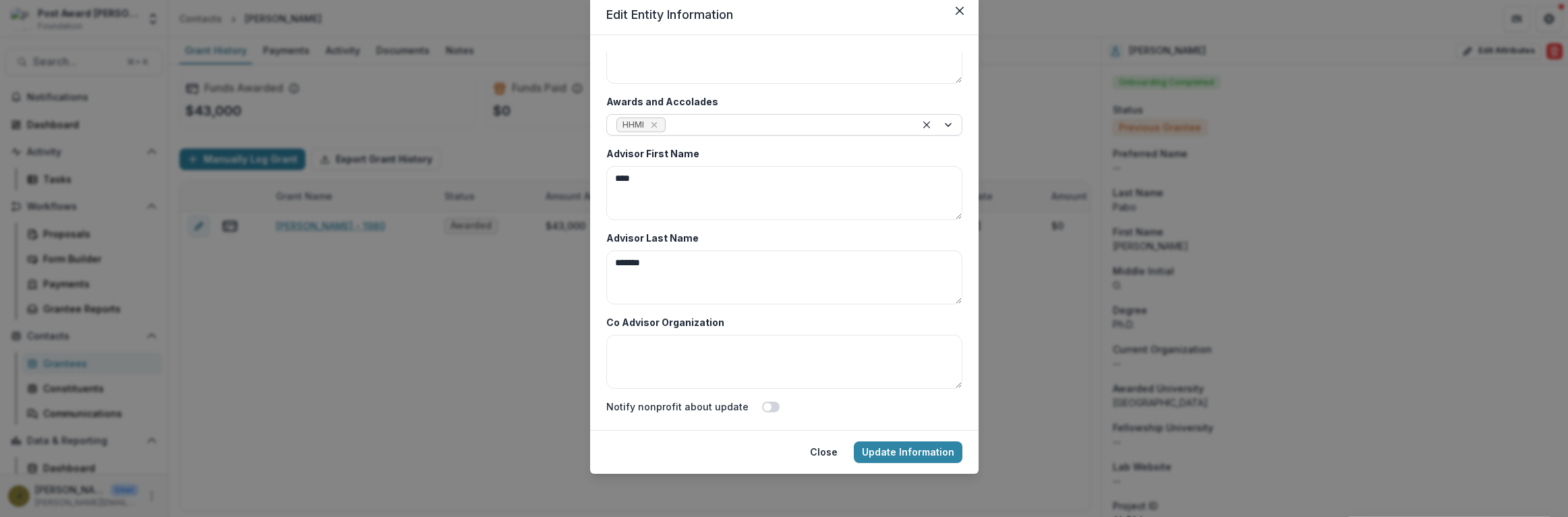
click at [714, 126] on div at bounding box center [787, 125] width 237 height 17
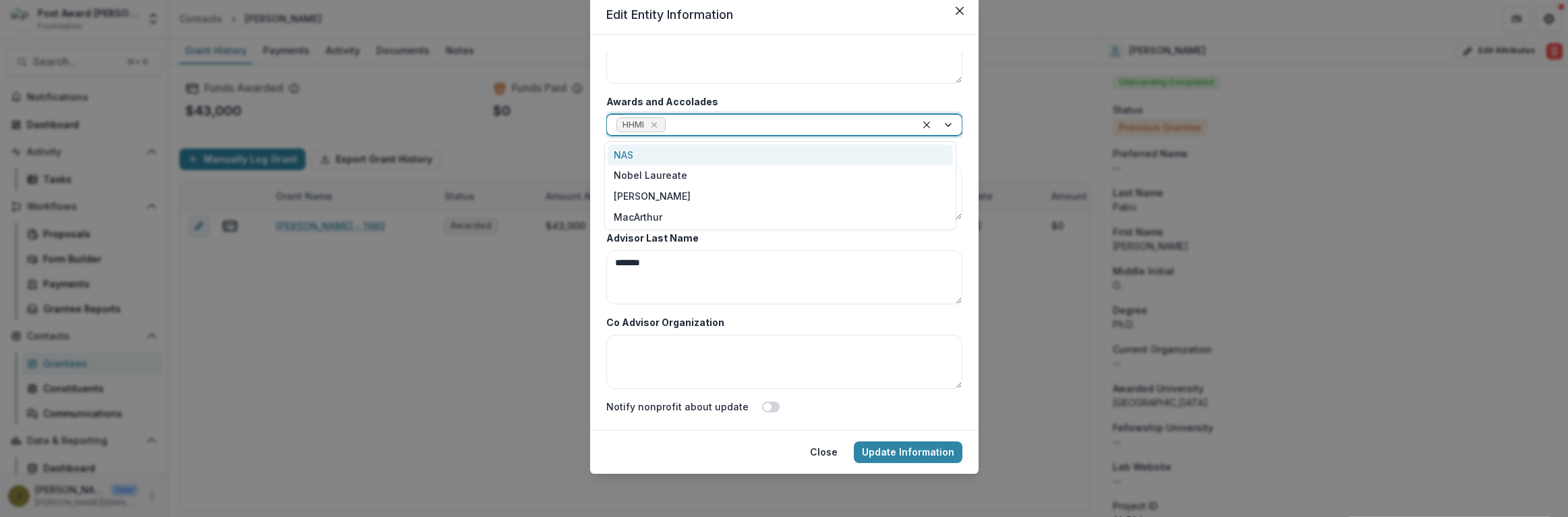
click at [637, 157] on div "NAS" at bounding box center [780, 155] width 345 height 21
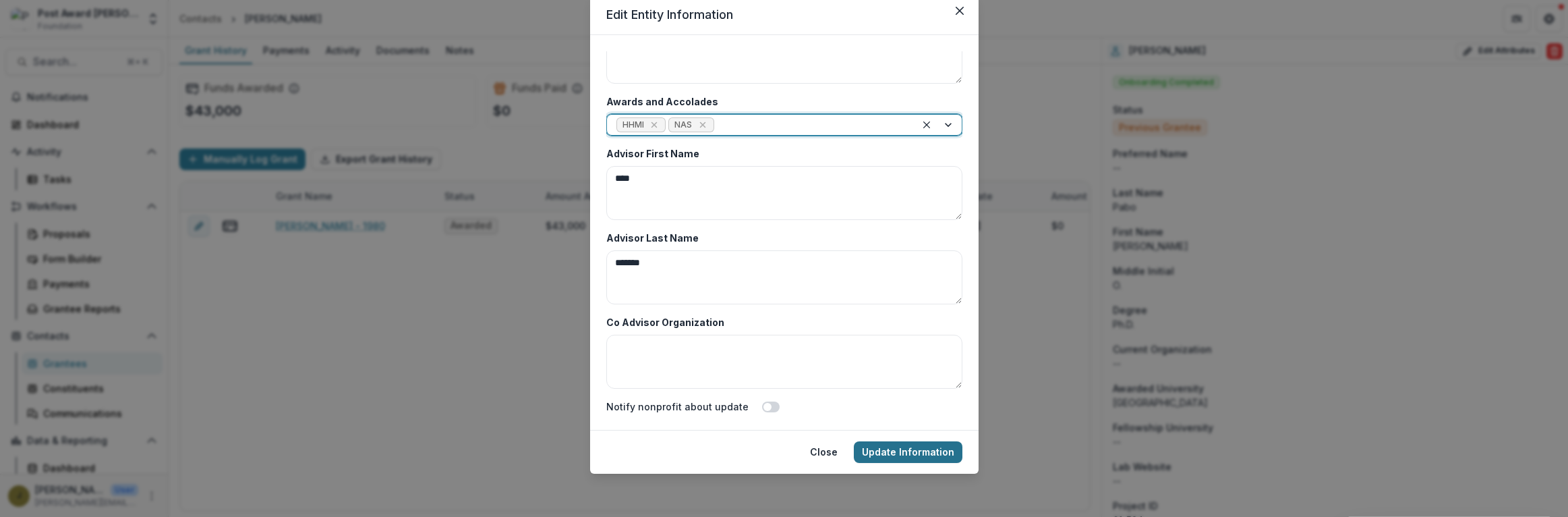
click at [878, 451] on button "Update Information" at bounding box center [908, 452] width 109 height 22
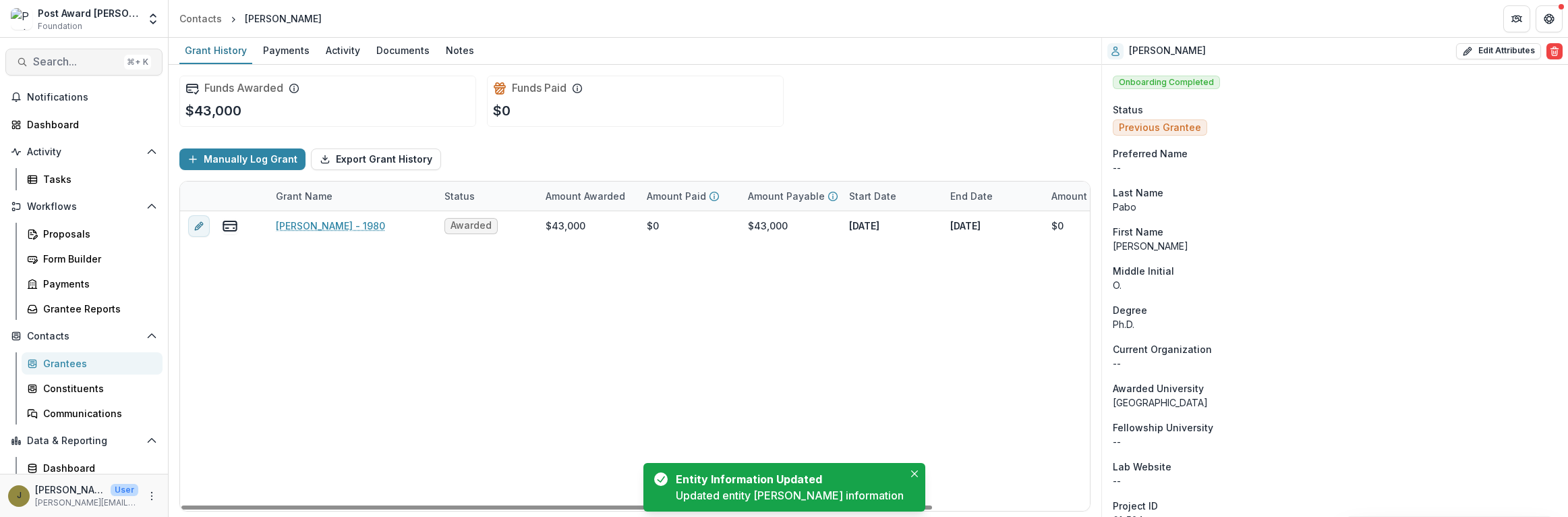
click at [77, 65] on span "Search..." at bounding box center [76, 62] width 86 height 13
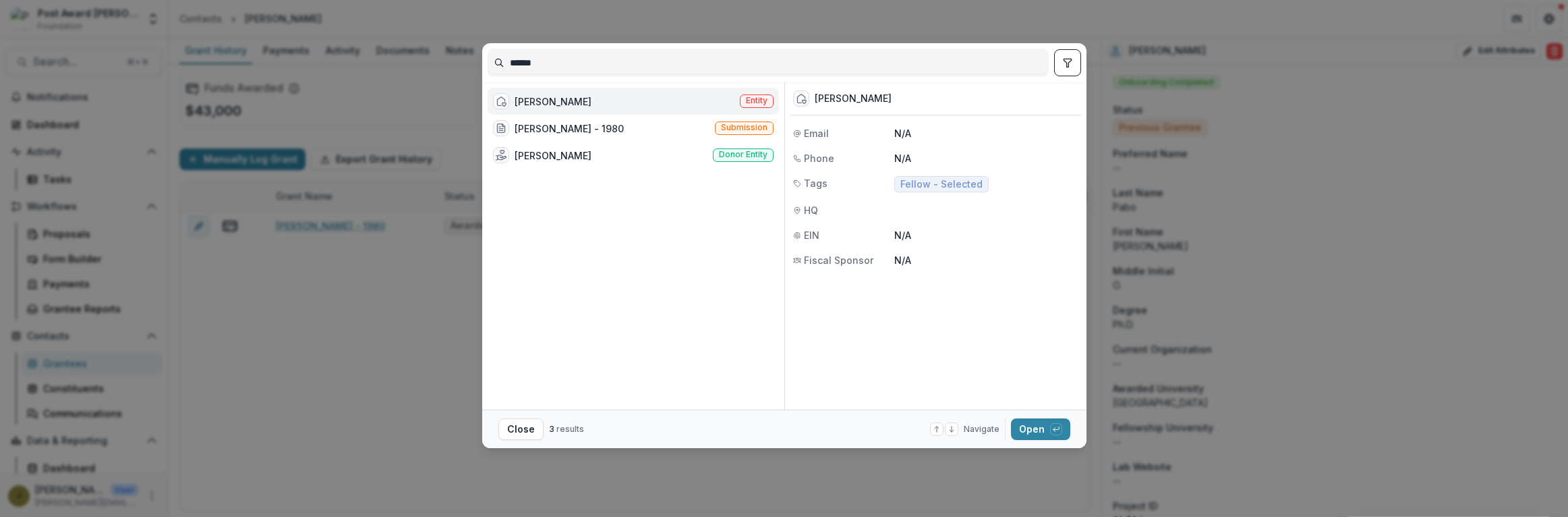
click at [622, 98] on div "[PERSON_NAME] Entity" at bounding box center [633, 101] width 291 height 27
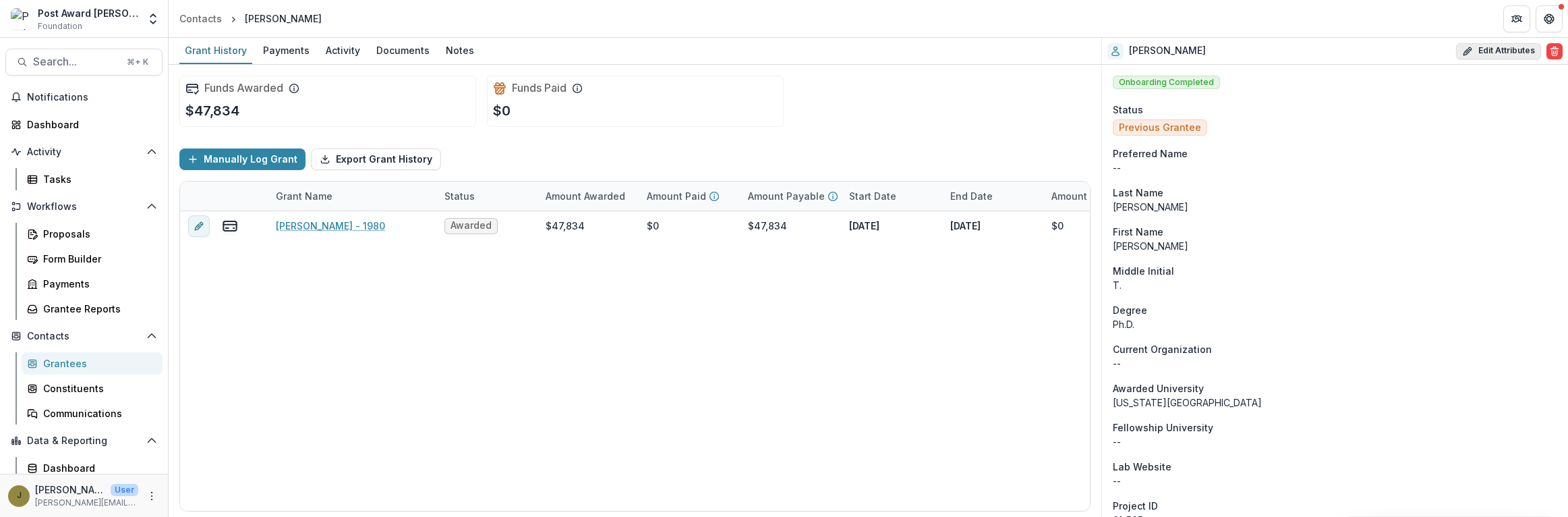
click at [1503, 49] on button "Edit Attributes" at bounding box center [1498, 51] width 85 height 17
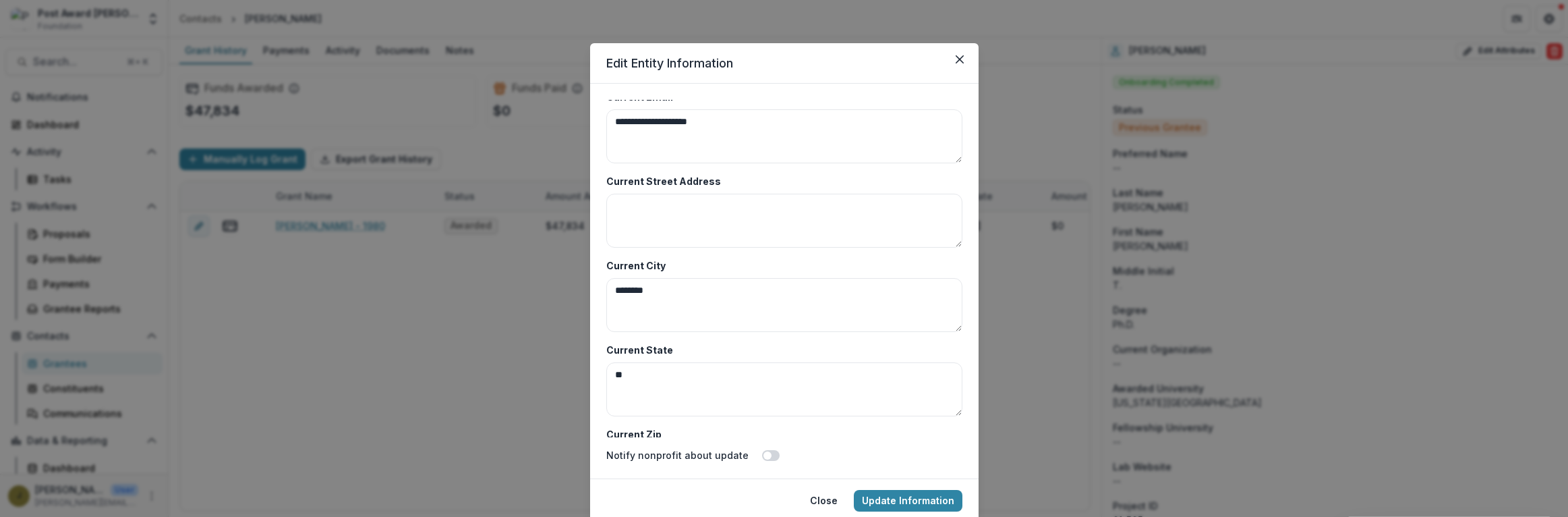
scroll to position [6565, 0]
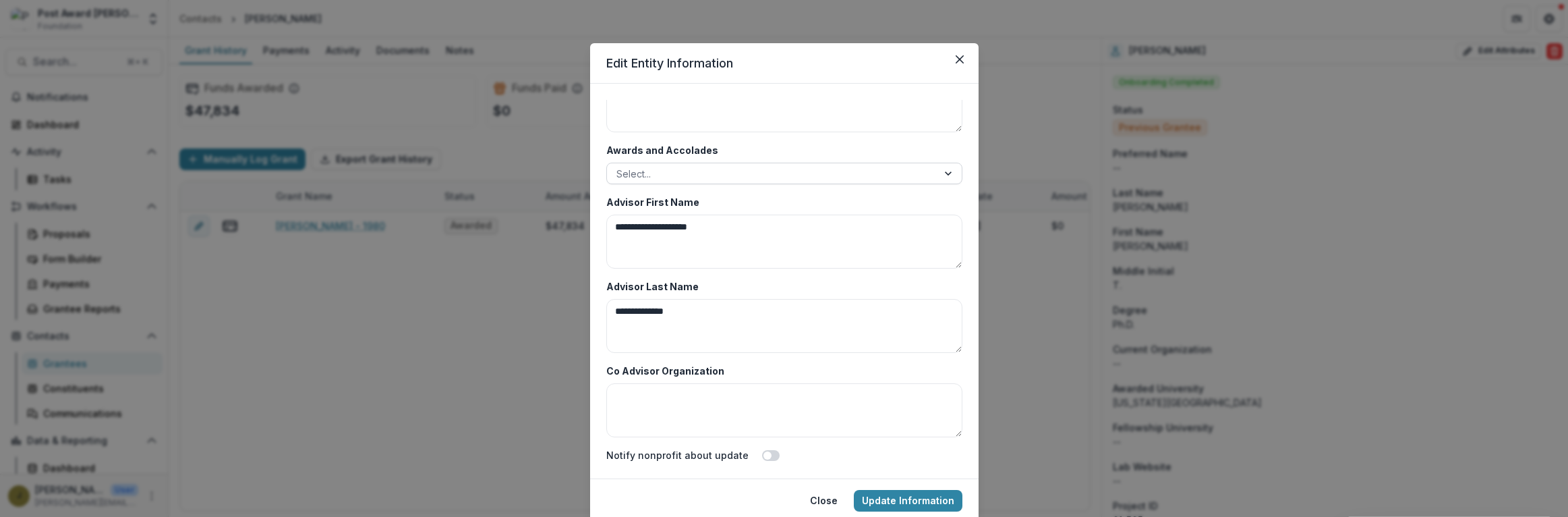
click at [641, 178] on div at bounding box center [772, 174] width 312 height 17
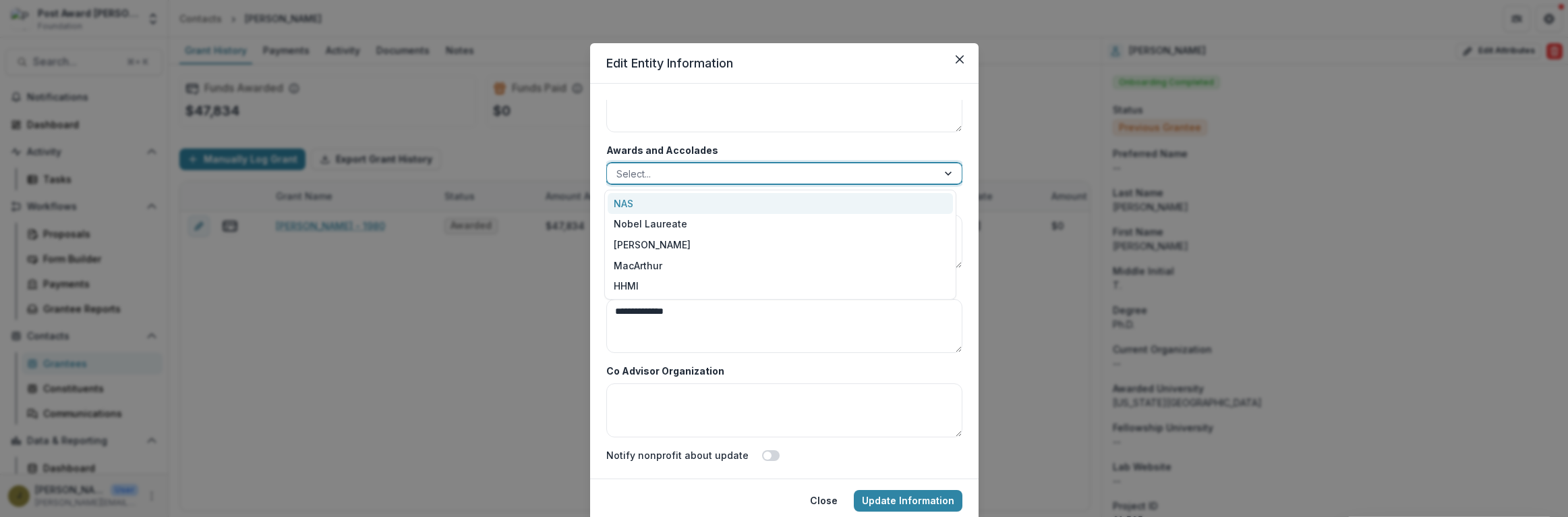
click at [632, 208] on div "NAS" at bounding box center [780, 204] width 345 height 21
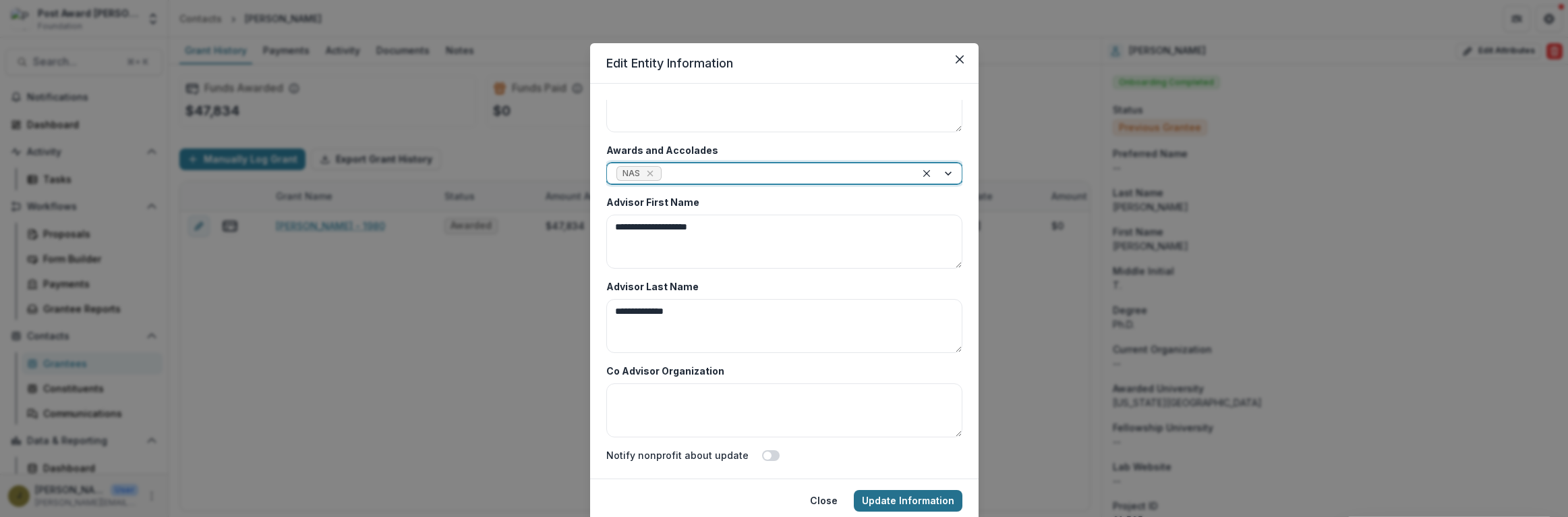
click at [892, 500] on button "Update Information" at bounding box center [908, 500] width 109 height 22
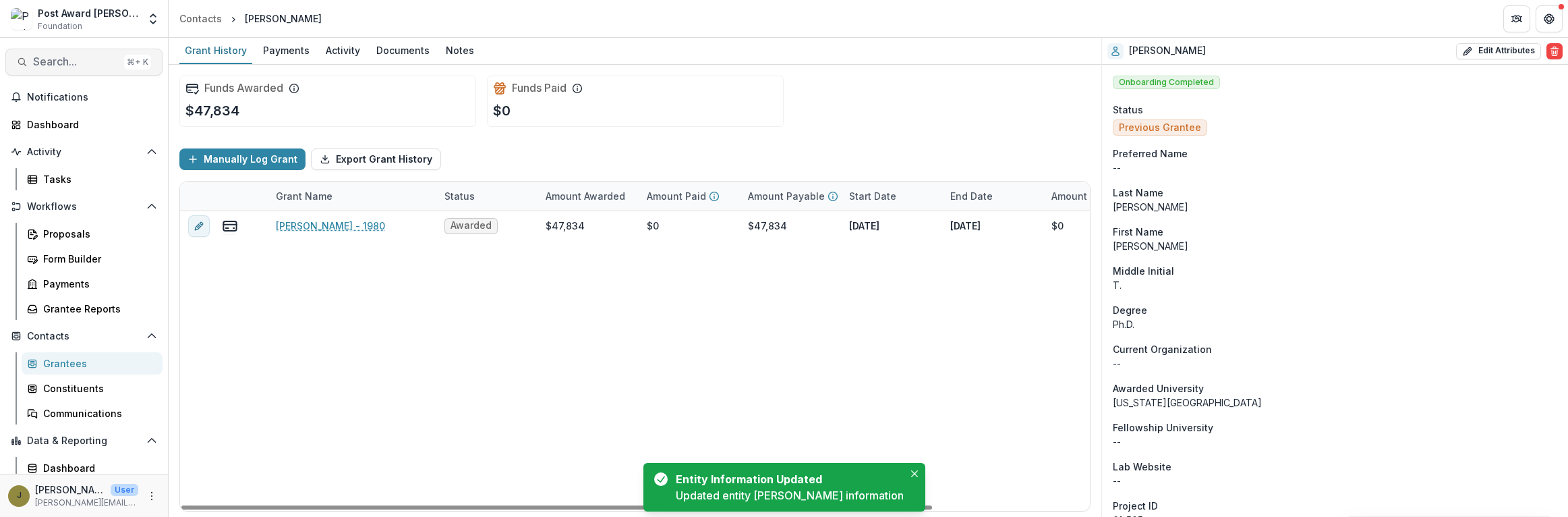
click at [41, 59] on span "Search..." at bounding box center [76, 62] width 86 height 13
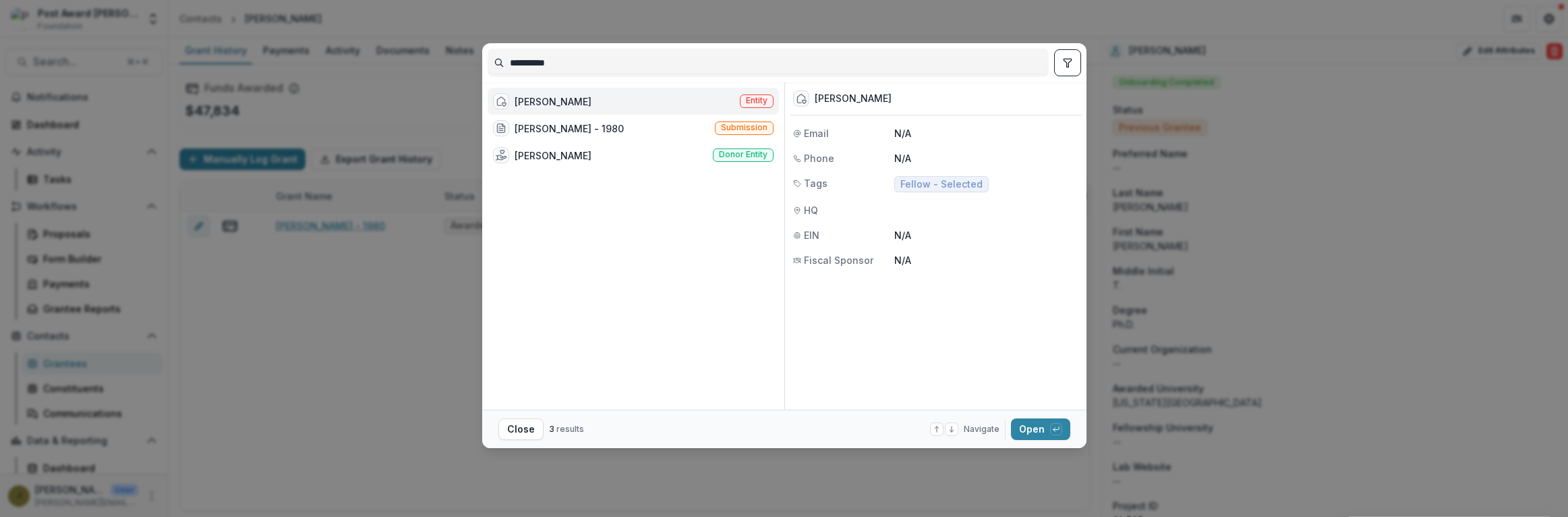
click at [556, 101] on div "[PERSON_NAME]" at bounding box center [553, 101] width 77 height 14
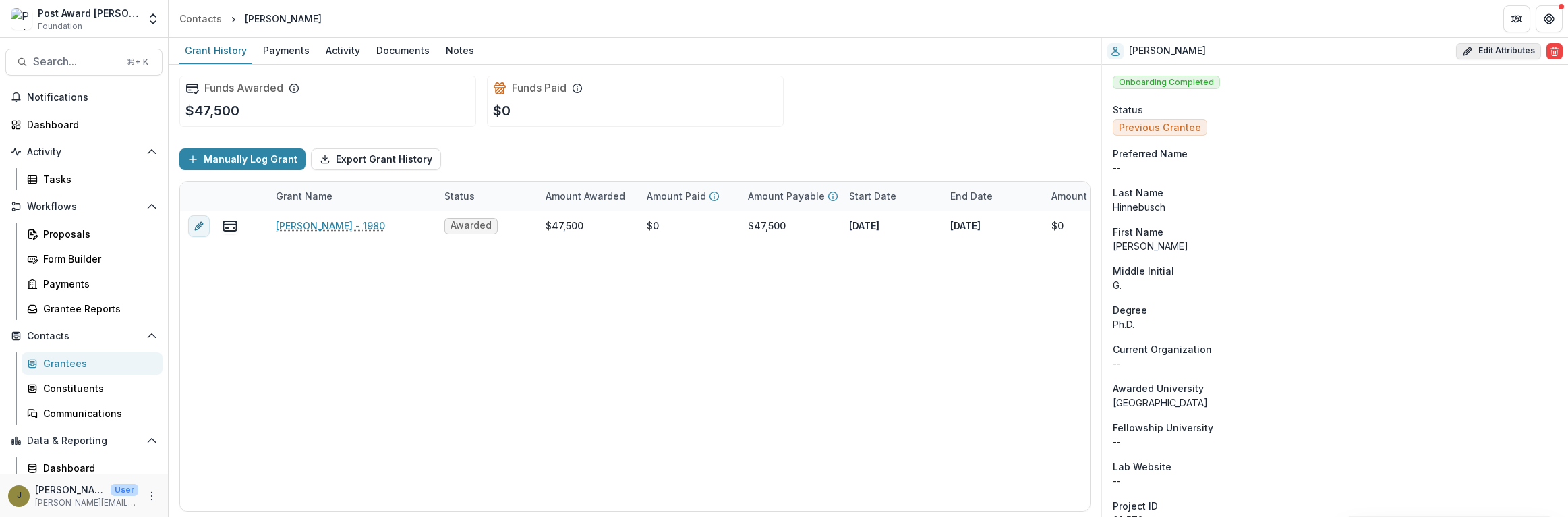
click at [1481, 53] on button "Edit Attributes" at bounding box center [1498, 51] width 85 height 17
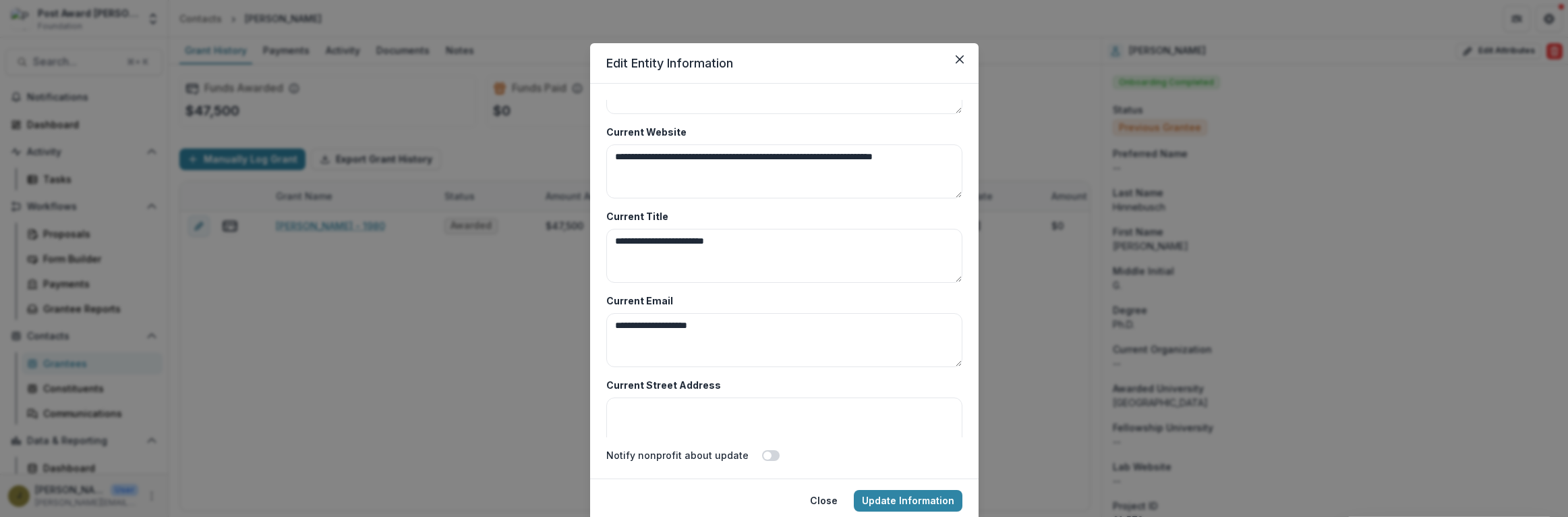
scroll to position [6565, 0]
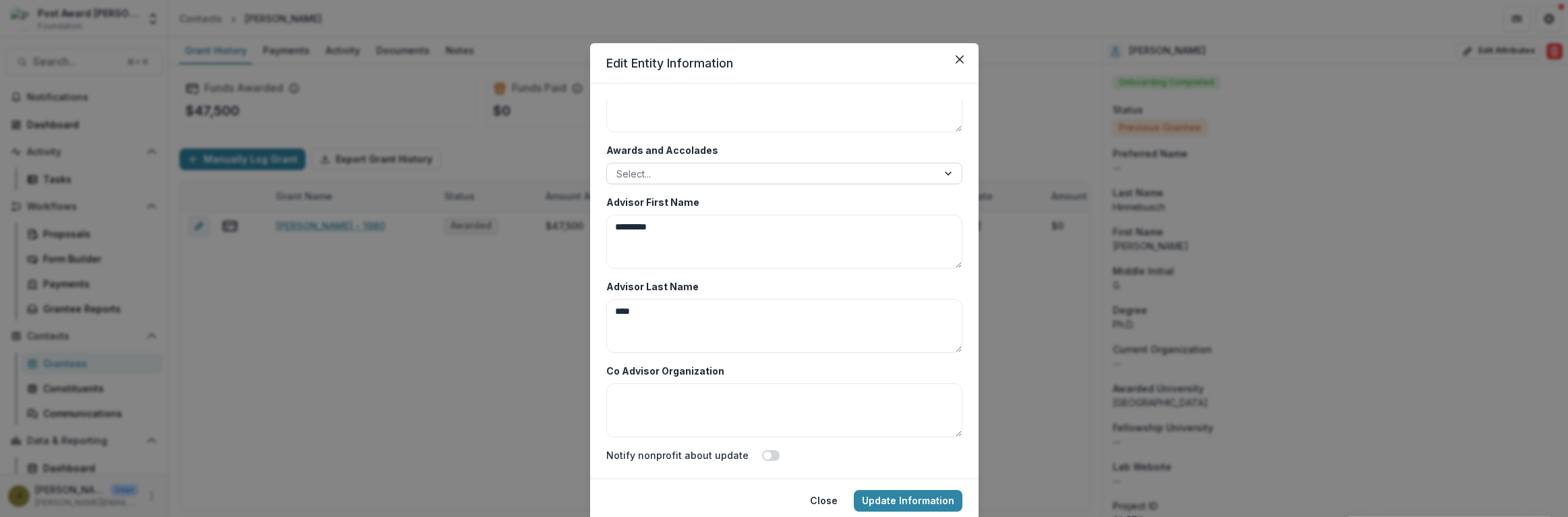
click at [663, 174] on div at bounding box center [772, 174] width 312 height 17
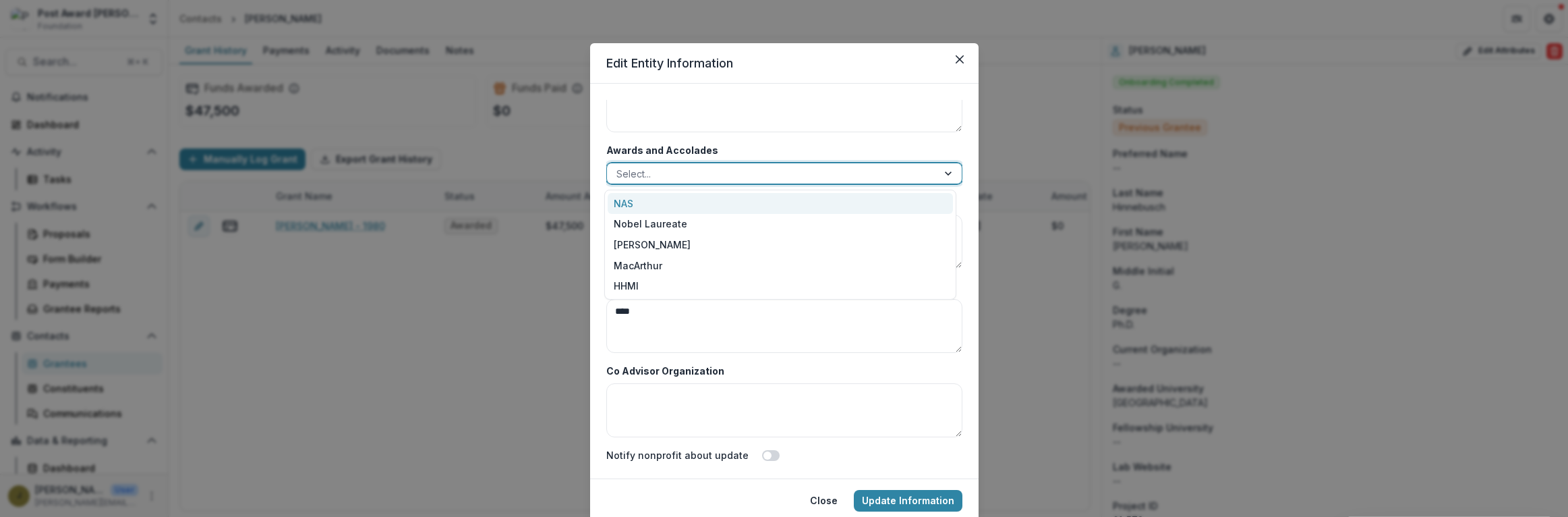
click at [647, 198] on div "NAS" at bounding box center [780, 204] width 345 height 21
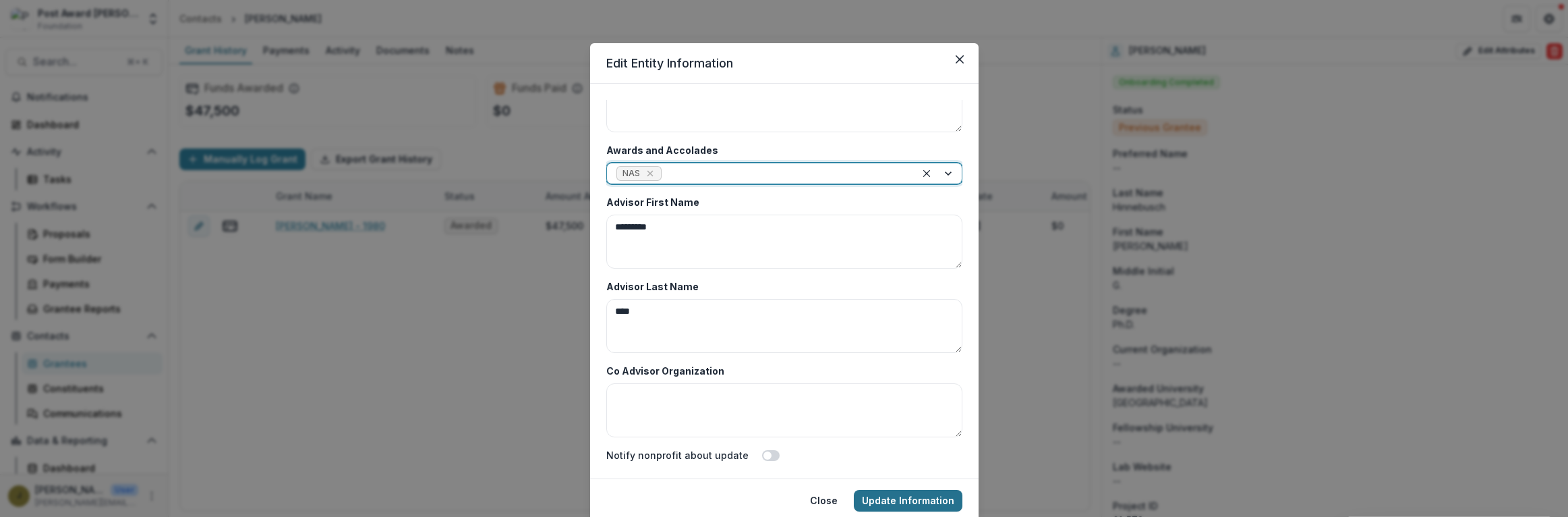
click at [897, 502] on button "Update Information" at bounding box center [908, 500] width 109 height 22
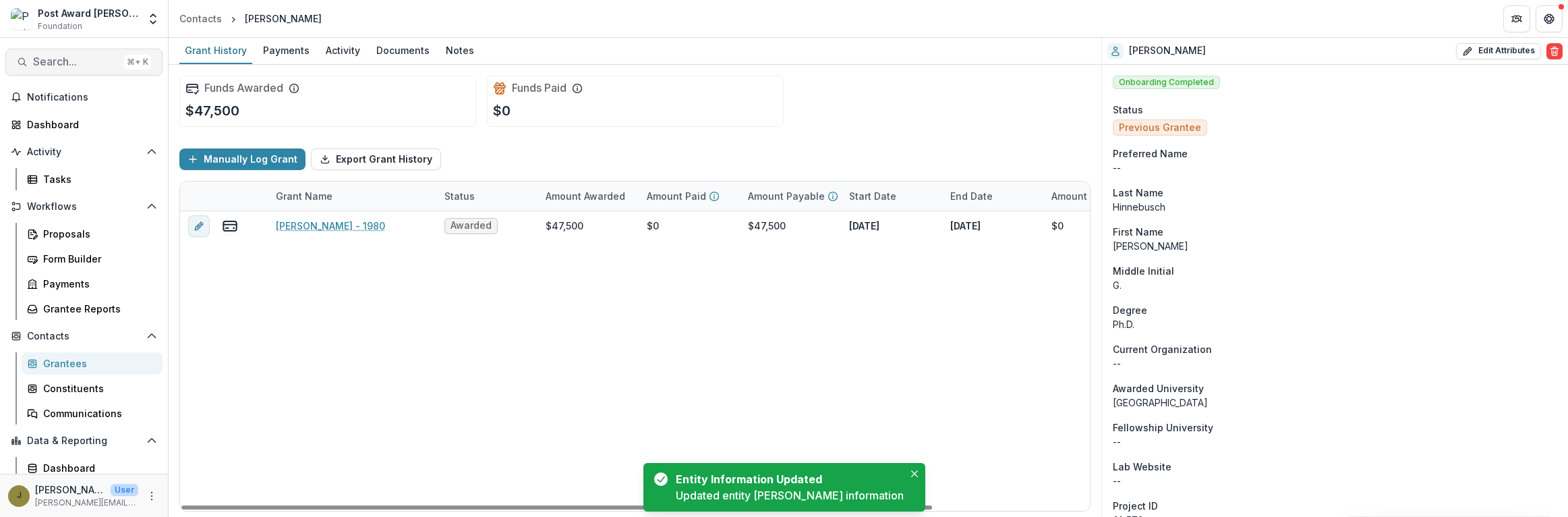
click at [67, 56] on span "Search..." at bounding box center [76, 62] width 86 height 13
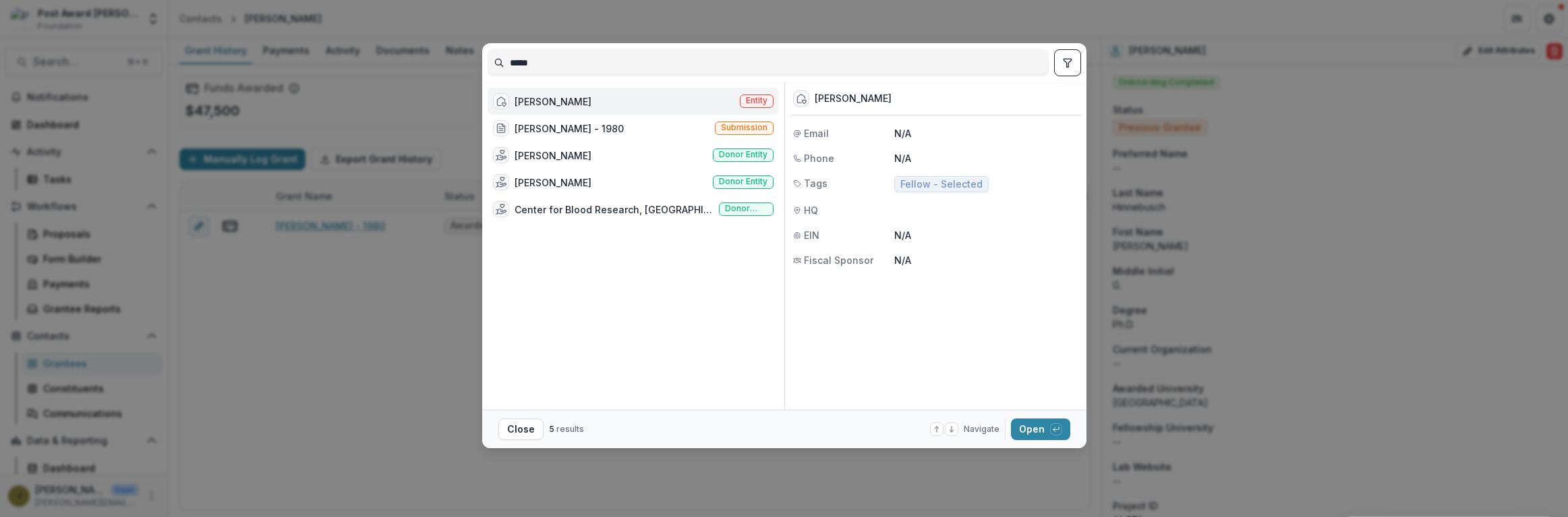
click at [540, 102] on div "[PERSON_NAME]" at bounding box center [553, 101] width 77 height 14
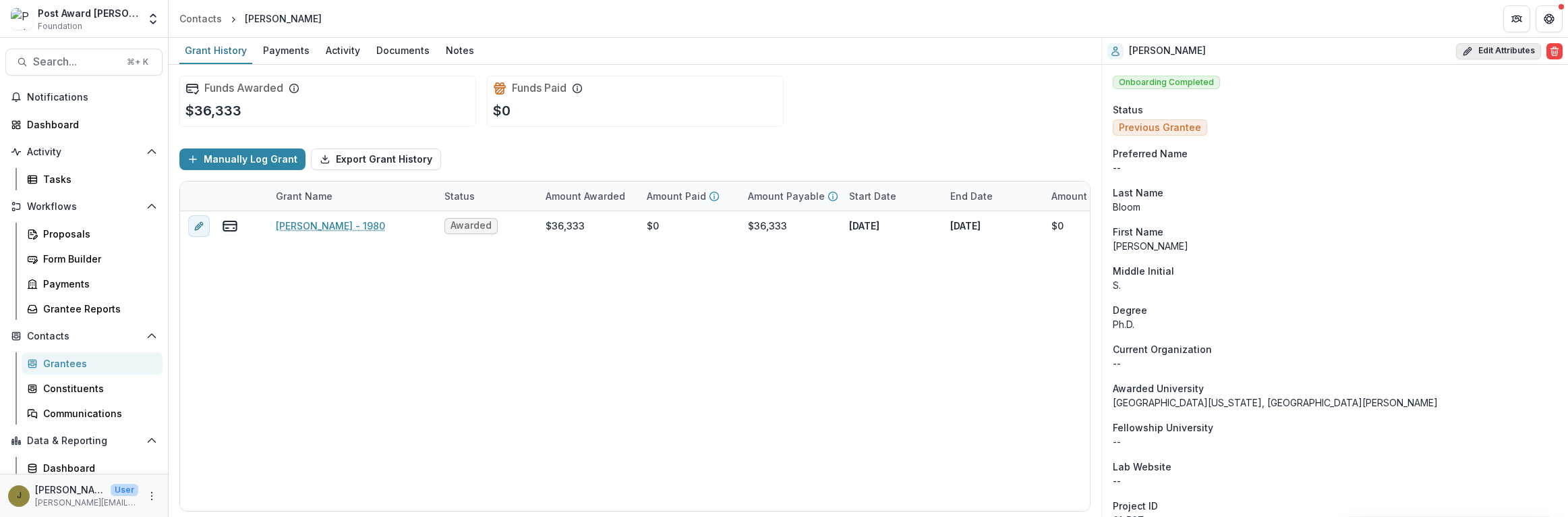
click at [1479, 43] on button "Edit Attributes" at bounding box center [1498, 51] width 85 height 17
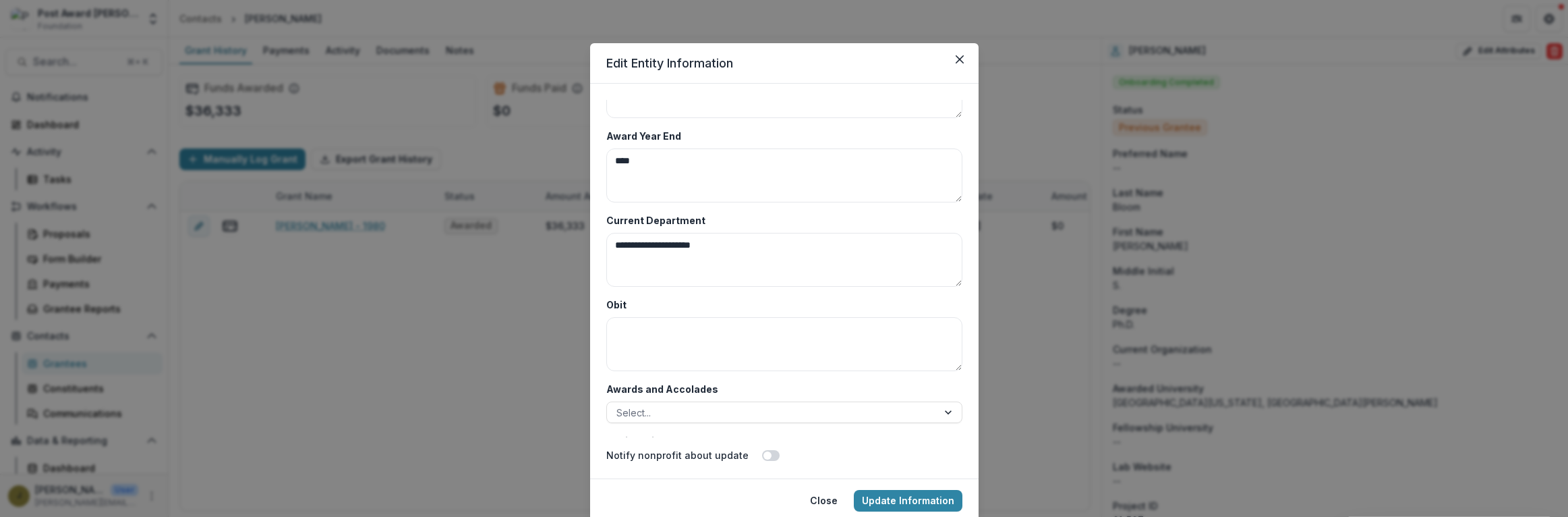
scroll to position [6565, 0]
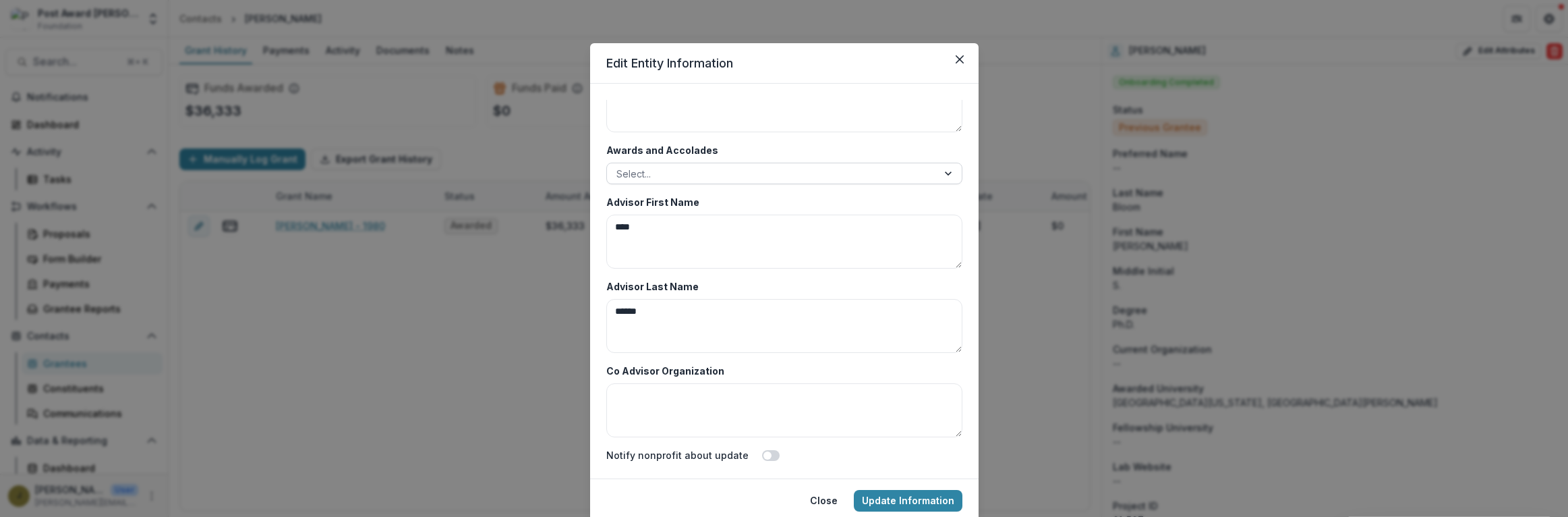
click at [638, 177] on div at bounding box center [772, 174] width 312 height 17
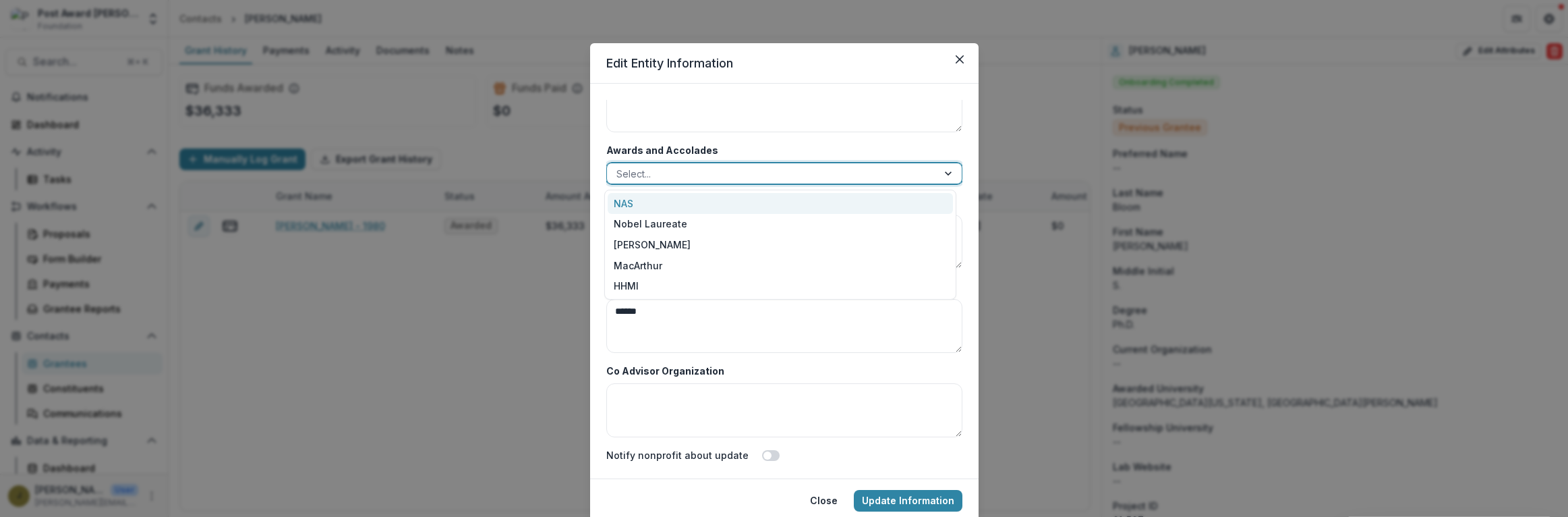
click at [632, 211] on div "NAS" at bounding box center [780, 204] width 345 height 21
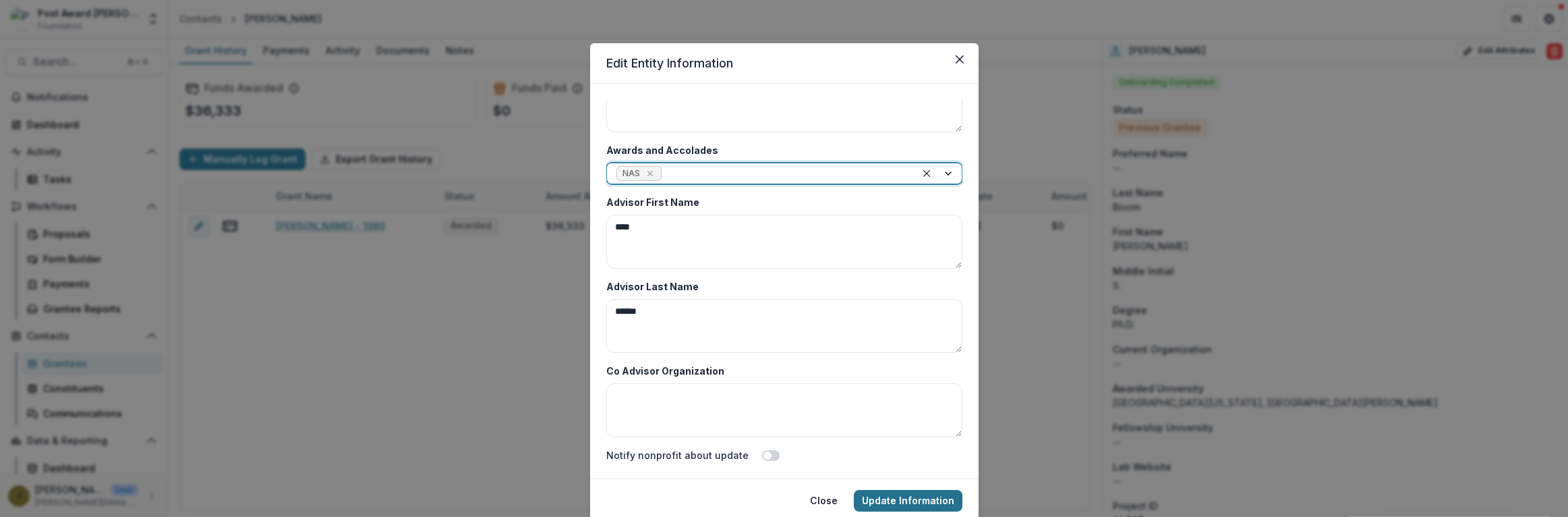
click at [913, 494] on button "Update Information" at bounding box center [908, 500] width 109 height 22
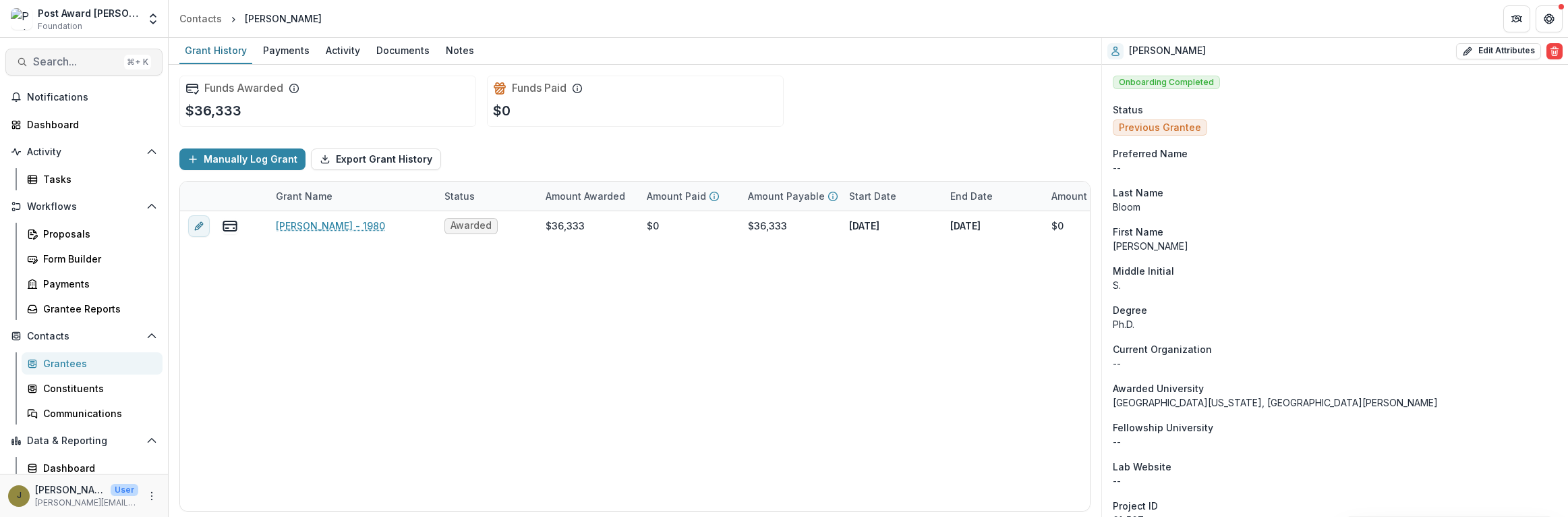
click at [65, 56] on span "Search..." at bounding box center [76, 62] width 86 height 13
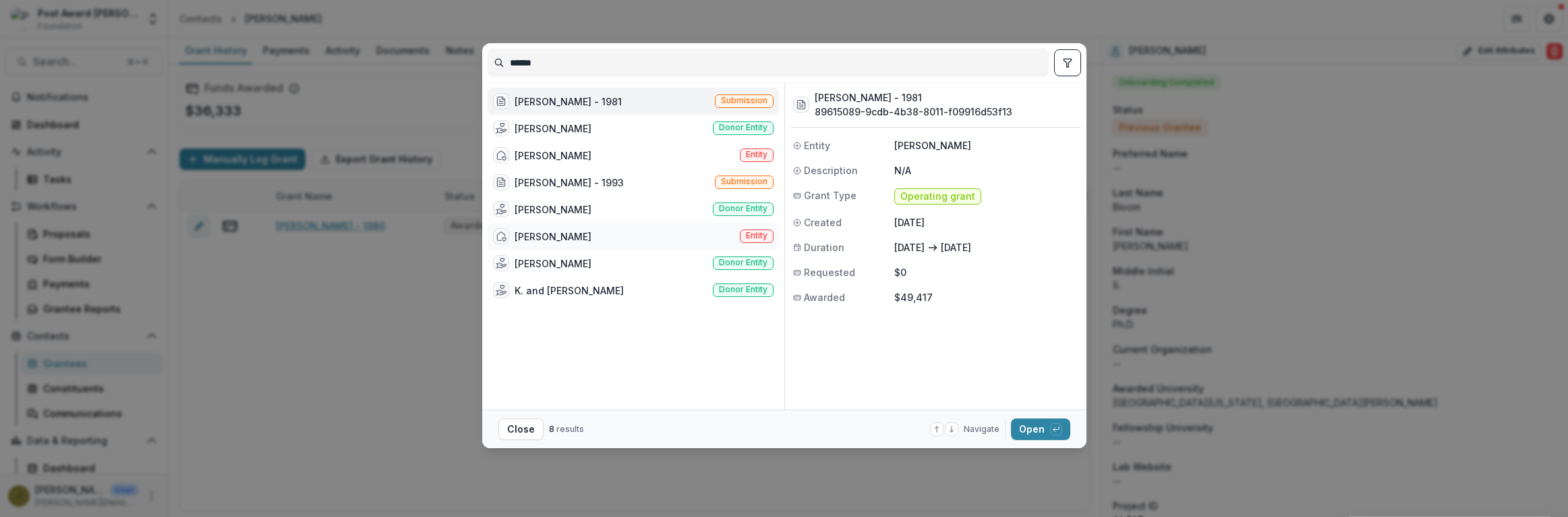
click at [562, 239] on div "[PERSON_NAME]" at bounding box center [553, 236] width 77 height 14
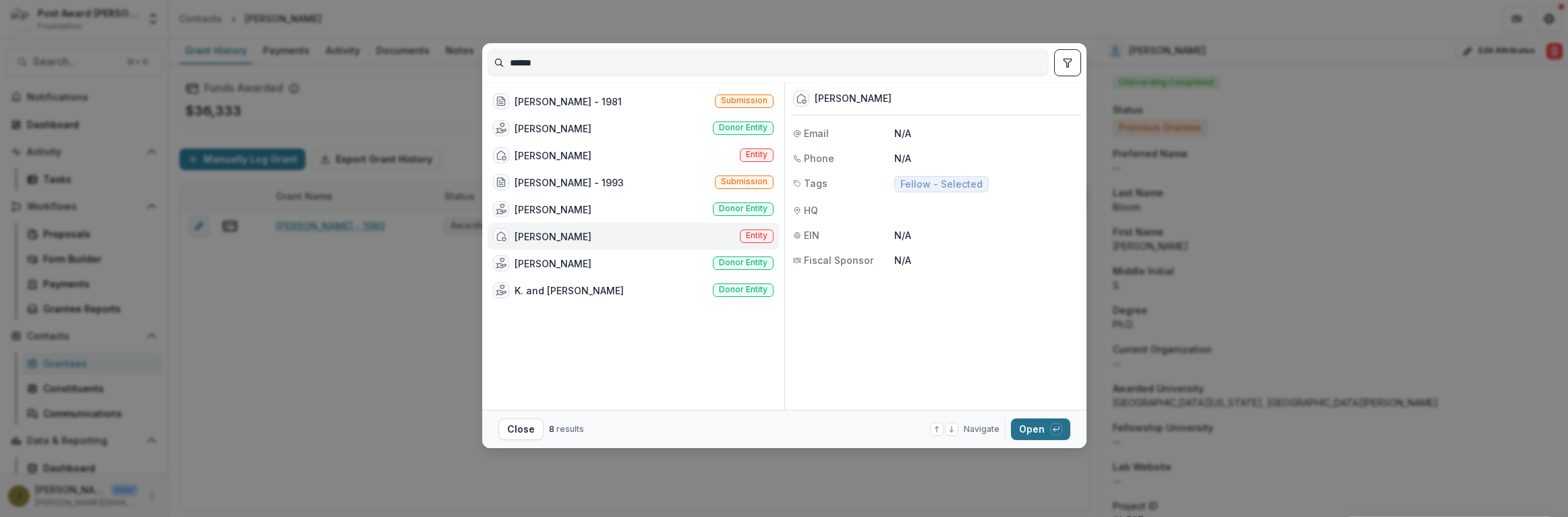
click at [1055, 433] on icon "button" at bounding box center [1056, 429] width 8 height 8
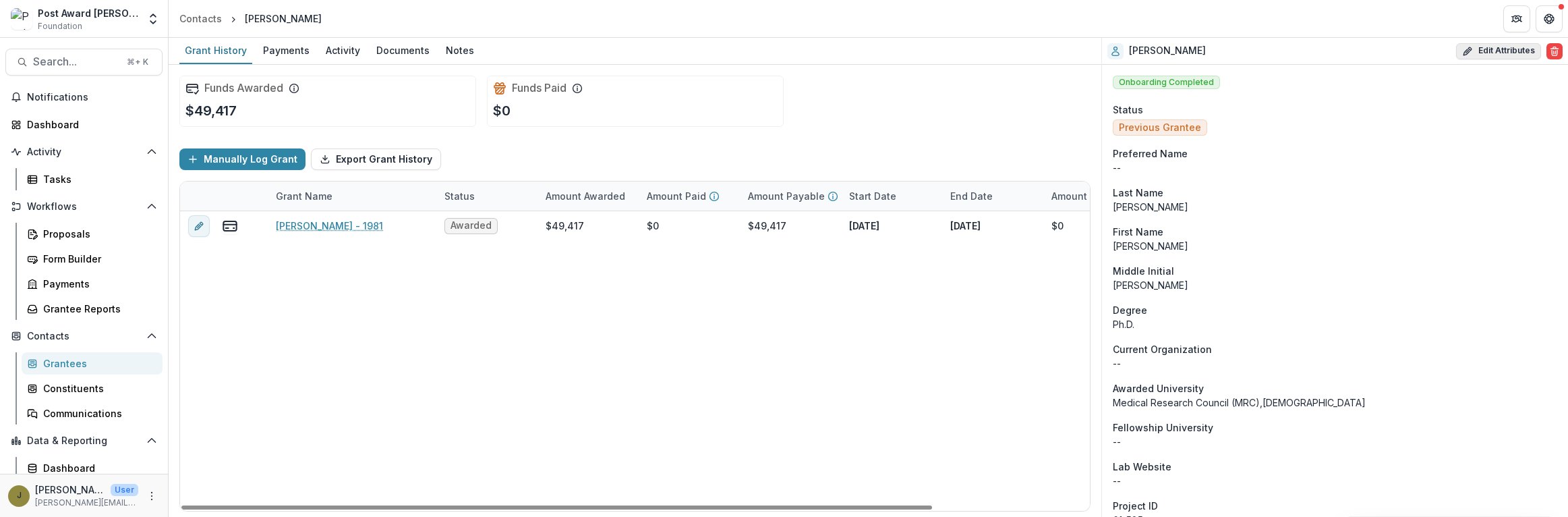
click at [1503, 56] on button "Edit Attributes" at bounding box center [1498, 51] width 85 height 17
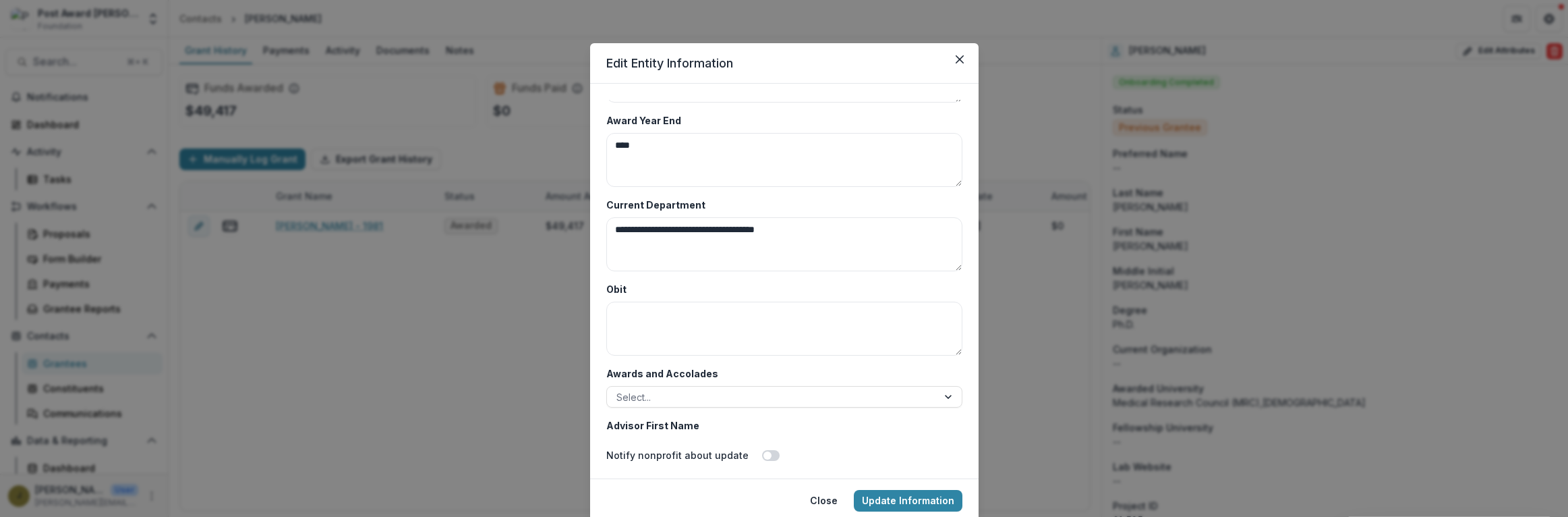
scroll to position [6565, 0]
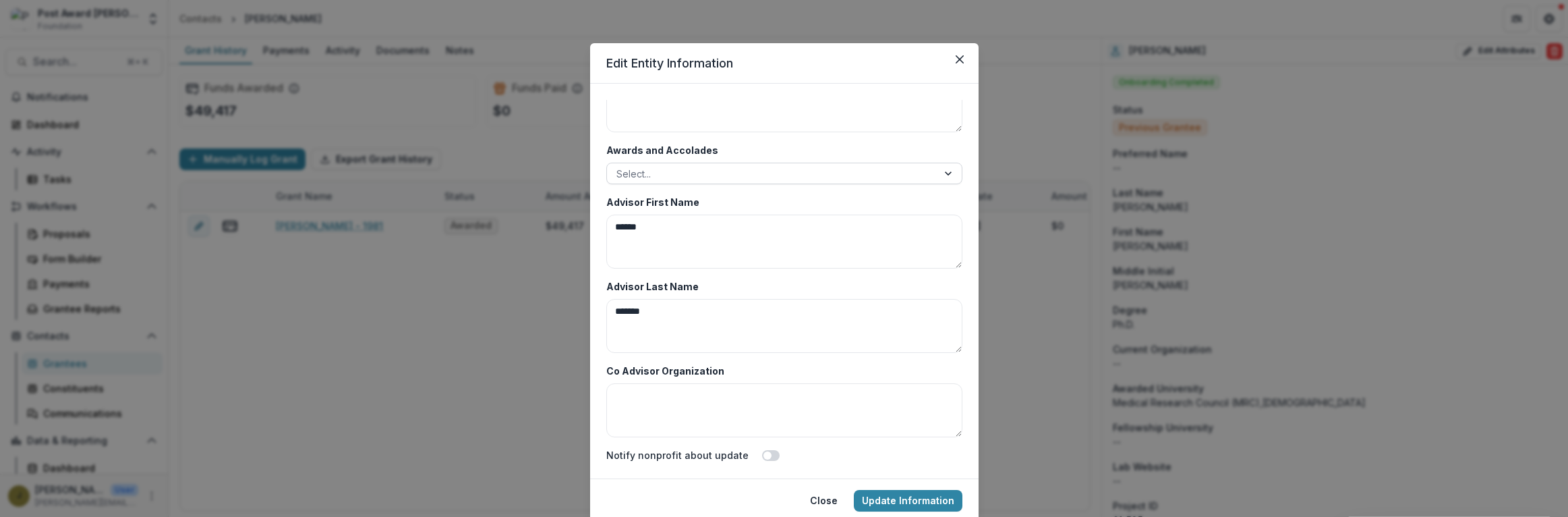
click at [650, 170] on div at bounding box center [772, 174] width 312 height 17
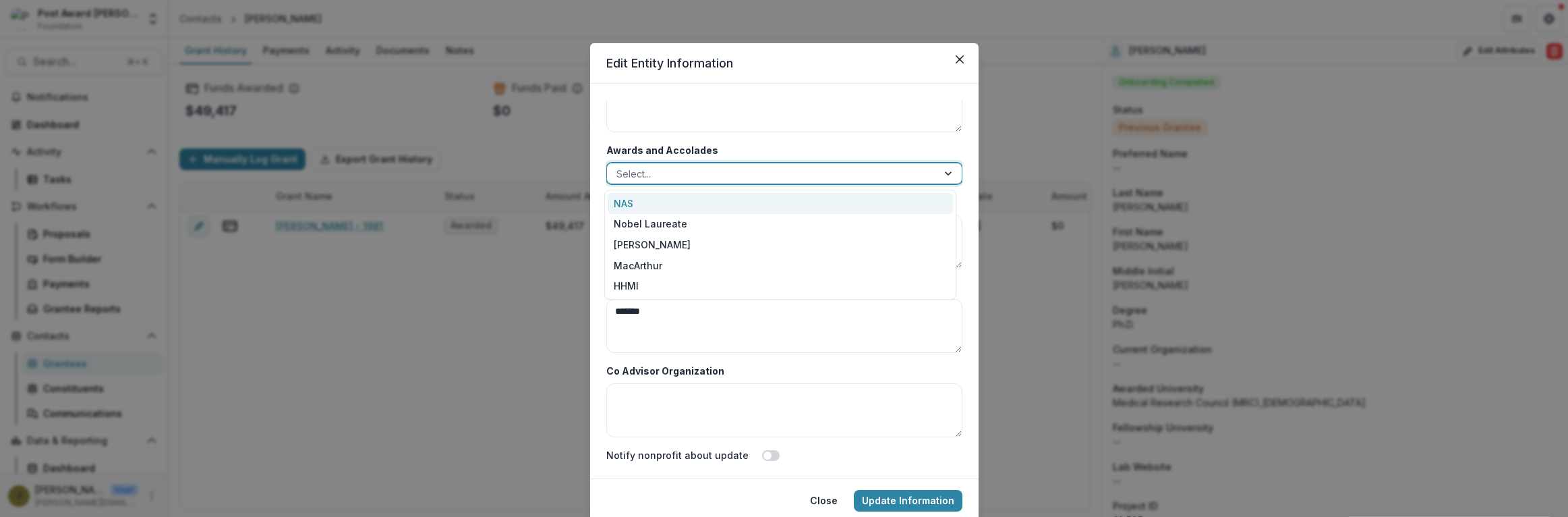
click at [634, 202] on div "NAS" at bounding box center [780, 204] width 345 height 21
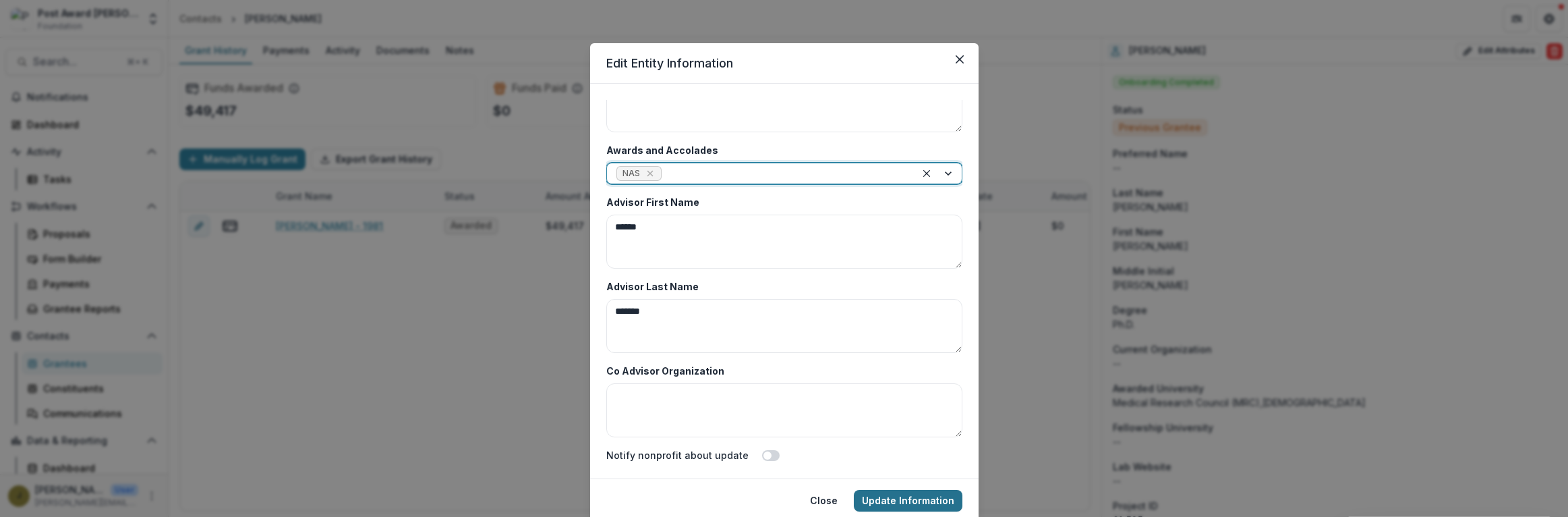
click at [904, 502] on button "Update Information" at bounding box center [908, 500] width 109 height 22
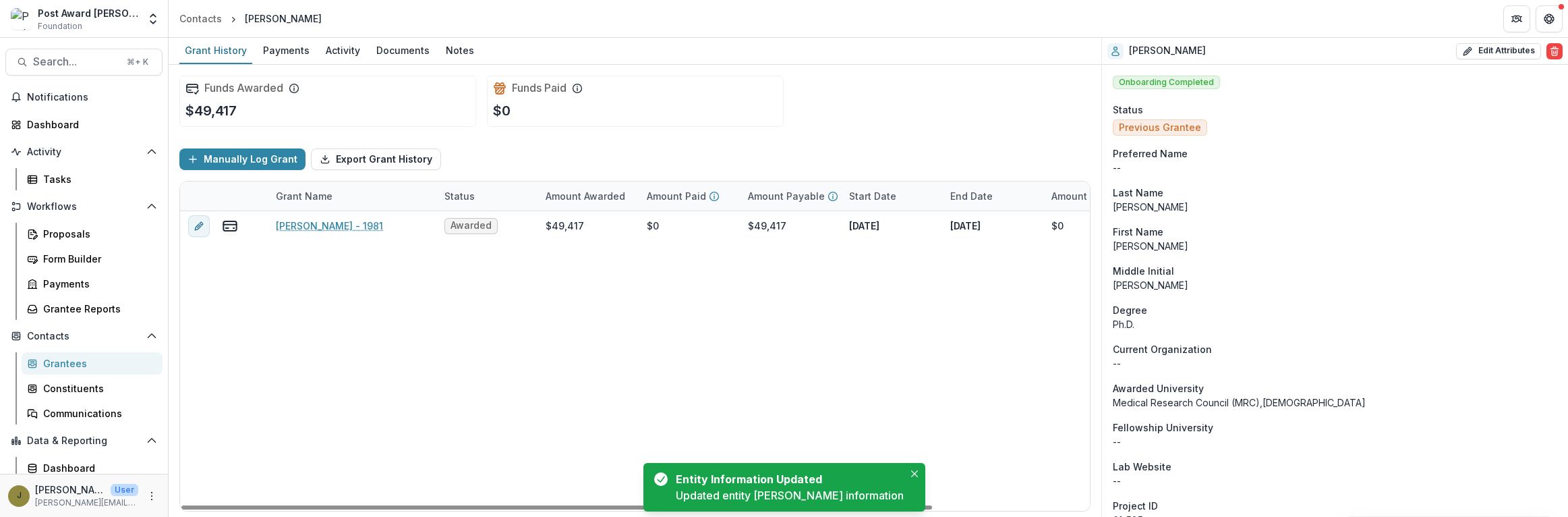
click at [43, 46] on div "Search... ⌘ + K Notifications Dashboard Activity Tasks Workflows Proposals Form…" at bounding box center [84, 277] width 169 height 479
click at [47, 58] on span "Search..." at bounding box center [76, 62] width 86 height 13
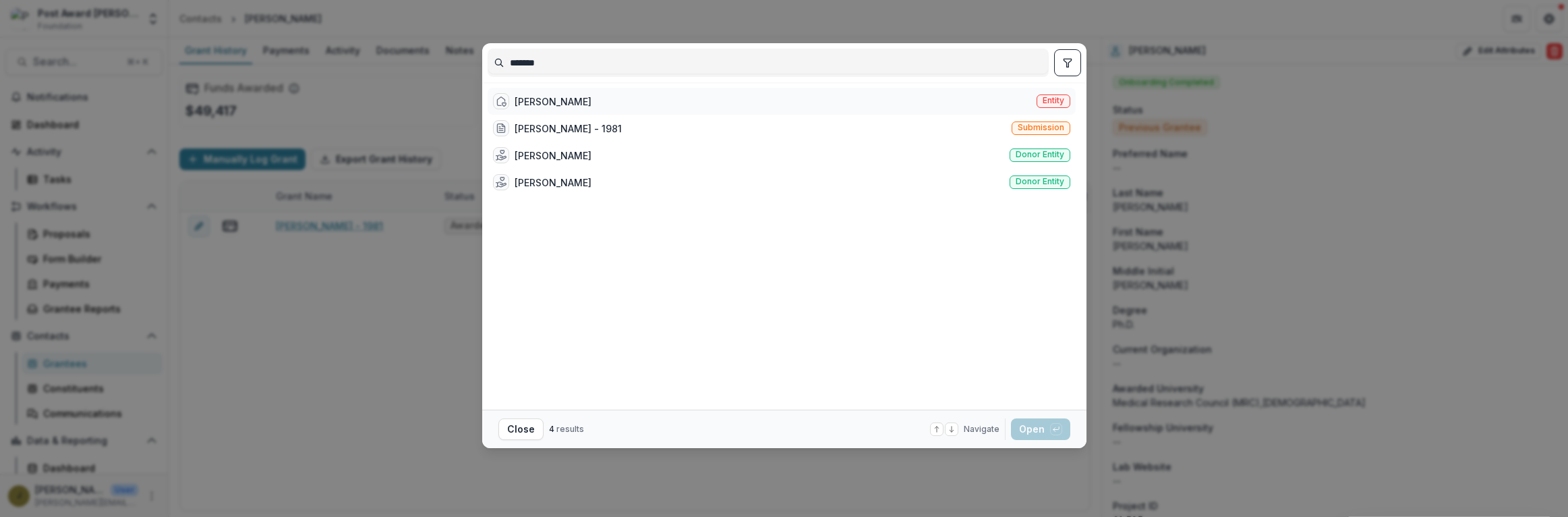
click at [601, 107] on div "[PERSON_NAME] Entity" at bounding box center [781, 101] width 588 height 27
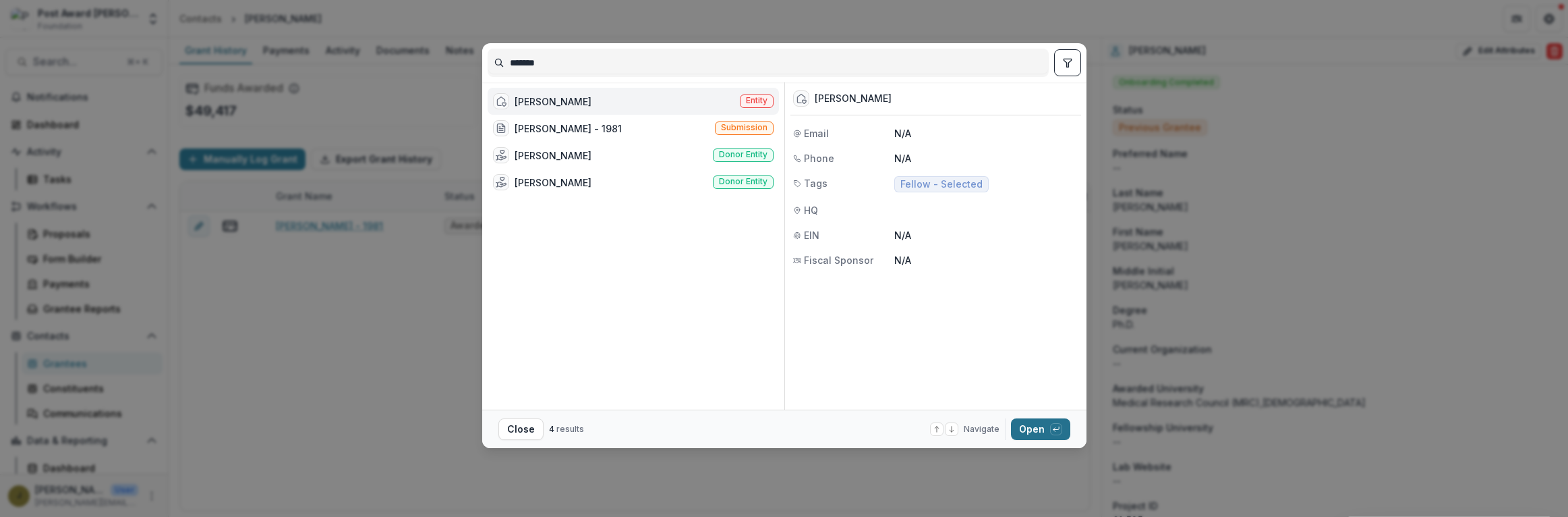
click at [1036, 426] on button "Open with enter key" at bounding box center [1040, 429] width 59 height 22
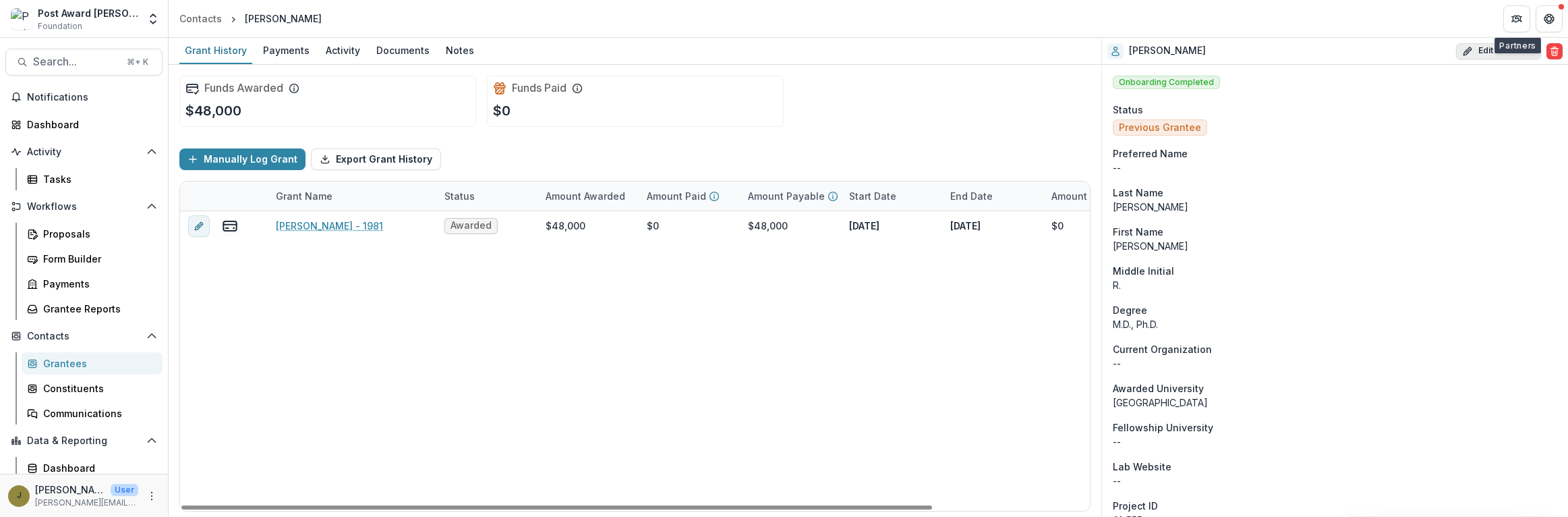
click at [1494, 50] on button "Edit Attributes" at bounding box center [1498, 51] width 85 height 17
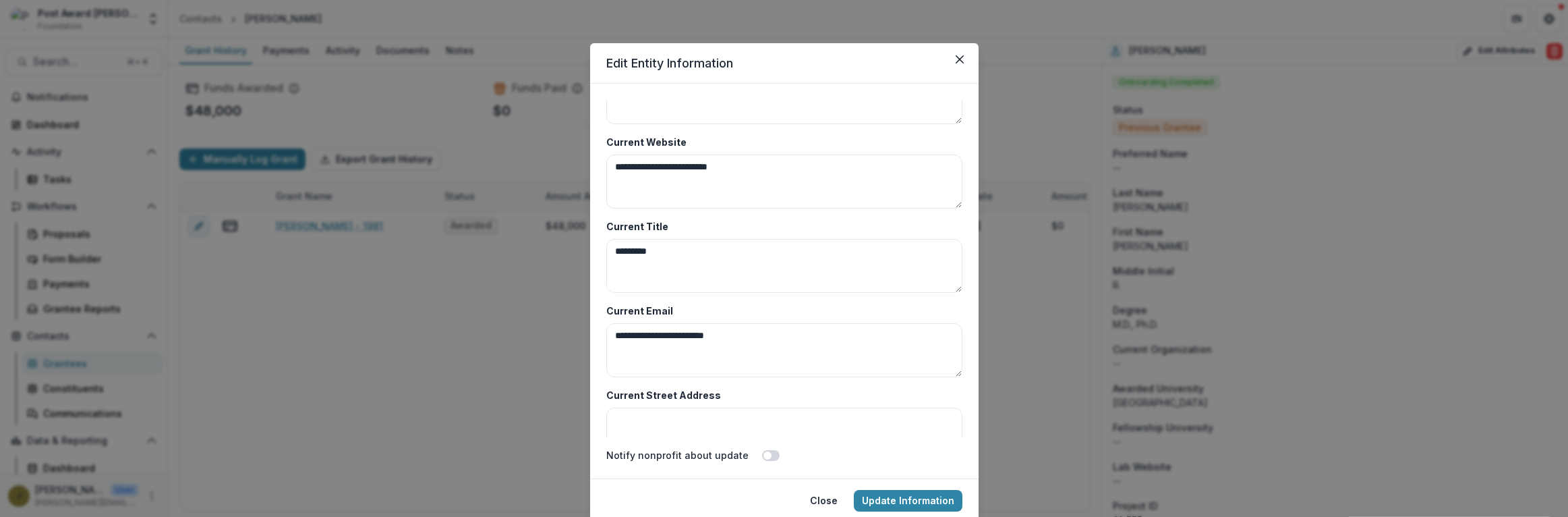
scroll to position [6565, 0]
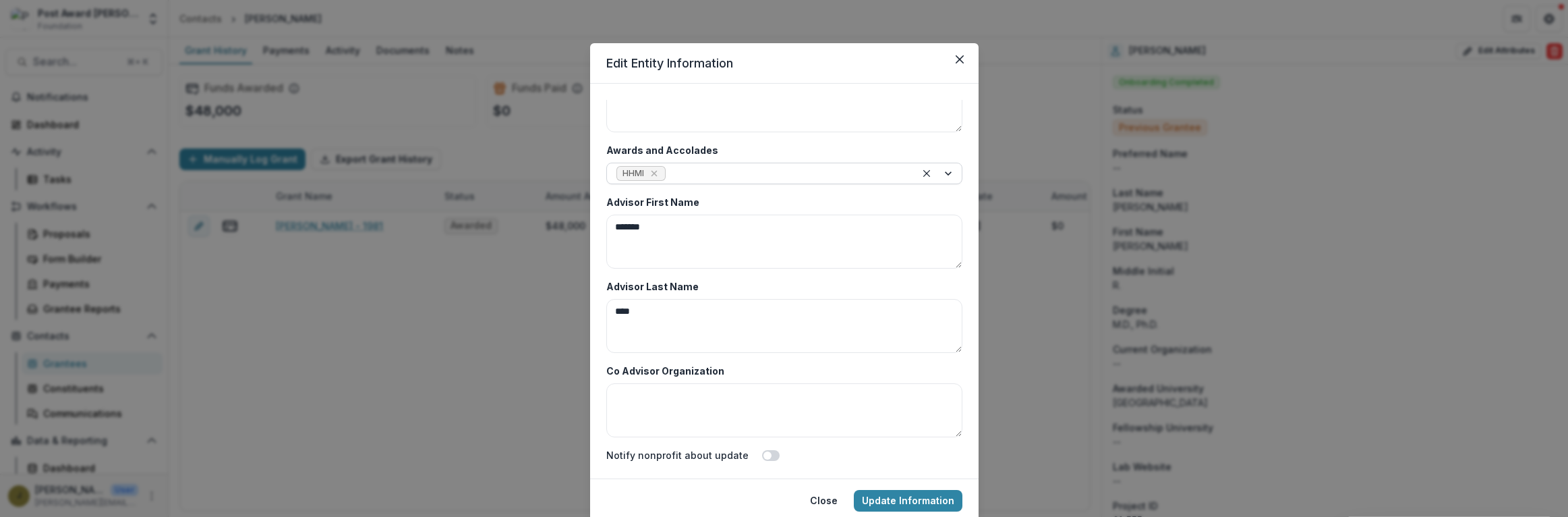
click at [704, 176] on div at bounding box center [787, 174] width 237 height 17
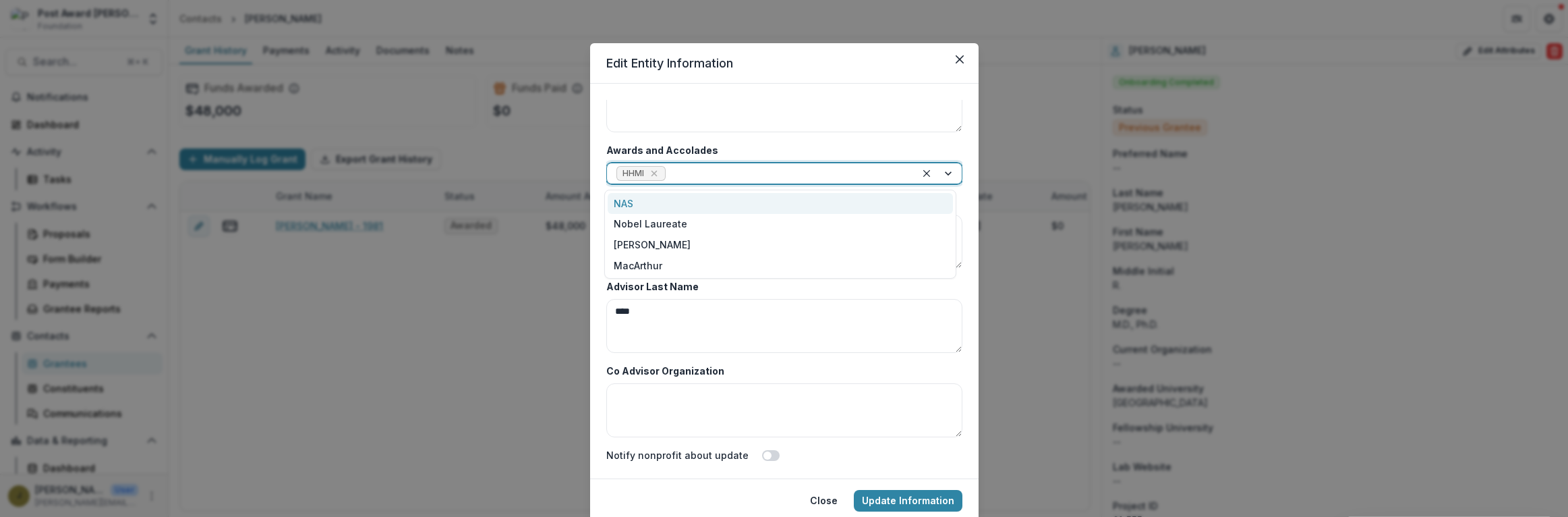
click at [641, 203] on div "NAS" at bounding box center [780, 204] width 345 height 21
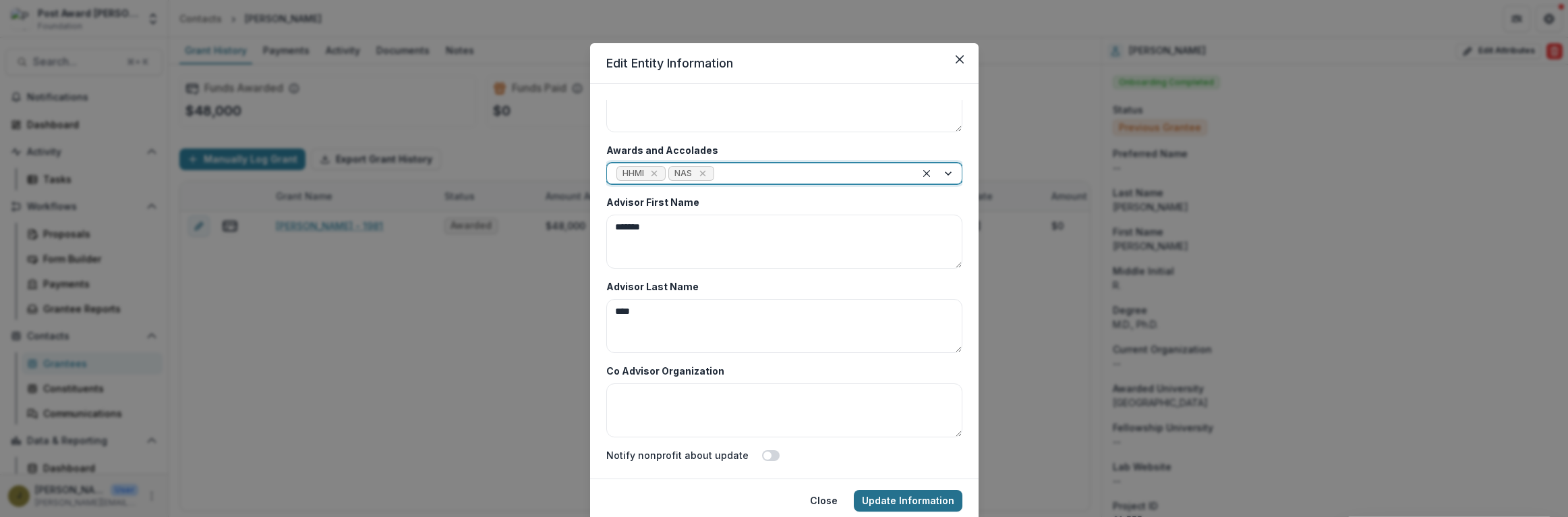
click at [873, 495] on button "Update Information" at bounding box center [908, 500] width 109 height 22
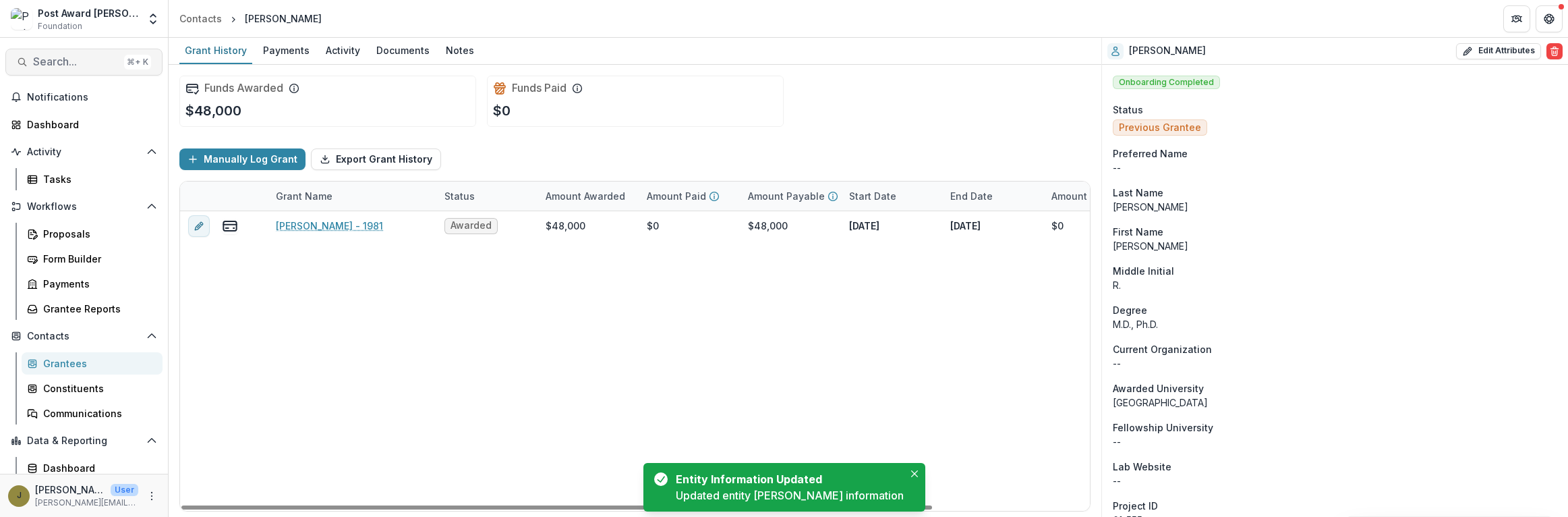
click at [35, 61] on span "Search..." at bounding box center [76, 62] width 86 height 13
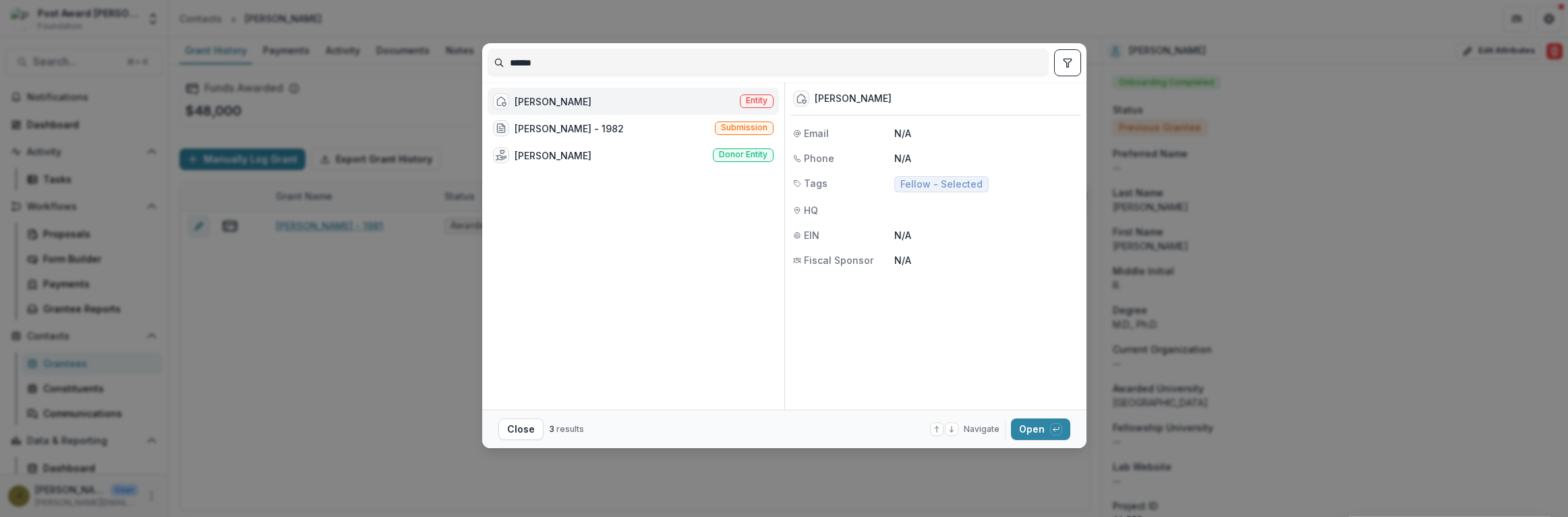
click at [523, 97] on div "[PERSON_NAME]" at bounding box center [553, 101] width 77 height 14
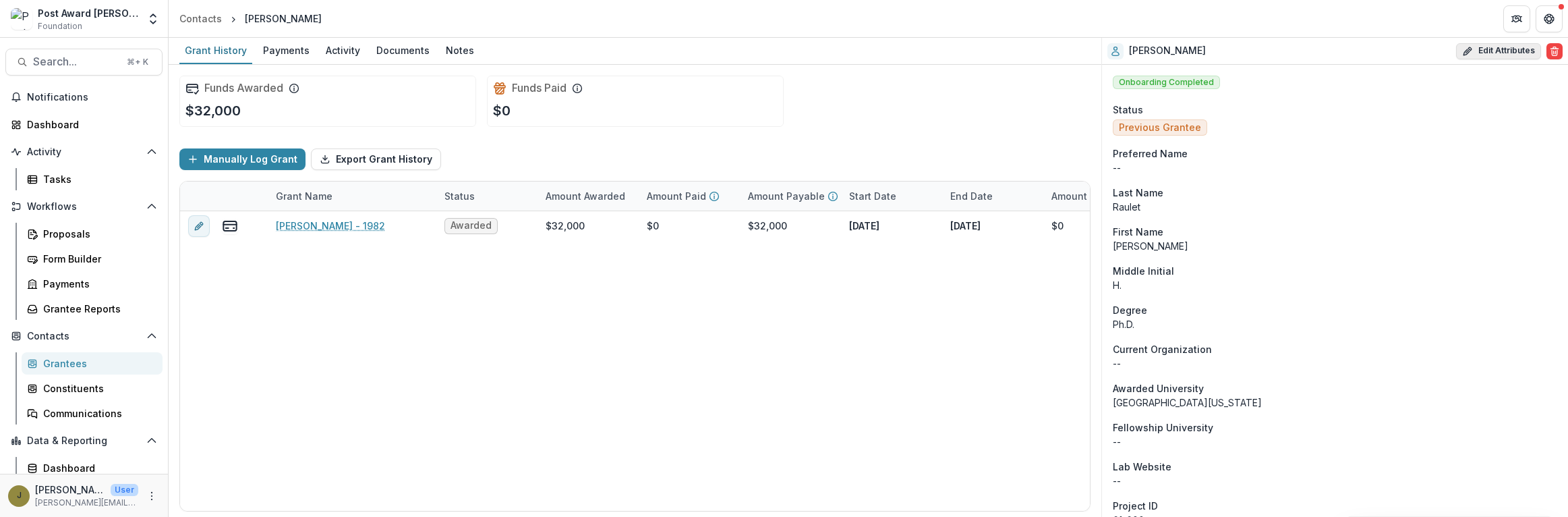
click at [1497, 50] on button "Edit Attributes" at bounding box center [1498, 51] width 85 height 17
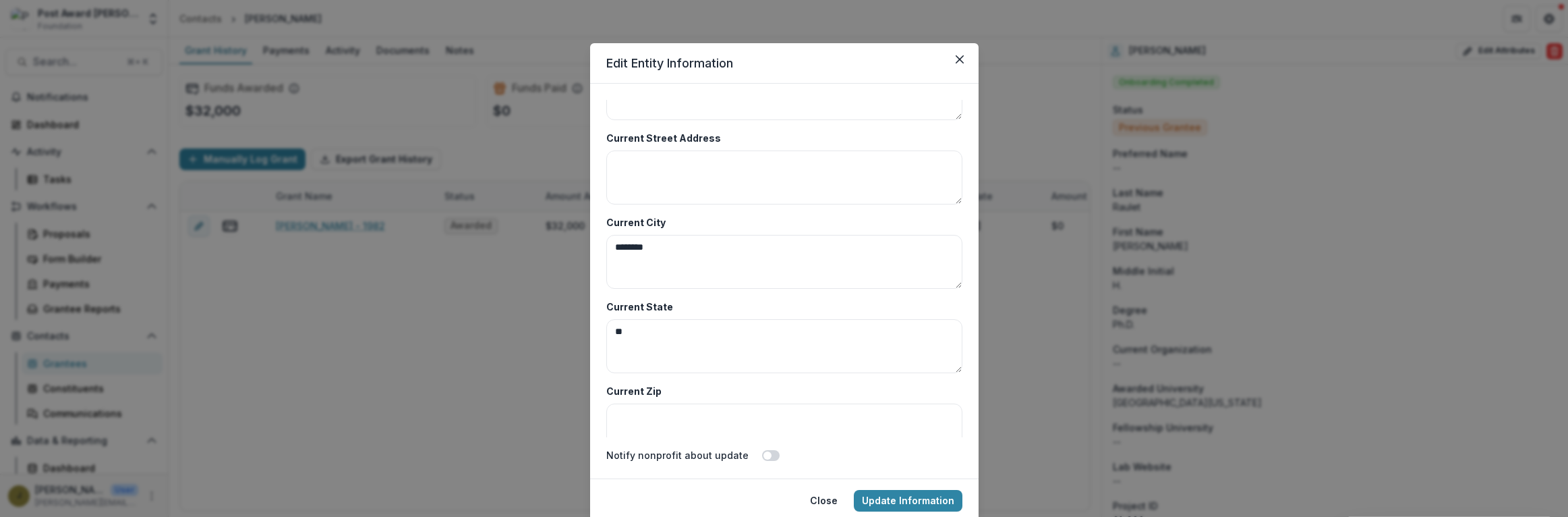
scroll to position [6565, 0]
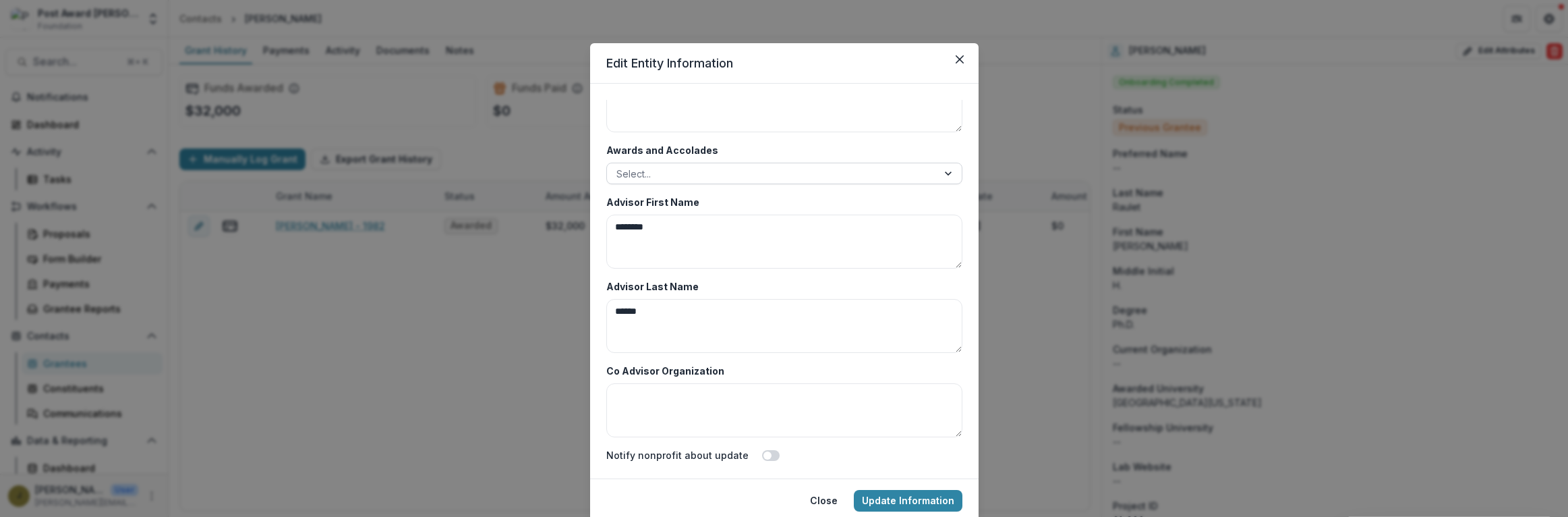
click at [670, 173] on div at bounding box center [772, 174] width 312 height 17
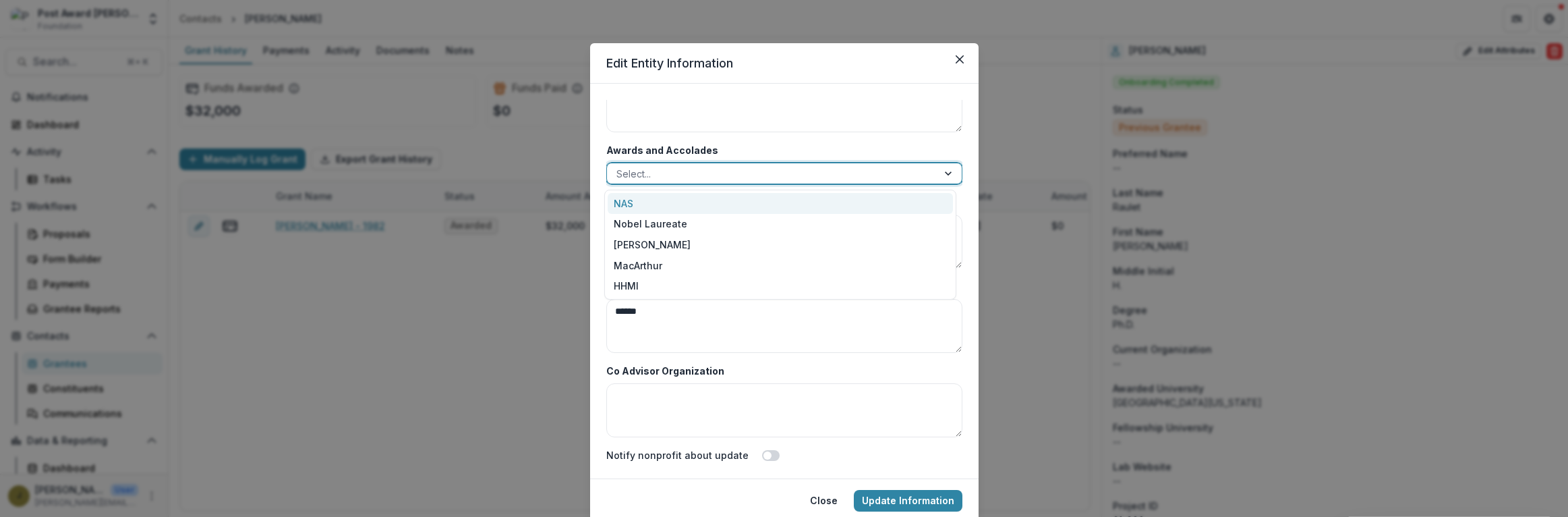
click at [632, 200] on div "NAS" at bounding box center [780, 204] width 345 height 21
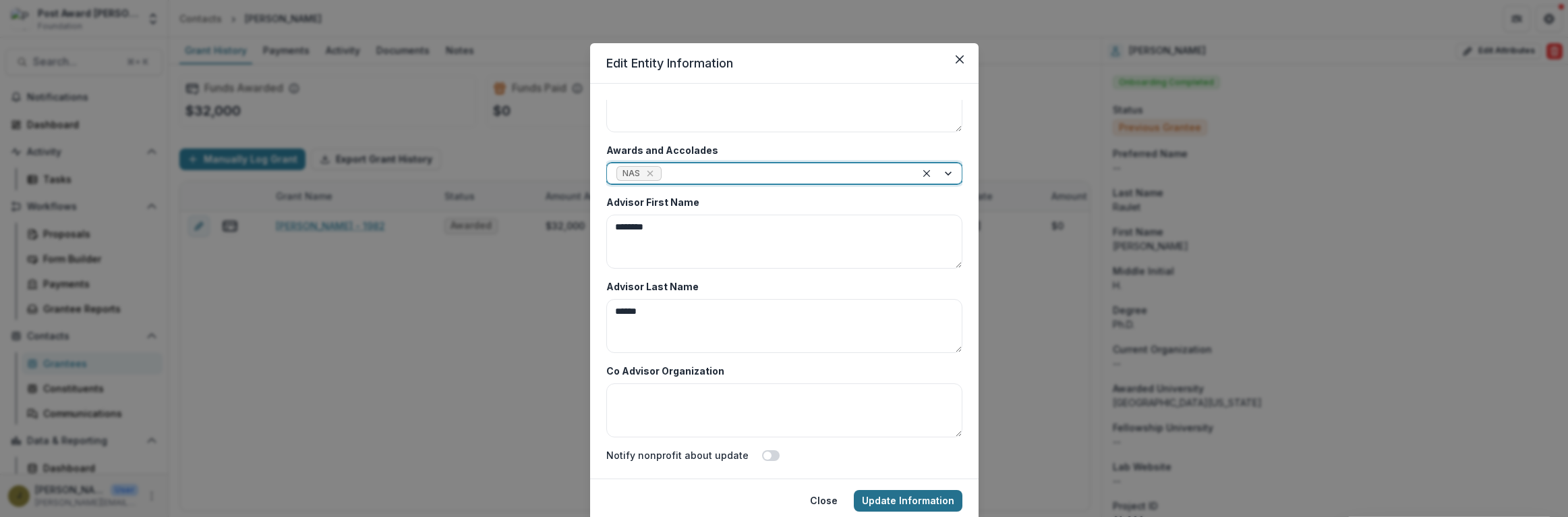
click at [899, 501] on button "Update Information" at bounding box center [908, 500] width 109 height 22
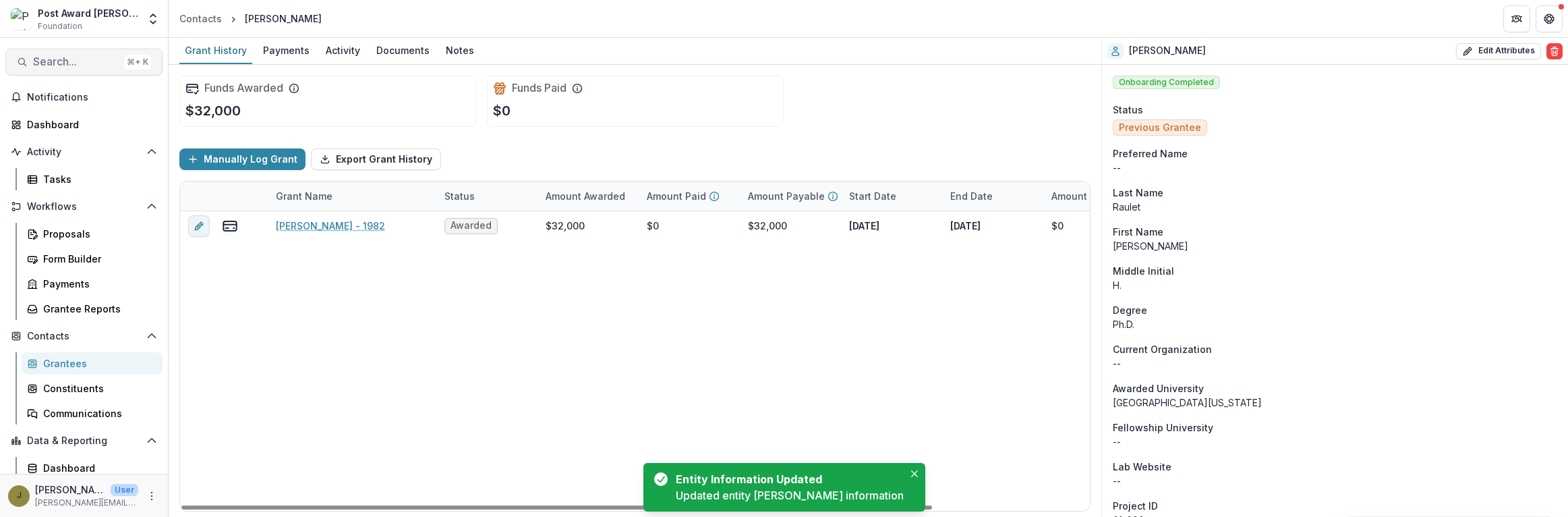
click at [50, 67] on span "Search..." at bounding box center [76, 62] width 86 height 13
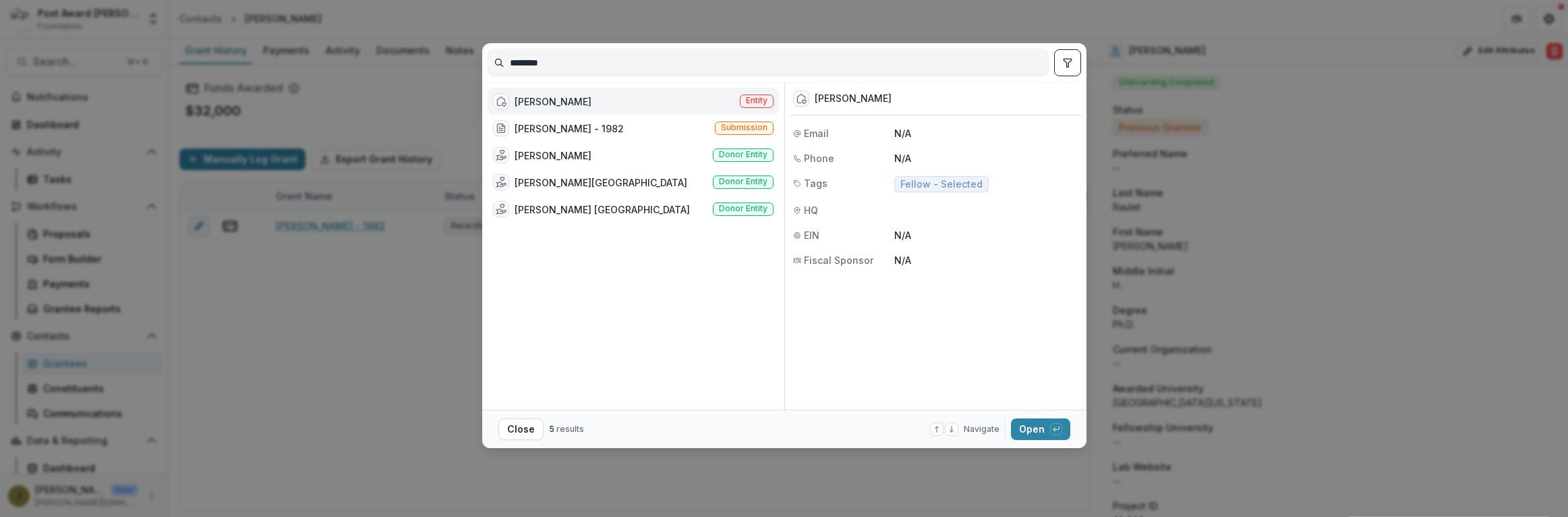
click at [575, 103] on div "[PERSON_NAME]" at bounding box center [553, 101] width 77 height 14
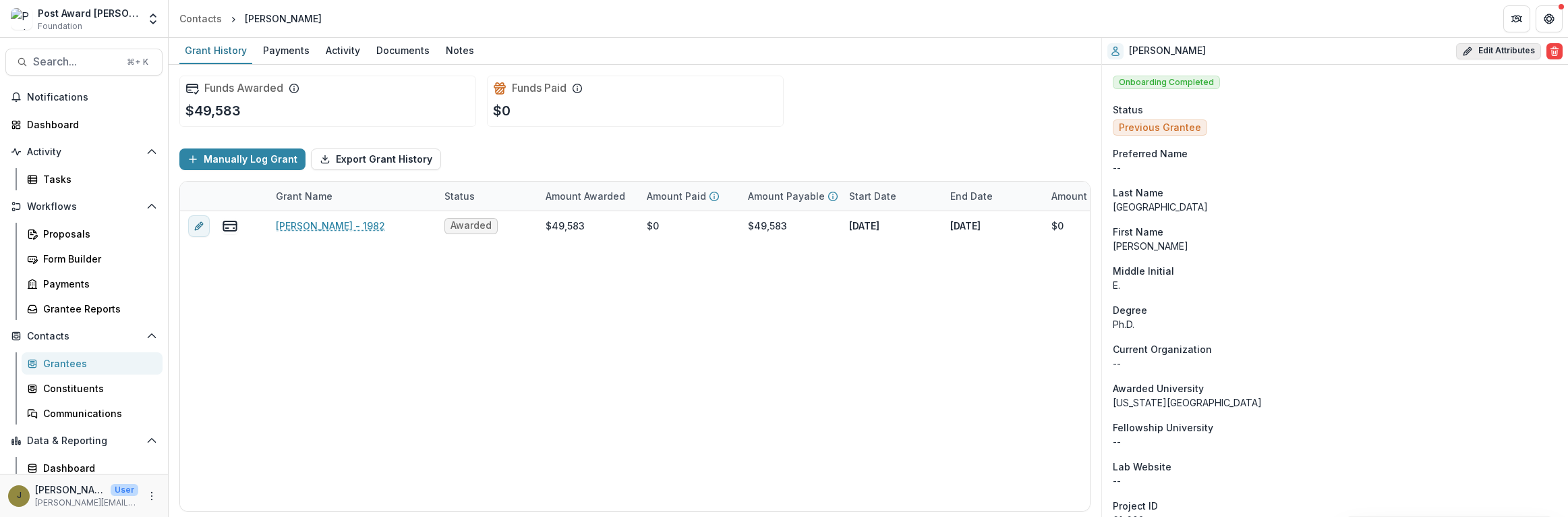
click at [1479, 50] on button "Edit Attributes" at bounding box center [1498, 51] width 85 height 17
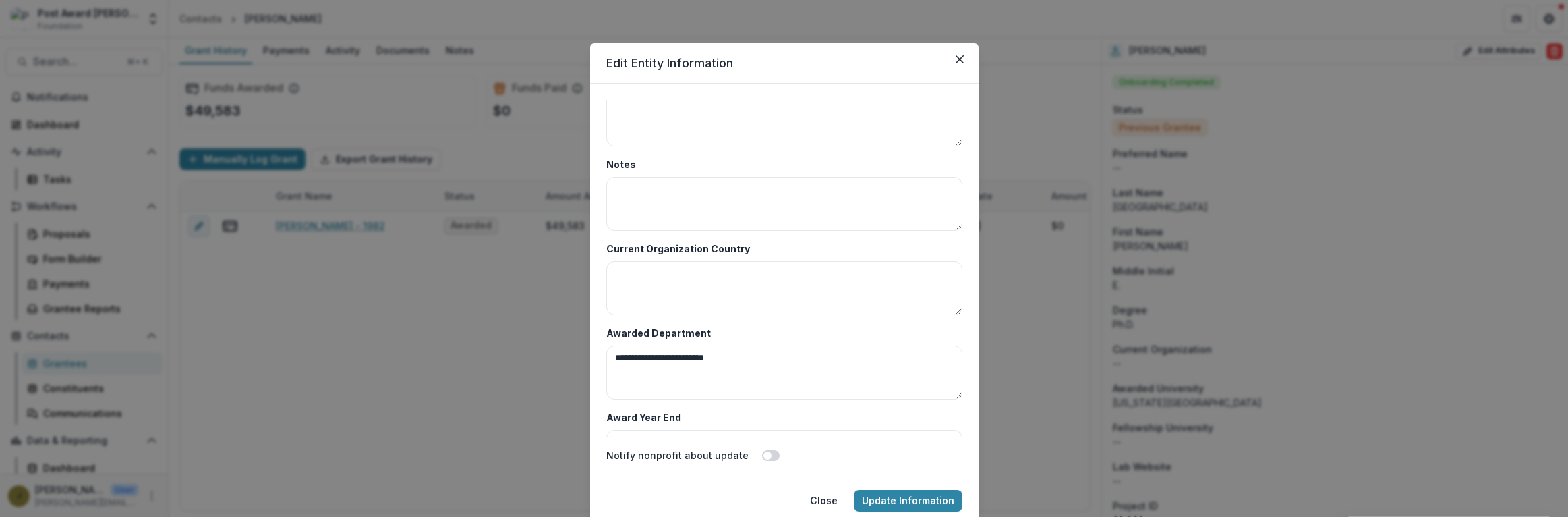
scroll to position [6565, 0]
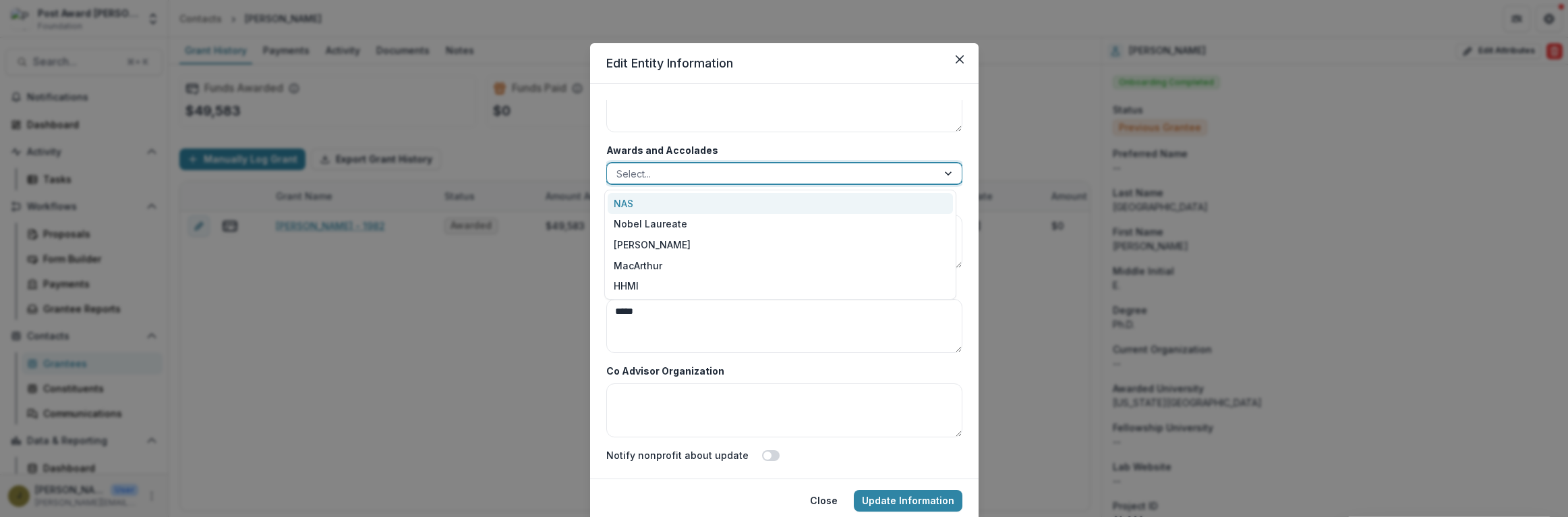
click at [666, 173] on div at bounding box center [772, 174] width 312 height 17
click at [626, 199] on div "NAS" at bounding box center [780, 204] width 345 height 21
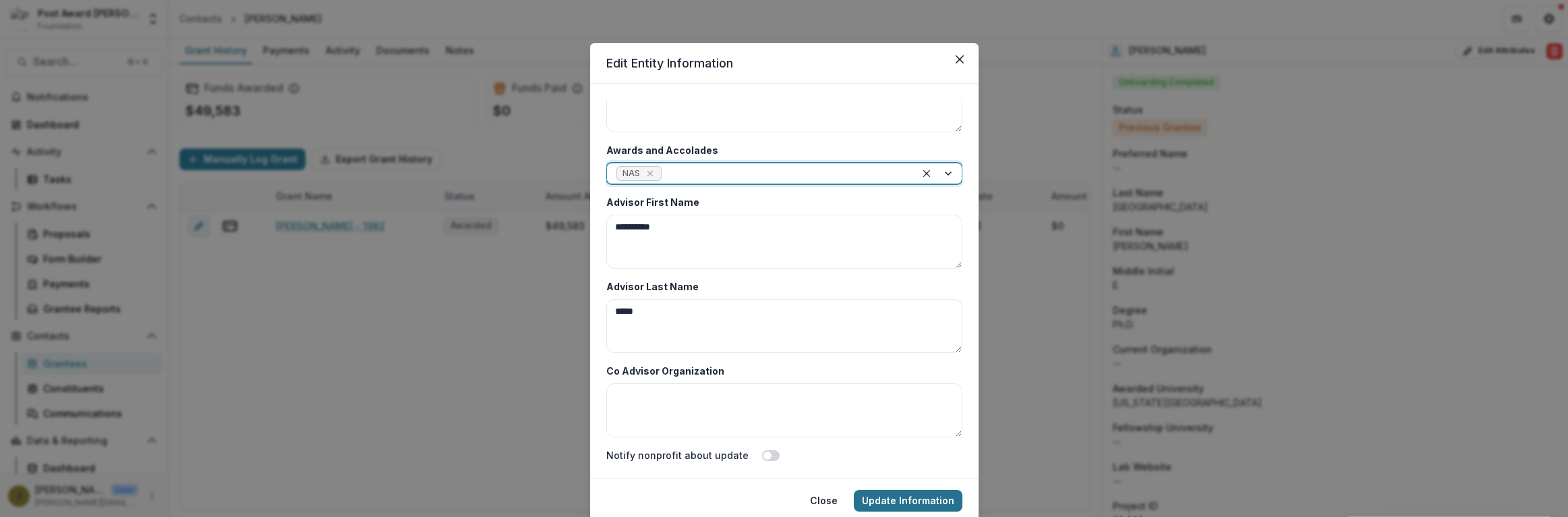
click at [924, 500] on button "Update Information" at bounding box center [908, 500] width 109 height 22
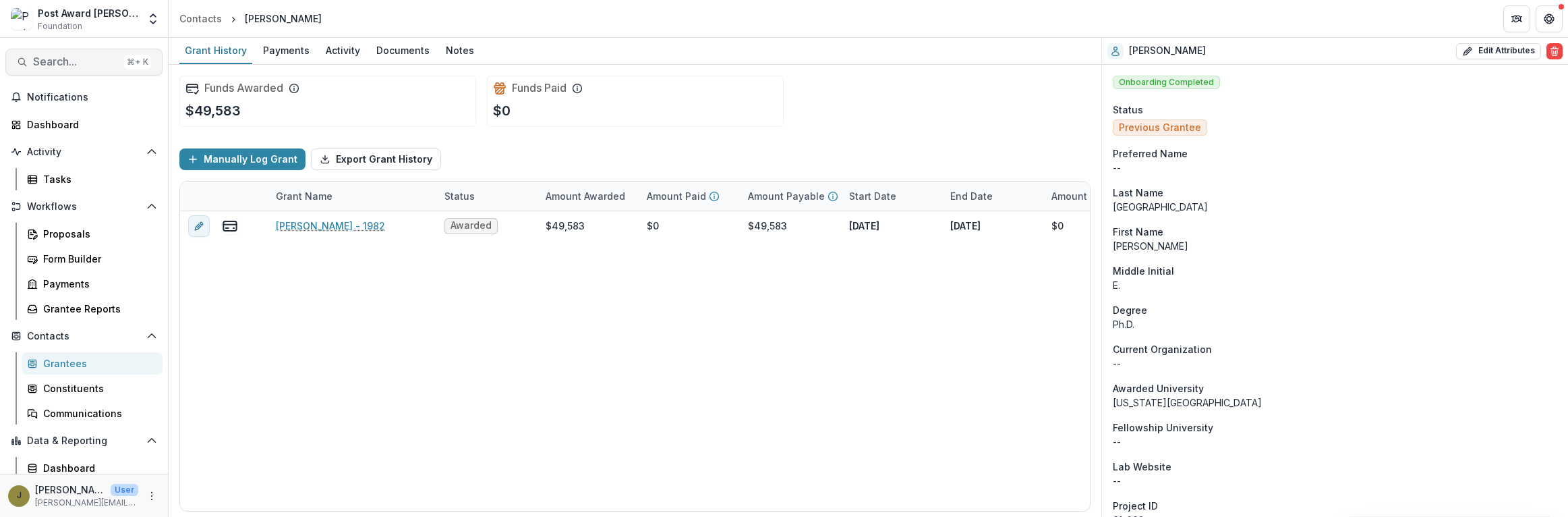
click at [35, 59] on span "Search..." at bounding box center [76, 62] width 86 height 13
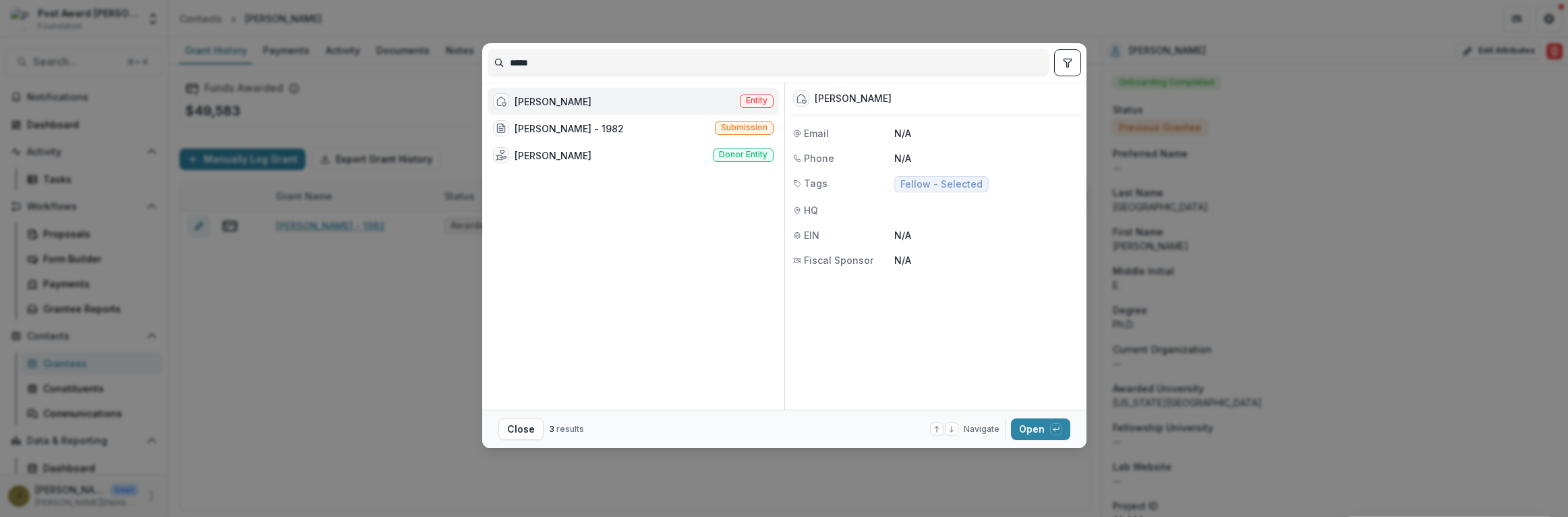
click at [607, 98] on div "[PERSON_NAME] Entity" at bounding box center [633, 101] width 291 height 27
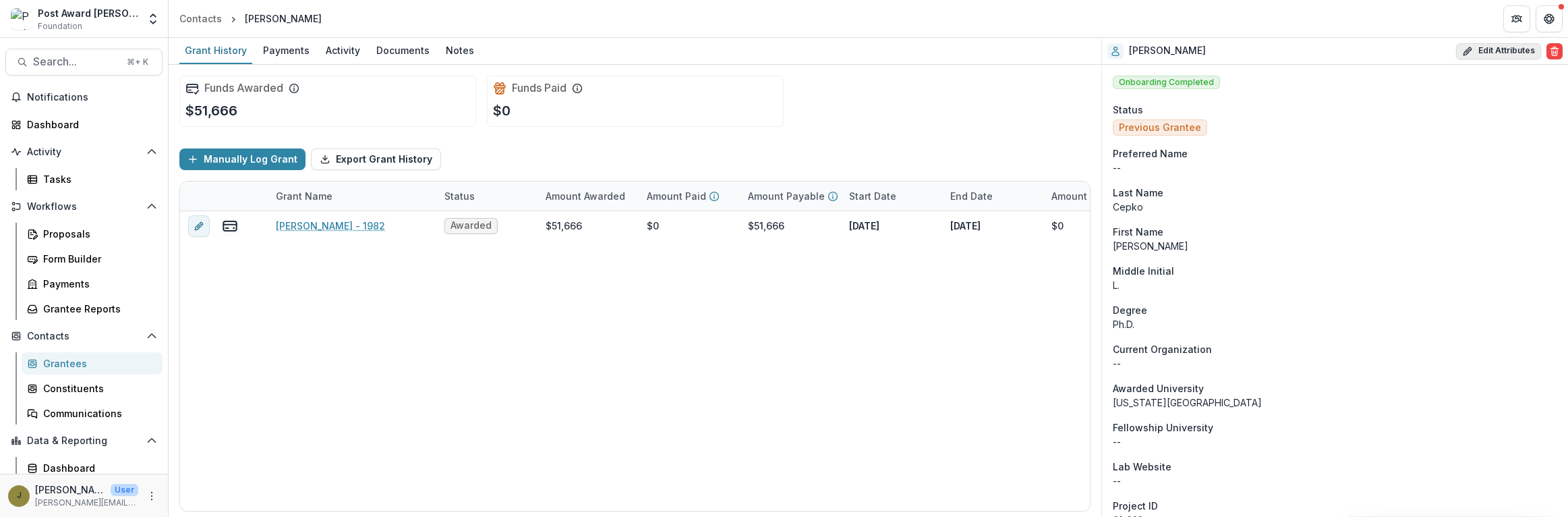
click at [1462, 52] on icon "button" at bounding box center [1467, 51] width 11 height 11
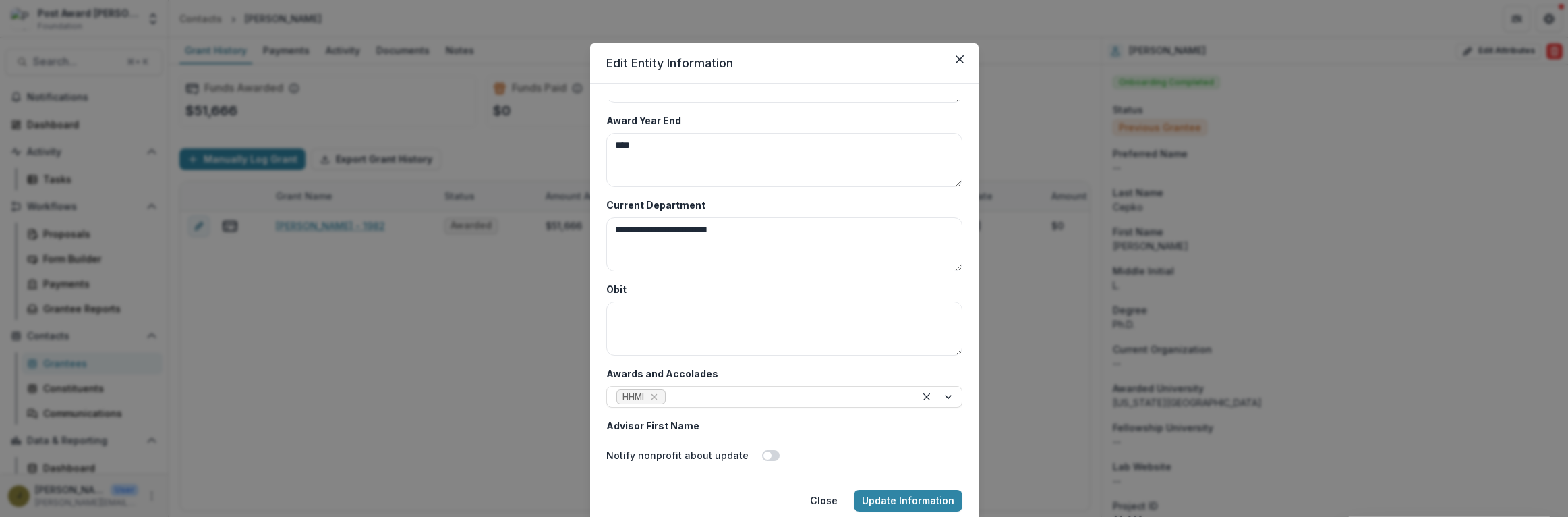
scroll to position [6565, 0]
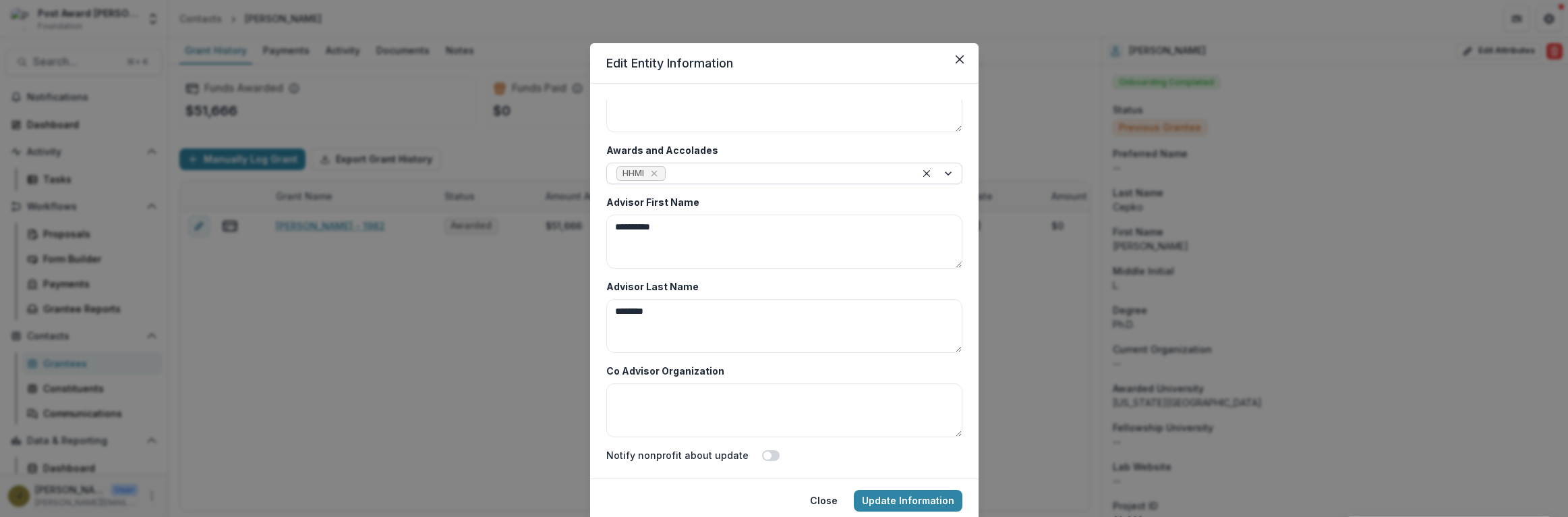
click at [710, 174] on div at bounding box center [787, 174] width 237 height 17
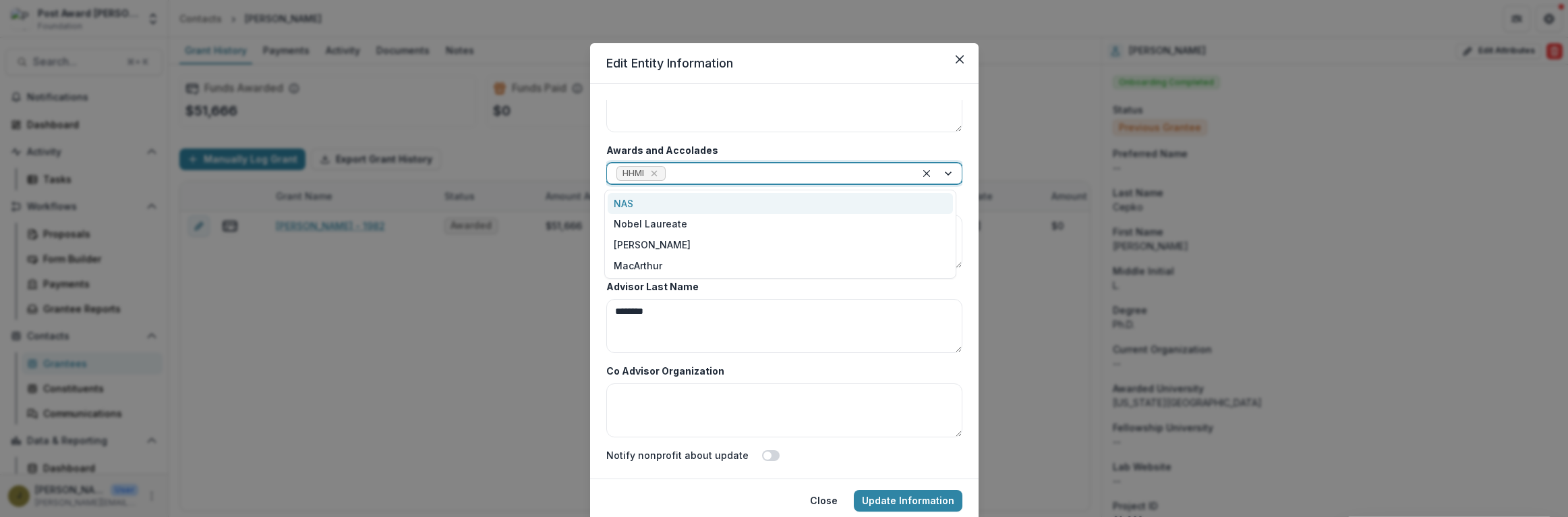
click at [624, 198] on div "NAS" at bounding box center [780, 204] width 345 height 21
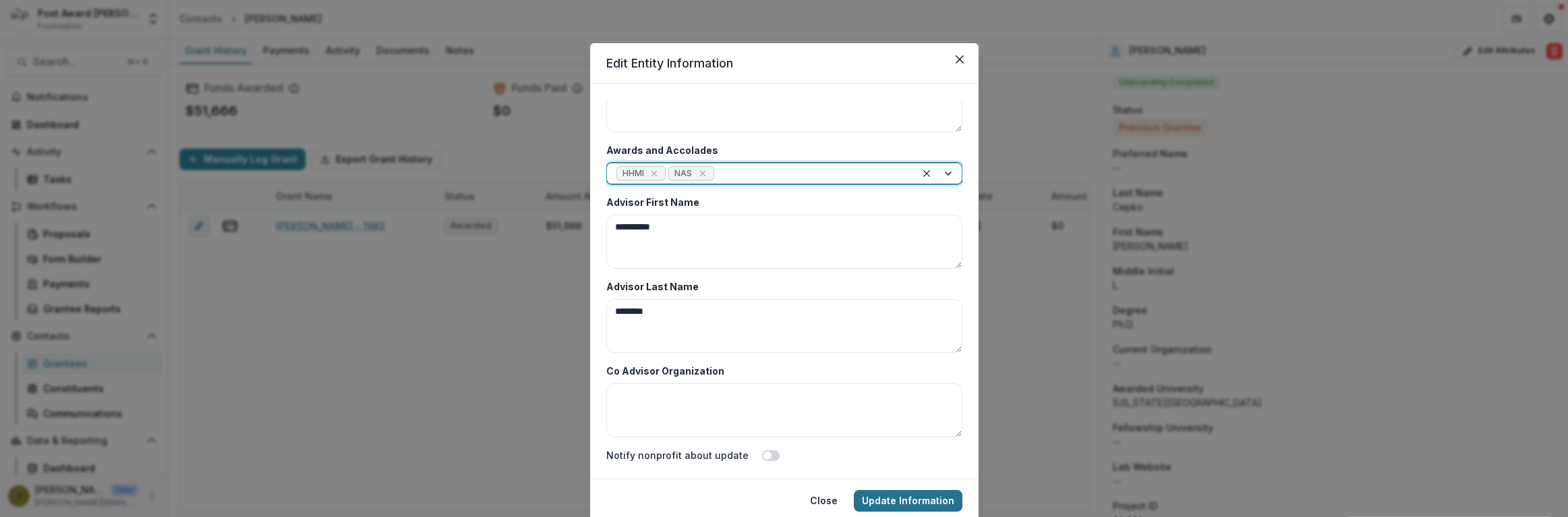
click at [879, 497] on button "Update Information" at bounding box center [908, 500] width 109 height 22
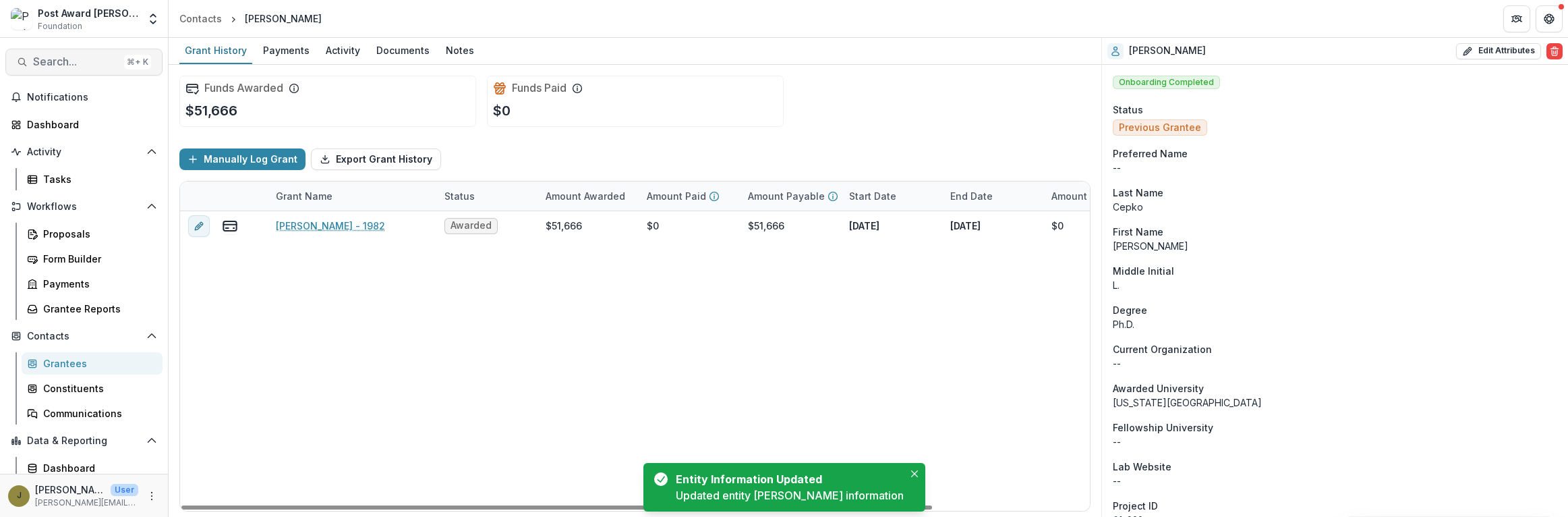
click at [57, 56] on span "Search..." at bounding box center [76, 62] width 86 height 13
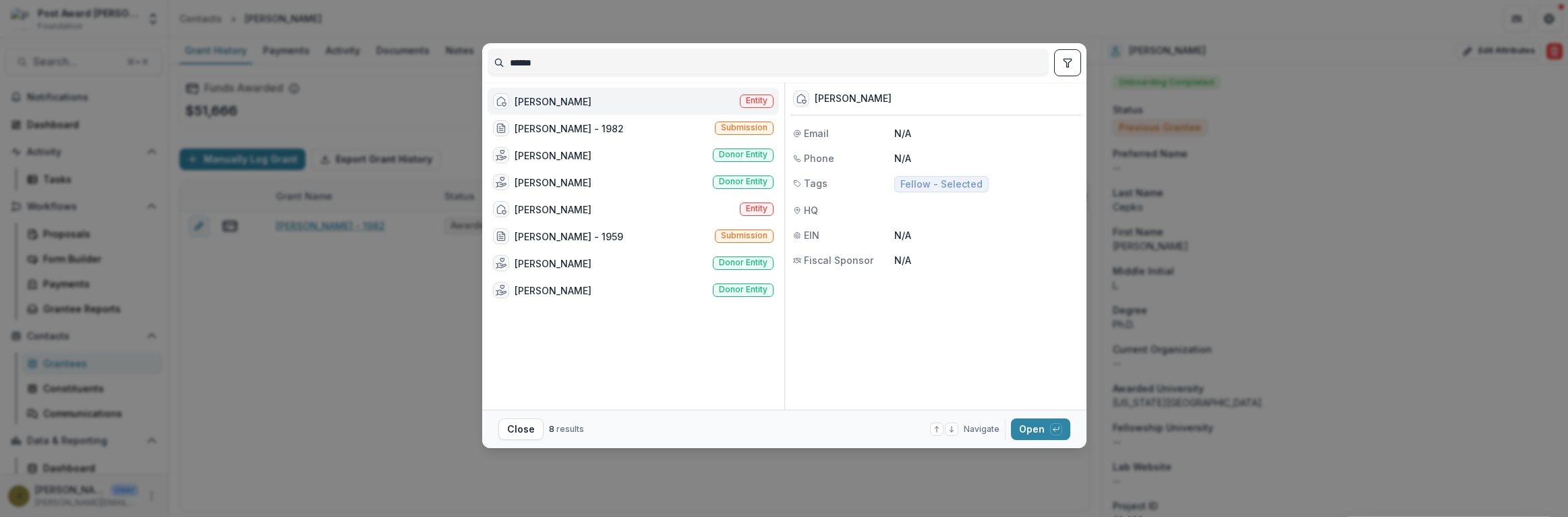
click at [562, 99] on div "[PERSON_NAME]" at bounding box center [553, 101] width 77 height 14
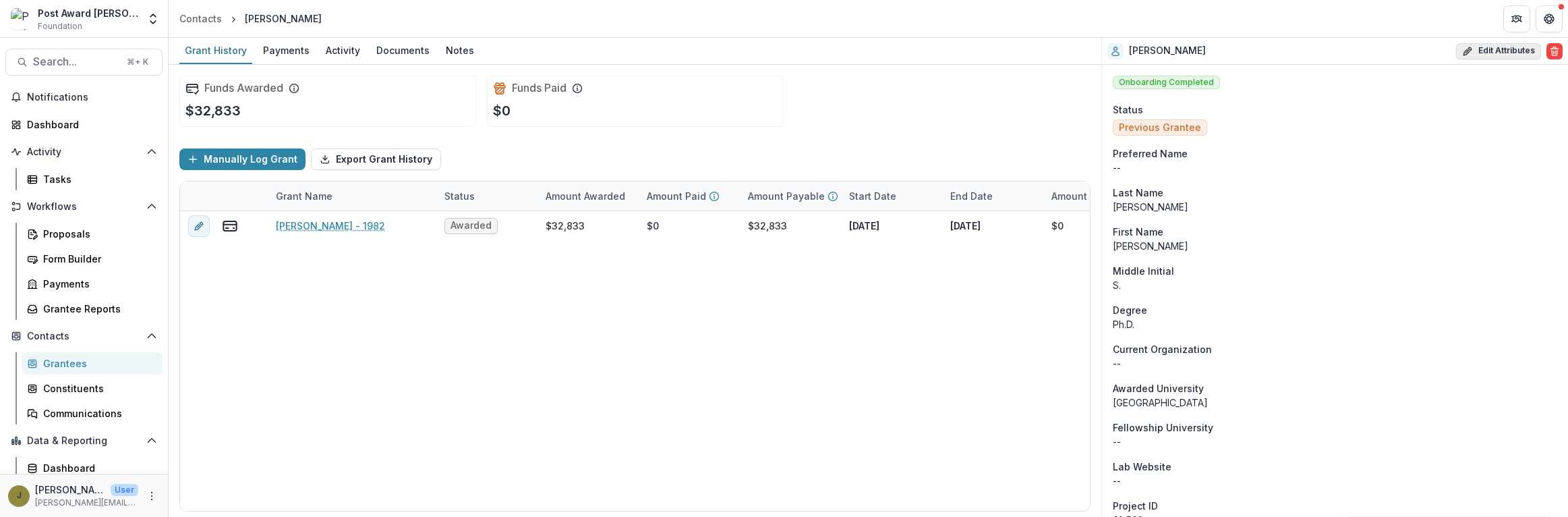
click at [1493, 44] on button "Edit Attributes" at bounding box center [1498, 51] width 85 height 17
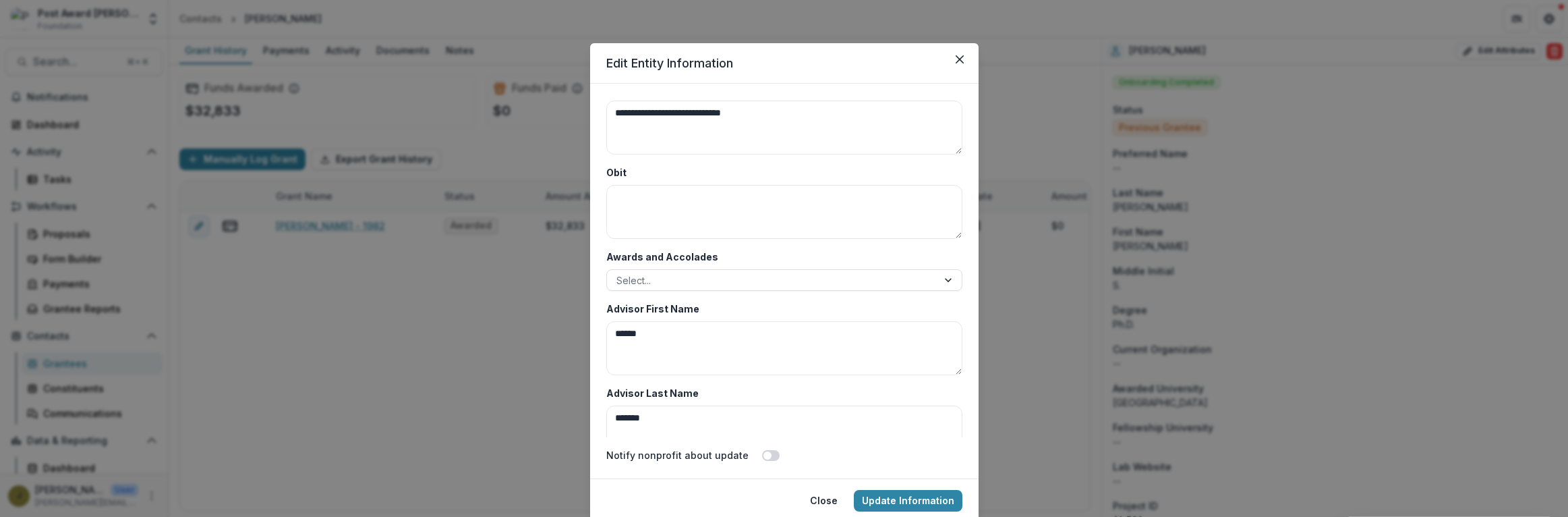
scroll to position [6565, 0]
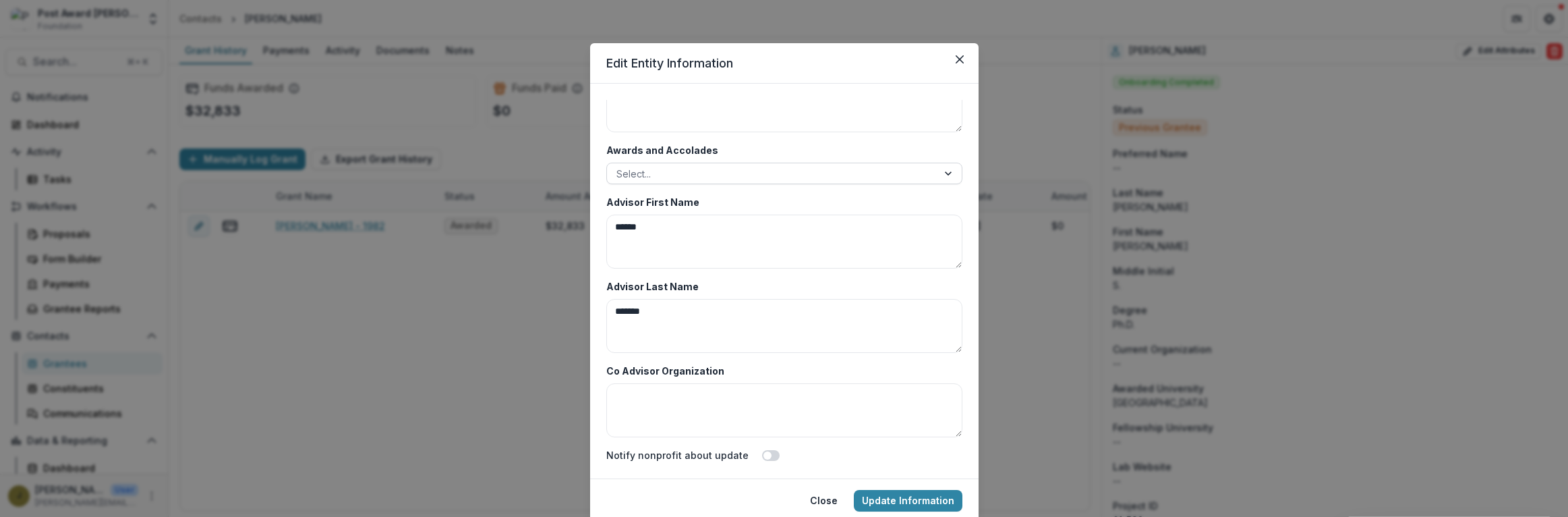
click at [668, 166] on div at bounding box center [772, 174] width 312 height 17
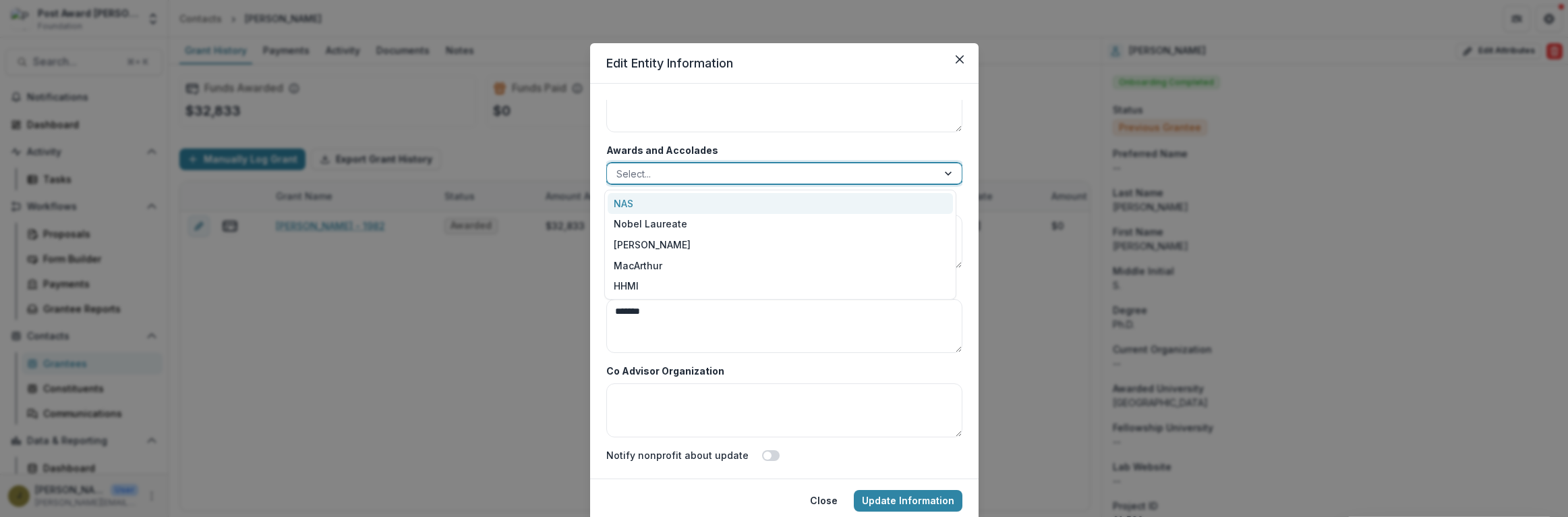
click at [644, 195] on div "NAS" at bounding box center [780, 204] width 345 height 21
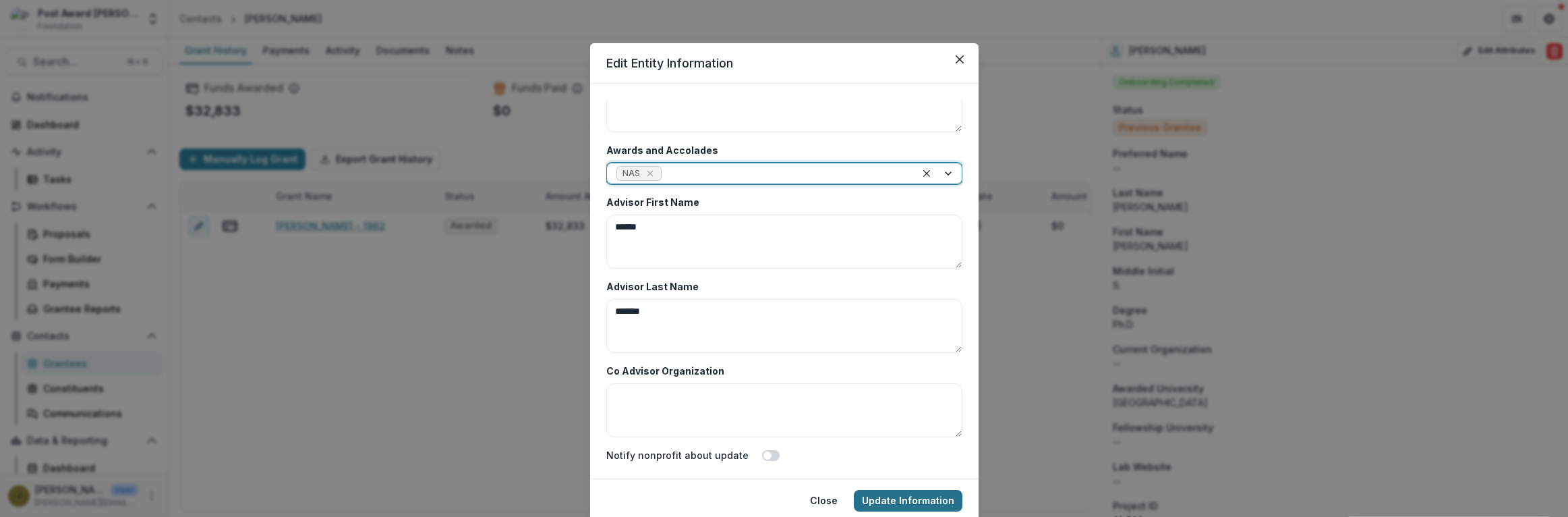
click at [891, 500] on button "Update Information" at bounding box center [908, 500] width 109 height 22
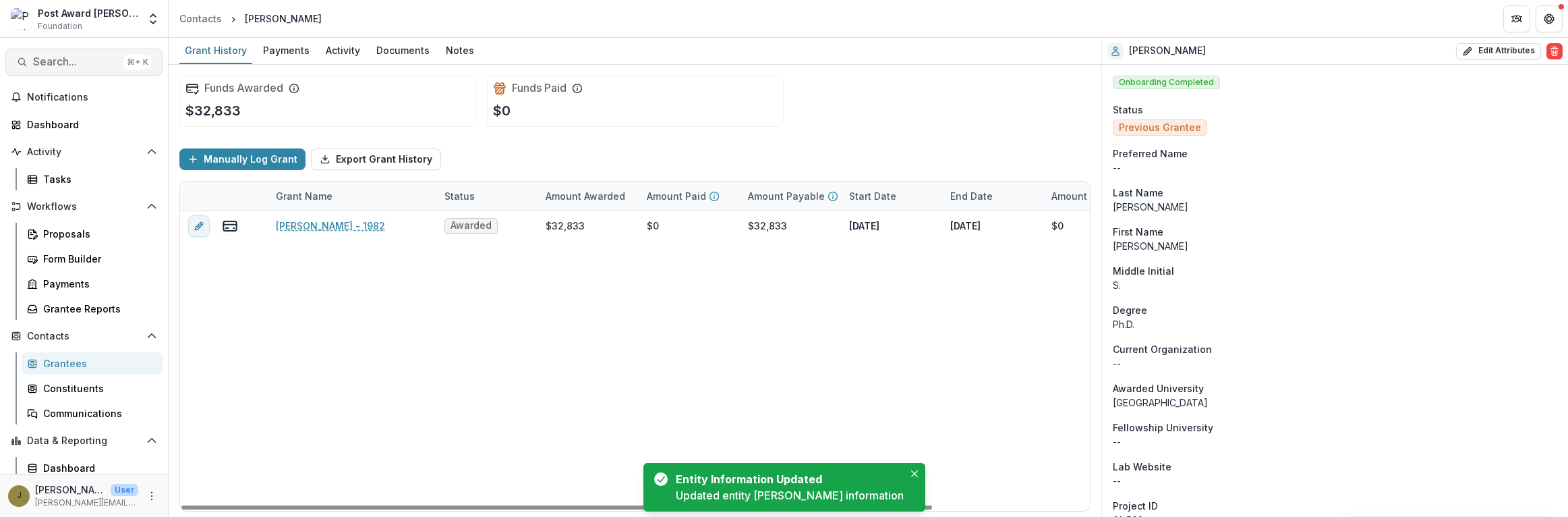
click at [63, 50] on button "Search... ⌘ + K" at bounding box center [83, 62] width 157 height 27
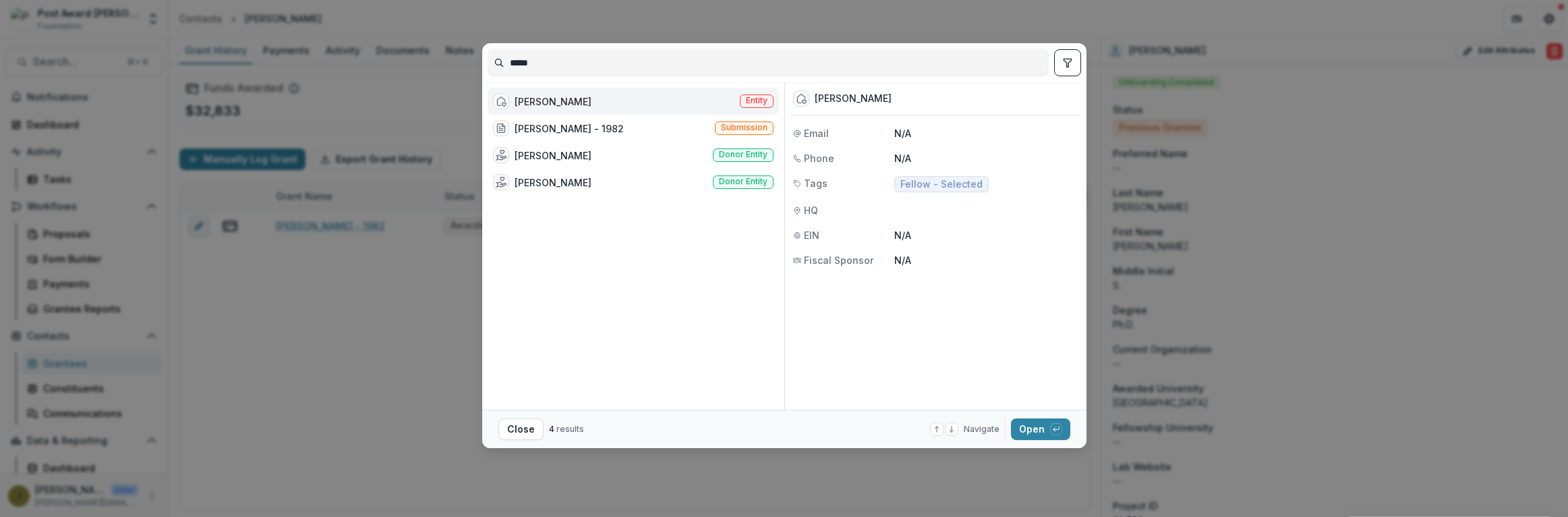
click at [584, 100] on div "[PERSON_NAME] Entity" at bounding box center [633, 101] width 291 height 27
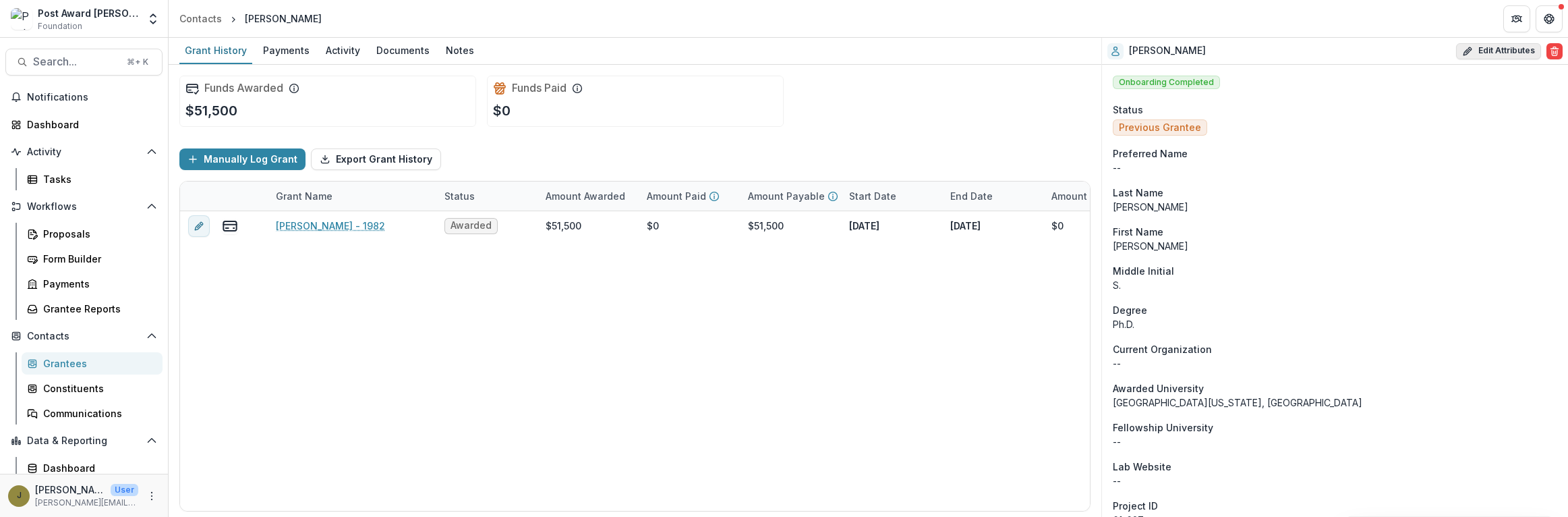
click at [1479, 52] on button "Edit Attributes" at bounding box center [1498, 51] width 85 height 17
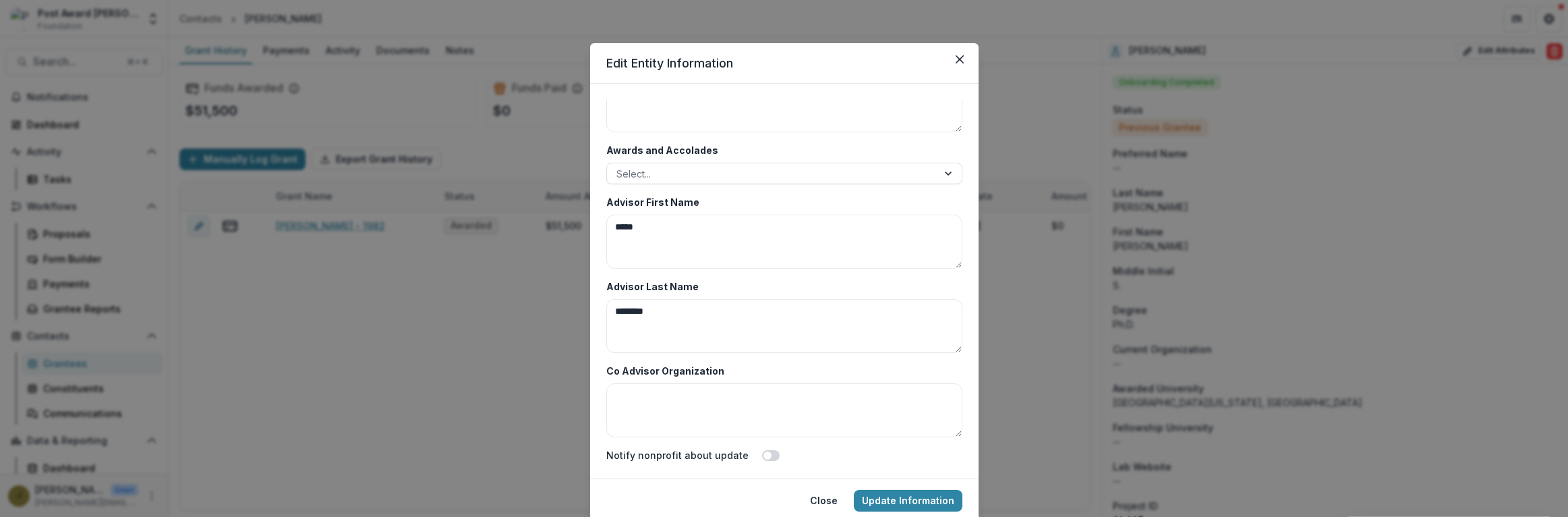
scroll to position [49, 0]
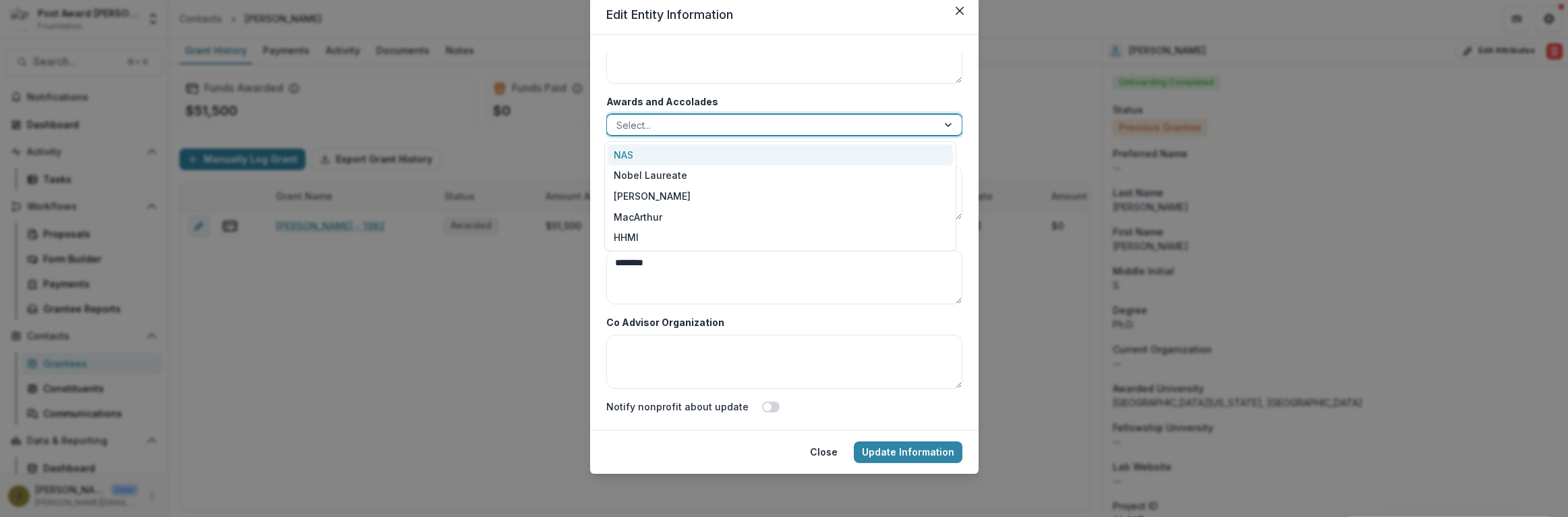
click at [644, 128] on div at bounding box center [772, 125] width 312 height 17
click at [632, 155] on div "NAS" at bounding box center [780, 155] width 345 height 21
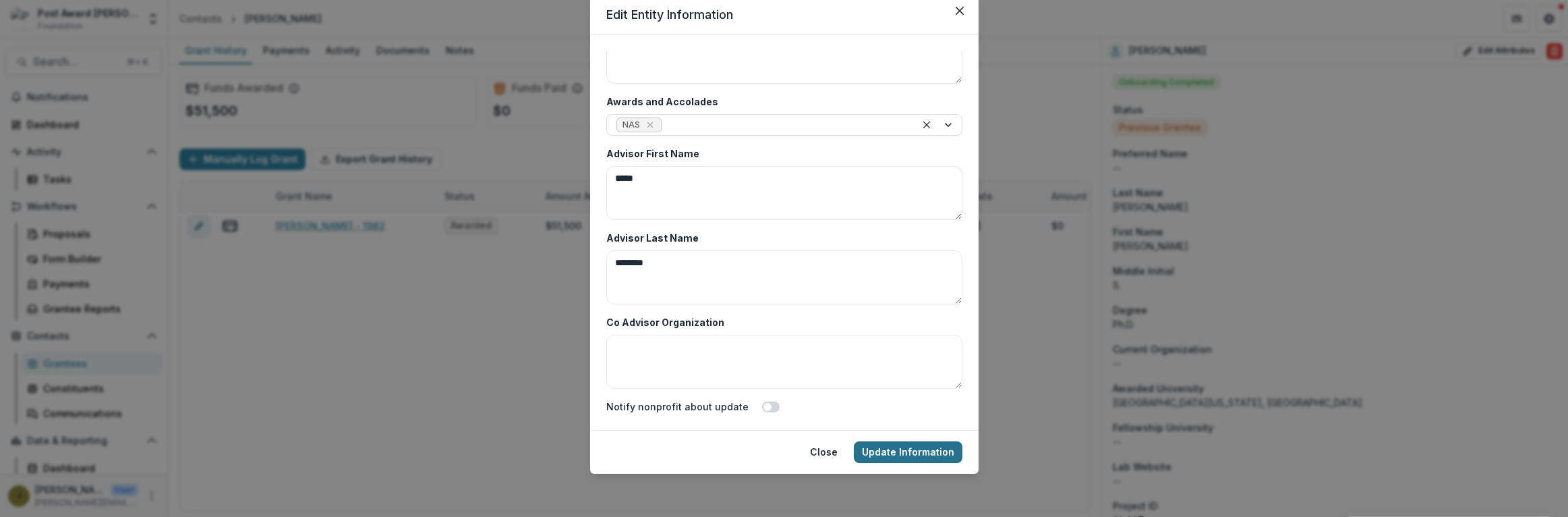
click at [891, 458] on button "Update Information" at bounding box center [908, 452] width 109 height 22
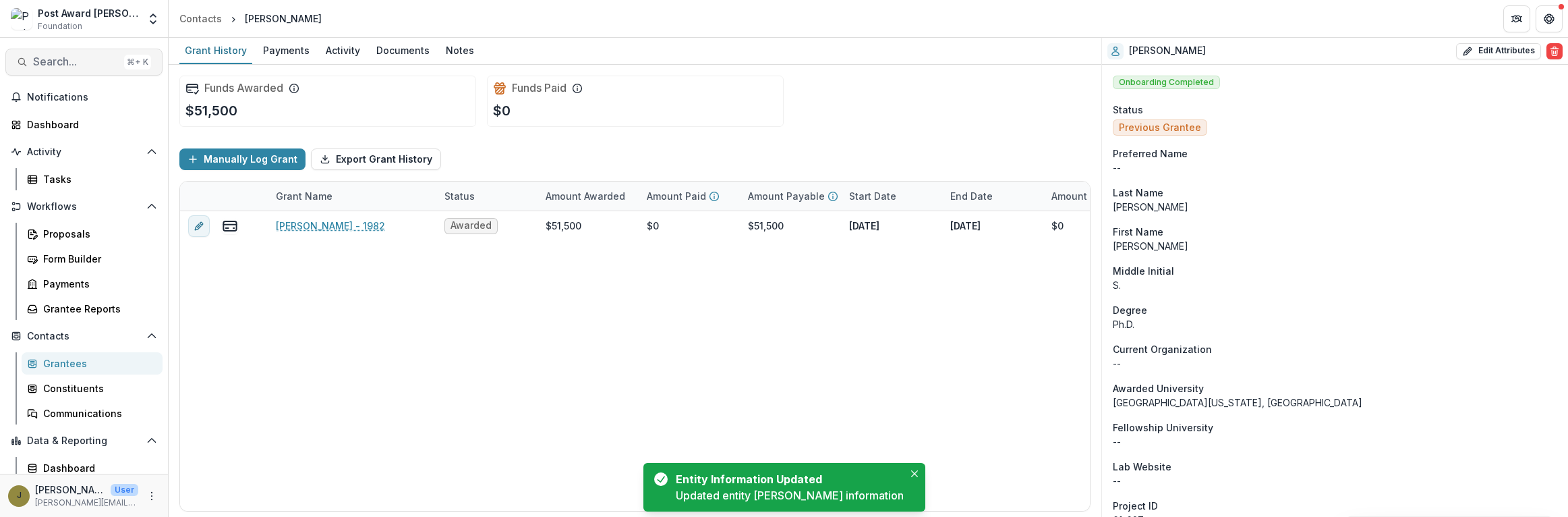
click at [51, 59] on span "Search..." at bounding box center [76, 62] width 86 height 13
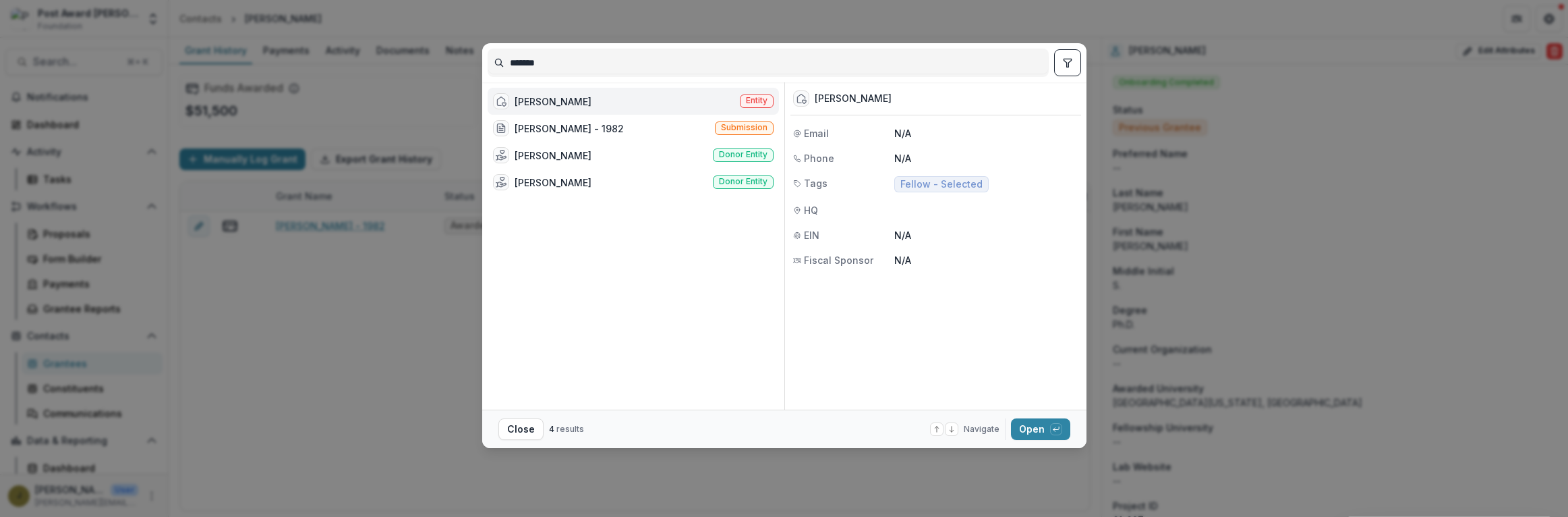
click at [575, 102] on div "[PERSON_NAME]" at bounding box center [553, 101] width 77 height 14
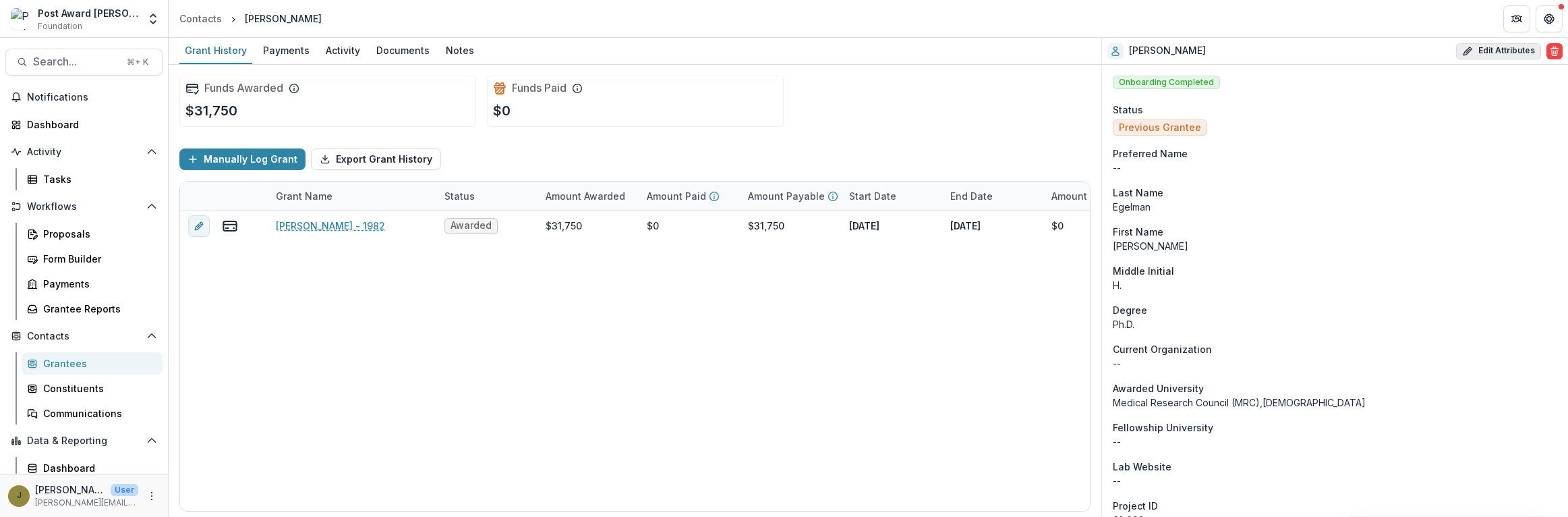
click at [1491, 50] on button "Edit Attributes" at bounding box center [1498, 51] width 85 height 17
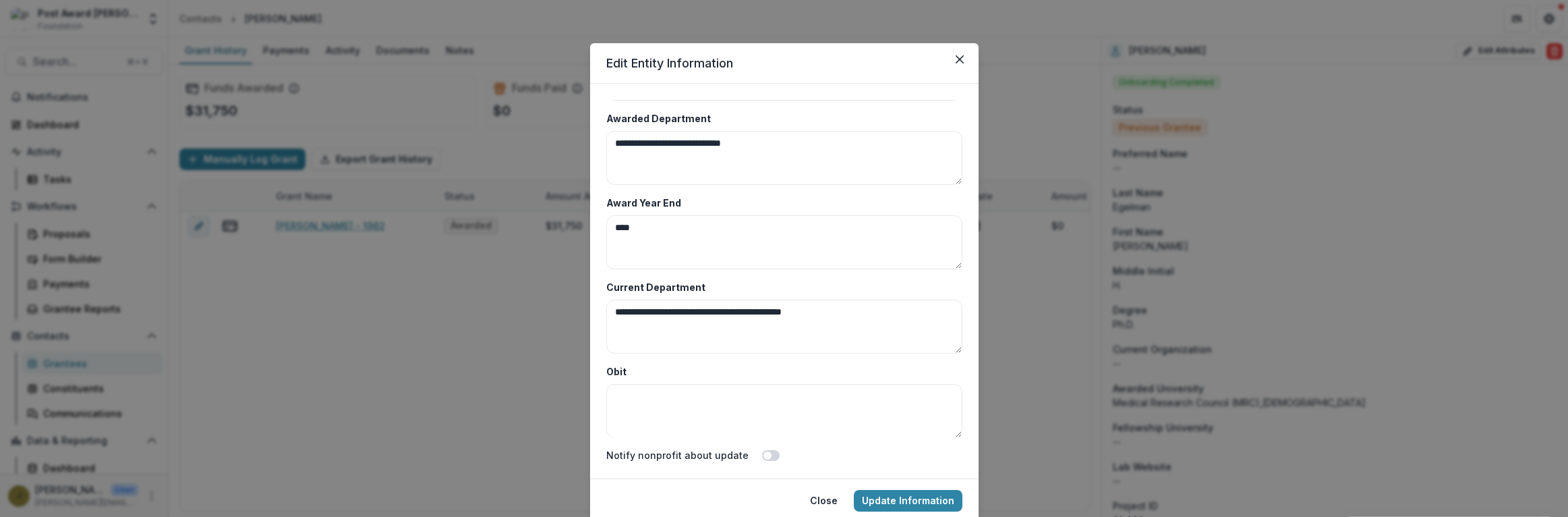
scroll to position [6565, 0]
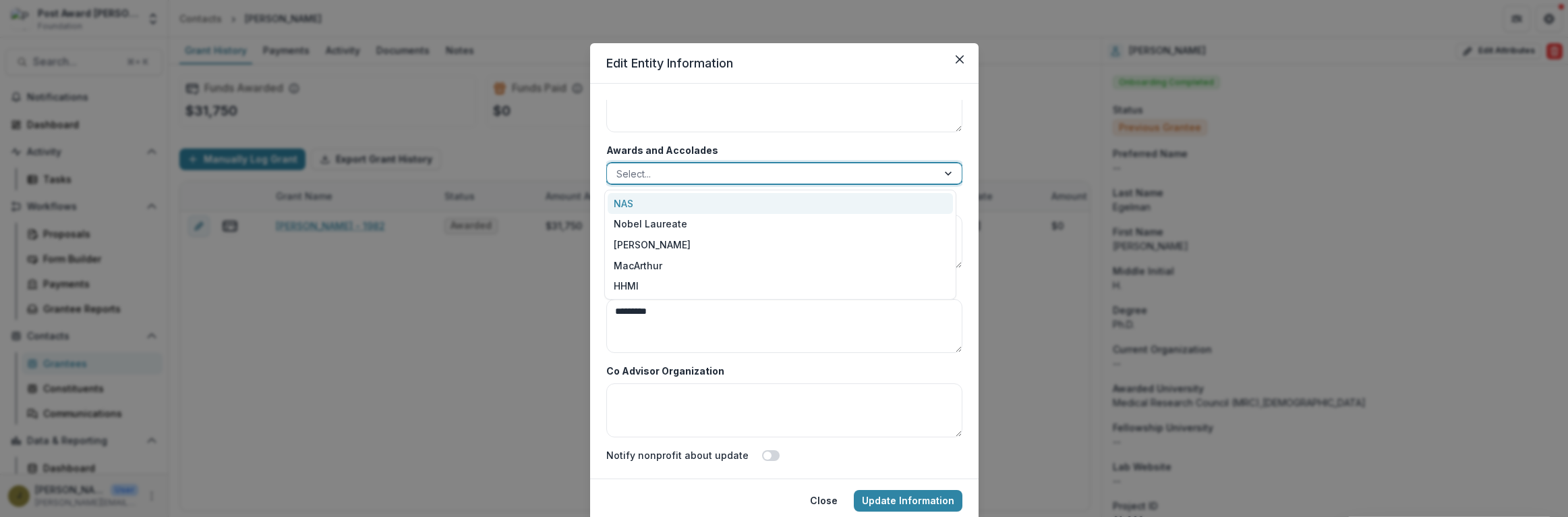
click at [643, 171] on div at bounding box center [772, 174] width 312 height 17
click at [634, 202] on div "NAS" at bounding box center [780, 204] width 345 height 21
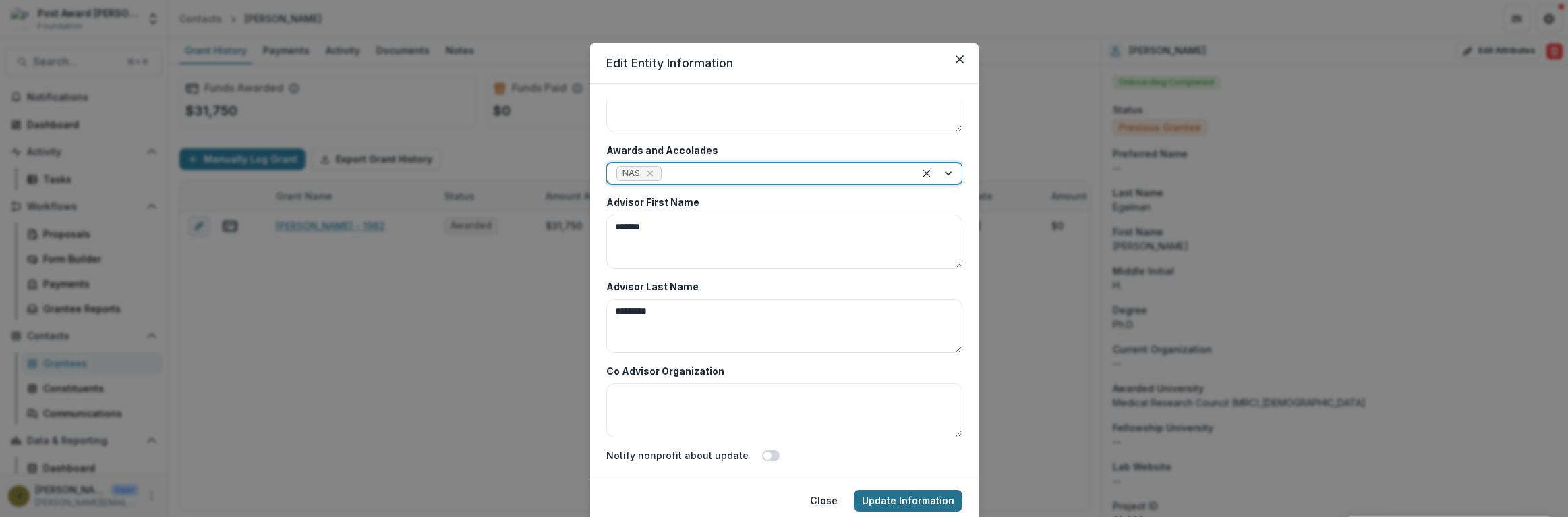
click at [899, 500] on button "Update Information" at bounding box center [908, 500] width 109 height 22
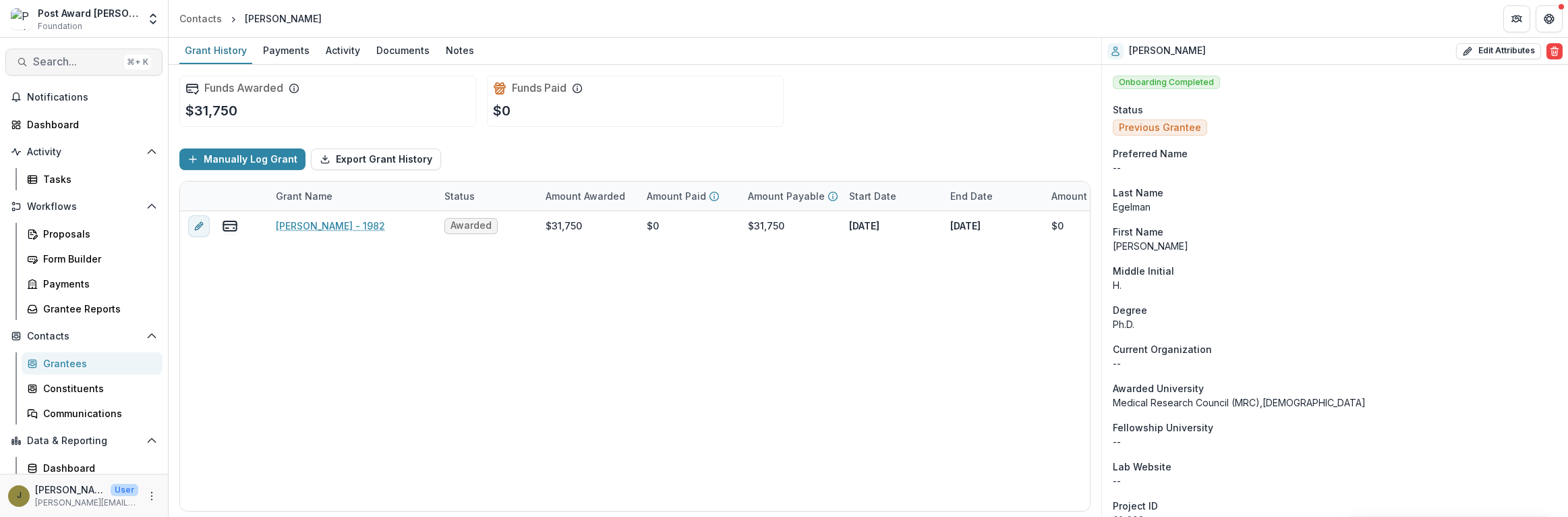
click at [39, 62] on span "Search..." at bounding box center [76, 62] width 86 height 13
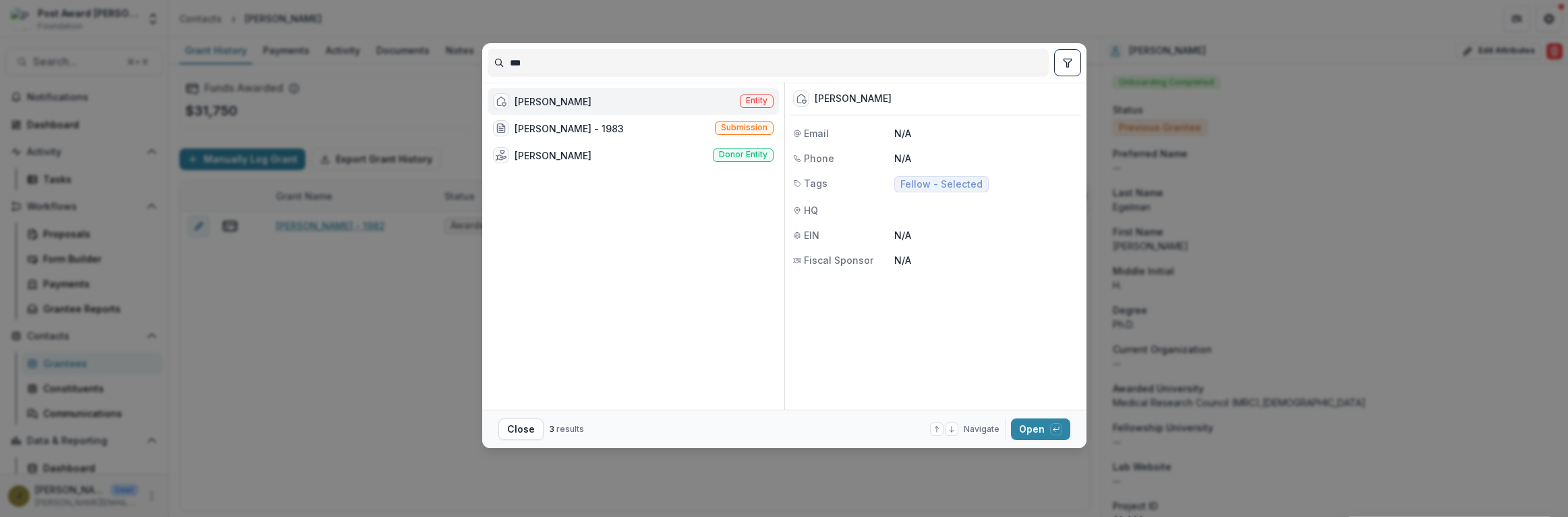
click at [612, 92] on div "[PERSON_NAME] Entity" at bounding box center [633, 101] width 291 height 27
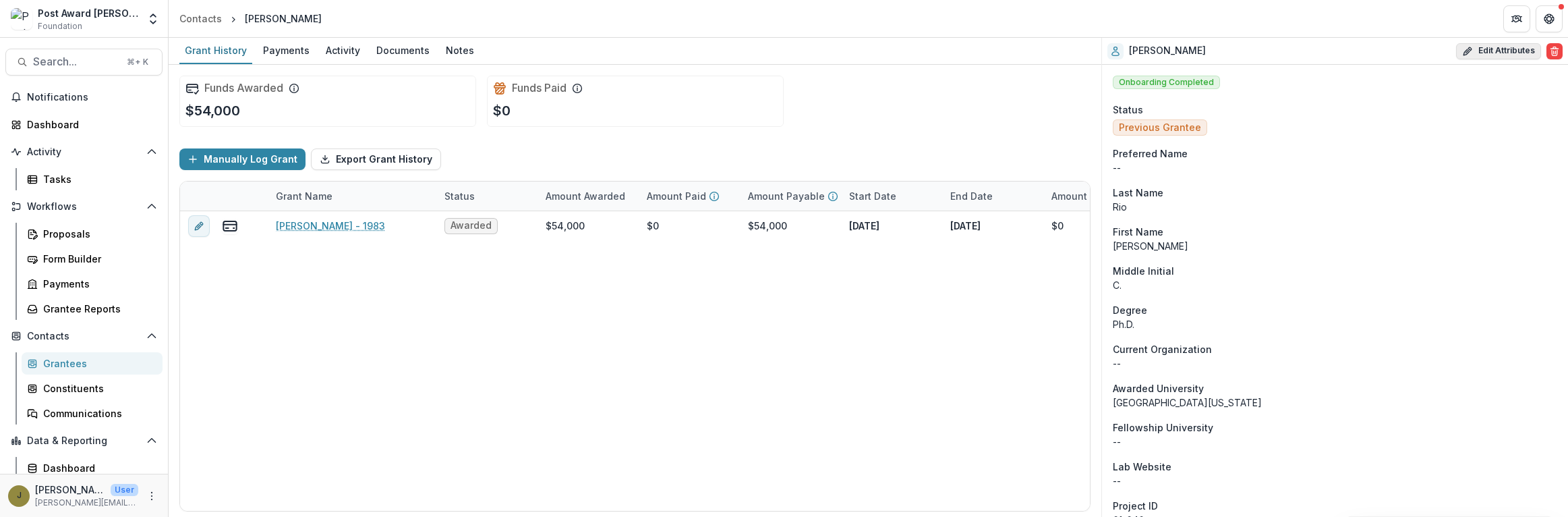
click at [1526, 50] on button "Edit Attributes" at bounding box center [1498, 51] width 85 height 17
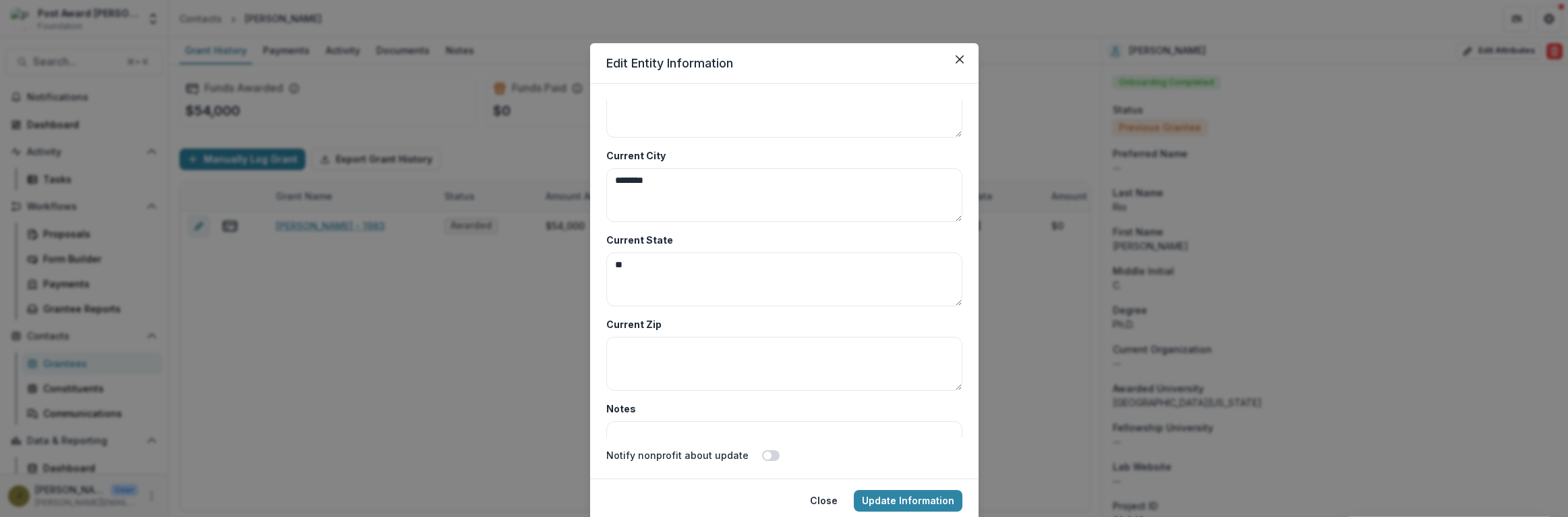
scroll to position [6565, 0]
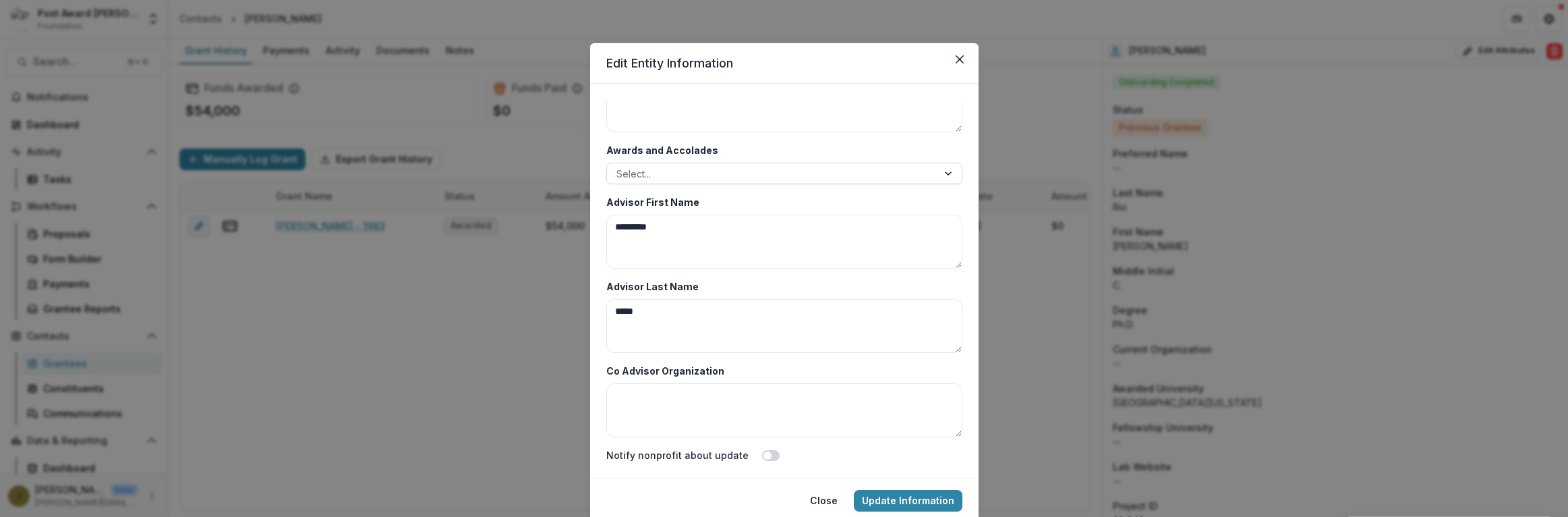
click at [671, 174] on div at bounding box center [772, 174] width 312 height 17
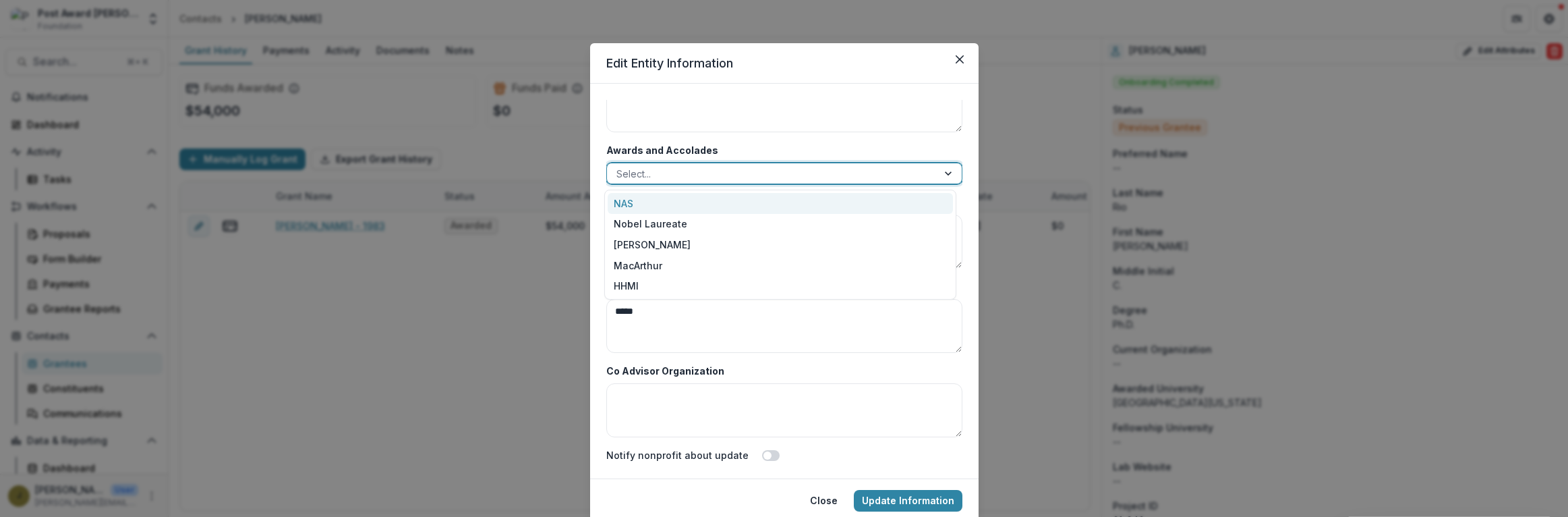
click at [641, 195] on div "NAS" at bounding box center [780, 204] width 345 height 21
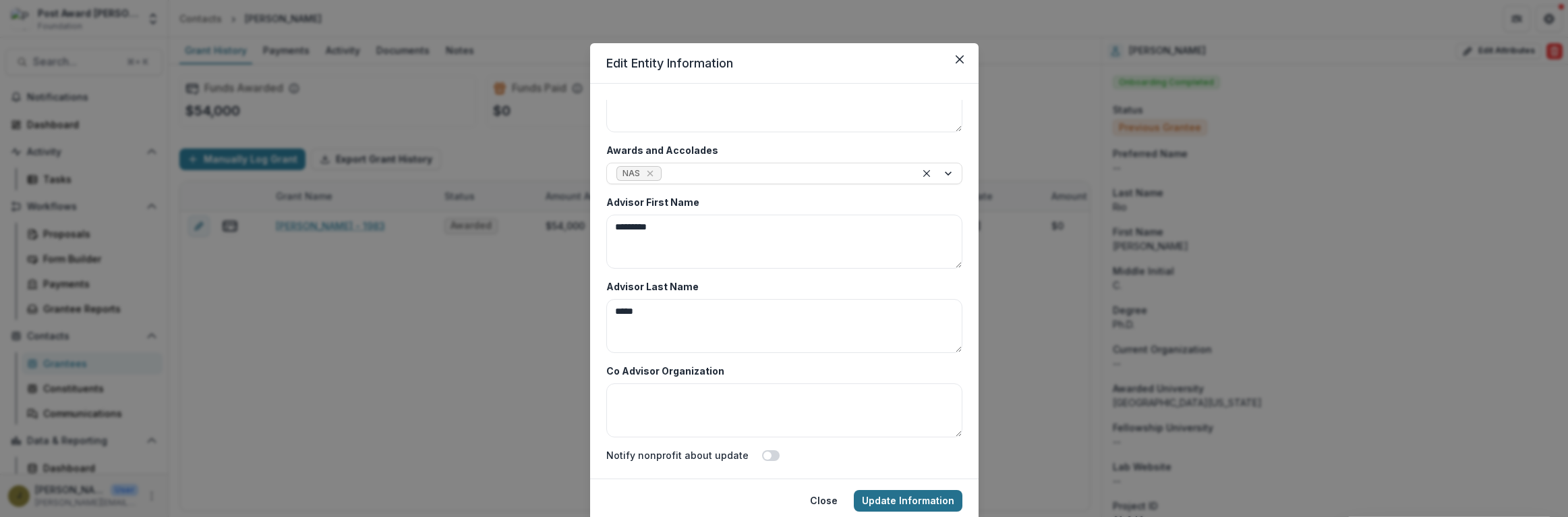
click at [891, 501] on button "Update Information" at bounding box center [908, 500] width 109 height 22
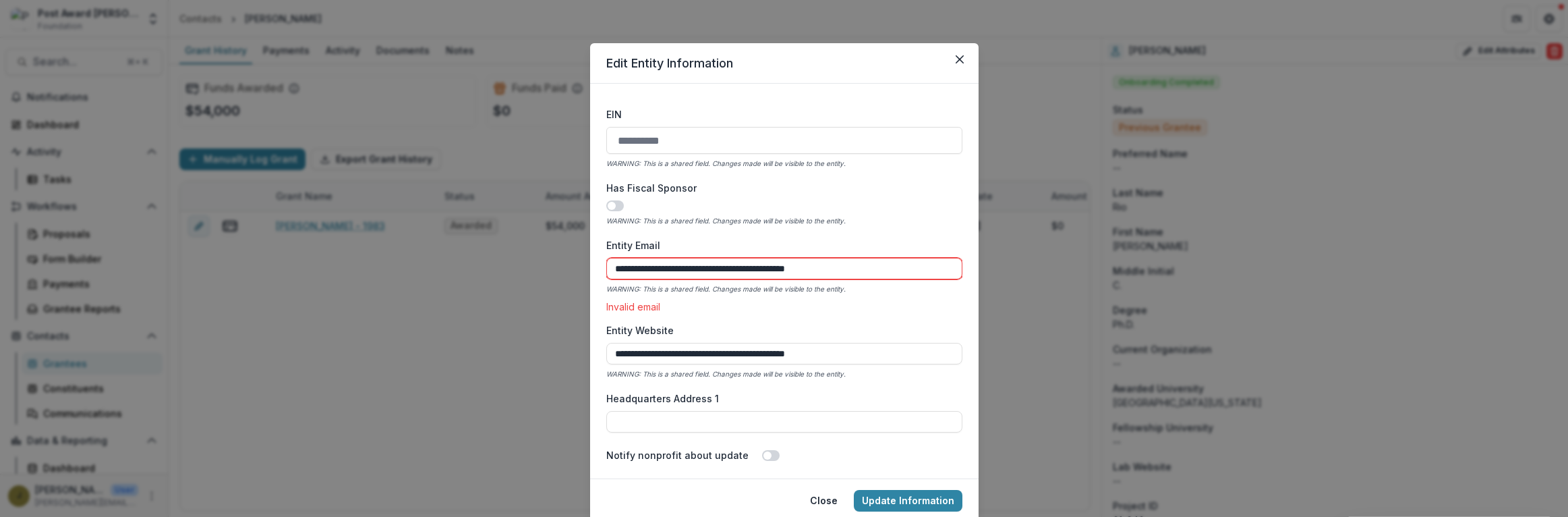
drag, startPoint x: 813, startPoint y: 268, endPoint x: 513, endPoint y: 245, distance: 300.9
click at [513, 245] on div "**********" at bounding box center [784, 258] width 1568 height 517
paste input
click at [660, 269] on input "**********" at bounding box center [785, 268] width 356 height 22
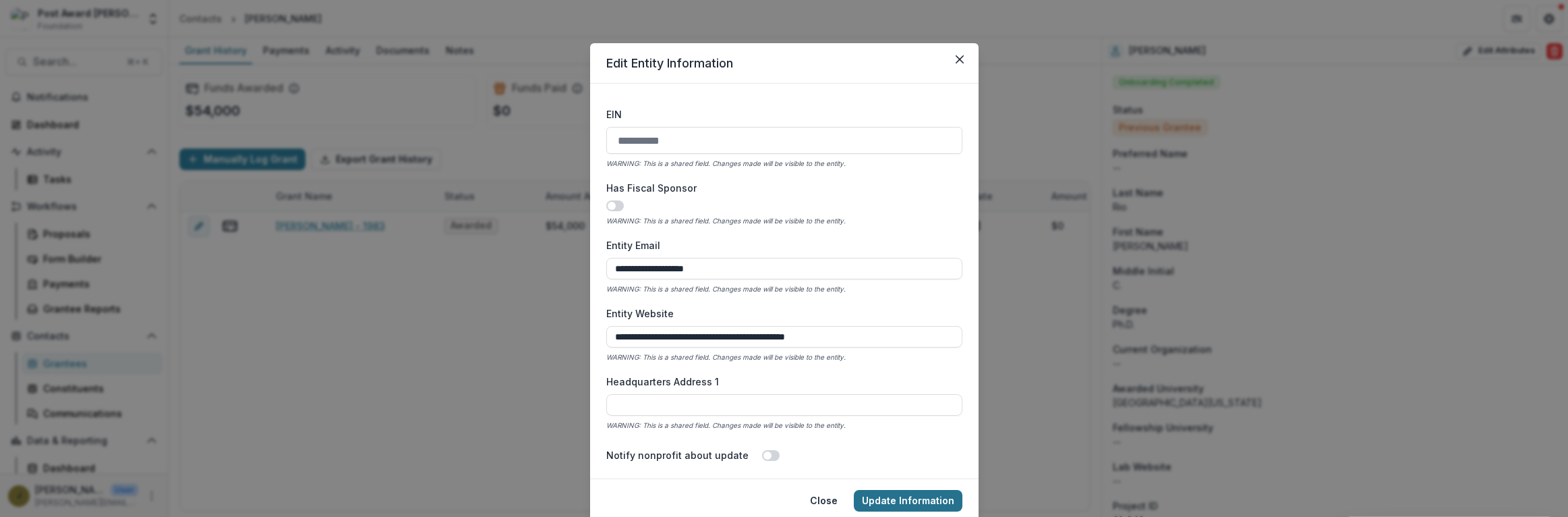
click at [912, 490] on button "Update Information" at bounding box center [908, 500] width 109 height 22
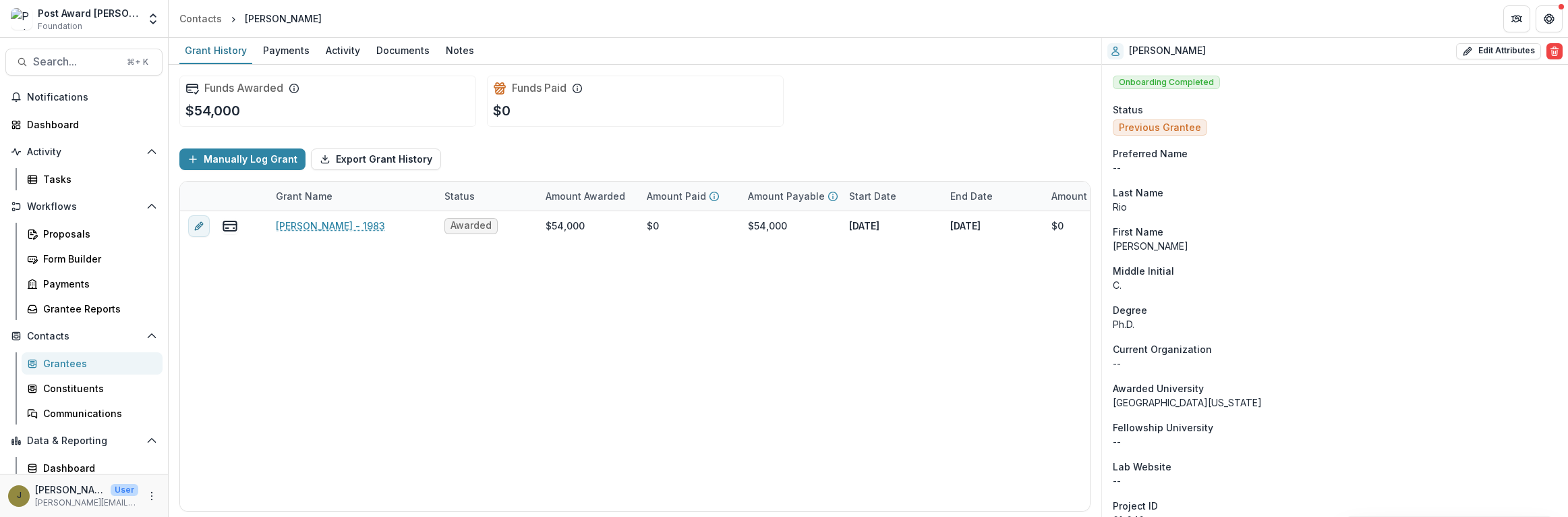
click at [33, 46] on div "Search... ⌘ + K Notifications Dashboard Activity Tasks Workflows Proposals Form…" at bounding box center [84, 277] width 169 height 479
click at [41, 58] on span "Search..." at bounding box center [76, 62] width 86 height 13
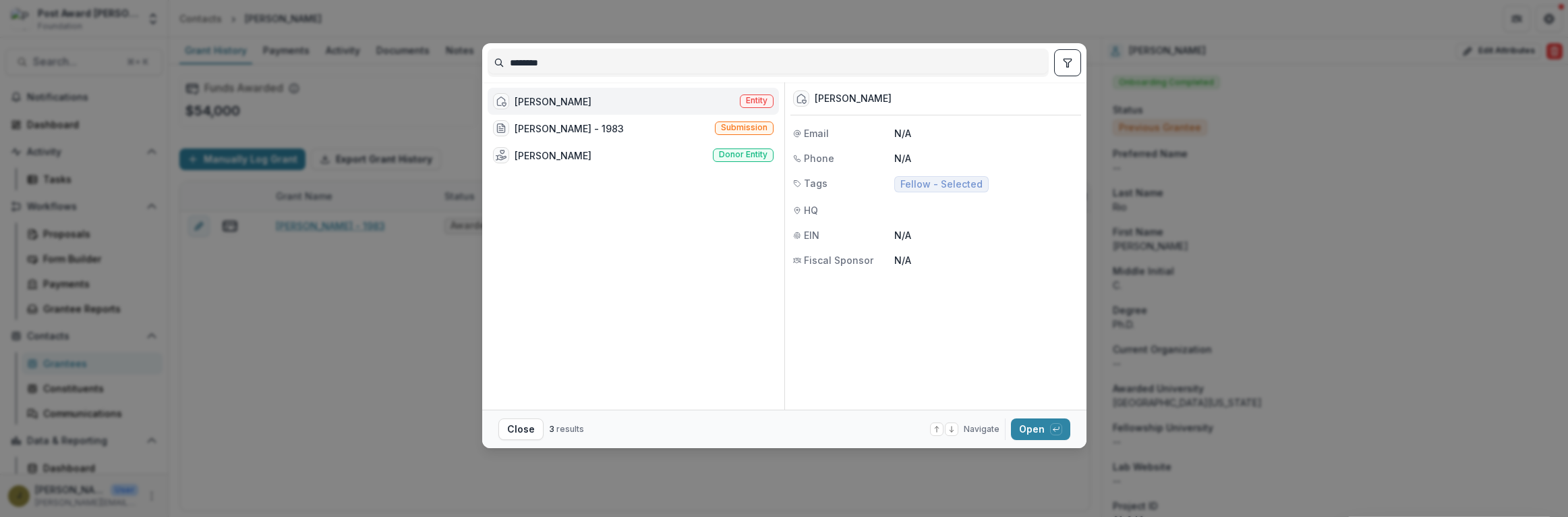
click at [585, 104] on div "[PERSON_NAME]" at bounding box center [553, 101] width 77 height 14
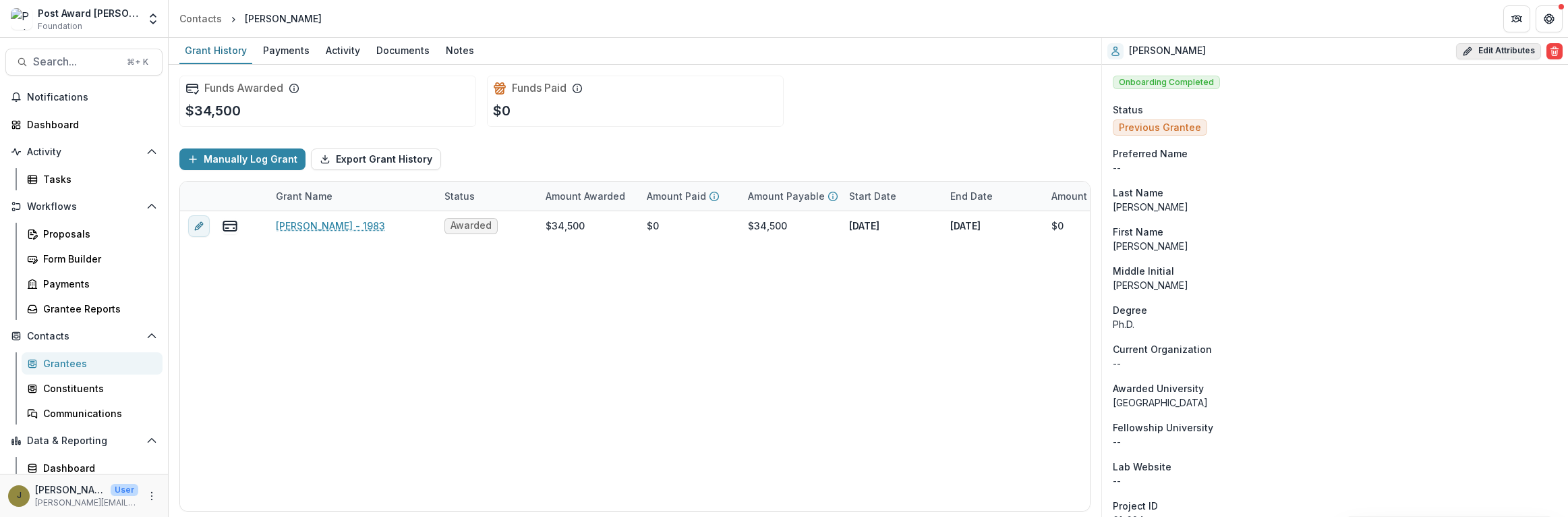
click at [1490, 51] on button "Edit Attributes" at bounding box center [1498, 51] width 85 height 17
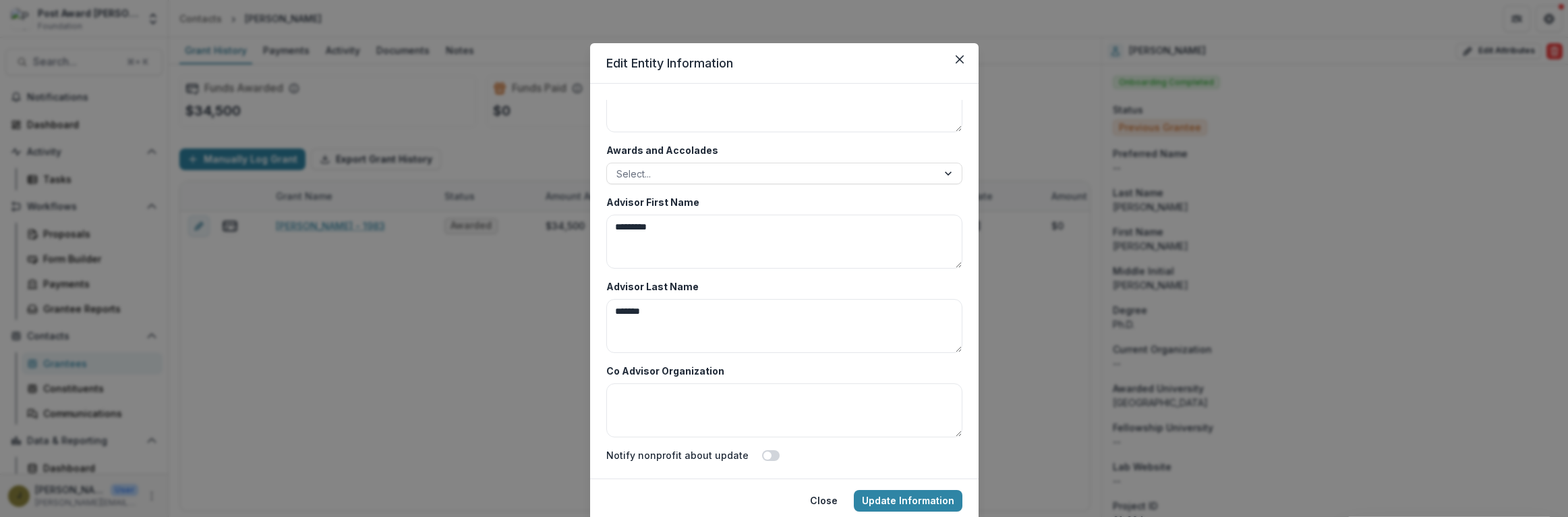
scroll to position [49, 0]
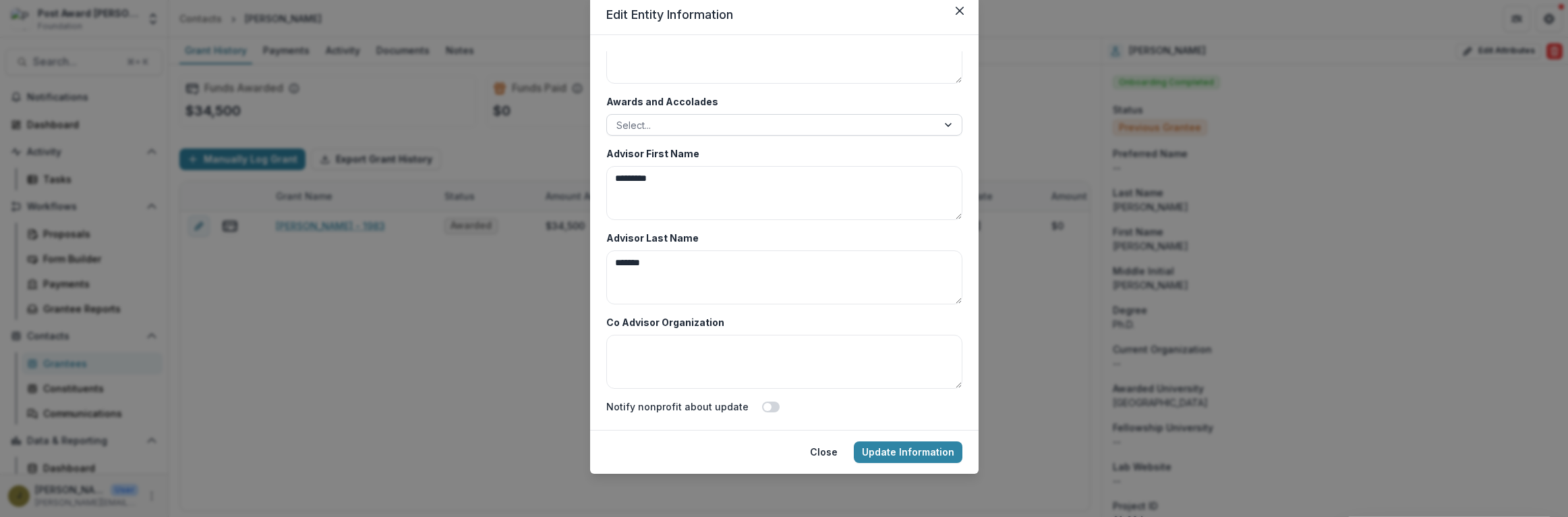
click at [641, 127] on div at bounding box center [772, 125] width 312 height 17
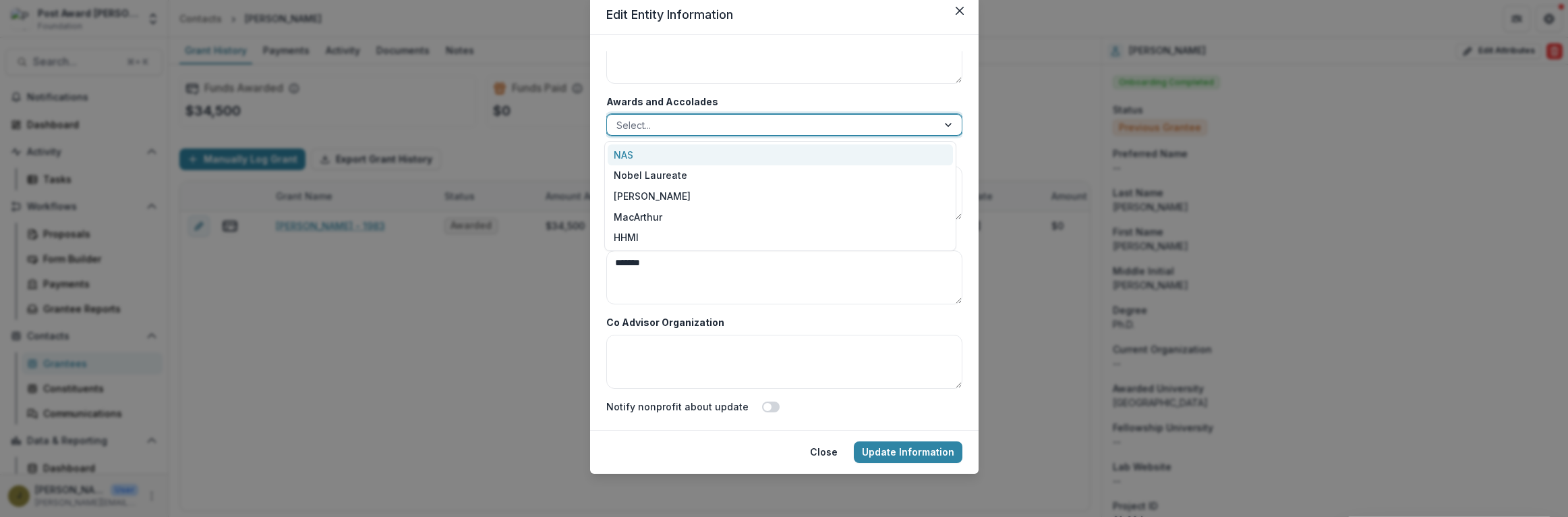
click at [628, 150] on div "NAS" at bounding box center [780, 155] width 345 height 21
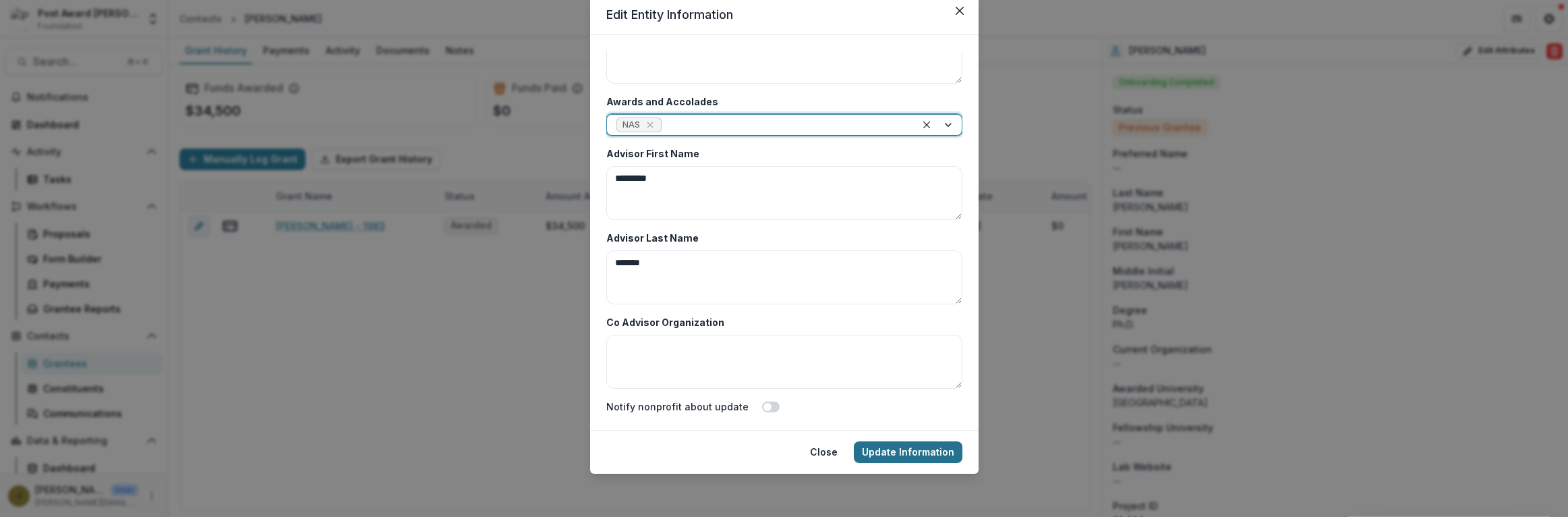
click at [872, 449] on button "Update Information" at bounding box center [908, 452] width 109 height 22
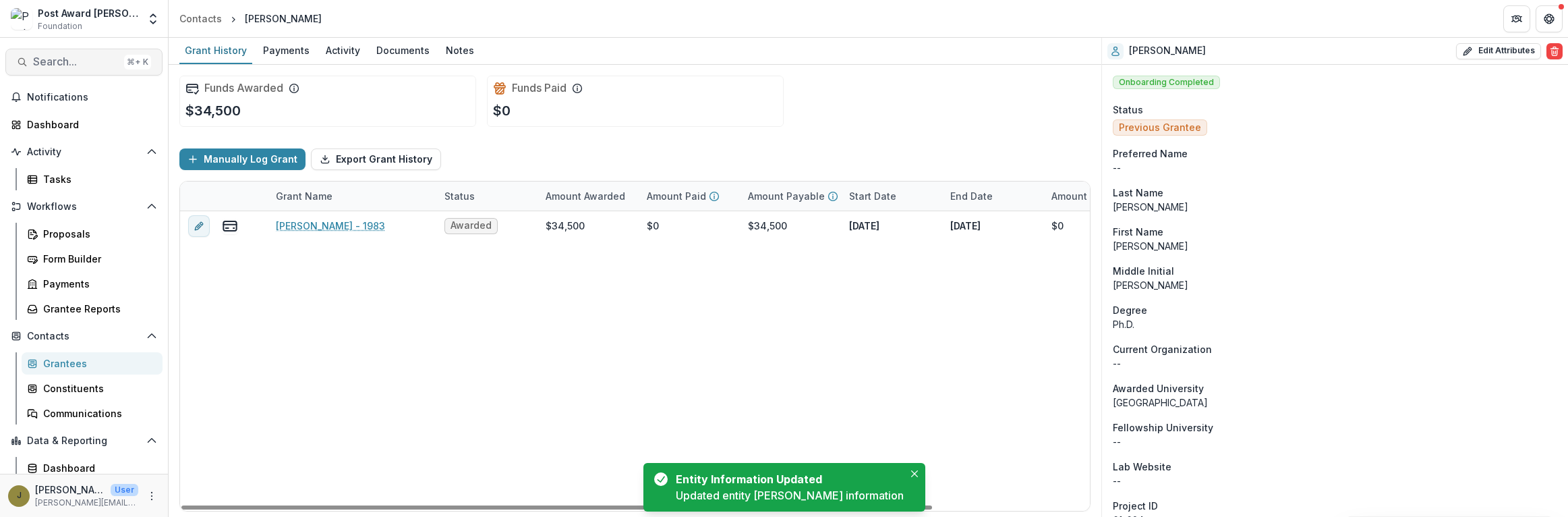
click at [44, 53] on button "Search... ⌘ + K" at bounding box center [83, 62] width 157 height 27
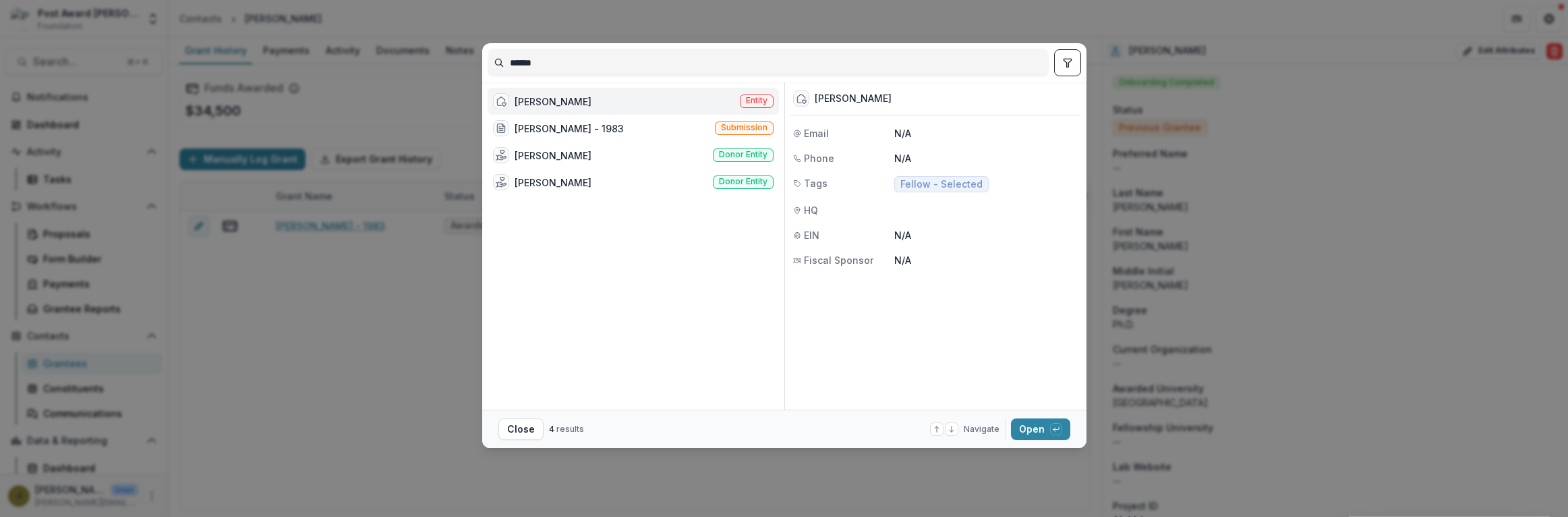
click at [564, 98] on div "[PERSON_NAME]" at bounding box center [553, 101] width 77 height 14
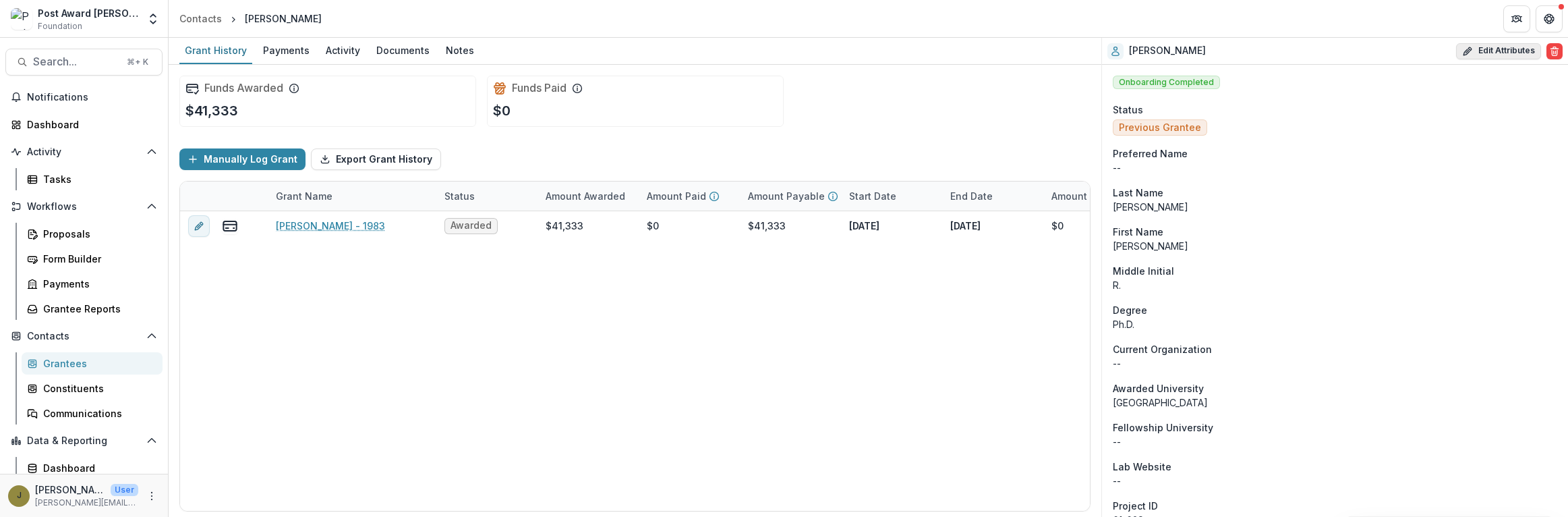
click at [1462, 53] on icon "button" at bounding box center [1467, 51] width 11 height 11
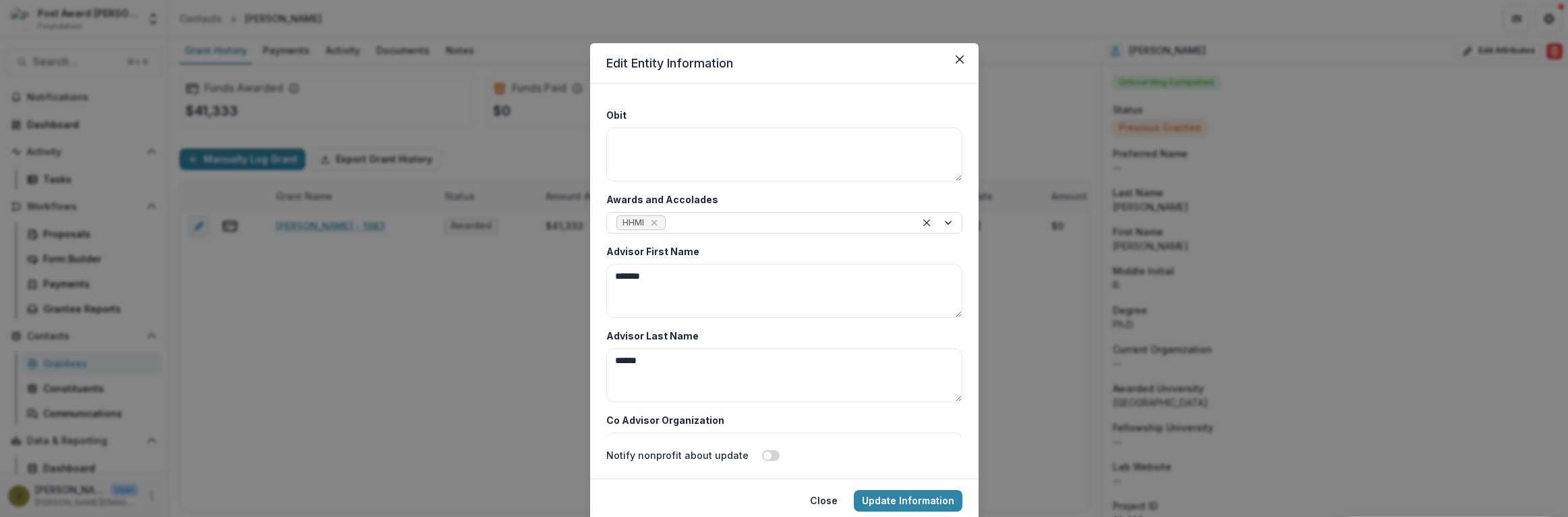
scroll to position [6565, 0]
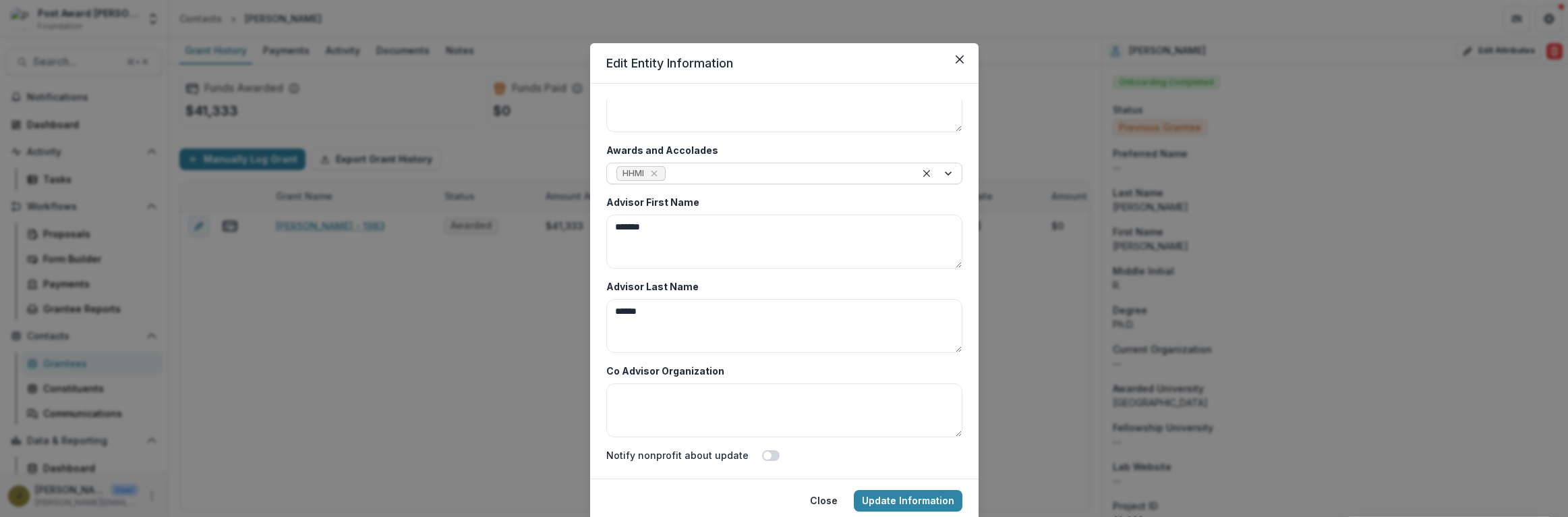
click at [684, 173] on div at bounding box center [787, 174] width 237 height 17
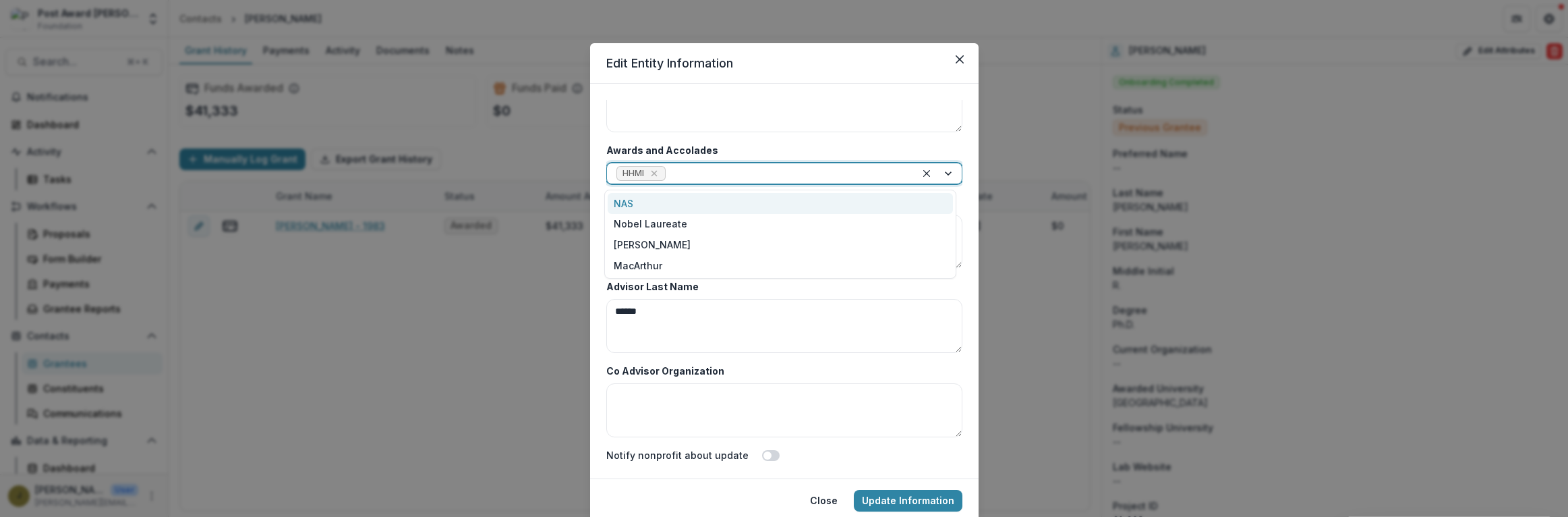
click at [641, 204] on div "NAS" at bounding box center [780, 204] width 345 height 21
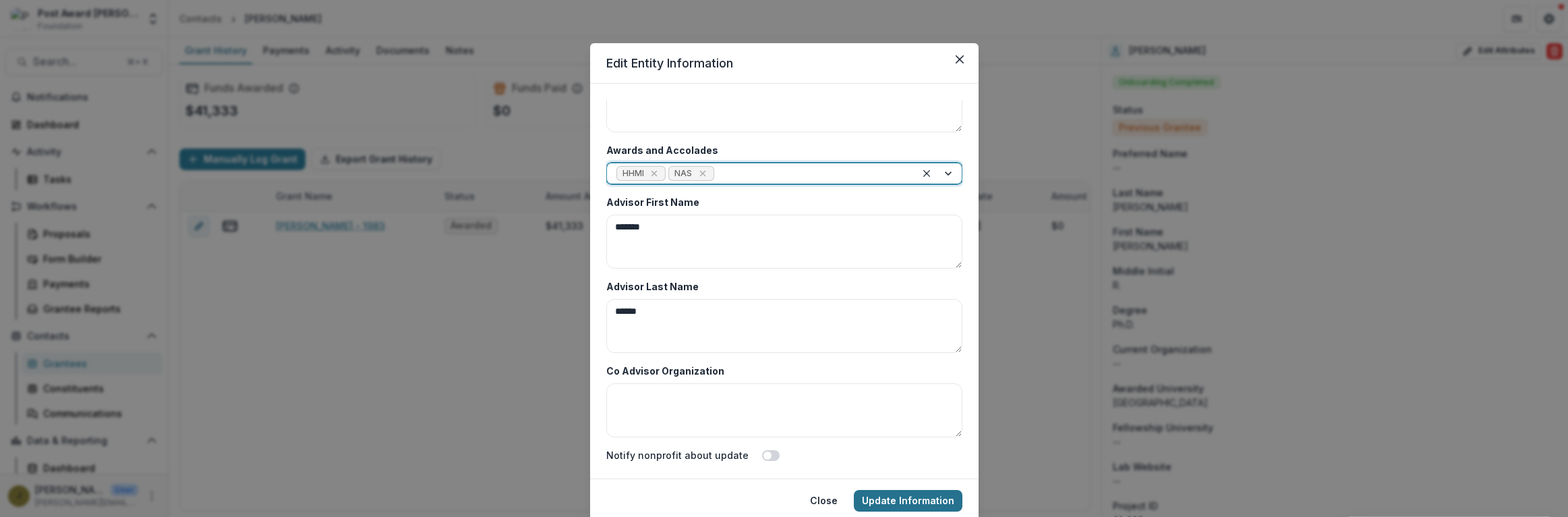
click at [894, 497] on button "Update Information" at bounding box center [908, 500] width 109 height 22
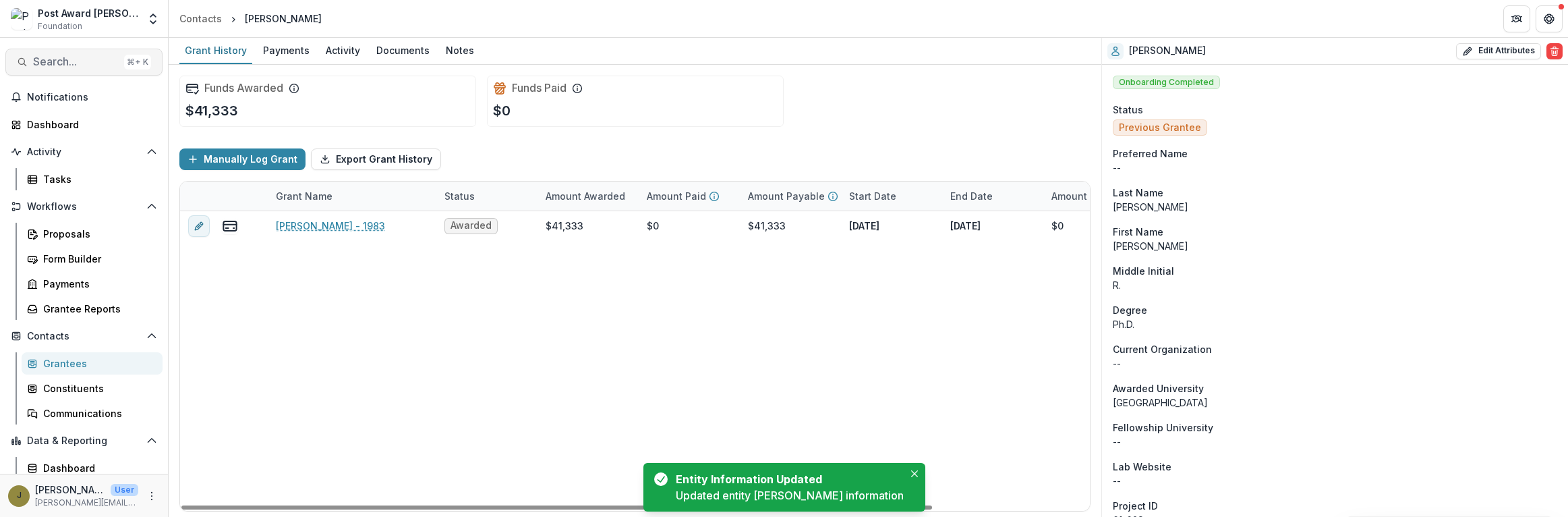
click at [53, 57] on span "Search..." at bounding box center [76, 62] width 86 height 13
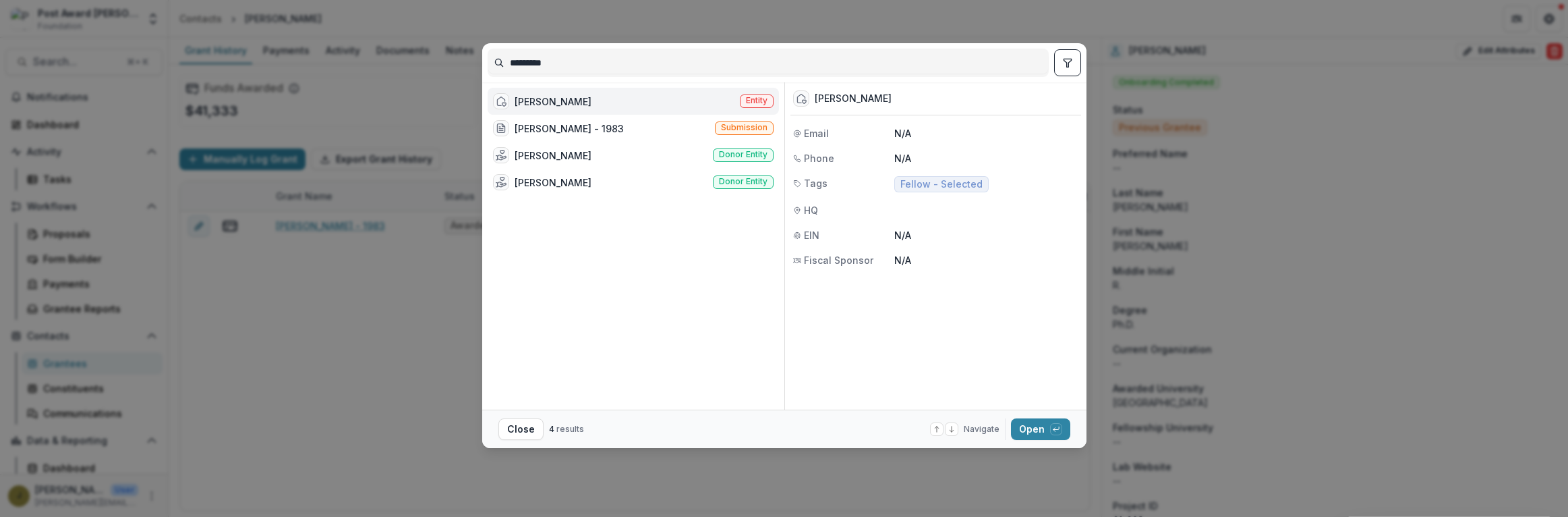
click at [594, 96] on div "[PERSON_NAME] Entity" at bounding box center [633, 101] width 291 height 27
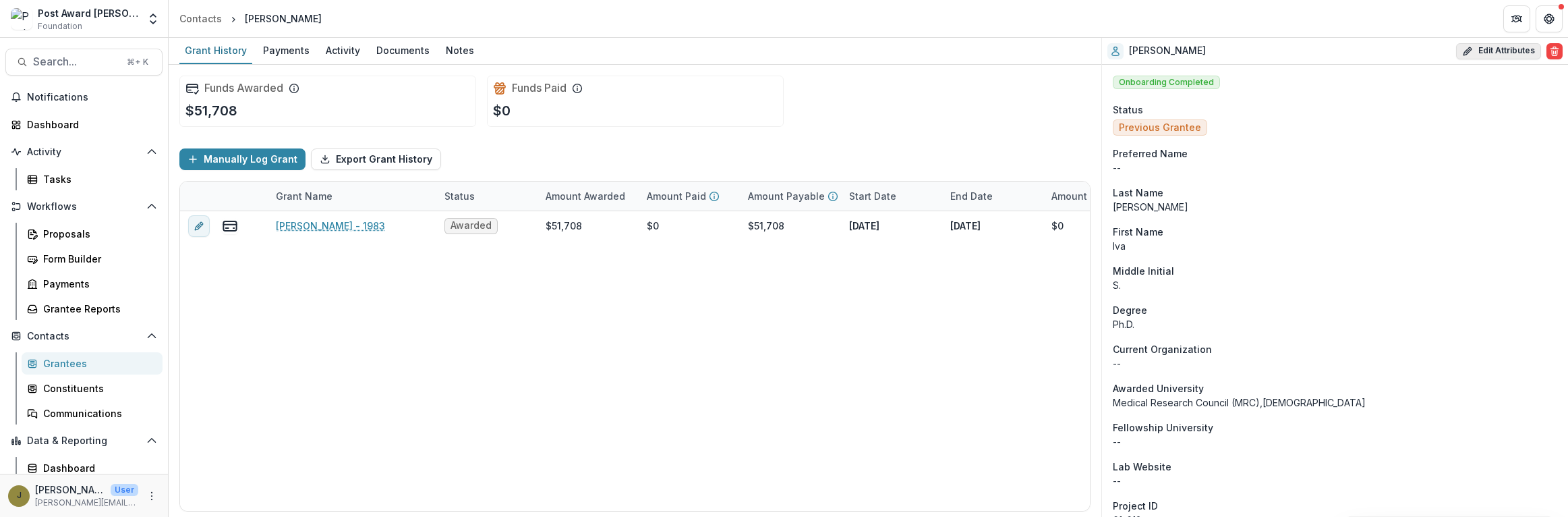
click at [1472, 47] on button "Edit Attributes" at bounding box center [1498, 51] width 85 height 17
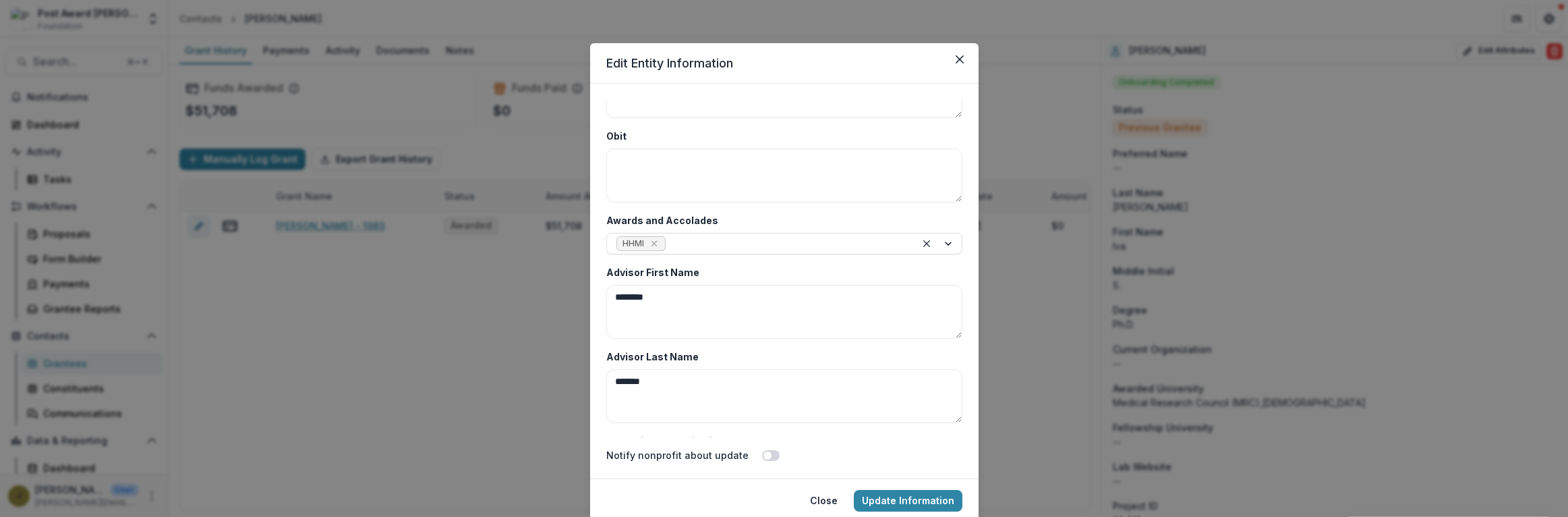
scroll to position [6565, 0]
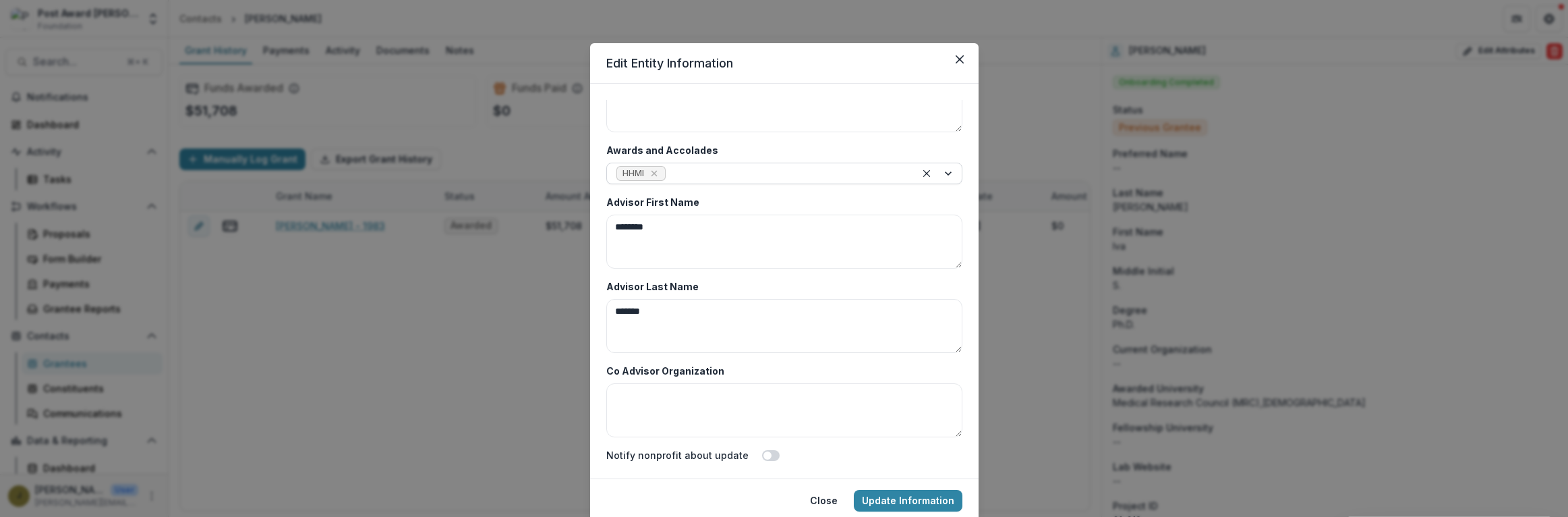
click at [692, 169] on div at bounding box center [787, 174] width 237 height 17
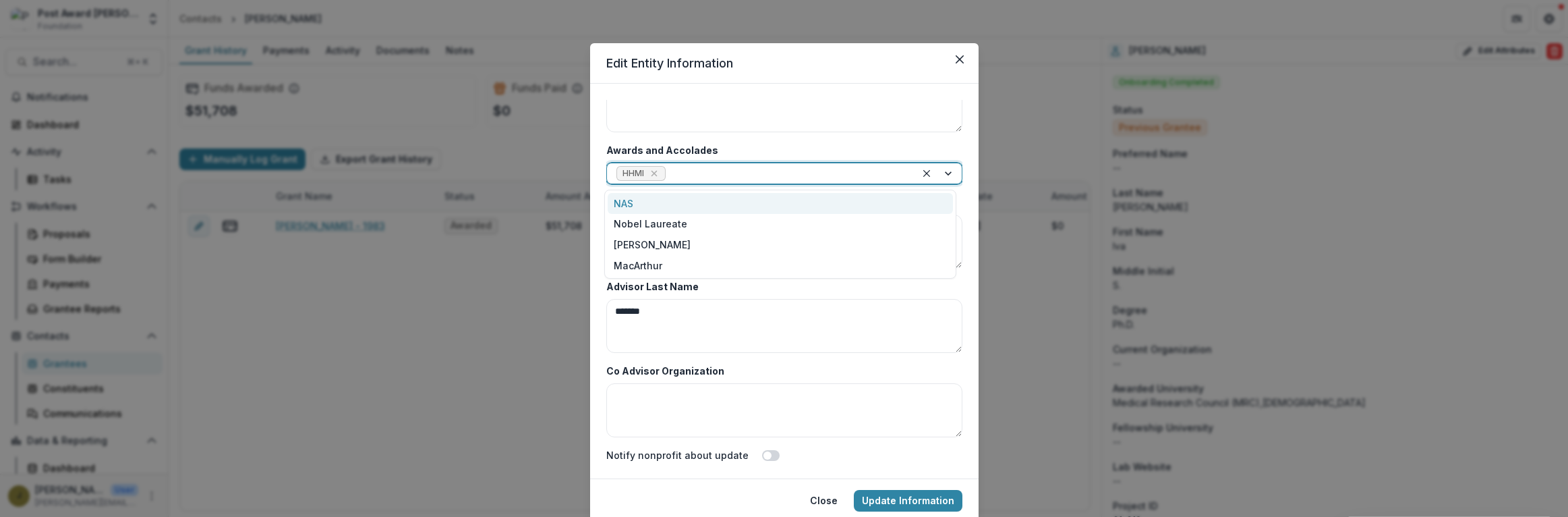
click at [632, 203] on div "NAS" at bounding box center [780, 204] width 345 height 21
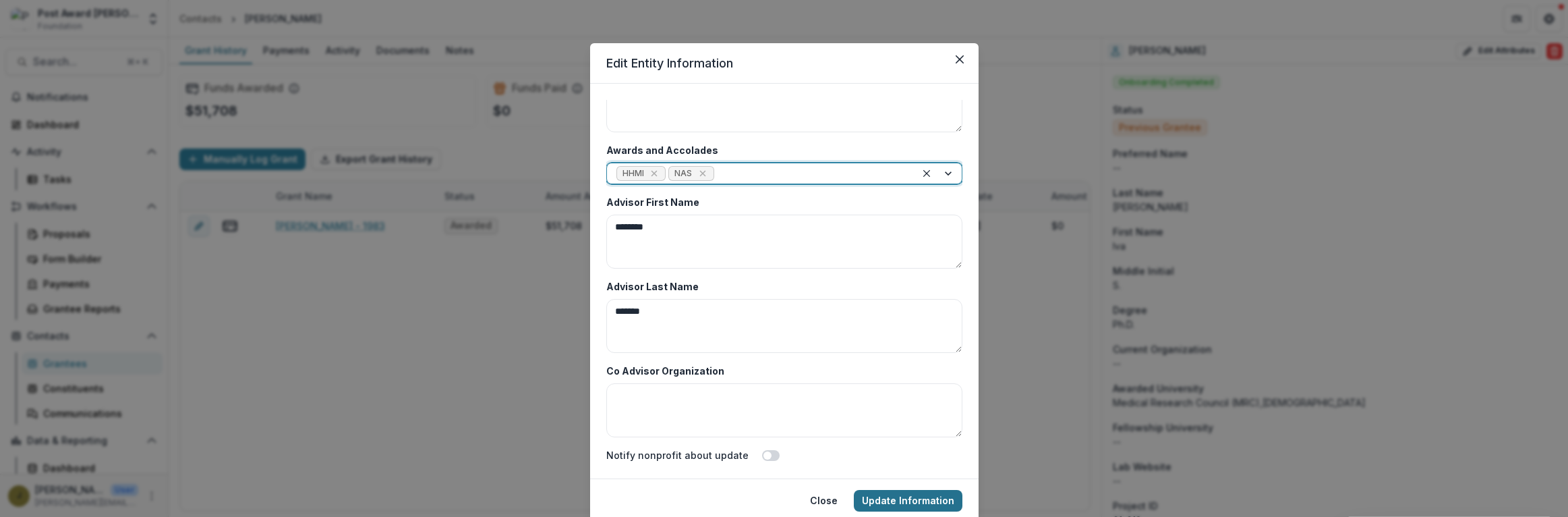
click at [924, 504] on button "Update Information" at bounding box center [908, 500] width 109 height 22
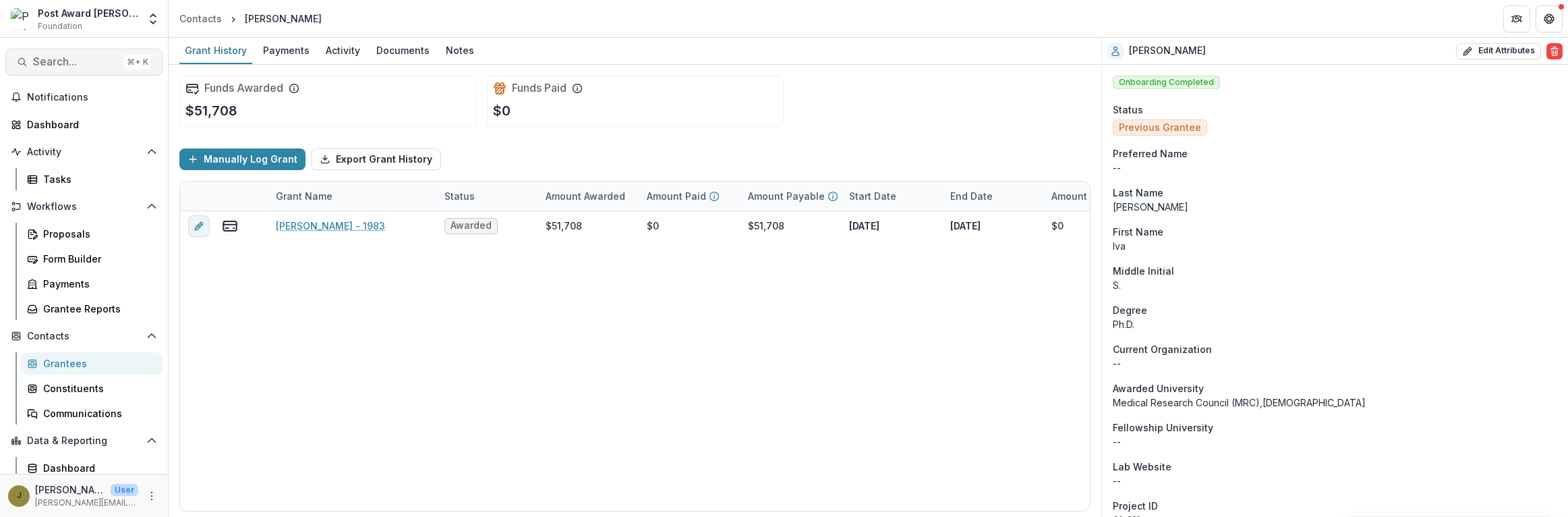
click at [37, 62] on span "Search..." at bounding box center [76, 62] width 86 height 13
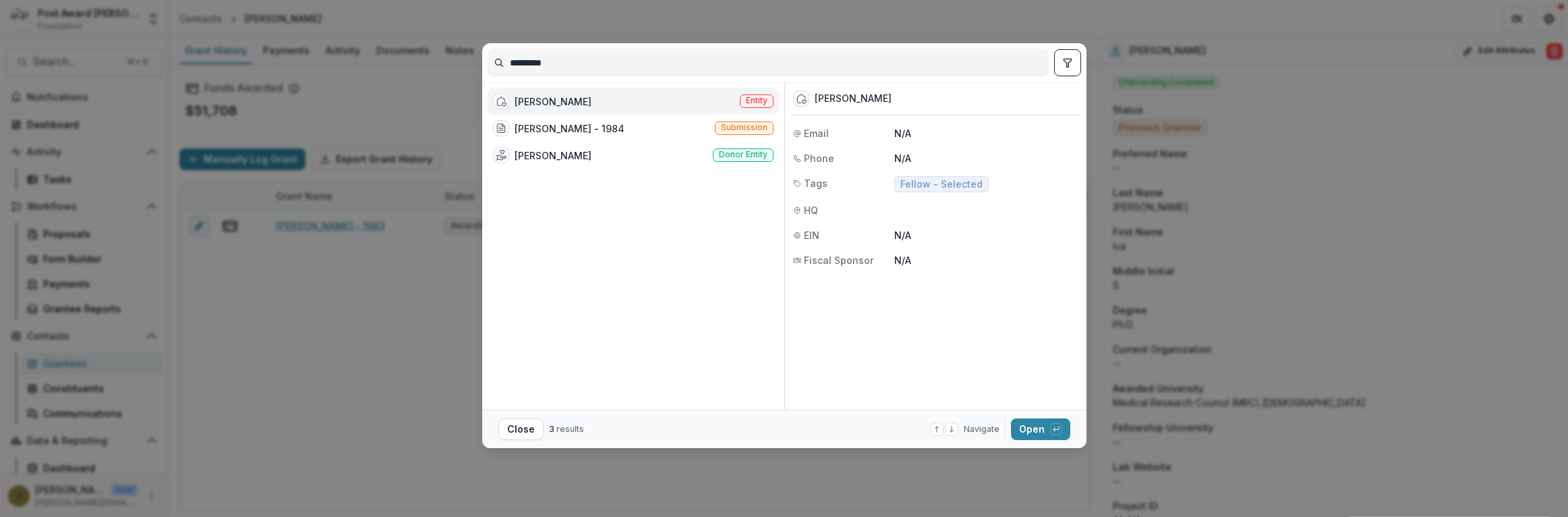
click at [538, 100] on div "[PERSON_NAME]" at bounding box center [553, 101] width 77 height 14
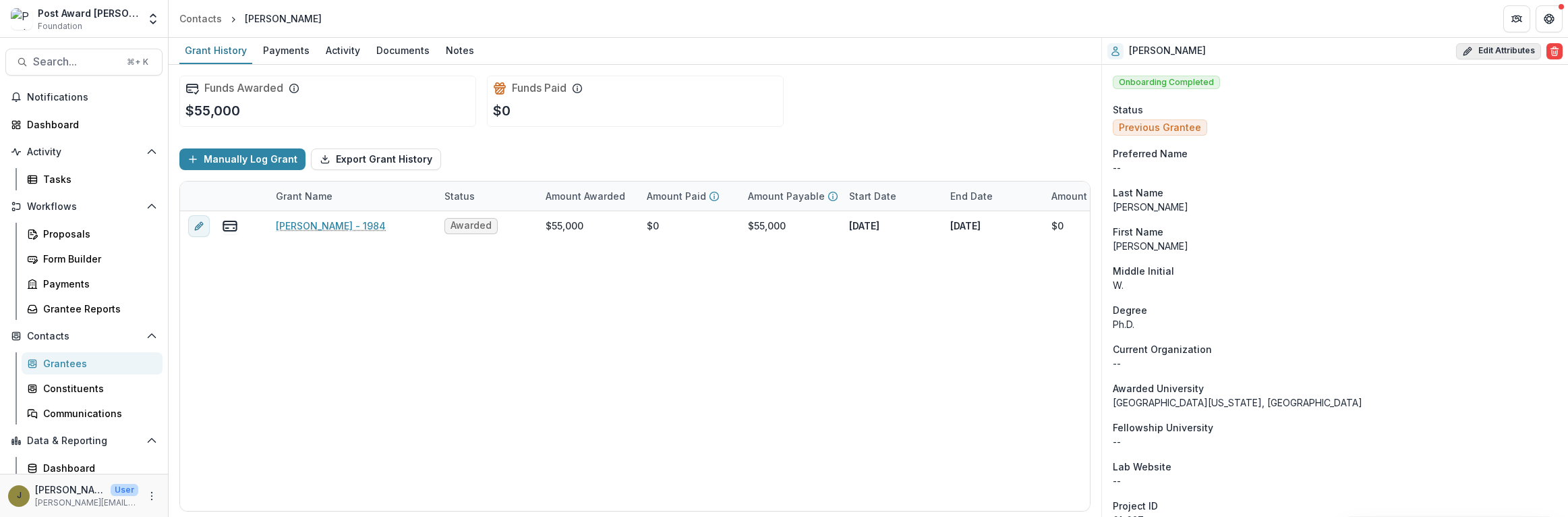
click at [1480, 47] on button "Edit Attributes" at bounding box center [1498, 51] width 85 height 17
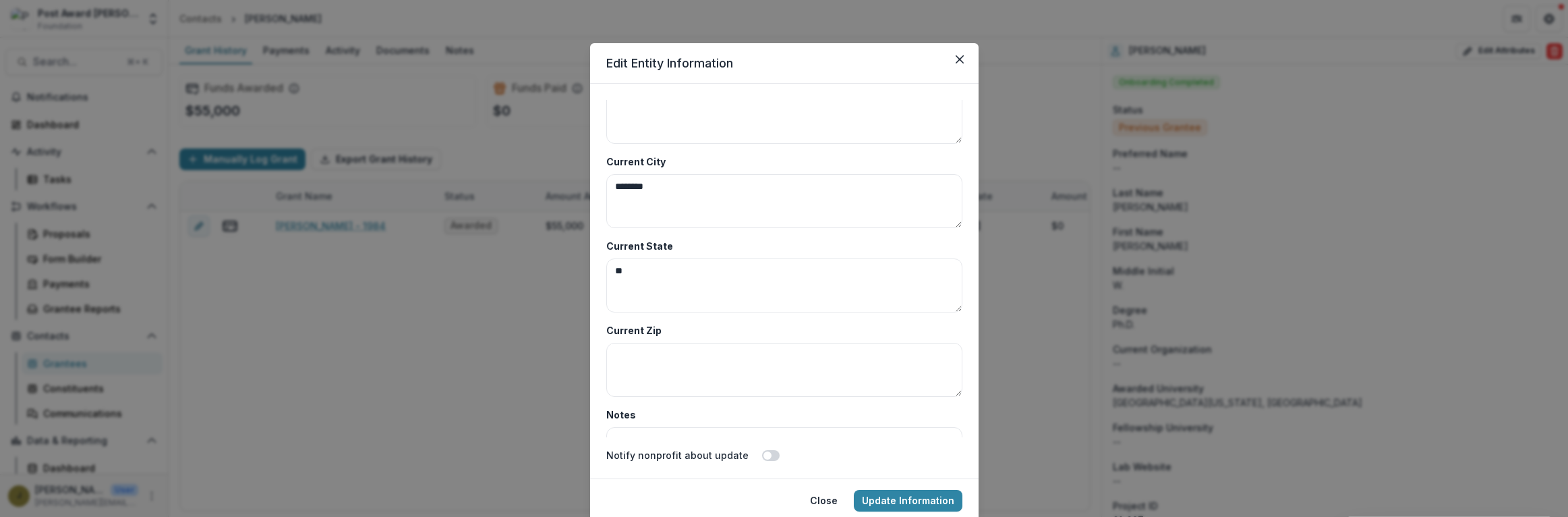
scroll to position [6565, 0]
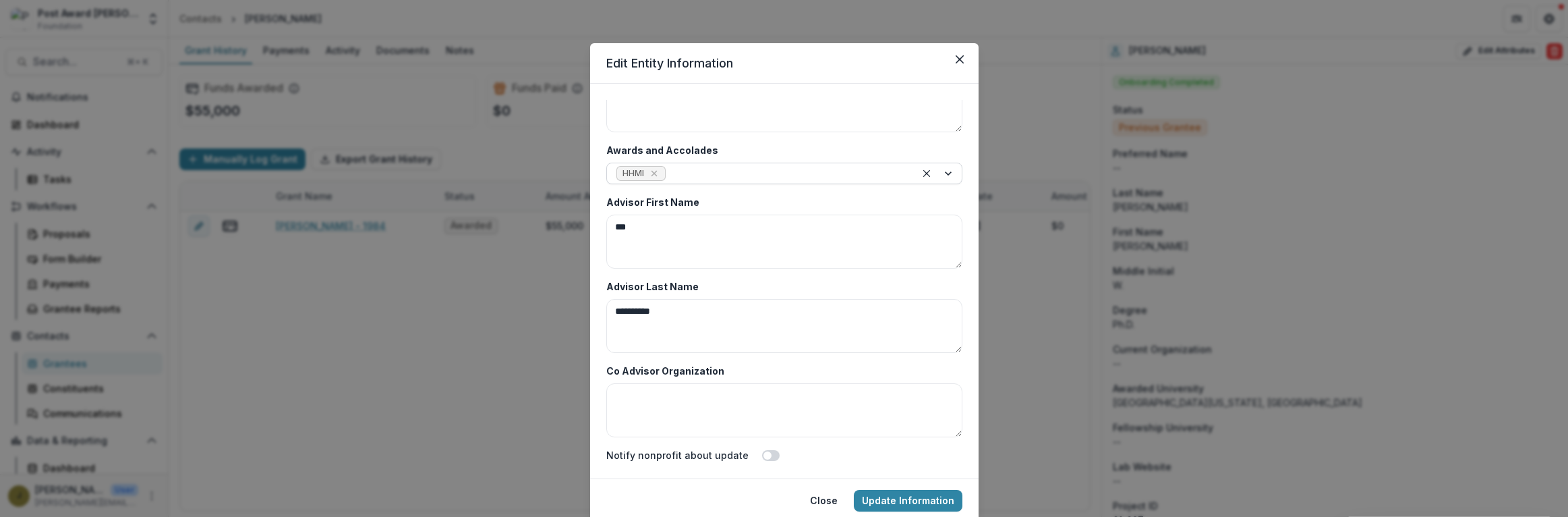
click at [695, 174] on div at bounding box center [787, 174] width 237 height 17
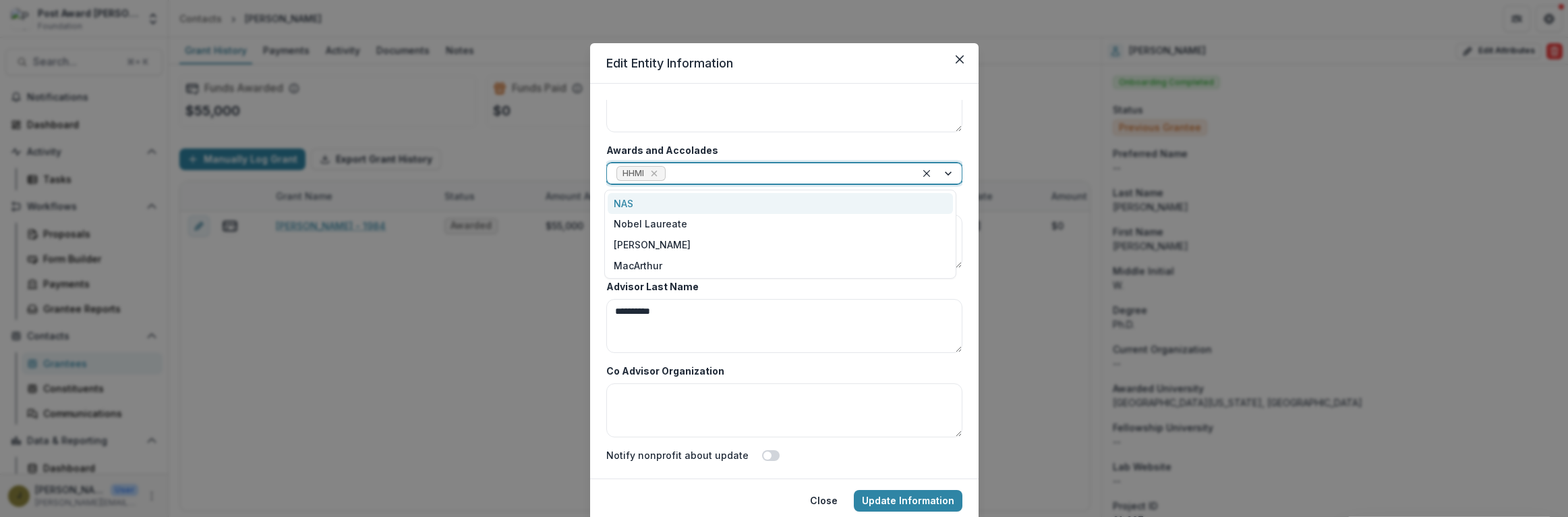
click at [626, 201] on div "NAS" at bounding box center [780, 204] width 345 height 21
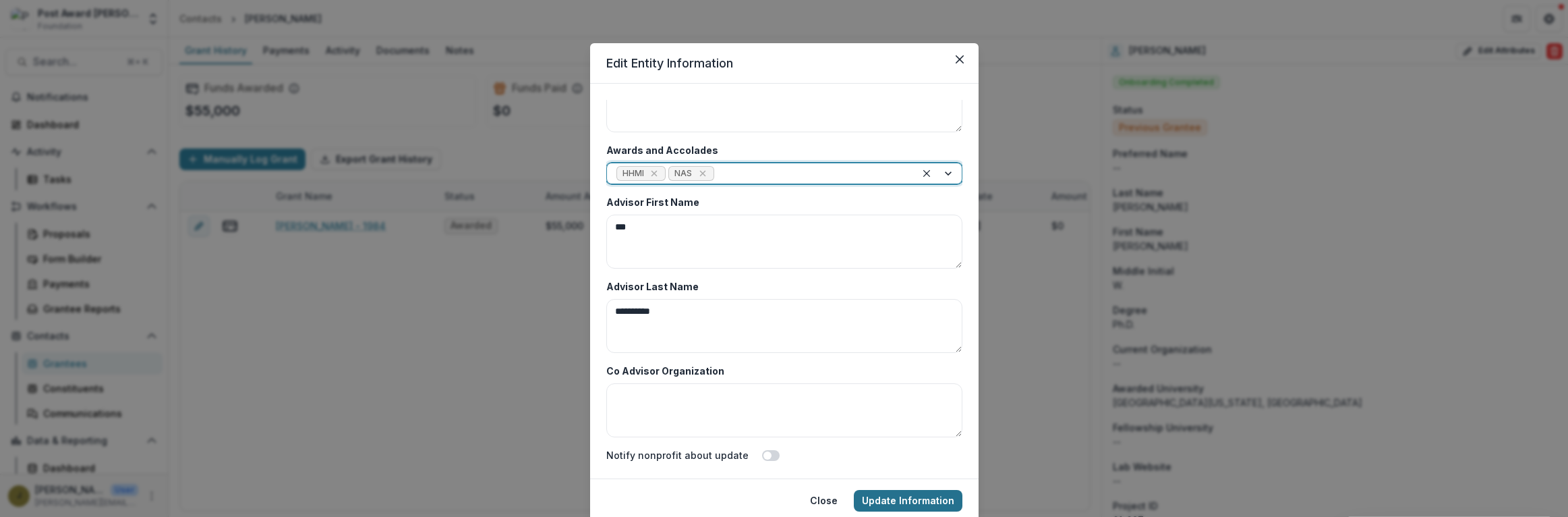
click at [915, 496] on button "Update Information" at bounding box center [908, 500] width 109 height 22
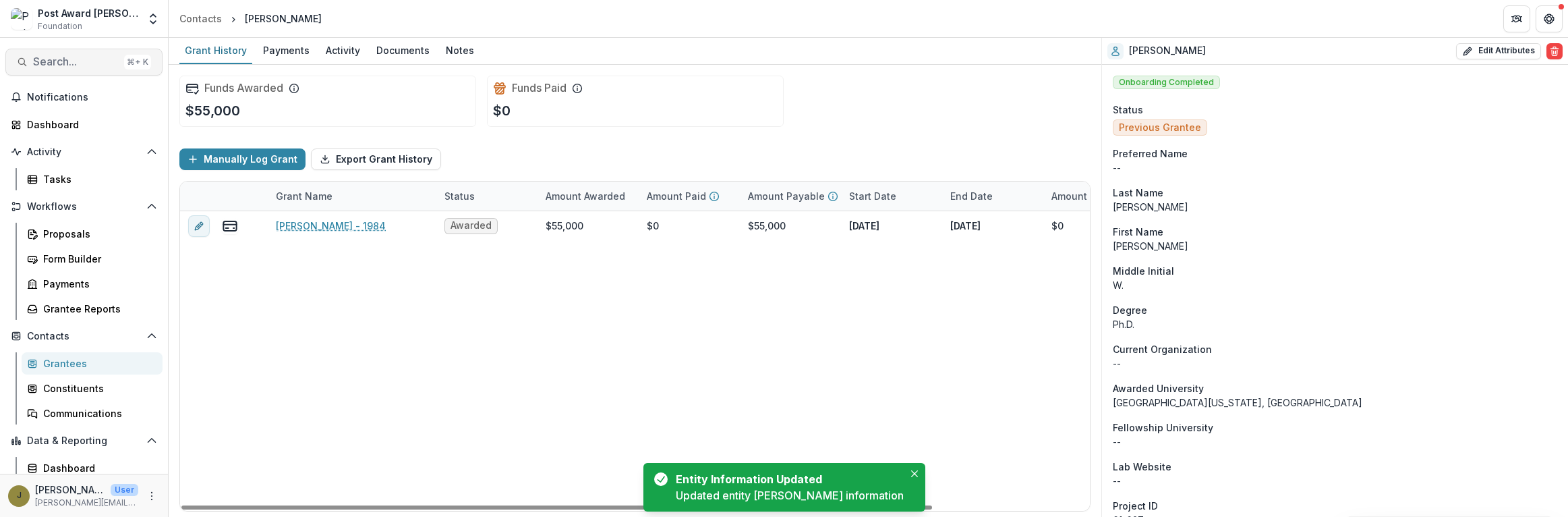
click at [45, 60] on span "Search..." at bounding box center [76, 62] width 86 height 13
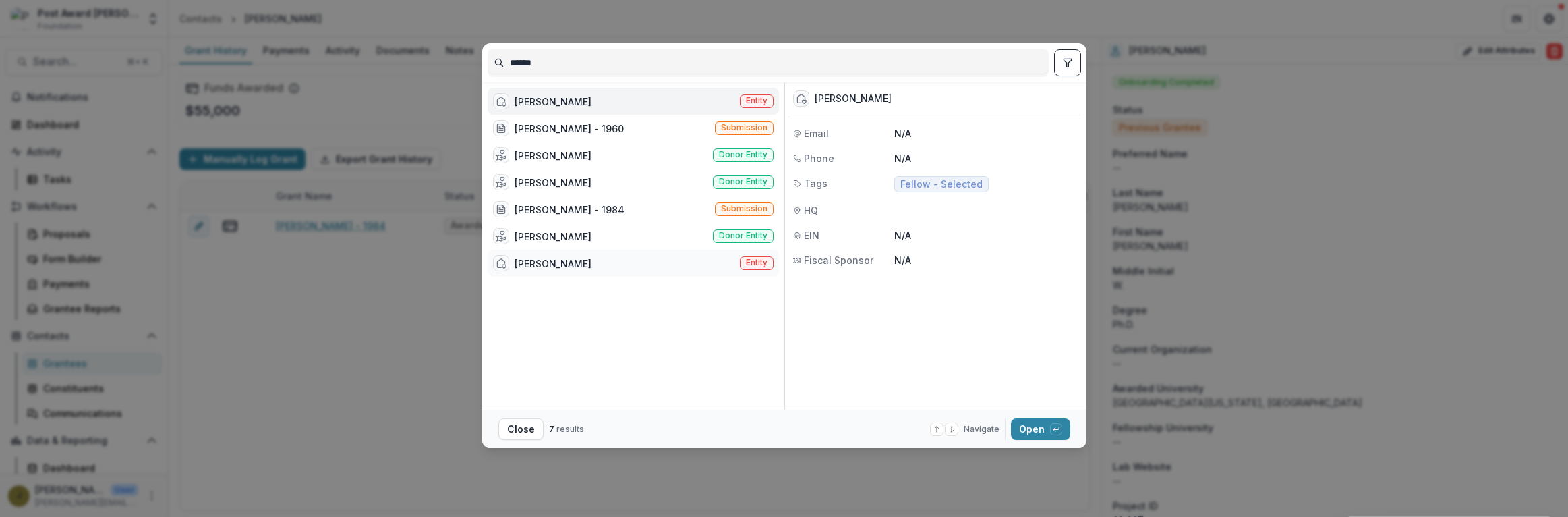
click at [542, 262] on div "[PERSON_NAME]" at bounding box center [553, 263] width 77 height 14
click at [1030, 433] on button "Open with enter key" at bounding box center [1040, 429] width 59 height 22
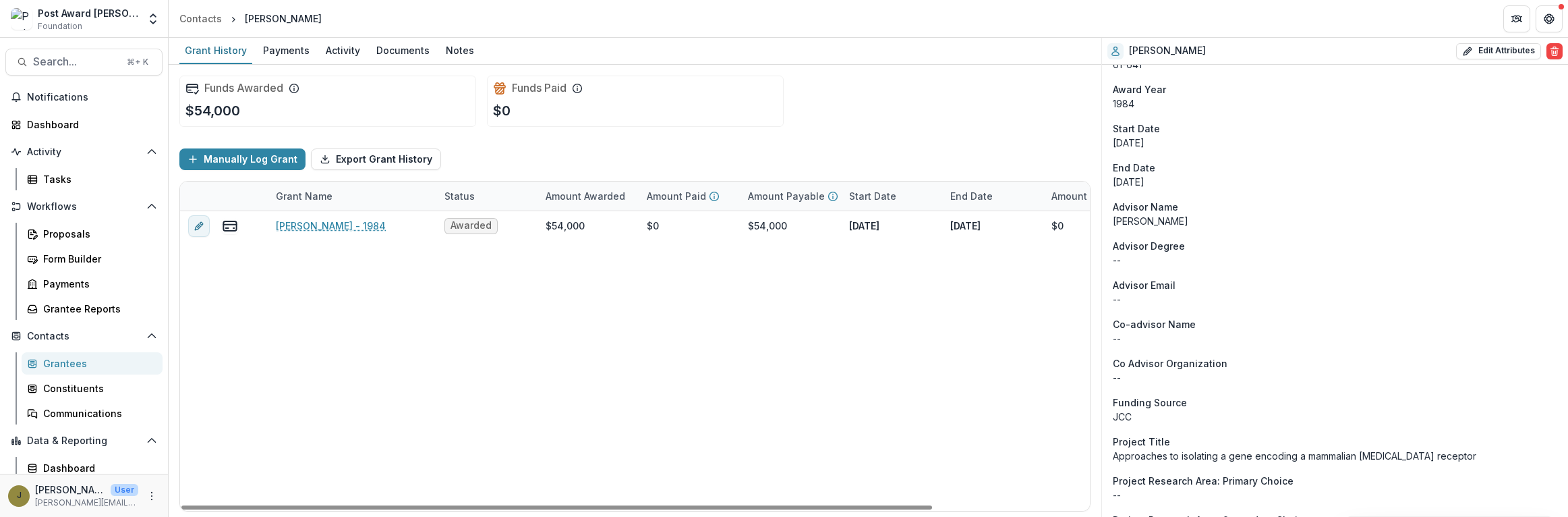
scroll to position [909, 0]
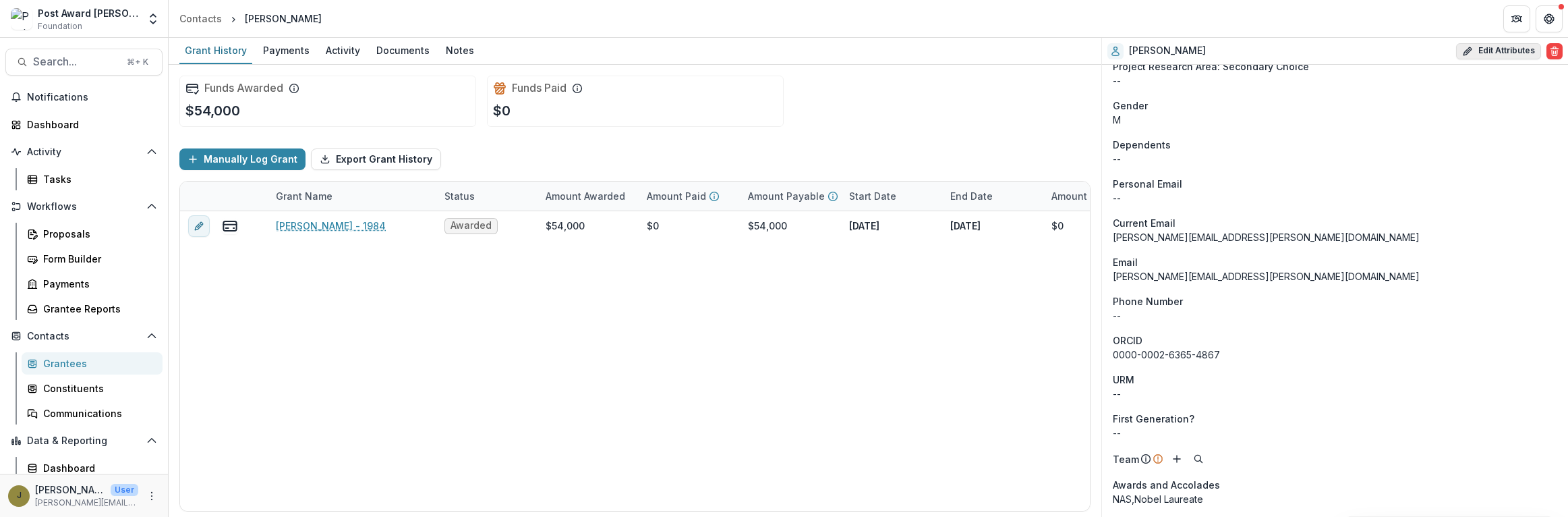
click at [1490, 43] on button "Edit Attributes" at bounding box center [1498, 51] width 85 height 17
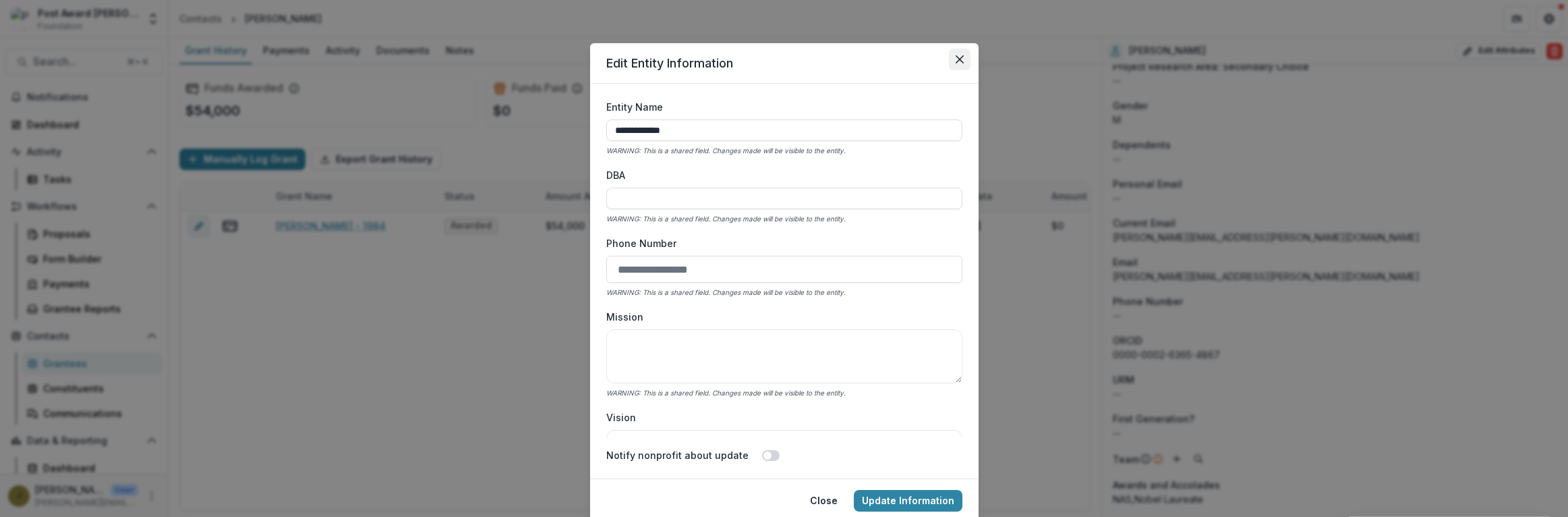
click at [963, 63] on button "Close" at bounding box center [960, 59] width 22 height 22
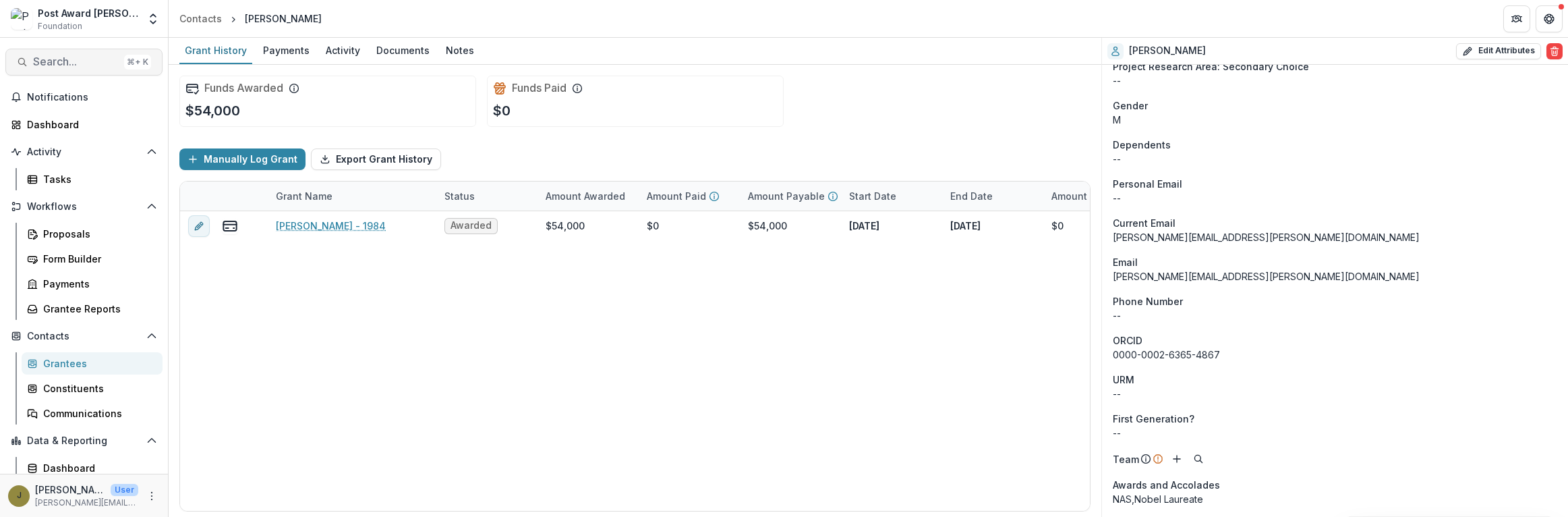
click at [54, 67] on span "Search..." at bounding box center [76, 62] width 86 height 13
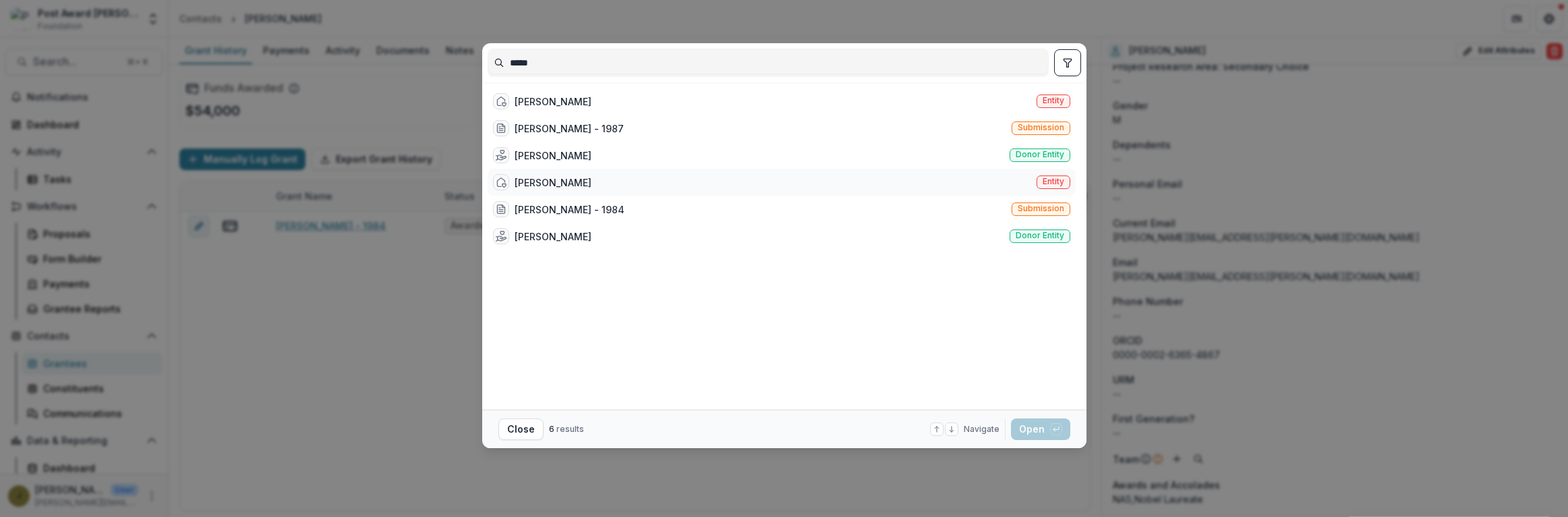
click at [603, 181] on div "[PERSON_NAME] Entity" at bounding box center [781, 183] width 588 height 27
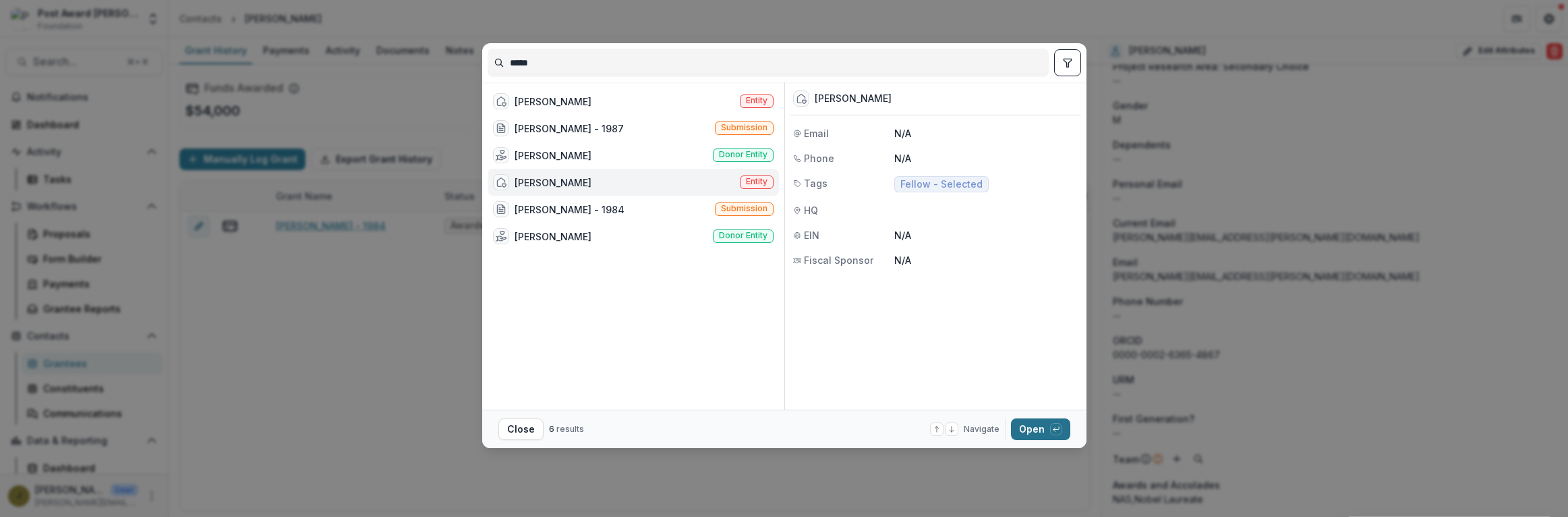
click at [1042, 428] on button "Open with enter key" at bounding box center [1040, 429] width 59 height 22
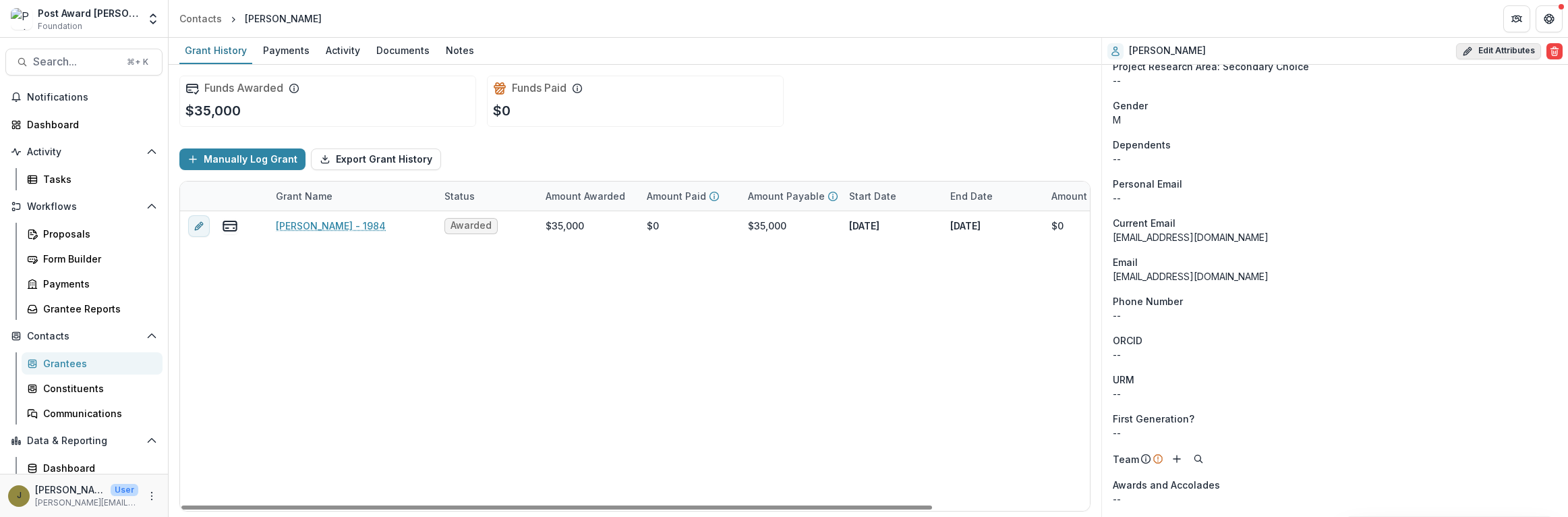
click at [1468, 53] on icon "button" at bounding box center [1467, 51] width 11 height 11
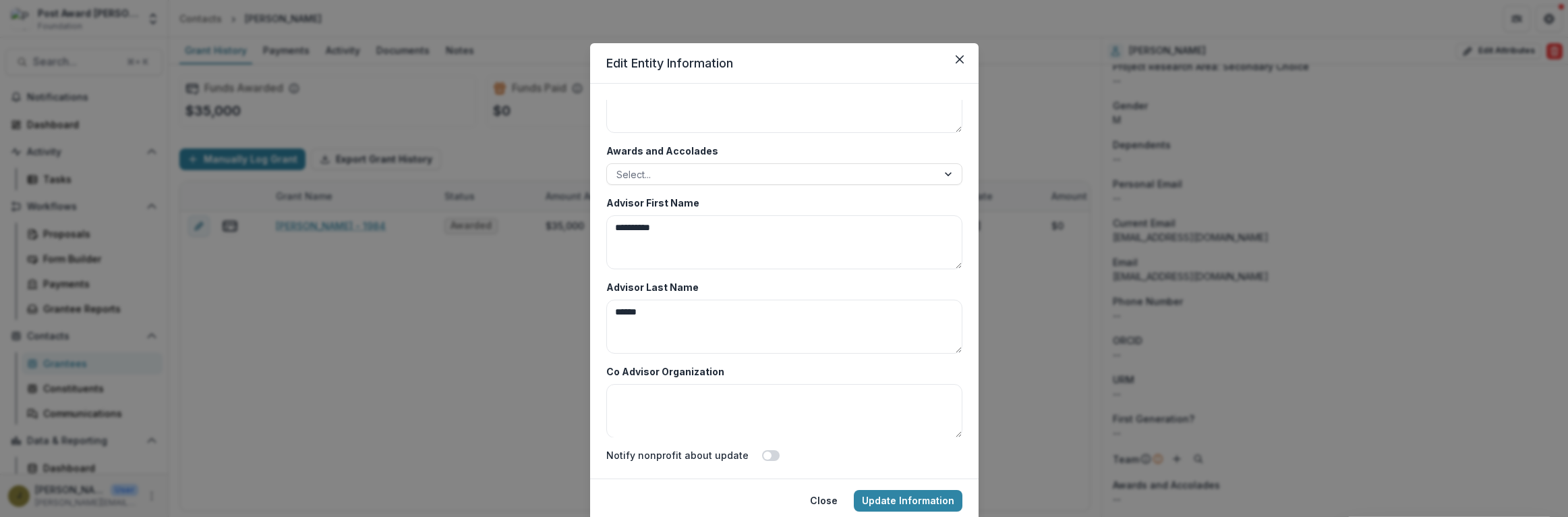
scroll to position [6565, 0]
click at [632, 172] on div at bounding box center [772, 174] width 312 height 17
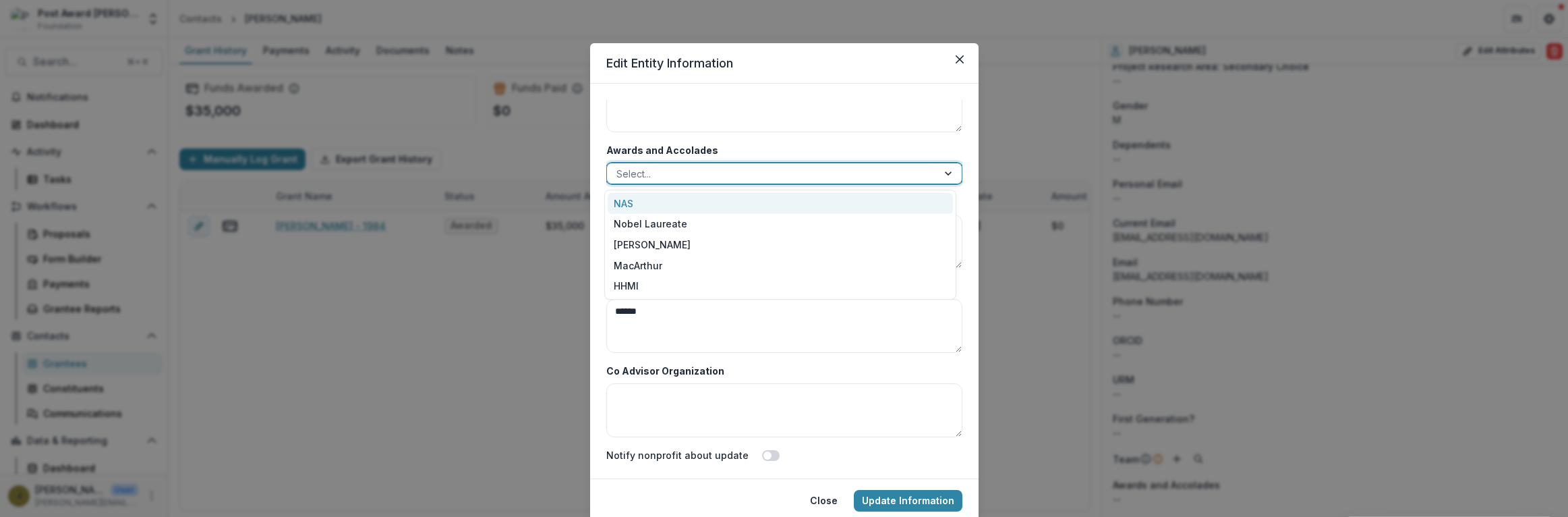
click at [628, 204] on div "NAS" at bounding box center [780, 204] width 345 height 21
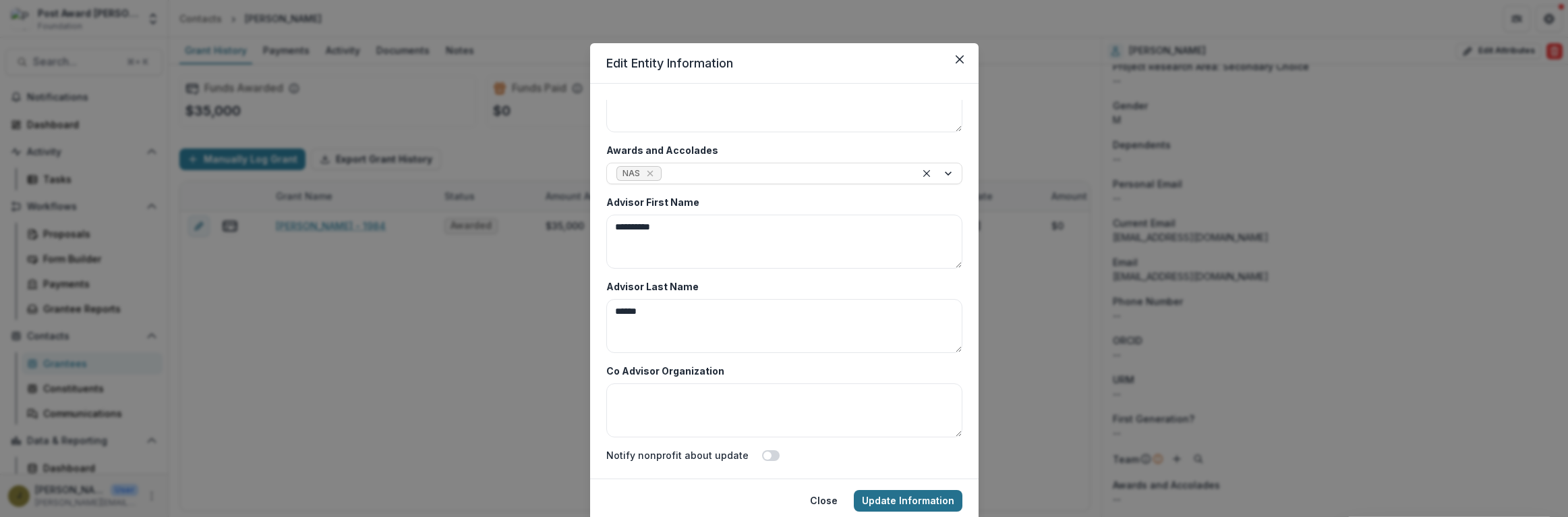
click at [876, 497] on button "Update Information" at bounding box center [908, 500] width 109 height 22
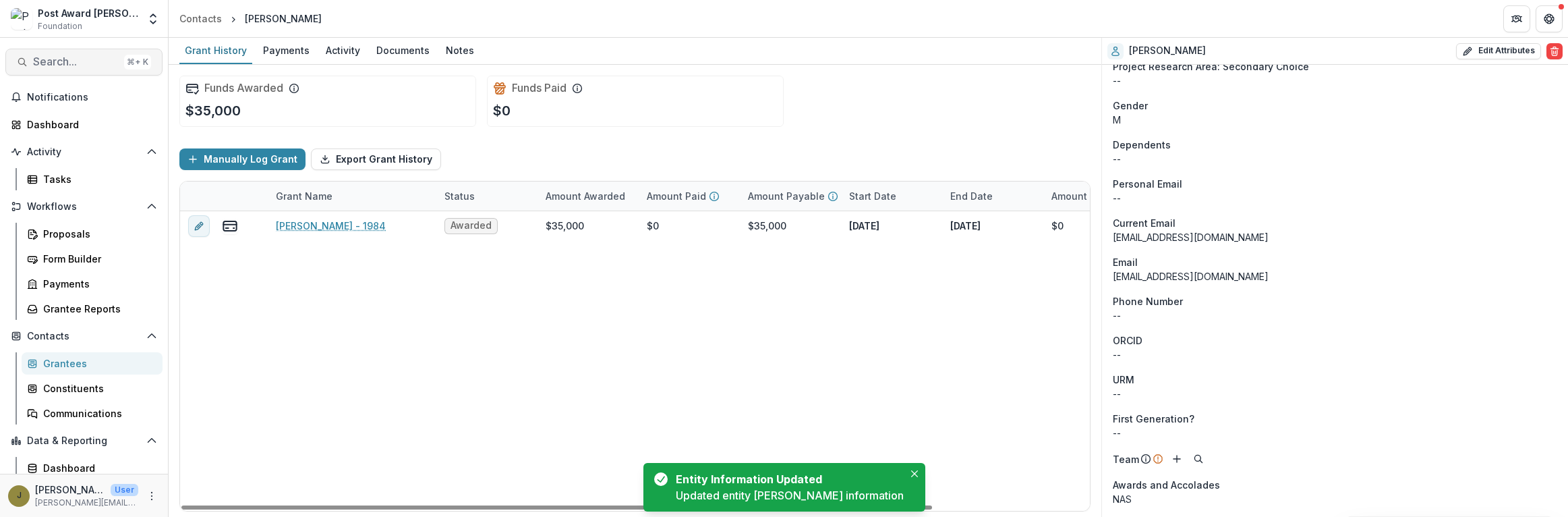
click at [45, 52] on button "Search... ⌘ + K" at bounding box center [83, 62] width 157 height 27
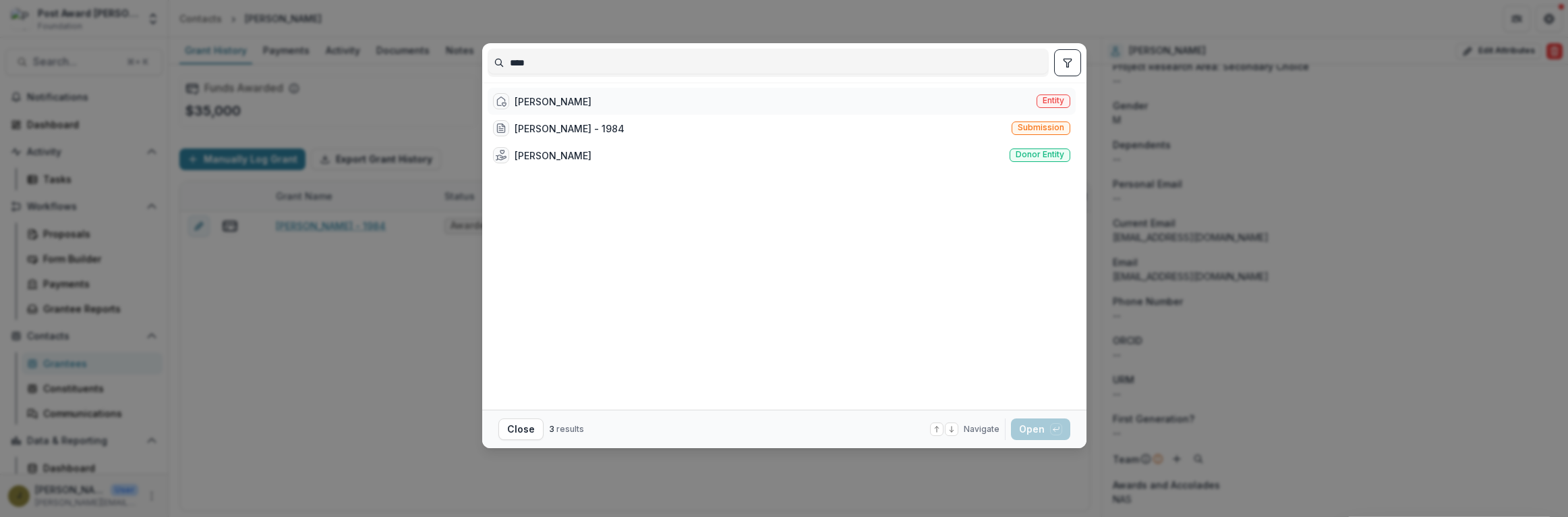
click at [558, 103] on div "[PERSON_NAME]" at bounding box center [553, 101] width 77 height 14
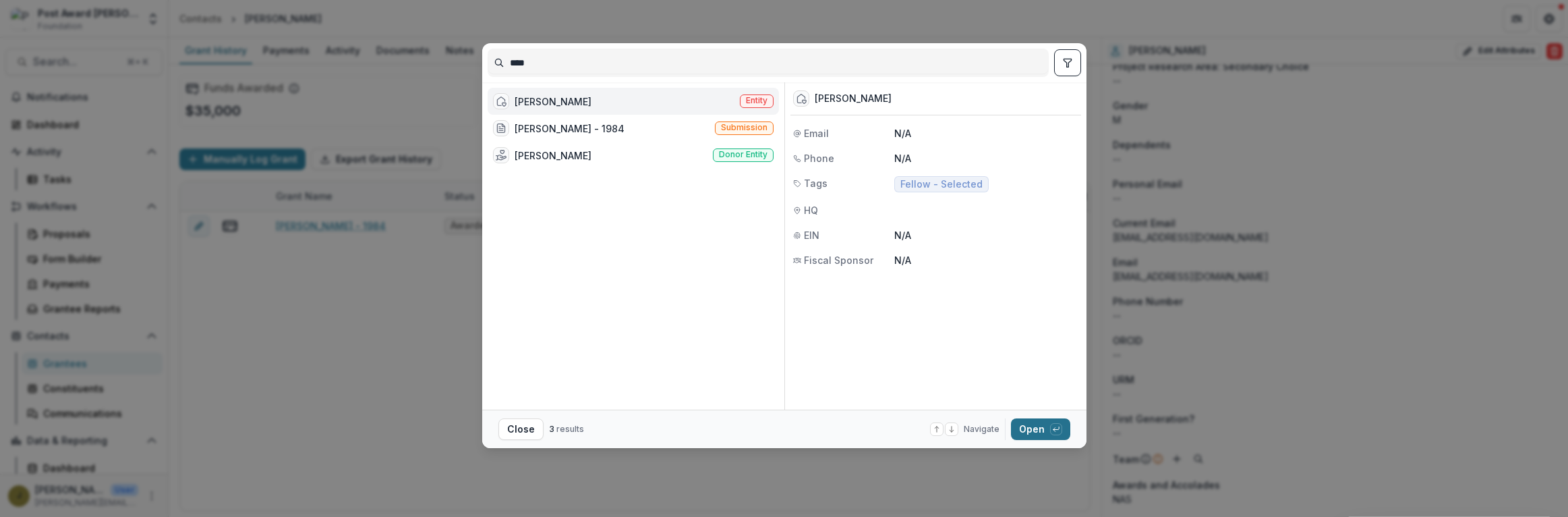
click at [1038, 425] on button "Open with enter key" at bounding box center [1040, 429] width 59 height 22
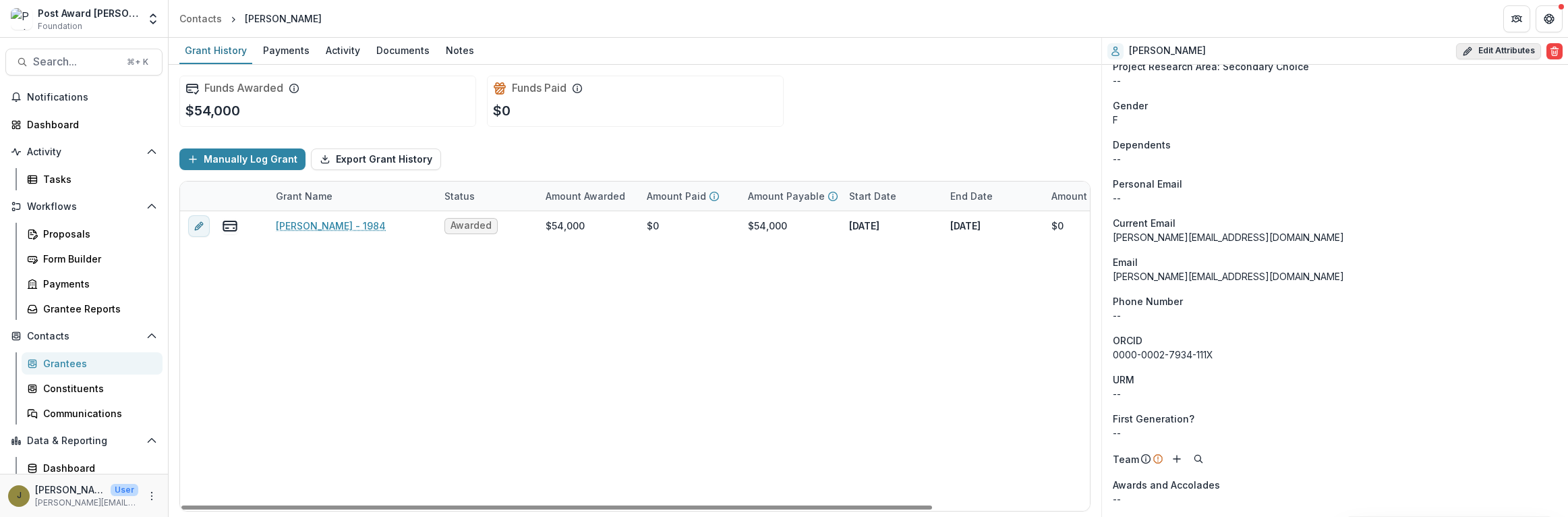
click at [1501, 50] on button "Edit Attributes" at bounding box center [1498, 51] width 85 height 17
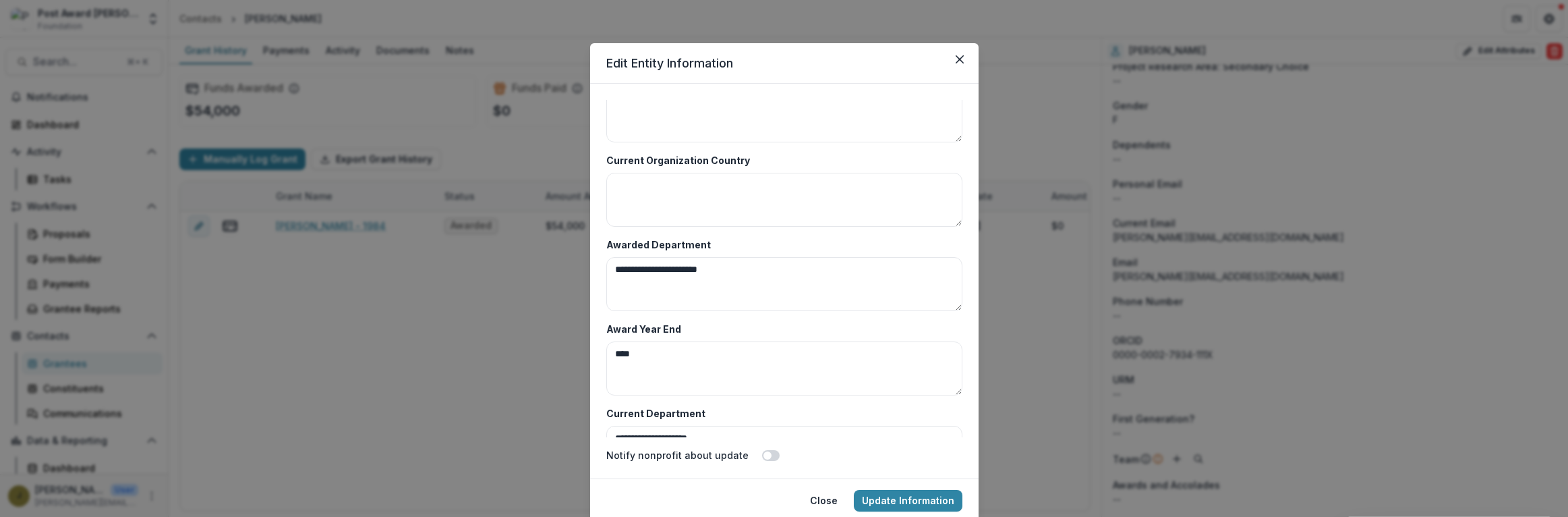
scroll to position [6565, 0]
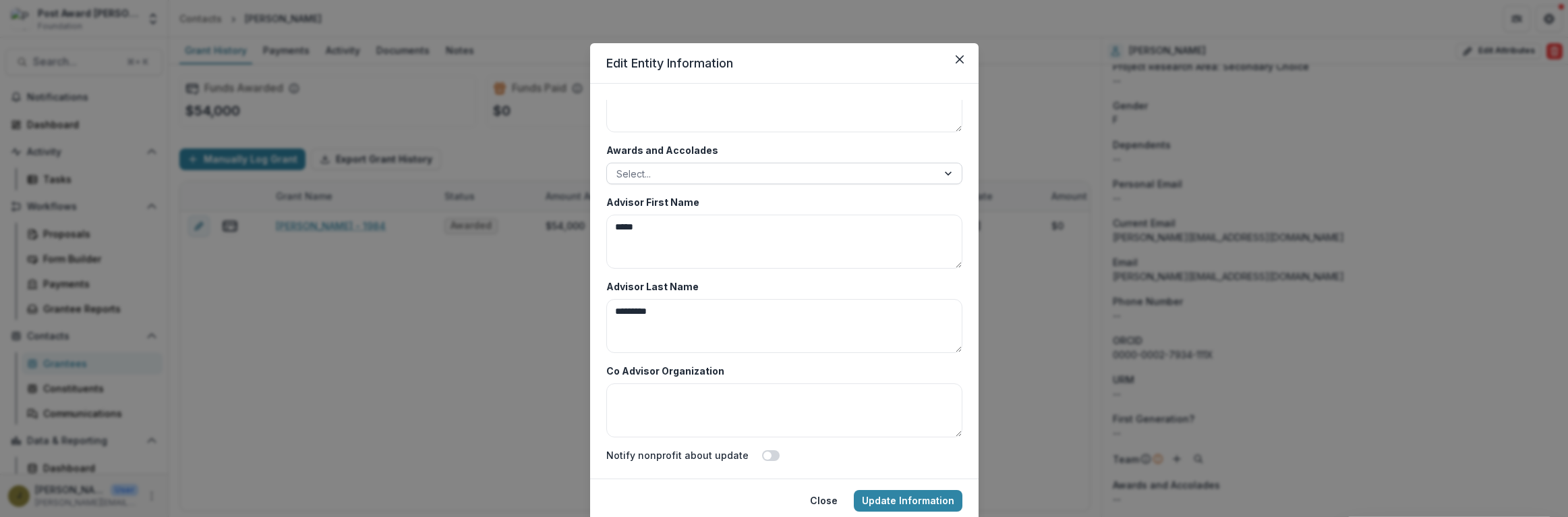
click at [680, 173] on div at bounding box center [772, 174] width 312 height 17
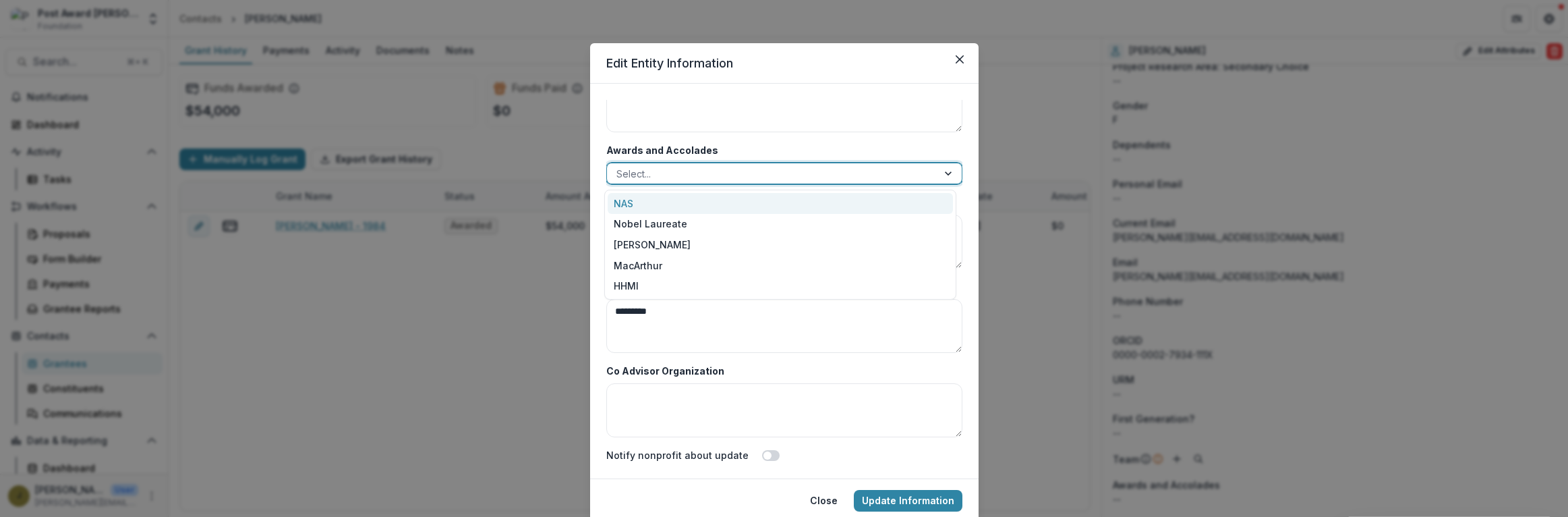
click at [624, 198] on div "NAS" at bounding box center [780, 204] width 345 height 21
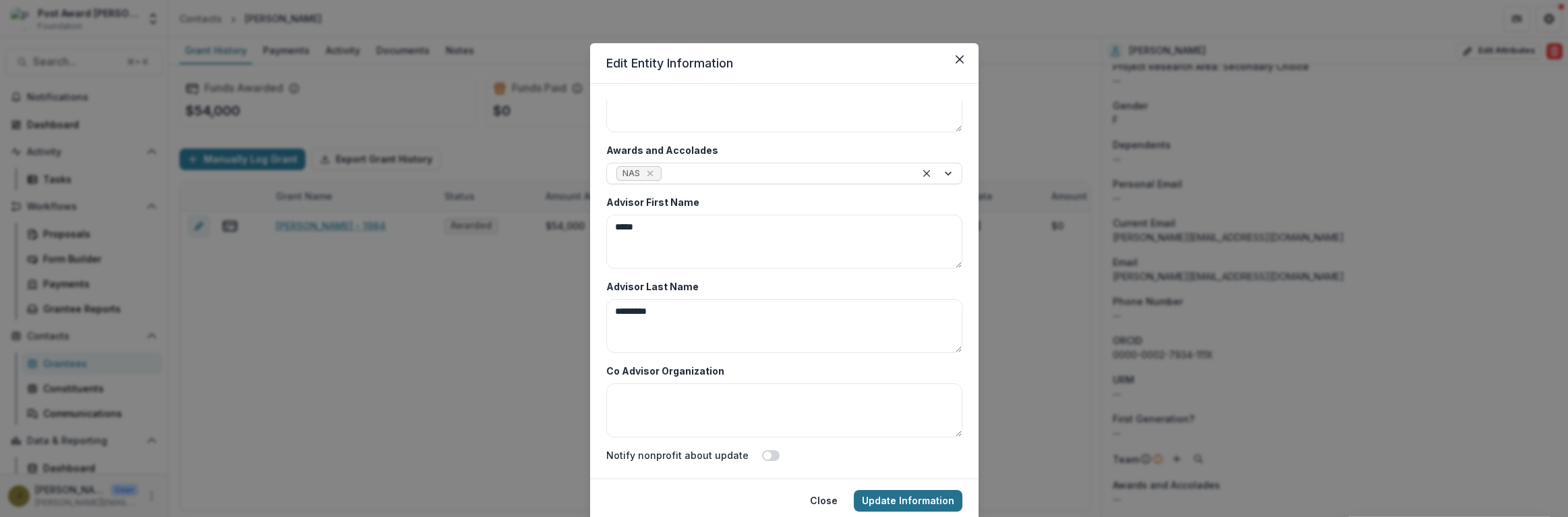
click at [886, 498] on button "Update Information" at bounding box center [908, 500] width 109 height 22
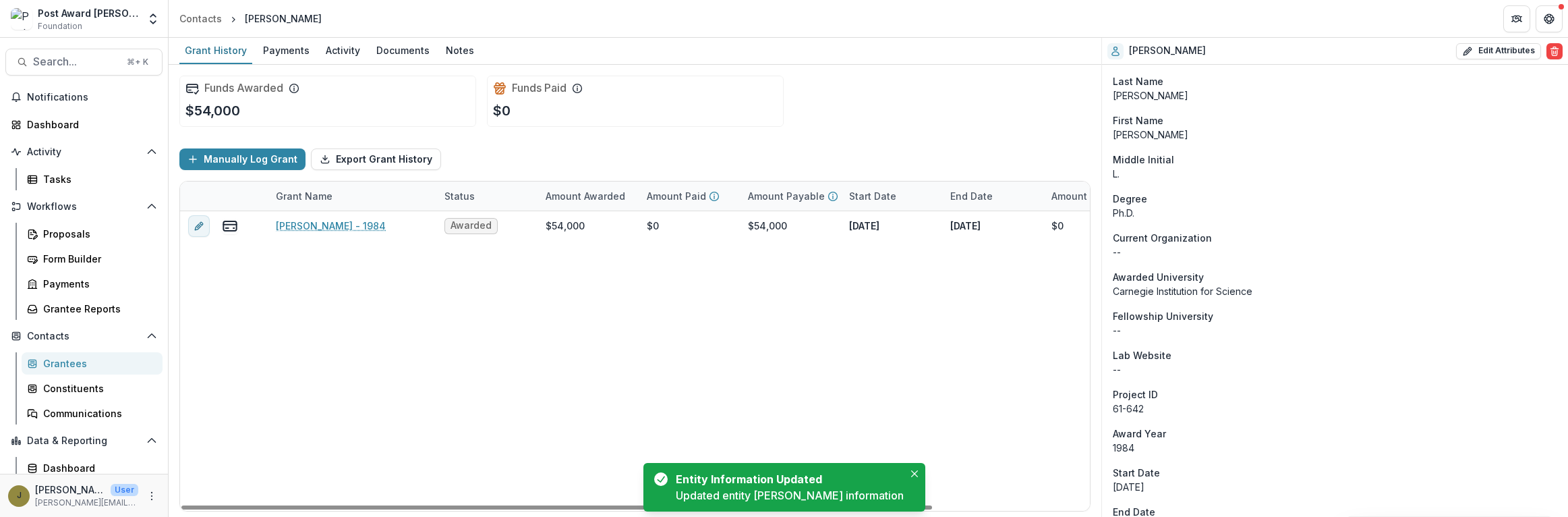
scroll to position [0, 0]
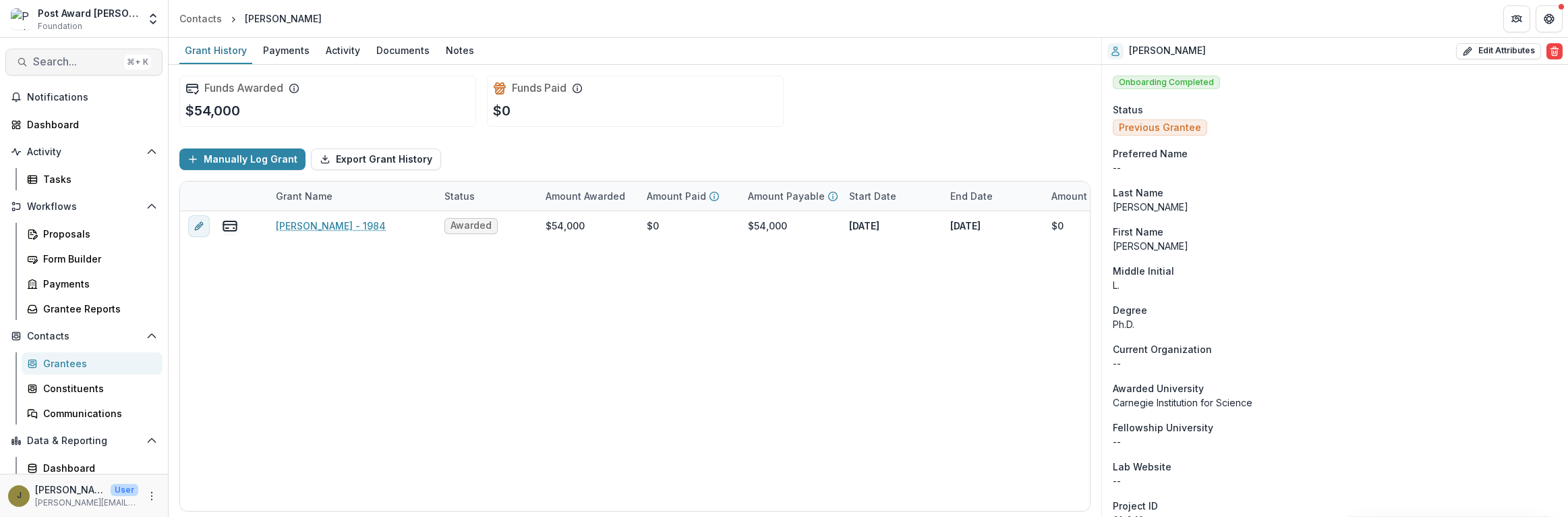
click at [44, 60] on span "Search..." at bounding box center [76, 62] width 86 height 13
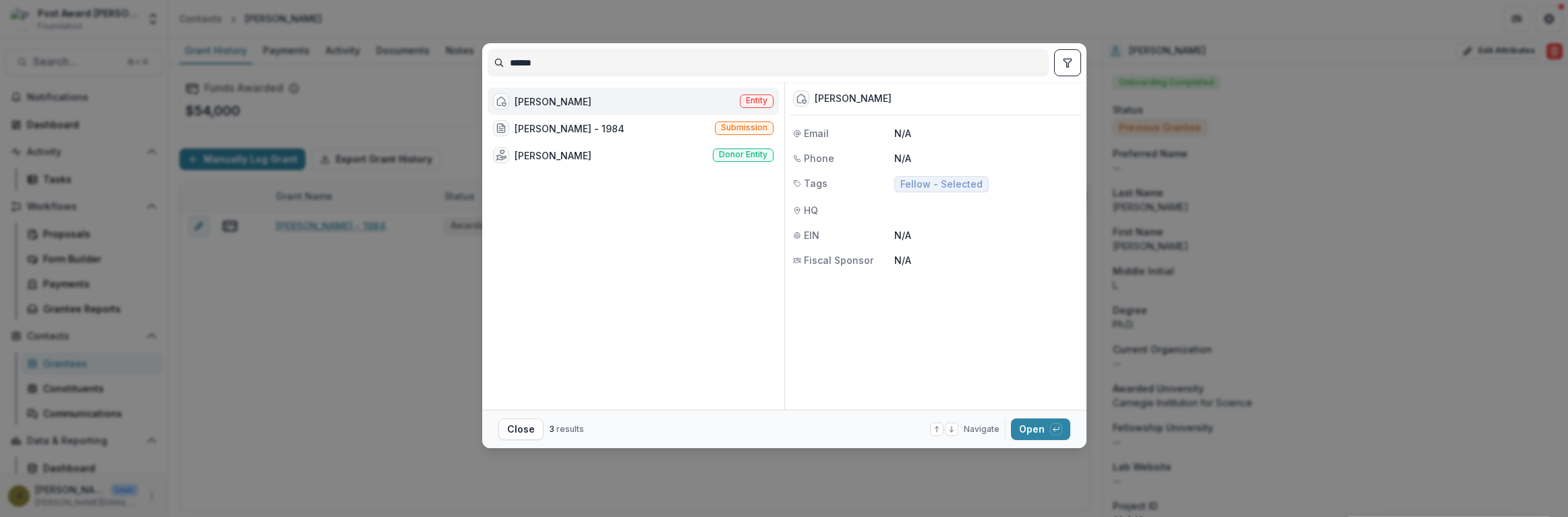
click at [584, 101] on div "[PERSON_NAME] Entity" at bounding box center [633, 101] width 291 height 27
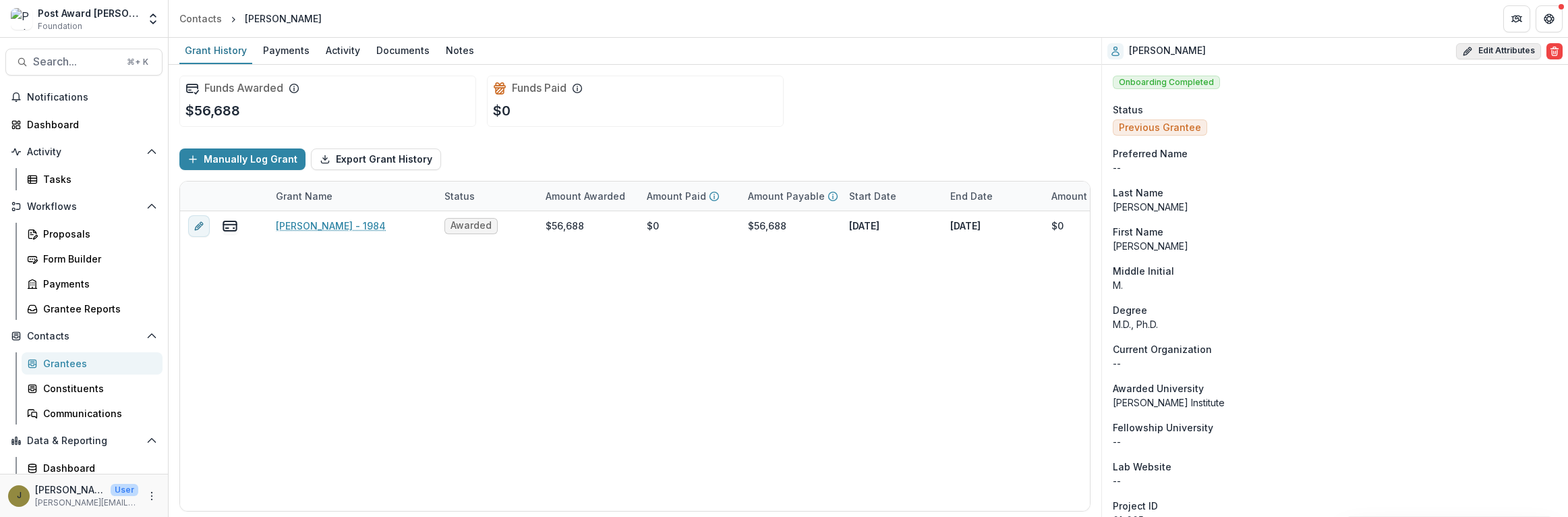
click at [1484, 56] on button "Edit Attributes" at bounding box center [1498, 51] width 85 height 17
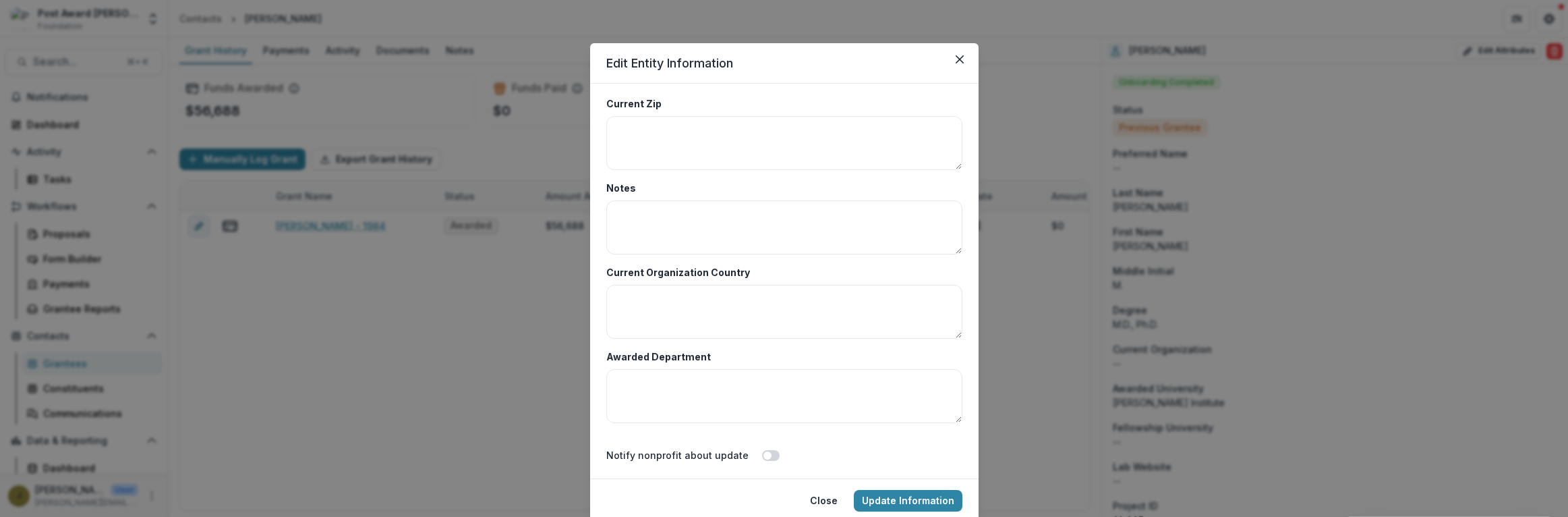
scroll to position [6565, 0]
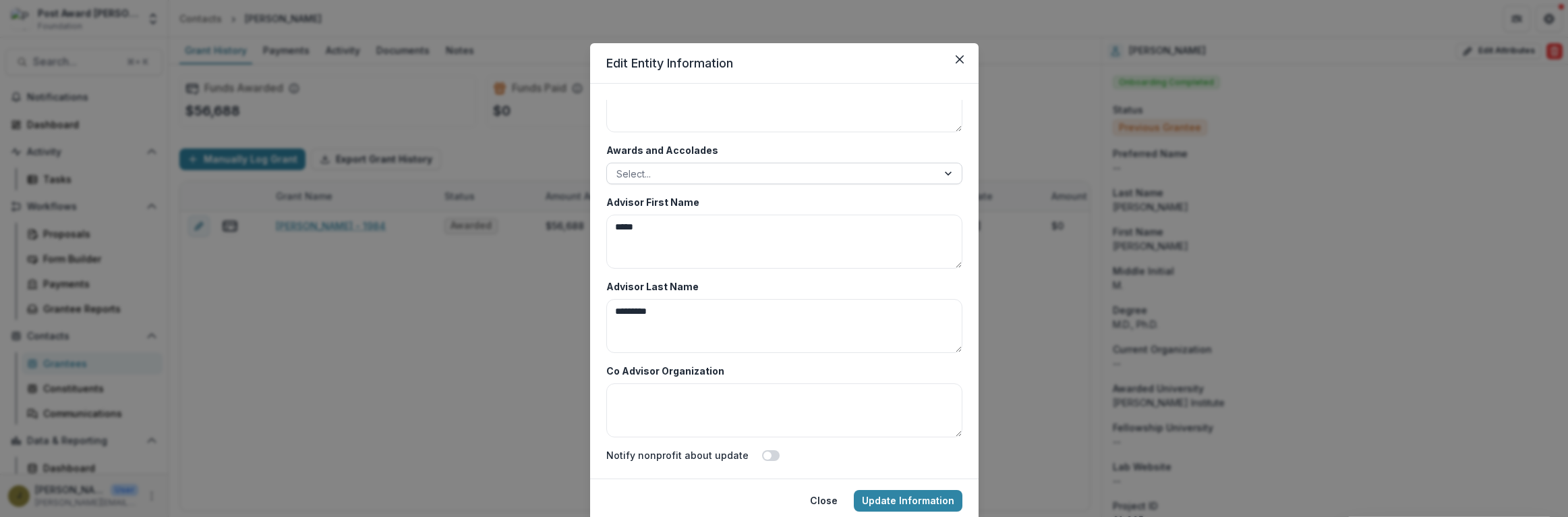
click at [659, 169] on div at bounding box center [772, 174] width 312 height 17
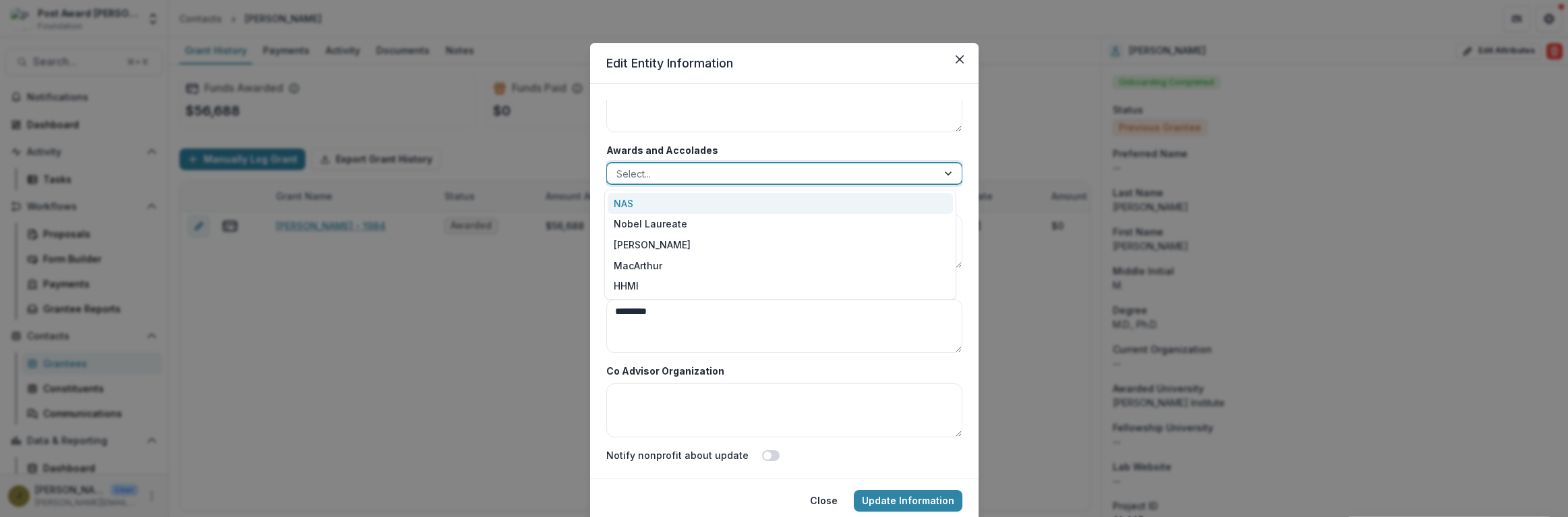
click at [620, 199] on div "NAS" at bounding box center [780, 204] width 345 height 21
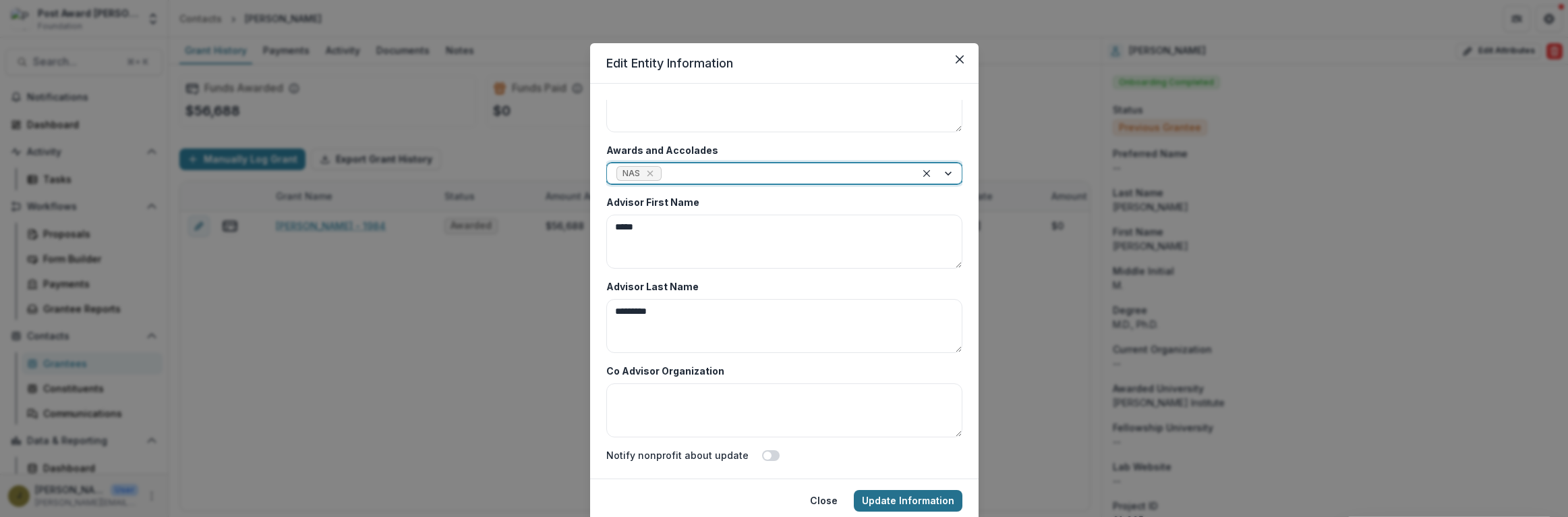
click at [883, 499] on button "Update Information" at bounding box center [908, 500] width 109 height 22
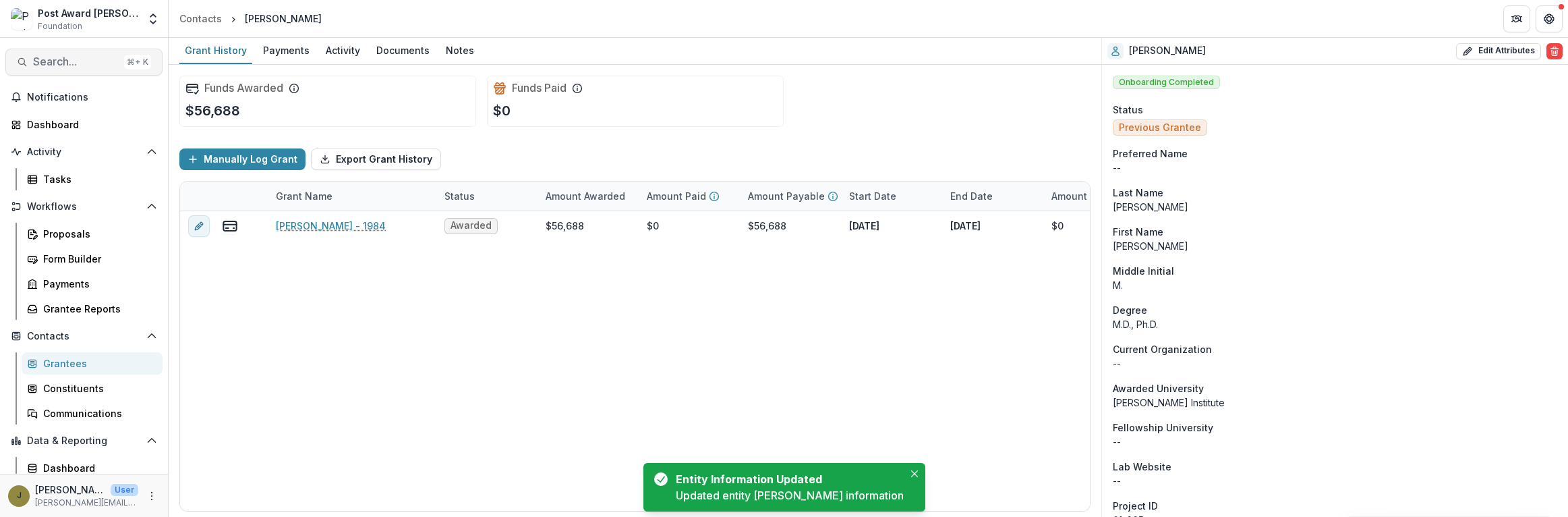
click at [43, 61] on span "Search..." at bounding box center [76, 62] width 86 height 13
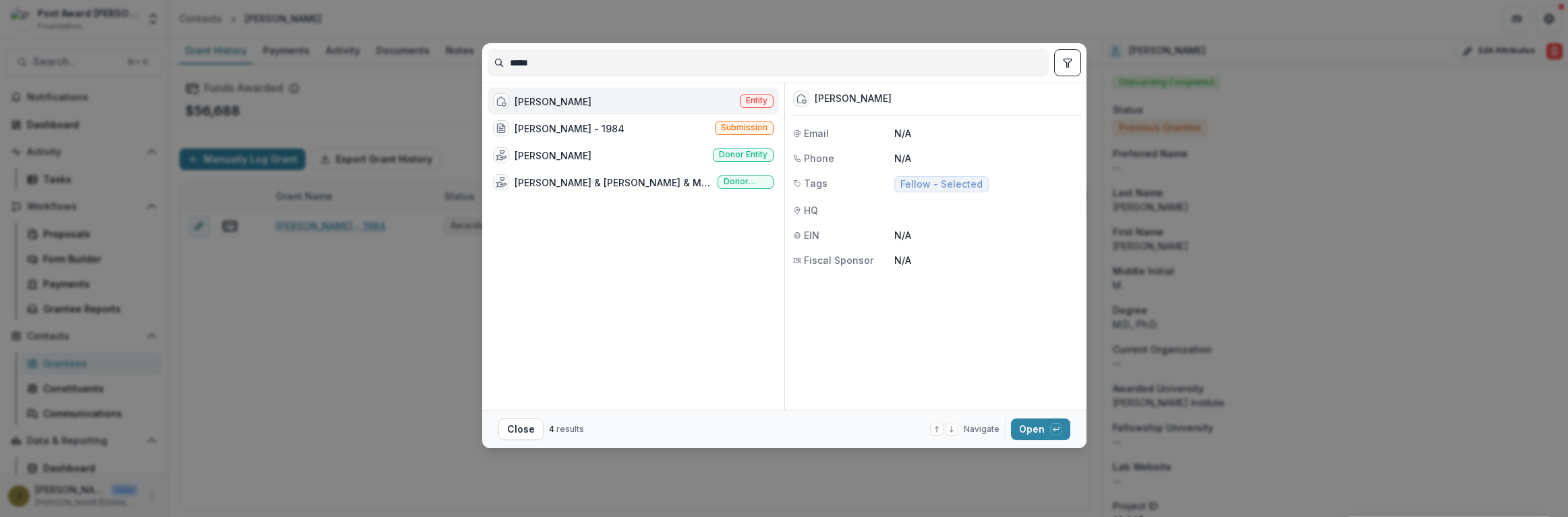
click at [547, 101] on div "[PERSON_NAME]" at bounding box center [553, 101] width 77 height 14
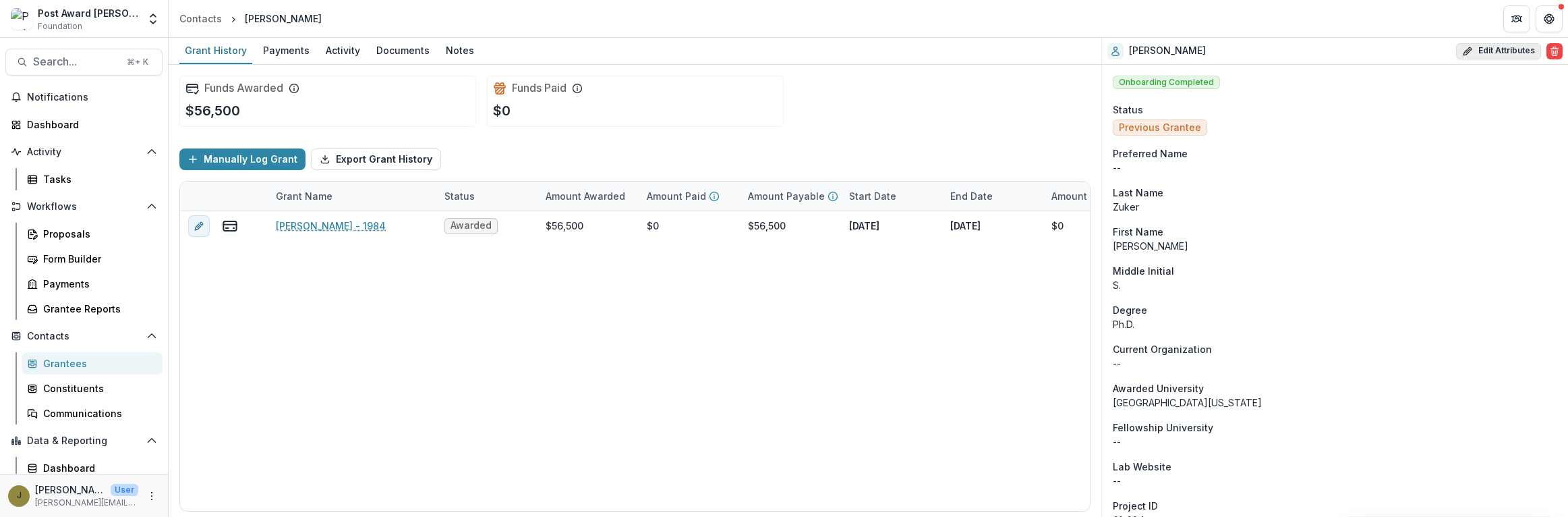
click at [1467, 52] on icon "button" at bounding box center [1467, 51] width 11 height 11
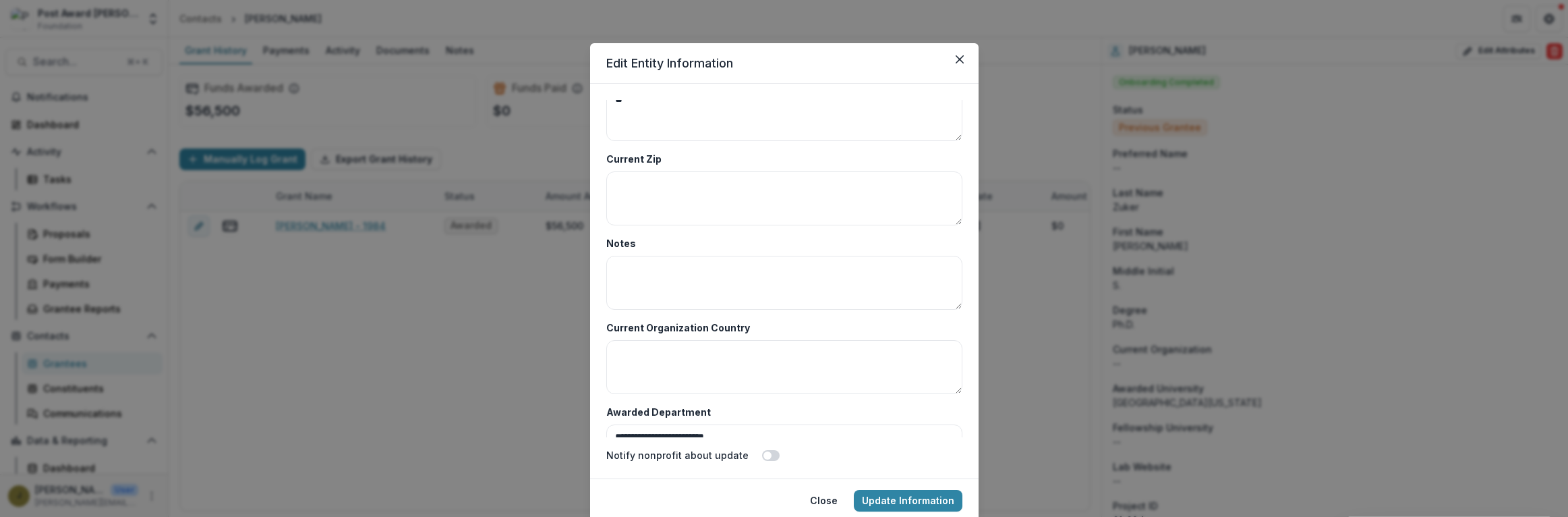
scroll to position [6565, 0]
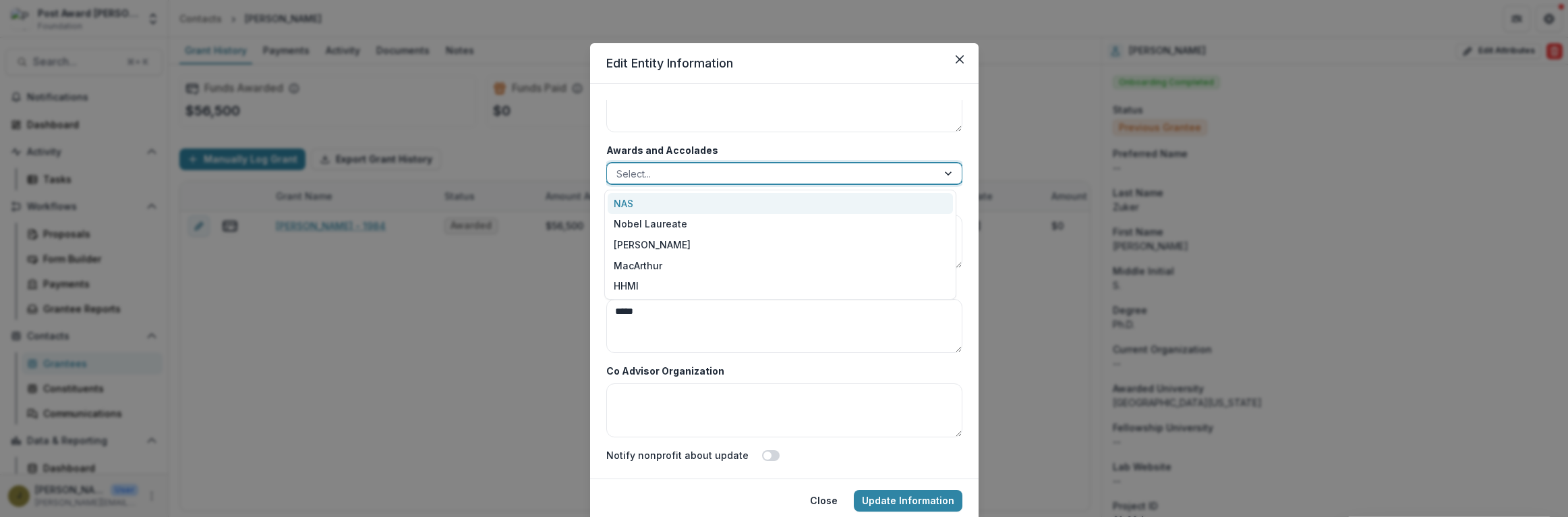
click at [650, 178] on div at bounding box center [772, 174] width 312 height 17
click at [632, 201] on div "NAS" at bounding box center [780, 204] width 345 height 21
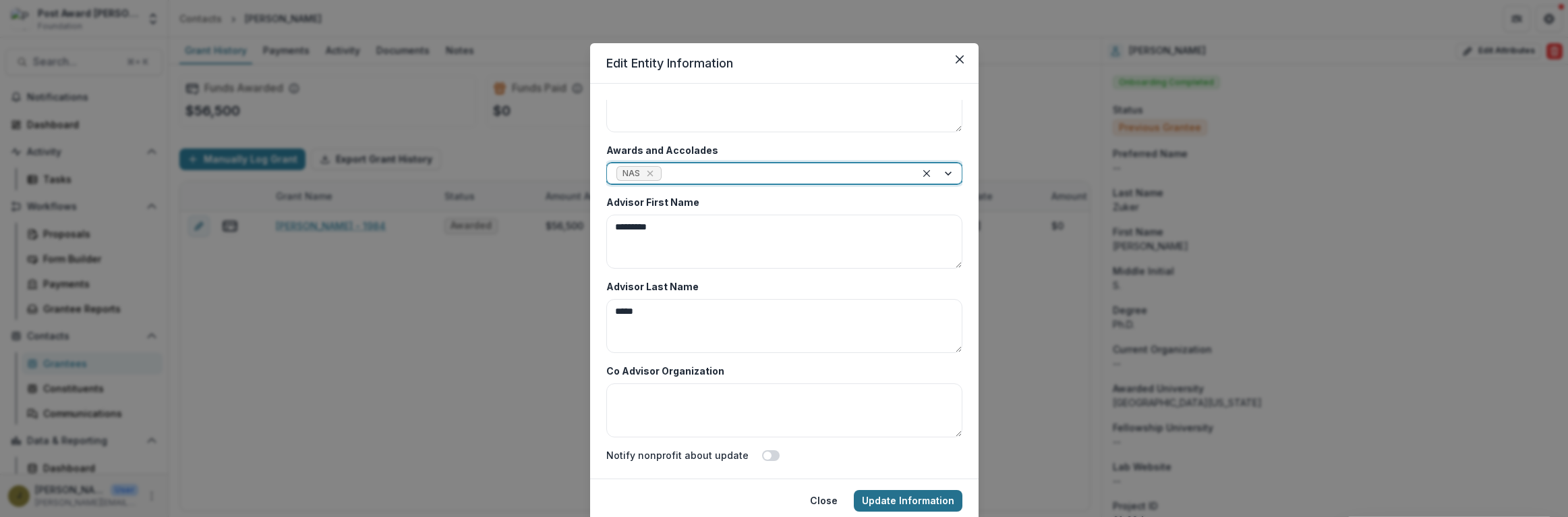
click at [898, 499] on button "Update Information" at bounding box center [908, 500] width 109 height 22
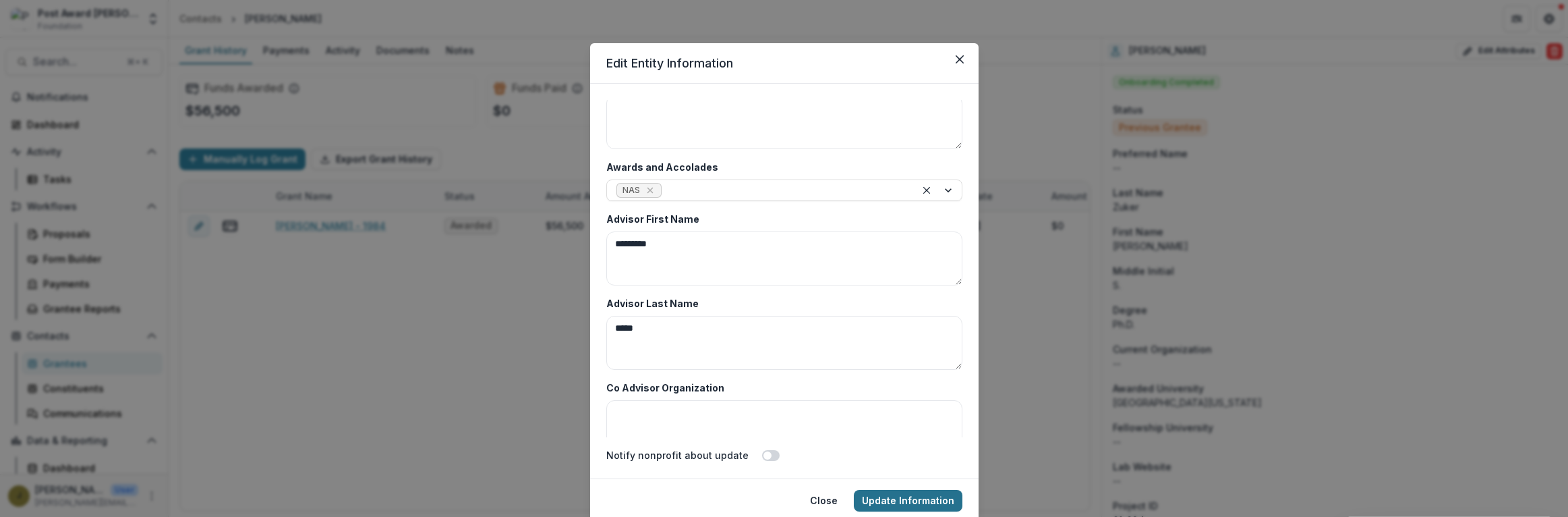
scroll to position [504, 0]
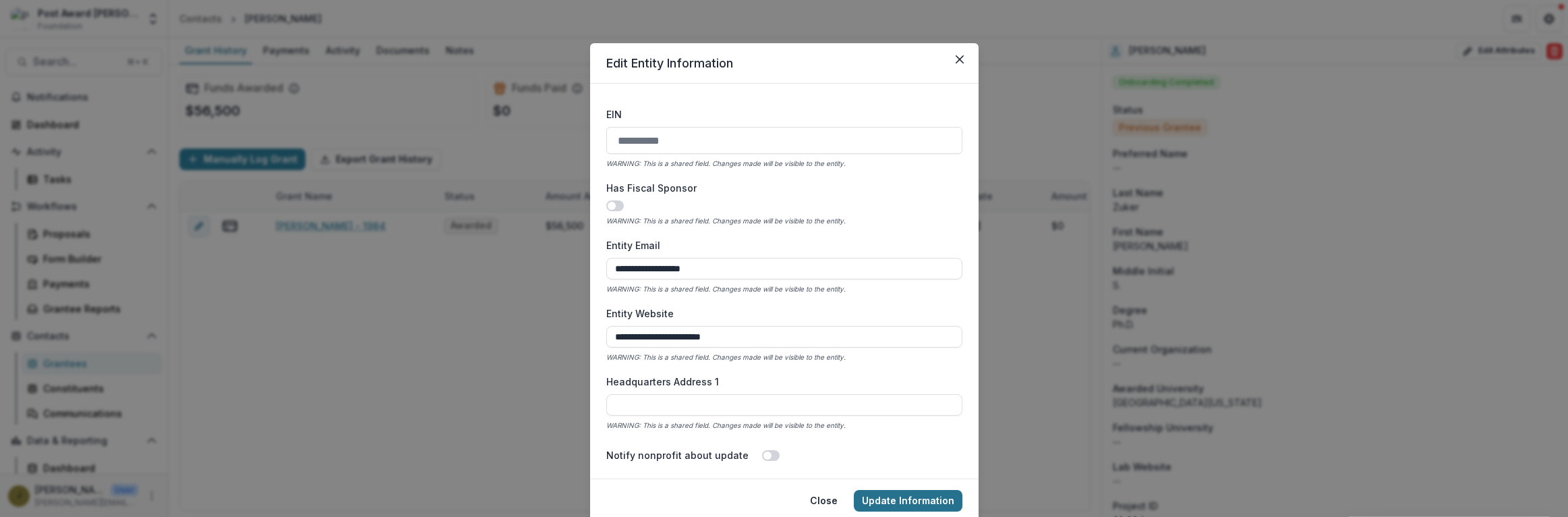
click at [903, 499] on button "Update Information" at bounding box center [908, 500] width 109 height 22
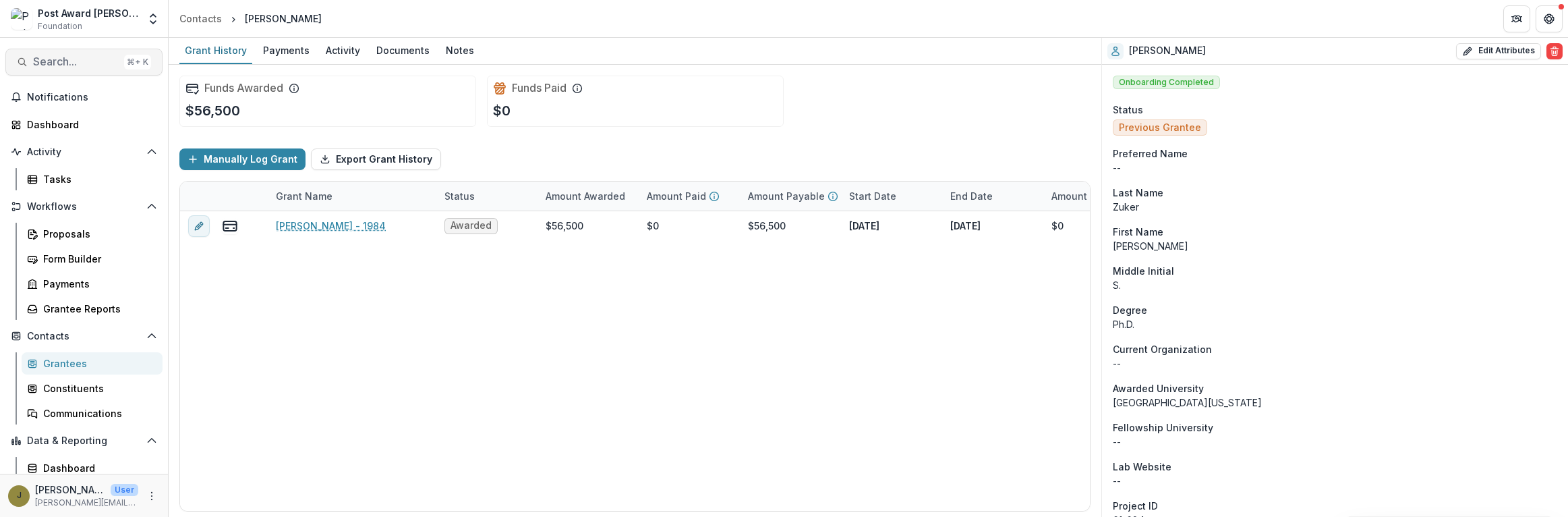
click at [61, 56] on span "Search..." at bounding box center [76, 62] width 86 height 13
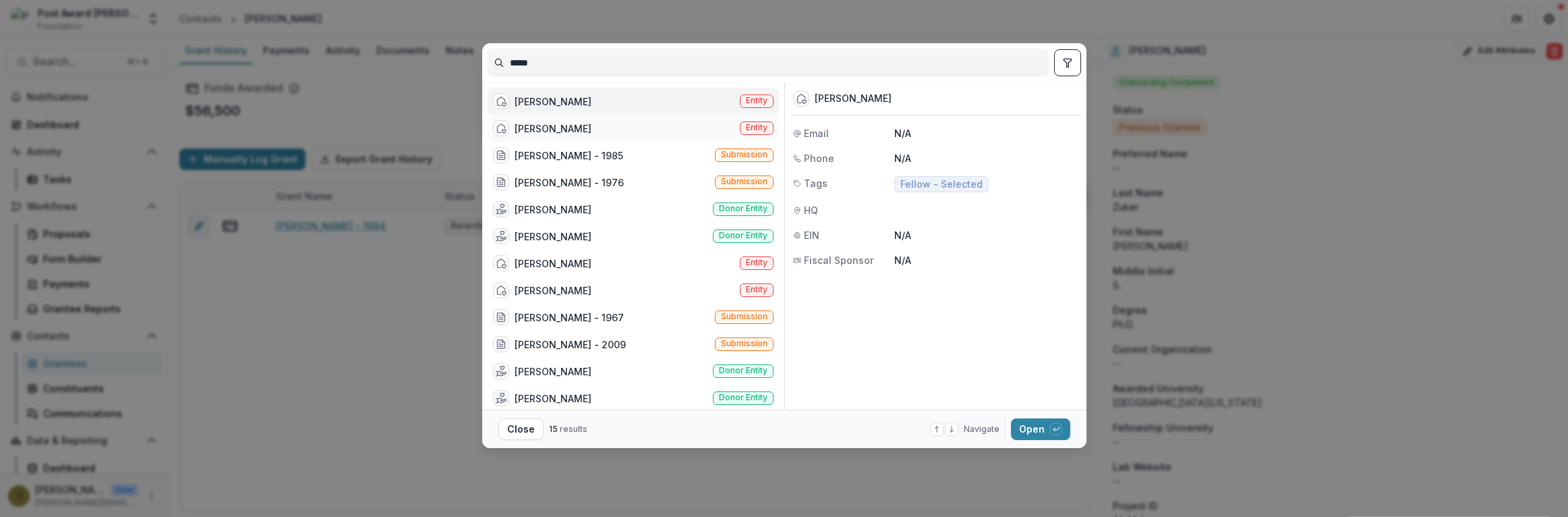
click at [578, 130] on div "[PERSON_NAME] Entity" at bounding box center [633, 128] width 291 height 27
click at [1033, 432] on button "Open with enter key" at bounding box center [1040, 429] width 59 height 22
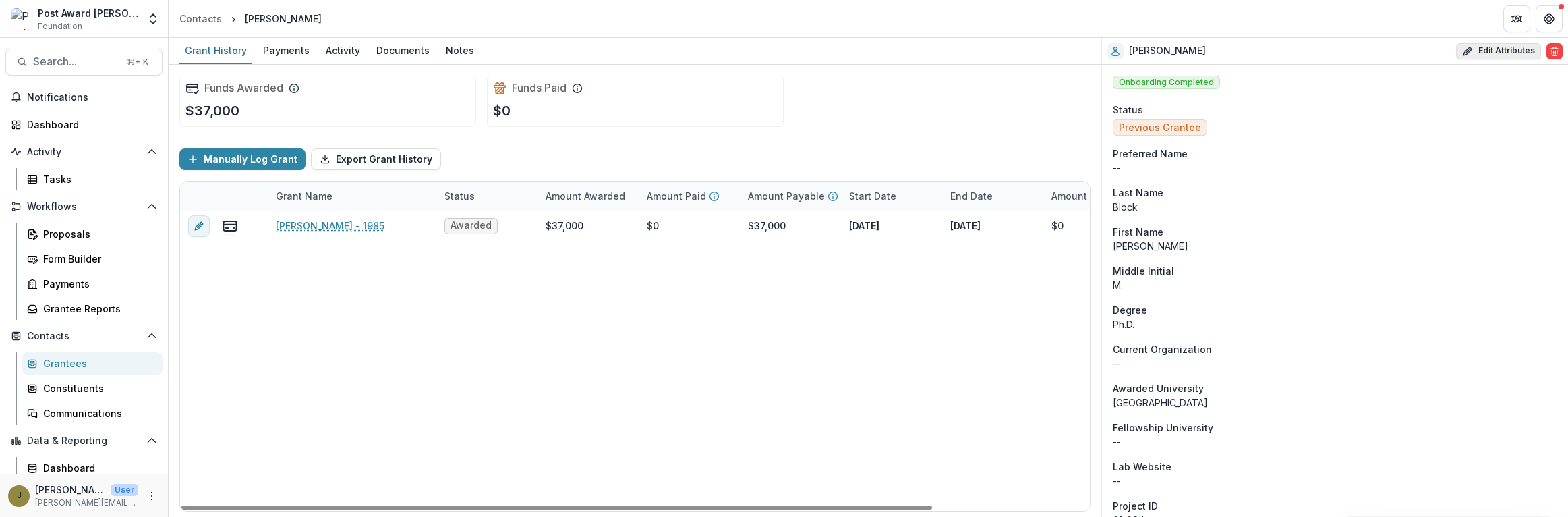
click at [1473, 50] on button "Edit Attributes" at bounding box center [1498, 51] width 85 height 17
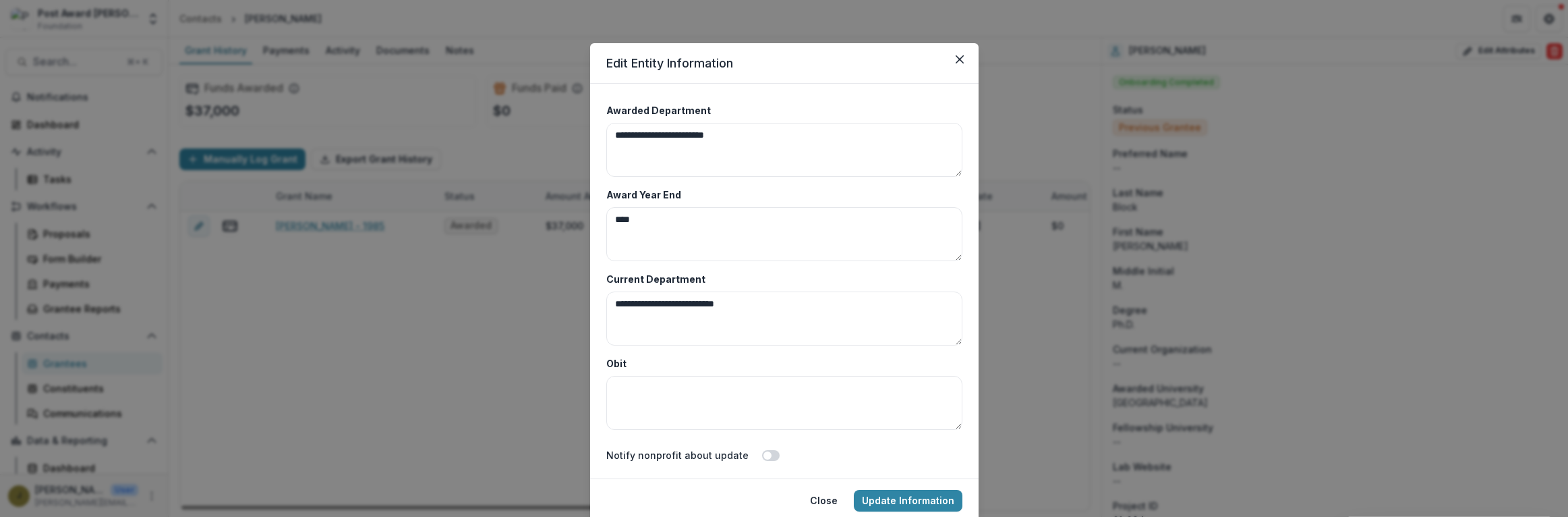
scroll to position [6565, 0]
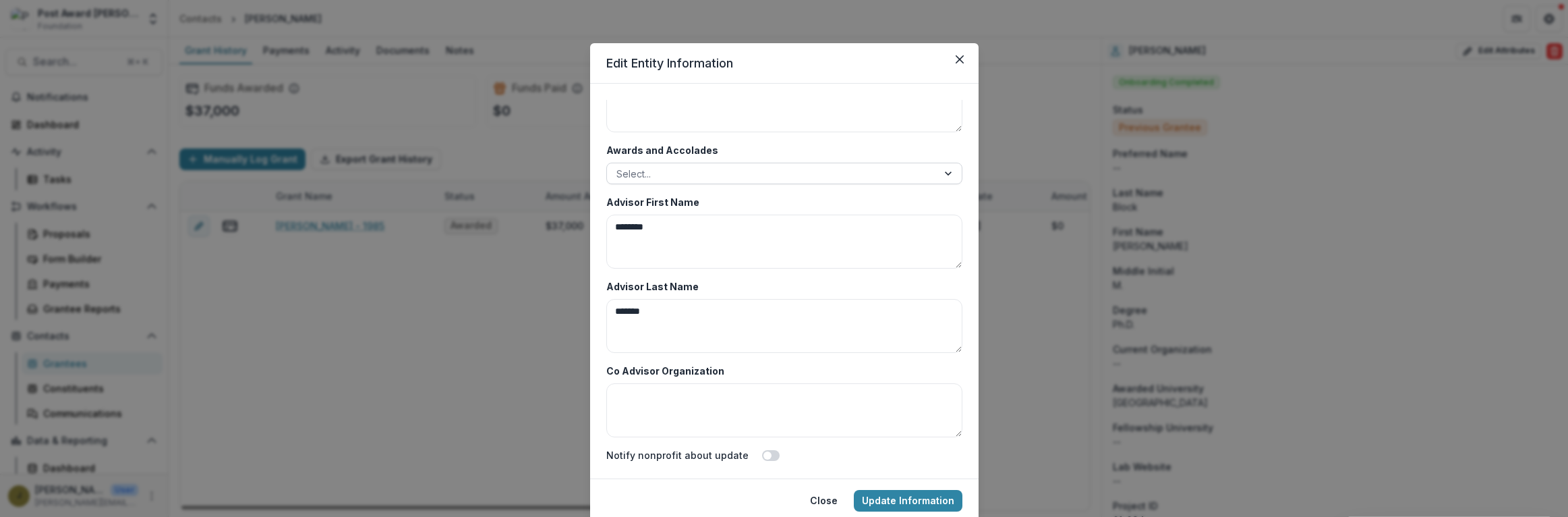
click at [643, 178] on div at bounding box center [772, 174] width 312 height 17
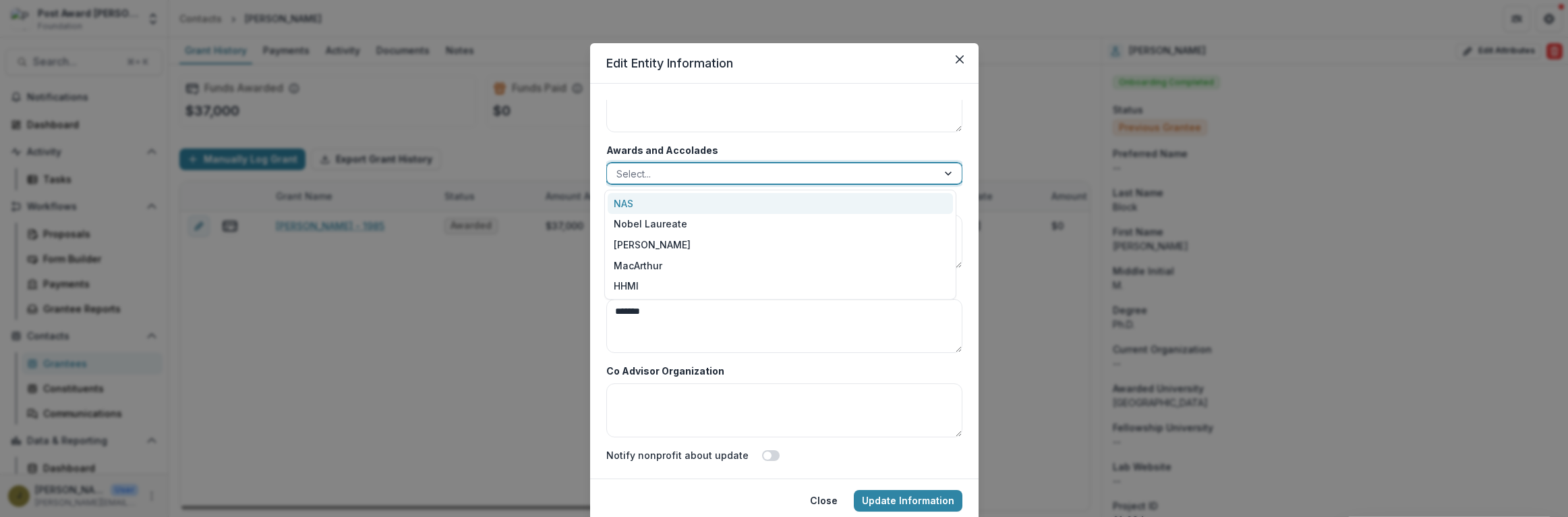
click at [639, 202] on div "NAS" at bounding box center [780, 204] width 345 height 21
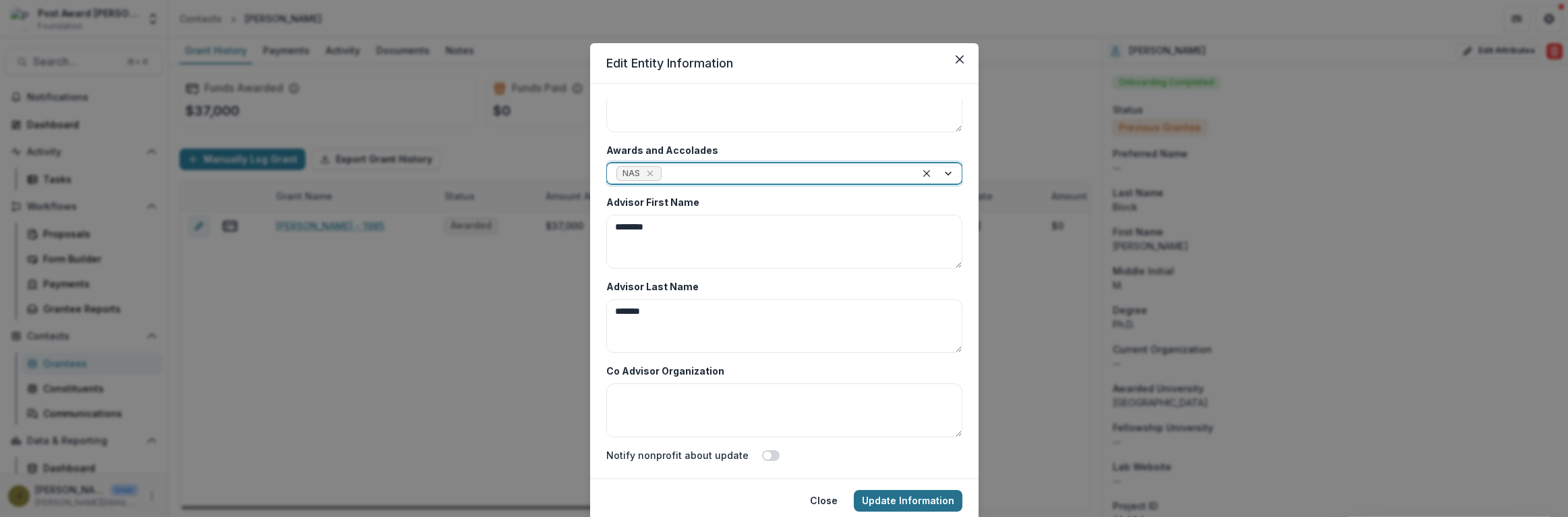
click at [895, 495] on button "Update Information" at bounding box center [908, 500] width 109 height 22
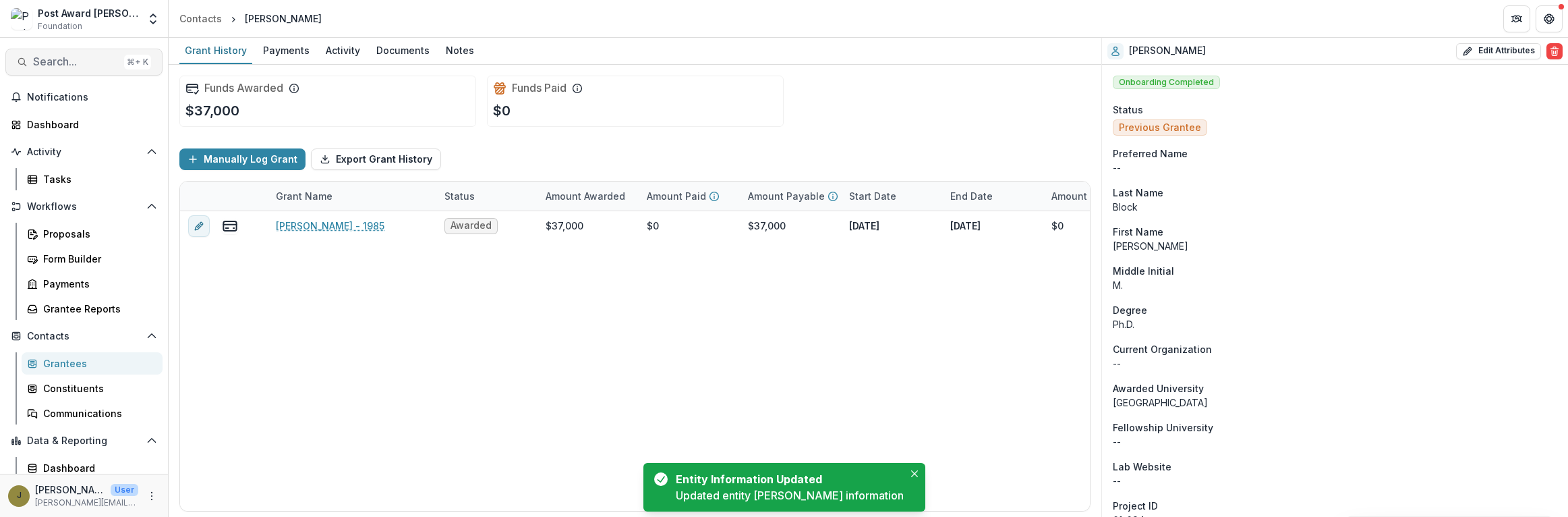
click at [34, 62] on span "Search..." at bounding box center [76, 62] width 86 height 13
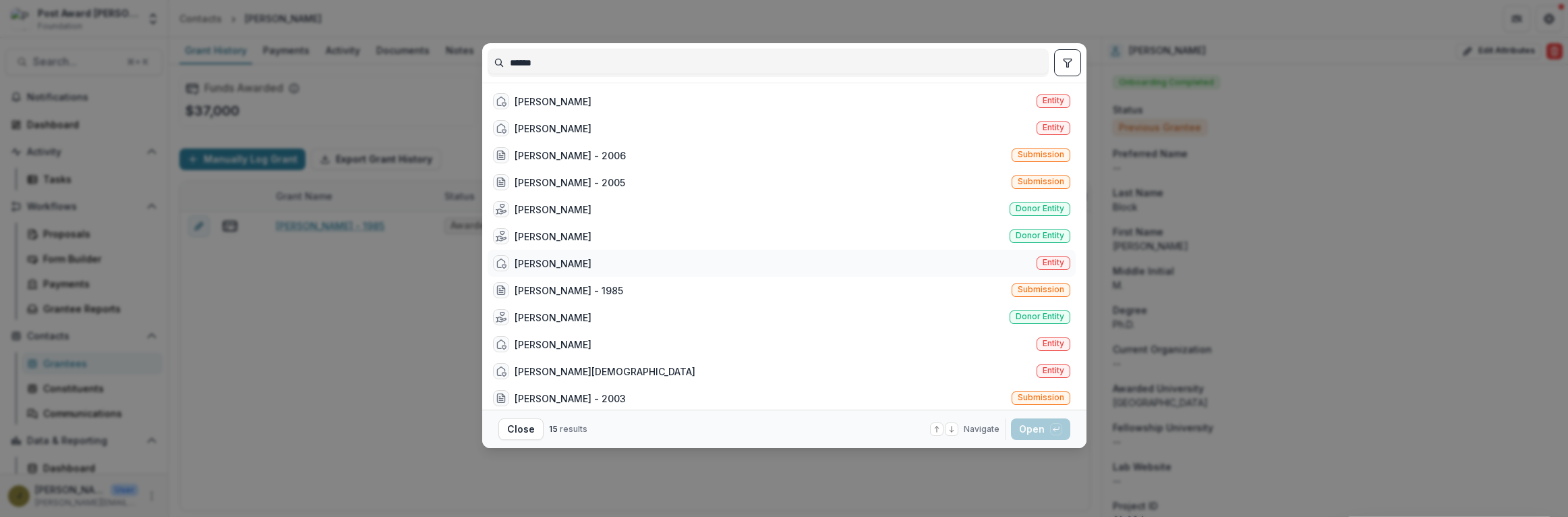
click at [573, 258] on div "[PERSON_NAME] Entity" at bounding box center [781, 263] width 588 height 27
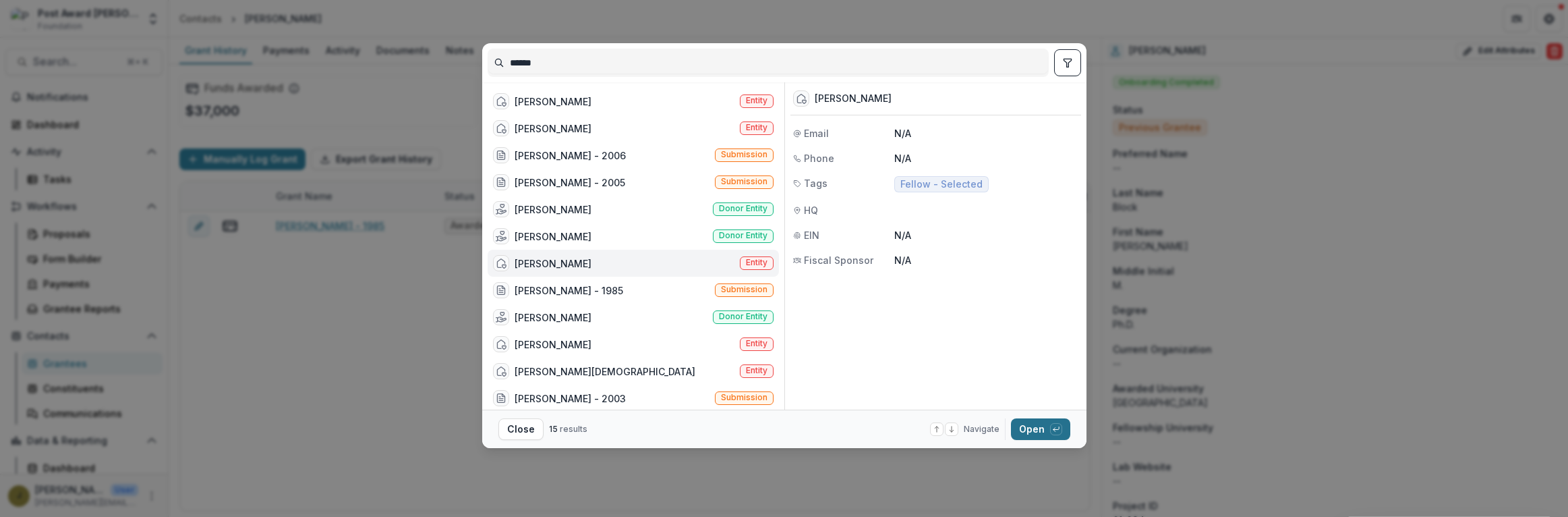
click at [1044, 427] on button "Open with enter key" at bounding box center [1040, 429] width 59 height 22
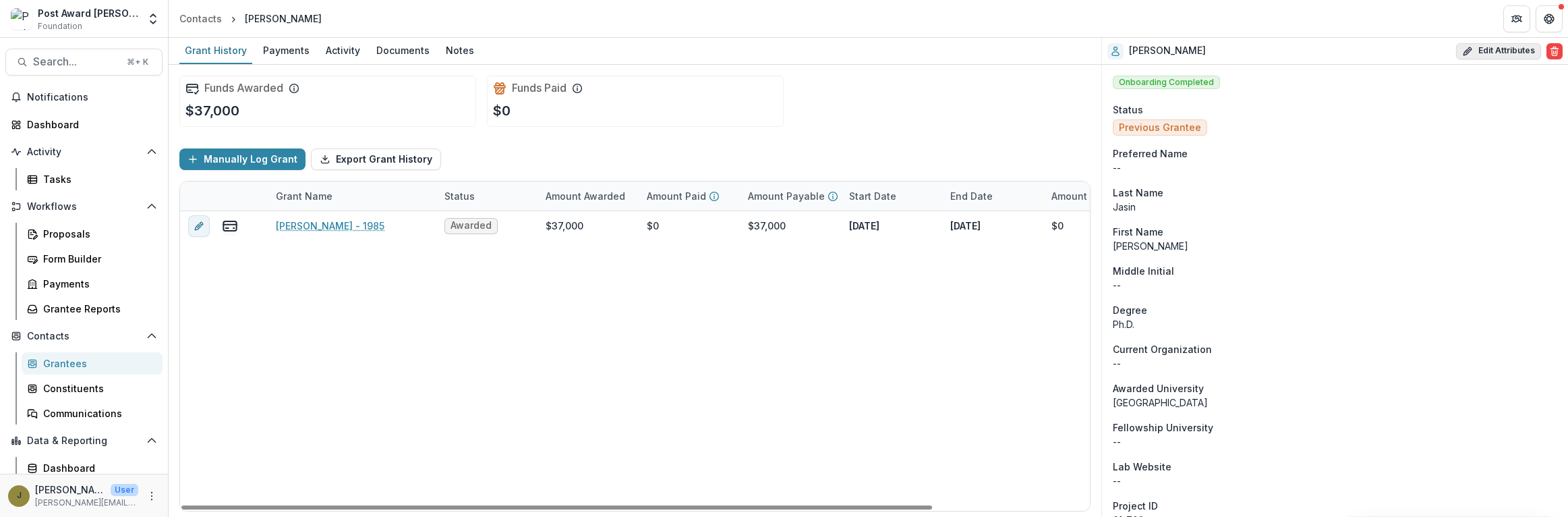
click at [1465, 50] on icon "button" at bounding box center [1467, 51] width 11 height 11
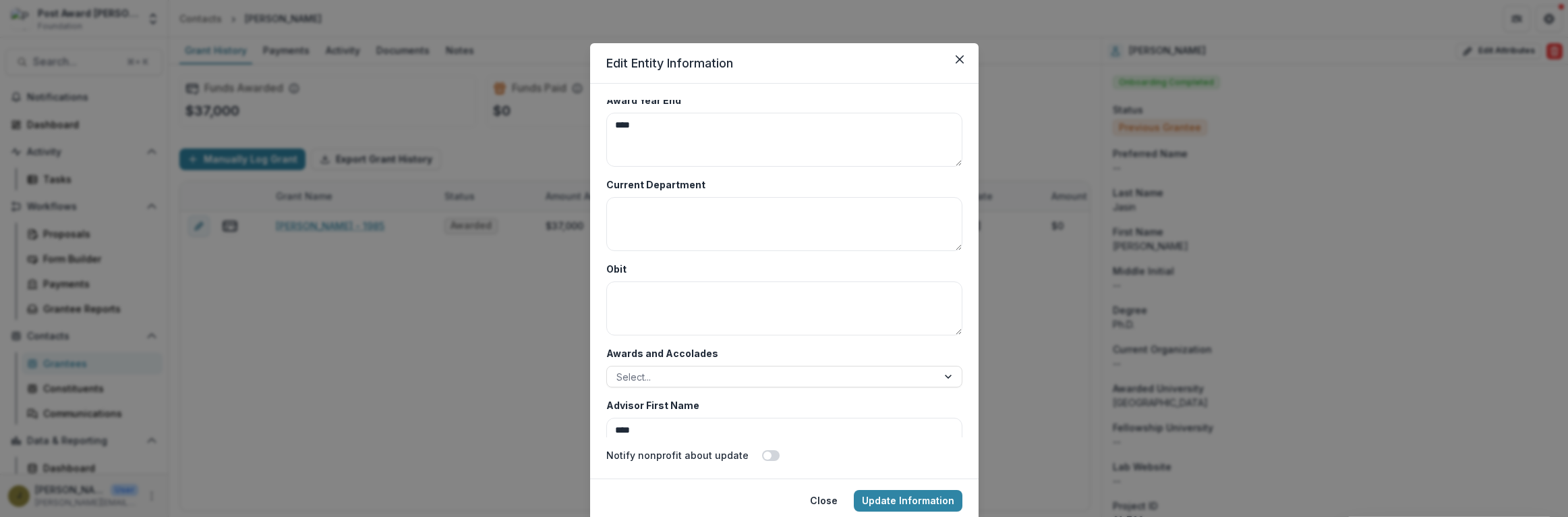
scroll to position [6565, 0]
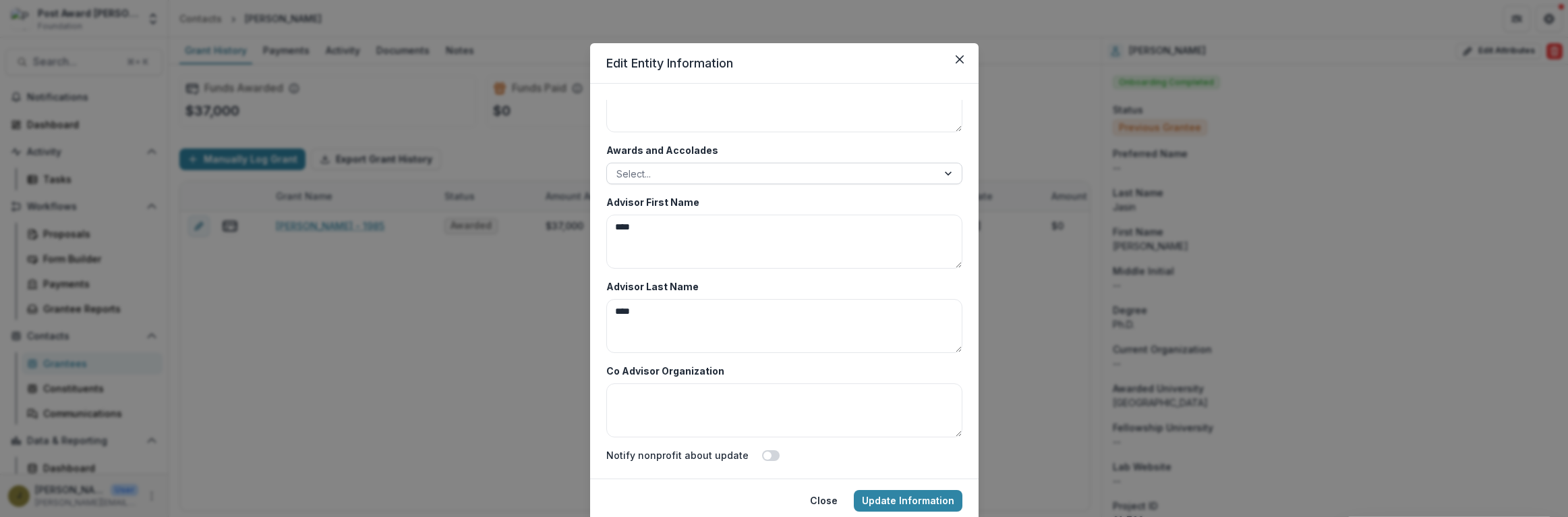
click at [635, 180] on div at bounding box center [772, 174] width 312 height 17
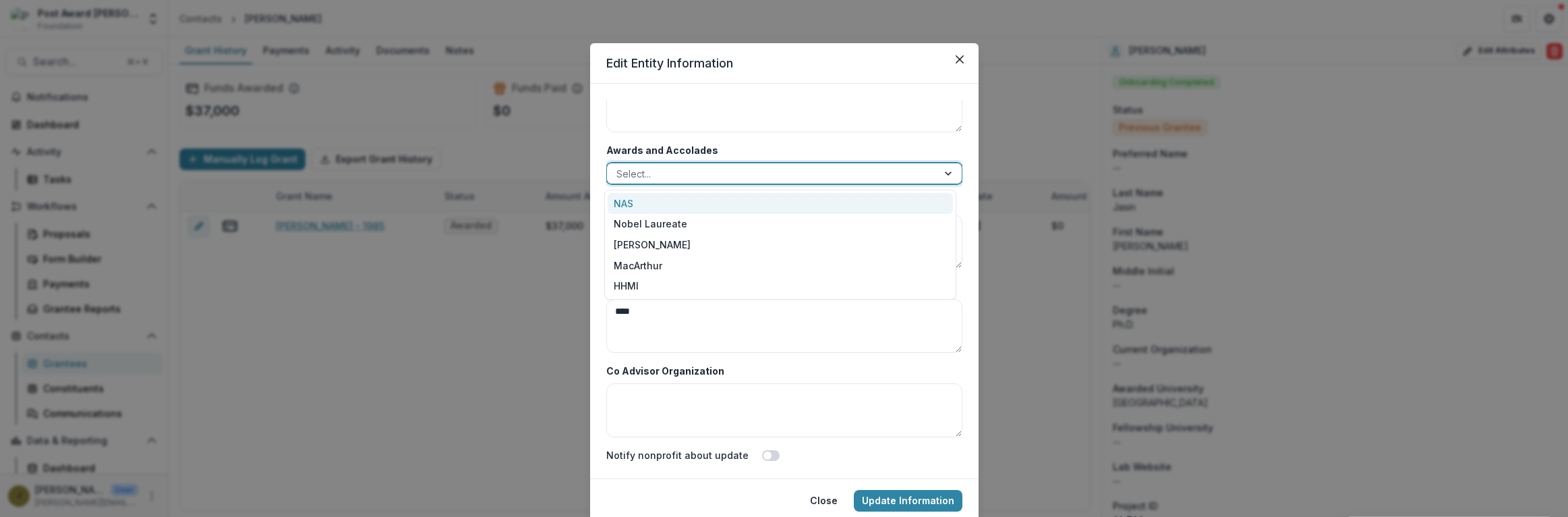
click at [623, 204] on div "NAS" at bounding box center [780, 204] width 345 height 21
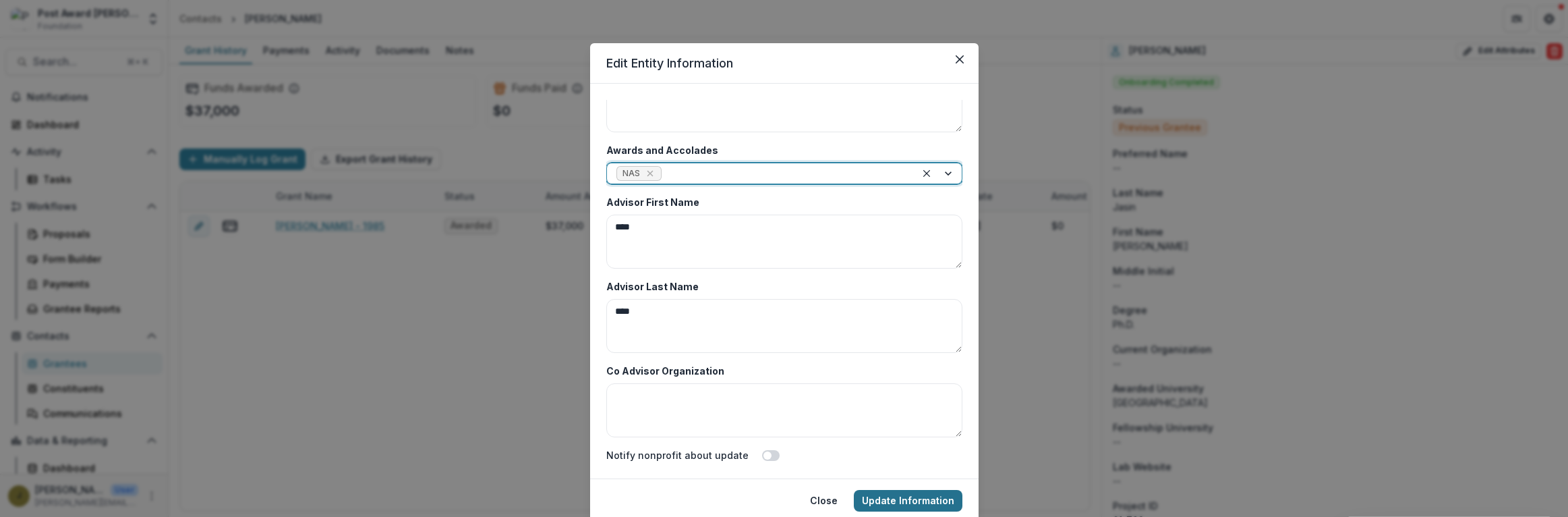
click at [933, 502] on button "Update Information" at bounding box center [908, 500] width 109 height 22
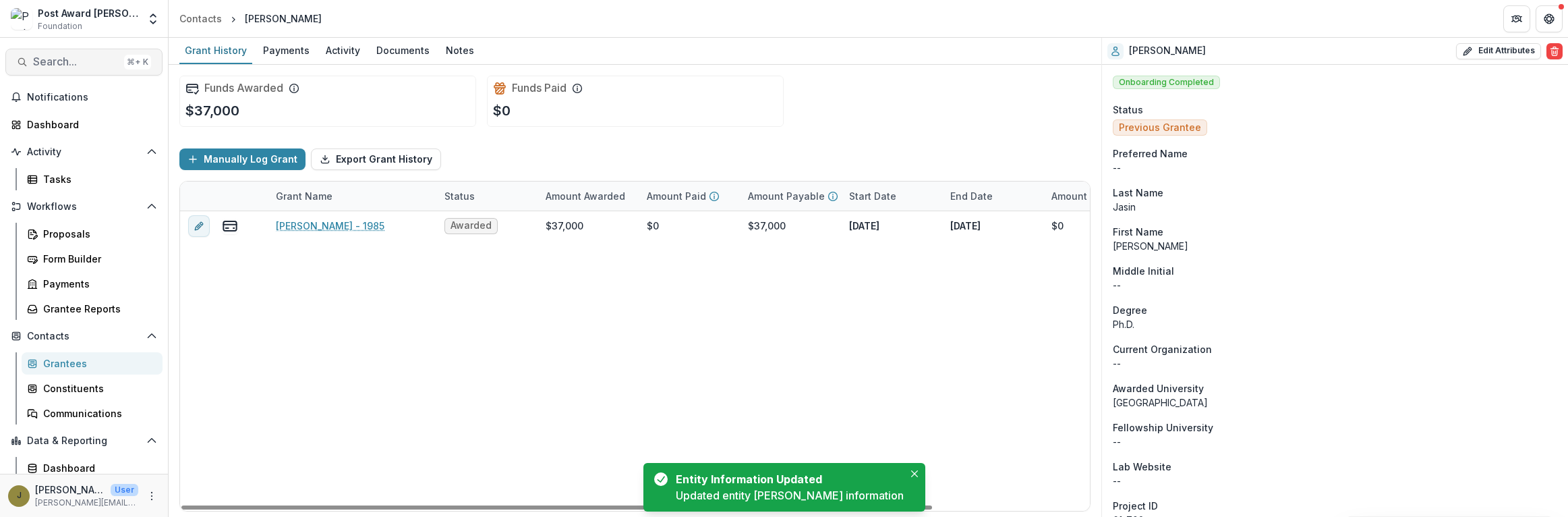
click at [48, 60] on span "Search..." at bounding box center [76, 62] width 86 height 13
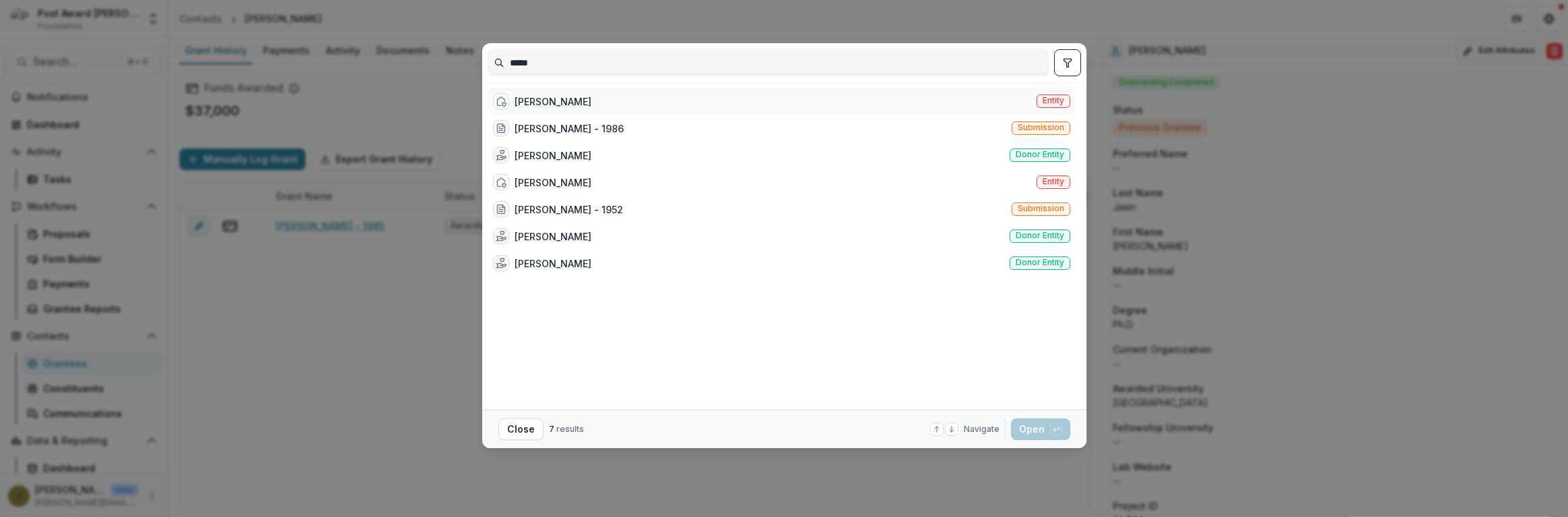
click at [590, 101] on div "[PERSON_NAME]" at bounding box center [553, 101] width 77 height 14
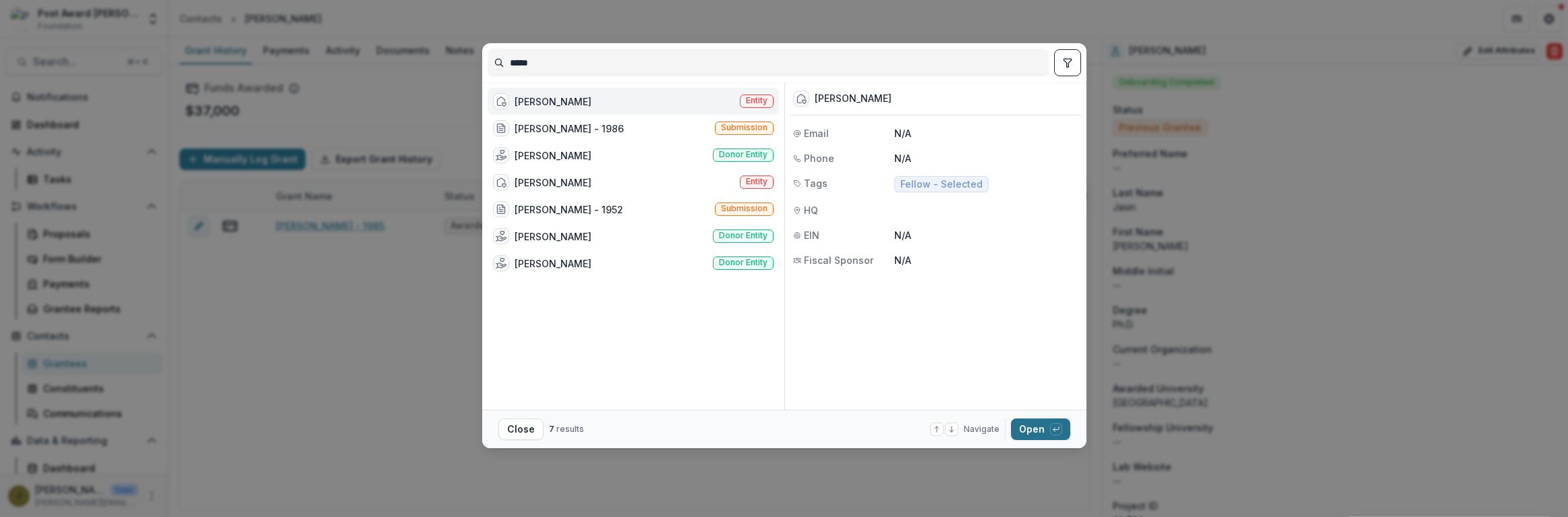
click at [1034, 428] on button "Open with enter key" at bounding box center [1040, 429] width 59 height 22
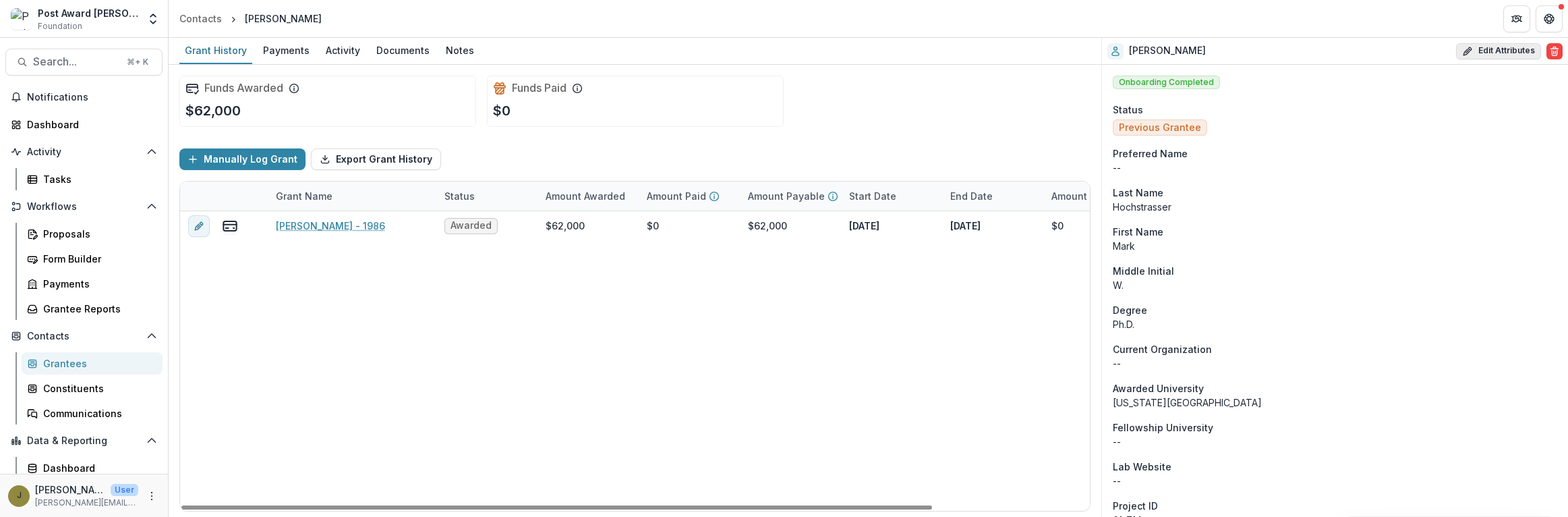
click at [1512, 49] on button "Edit Attributes" at bounding box center [1498, 51] width 85 height 17
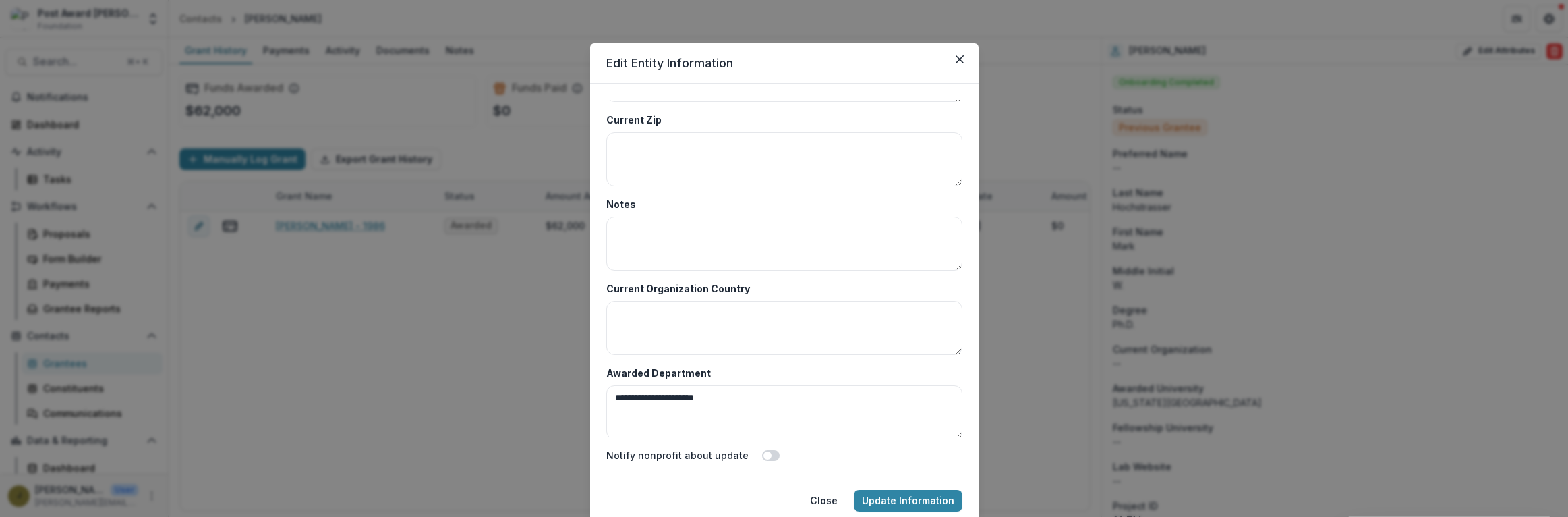
scroll to position [6565, 0]
click at [609, 177] on div "Select..." at bounding box center [772, 174] width 330 height 20
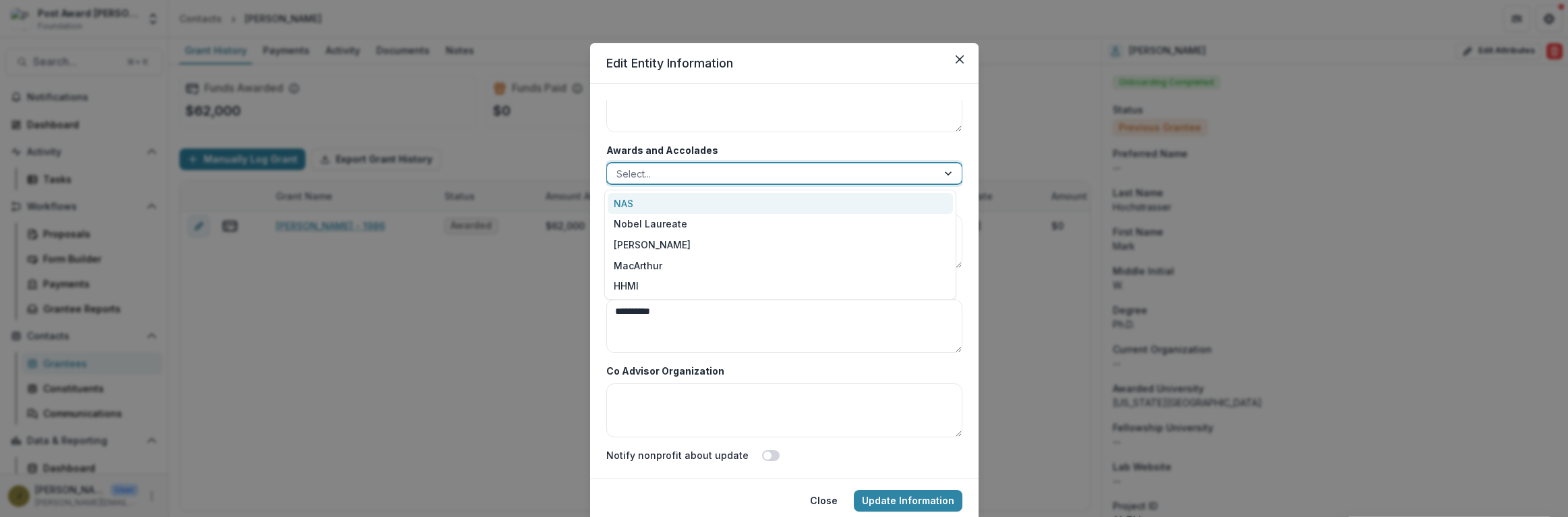
click at [617, 198] on div "NAS" at bounding box center [780, 204] width 345 height 21
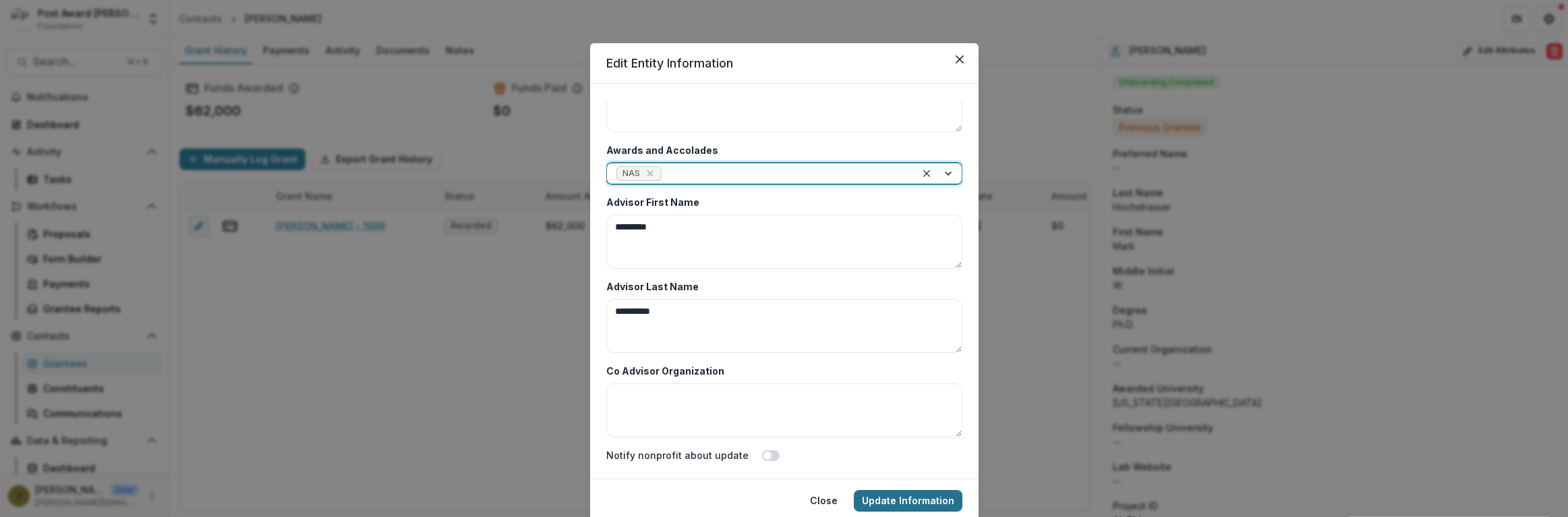
click at [872, 500] on button "Update Information" at bounding box center [908, 500] width 109 height 22
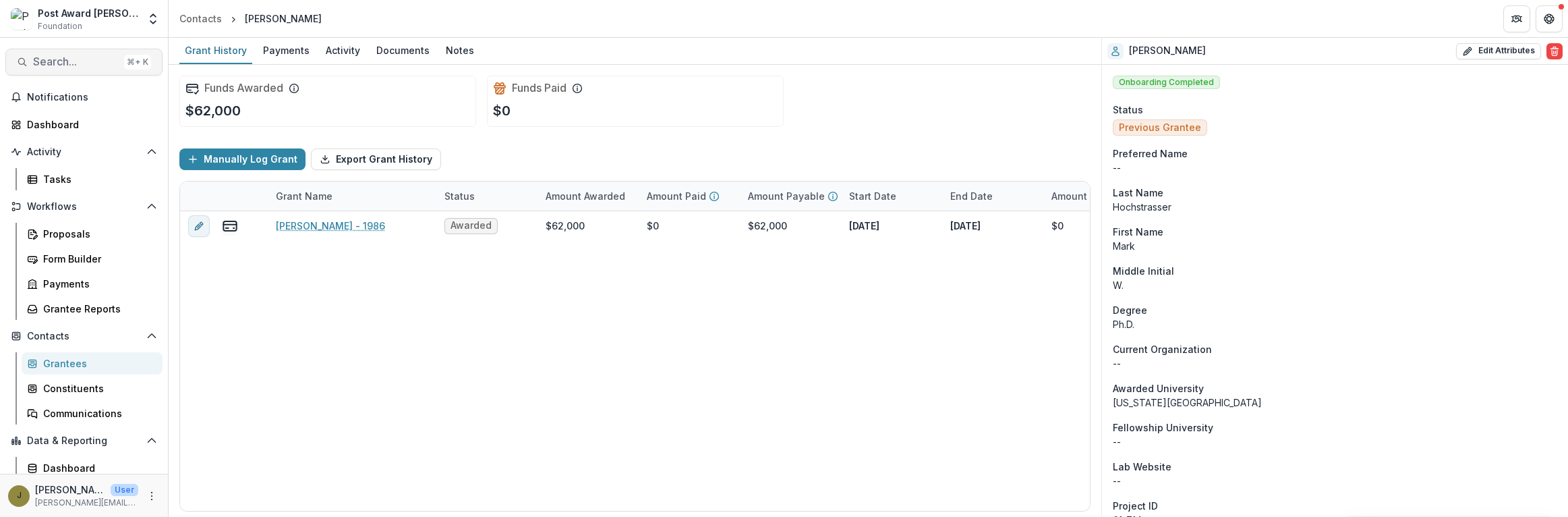
click at [77, 65] on span "Search..." at bounding box center [76, 62] width 86 height 13
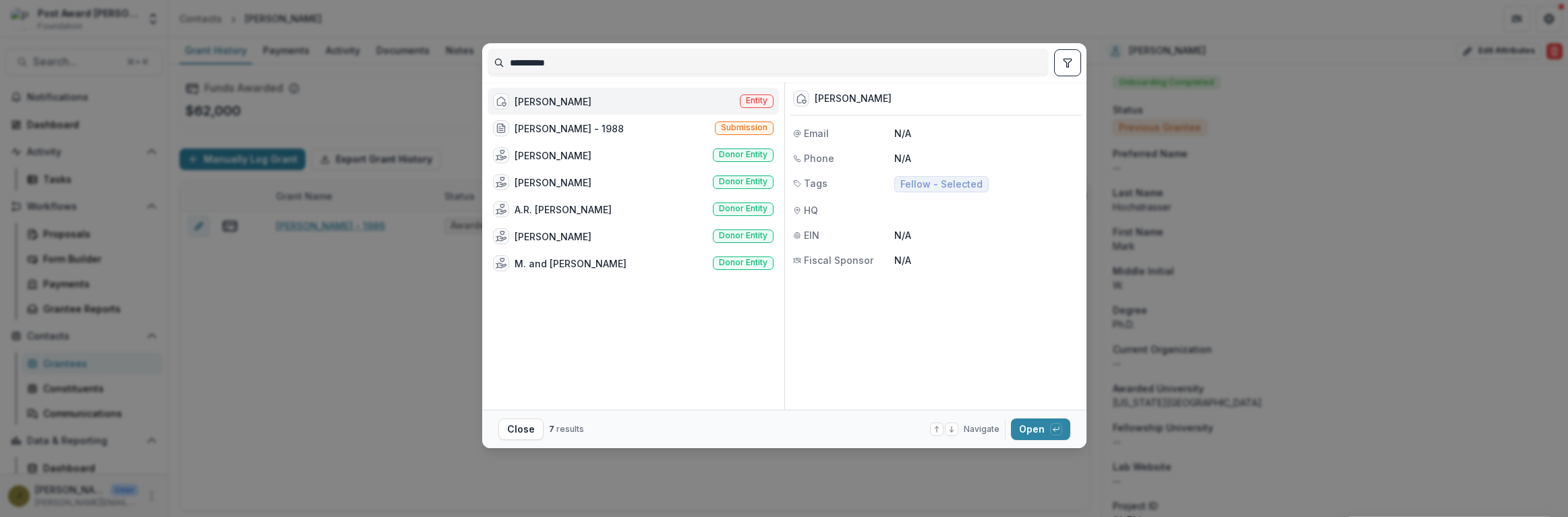
click at [570, 104] on div "[PERSON_NAME]" at bounding box center [553, 101] width 77 height 14
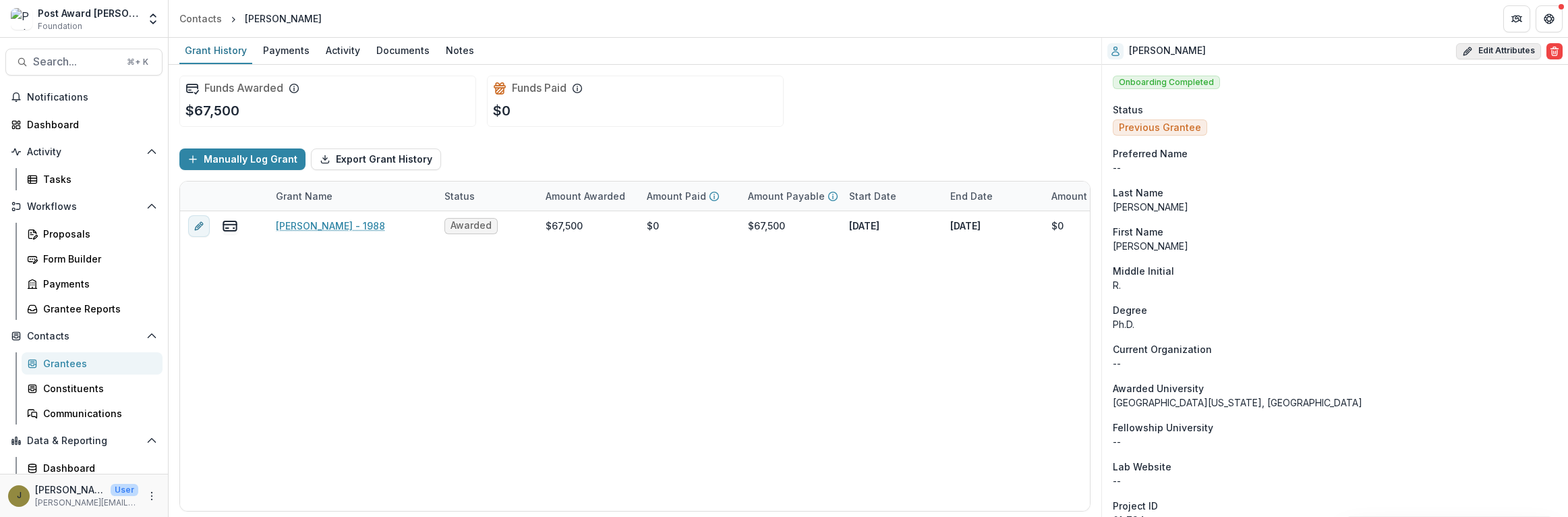
click at [1494, 50] on button "Edit Attributes" at bounding box center [1498, 51] width 85 height 17
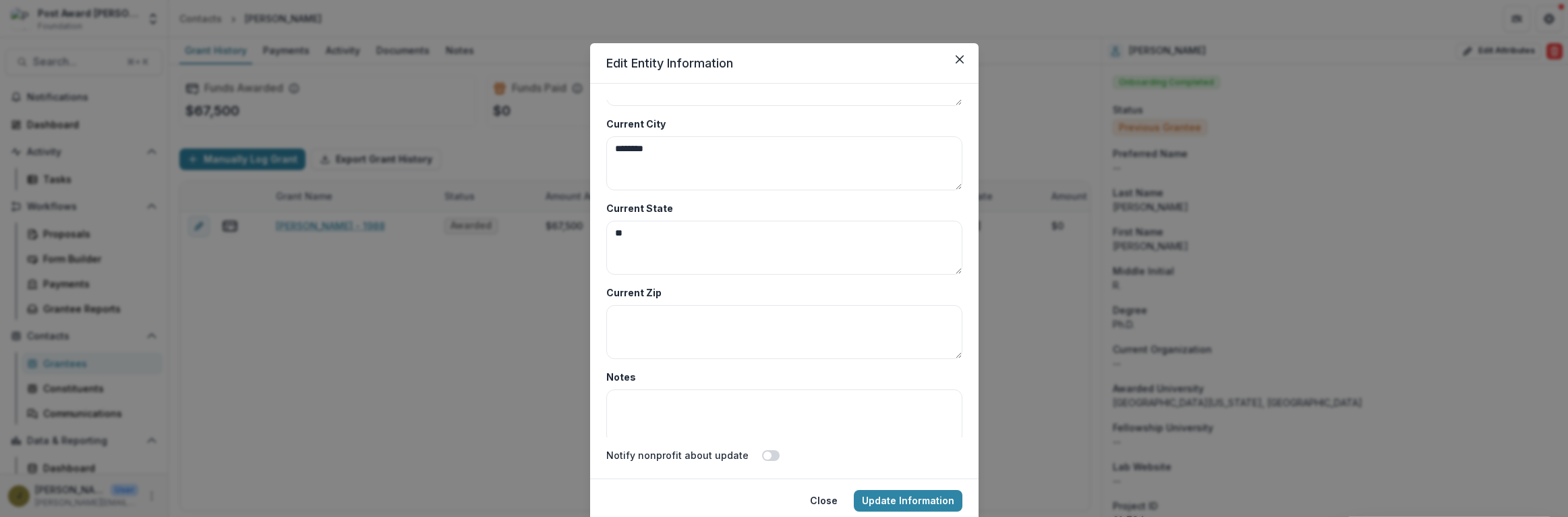
scroll to position [6565, 0]
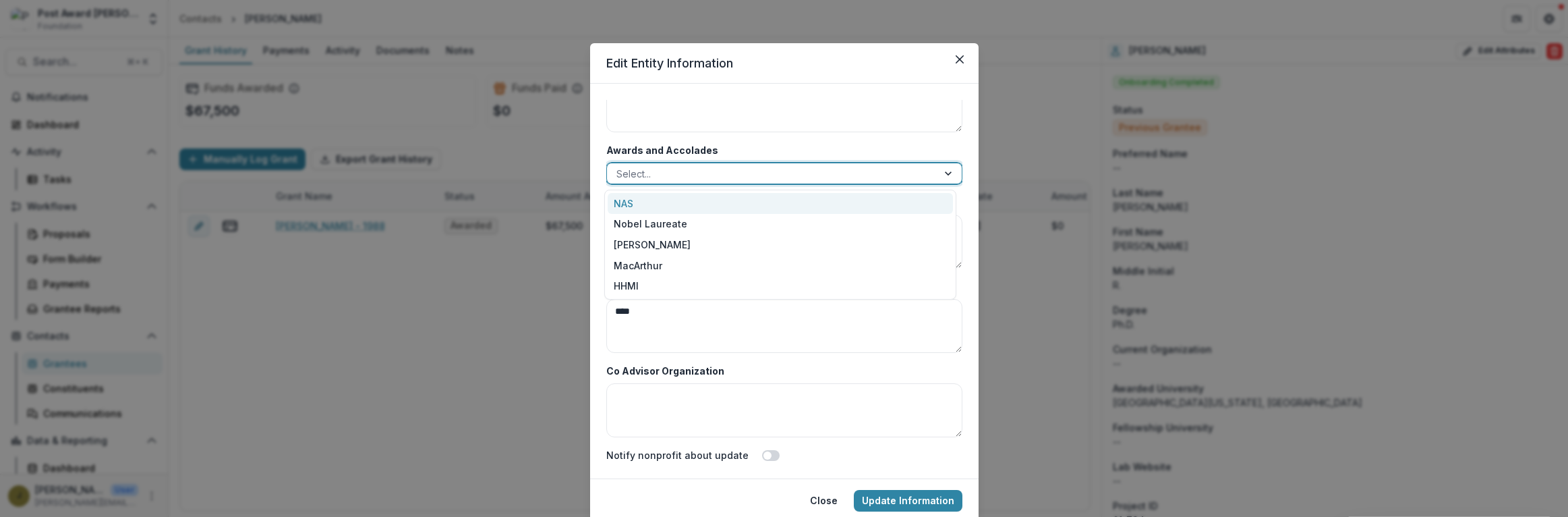
click at [640, 175] on div at bounding box center [772, 174] width 312 height 17
click at [637, 201] on div "NAS" at bounding box center [780, 204] width 345 height 21
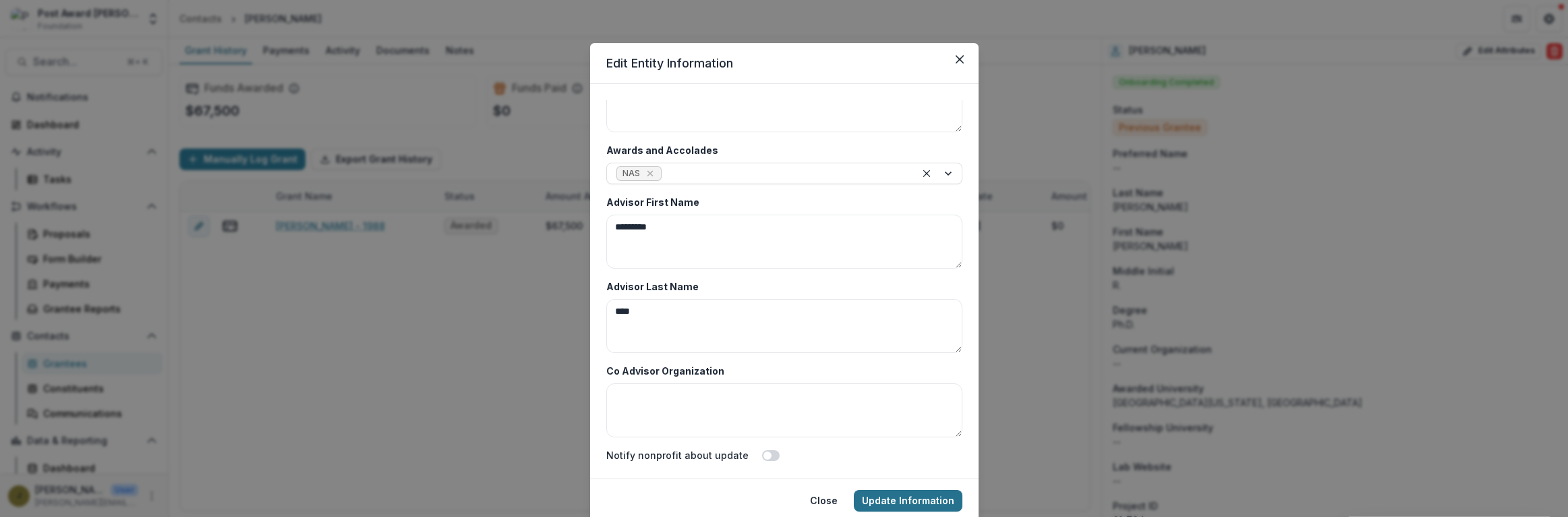
click at [916, 494] on button "Update Information" at bounding box center [908, 500] width 109 height 22
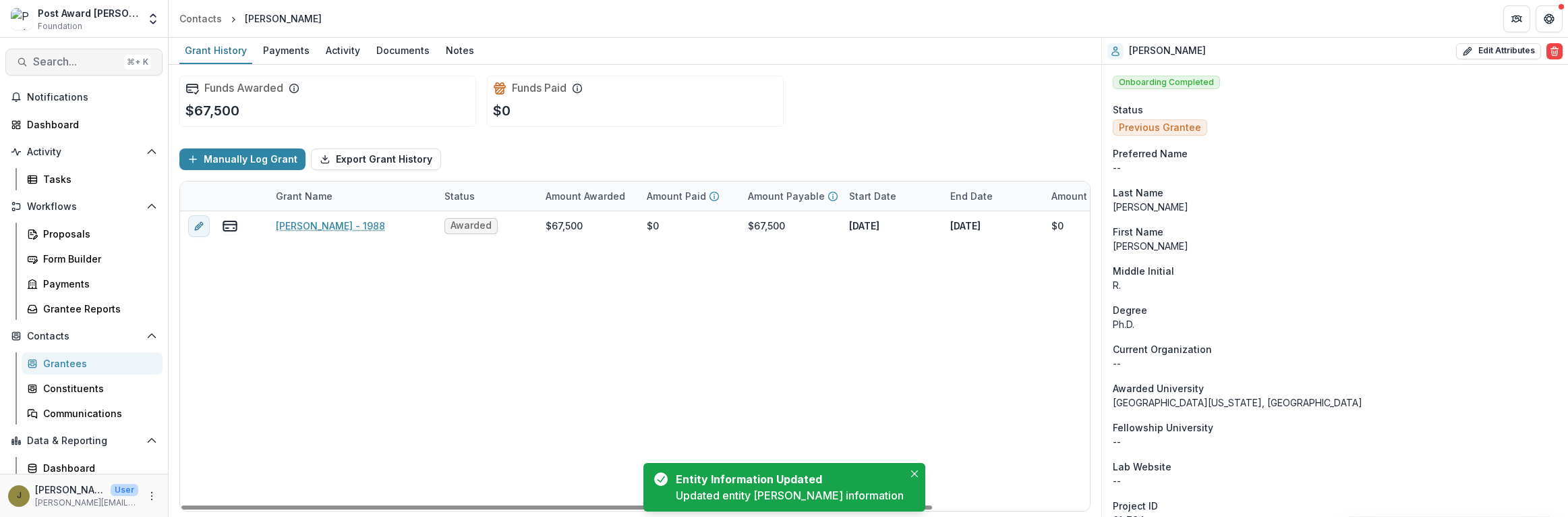
click at [38, 69] on button "Search... ⌘ + K" at bounding box center [83, 62] width 157 height 27
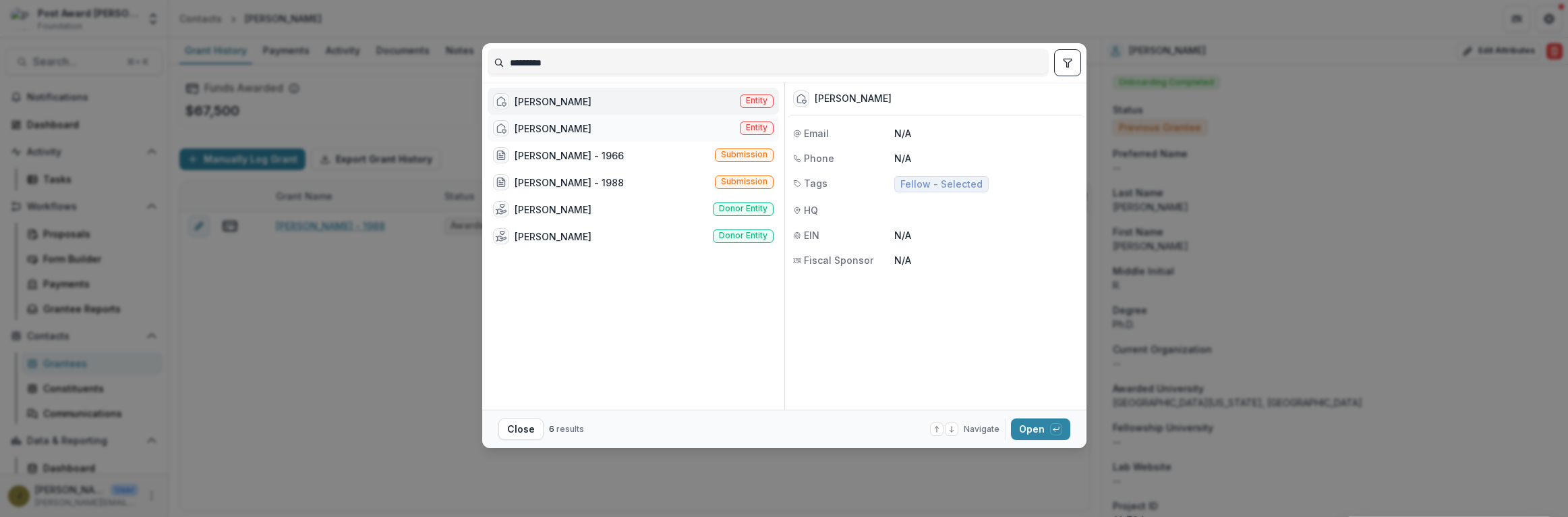
click at [611, 123] on div "[PERSON_NAME] Entity" at bounding box center [633, 128] width 291 height 27
click at [1048, 429] on button "Open with enter key" at bounding box center [1040, 429] width 59 height 22
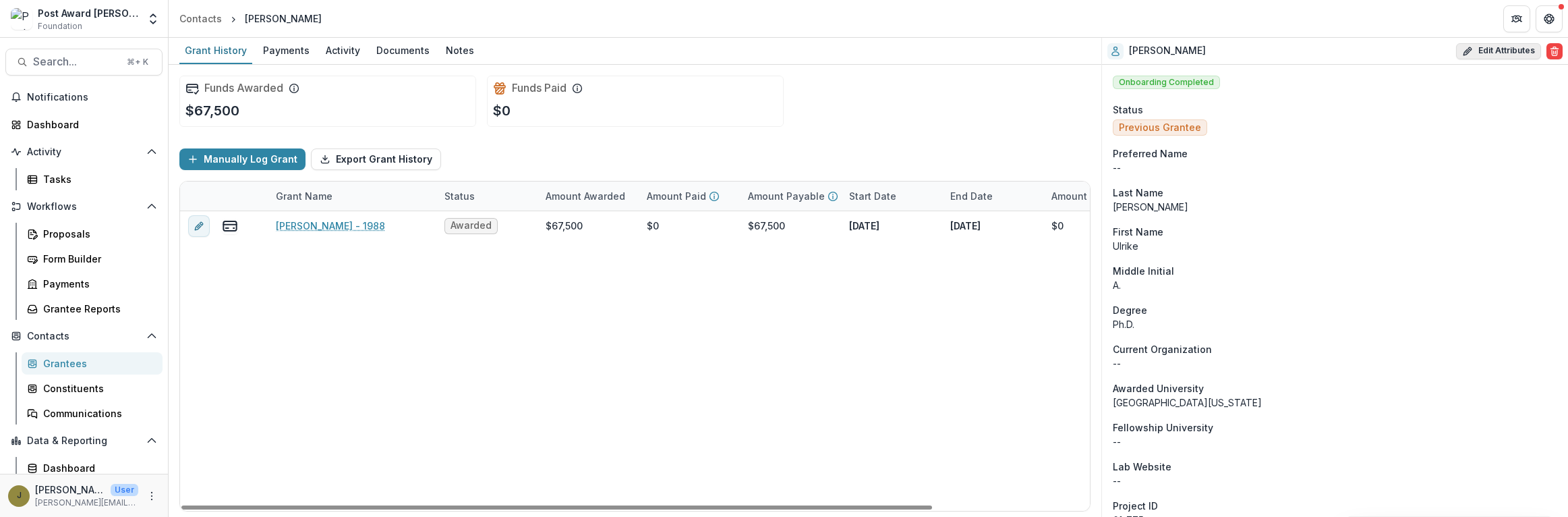
click at [1481, 53] on button "Edit Attributes" at bounding box center [1498, 51] width 85 height 17
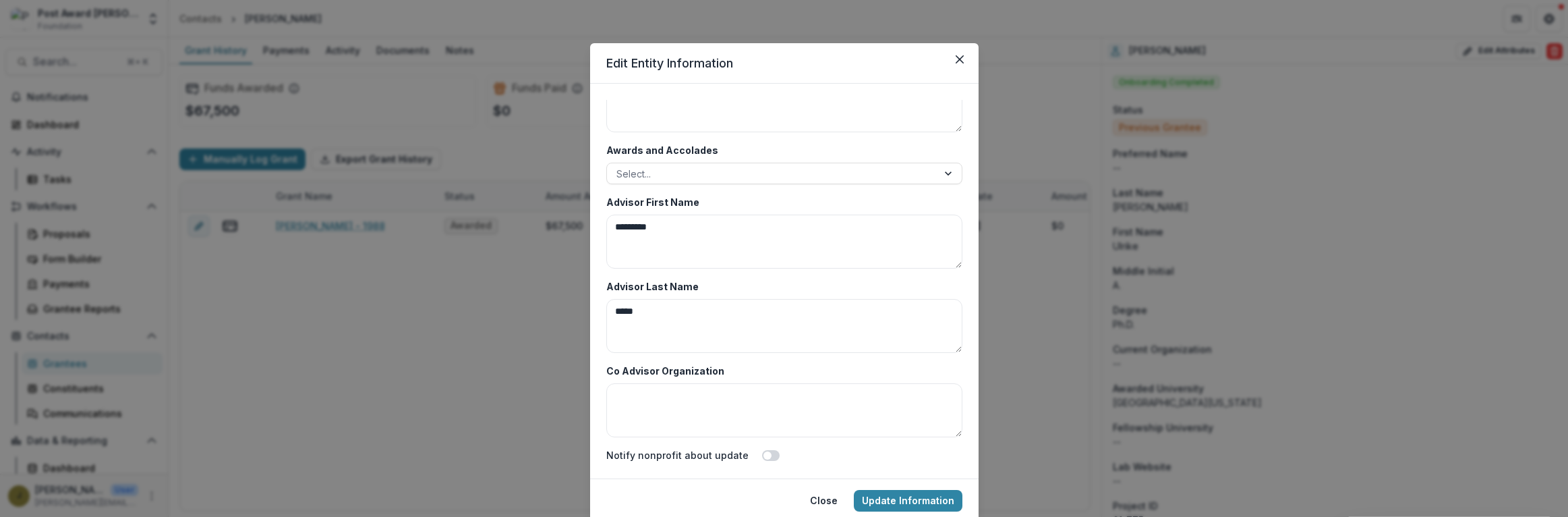
scroll to position [49, 0]
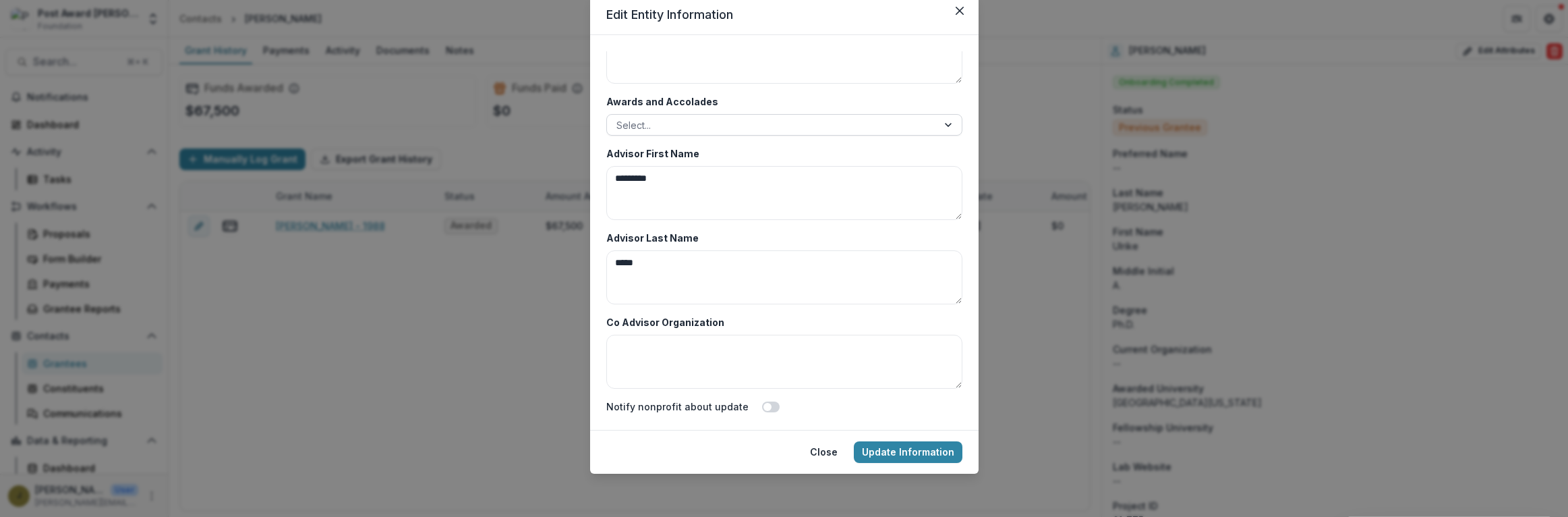
click at [662, 129] on div at bounding box center [772, 125] width 312 height 17
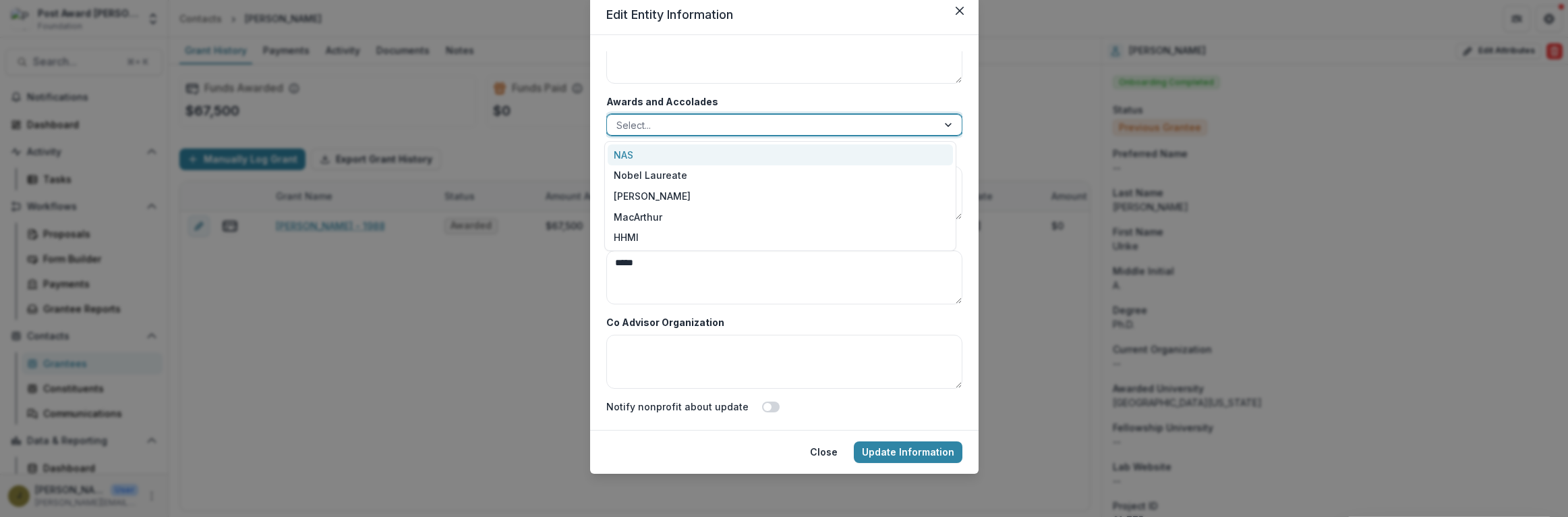
click at [644, 149] on div "NAS" at bounding box center [780, 155] width 345 height 21
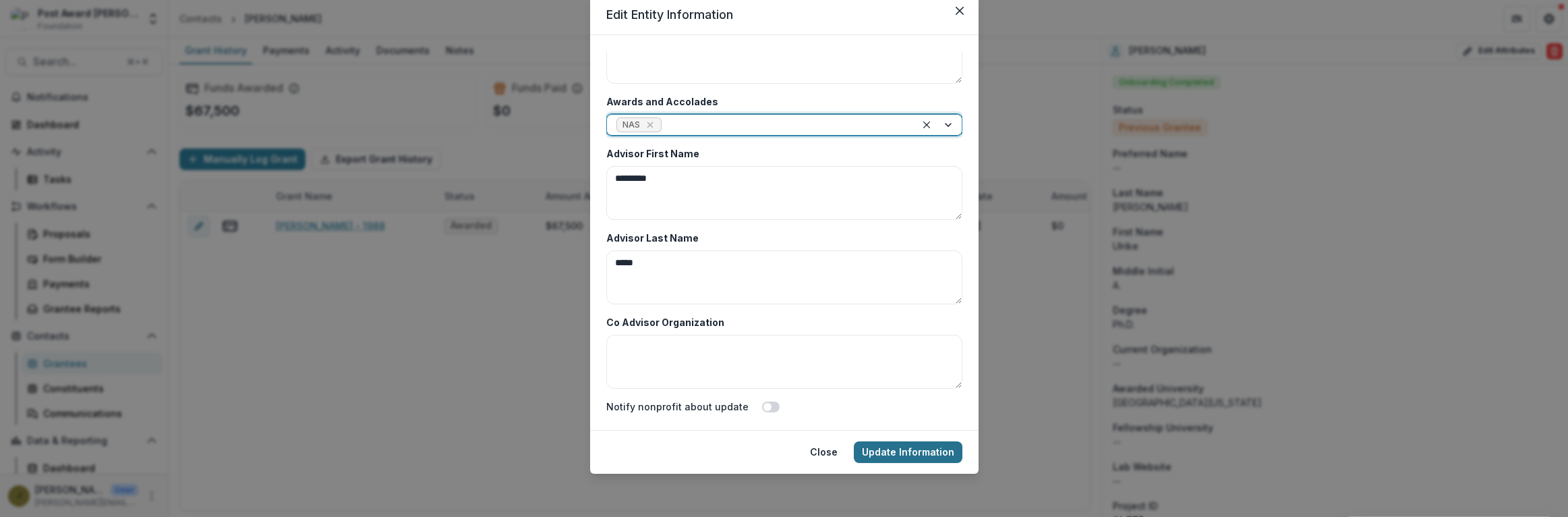
click at [869, 450] on button "Update Information" at bounding box center [908, 452] width 109 height 22
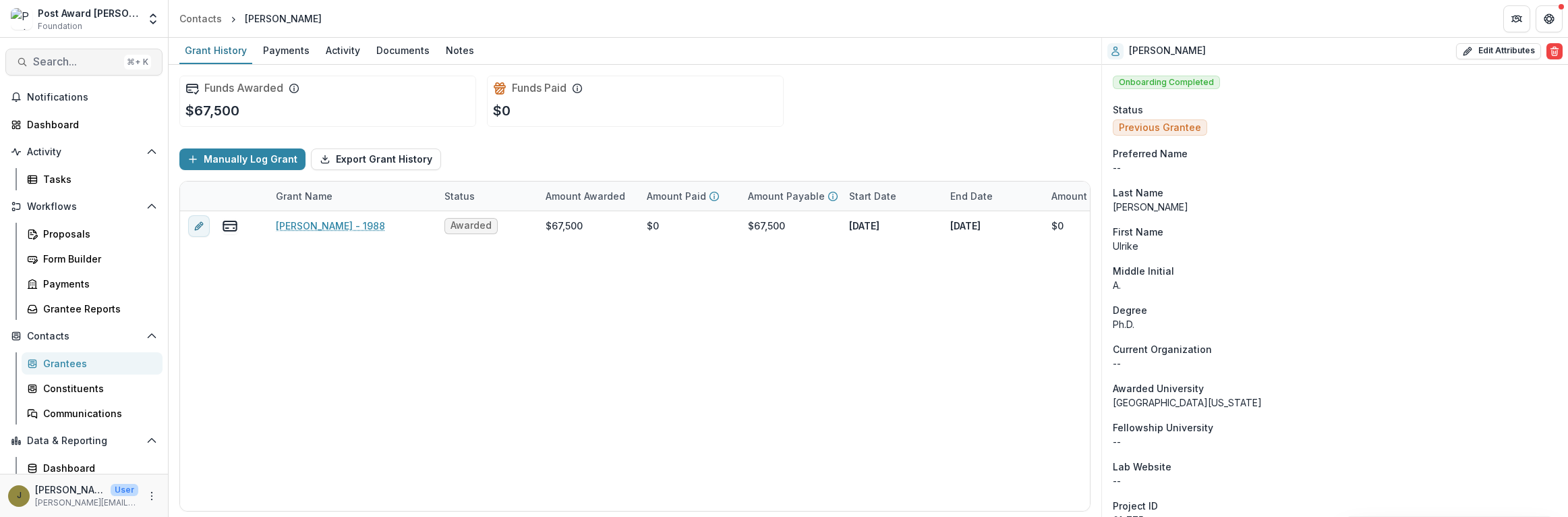
click at [47, 68] on span "Search..." at bounding box center [76, 62] width 86 height 13
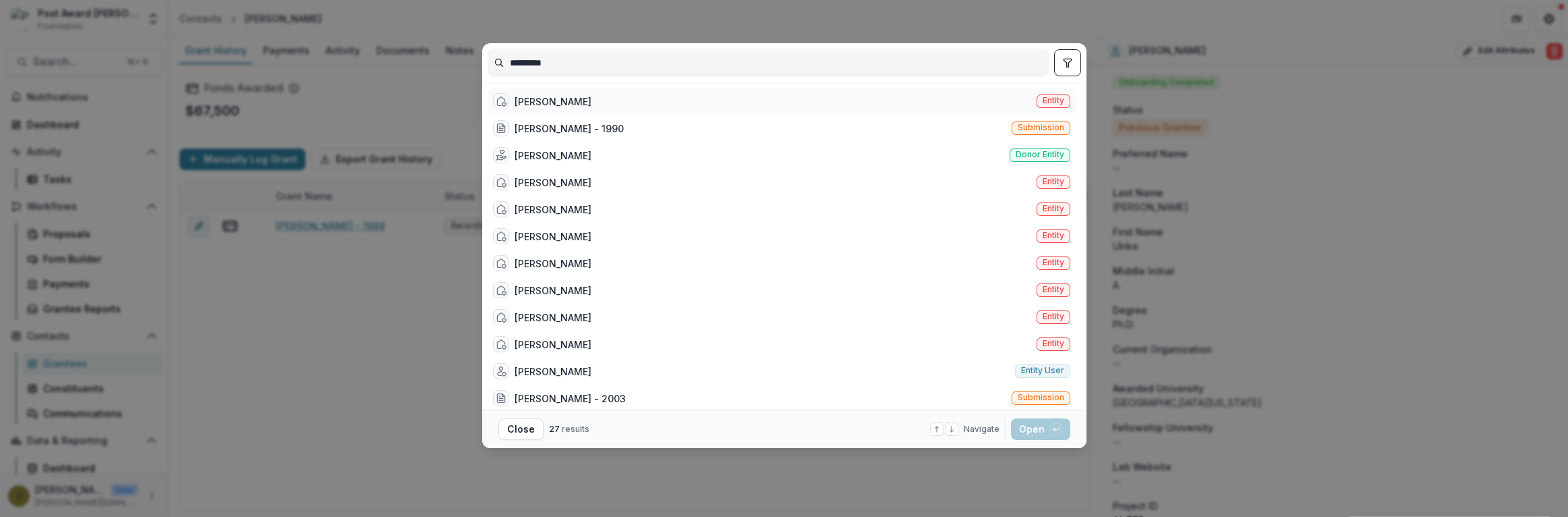
click at [607, 105] on div "[PERSON_NAME] Entity" at bounding box center [781, 101] width 588 height 27
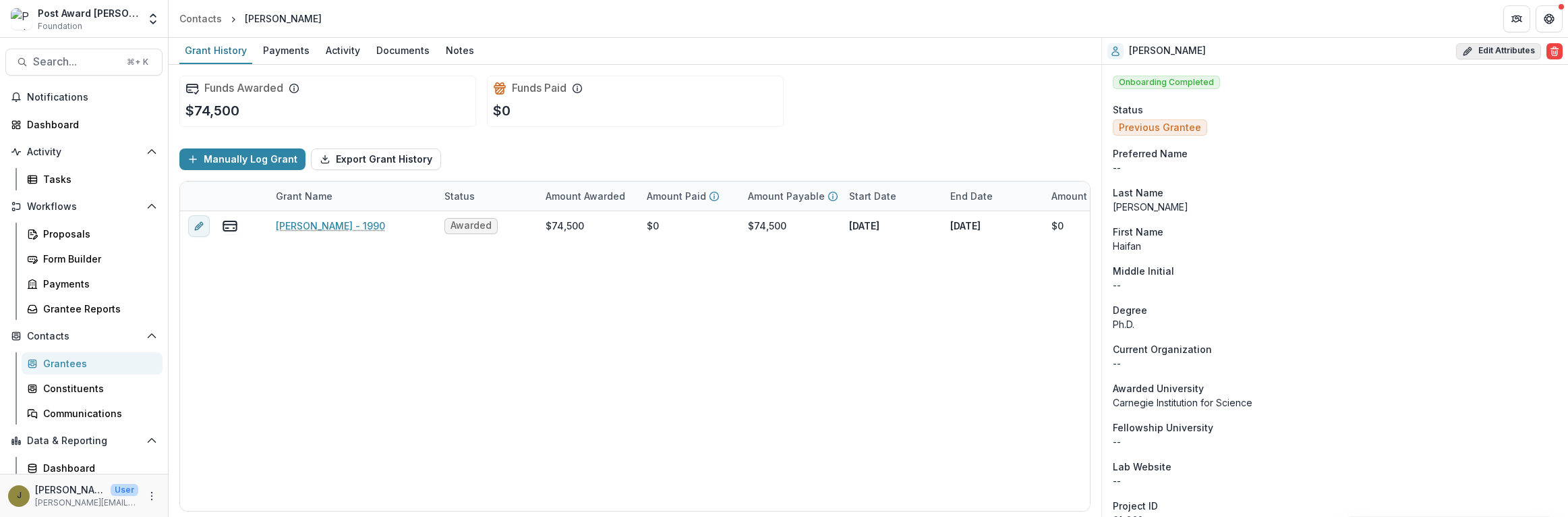
click at [1487, 55] on button "Edit Attributes" at bounding box center [1498, 51] width 85 height 17
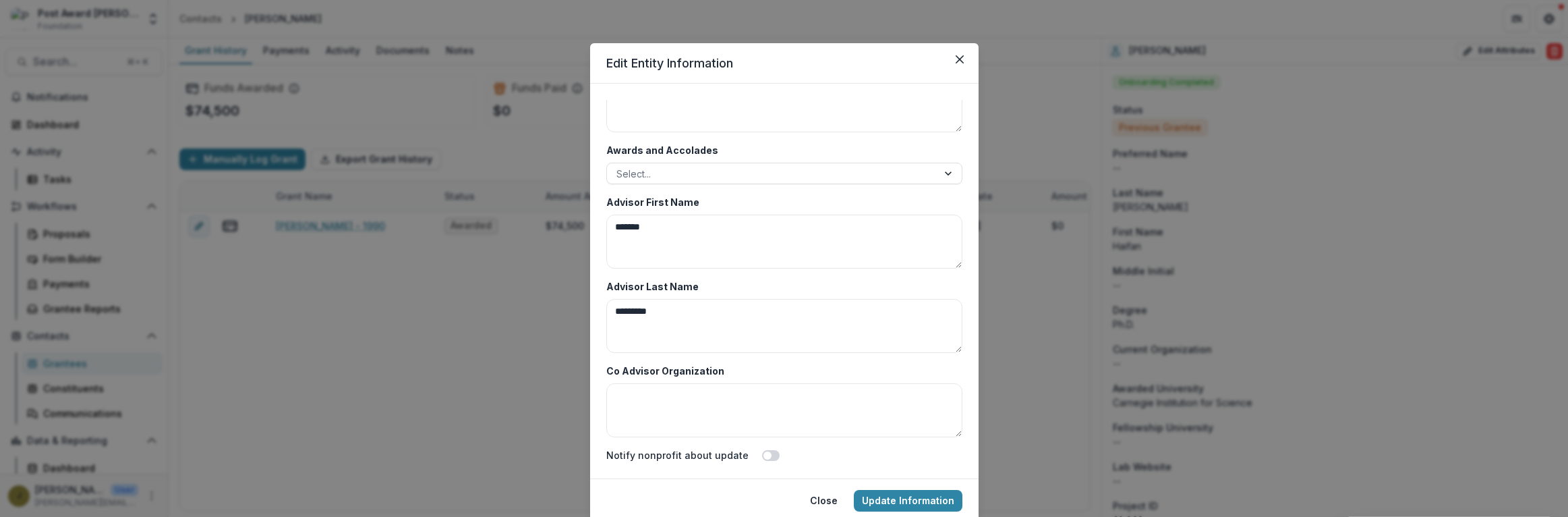
scroll to position [49, 0]
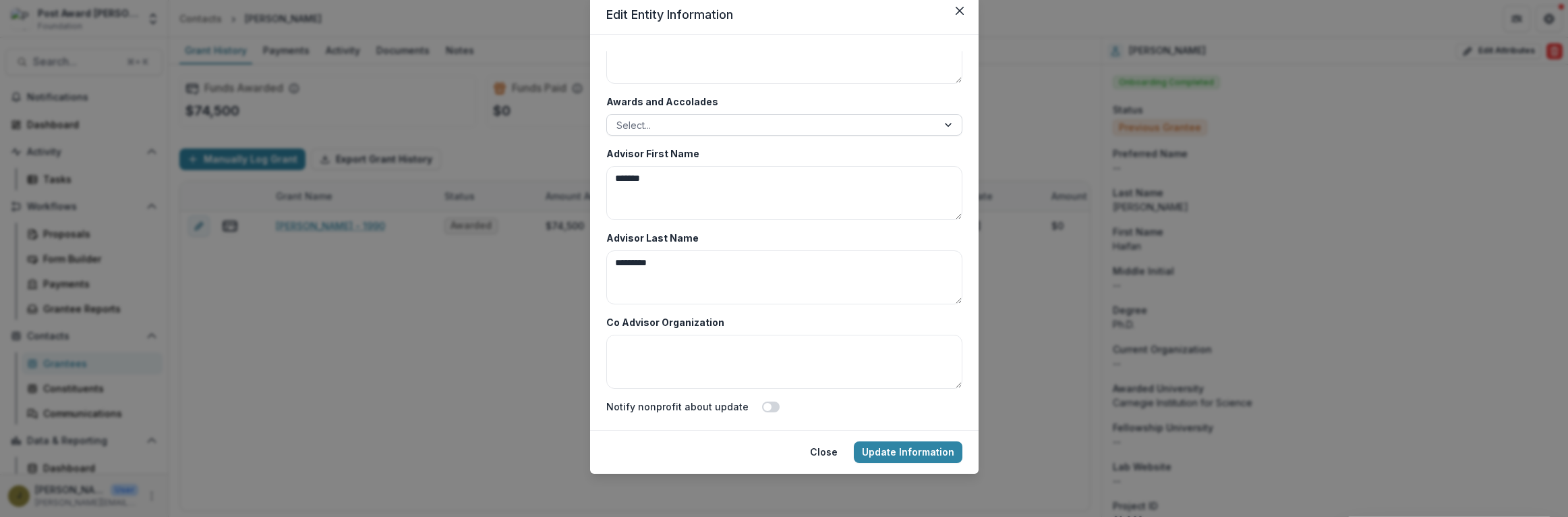
click at [623, 118] on div at bounding box center [772, 125] width 312 height 17
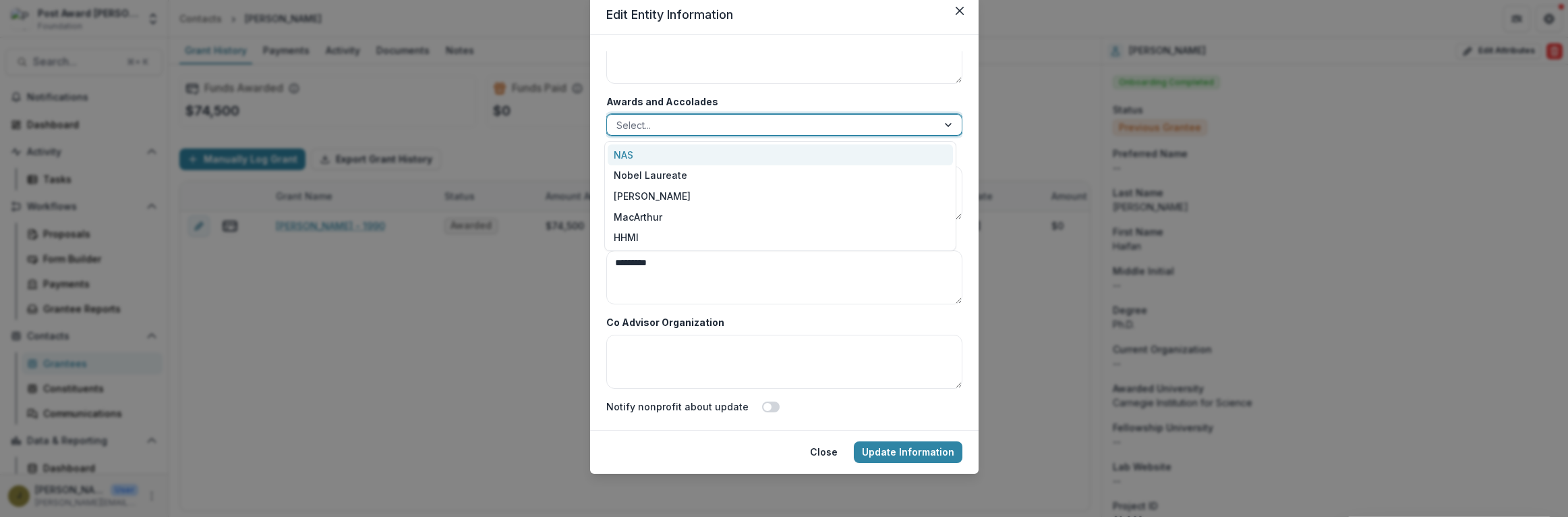
click at [622, 152] on div "NAS" at bounding box center [780, 155] width 345 height 21
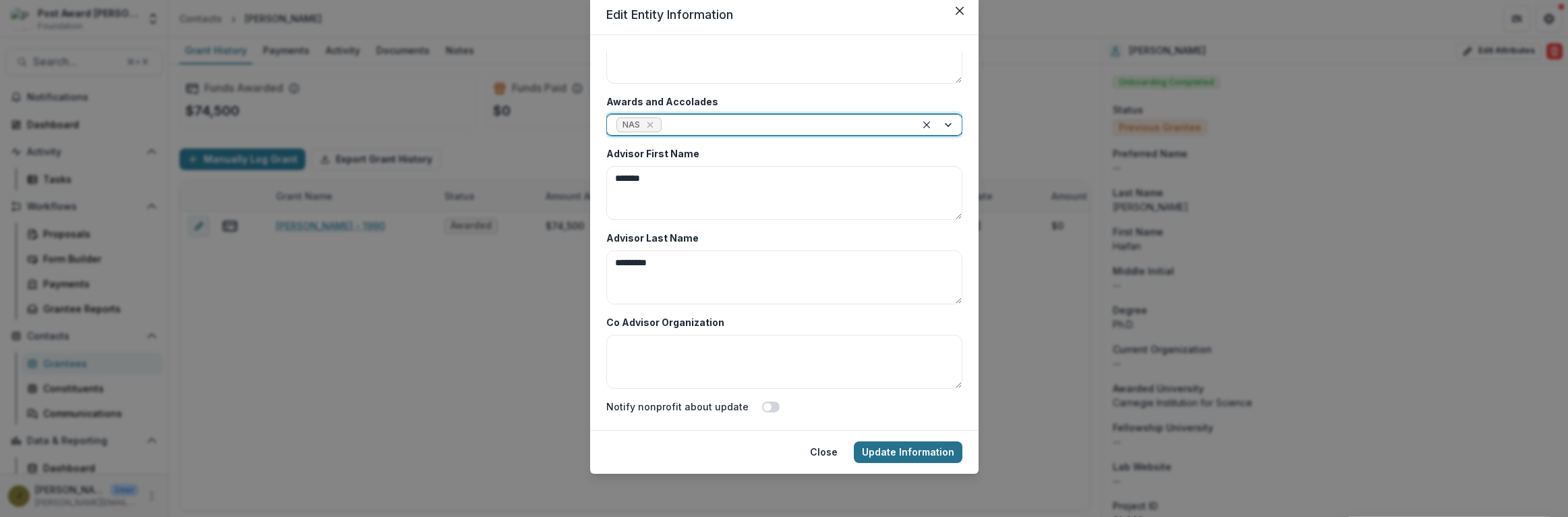
click at [885, 452] on button "Update Information" at bounding box center [908, 452] width 109 height 22
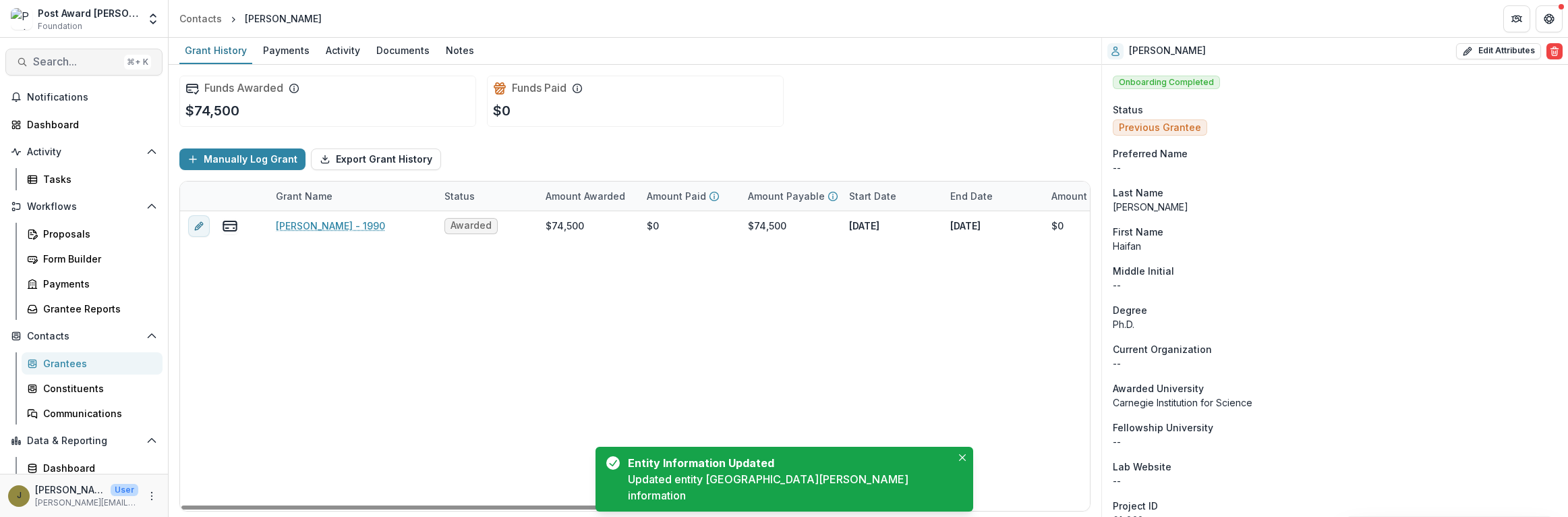
click at [52, 58] on span "Search..." at bounding box center [76, 62] width 86 height 13
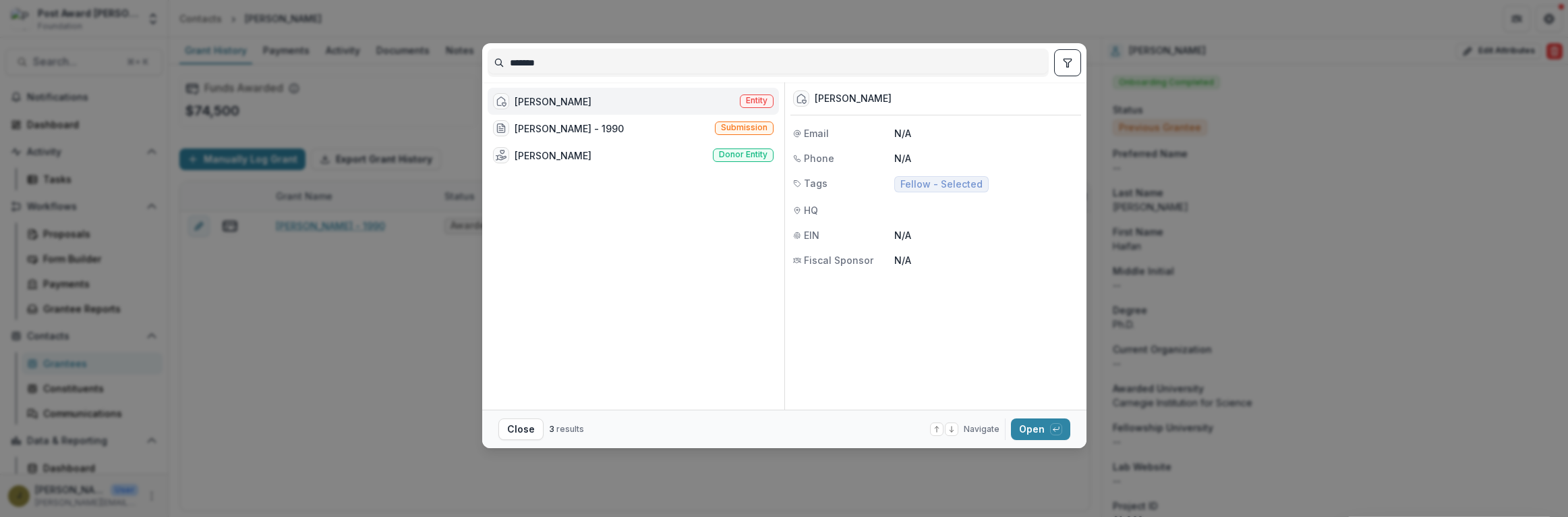
click at [562, 95] on div "[PERSON_NAME]" at bounding box center [553, 101] width 77 height 14
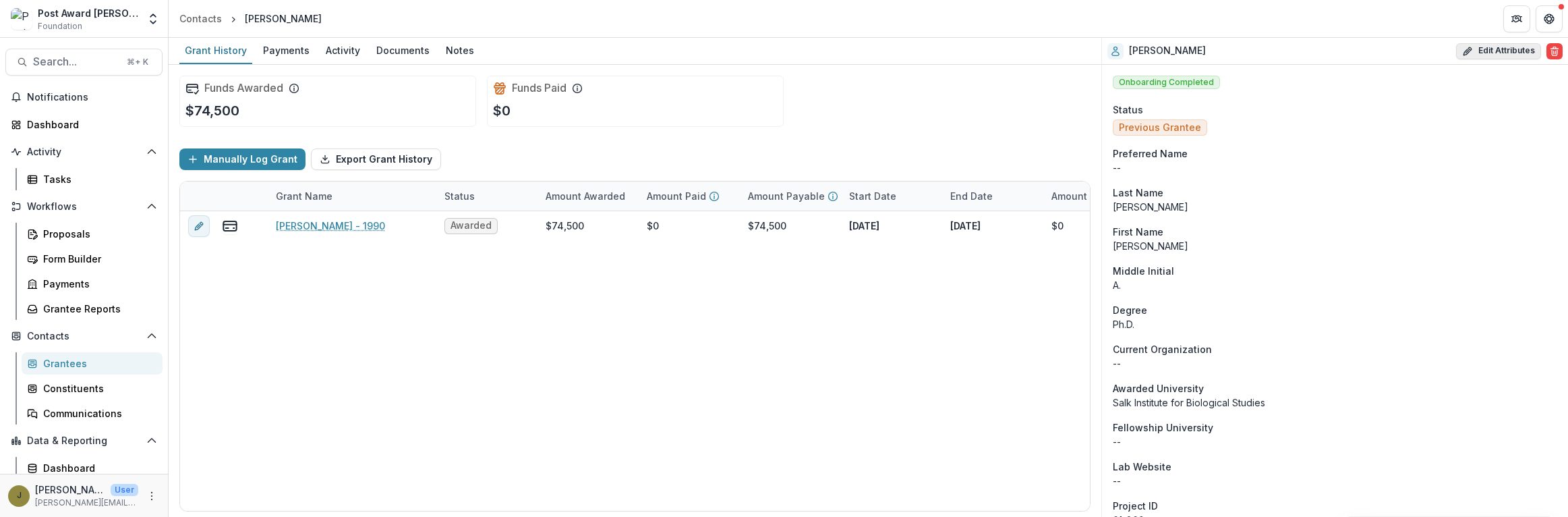
click at [1479, 48] on button "Edit Attributes" at bounding box center [1498, 51] width 85 height 17
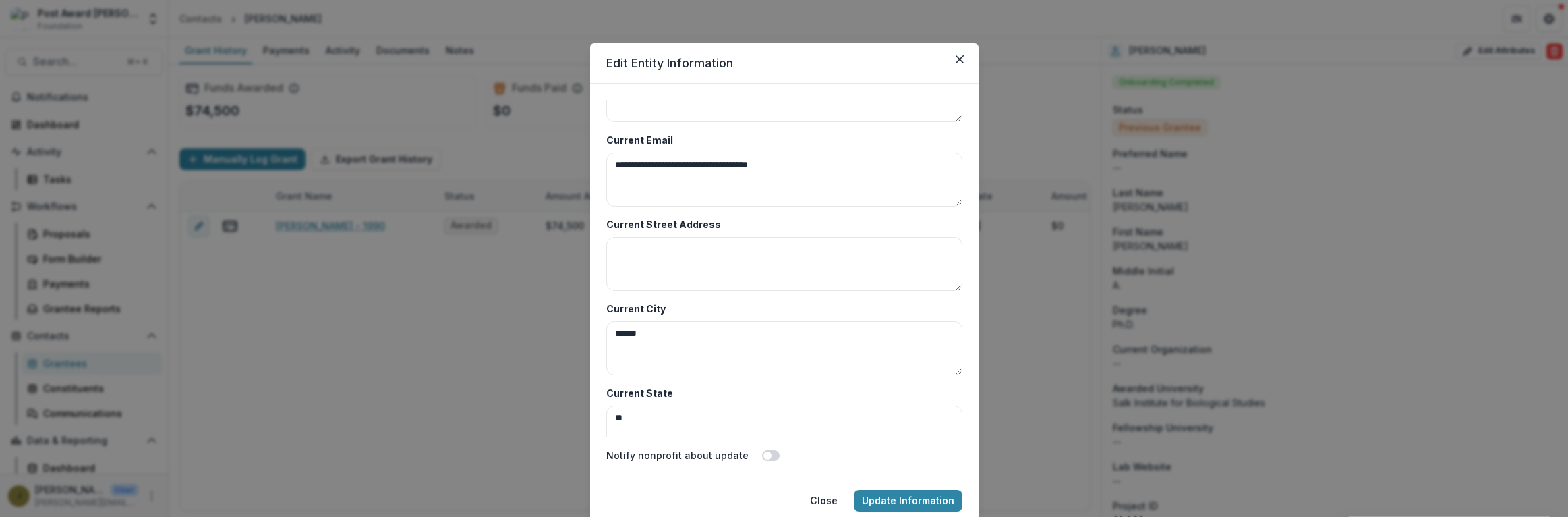
scroll to position [6565, 0]
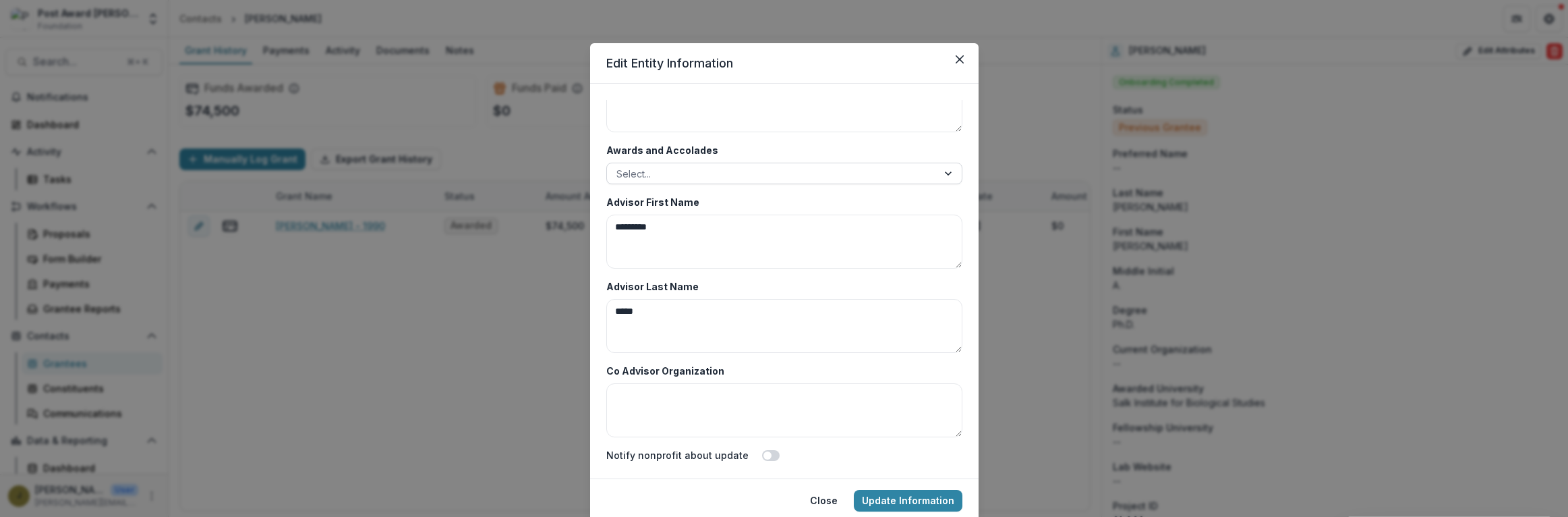
click at [646, 168] on div at bounding box center [772, 174] width 312 height 17
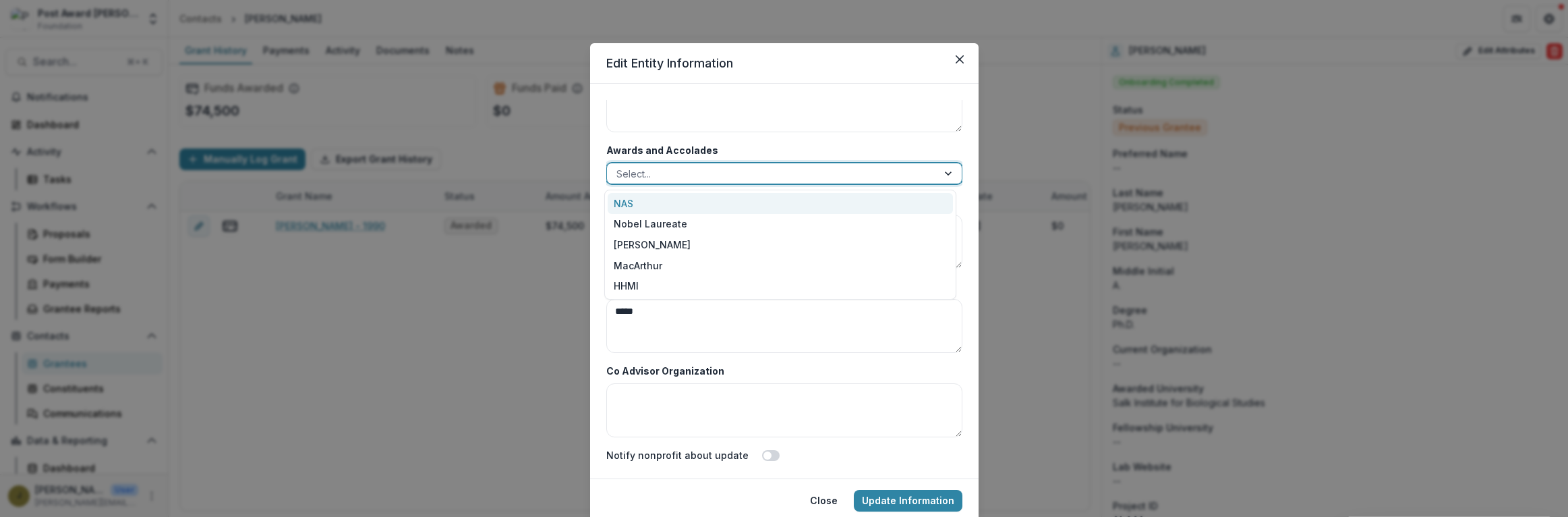
click at [621, 202] on div "NAS" at bounding box center [780, 204] width 345 height 21
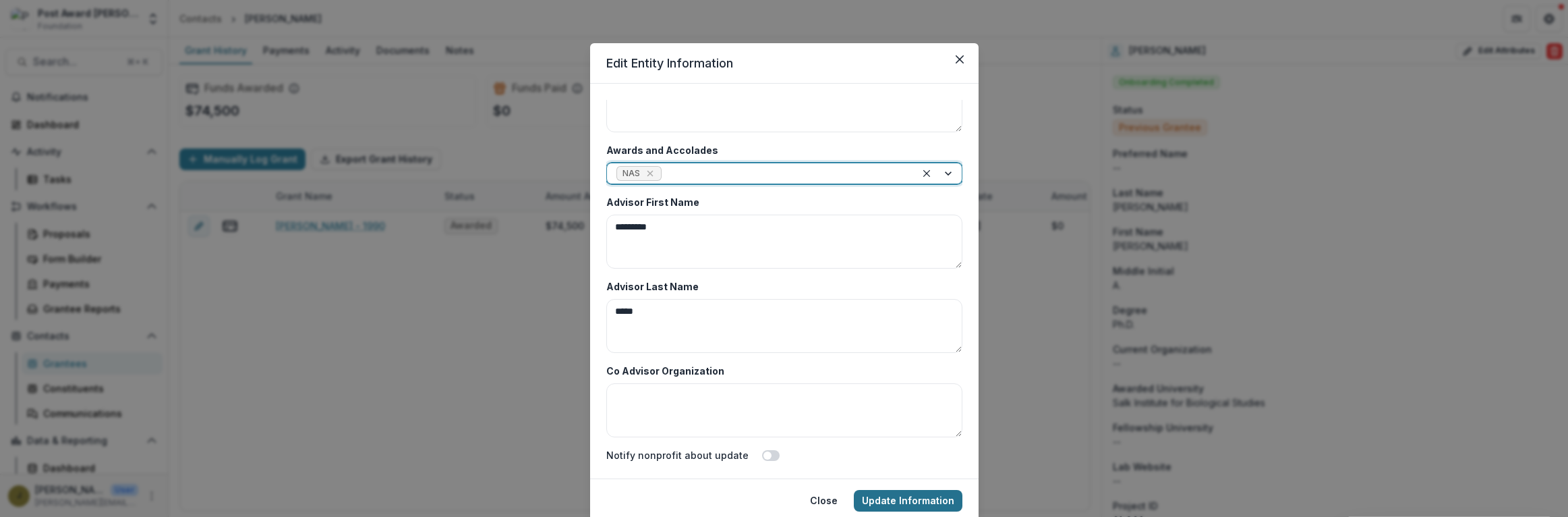
click at [898, 497] on button "Update Information" at bounding box center [908, 500] width 109 height 22
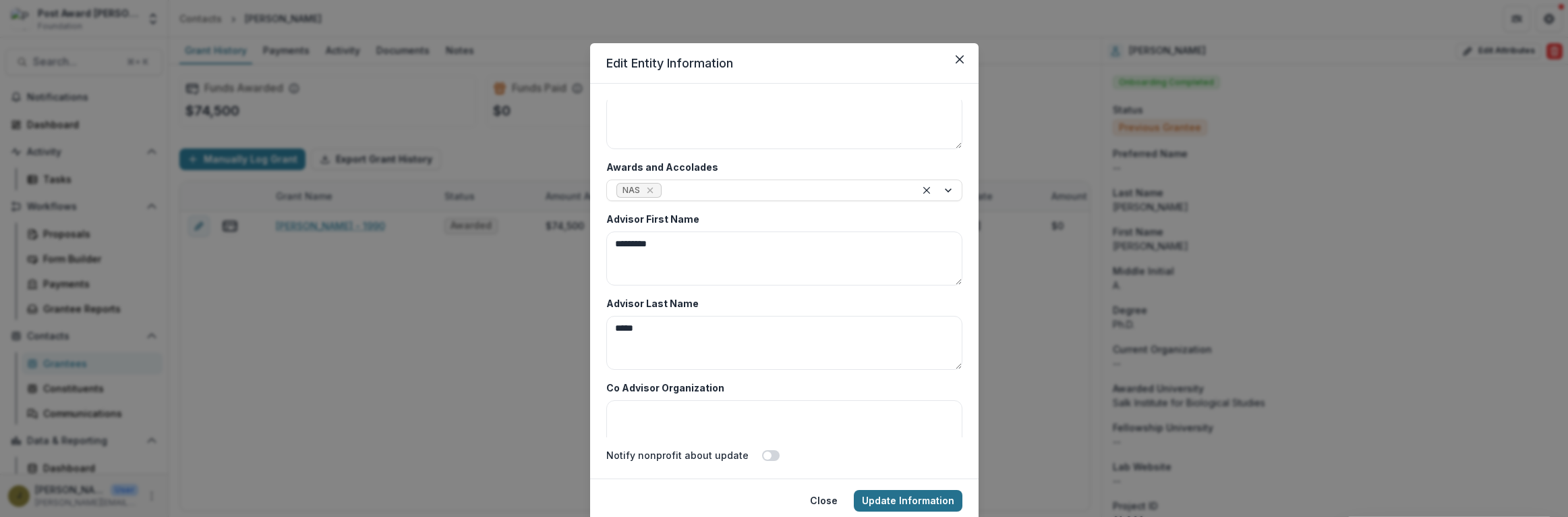
scroll to position [504, 0]
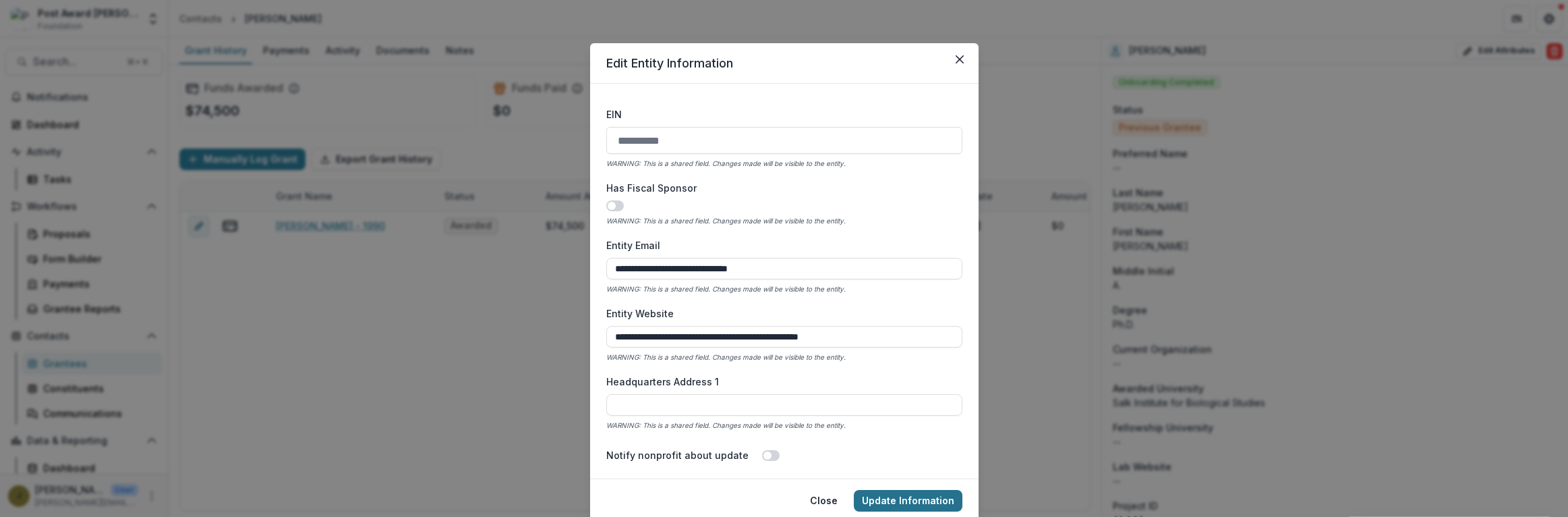
click at [897, 498] on button "Update Information" at bounding box center [908, 500] width 109 height 22
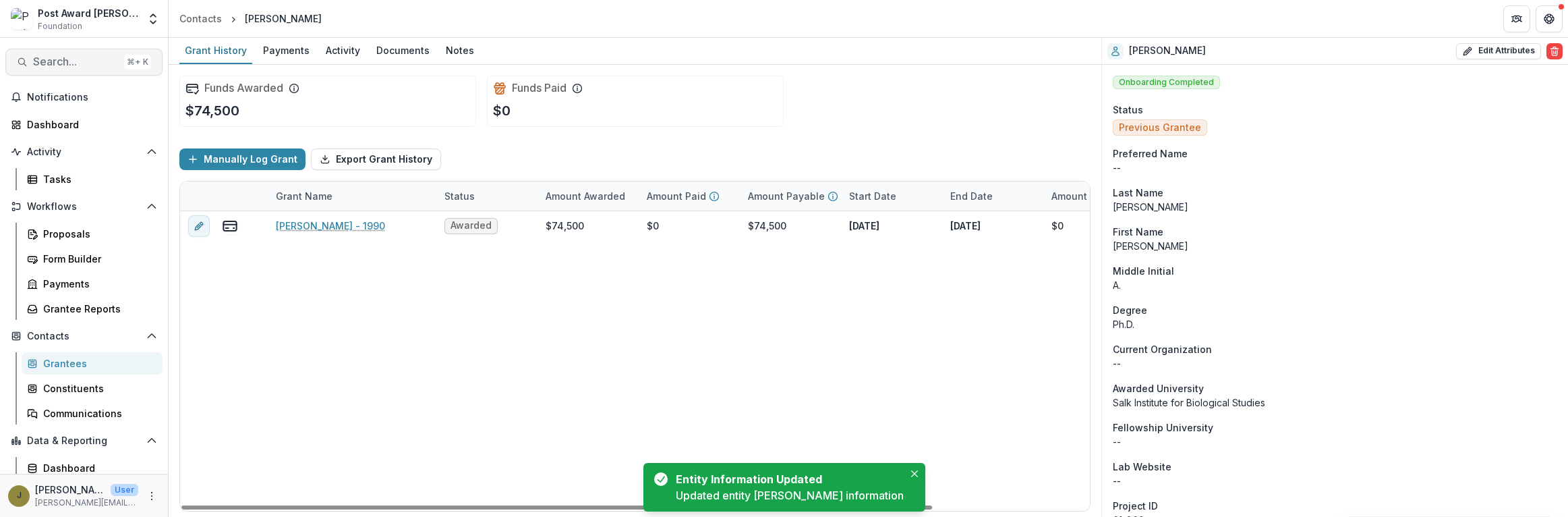
click at [56, 50] on button "Search... ⌘ + K" at bounding box center [83, 62] width 157 height 27
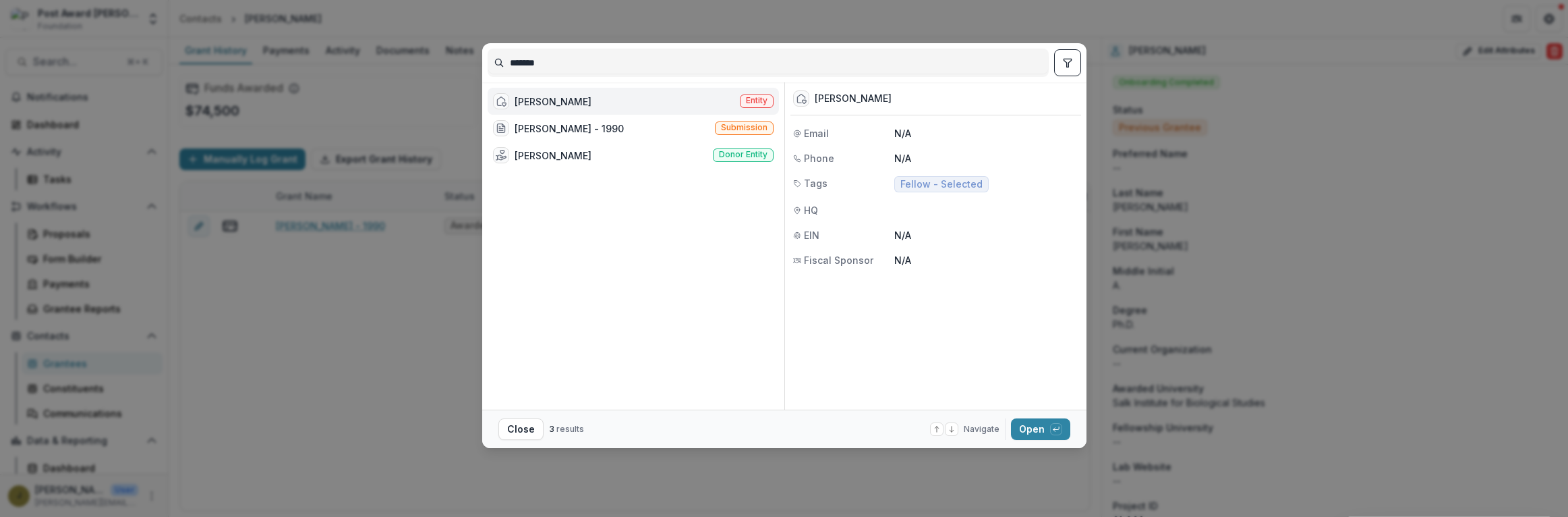
click at [514, 95] on div "[PERSON_NAME]" at bounding box center [553, 101] width 77 height 14
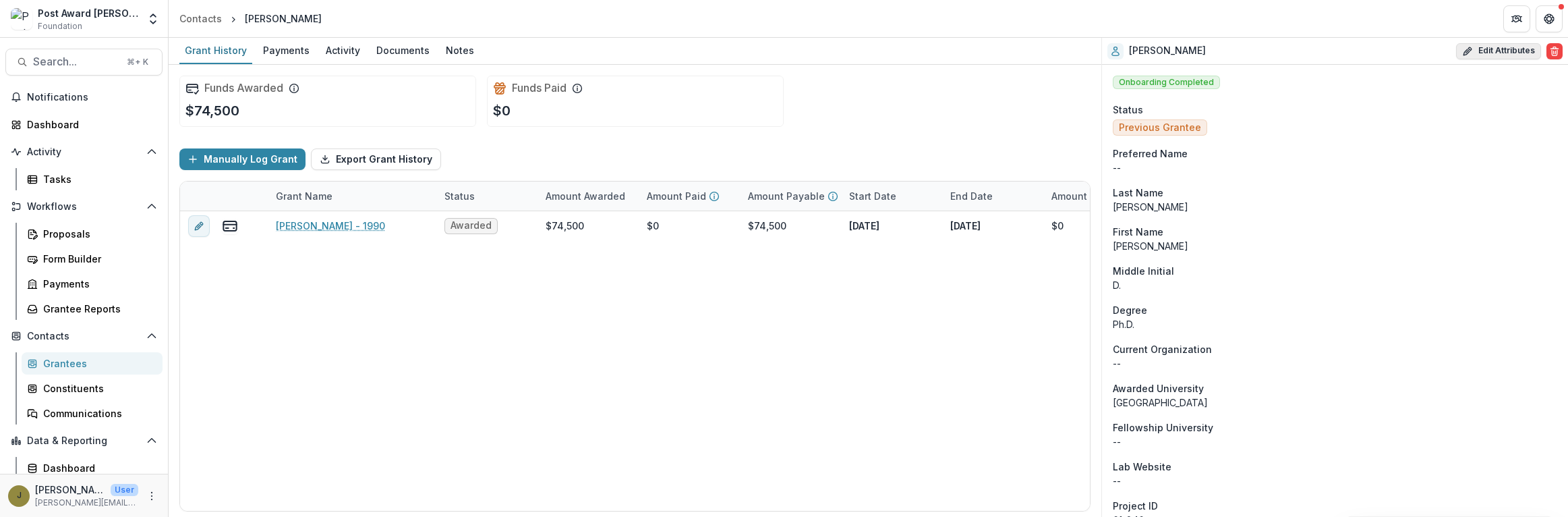
click at [1485, 49] on button "Edit Attributes" at bounding box center [1498, 51] width 85 height 17
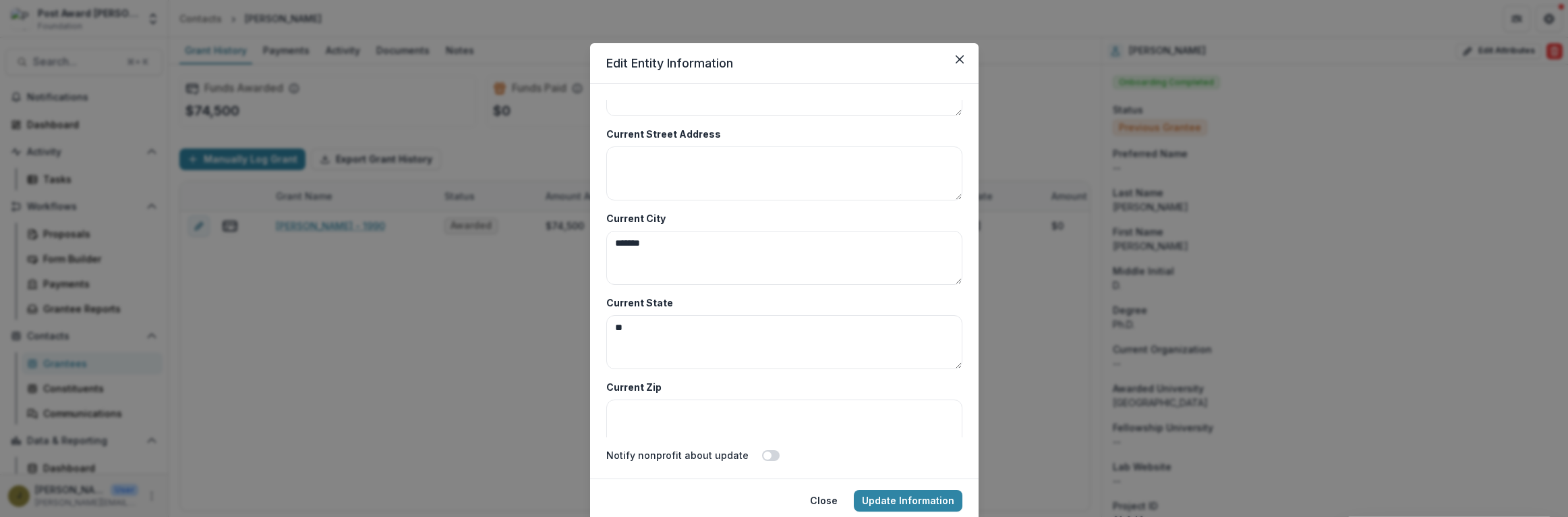
scroll to position [6565, 0]
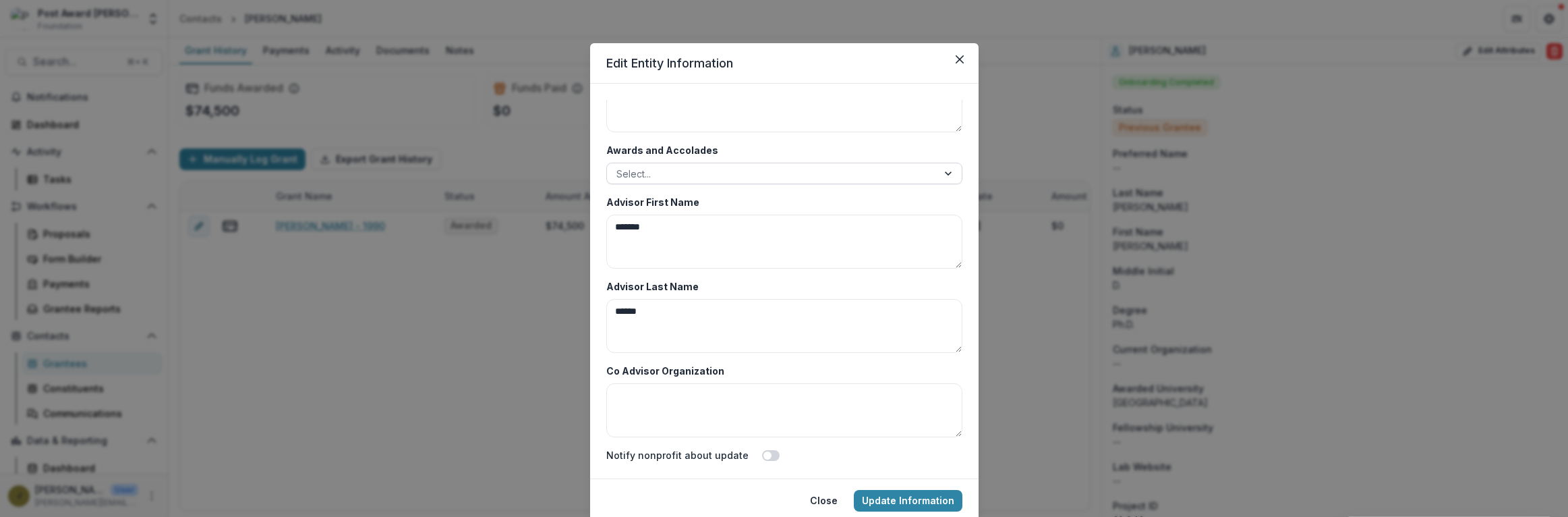
click at [661, 164] on div "Select..." at bounding box center [772, 174] width 330 height 20
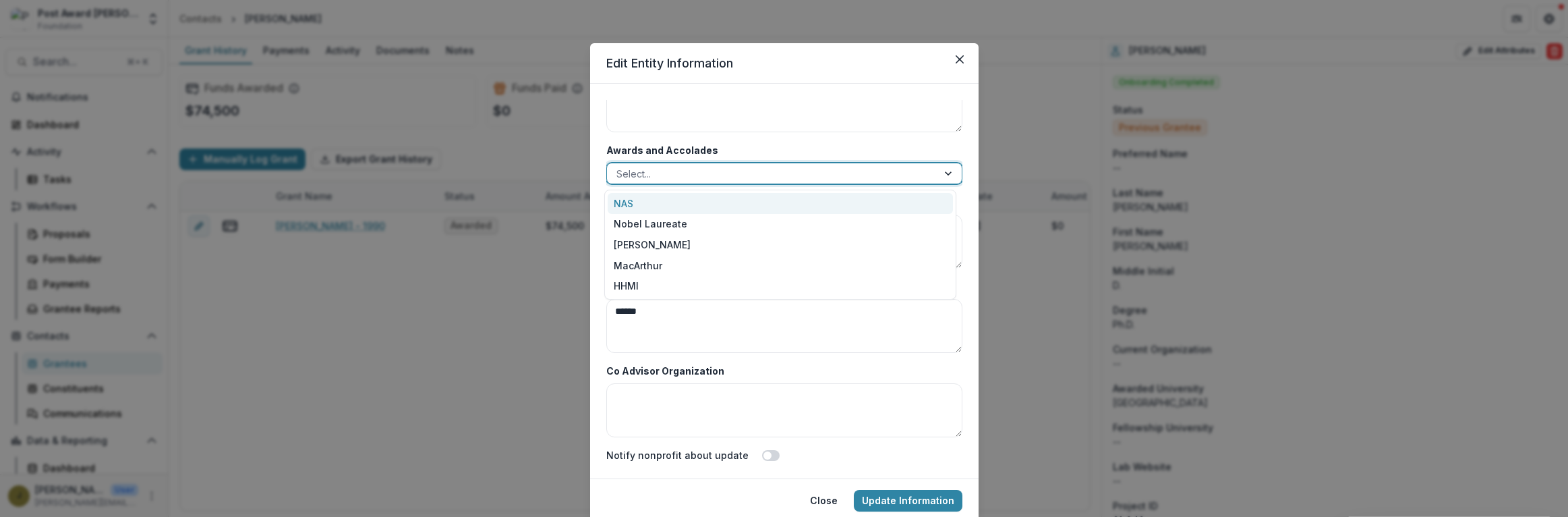
click at [620, 199] on div "NAS" at bounding box center [780, 204] width 345 height 21
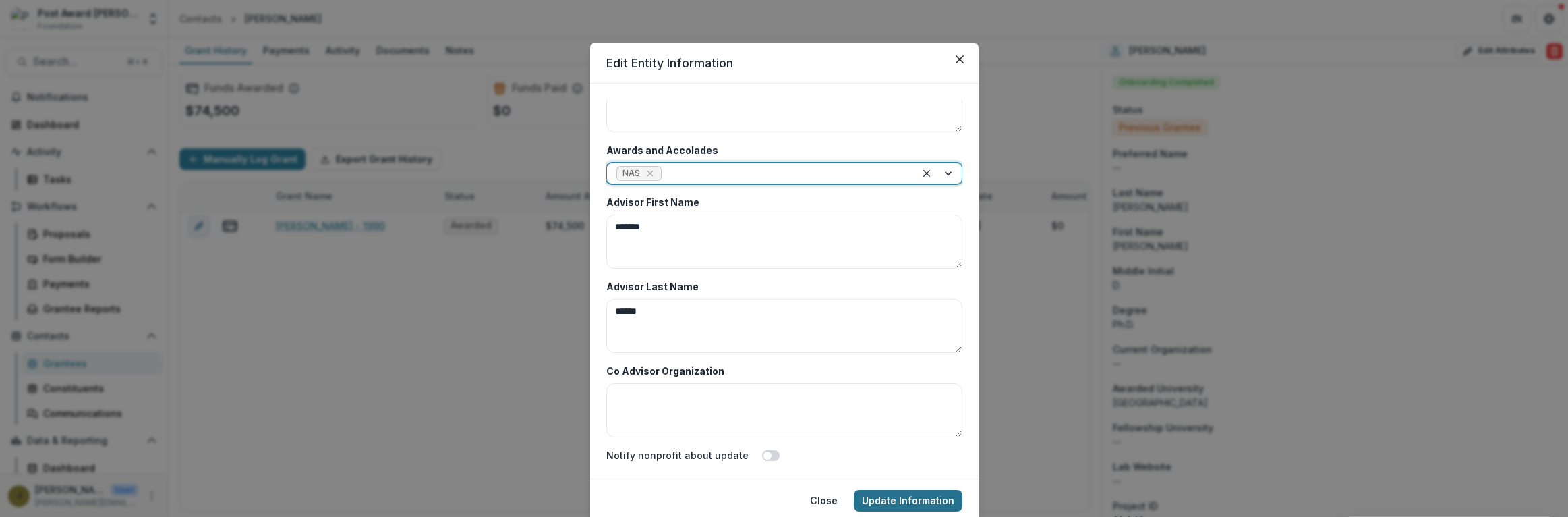
click at [899, 497] on button "Update Information" at bounding box center [908, 500] width 109 height 22
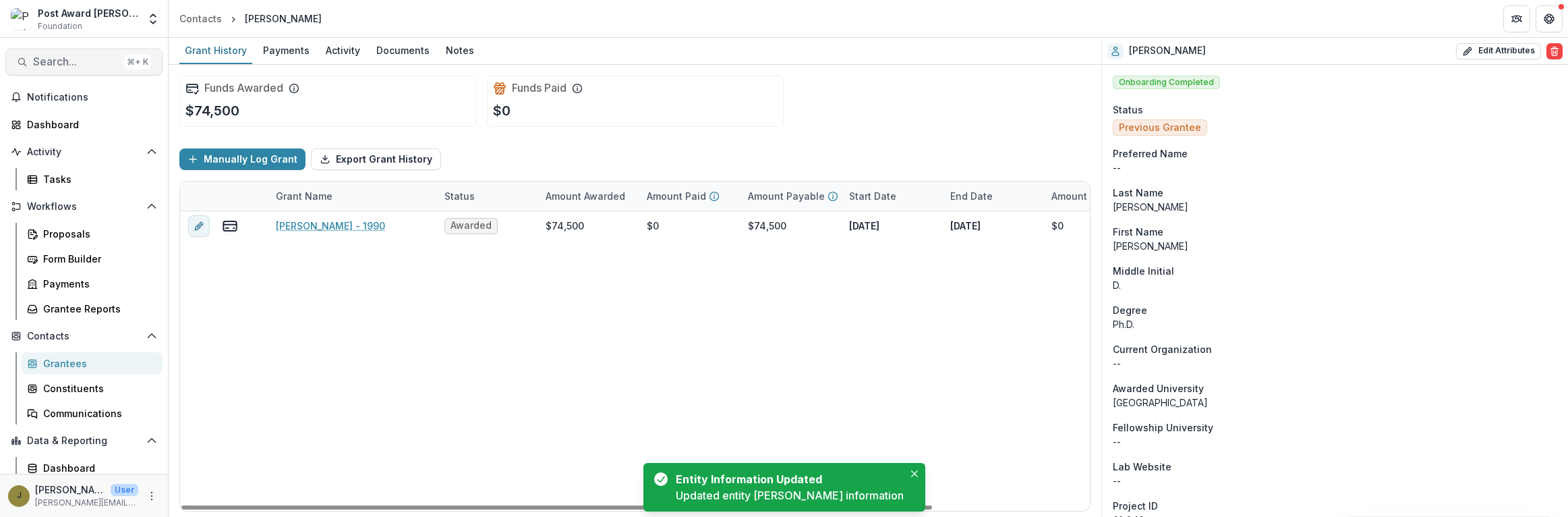
click at [57, 63] on span "Search..." at bounding box center [76, 62] width 86 height 13
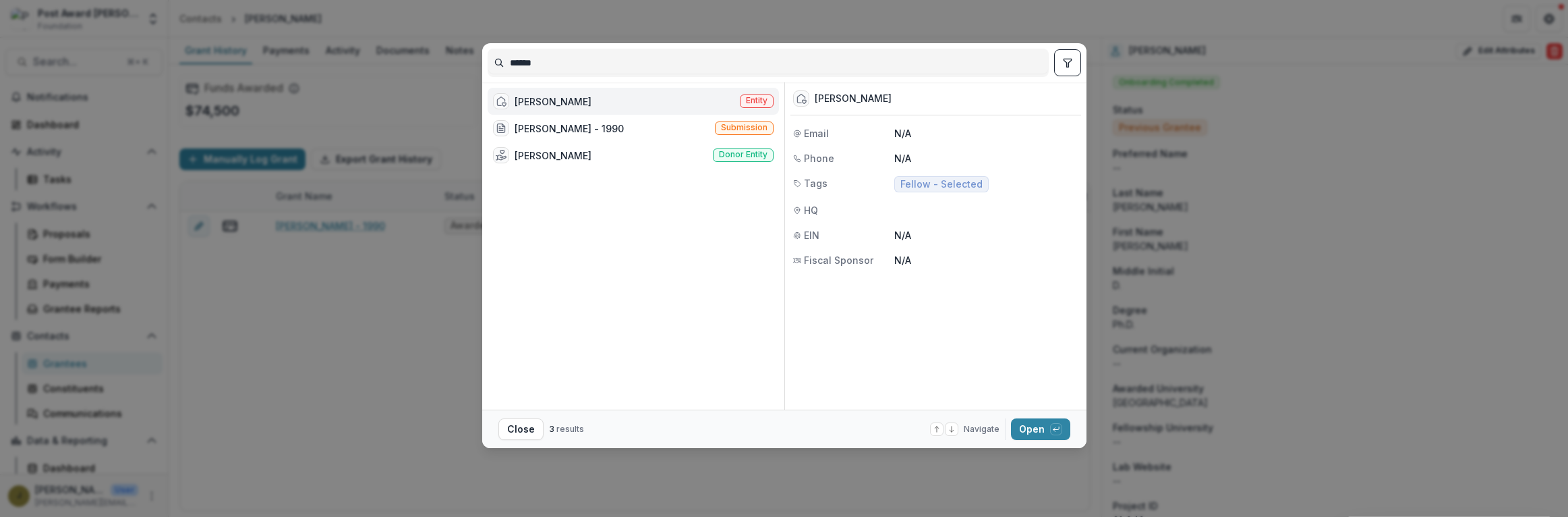
click at [602, 96] on div "[PERSON_NAME] Entity" at bounding box center [633, 101] width 291 height 27
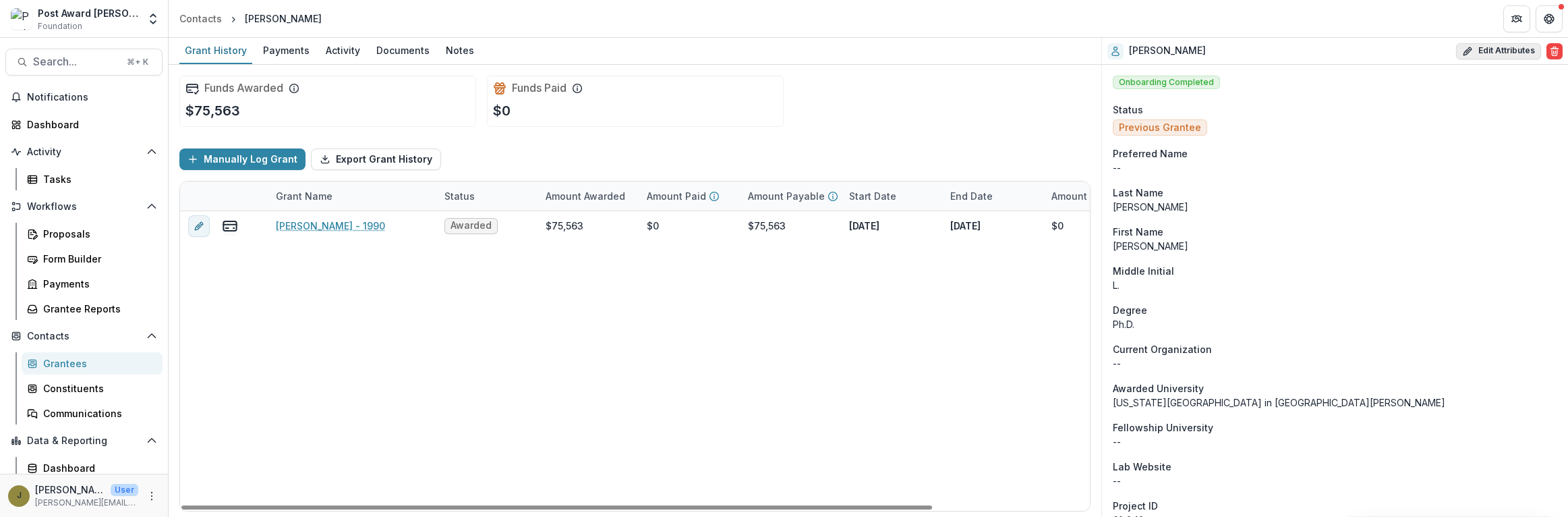
click at [1475, 49] on button "Edit Attributes" at bounding box center [1498, 51] width 85 height 17
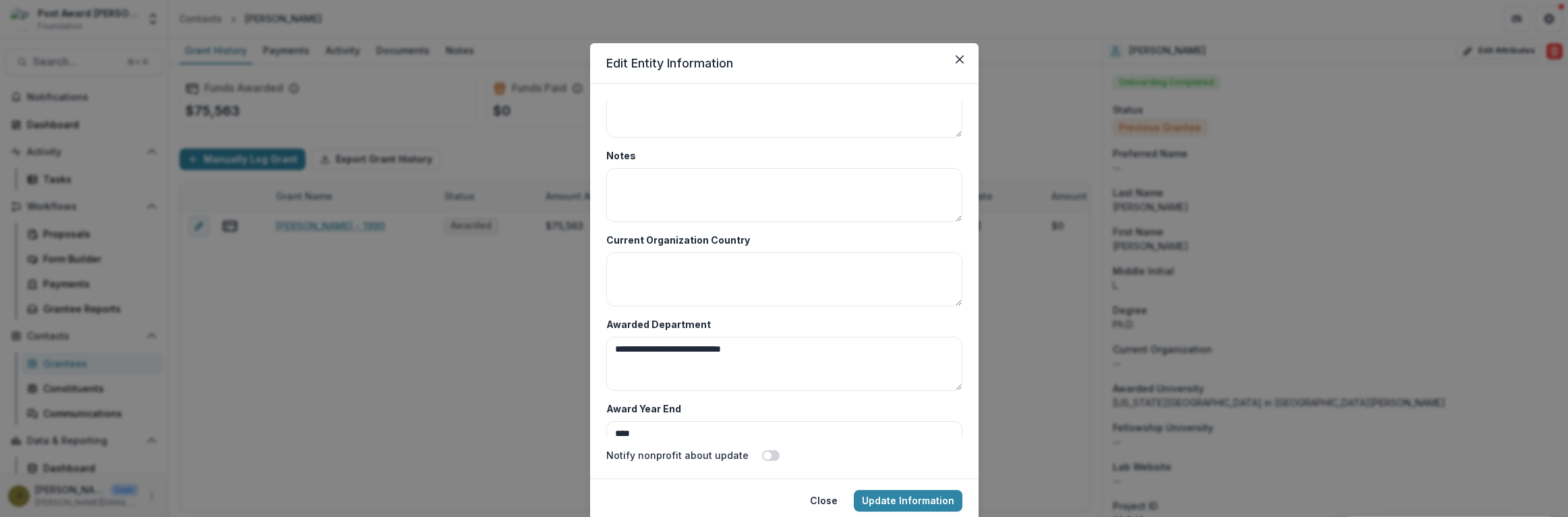
scroll to position [6565, 0]
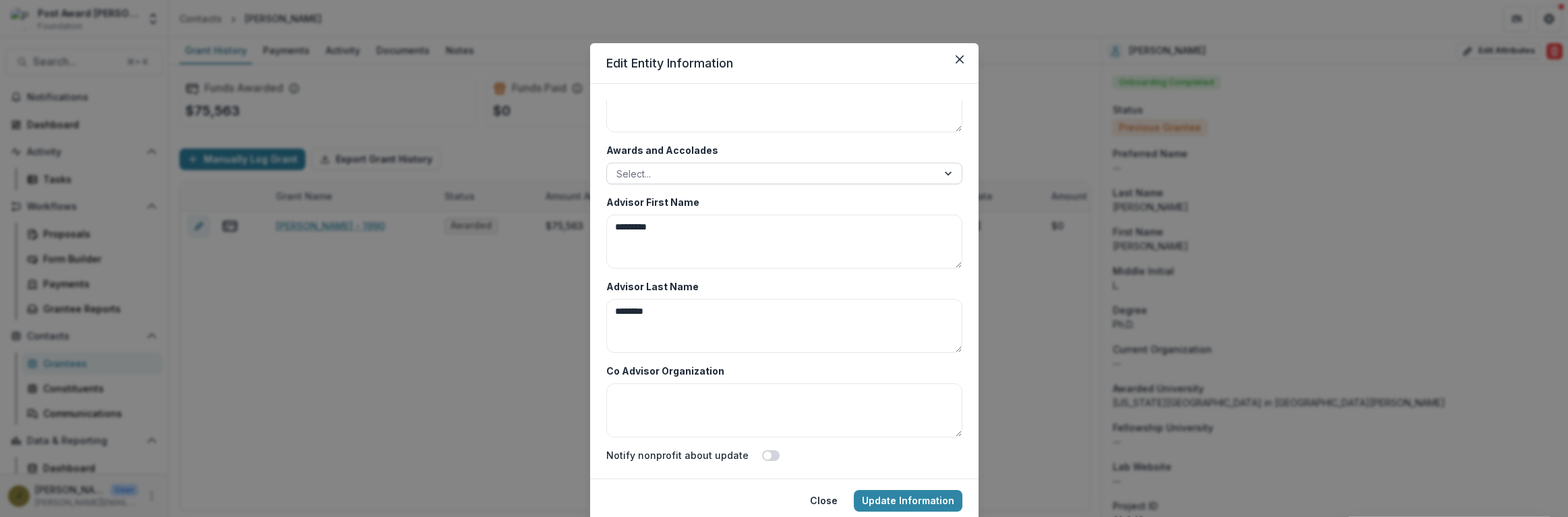
click at [653, 169] on div at bounding box center [772, 174] width 312 height 17
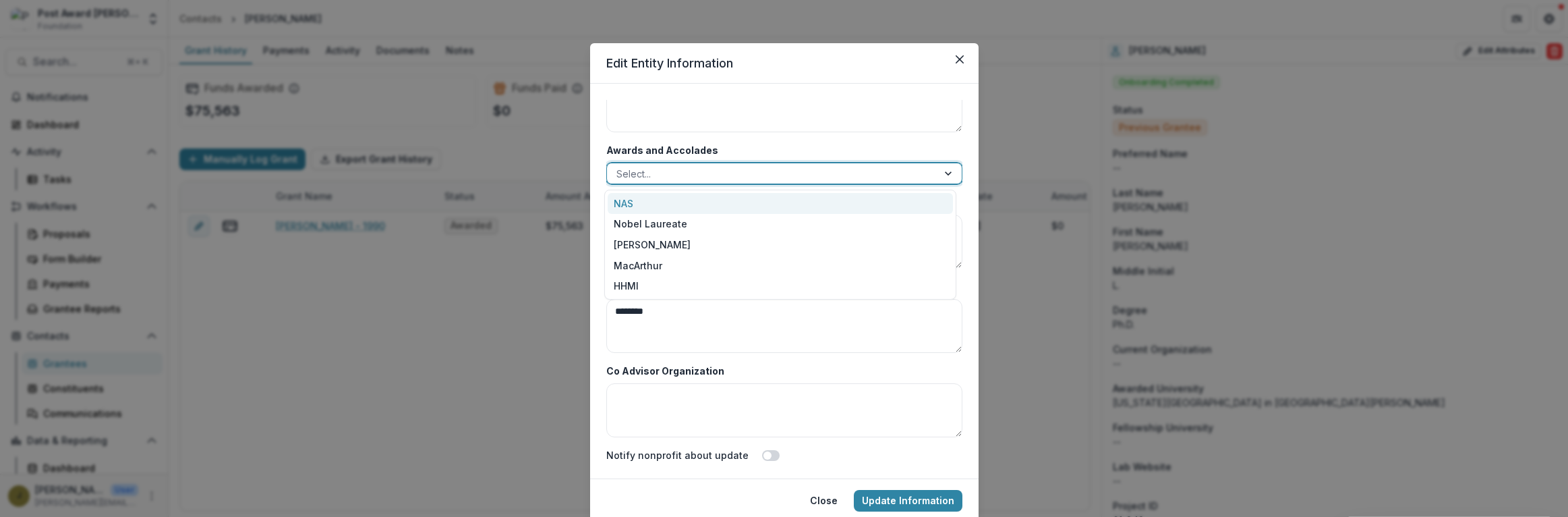
click at [619, 204] on div "NAS" at bounding box center [780, 204] width 345 height 21
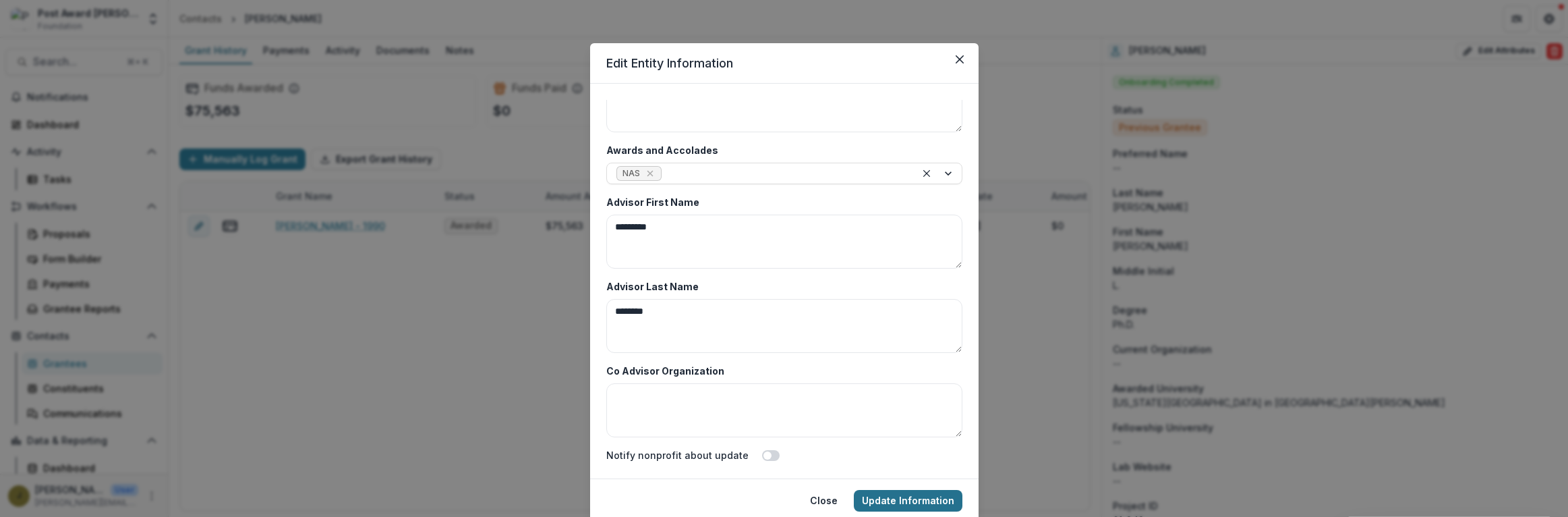
click at [905, 494] on button "Update Information" at bounding box center [908, 500] width 109 height 22
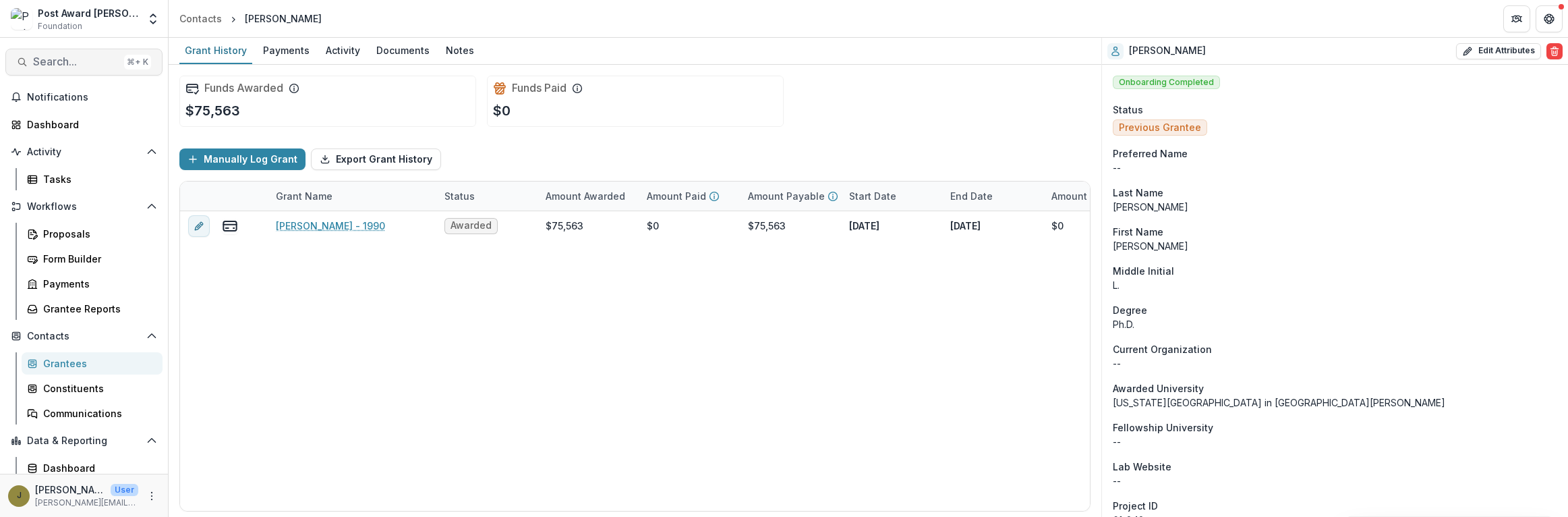
click at [44, 63] on span "Search..." at bounding box center [76, 62] width 86 height 13
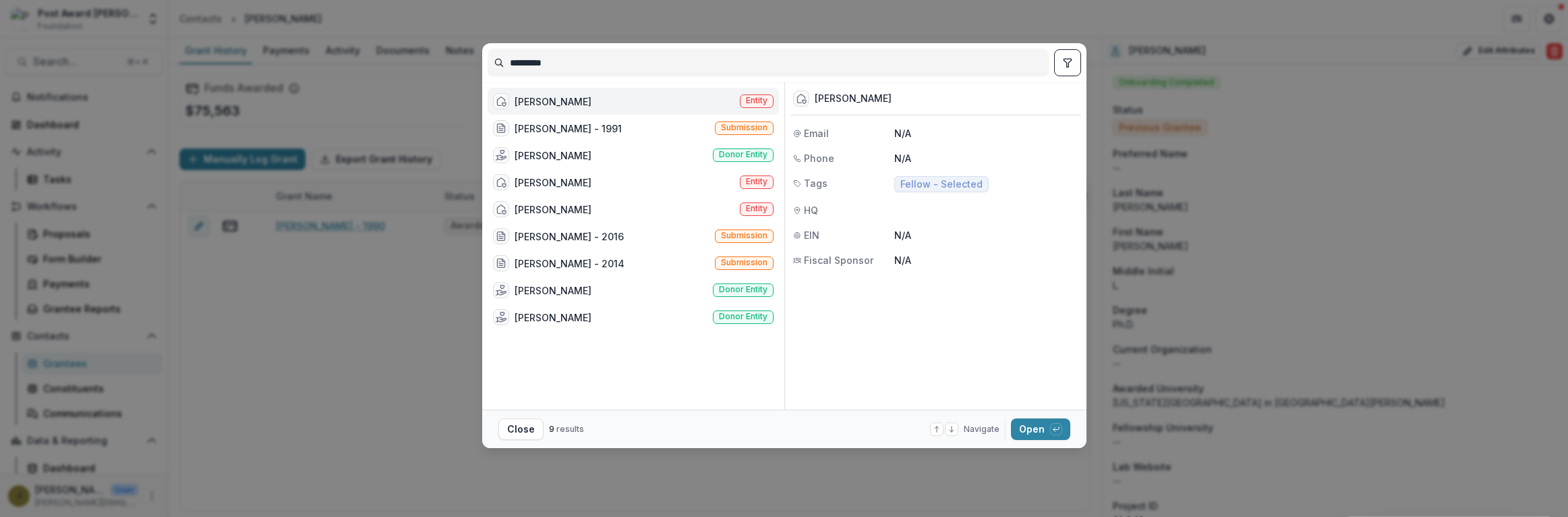
click at [553, 101] on div "[PERSON_NAME] Entity" at bounding box center [633, 101] width 291 height 27
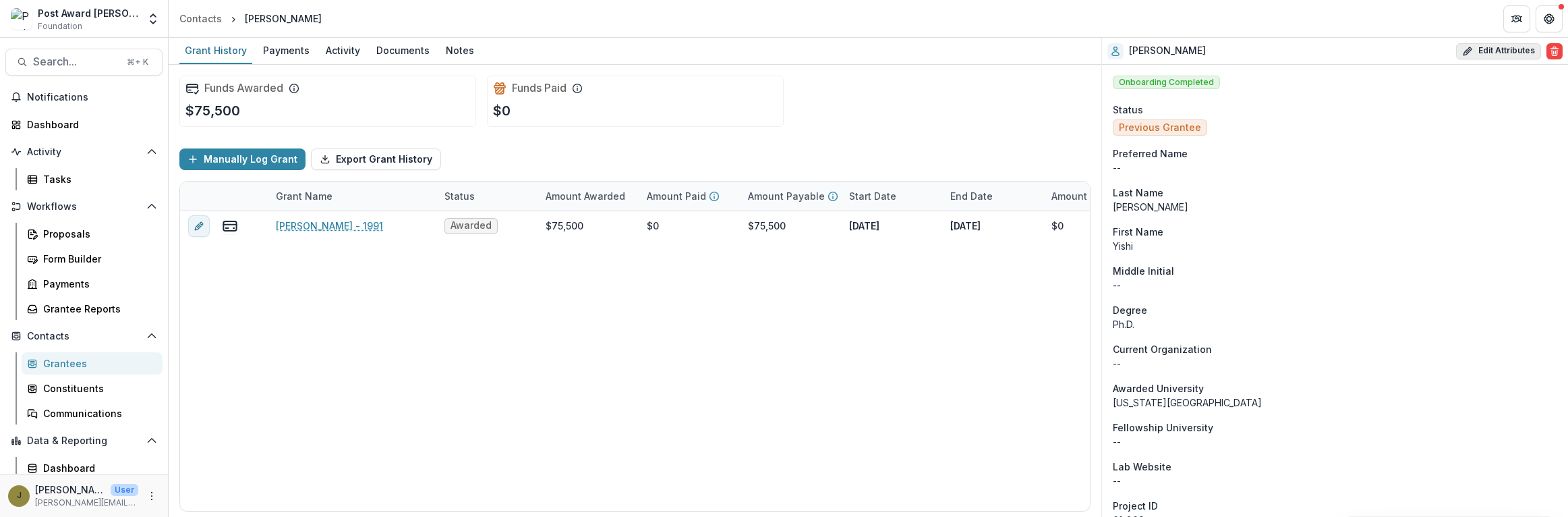
click at [1465, 53] on icon "button" at bounding box center [1467, 52] width 6 height 6
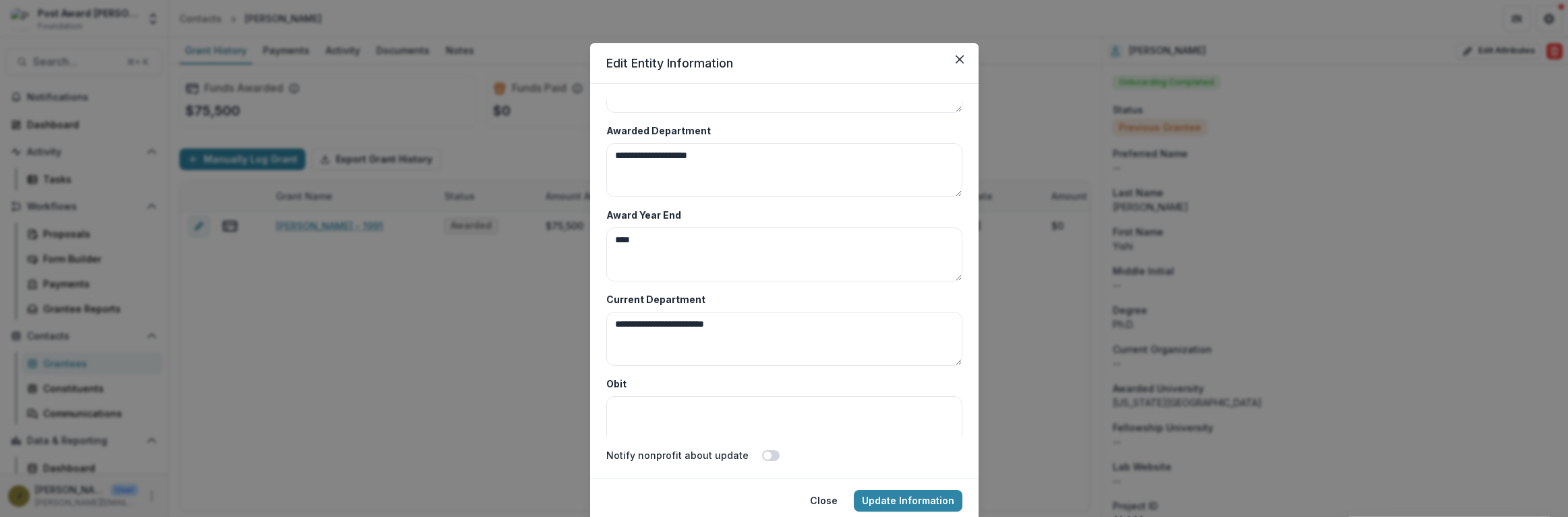
scroll to position [6565, 0]
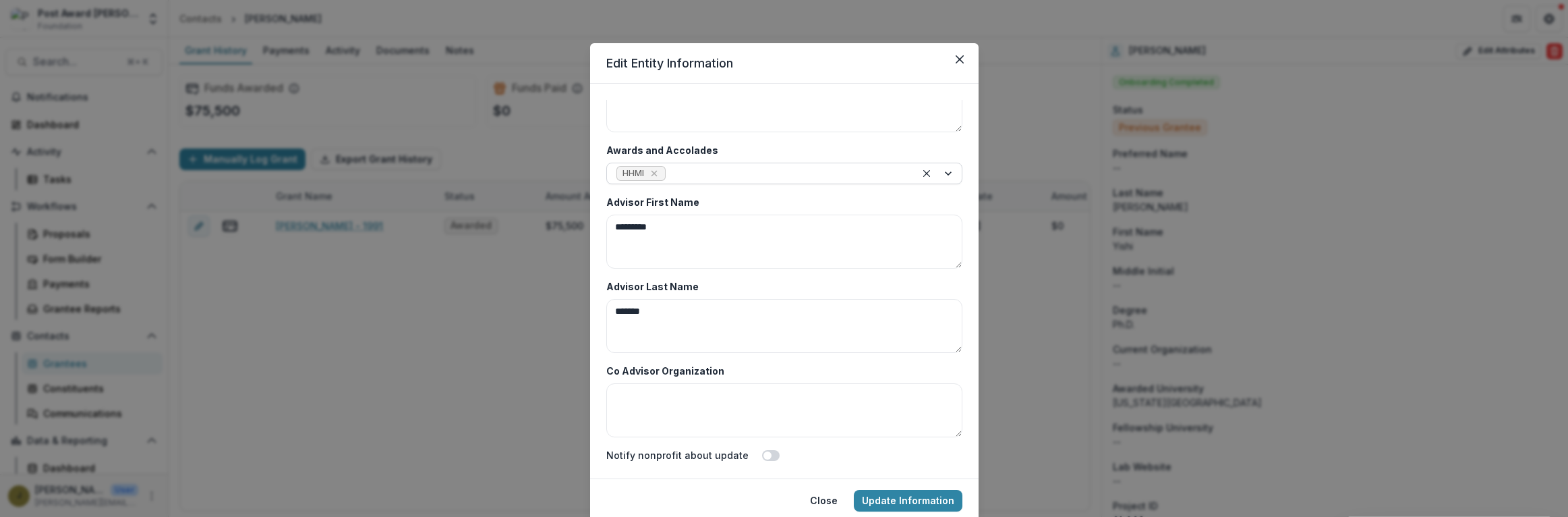
click at [699, 168] on div at bounding box center [787, 174] width 237 height 17
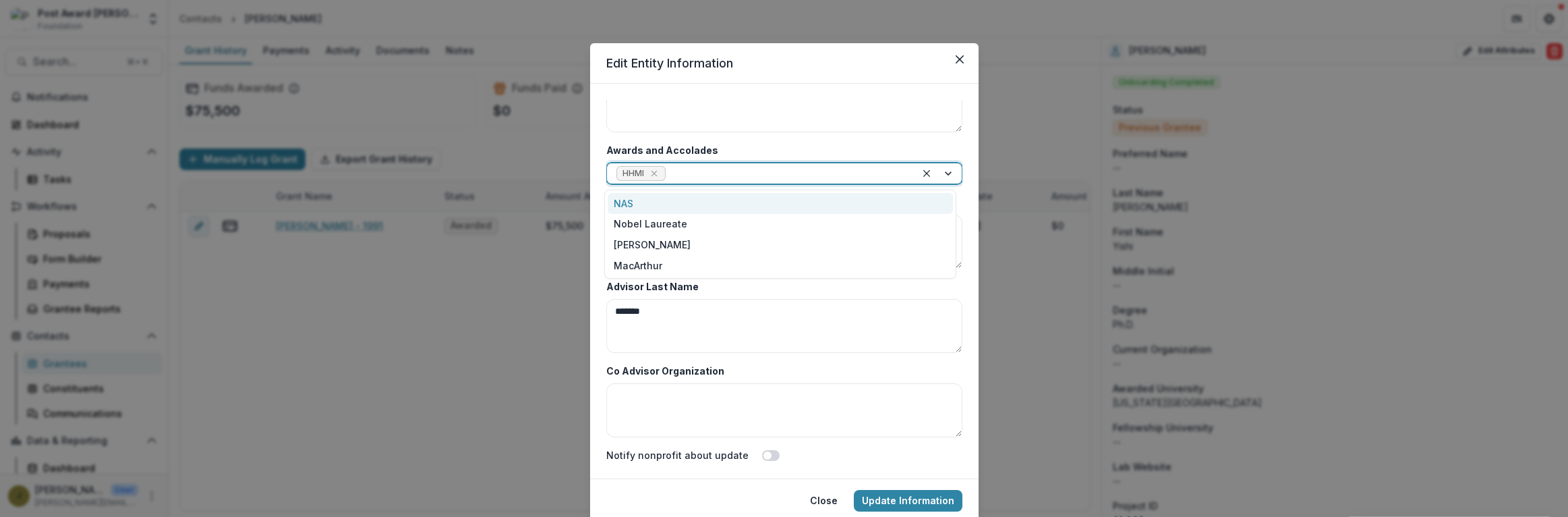
click at [617, 204] on div "NAS" at bounding box center [780, 204] width 345 height 21
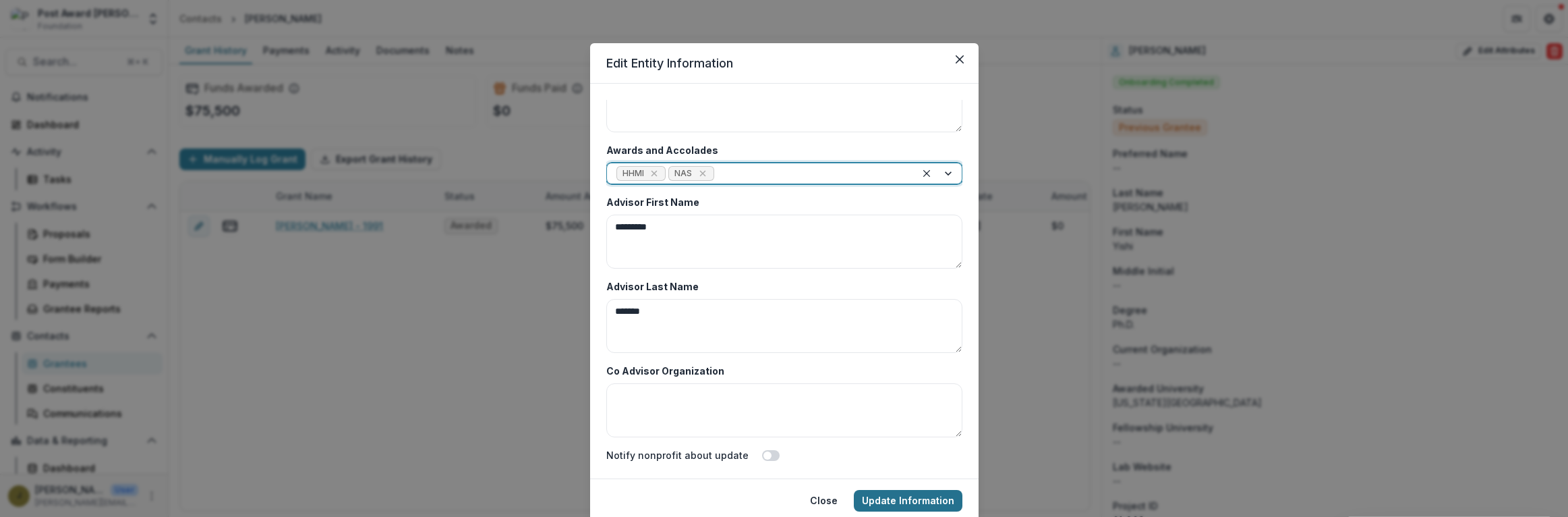
click at [892, 500] on button "Update Information" at bounding box center [908, 500] width 109 height 22
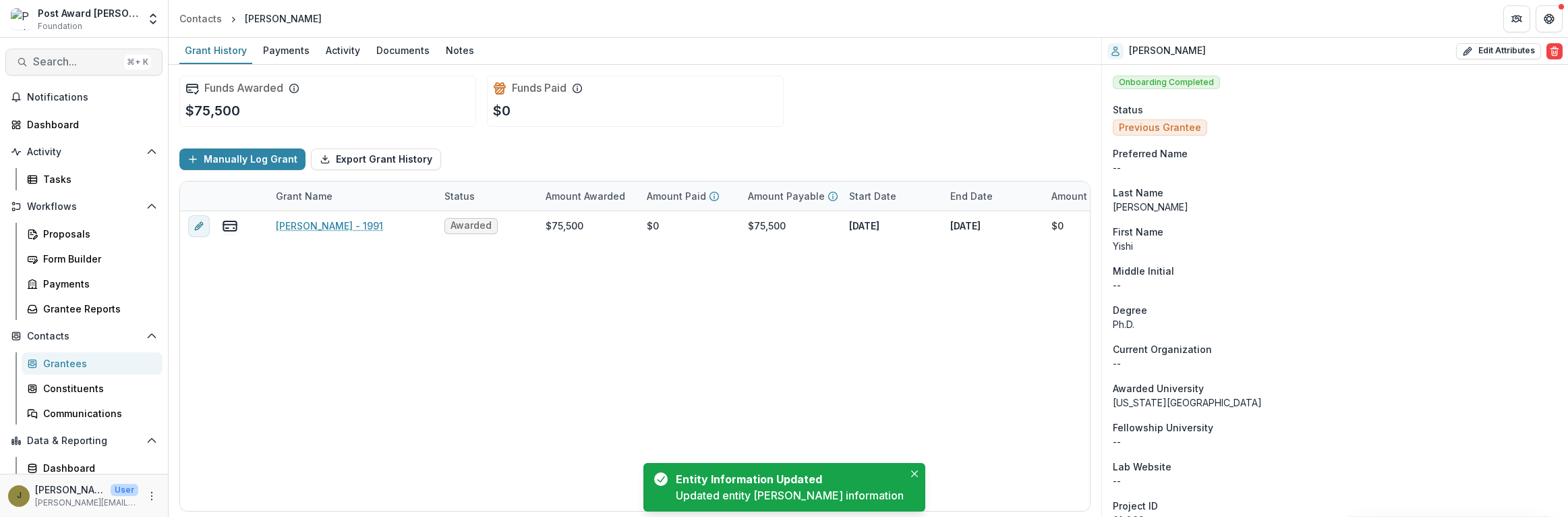
click at [77, 60] on span "Search..." at bounding box center [76, 62] width 86 height 13
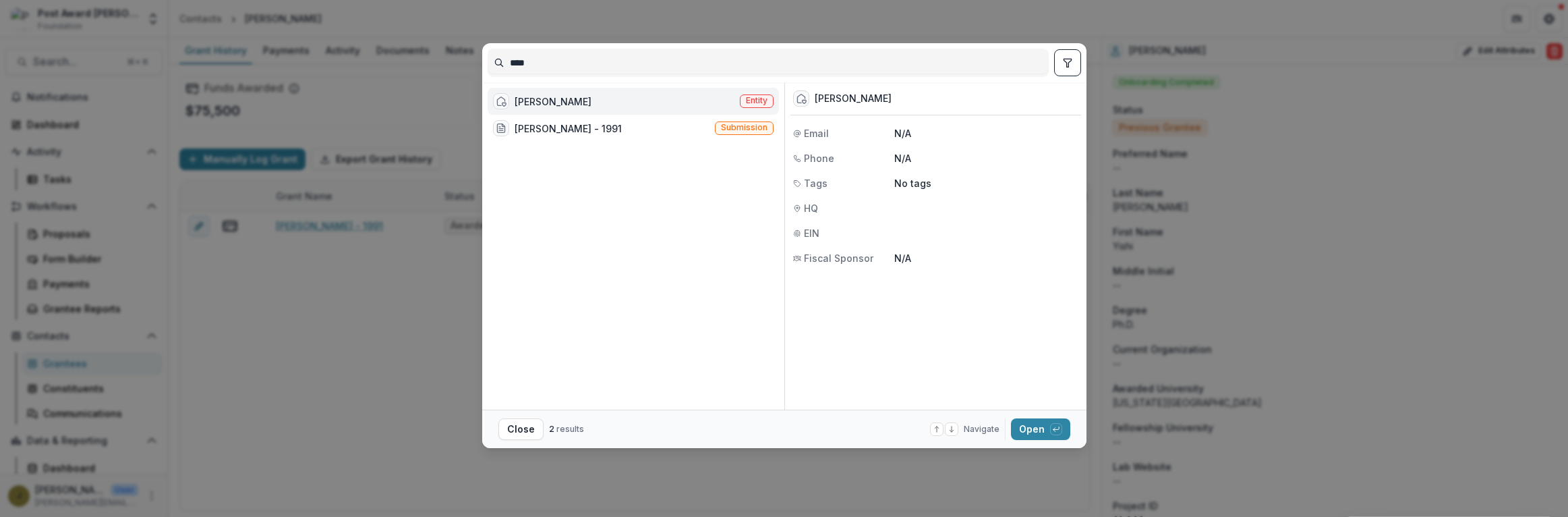
click at [544, 98] on div "[PERSON_NAME]" at bounding box center [553, 101] width 77 height 14
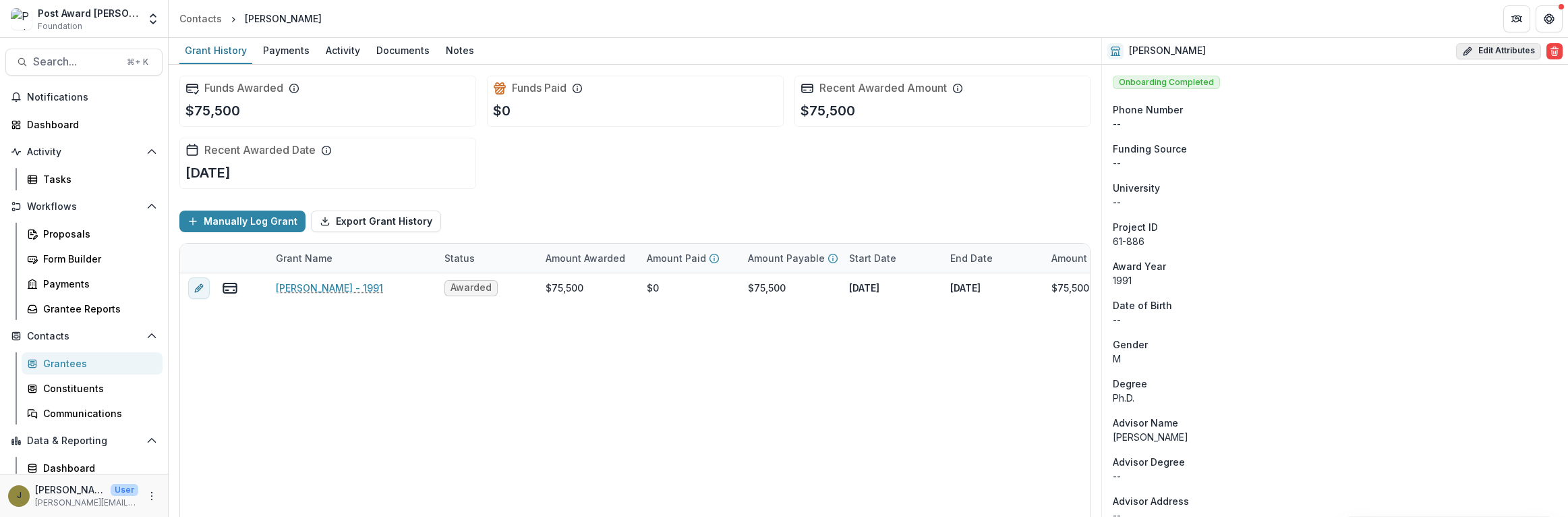
click at [1473, 48] on button "Edit Attributes" at bounding box center [1498, 51] width 85 height 17
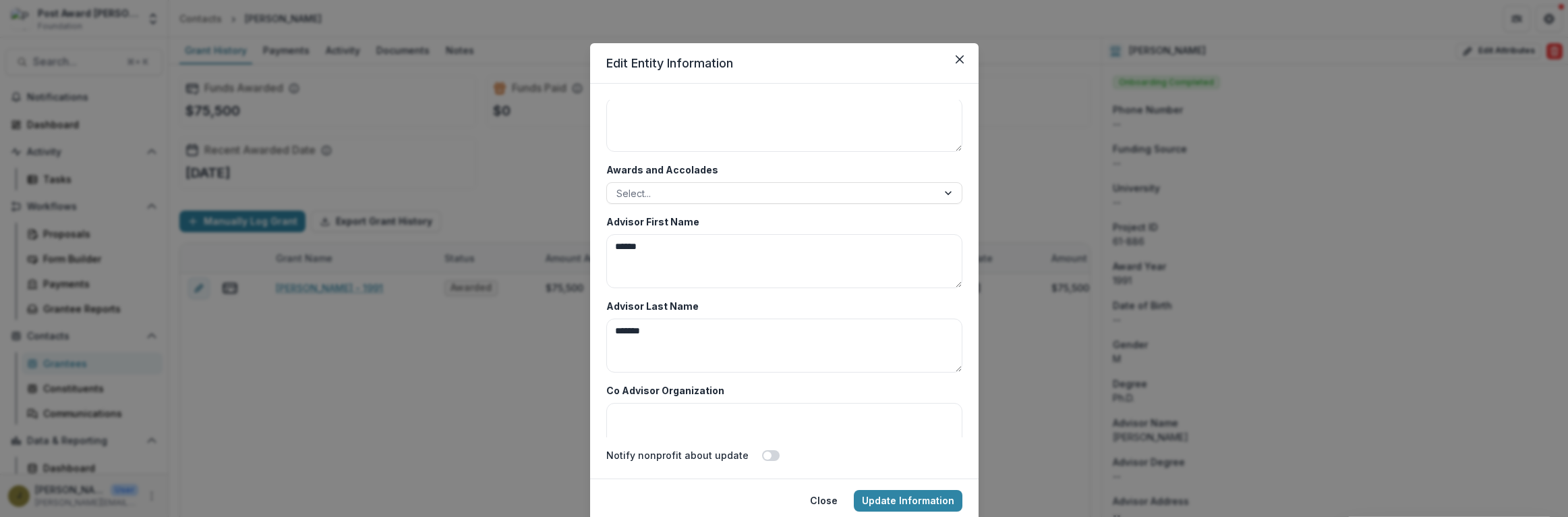
scroll to position [6565, 0]
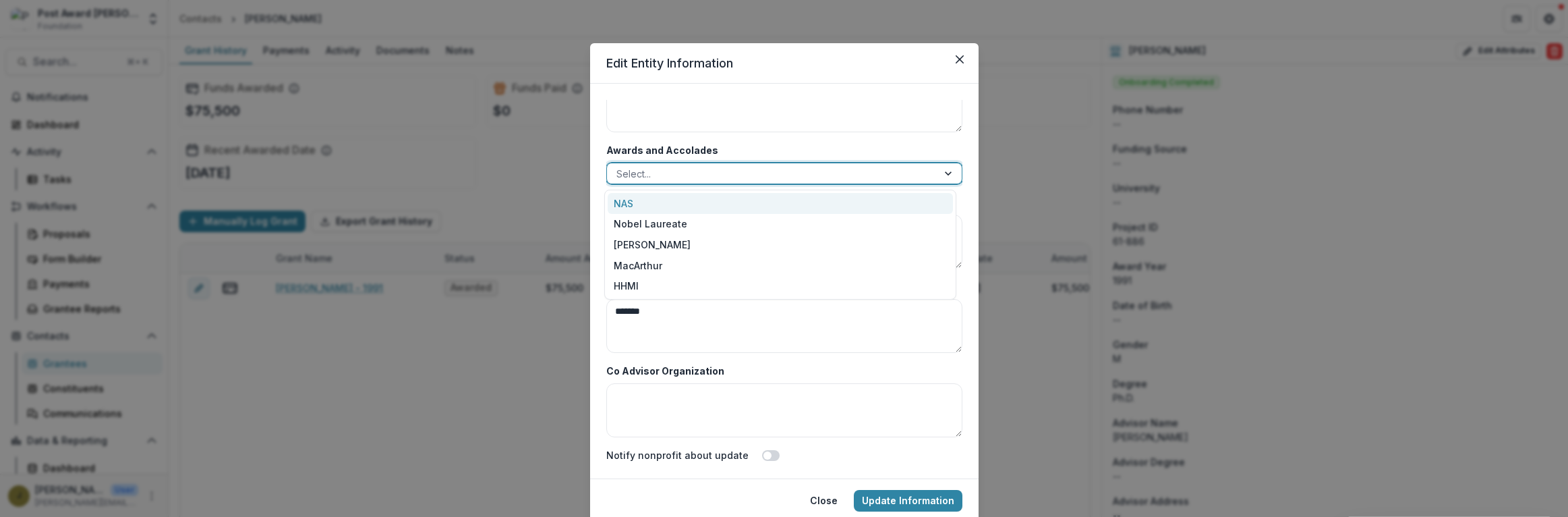
click at [618, 171] on div at bounding box center [772, 174] width 312 height 17
click at [621, 196] on div "NAS" at bounding box center [780, 204] width 345 height 21
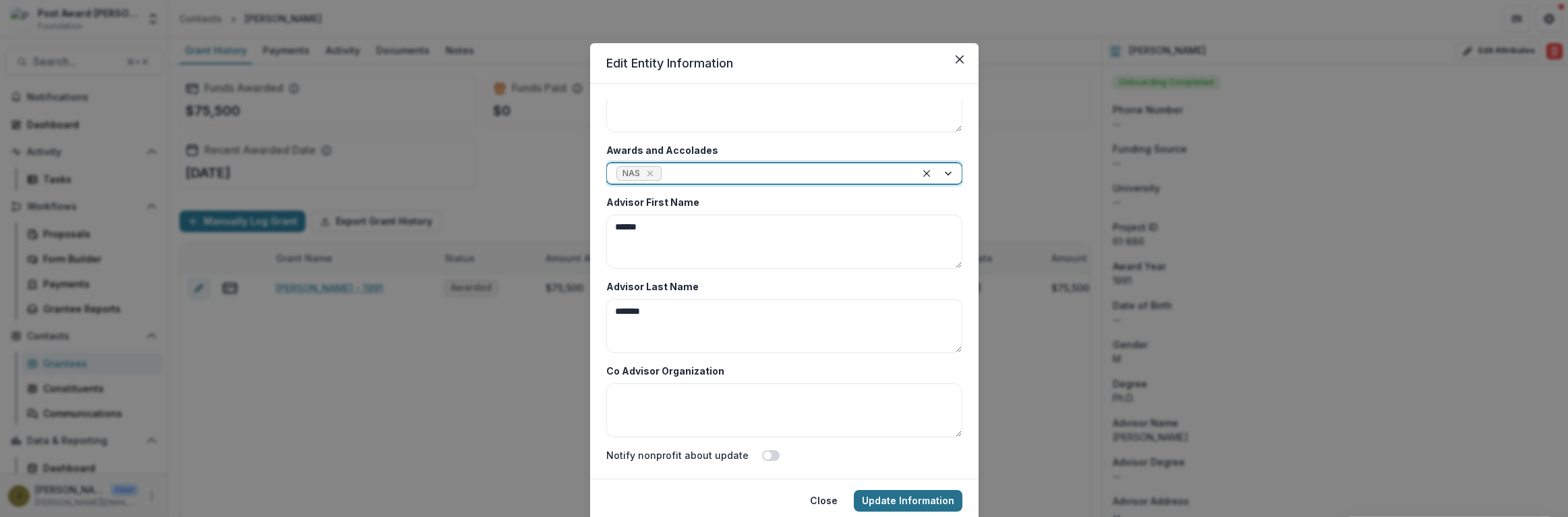
click at [916, 494] on button "Update Information" at bounding box center [908, 500] width 109 height 22
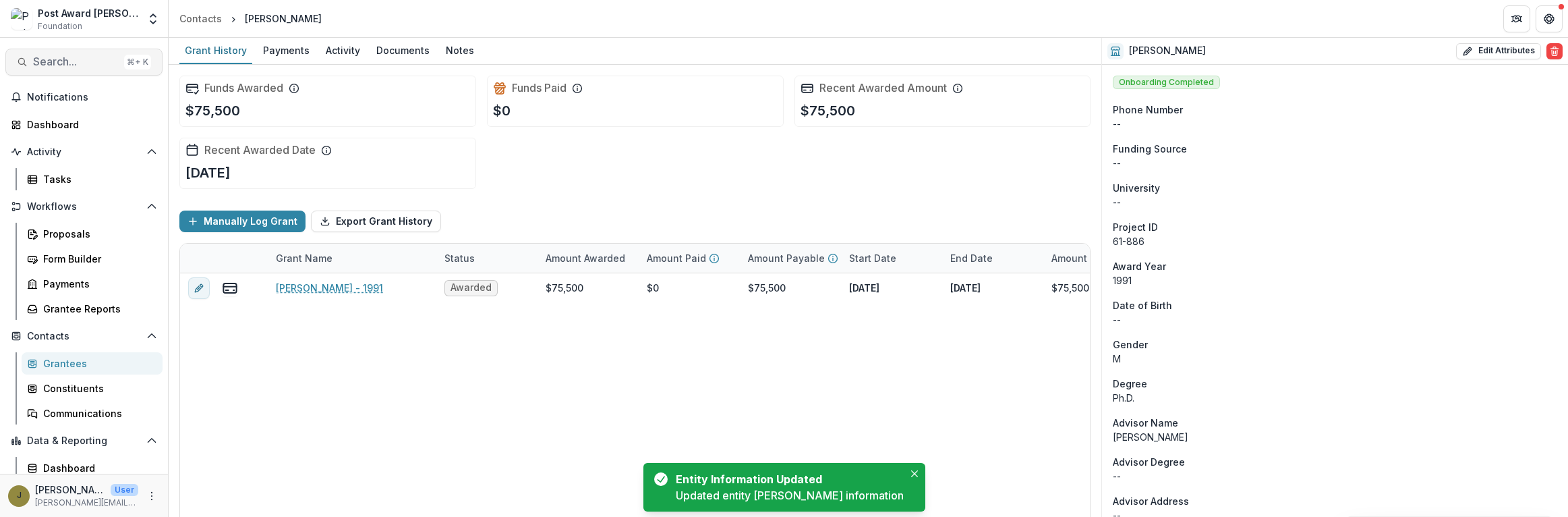
click at [83, 54] on button "Search... ⌘ + K" at bounding box center [83, 62] width 157 height 27
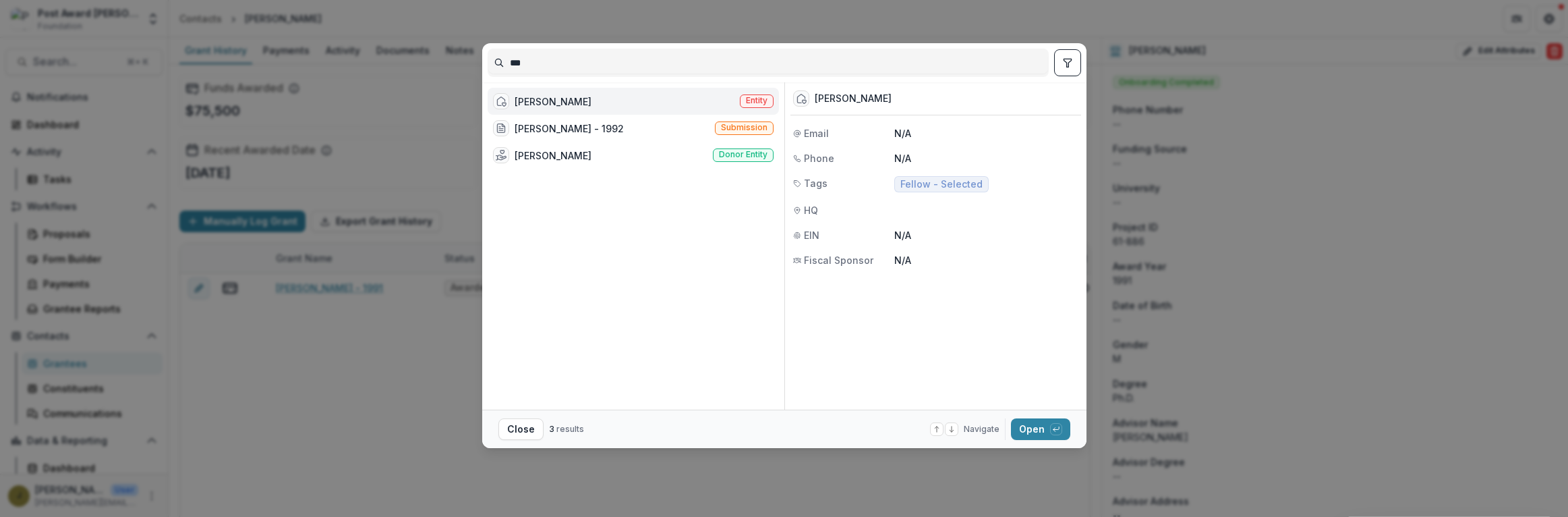
click at [586, 97] on div "[PERSON_NAME] Entity" at bounding box center [633, 101] width 291 height 27
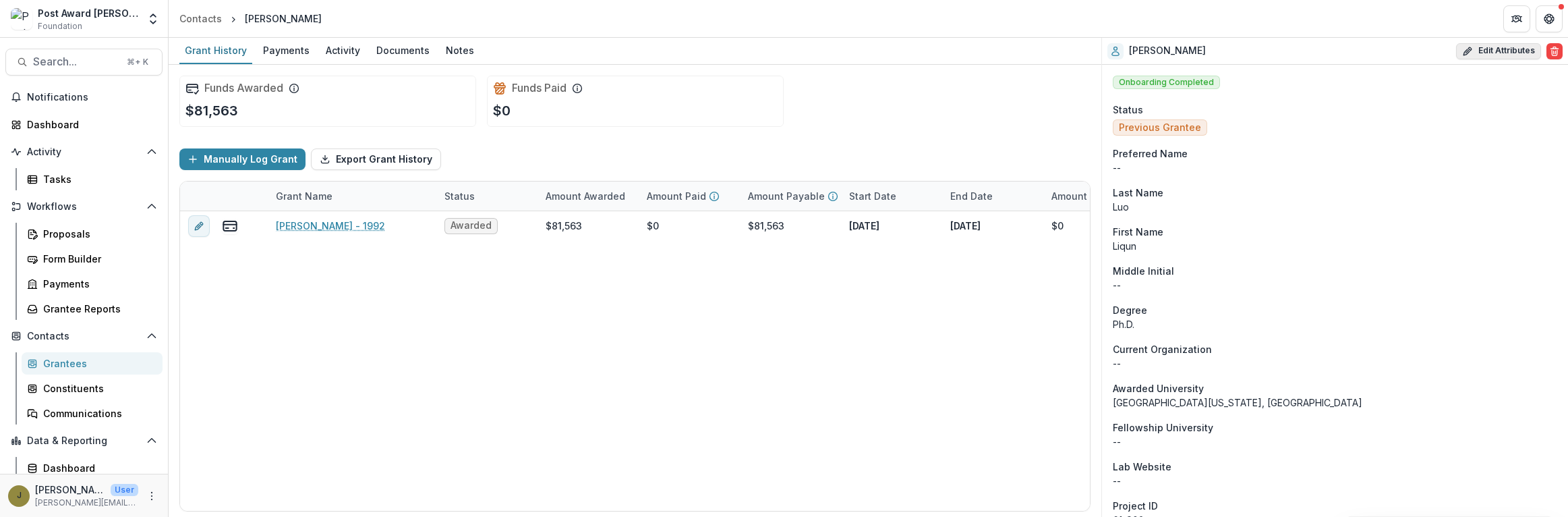
click at [1477, 52] on button "Edit Attributes" at bounding box center [1498, 51] width 85 height 17
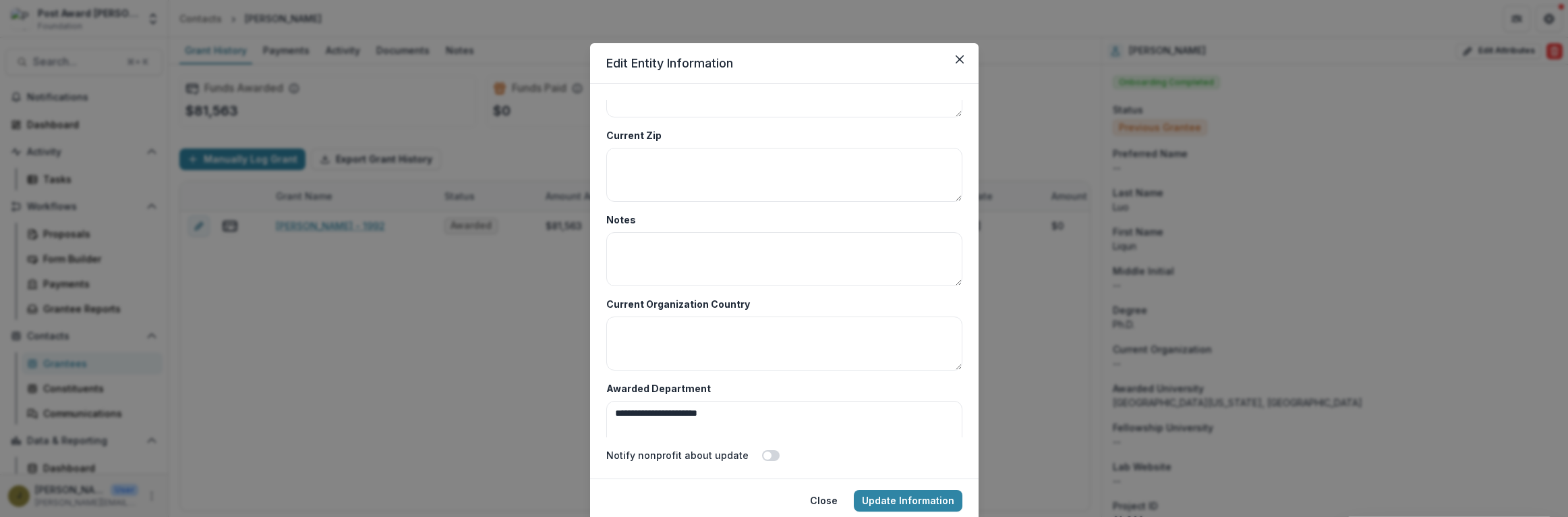
scroll to position [6565, 0]
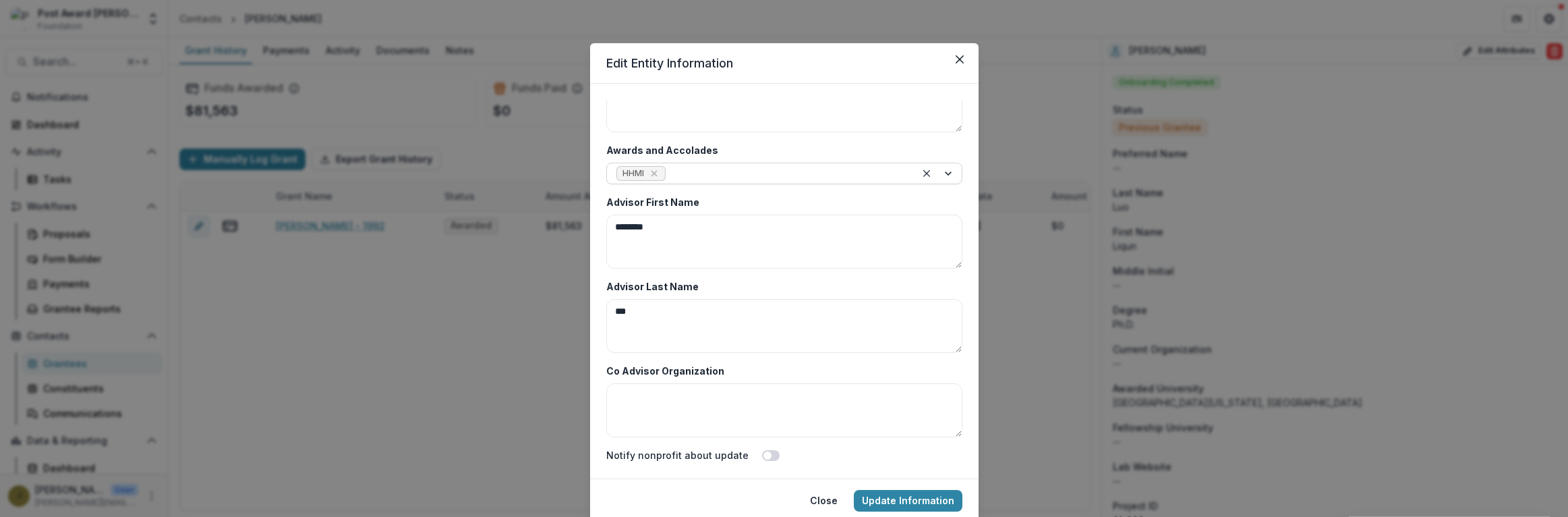
click at [683, 173] on div at bounding box center [787, 174] width 237 height 17
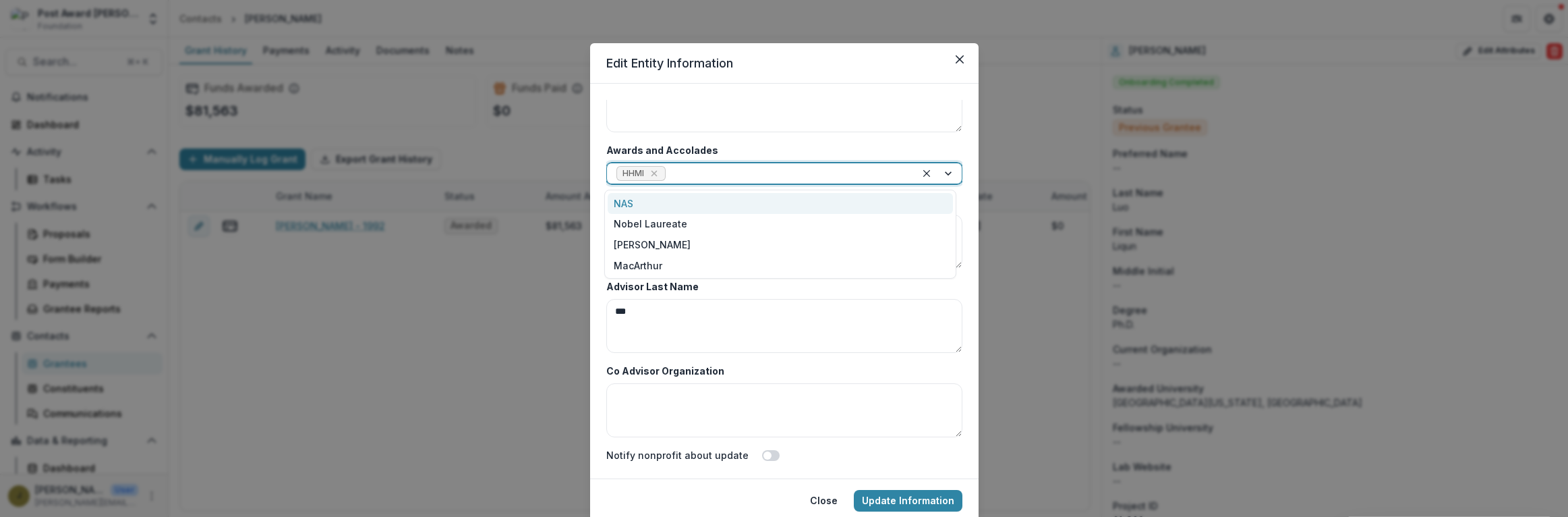
click at [641, 207] on div "NAS" at bounding box center [780, 204] width 345 height 21
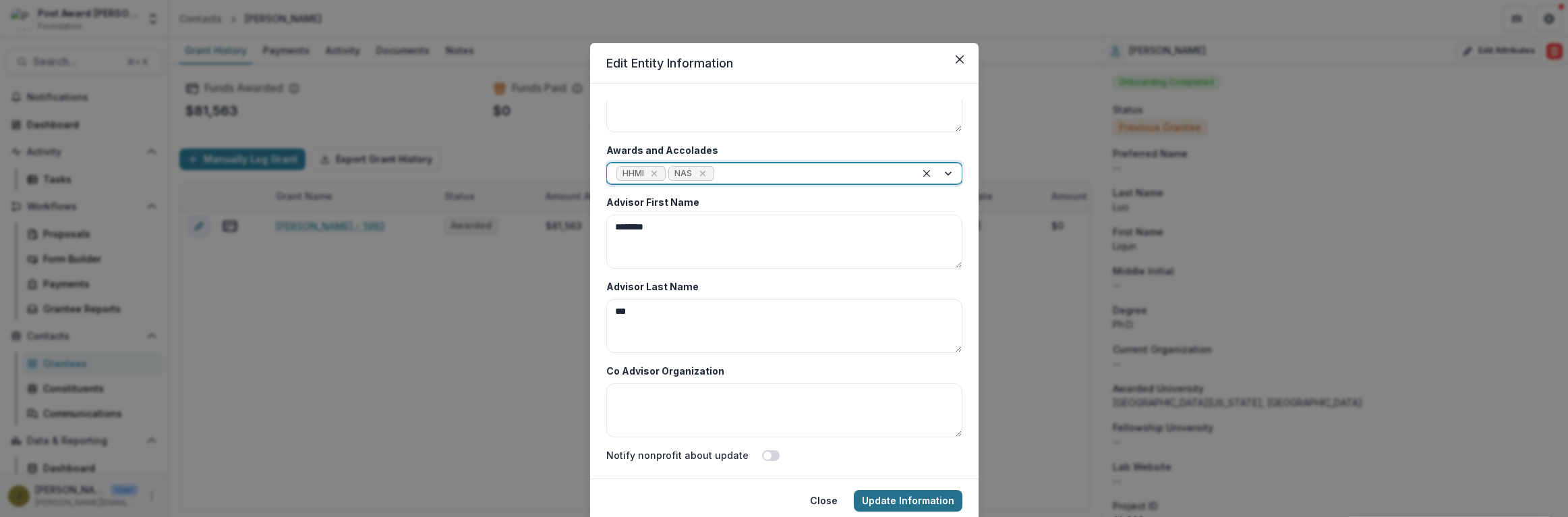
click at [916, 499] on button "Update Information" at bounding box center [908, 500] width 109 height 22
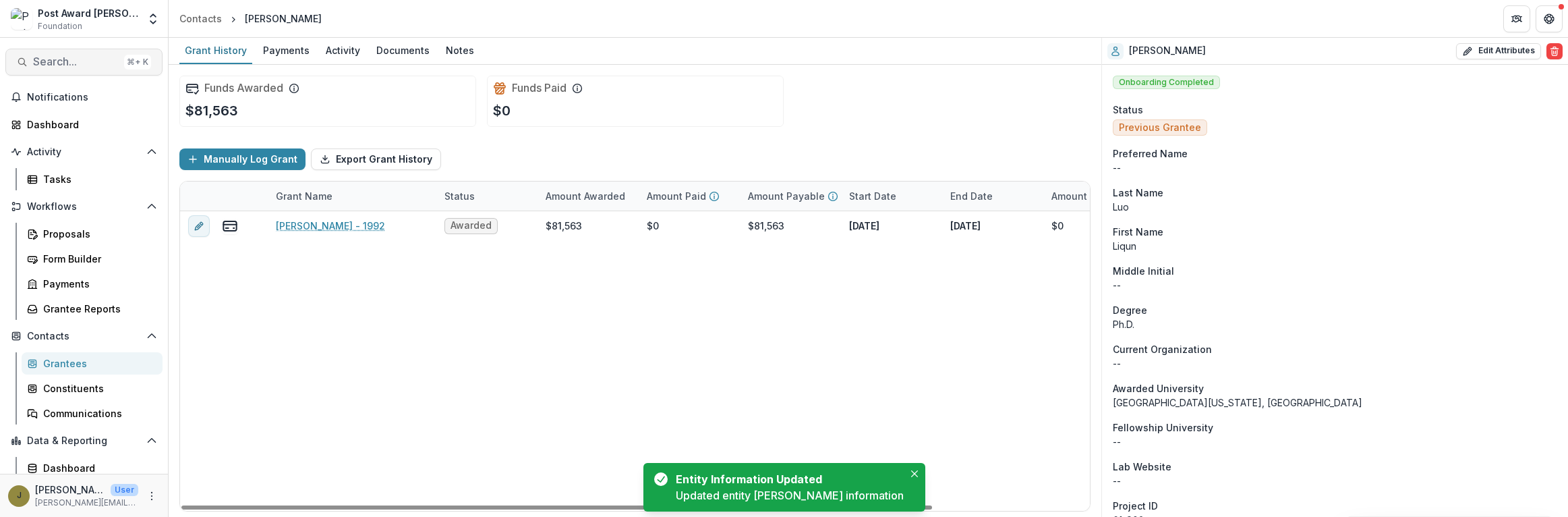
click at [53, 64] on span "Search..." at bounding box center [76, 62] width 86 height 13
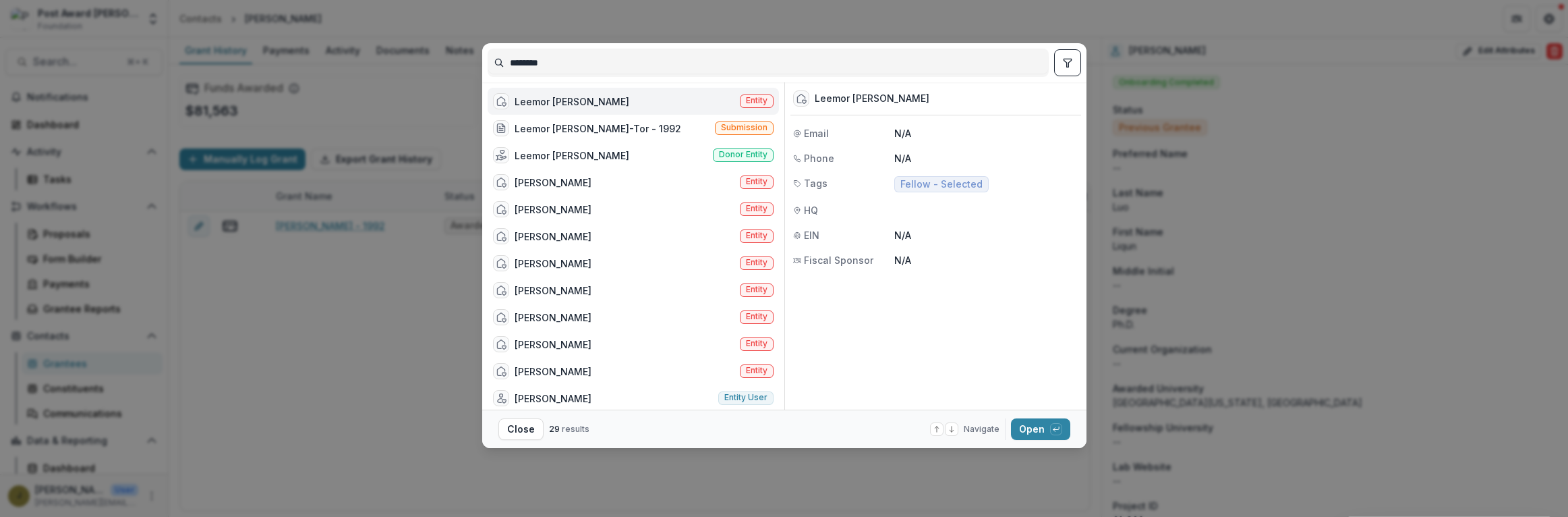
click at [563, 97] on div "Leemor [PERSON_NAME]" at bounding box center [571, 101] width 115 height 14
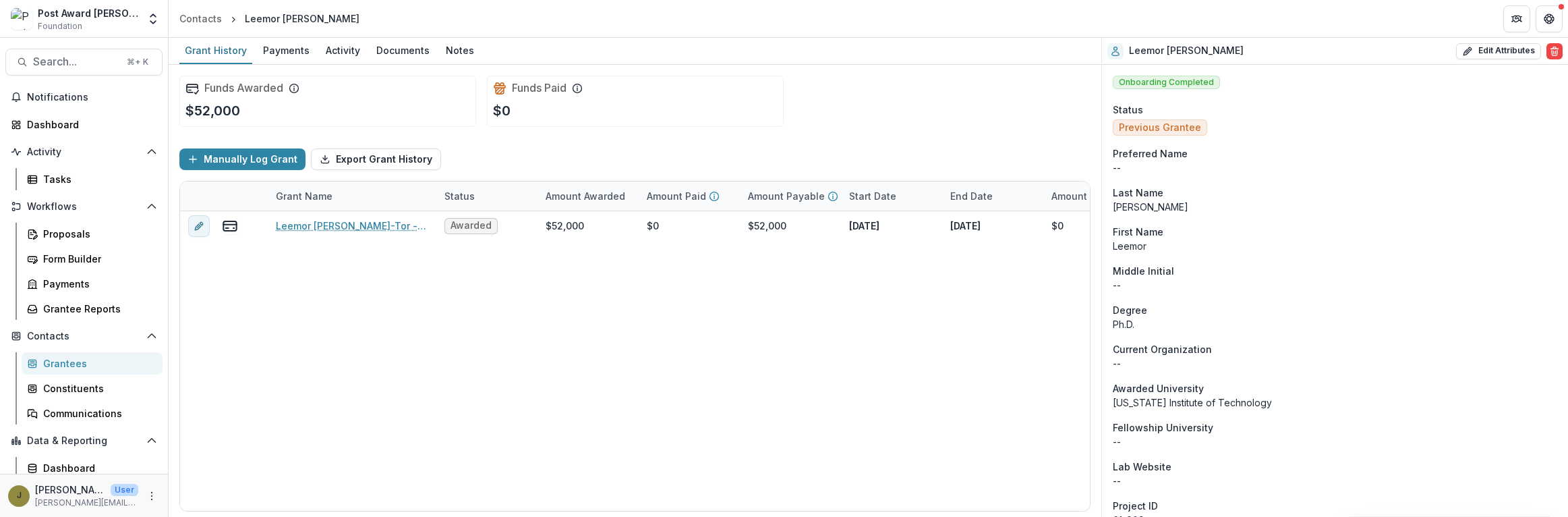
click at [1466, 59] on div "Leemor [PERSON_NAME] Edit Attributes Are you sure? This action will permanently…" at bounding box center [1335, 51] width 466 height 27
click at [1463, 47] on icon "button" at bounding box center [1467, 51] width 11 height 11
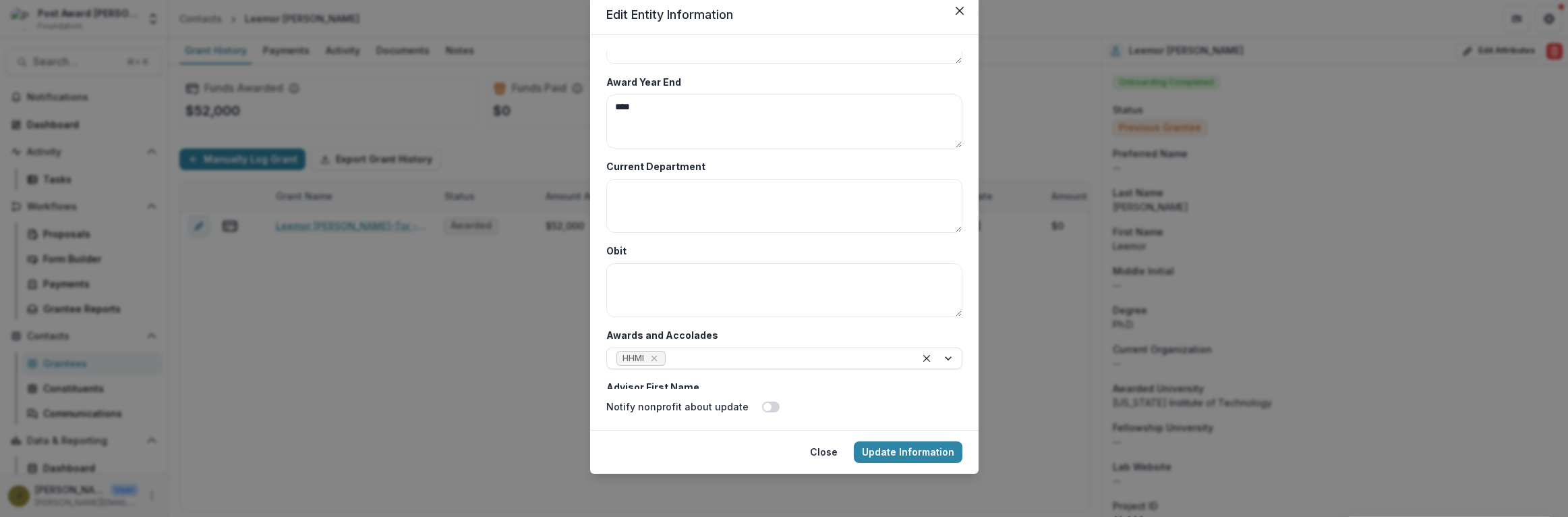
scroll to position [6565, 0]
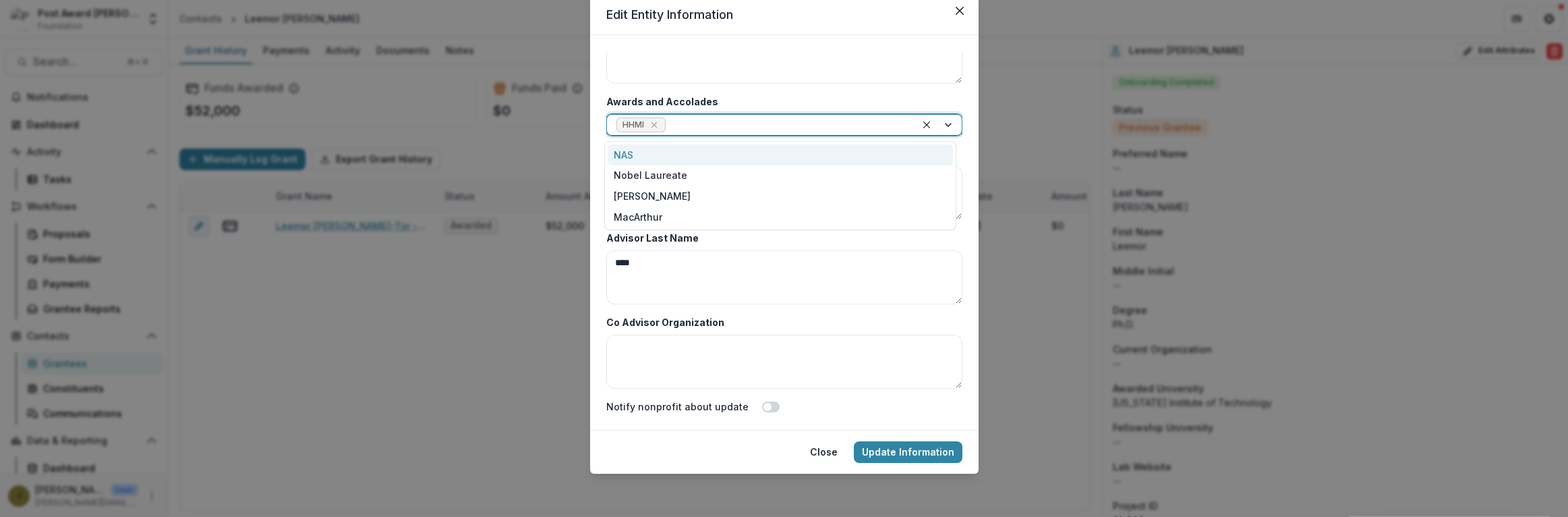
click at [706, 125] on div at bounding box center [787, 125] width 237 height 17
click at [630, 155] on div "NAS" at bounding box center [780, 155] width 345 height 21
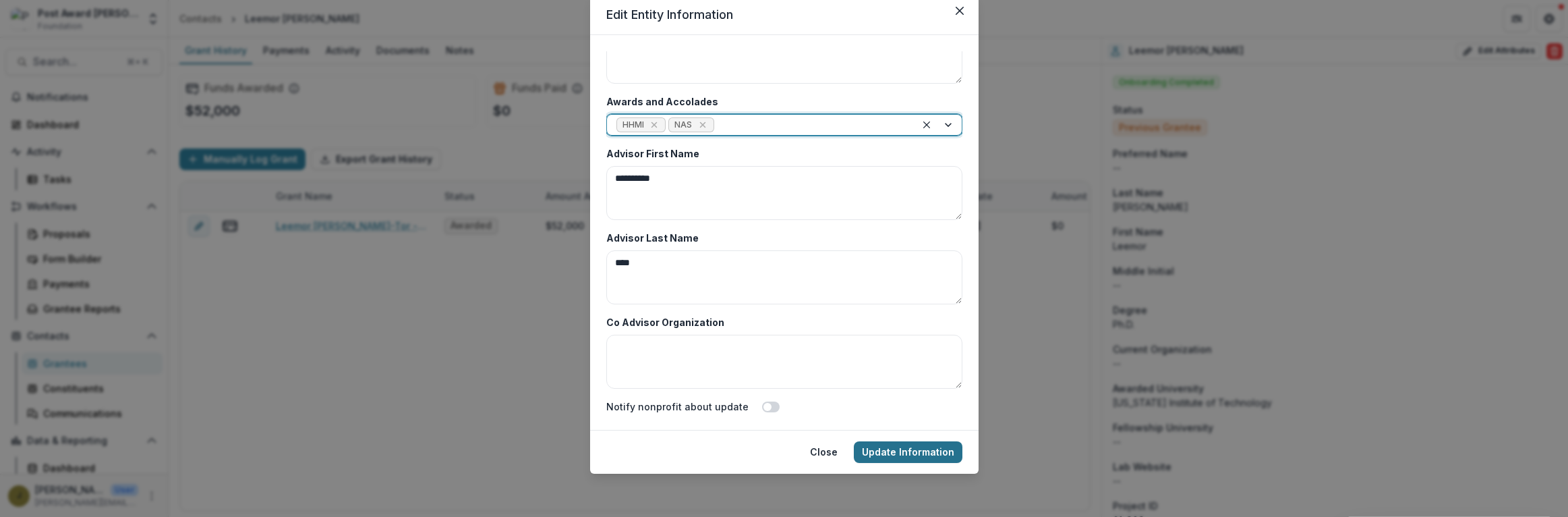
click at [913, 448] on button "Update Information" at bounding box center [908, 452] width 109 height 22
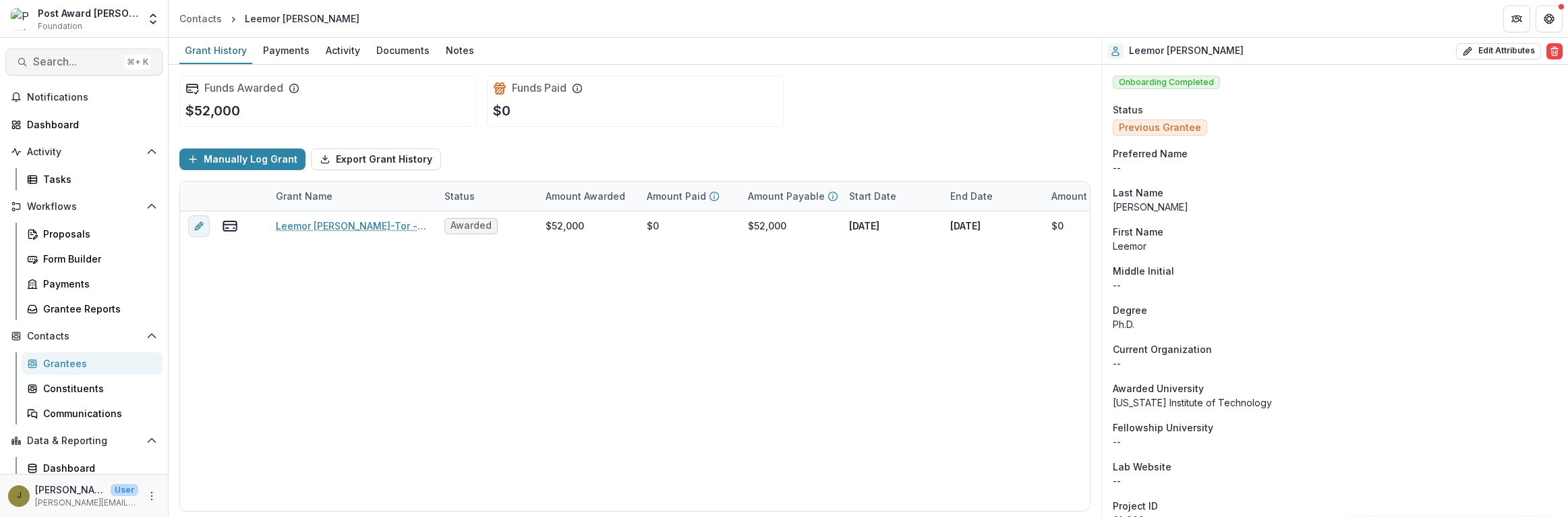
click at [45, 59] on span "Search..." at bounding box center [76, 62] width 86 height 13
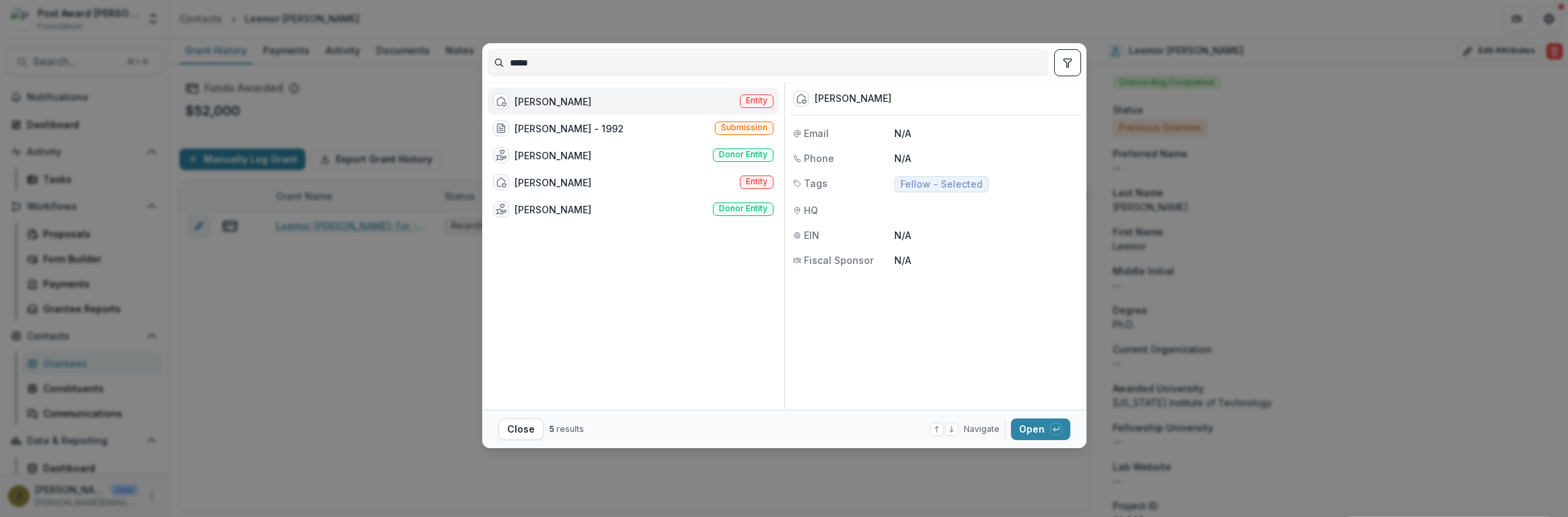
click at [556, 99] on div "[PERSON_NAME]" at bounding box center [553, 101] width 77 height 14
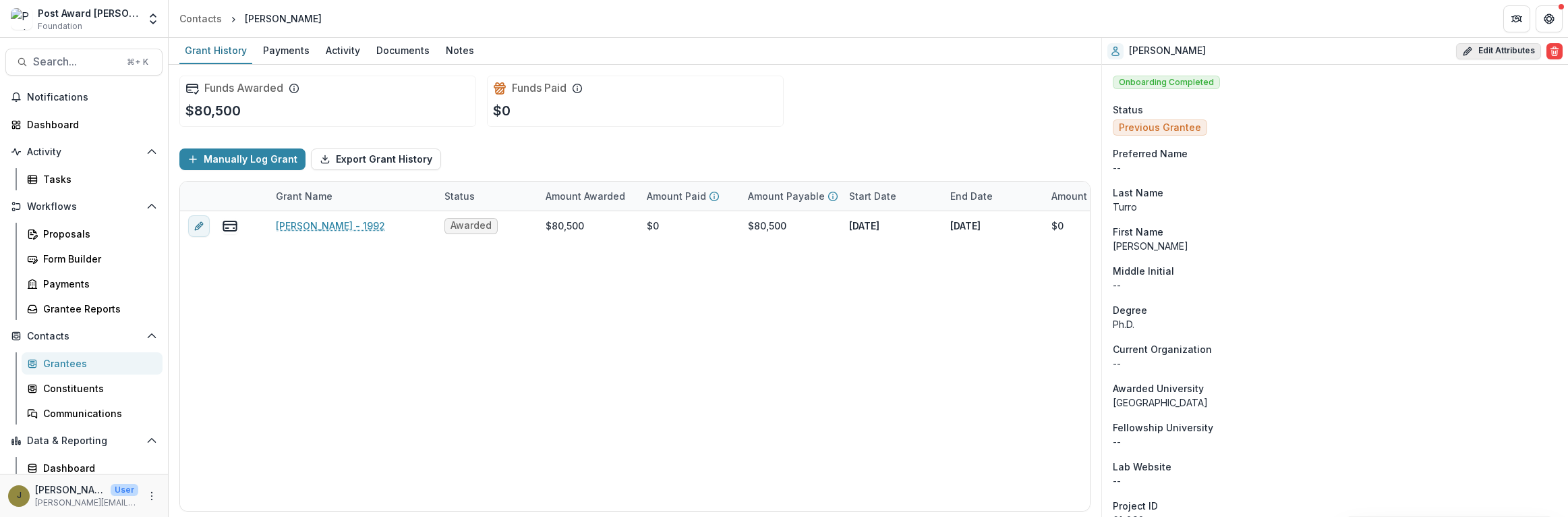
click at [1490, 53] on button "Edit Attributes" at bounding box center [1498, 51] width 85 height 17
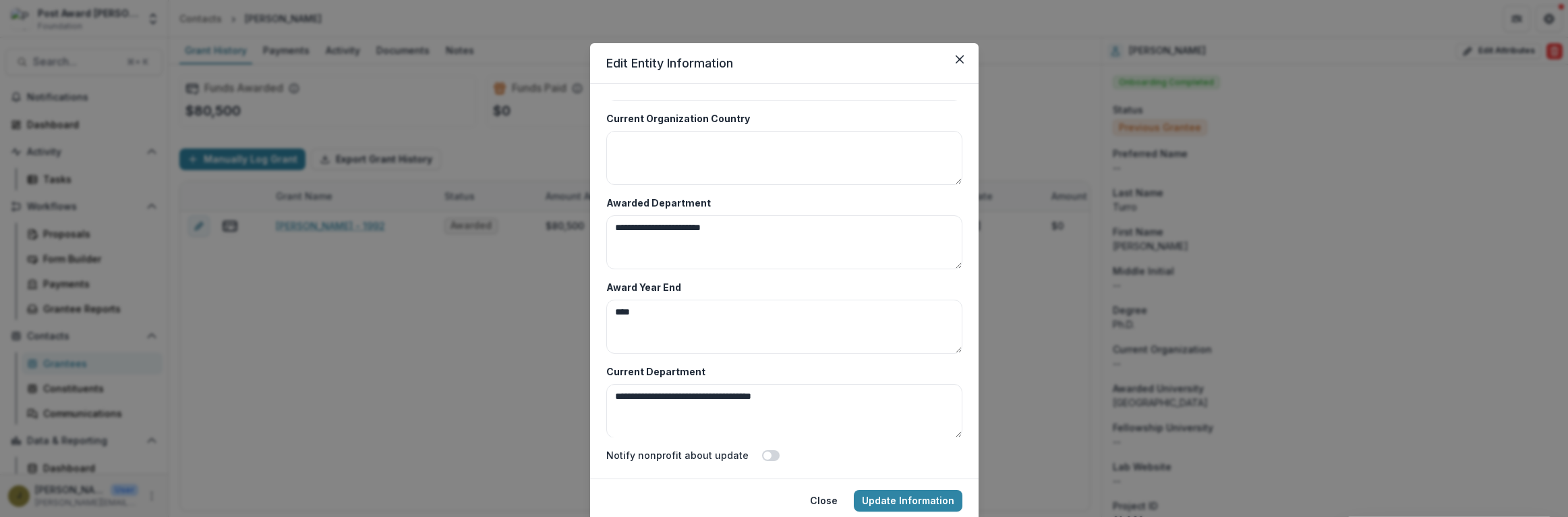
scroll to position [6565, 0]
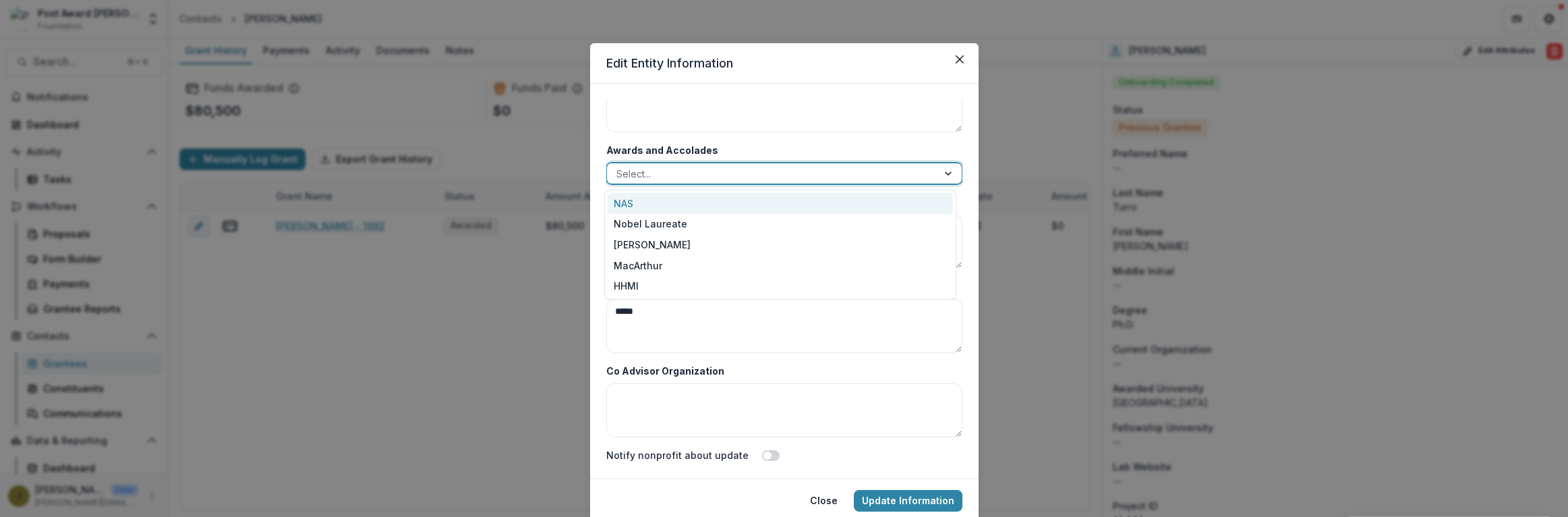
click at [656, 171] on div at bounding box center [772, 174] width 312 height 17
click at [624, 197] on div "NAS" at bounding box center [780, 204] width 345 height 21
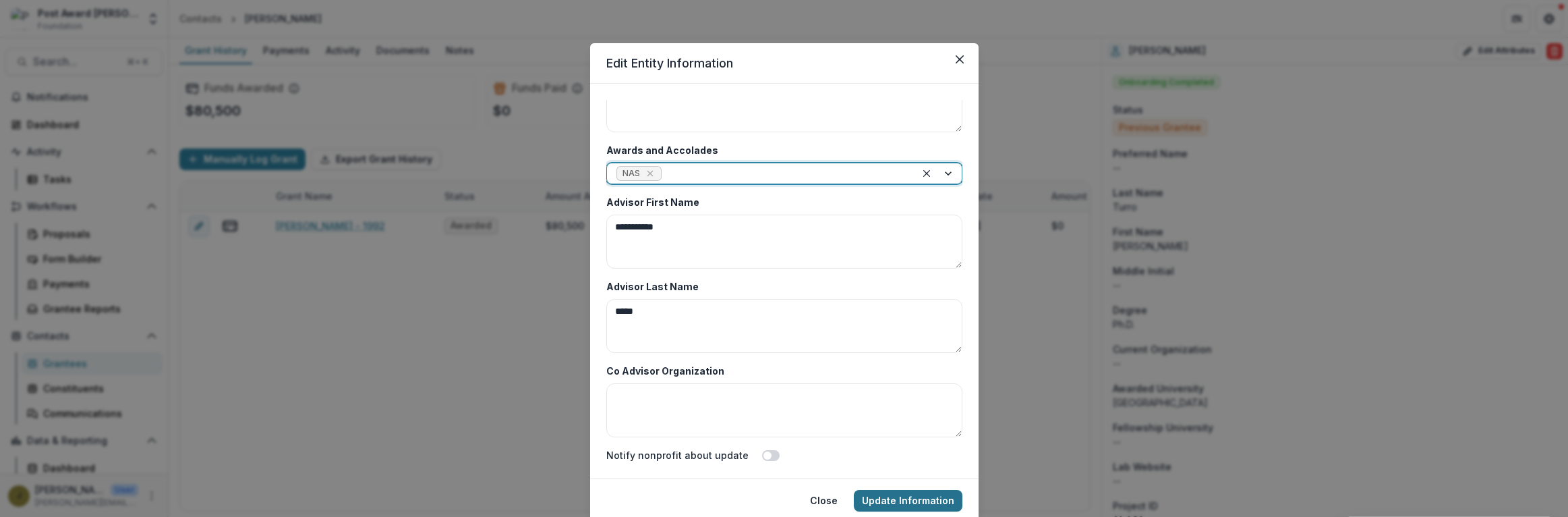
click at [879, 500] on button "Update Information" at bounding box center [908, 500] width 109 height 22
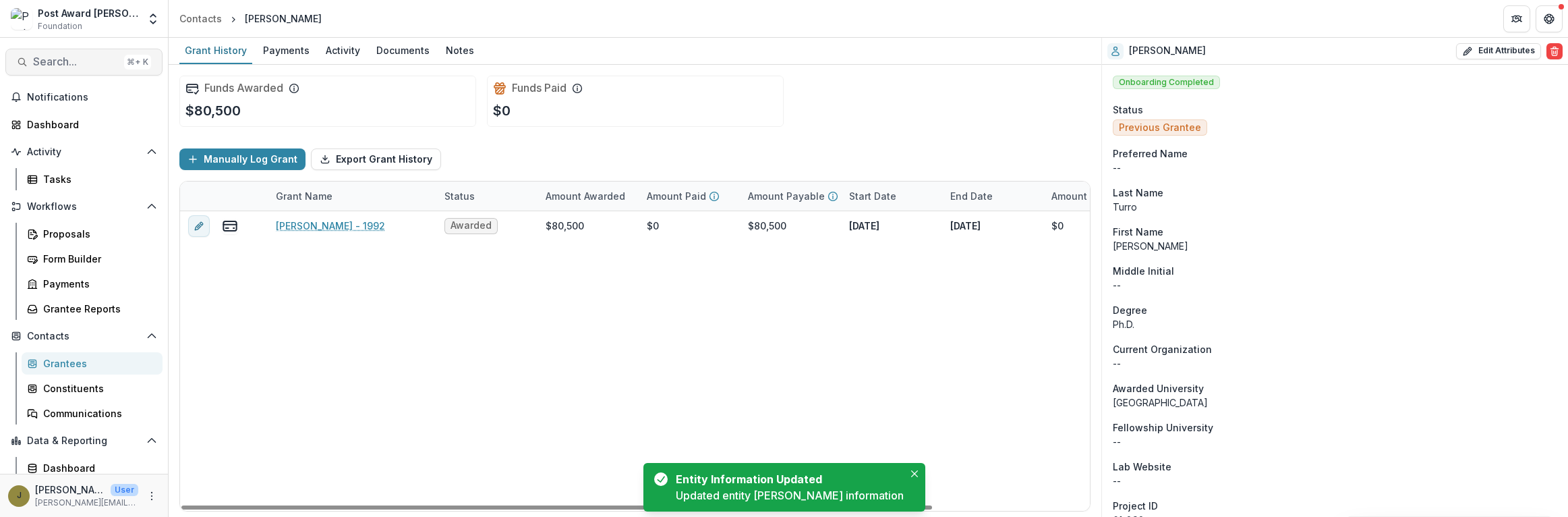
click at [65, 50] on button "Search... ⌘ + K" at bounding box center [83, 62] width 157 height 27
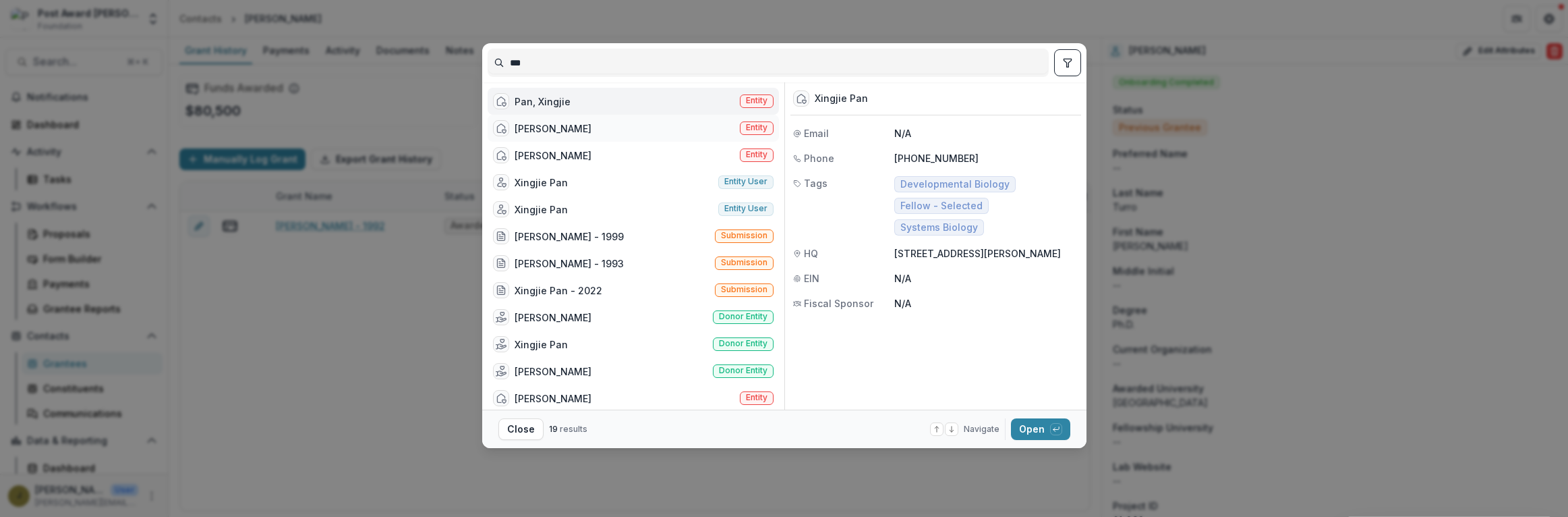
click at [515, 128] on div "[PERSON_NAME]" at bounding box center [553, 128] width 77 height 14
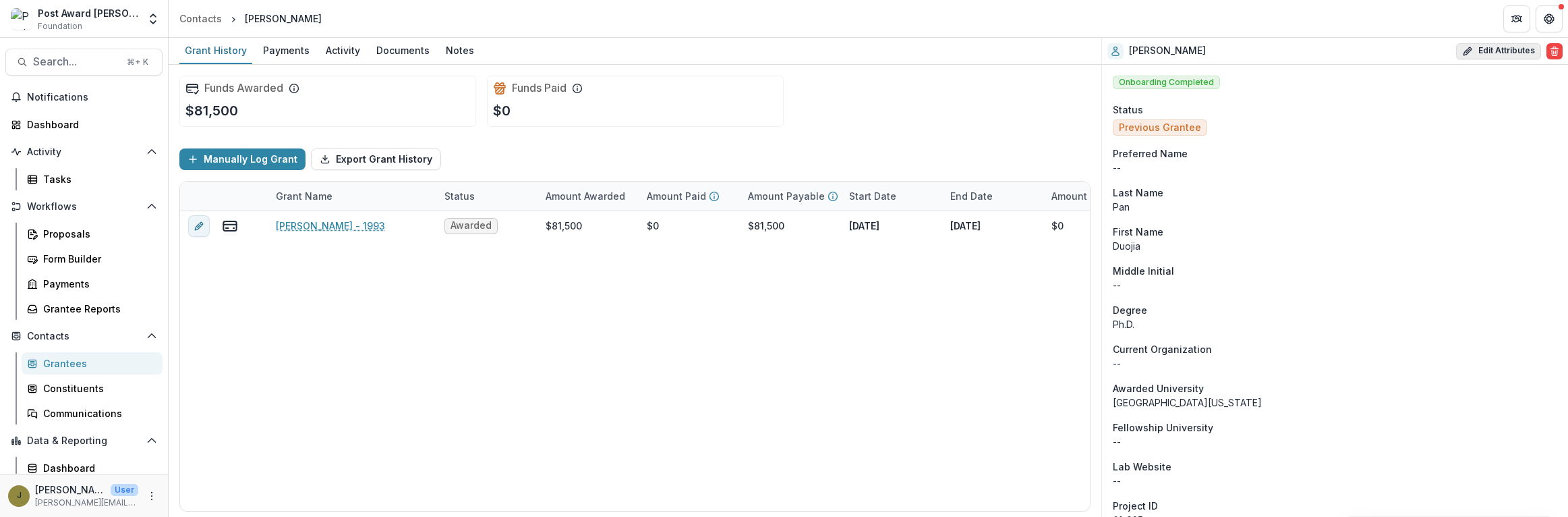
click at [1480, 50] on button "Edit Attributes" at bounding box center [1498, 51] width 85 height 17
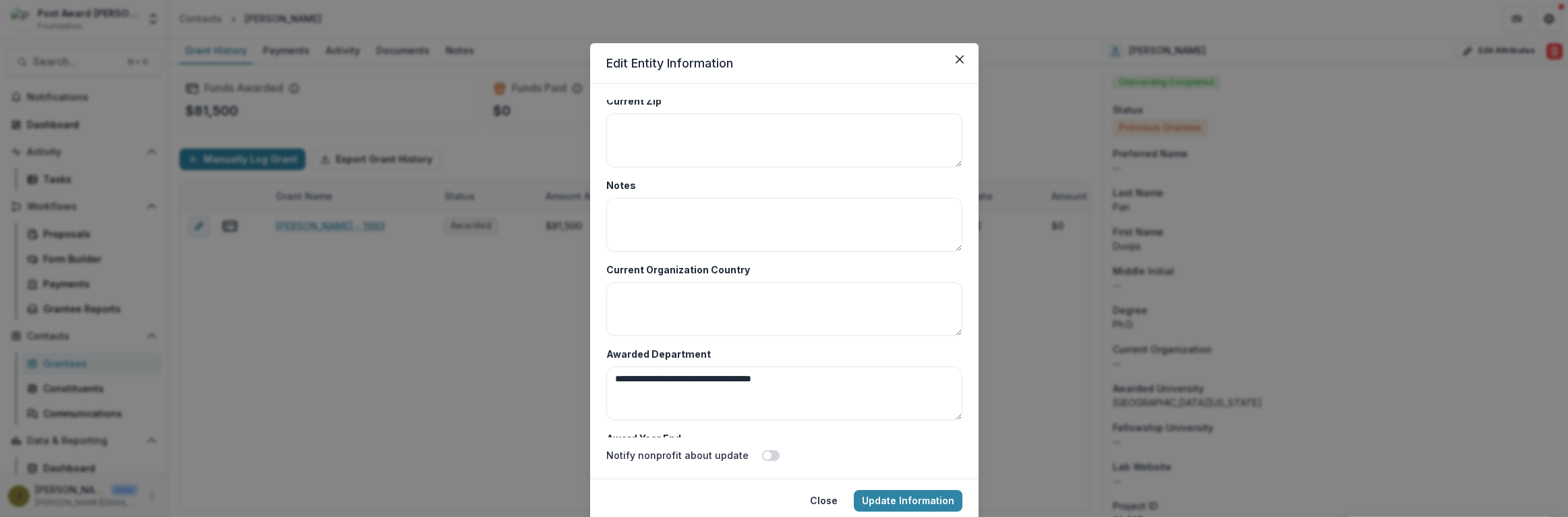
scroll to position [6565, 0]
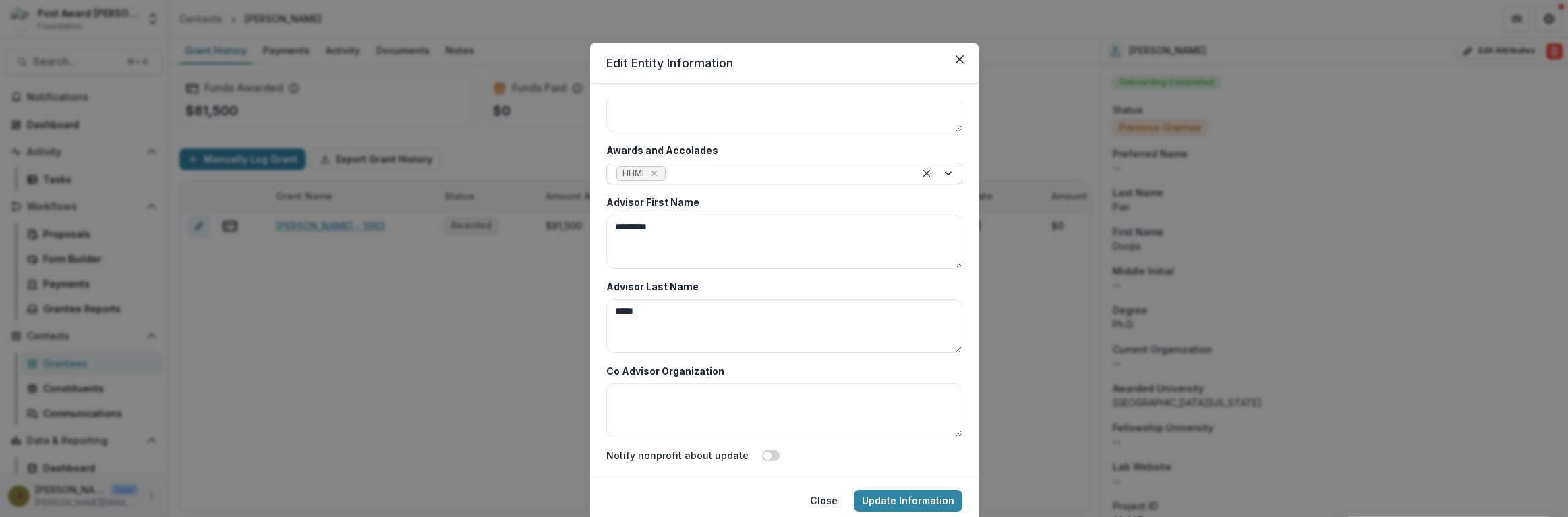
click at [693, 179] on div at bounding box center [787, 174] width 237 height 17
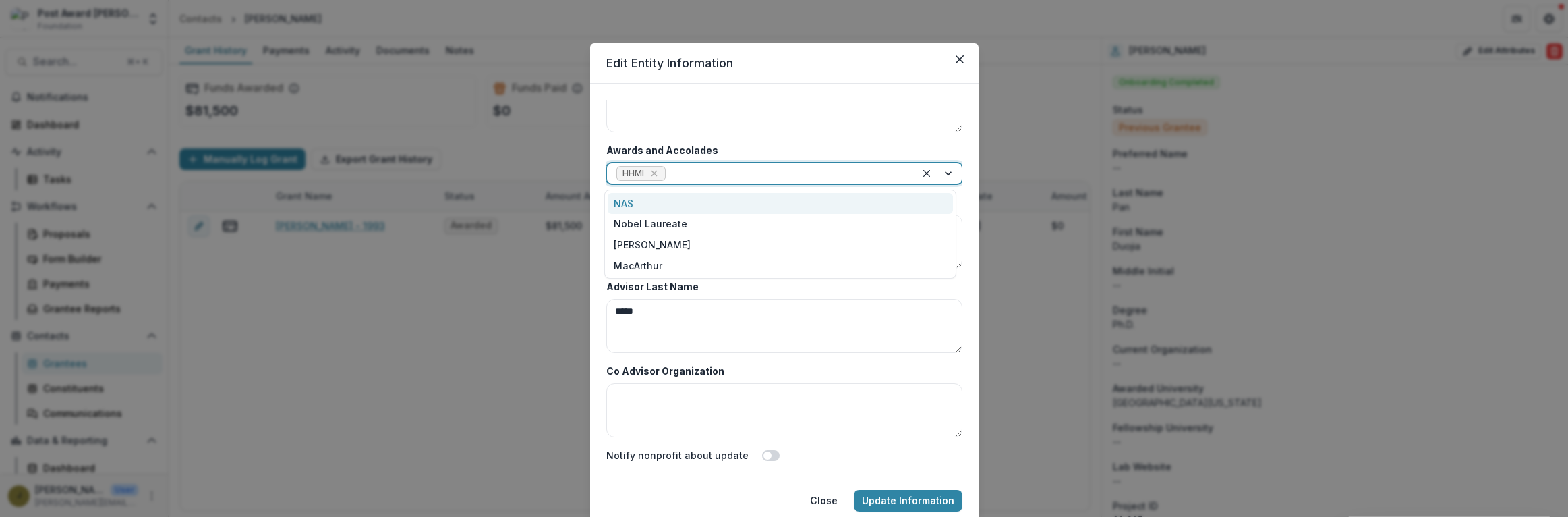
click at [633, 202] on div "NAS" at bounding box center [780, 204] width 345 height 21
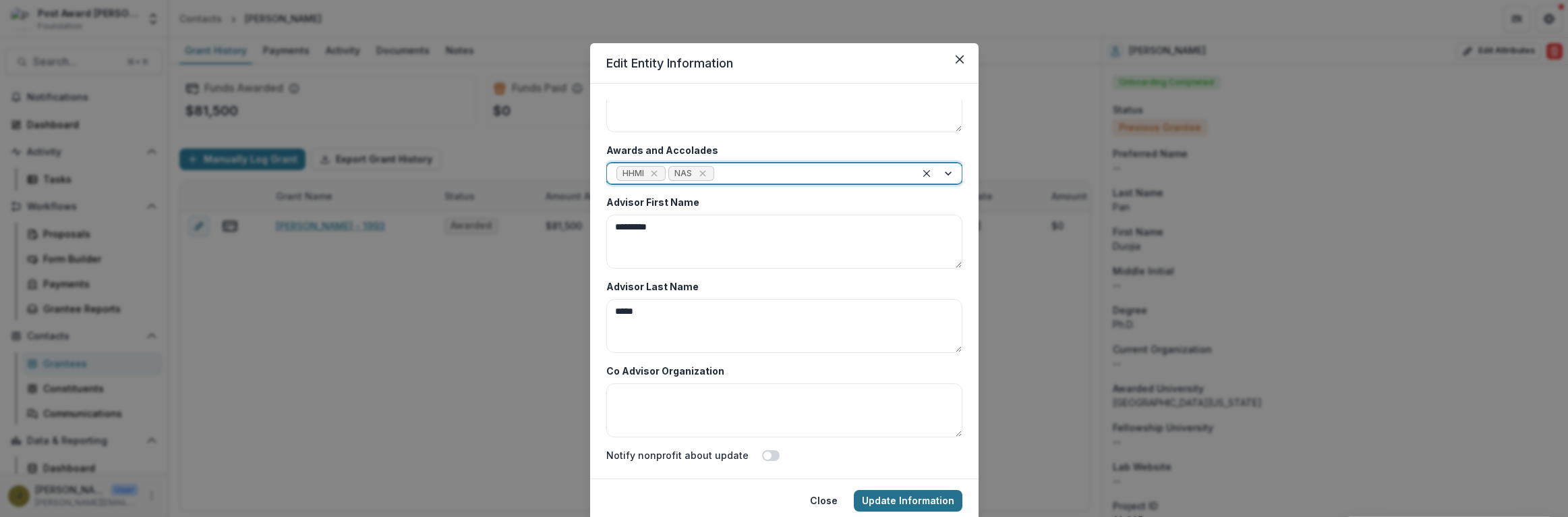
click at [902, 496] on button "Update Information" at bounding box center [908, 500] width 109 height 22
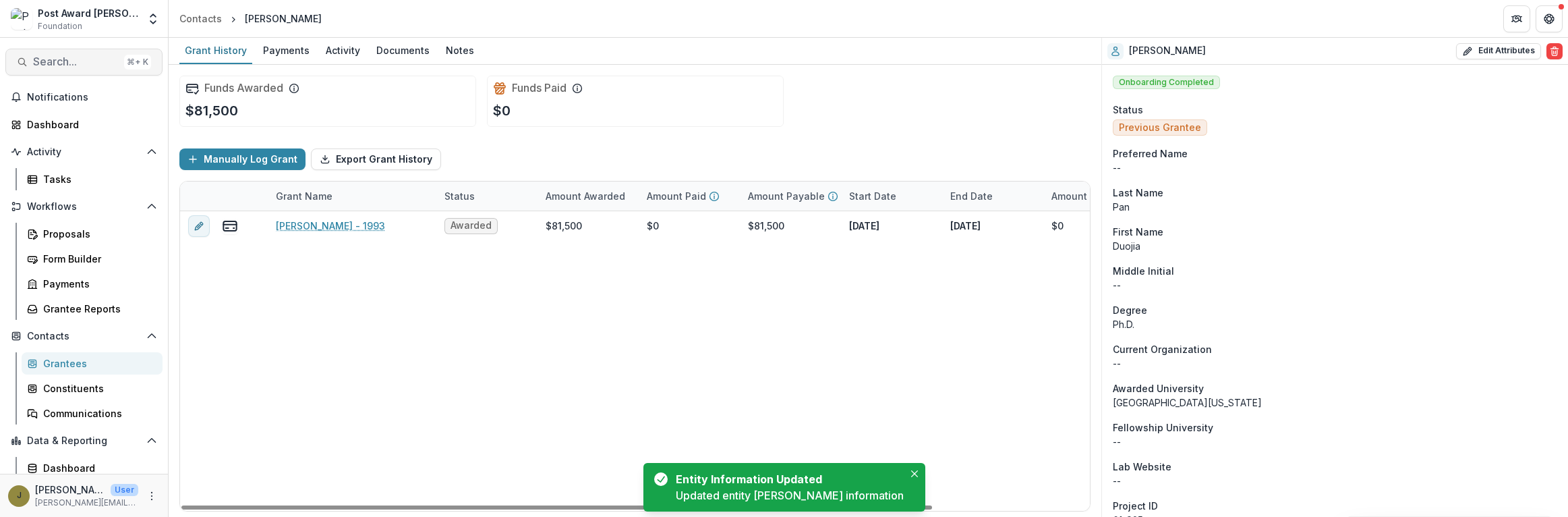
click at [48, 53] on button "Search... ⌘ + K" at bounding box center [83, 62] width 157 height 27
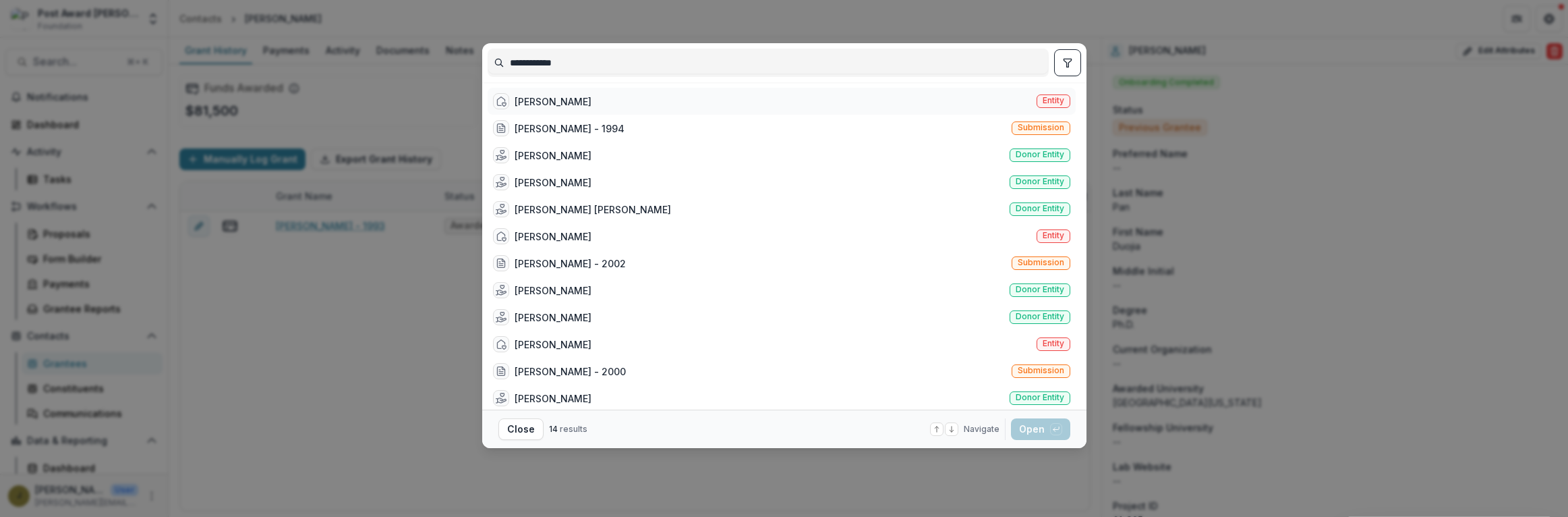
click at [924, 91] on div "[PERSON_NAME] Entity" at bounding box center [781, 101] width 588 height 27
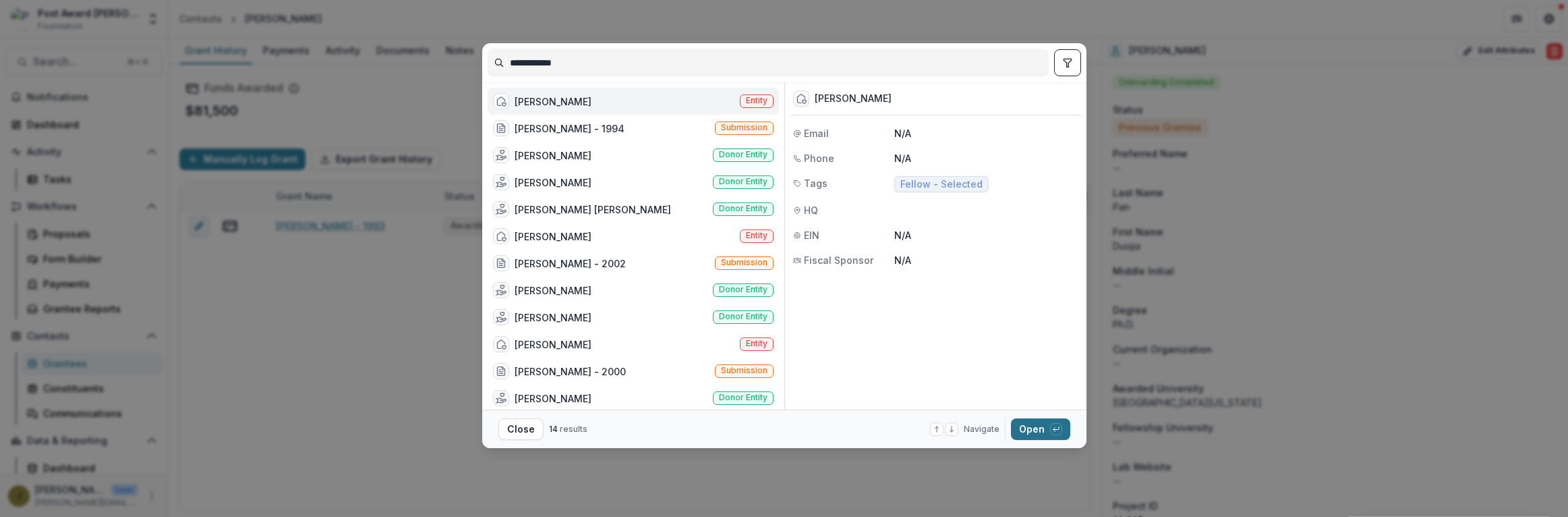
click at [1021, 435] on button "Open with enter key" at bounding box center [1040, 429] width 59 height 22
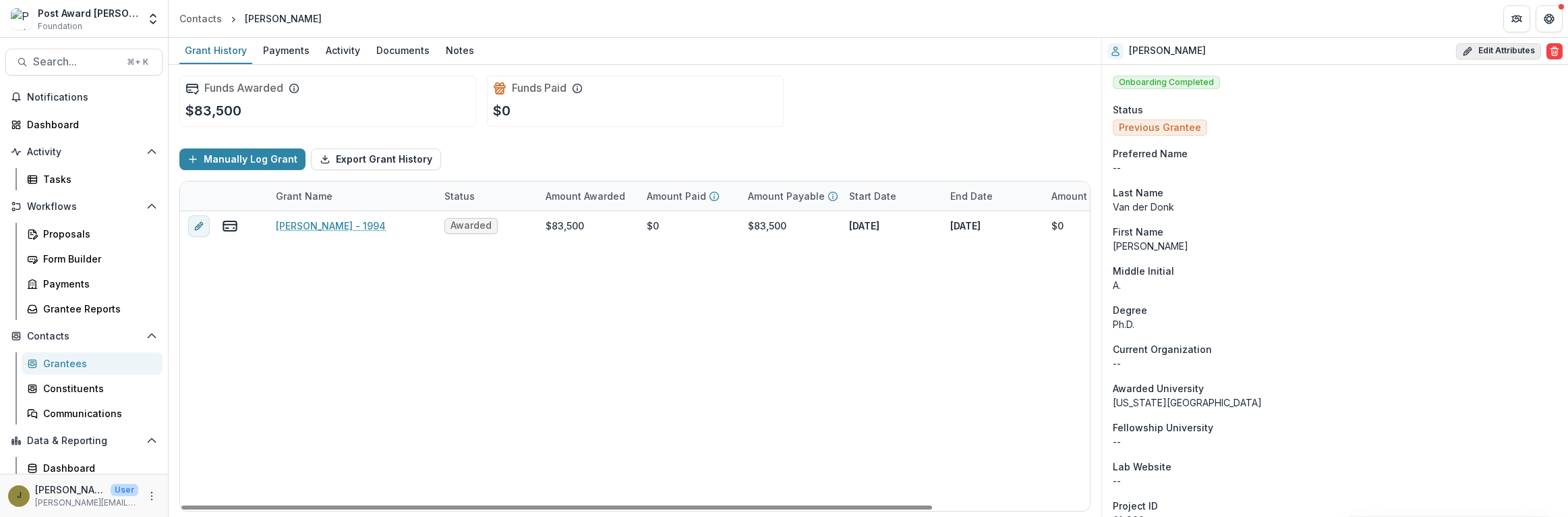
click at [1488, 50] on button "Edit Attributes" at bounding box center [1498, 51] width 85 height 17
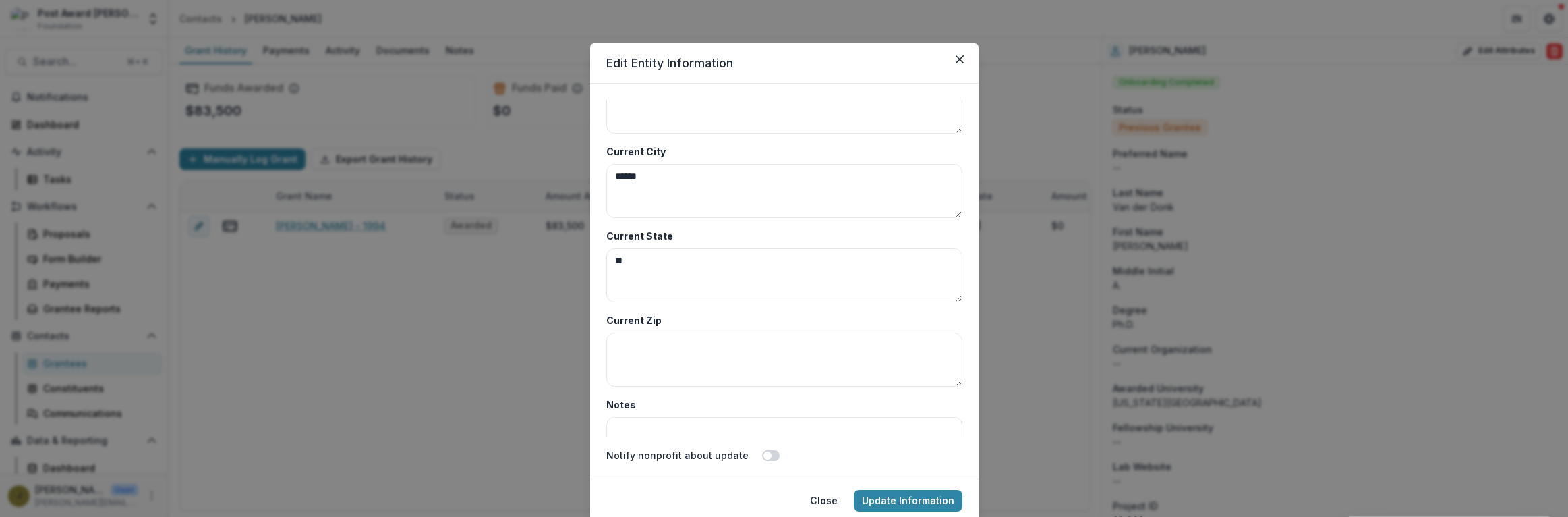
scroll to position [6565, 0]
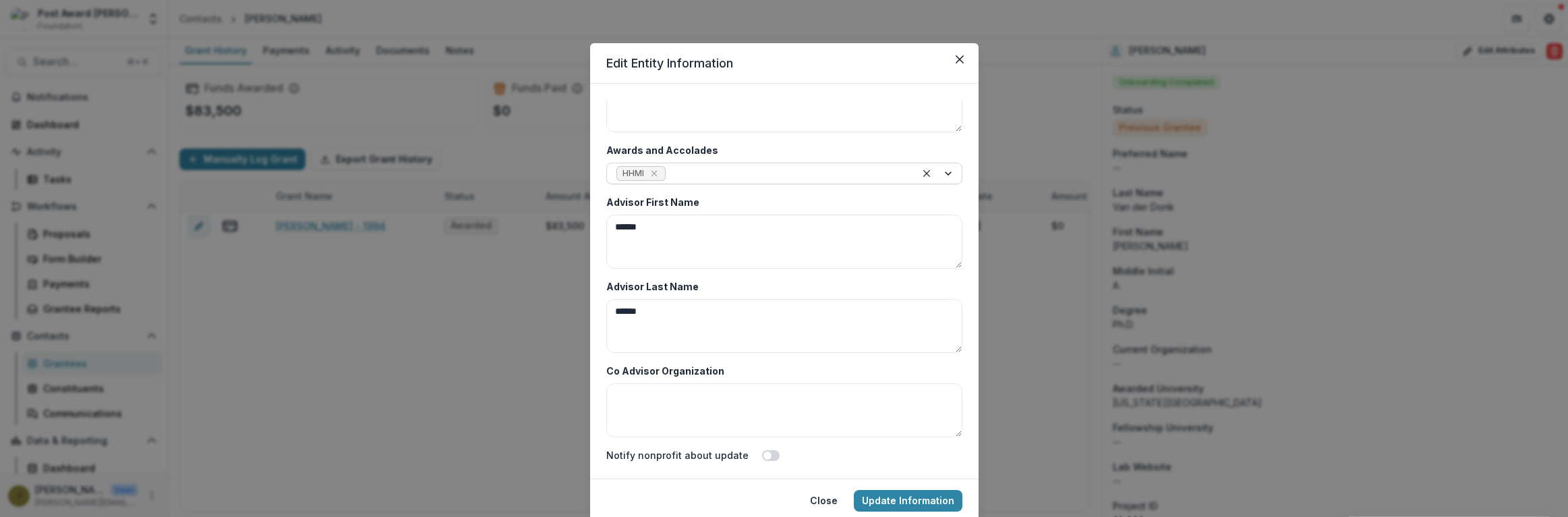
click at [785, 174] on div at bounding box center [787, 174] width 237 height 17
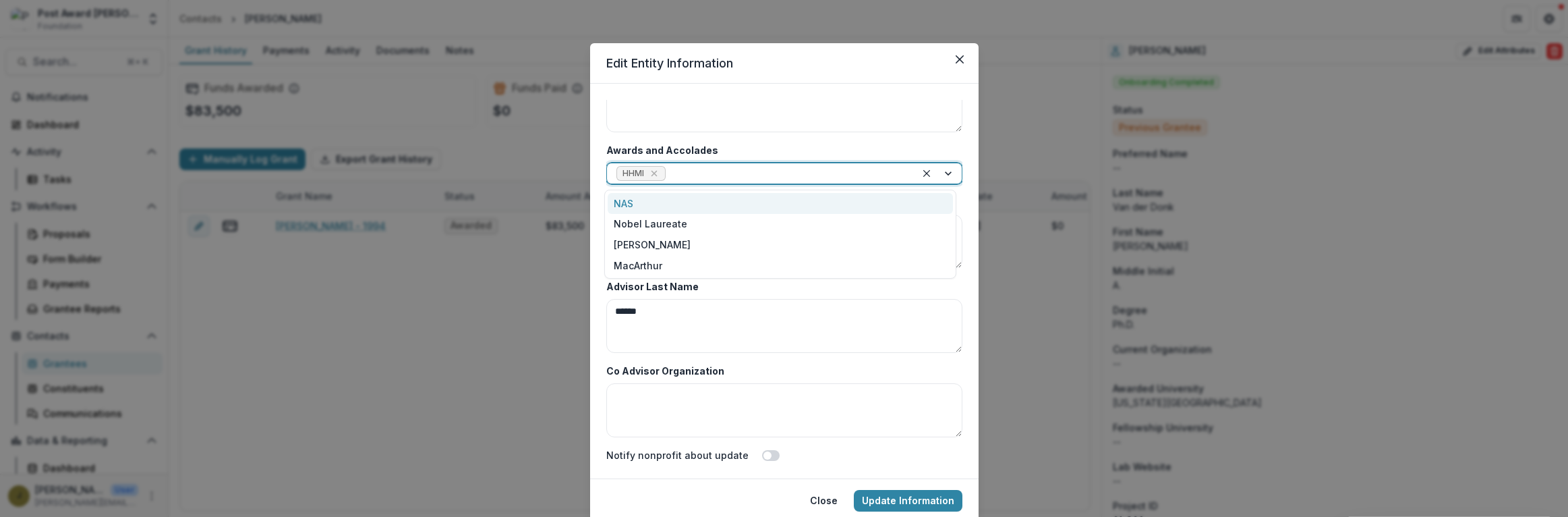
click at [626, 207] on div "NAS" at bounding box center [780, 204] width 345 height 21
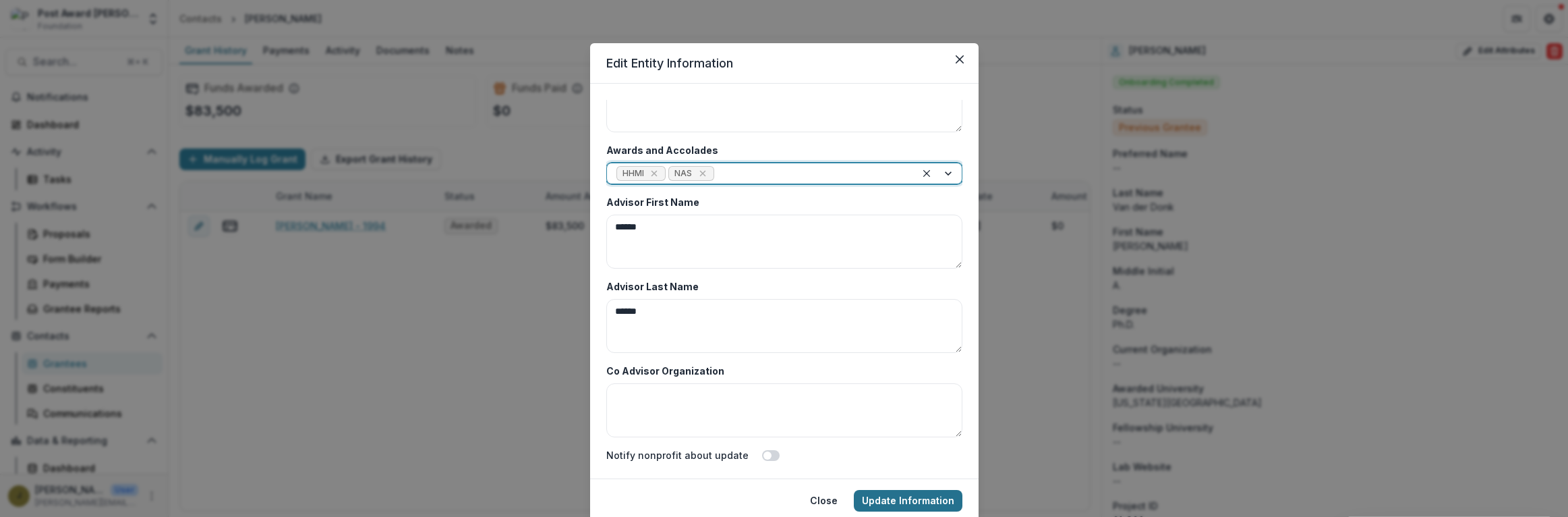
click at [889, 498] on button "Update Information" at bounding box center [908, 500] width 109 height 22
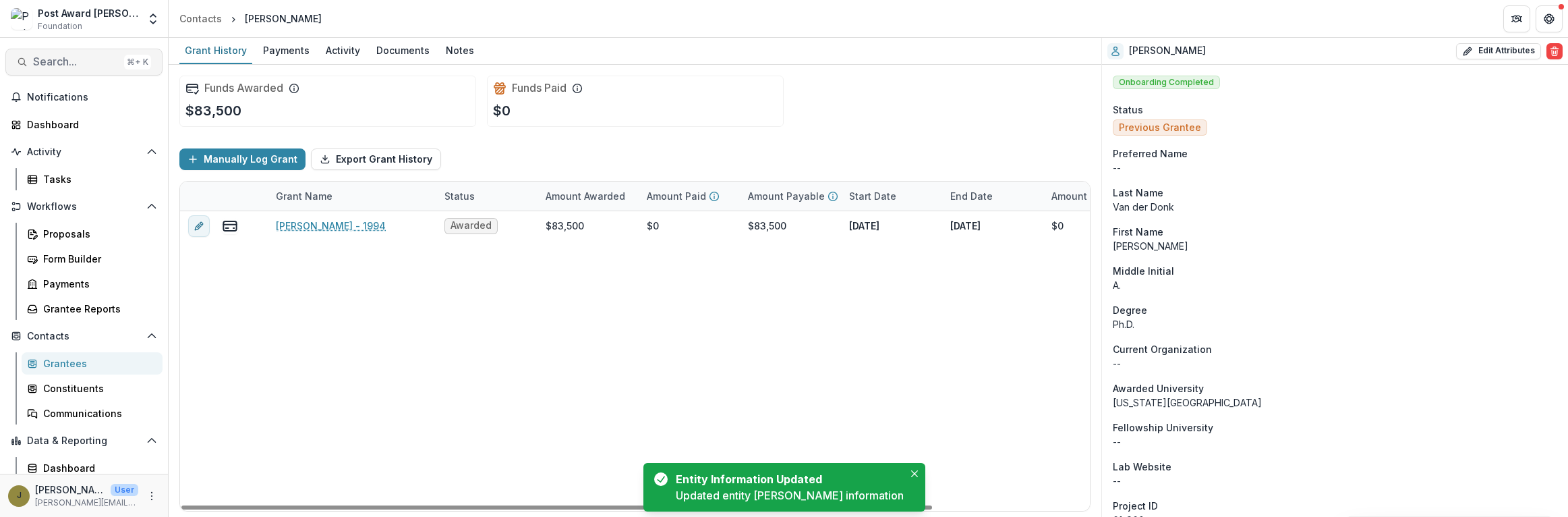
click at [54, 62] on span "Search..." at bounding box center [76, 62] width 86 height 13
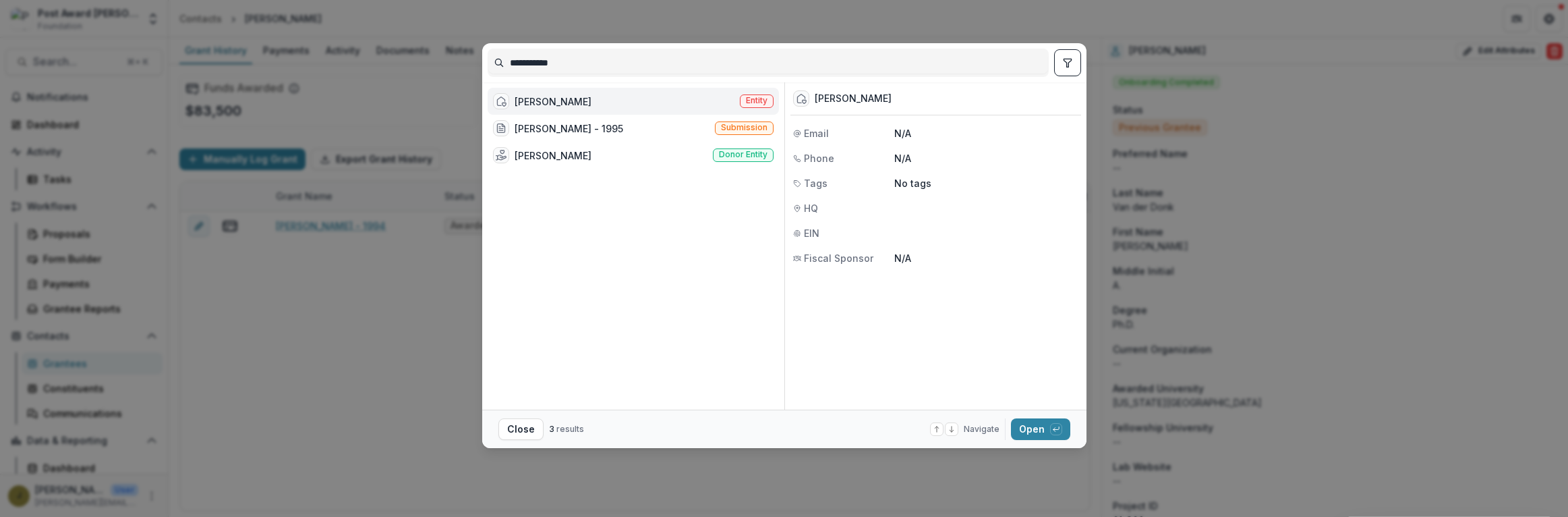
click at [658, 98] on div "[PERSON_NAME] Entity" at bounding box center [633, 101] width 291 height 27
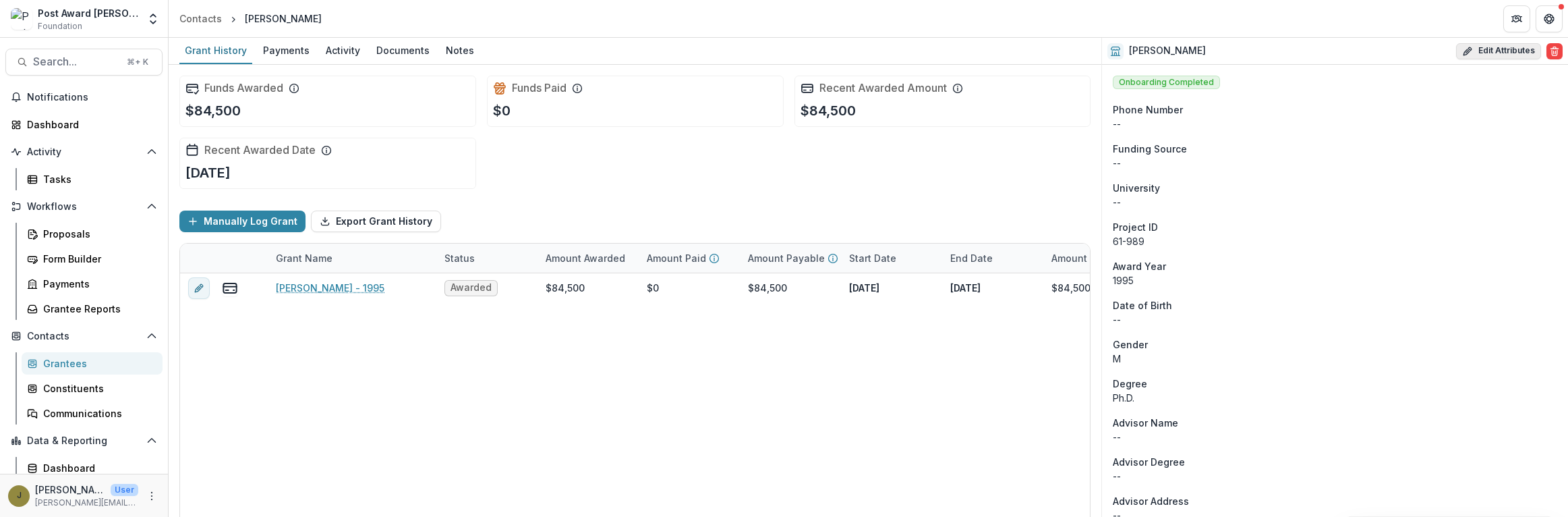
click at [1489, 46] on button "Edit Attributes" at bounding box center [1498, 51] width 85 height 17
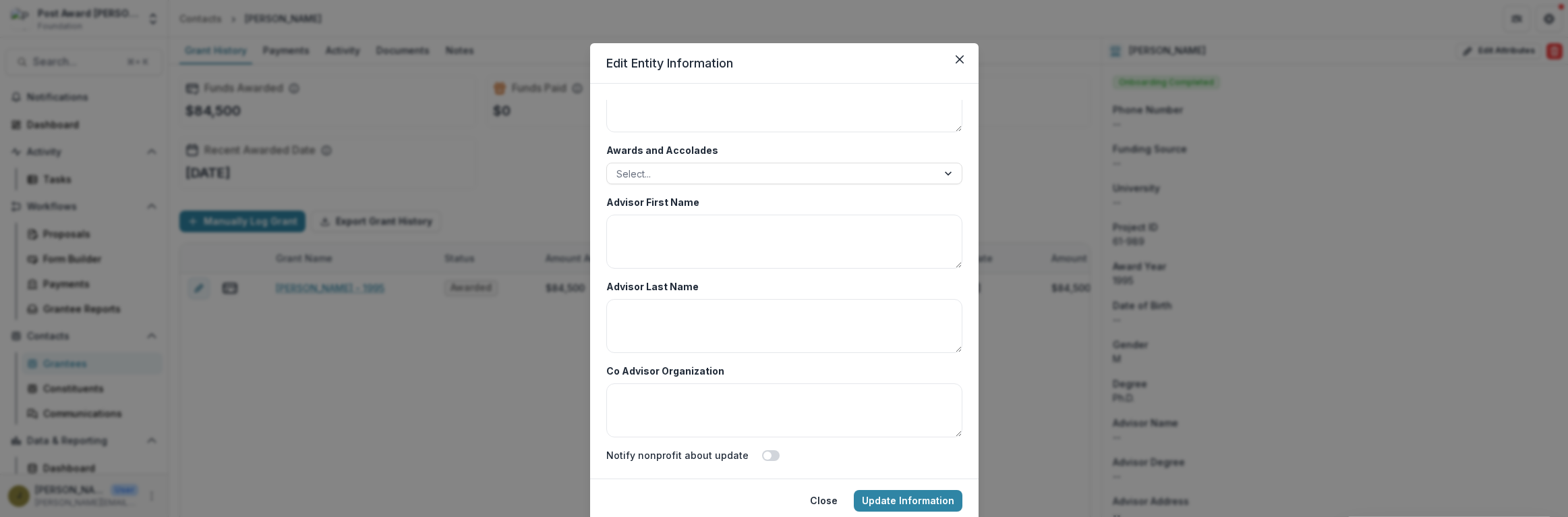
scroll to position [49, 0]
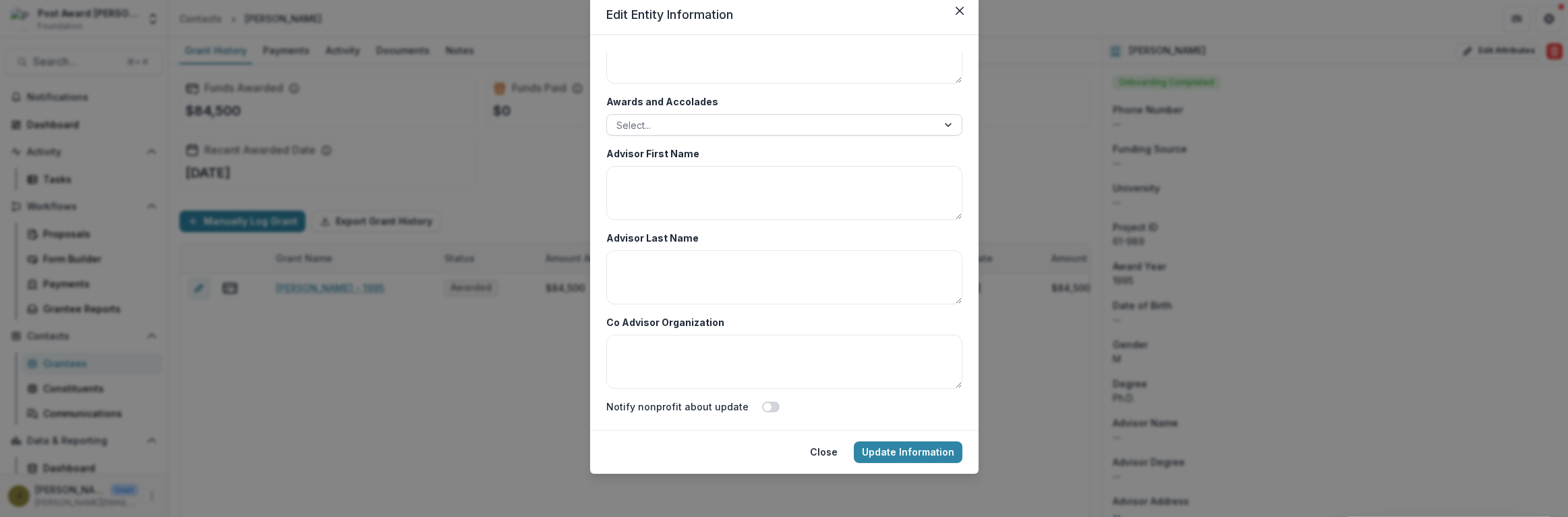
click at [662, 129] on div at bounding box center [772, 125] width 312 height 17
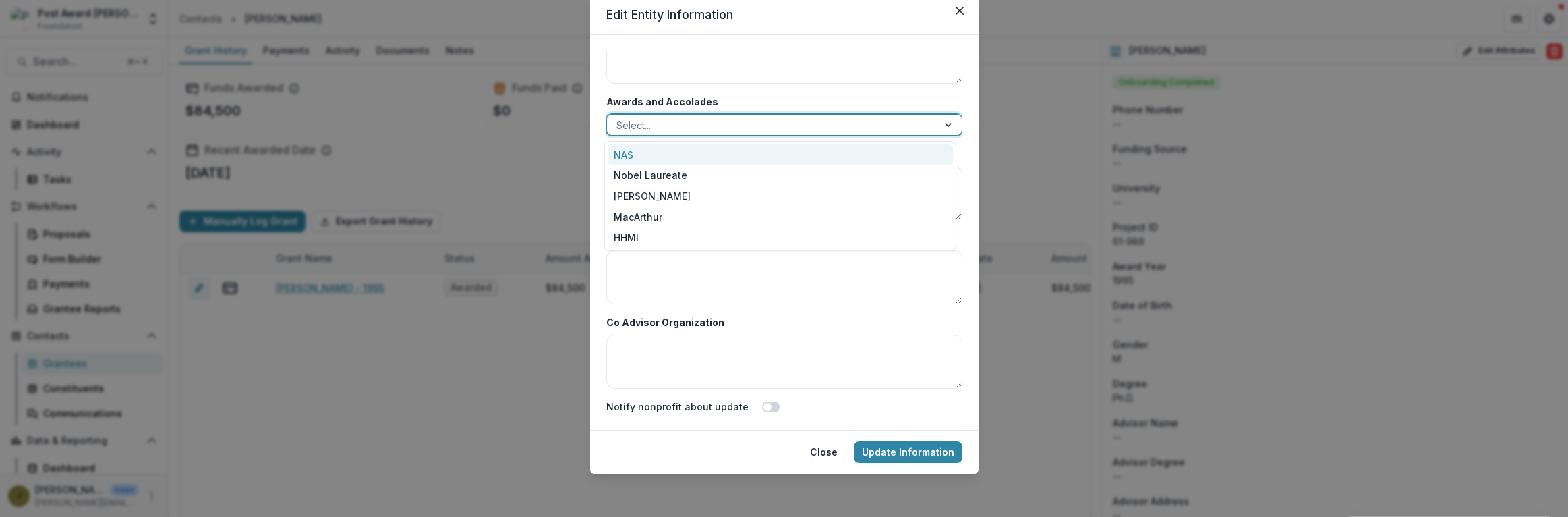
click at [624, 151] on div "NAS" at bounding box center [780, 155] width 345 height 21
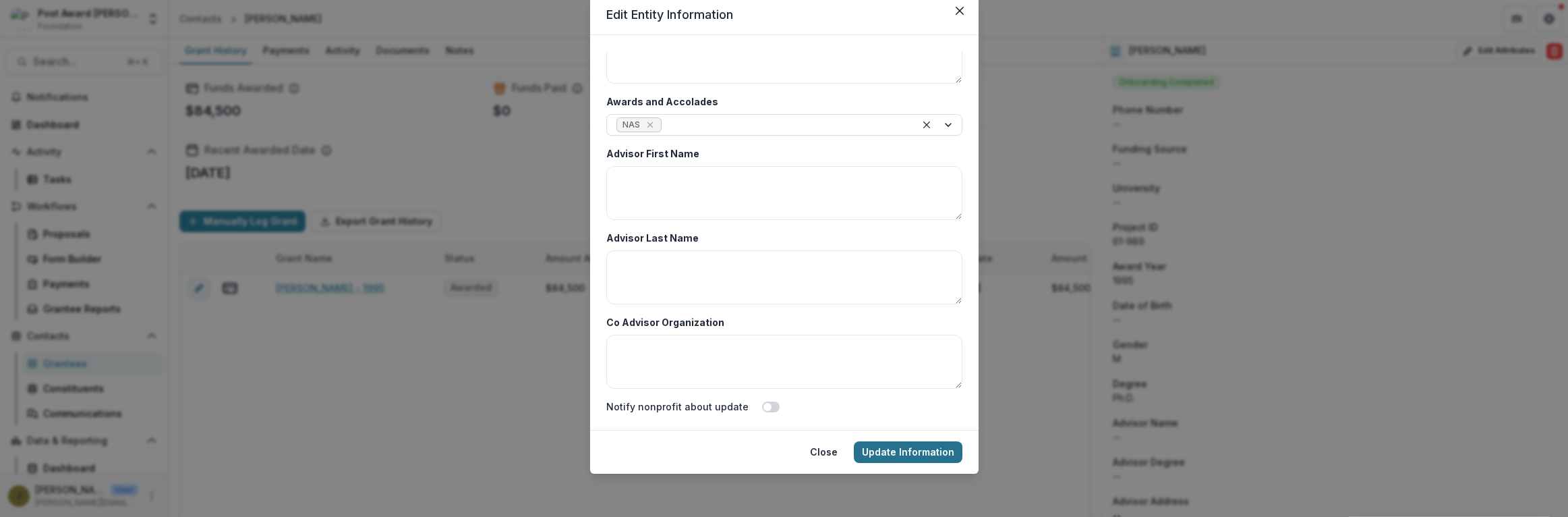
click at [895, 455] on button "Update Information" at bounding box center [908, 452] width 109 height 22
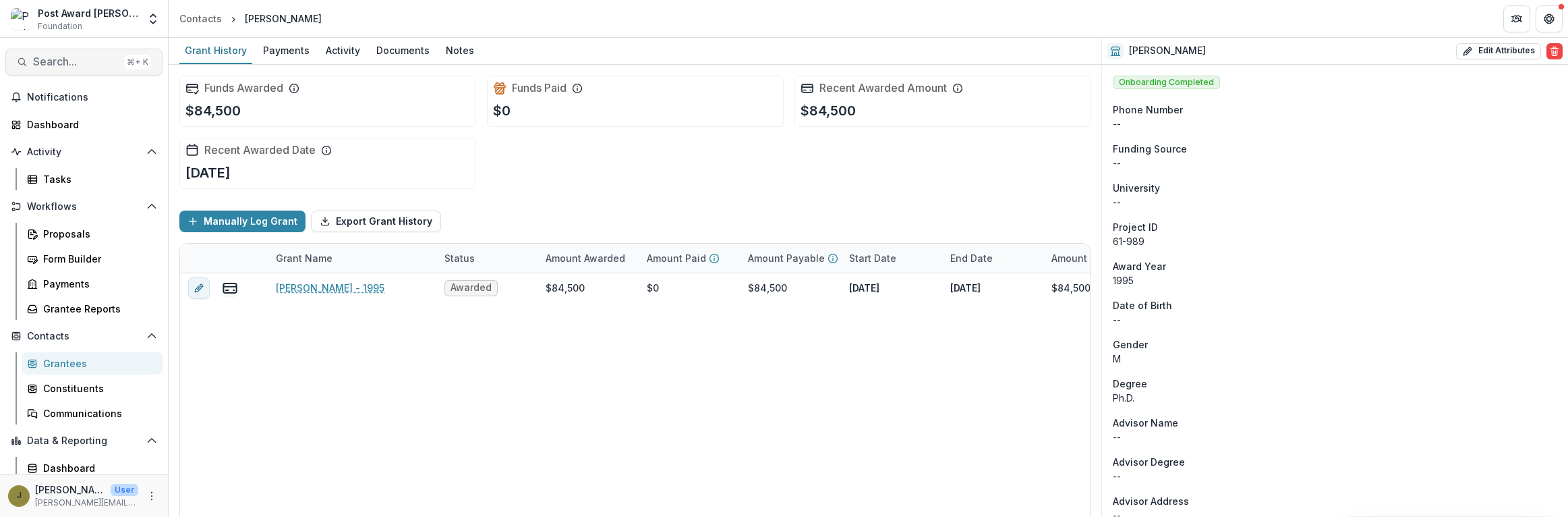
click at [57, 59] on span "Search..." at bounding box center [76, 62] width 86 height 13
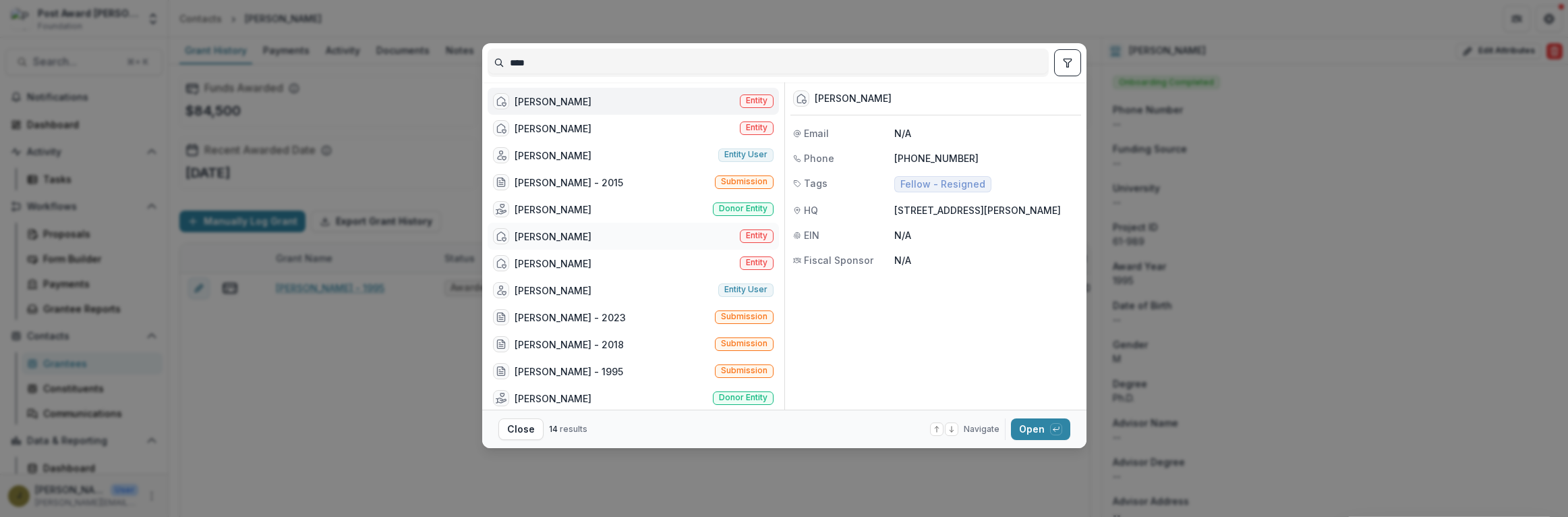
click at [508, 230] on div at bounding box center [502, 237] width 17 height 17
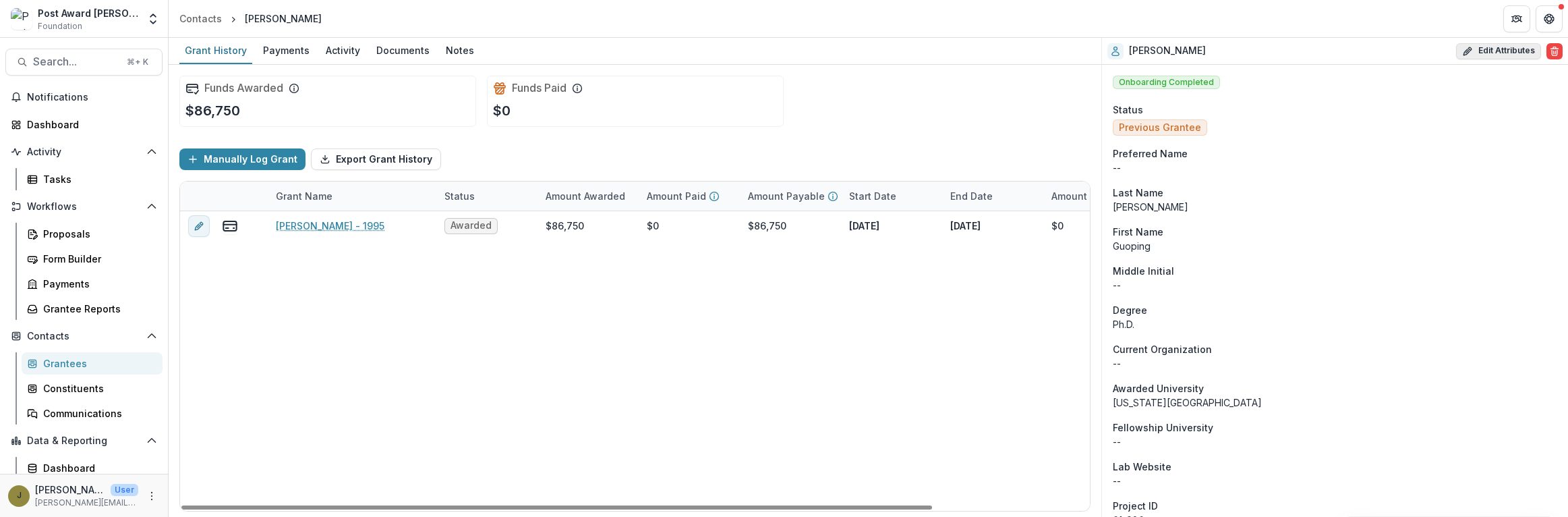
click at [1462, 47] on icon "button" at bounding box center [1467, 51] width 11 height 11
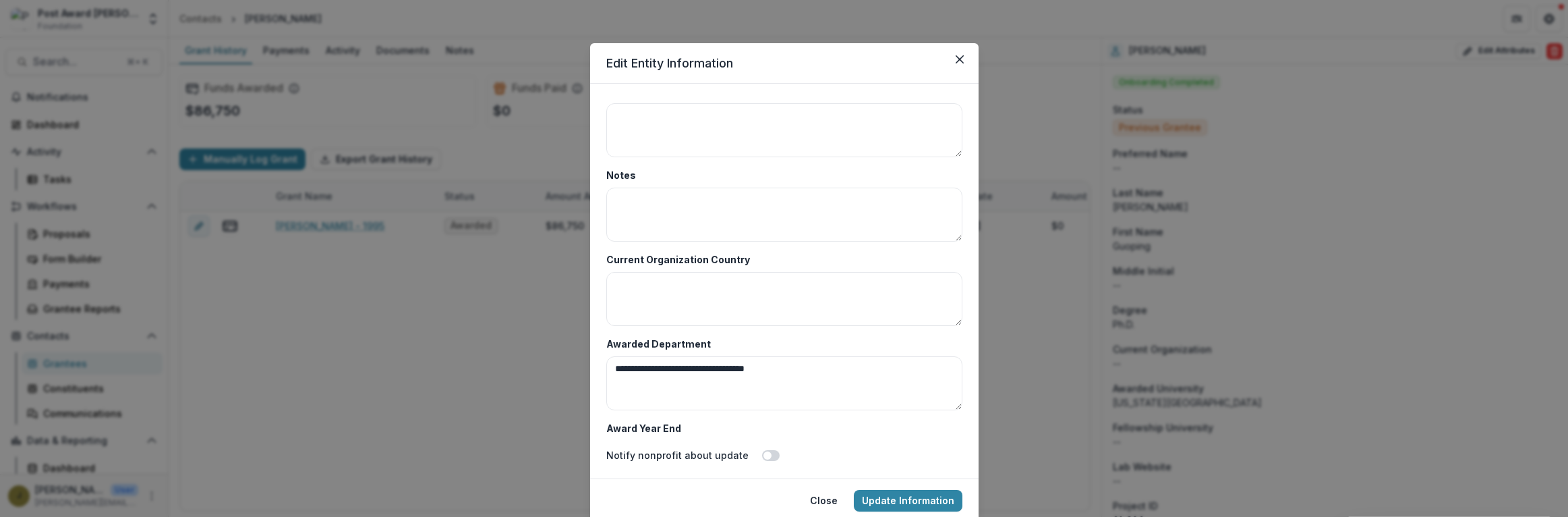
scroll to position [6565, 0]
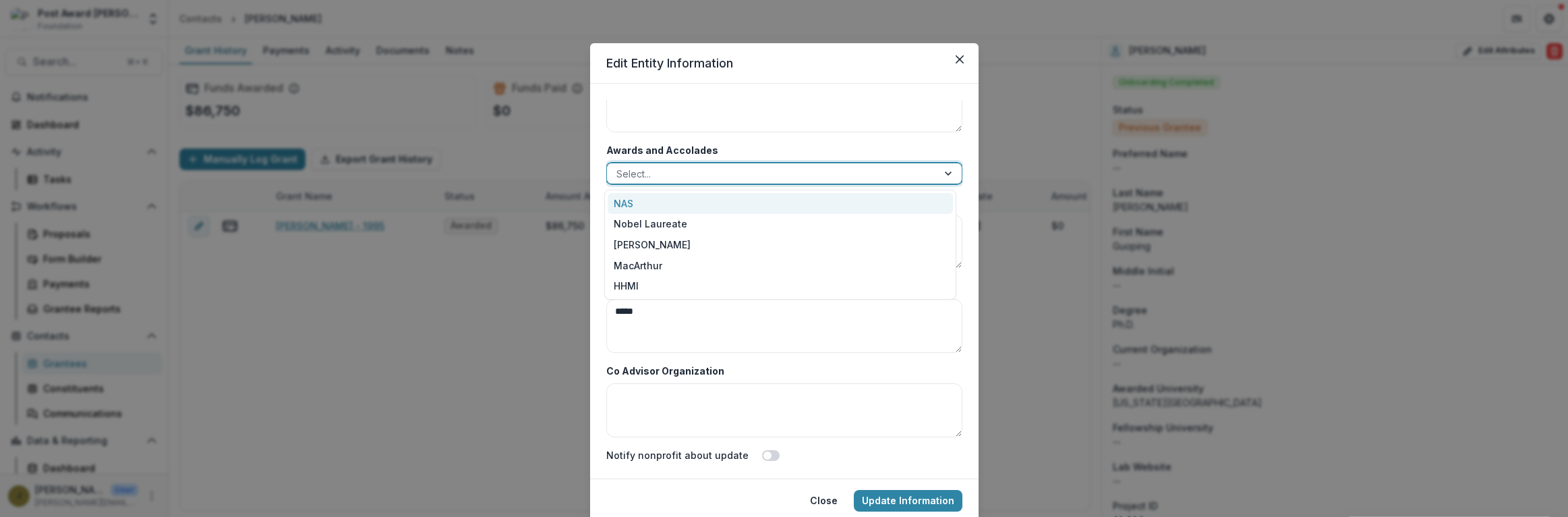
click at [617, 175] on input "Awards and Accolades" at bounding box center [618, 174] width 3 height 14
click at [620, 205] on div "NAS" at bounding box center [780, 204] width 345 height 21
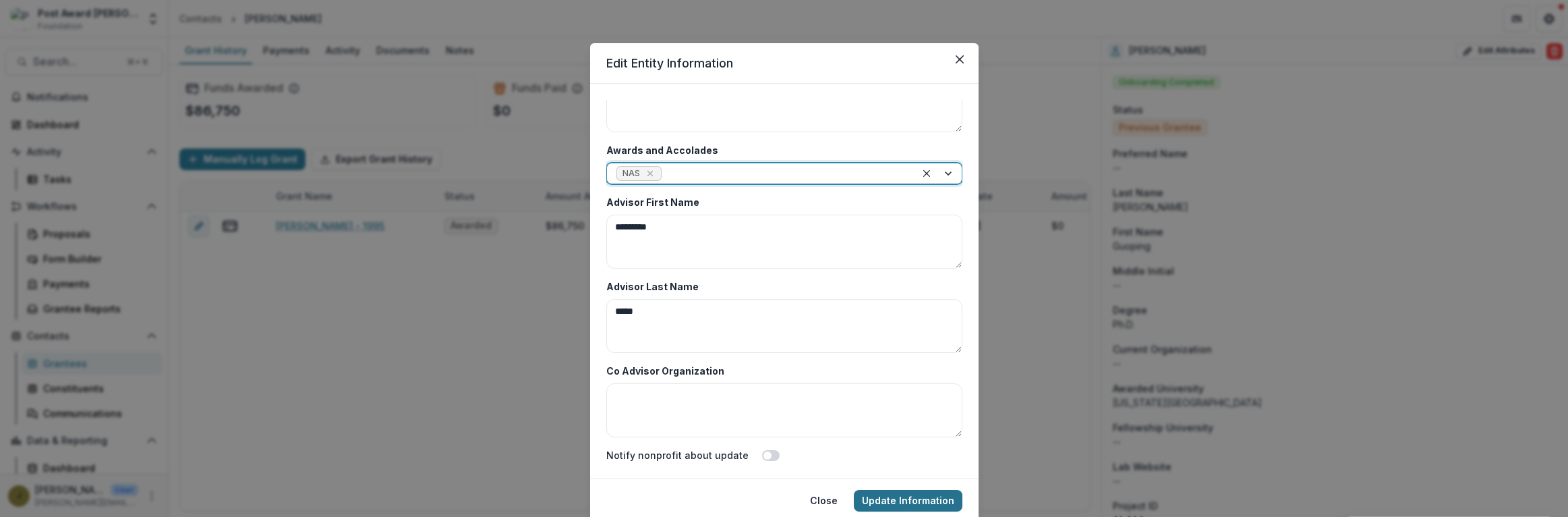
click at [912, 502] on button "Update Information" at bounding box center [908, 500] width 109 height 22
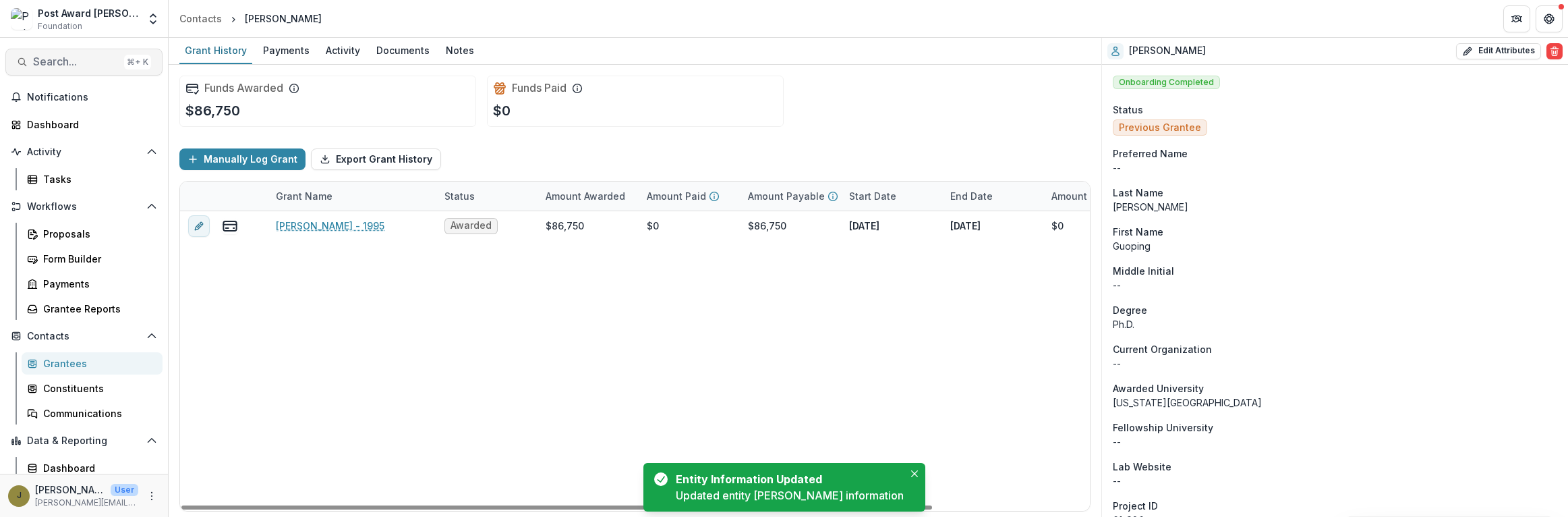
click at [85, 63] on span "Search..." at bounding box center [76, 62] width 86 height 13
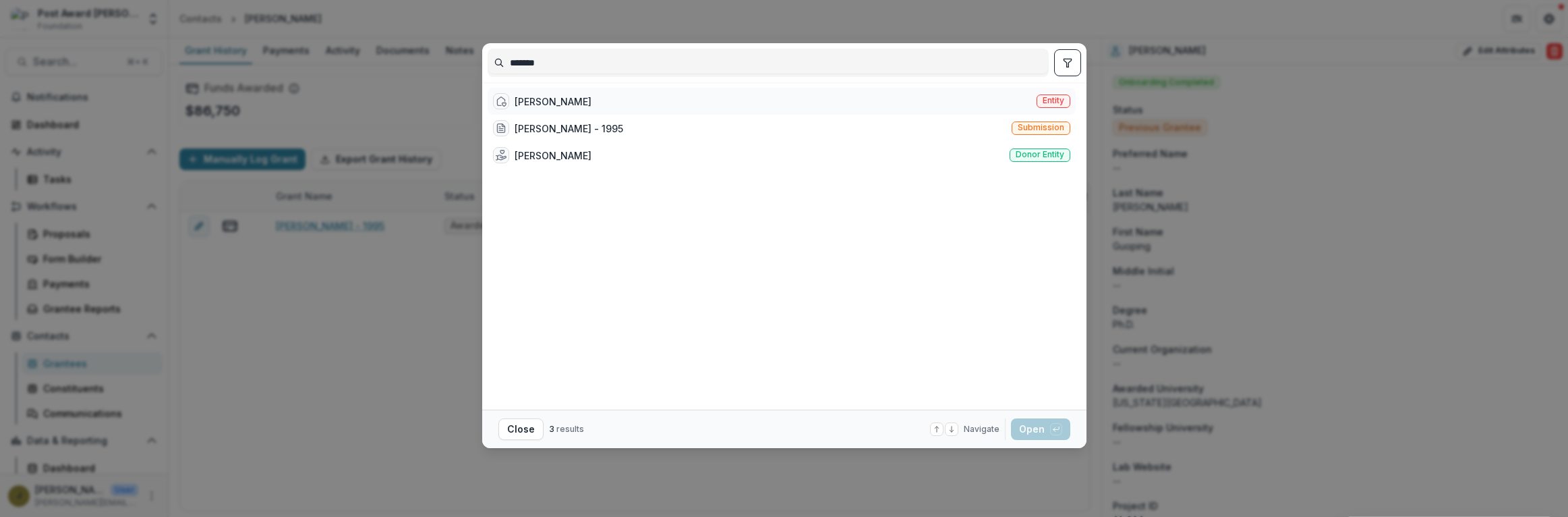
click at [580, 97] on div "[PERSON_NAME] Entity" at bounding box center [781, 101] width 588 height 27
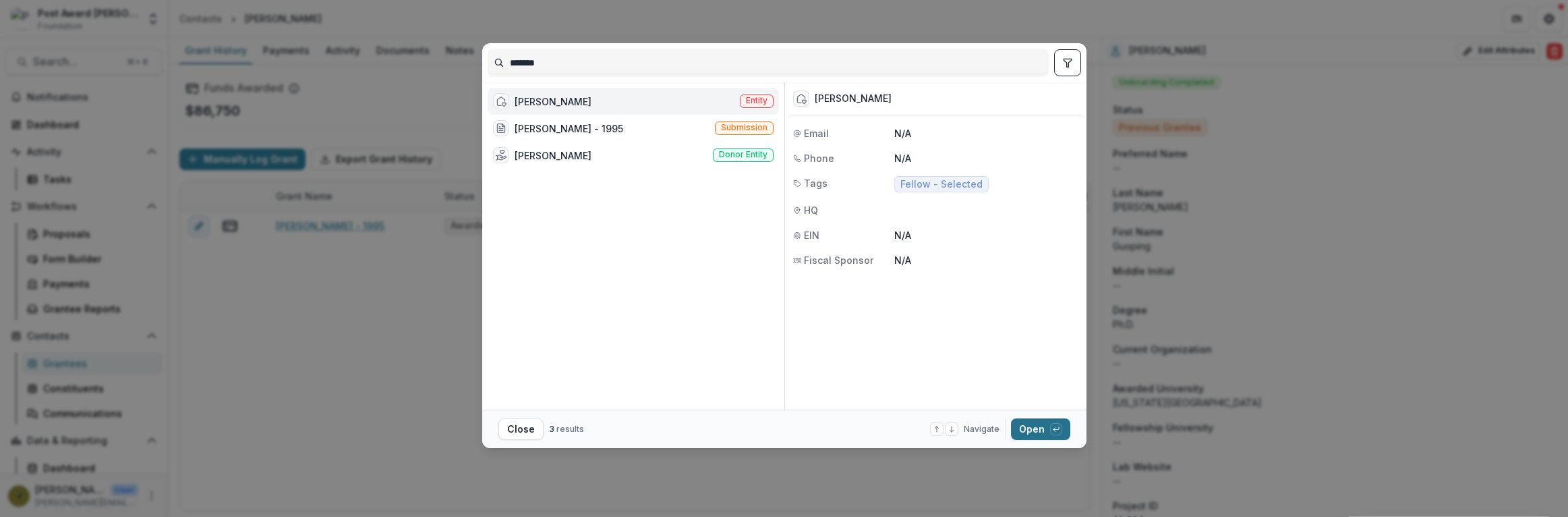
click at [1054, 425] on icon "button" at bounding box center [1056, 429] width 8 height 8
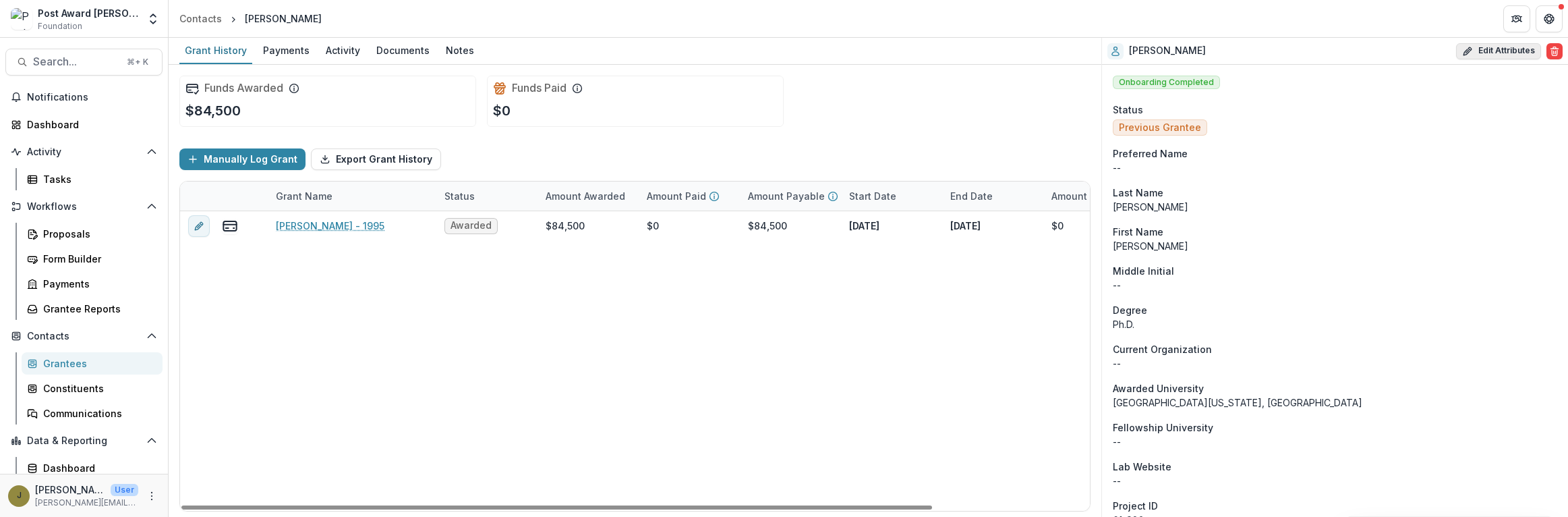
click at [1501, 53] on button "Edit Attributes" at bounding box center [1498, 51] width 85 height 17
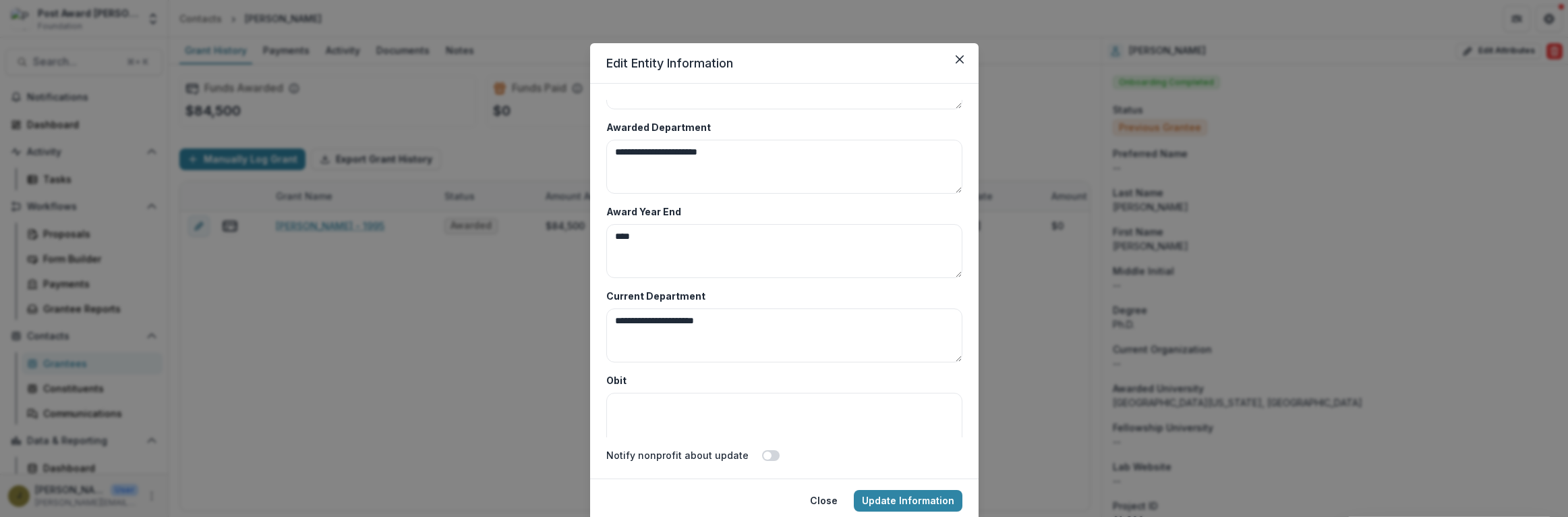
scroll to position [6565, 0]
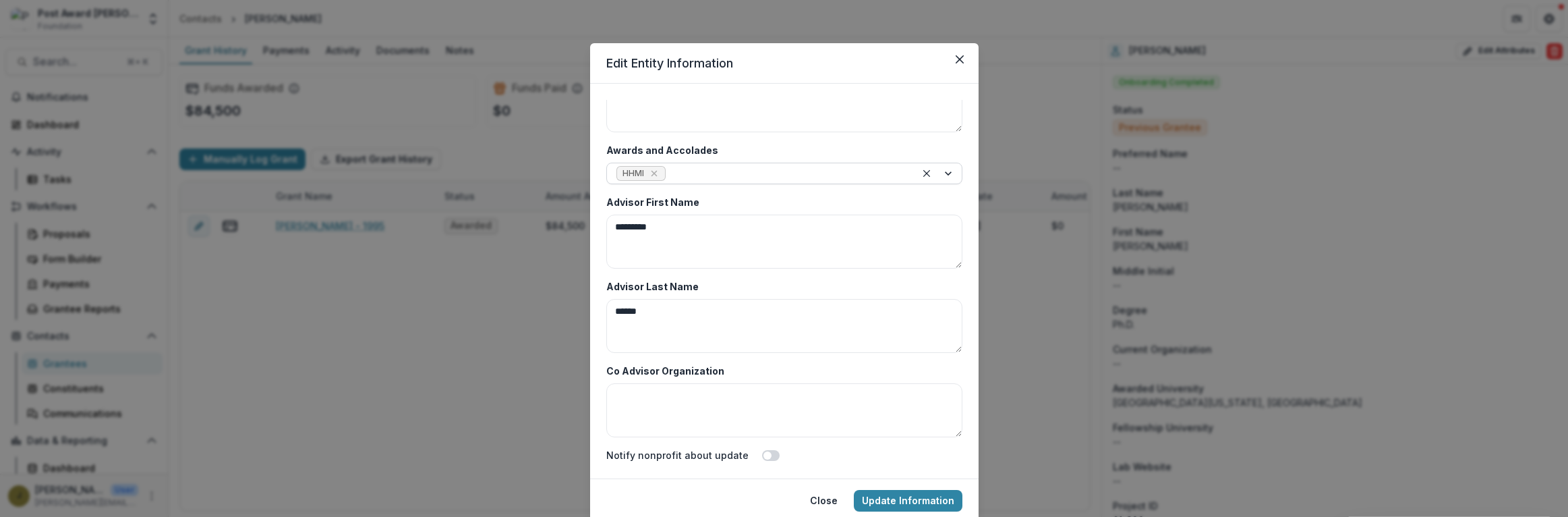
click at [686, 177] on div at bounding box center [787, 174] width 237 height 17
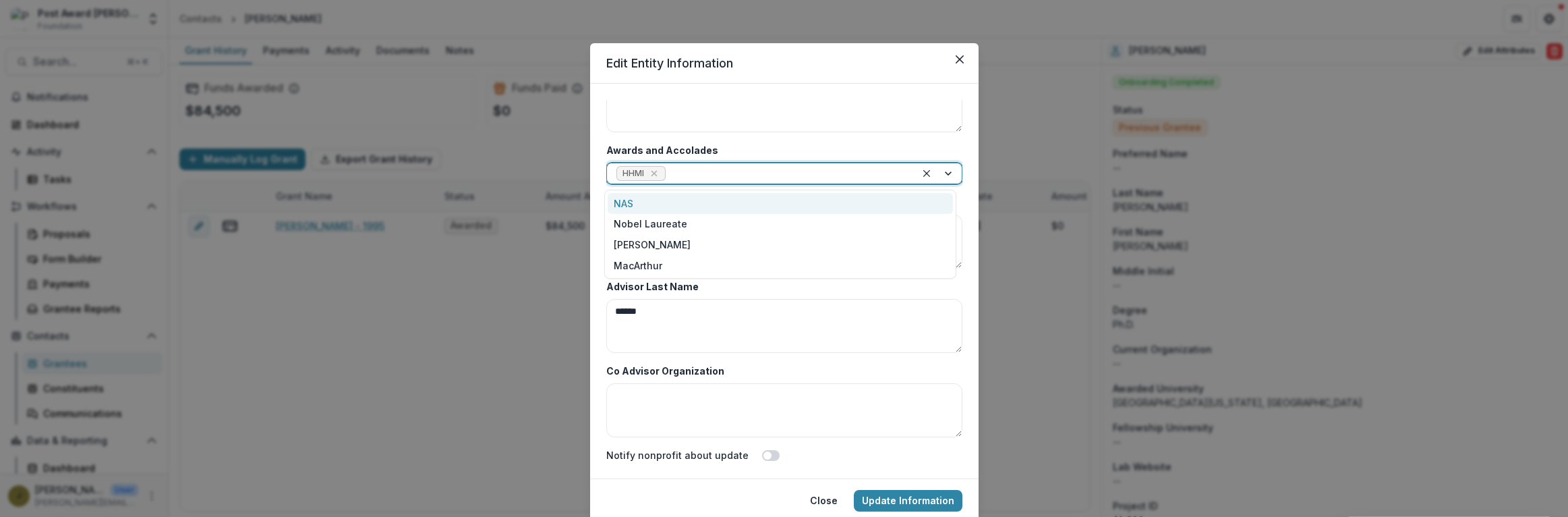
click at [647, 199] on div "NAS" at bounding box center [780, 204] width 345 height 21
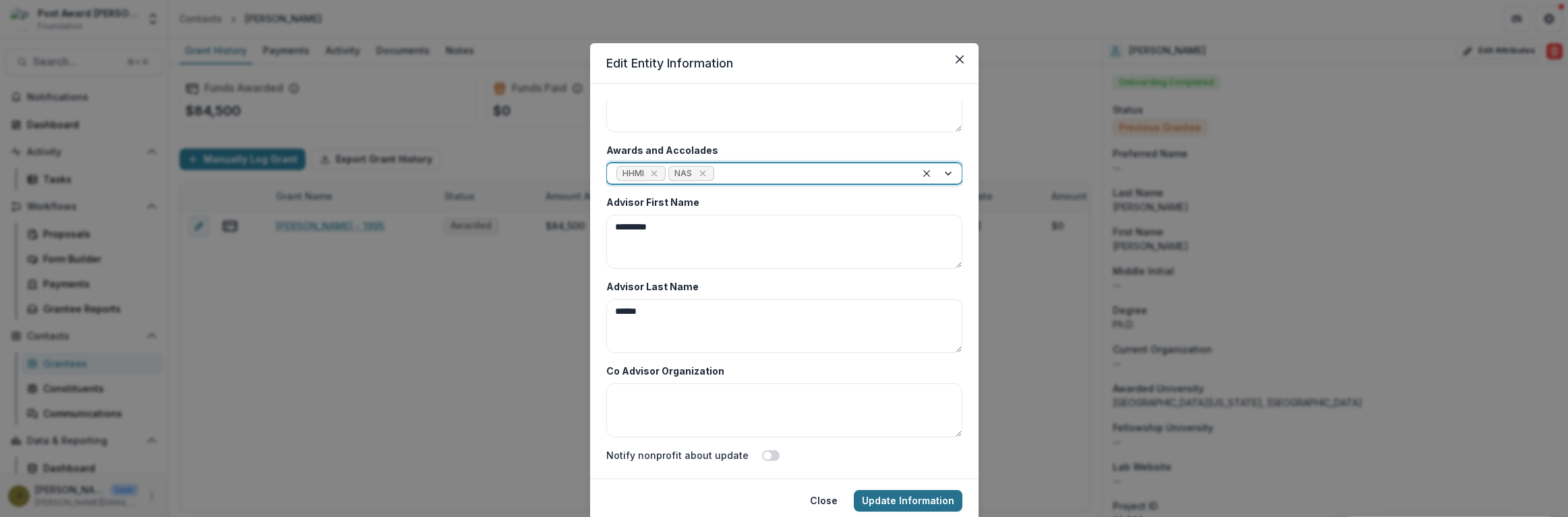
click at [885, 497] on button "Update Information" at bounding box center [908, 500] width 109 height 22
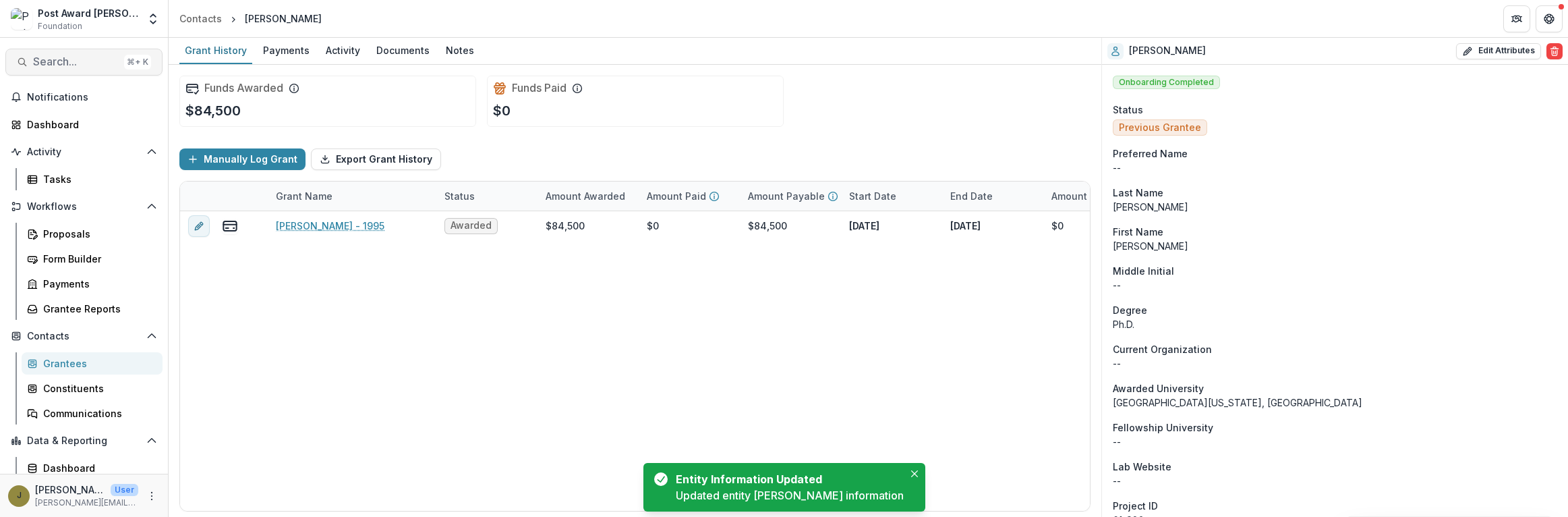
click at [74, 71] on button "Search... ⌘ + K" at bounding box center [83, 62] width 157 height 27
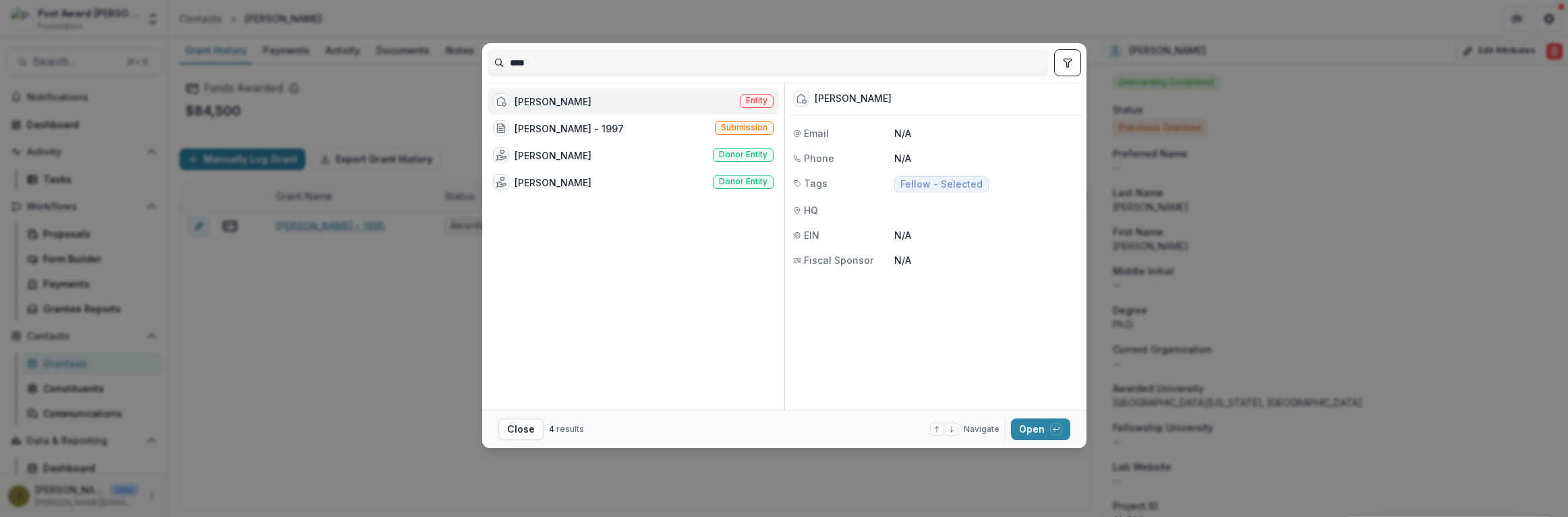
click at [560, 99] on div "[PERSON_NAME]" at bounding box center [553, 101] width 77 height 14
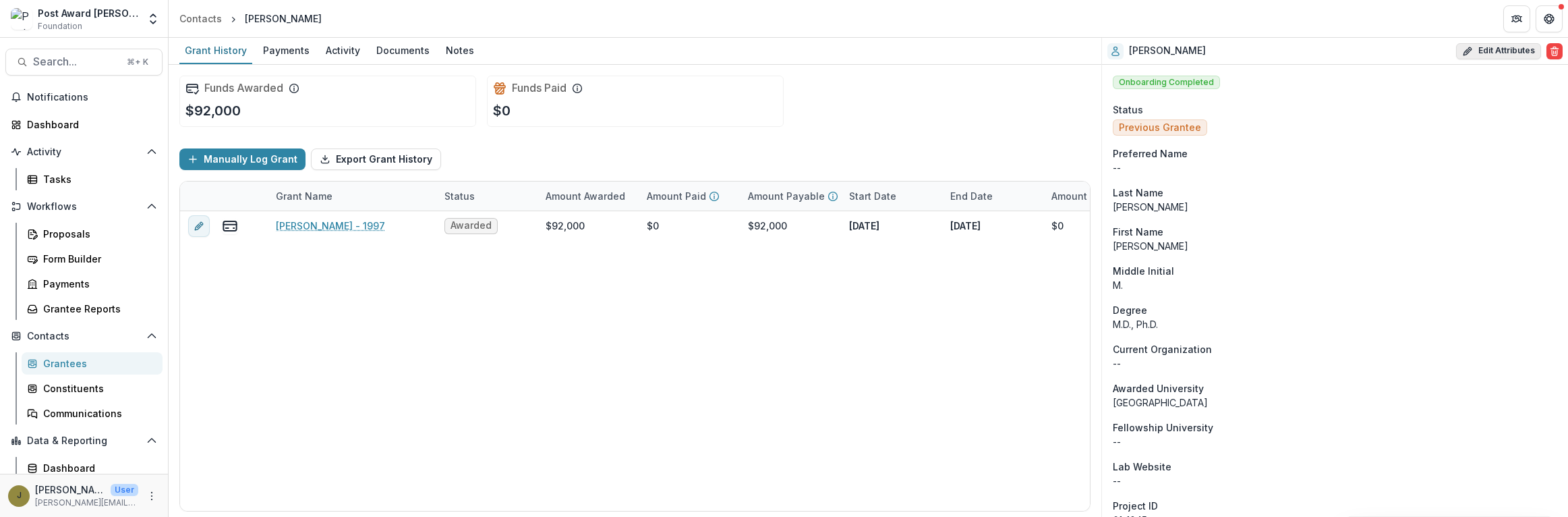
click at [1475, 51] on button "Edit Attributes" at bounding box center [1498, 51] width 85 height 17
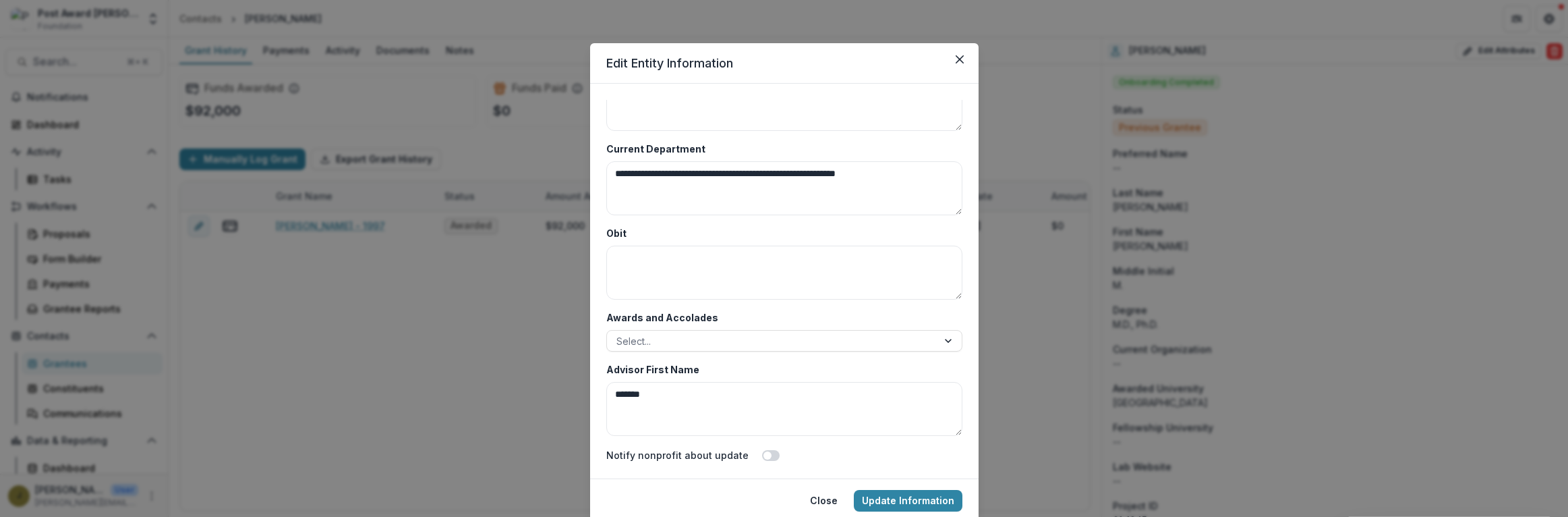
scroll to position [6565, 0]
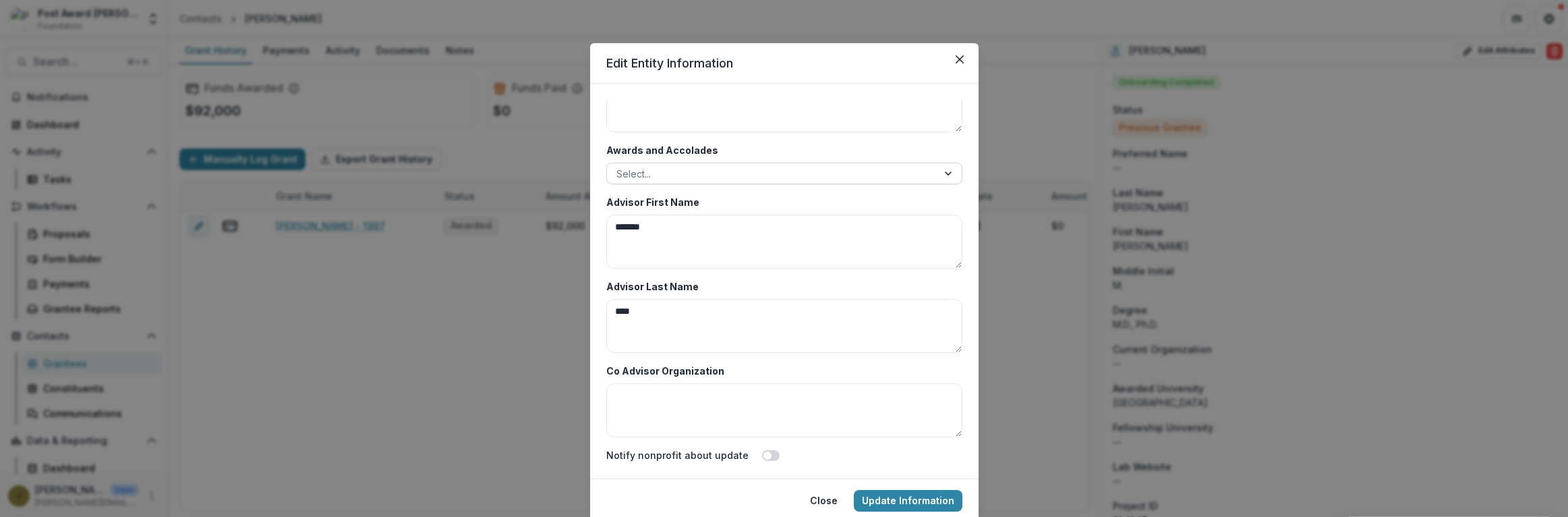
click at [671, 169] on div at bounding box center [772, 174] width 312 height 17
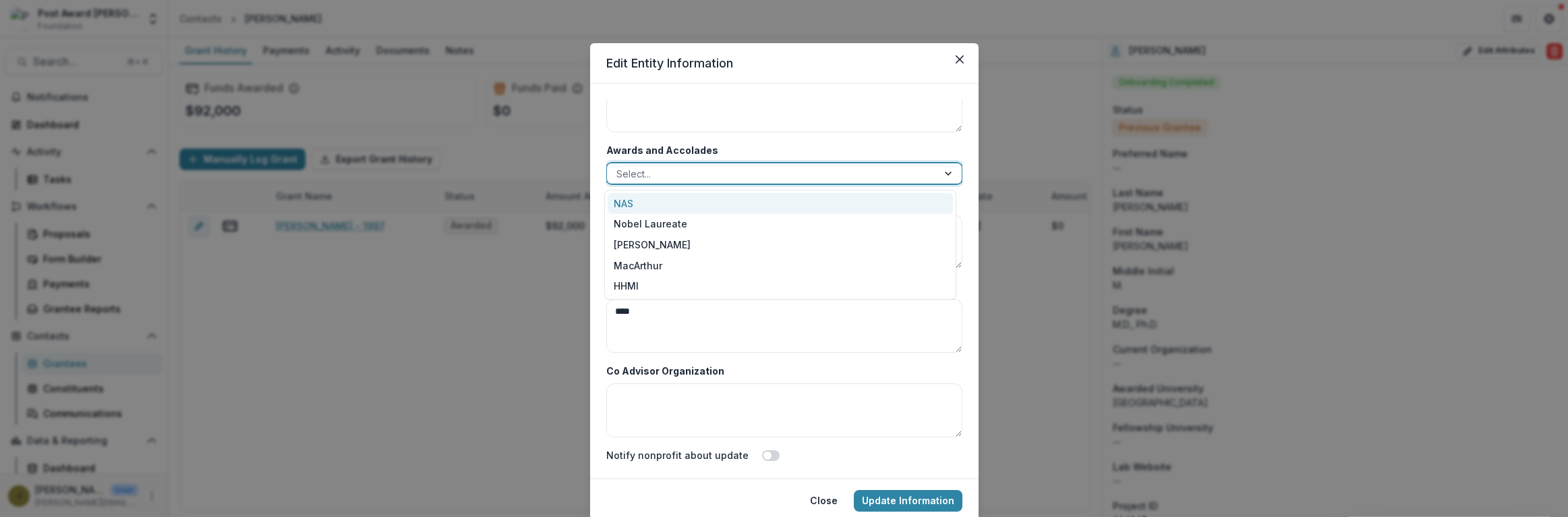
click at [616, 206] on div "NAS" at bounding box center [780, 204] width 345 height 21
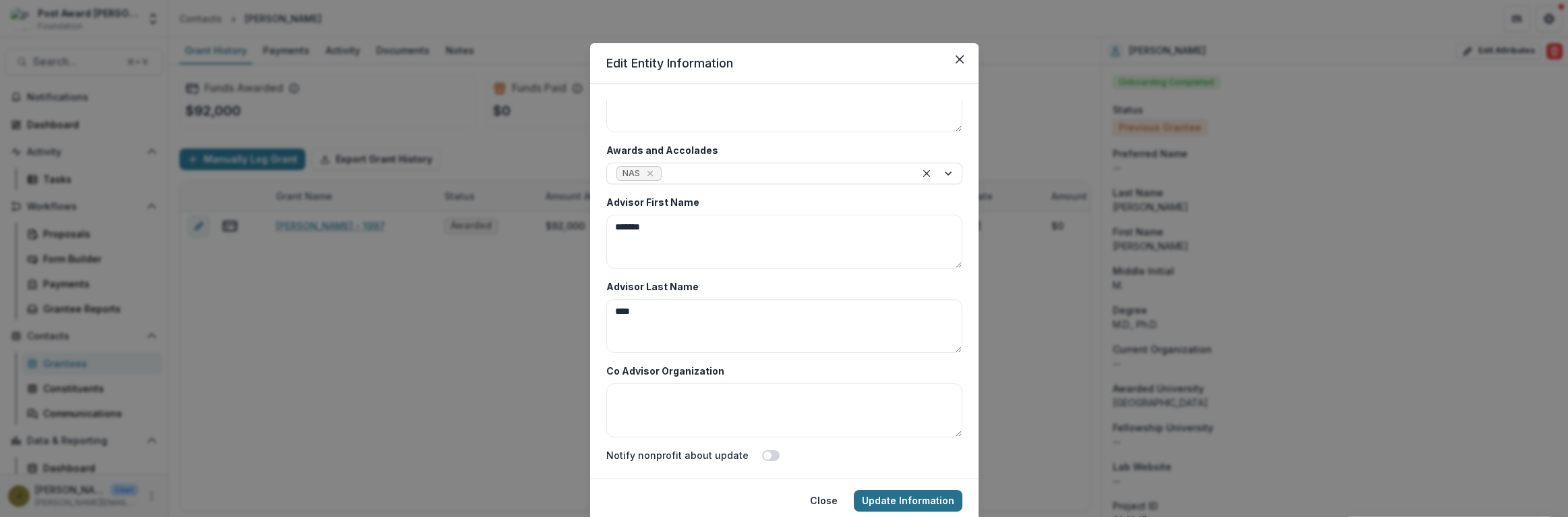
click at [901, 497] on button "Update Information" at bounding box center [908, 500] width 109 height 22
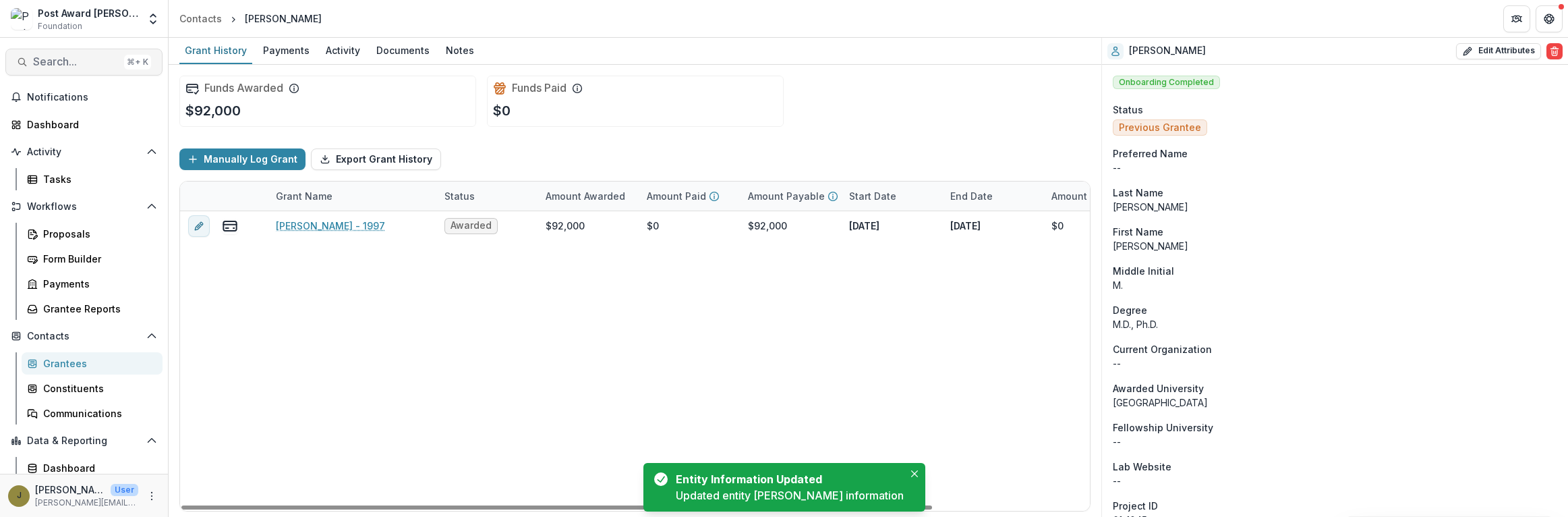
click at [63, 68] on button "Search... ⌘ + K" at bounding box center [83, 62] width 157 height 27
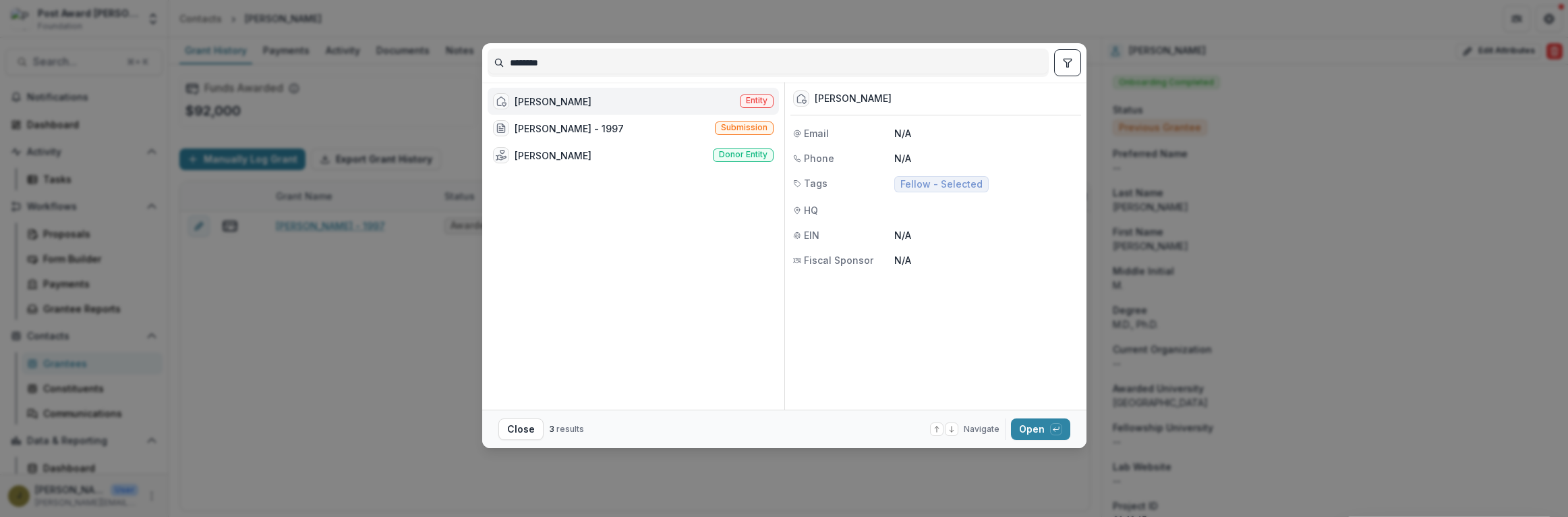
click at [653, 102] on div "[PERSON_NAME] Entity" at bounding box center [633, 101] width 291 height 27
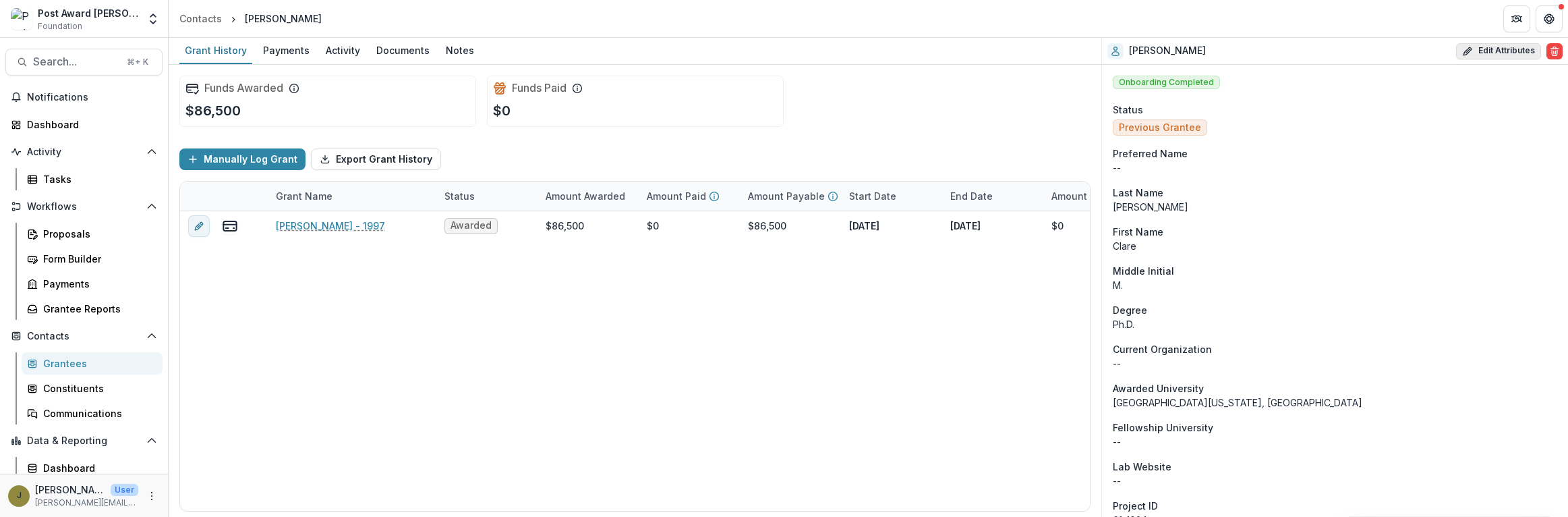
click at [1478, 48] on button "Edit Attributes" at bounding box center [1498, 51] width 85 height 17
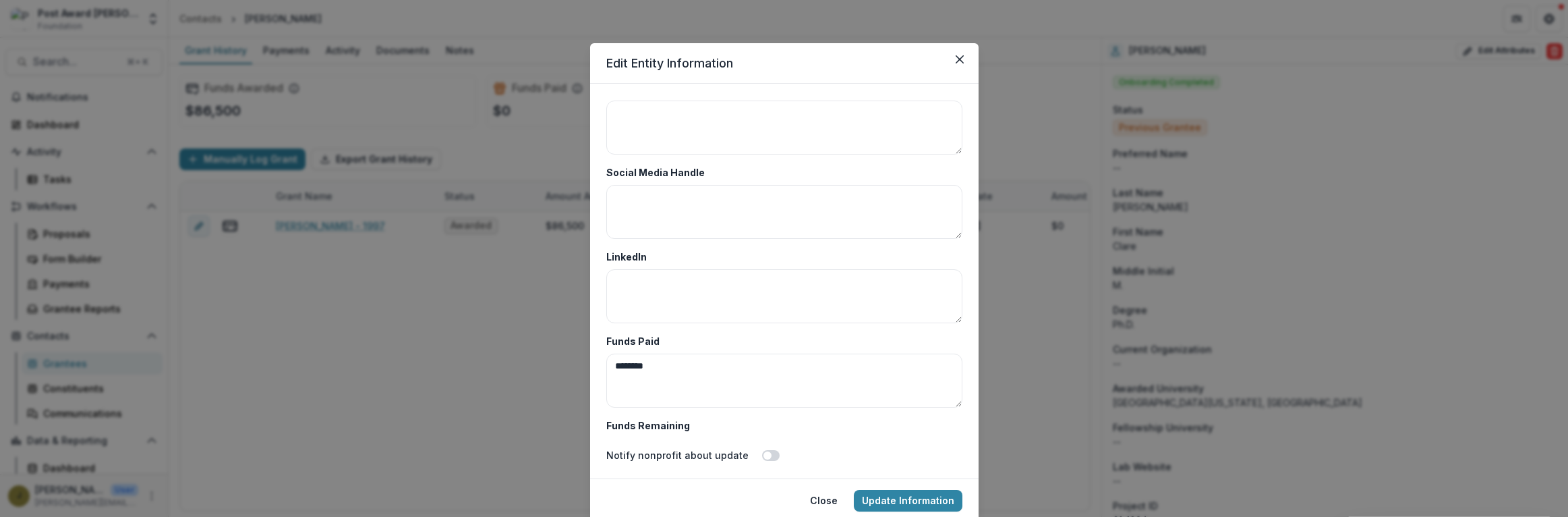
scroll to position [6565, 0]
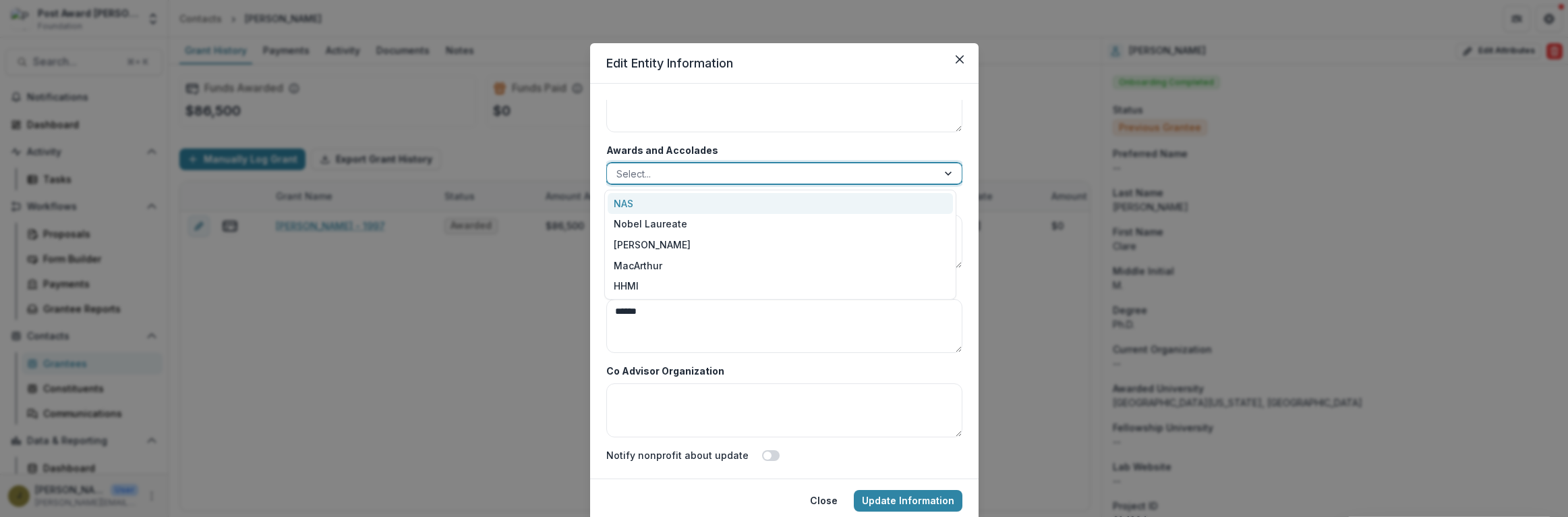
click at [671, 168] on div at bounding box center [772, 174] width 312 height 17
click at [628, 201] on div "NAS" at bounding box center [780, 204] width 345 height 21
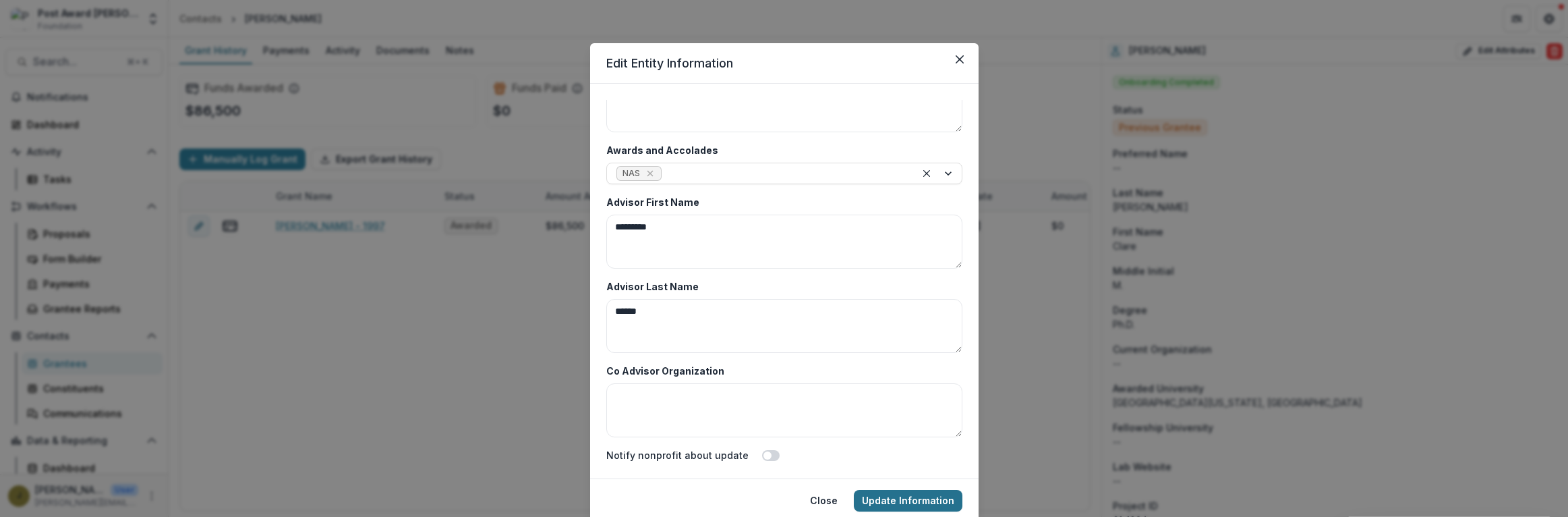
click at [930, 497] on button "Update Information" at bounding box center [908, 500] width 109 height 22
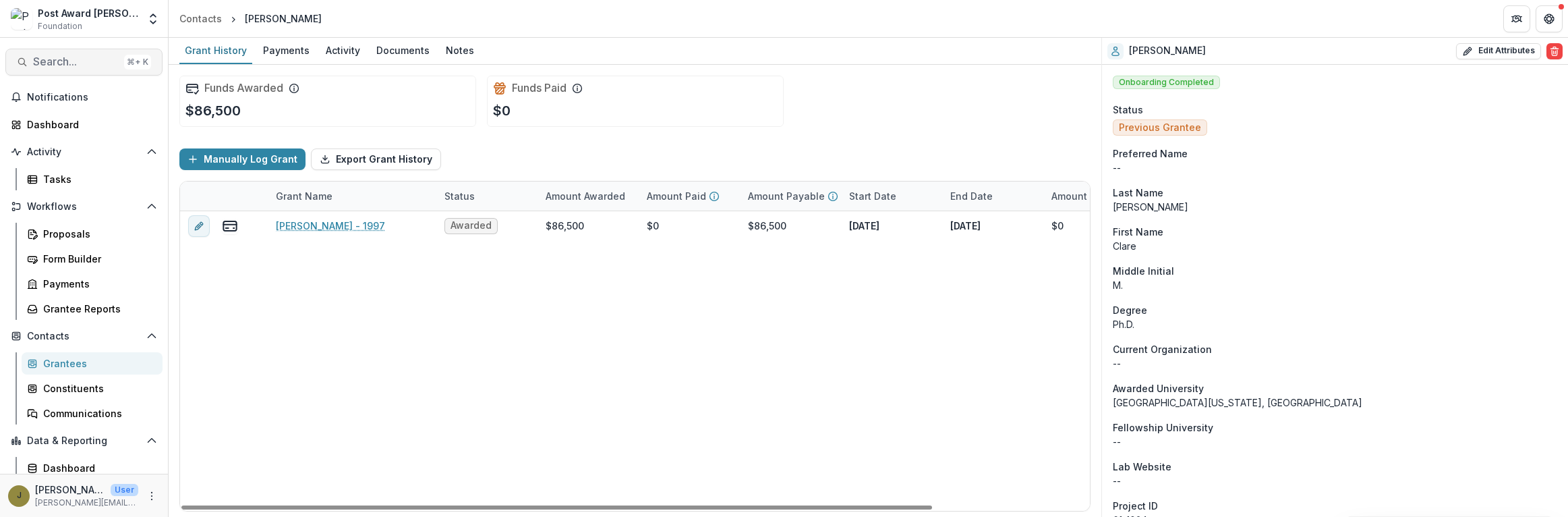
click at [53, 63] on span "Search..." at bounding box center [76, 62] width 86 height 13
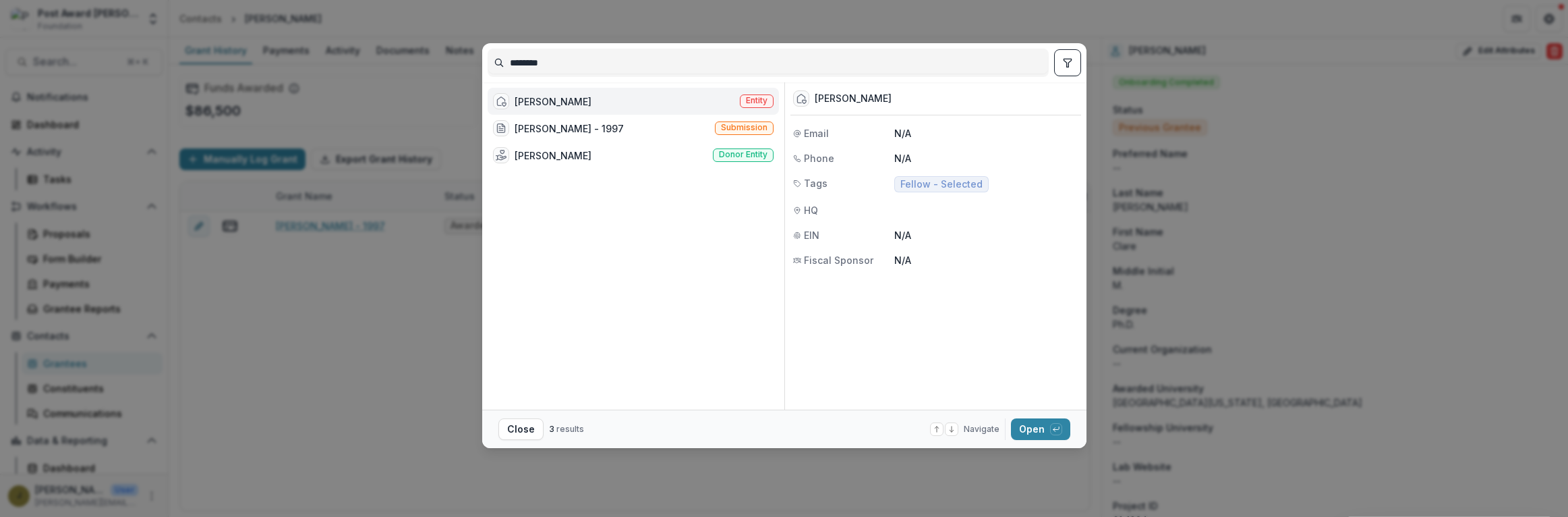
drag, startPoint x: 571, startPoint y: 66, endPoint x: 427, endPoint y: 68, distance: 144.0
click at [430, 67] on div "******** [PERSON_NAME] Entity [PERSON_NAME] - 1997 Submission [PERSON_NAME] Don…" at bounding box center [784, 258] width 1568 height 517
click at [592, 98] on div "[PERSON_NAME]" at bounding box center [553, 101] width 77 height 14
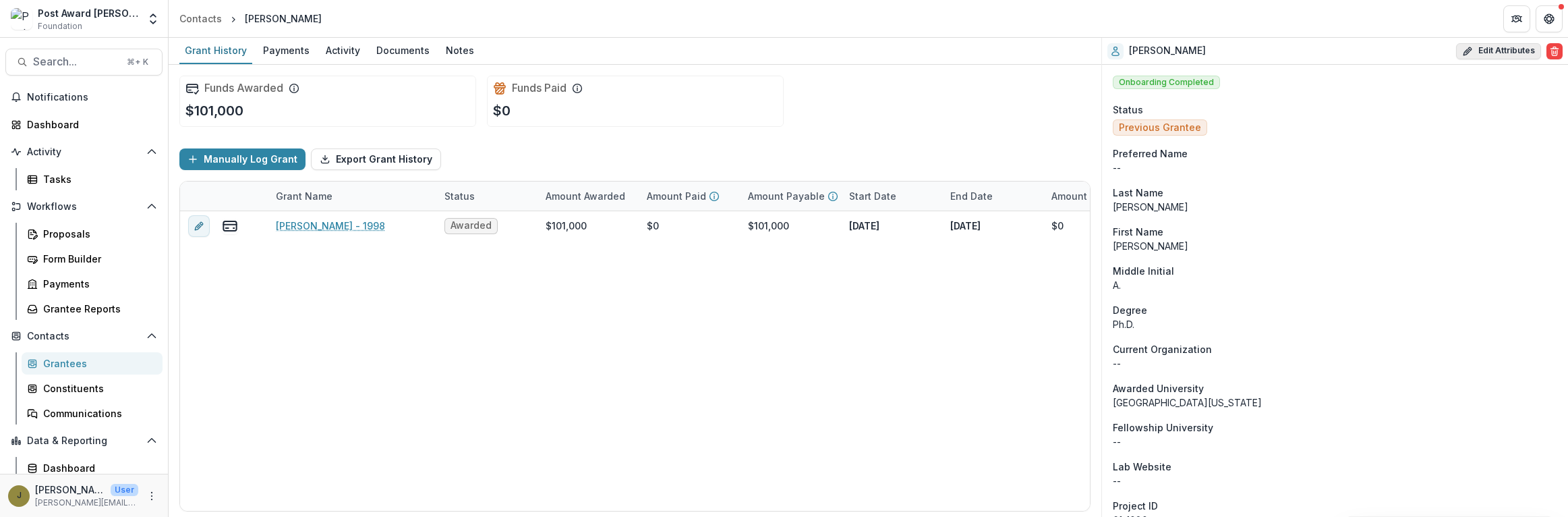
click at [1512, 52] on button "Edit Attributes" at bounding box center [1498, 51] width 85 height 17
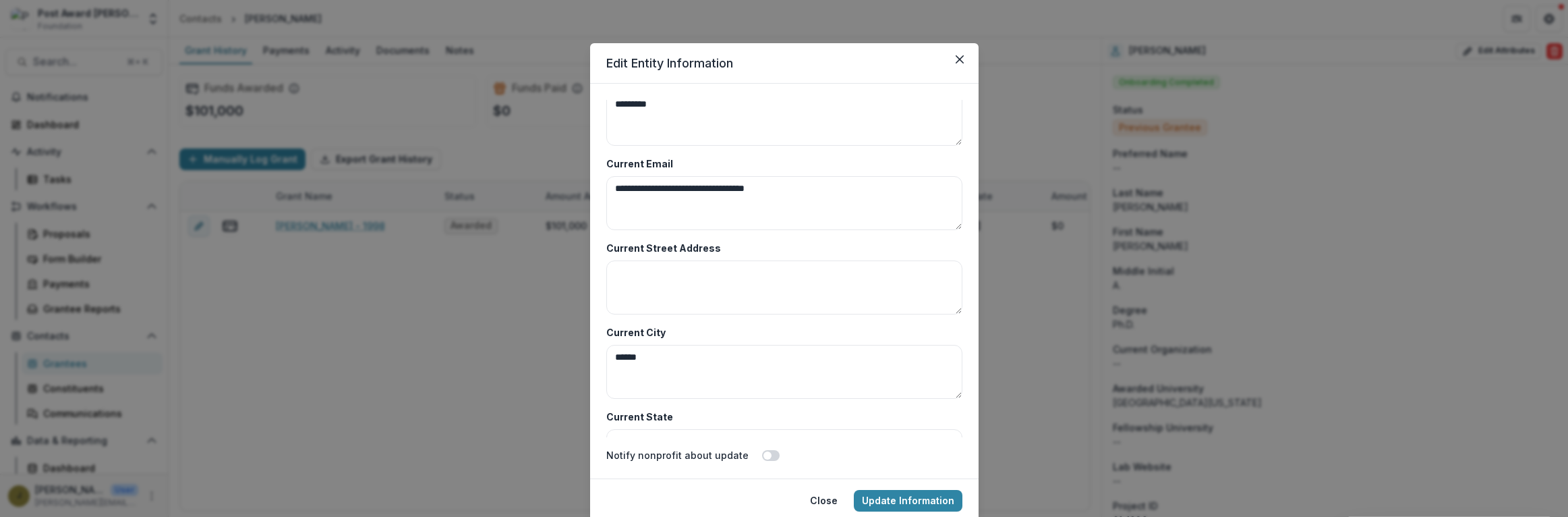
scroll to position [6565, 0]
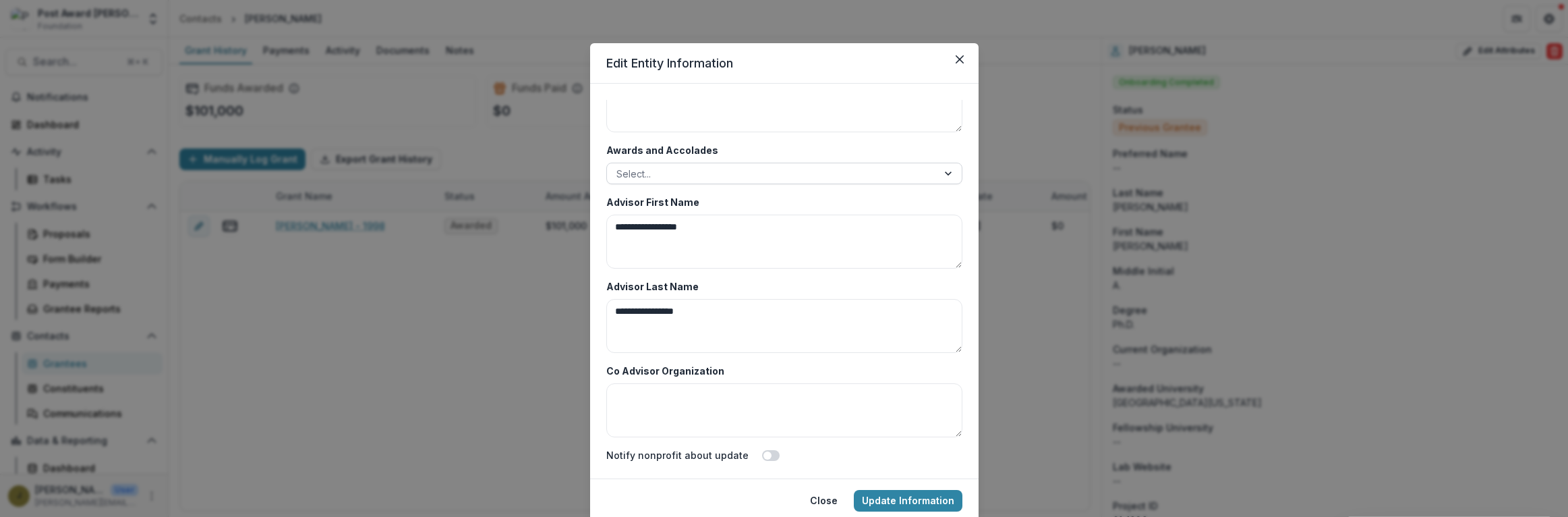
click at [647, 171] on div at bounding box center [772, 174] width 312 height 17
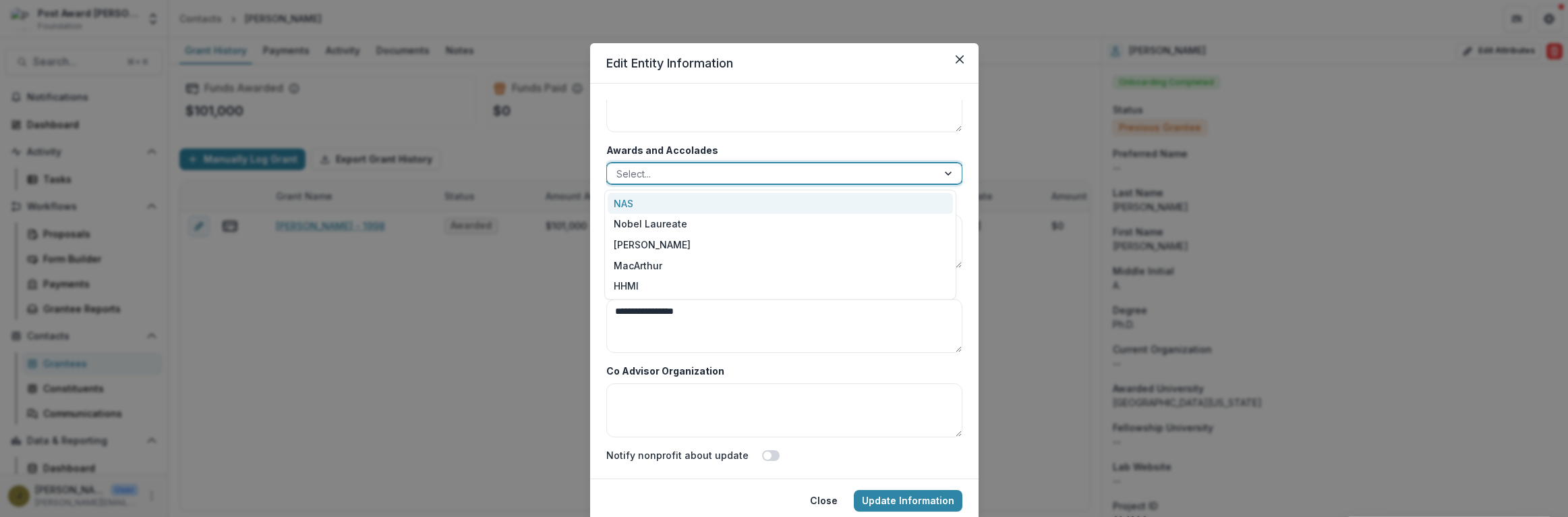
click at [629, 203] on div "NAS" at bounding box center [780, 204] width 345 height 21
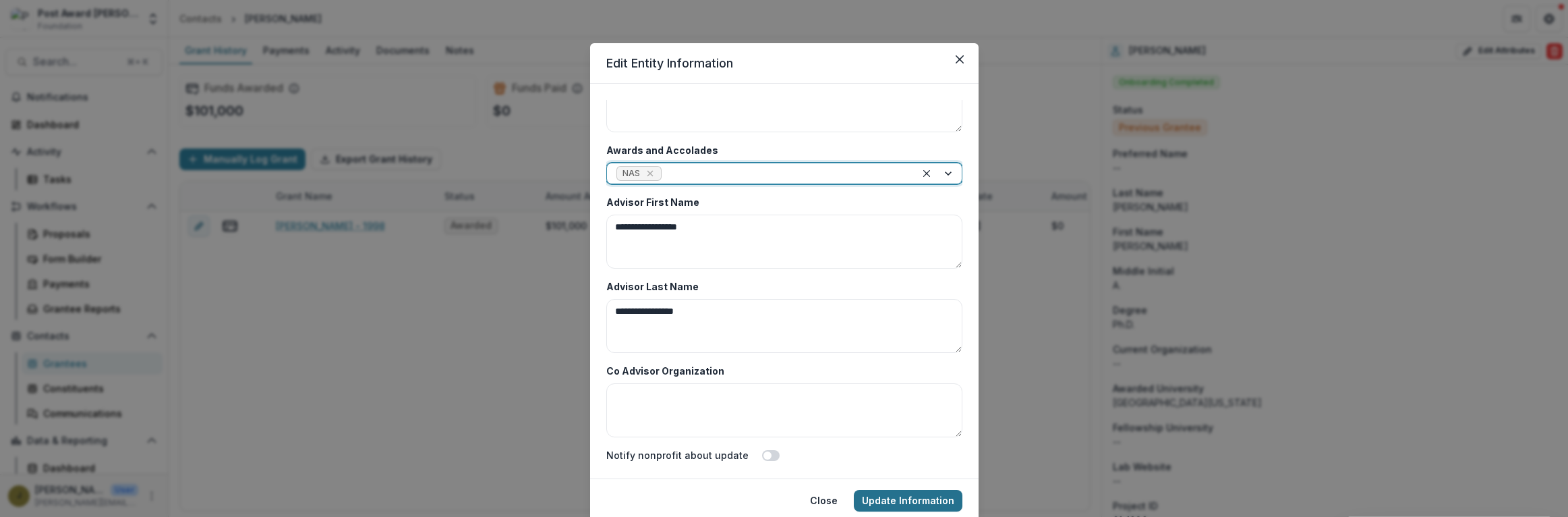
click at [887, 498] on button "Update Information" at bounding box center [908, 500] width 109 height 22
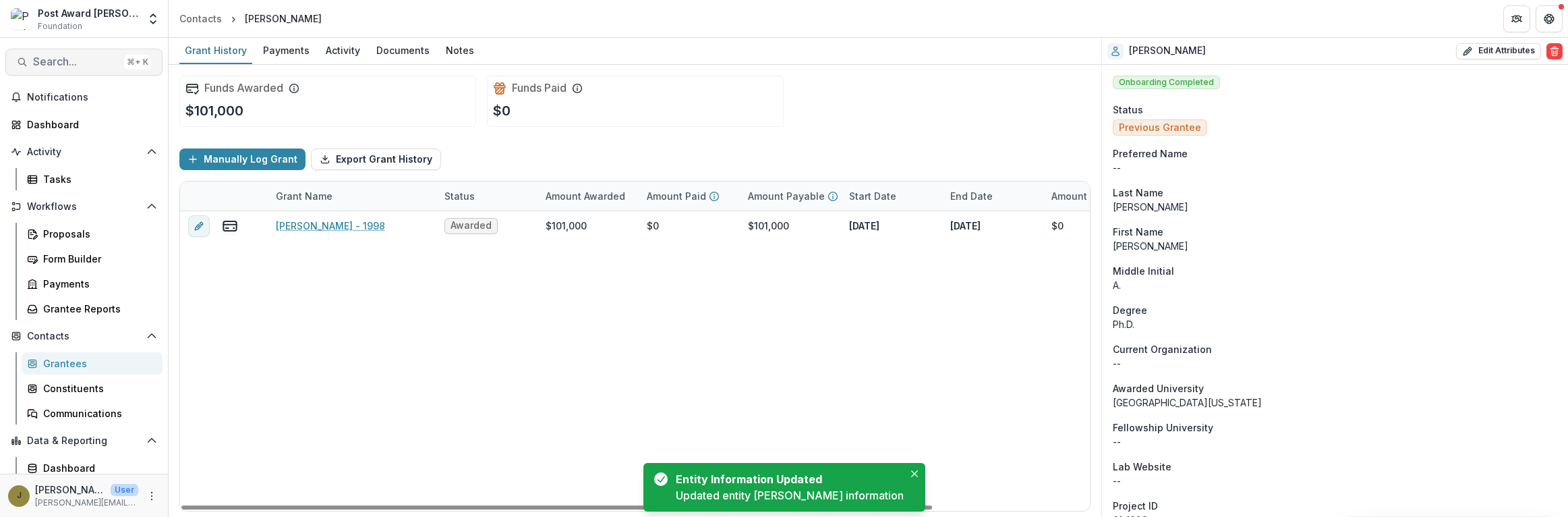
click at [63, 61] on span "Search..." at bounding box center [76, 62] width 86 height 13
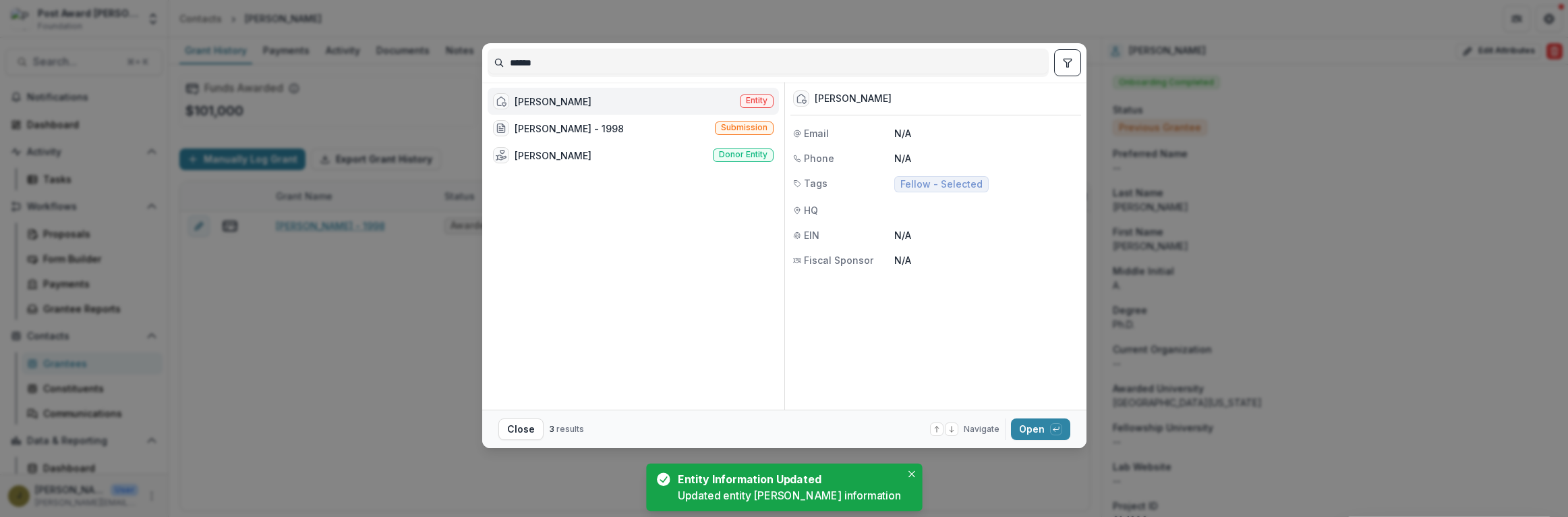
click at [548, 62] on input "******" at bounding box center [768, 62] width 560 height 22
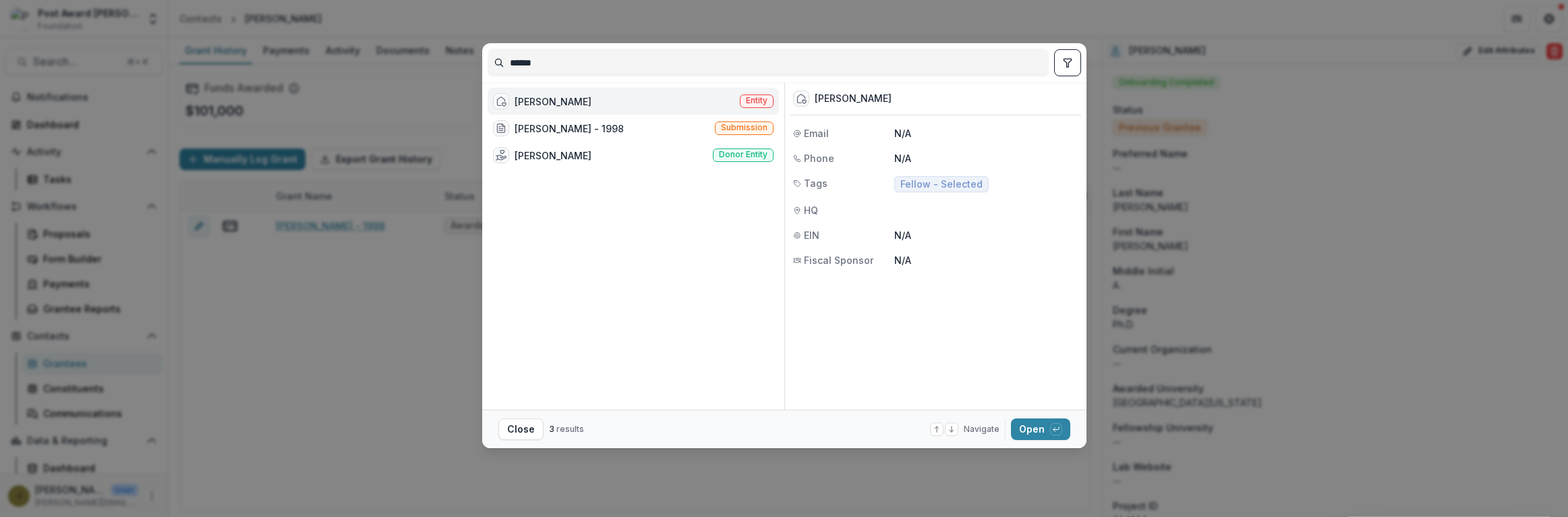
click at [548, 62] on input "******" at bounding box center [768, 62] width 560 height 22
click at [669, 96] on div "[PERSON_NAME] Entity" at bounding box center [633, 101] width 291 height 27
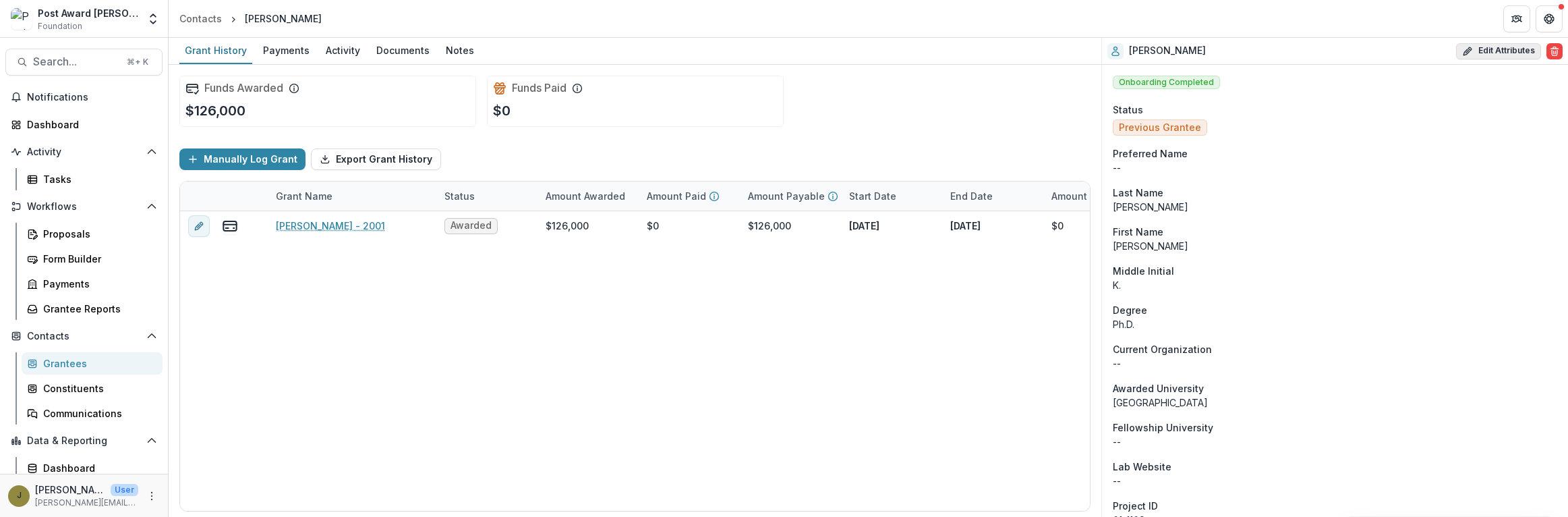
click at [1491, 46] on button "Edit Attributes" at bounding box center [1498, 51] width 85 height 17
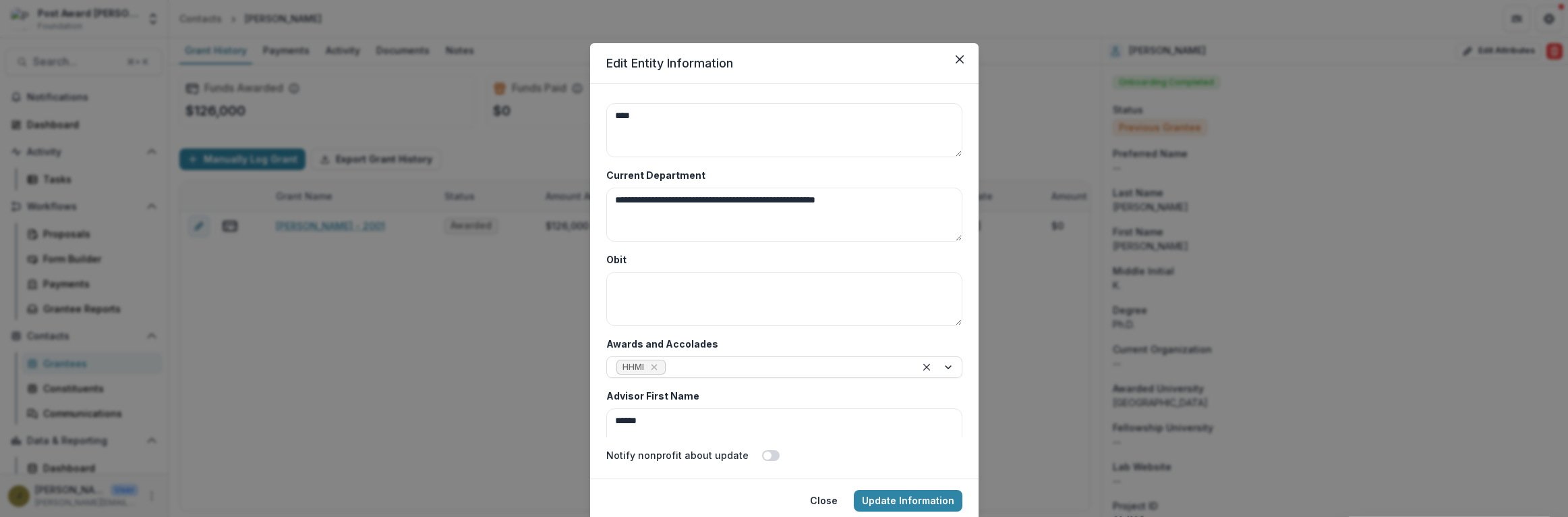
scroll to position [6565, 0]
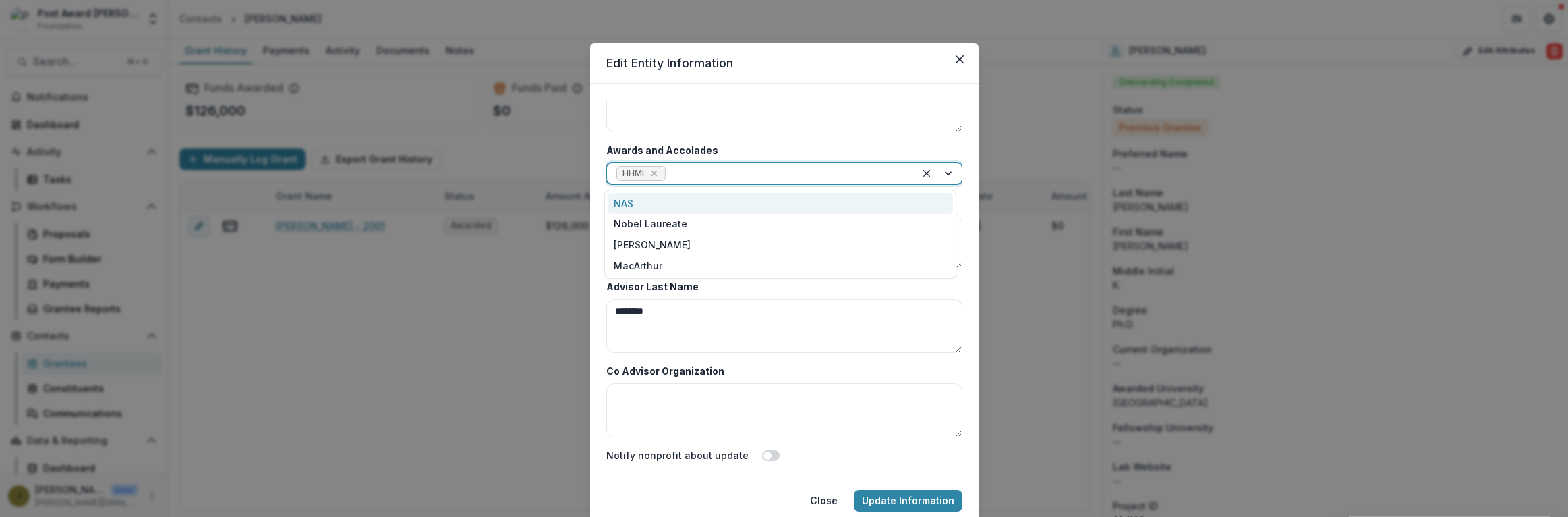
click at [686, 180] on div at bounding box center [787, 174] width 237 height 17
click at [641, 201] on div "NAS" at bounding box center [780, 204] width 345 height 21
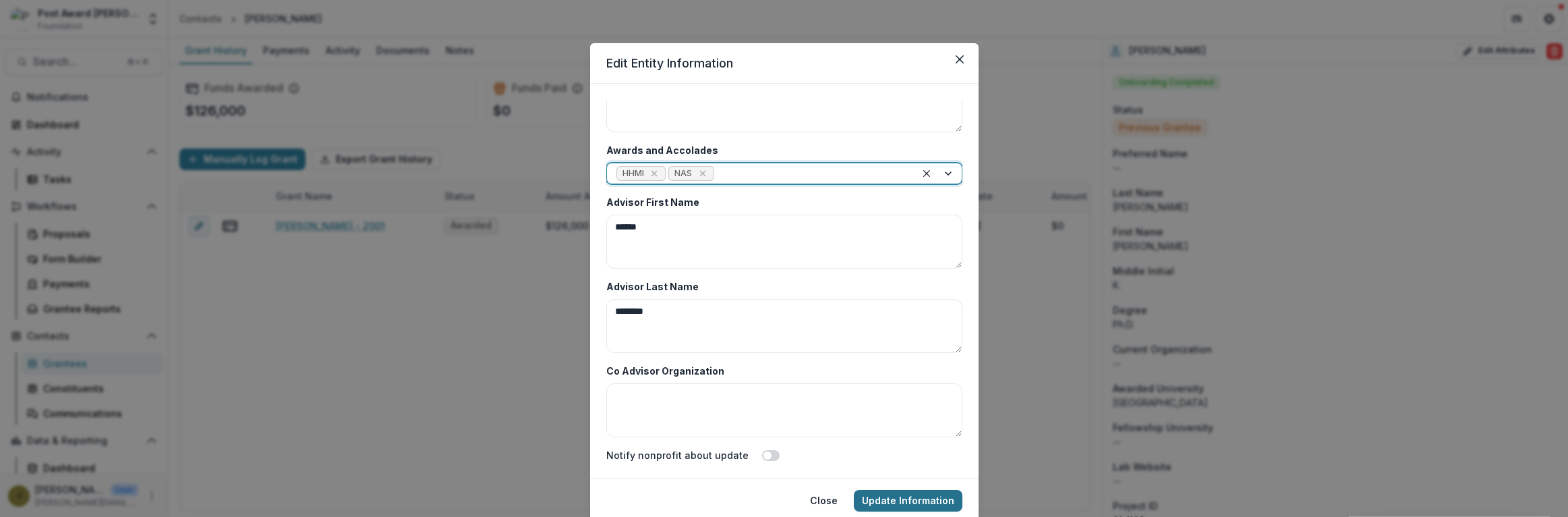
click at [896, 498] on button "Update Information" at bounding box center [908, 500] width 109 height 22
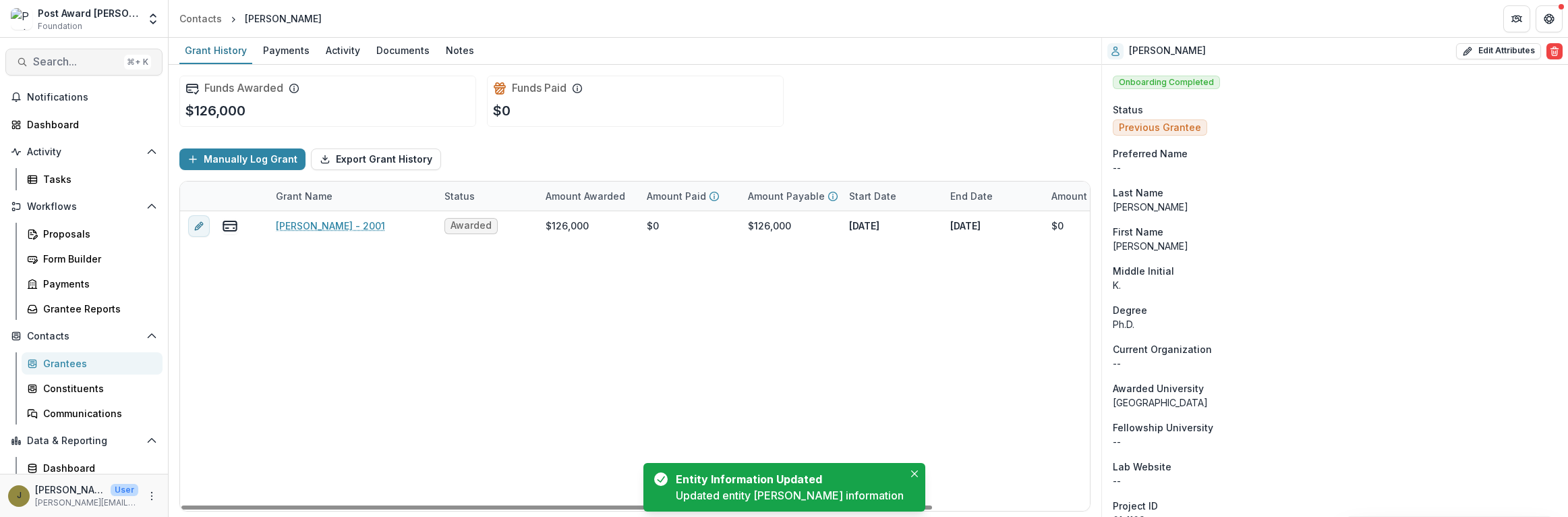
click at [68, 75] on div "Search... ⌘ + K Notifications Dashboard Activity Tasks Workflows Proposals Form…" at bounding box center [84, 277] width 169 height 479
click at [54, 62] on span "Search..." at bounding box center [76, 62] width 86 height 13
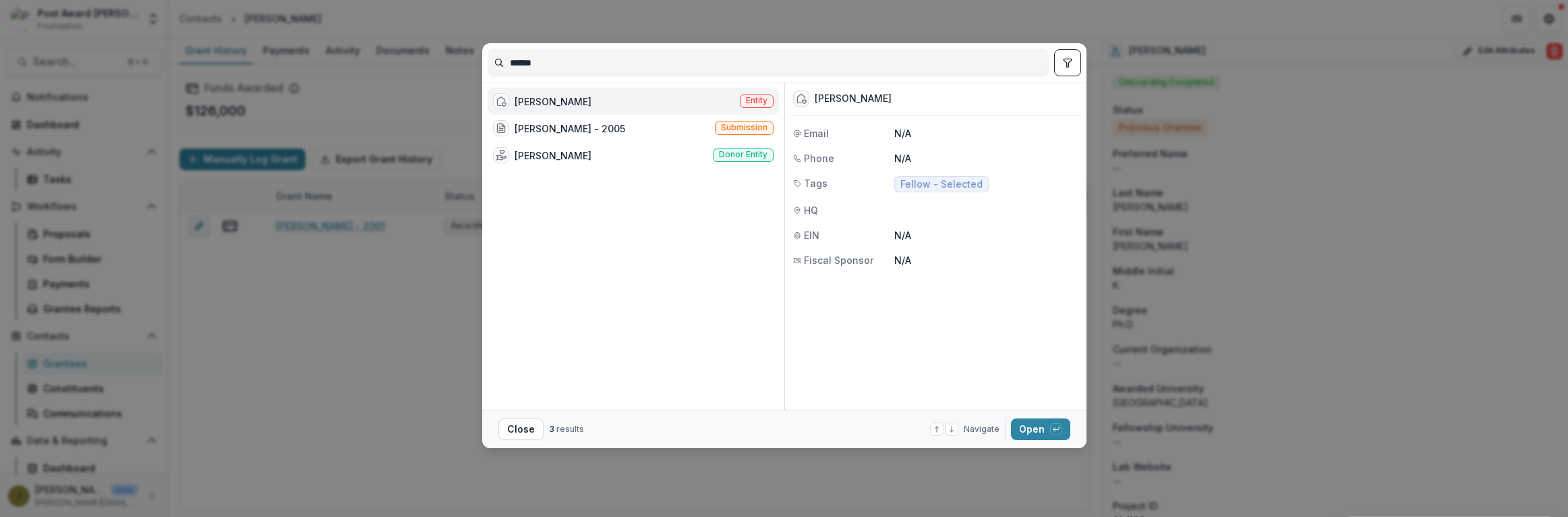
click at [608, 96] on div "[PERSON_NAME] Entity" at bounding box center [633, 101] width 291 height 27
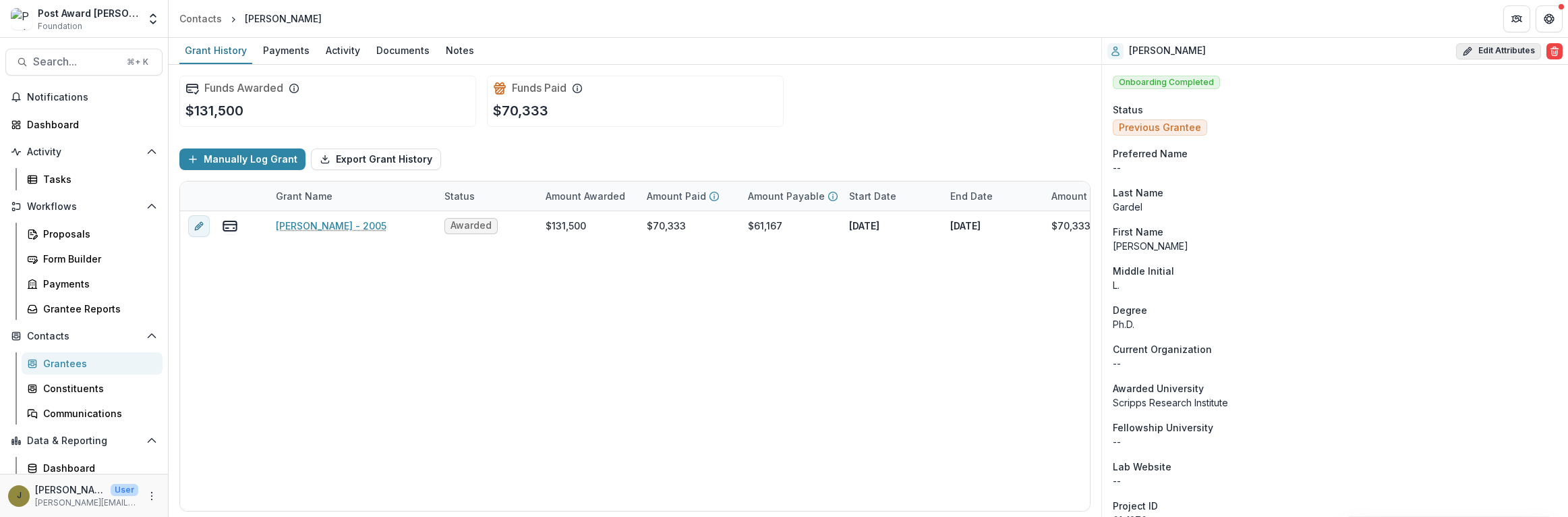
click at [1476, 46] on button "Edit Attributes" at bounding box center [1498, 51] width 85 height 17
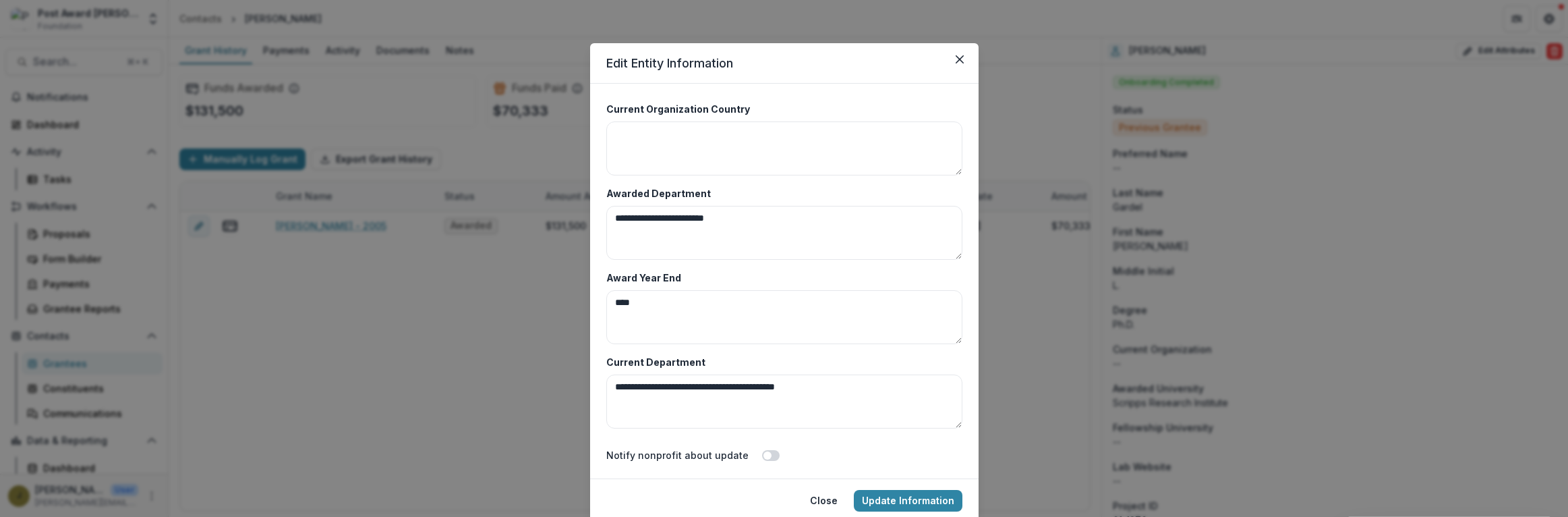
scroll to position [6565, 0]
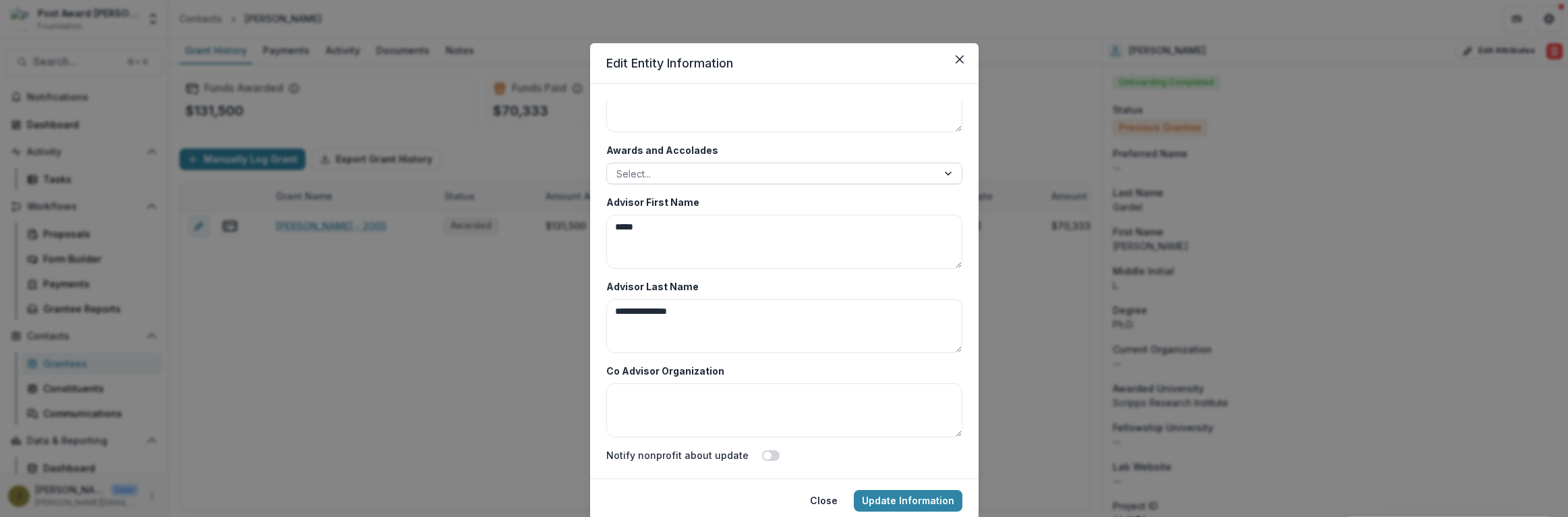
click at [689, 167] on div at bounding box center [772, 174] width 312 height 17
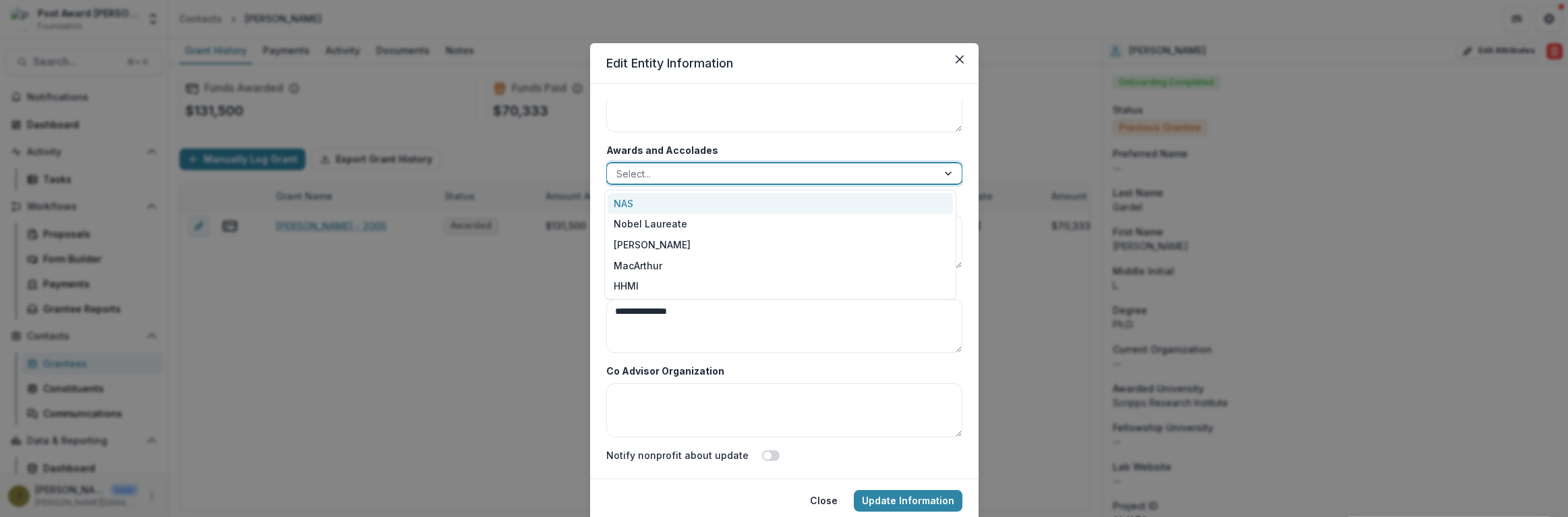
click at [627, 202] on div "NAS" at bounding box center [780, 204] width 345 height 21
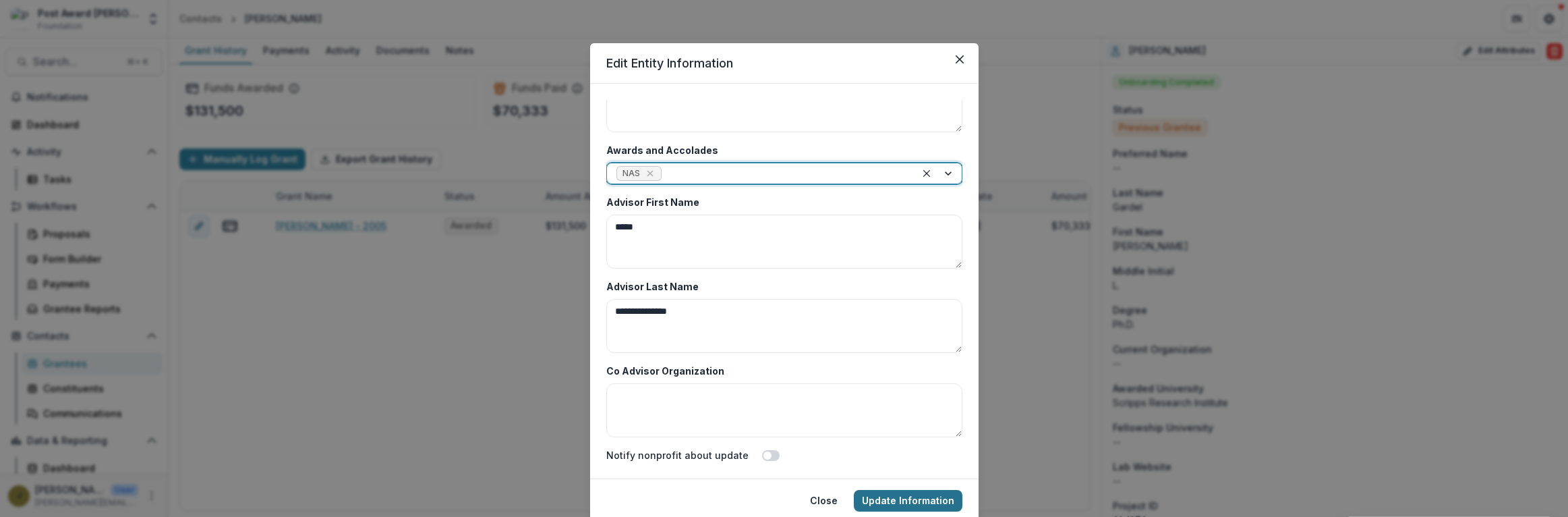
click at [893, 502] on button "Update Information" at bounding box center [908, 500] width 109 height 22
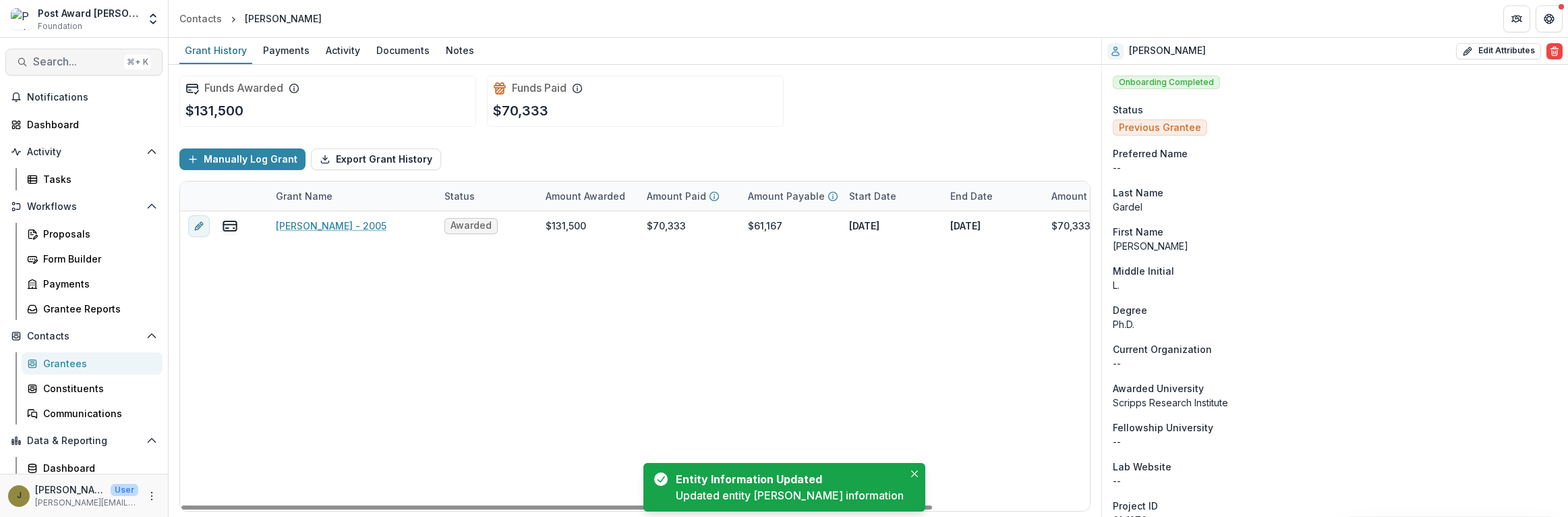
click at [57, 58] on span "Search..." at bounding box center [76, 62] width 86 height 13
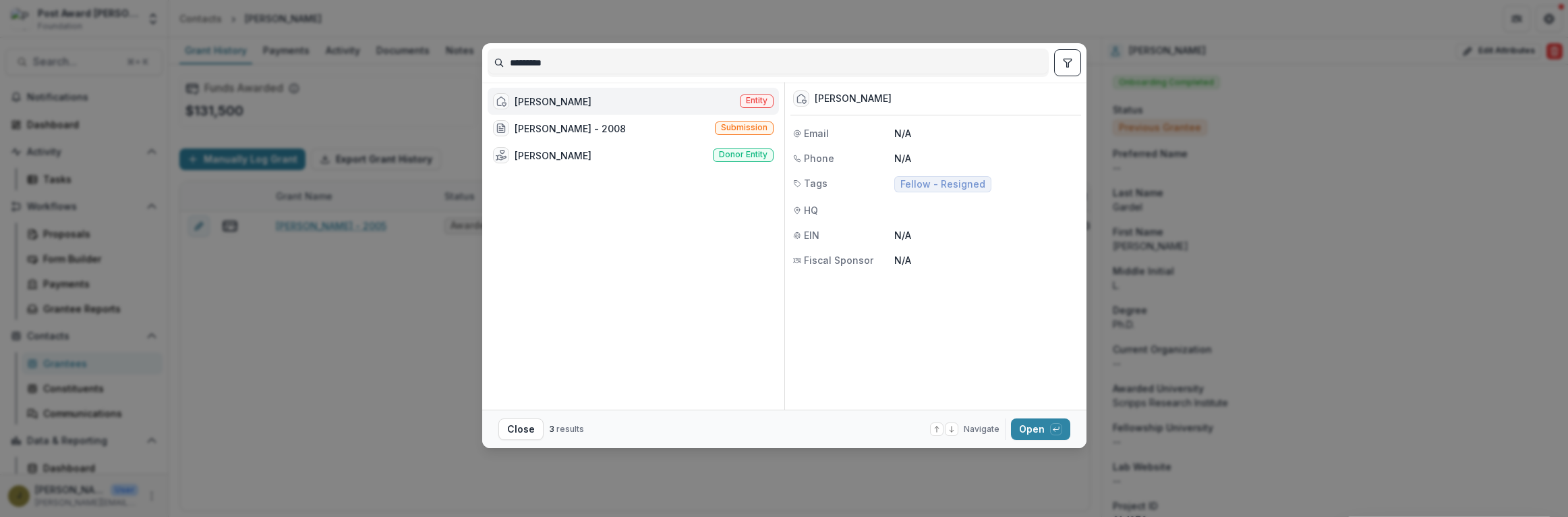
click at [600, 95] on div "[PERSON_NAME] Entity" at bounding box center [633, 101] width 291 height 27
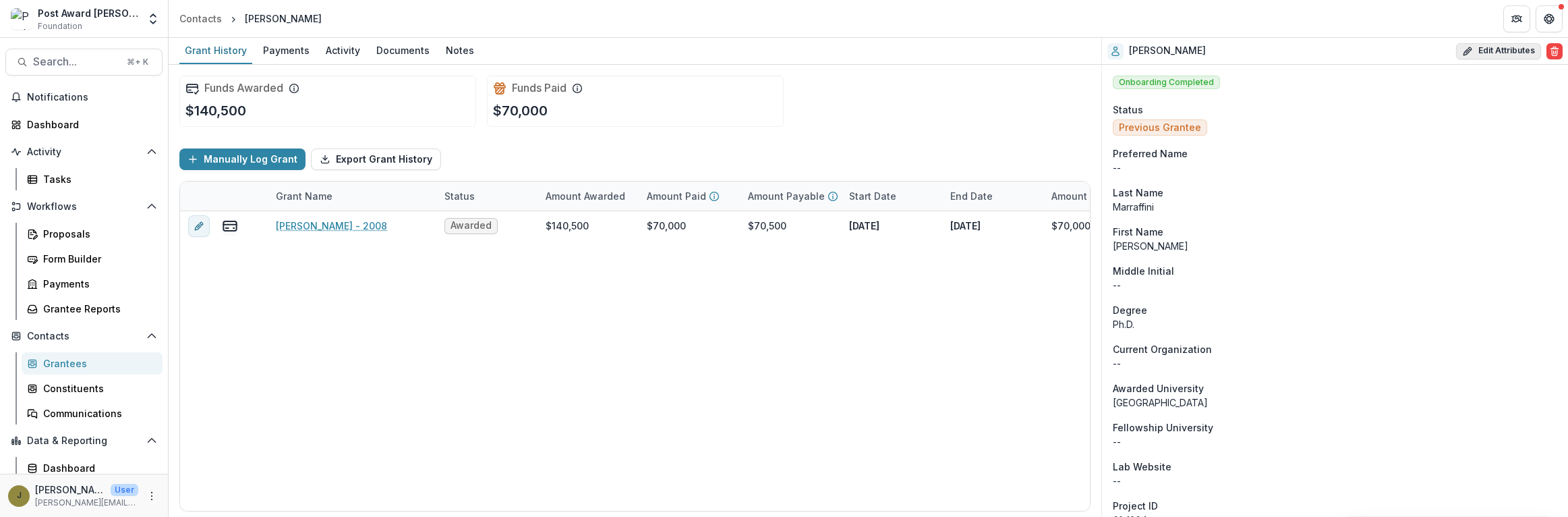
click at [1466, 48] on icon "button" at bounding box center [1467, 51] width 11 height 11
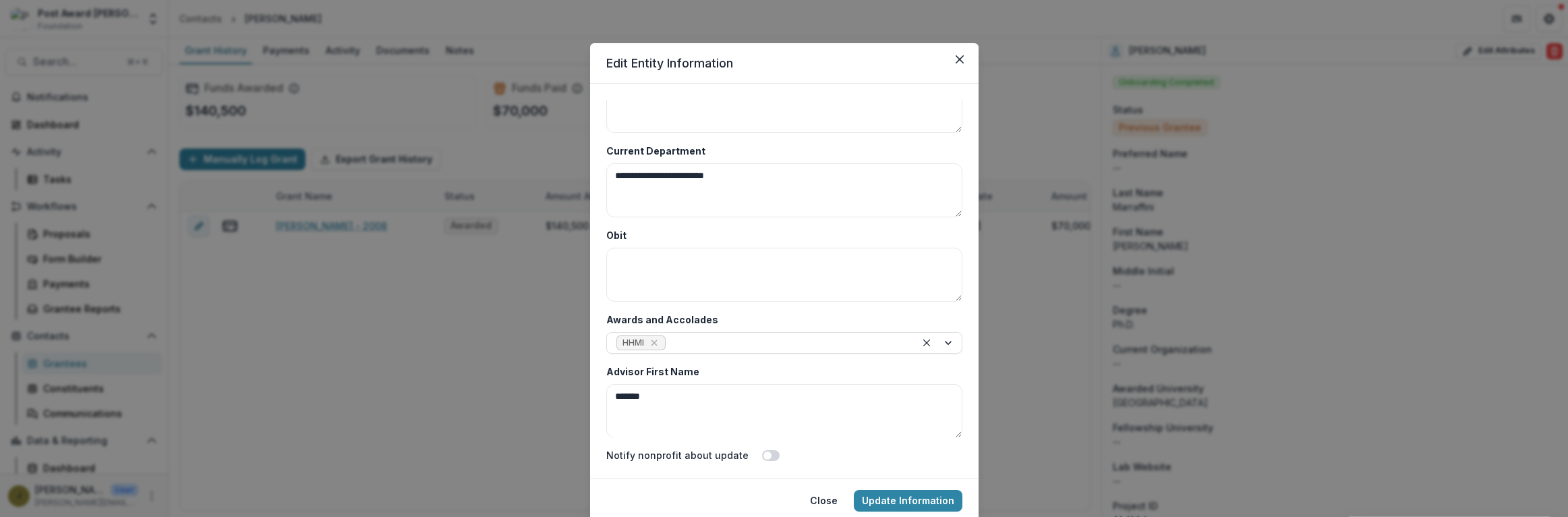
scroll to position [6565, 0]
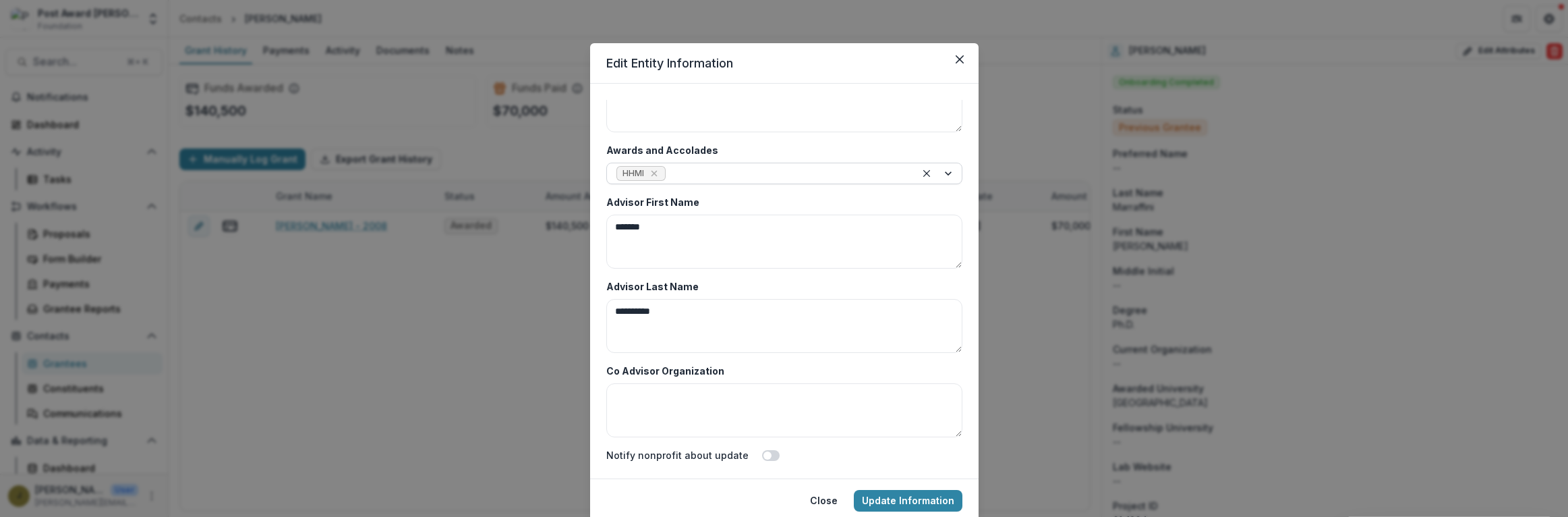
click at [706, 167] on div at bounding box center [787, 174] width 237 height 17
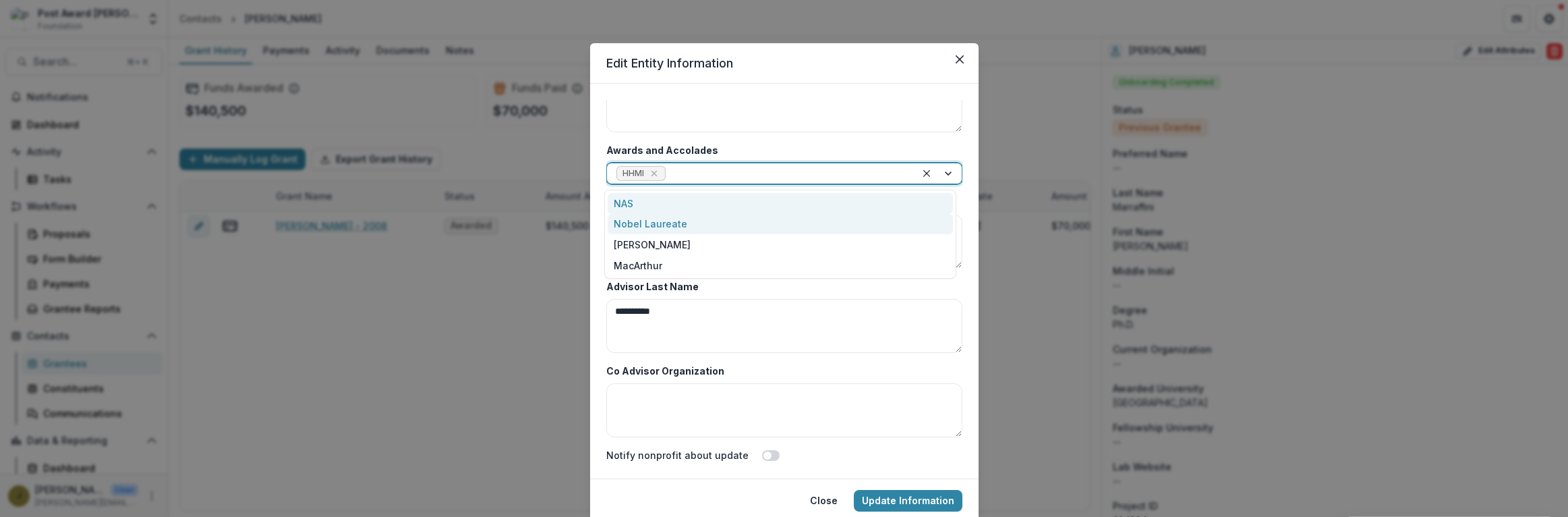
click at [628, 204] on div "NAS" at bounding box center [780, 204] width 345 height 21
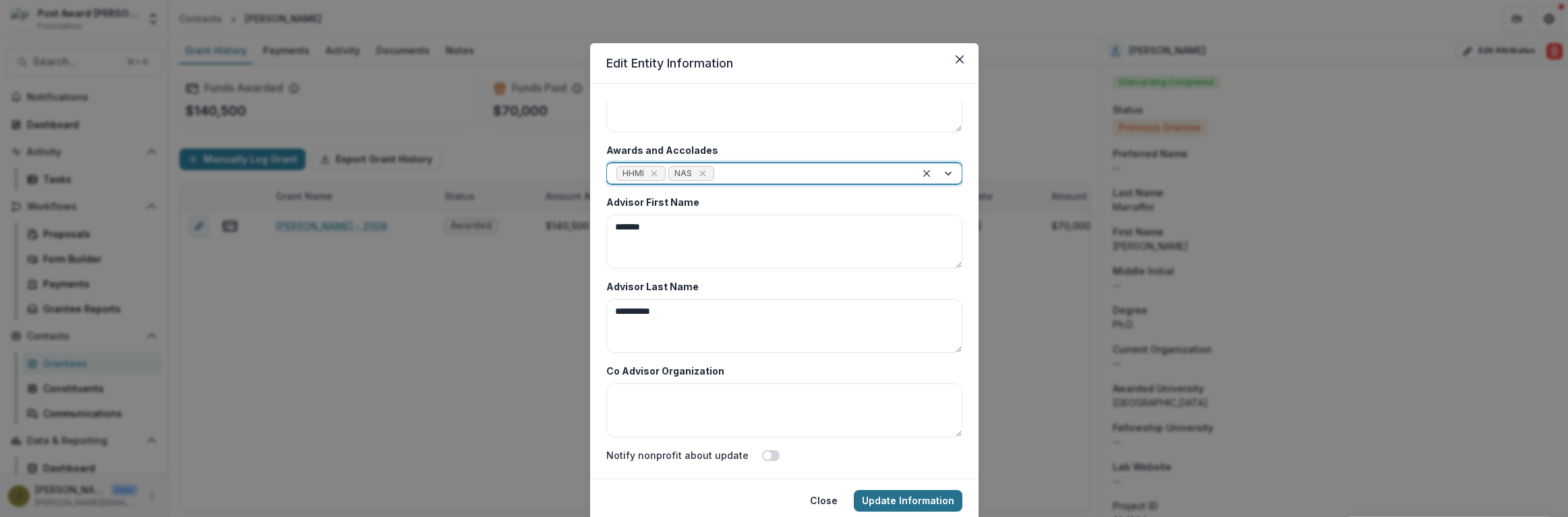
click at [893, 496] on button "Update Information" at bounding box center [908, 500] width 109 height 22
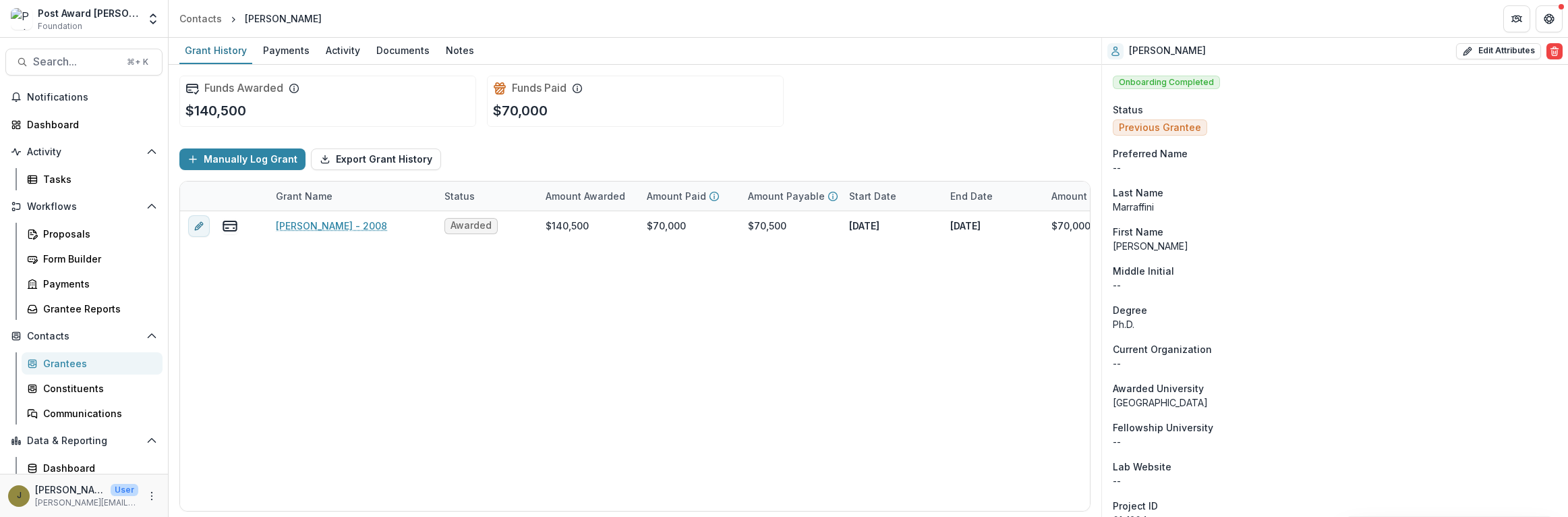
click at [65, 360] on div "Grantees" at bounding box center [97, 363] width 109 height 14
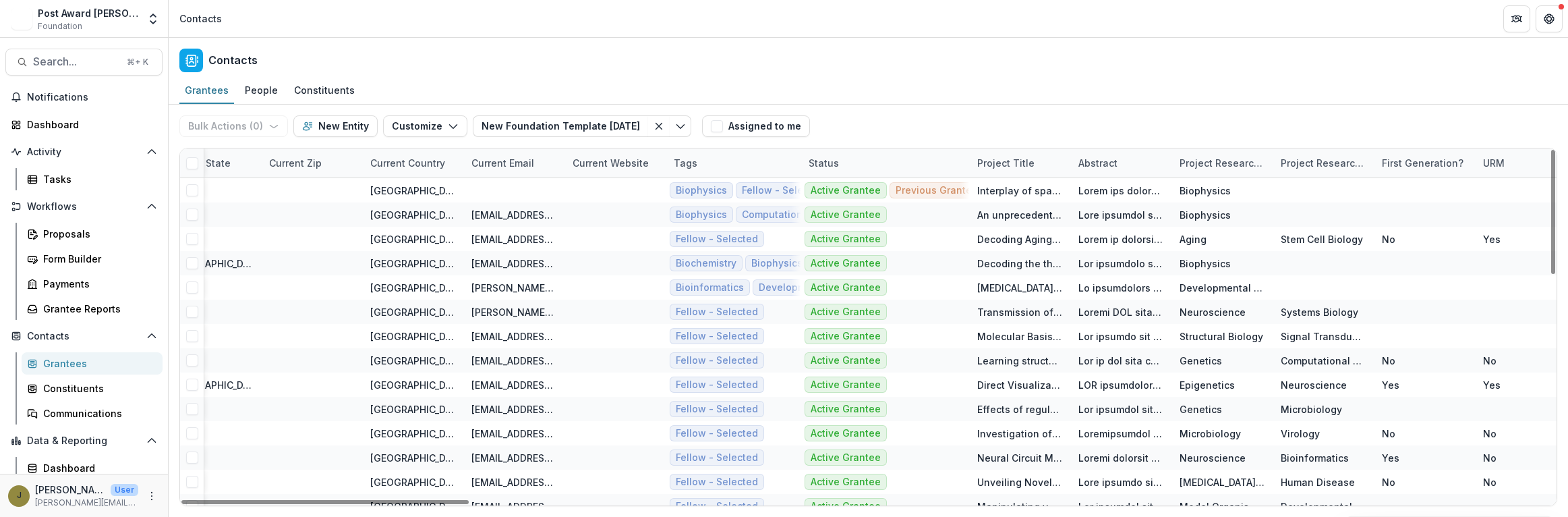
scroll to position [0, 5177]
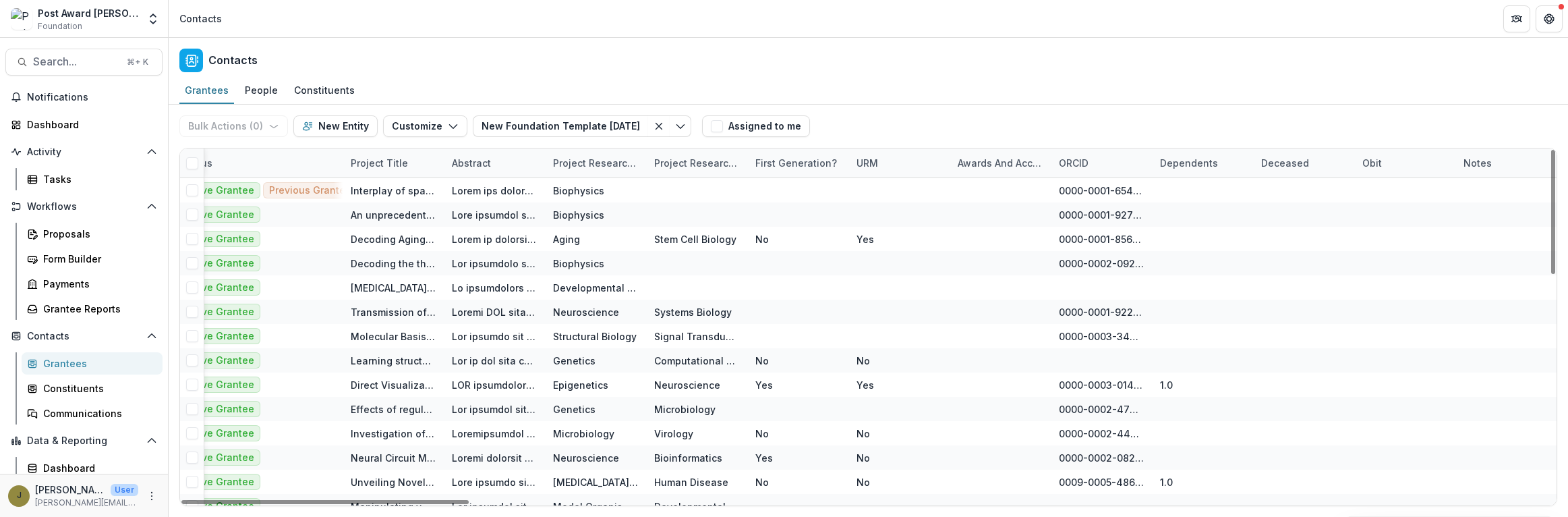
click at [1018, 159] on div "Awards and Accolades" at bounding box center [1000, 162] width 101 height 14
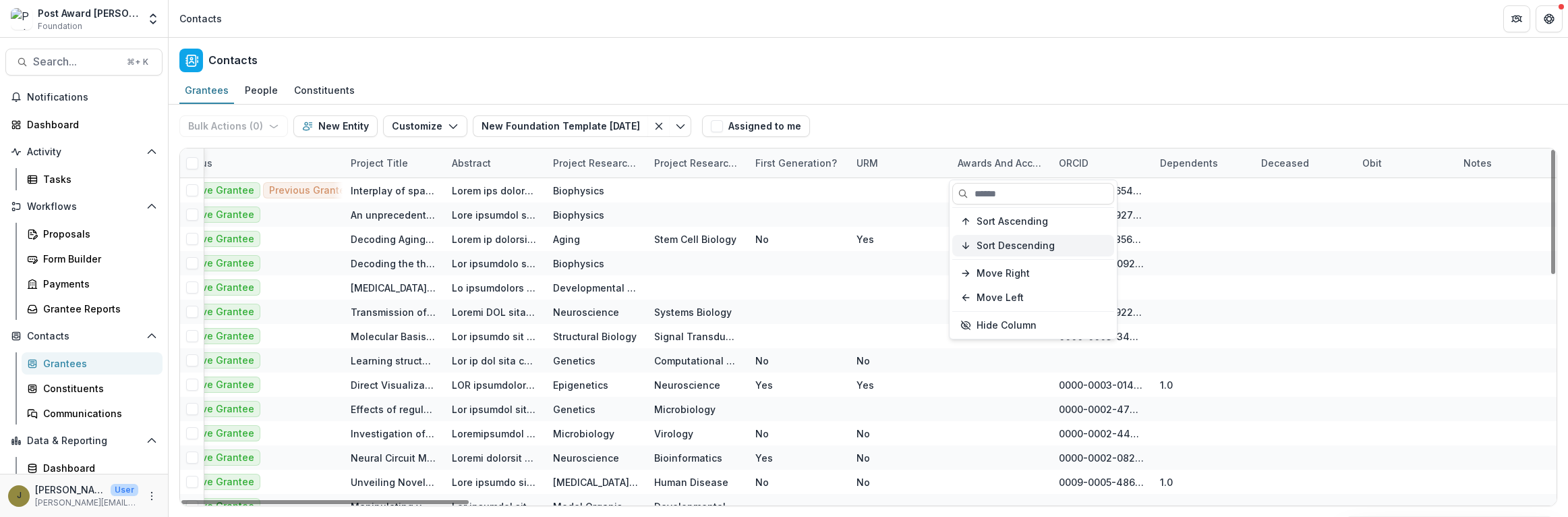
click at [984, 248] on span "Sort Descending" at bounding box center [1016, 246] width 78 height 11
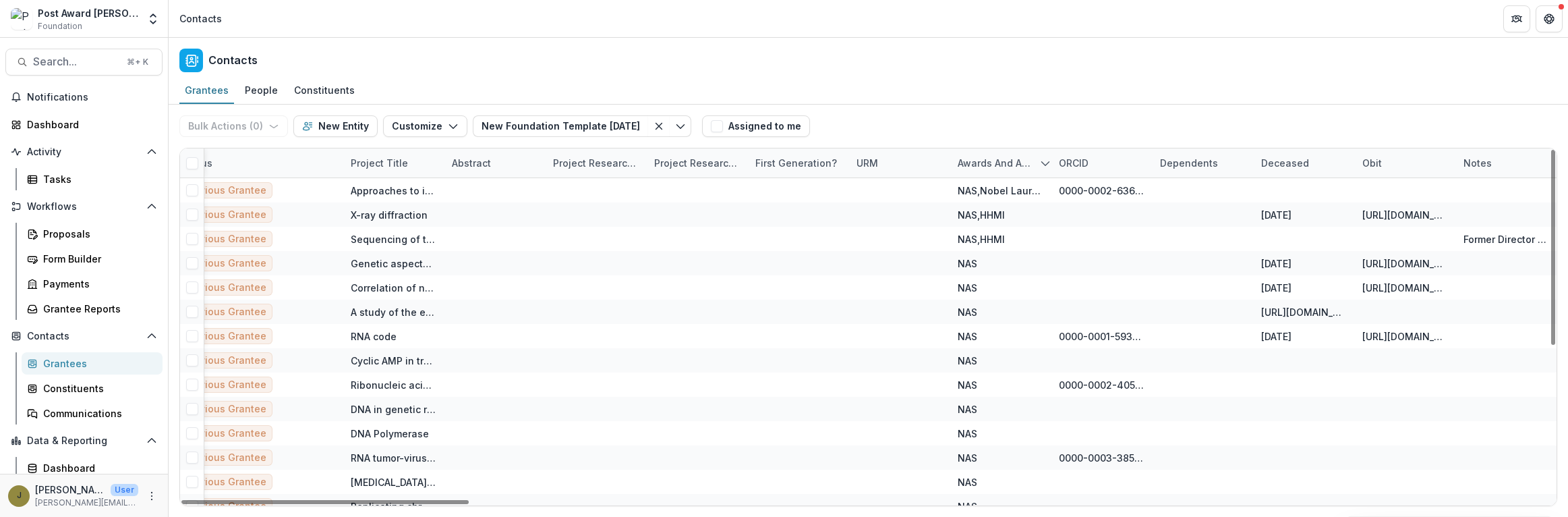
click at [972, 116] on div "Bulk Actions ( 0 ) Send Email Create Proposals Create Tasks New Entity Customiz…" at bounding box center [868, 125] width 1378 height 43
click at [976, 159] on div "Awards and Accolades" at bounding box center [995, 162] width 90 height 14
click at [989, 104] on div "Bulk Actions ( 0 ) Send Email Create Proposals Create Tasks New Entity Customiz…" at bounding box center [868, 125] width 1378 height 43
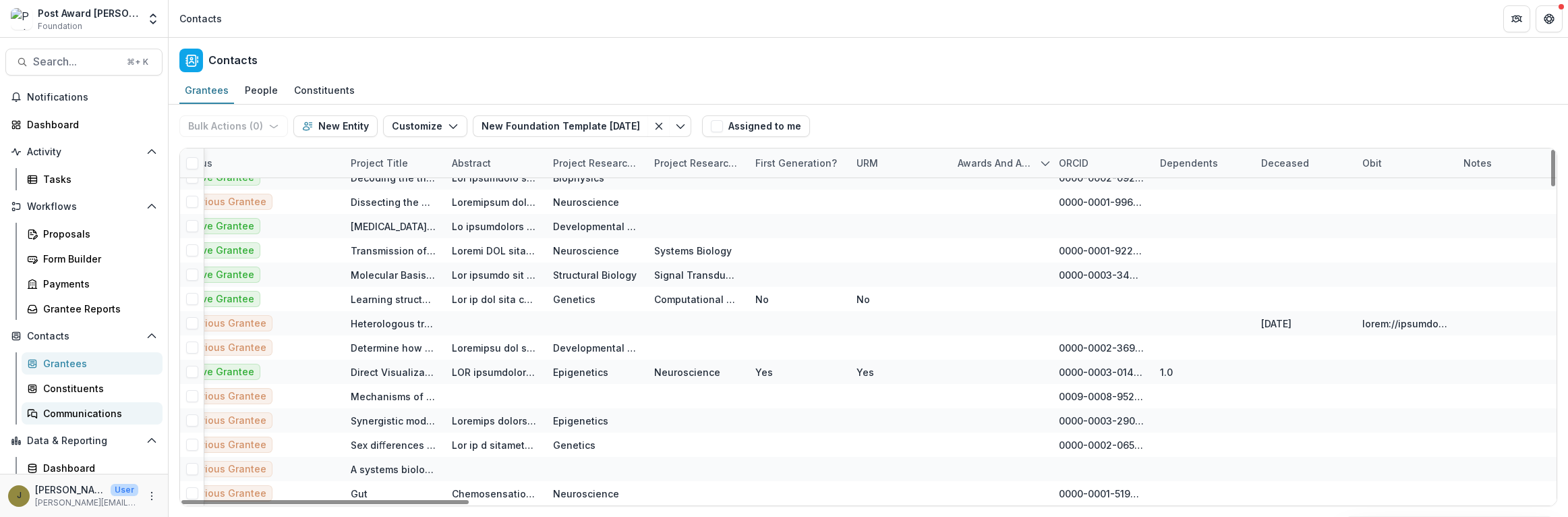
scroll to position [30, 0]
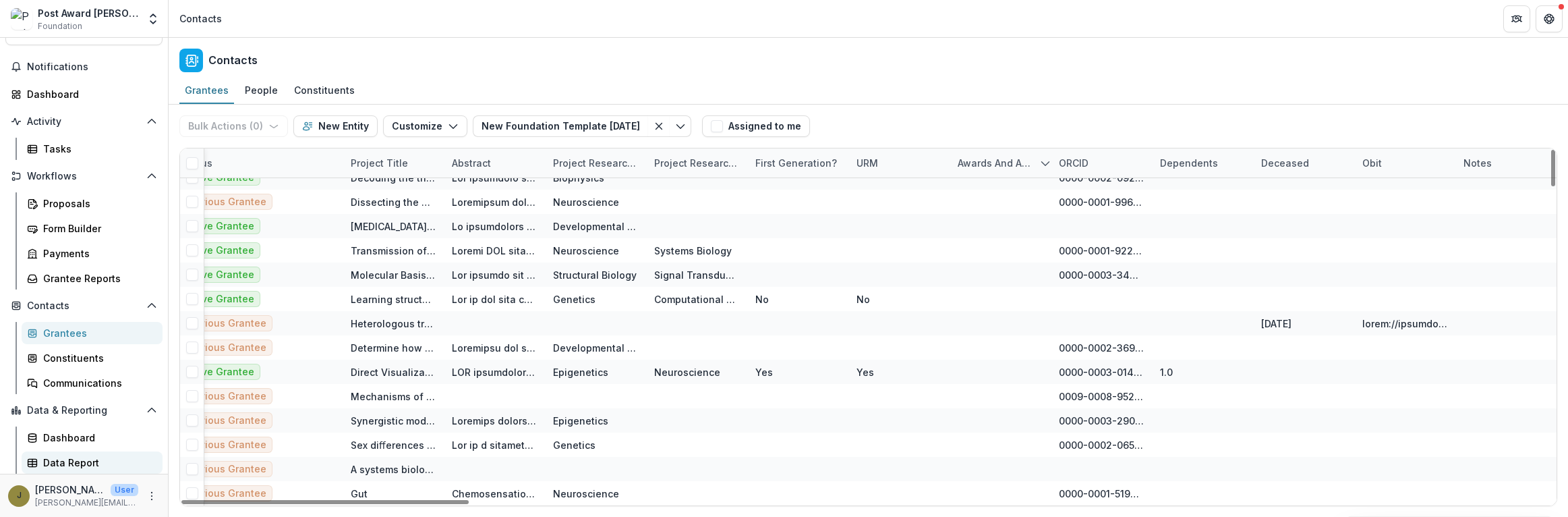
click at [38, 458] on link "Data Report" at bounding box center [92, 463] width 141 height 23
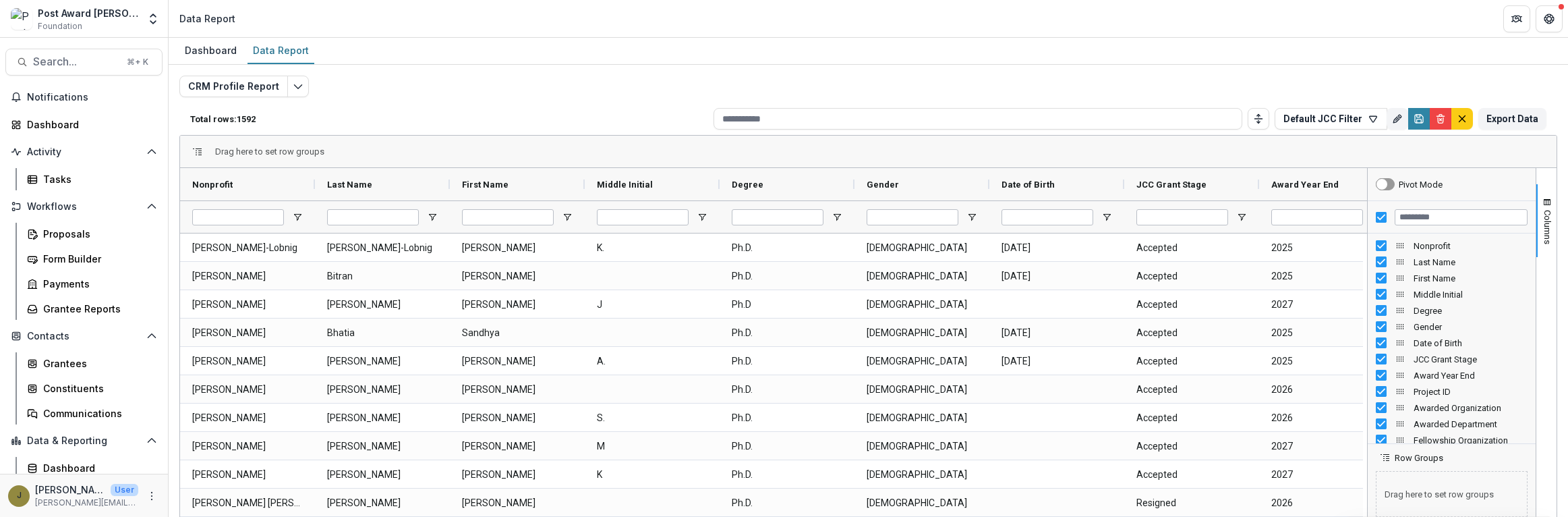
scroll to position [30, 0]
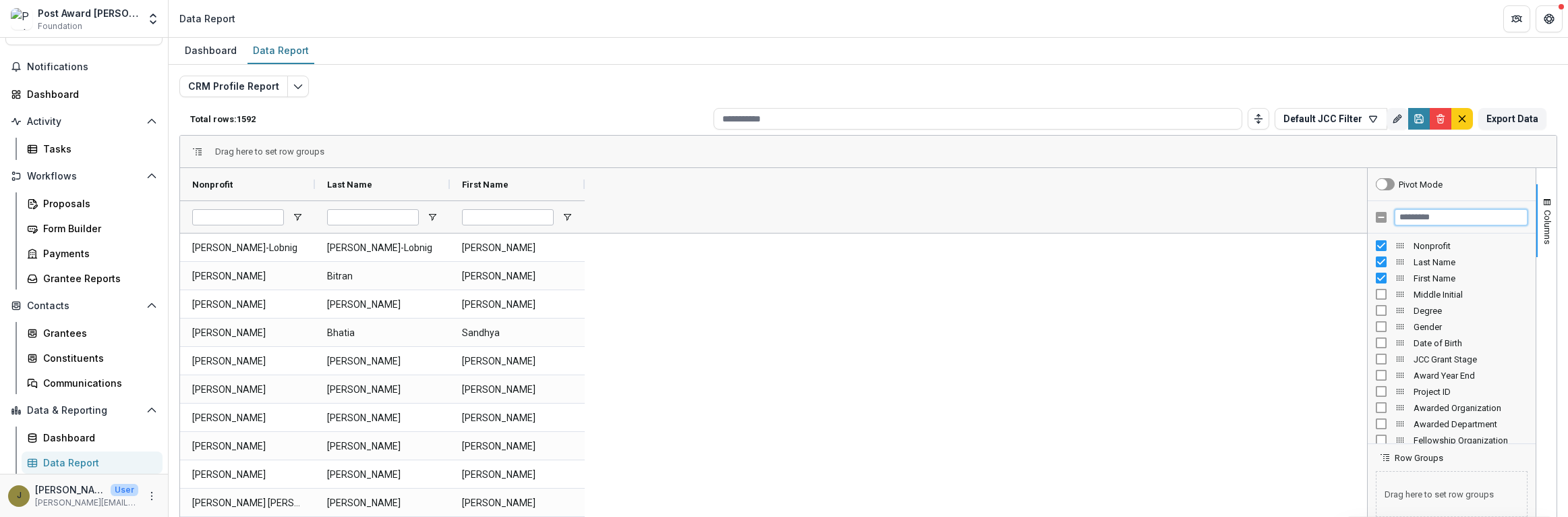
click at [1426, 213] on input "Filter Columns Input" at bounding box center [1461, 217] width 133 height 17
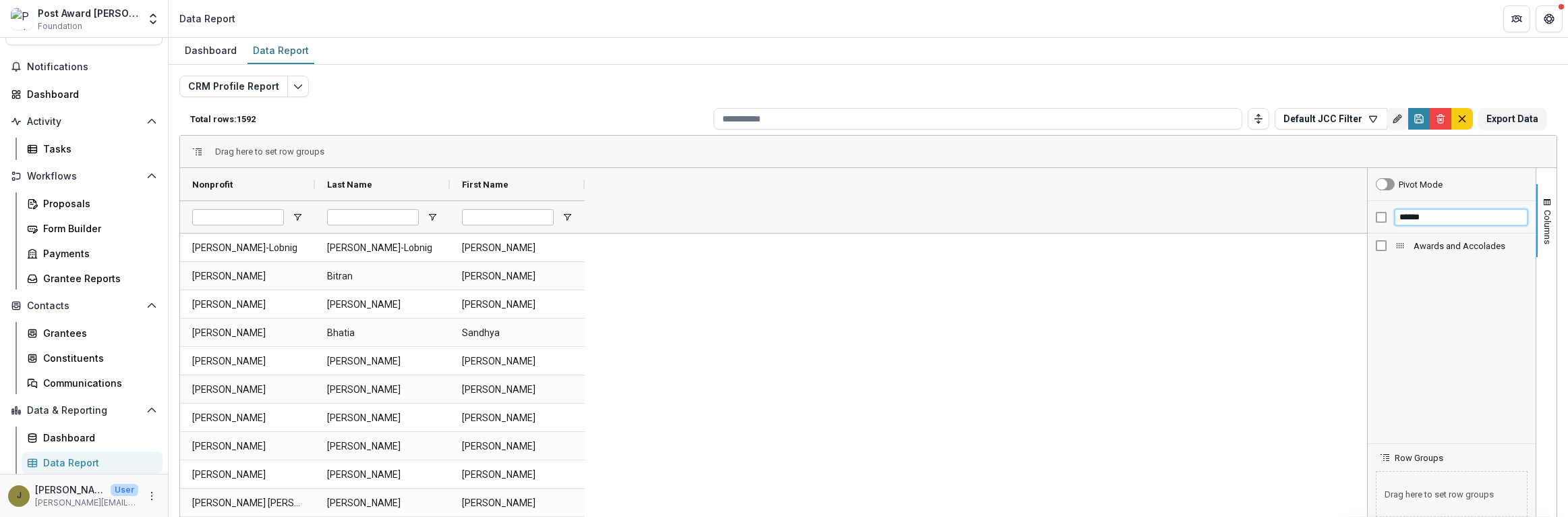
type input "******"
click at [1380, 252] on div "Awards and Accolades" at bounding box center [1452, 246] width 152 height 17
click at [659, 176] on div "Awards and Accolades" at bounding box center [647, 184] width 100 height 26
click at [690, 181] on span at bounding box center [692, 184] width 11 height 11
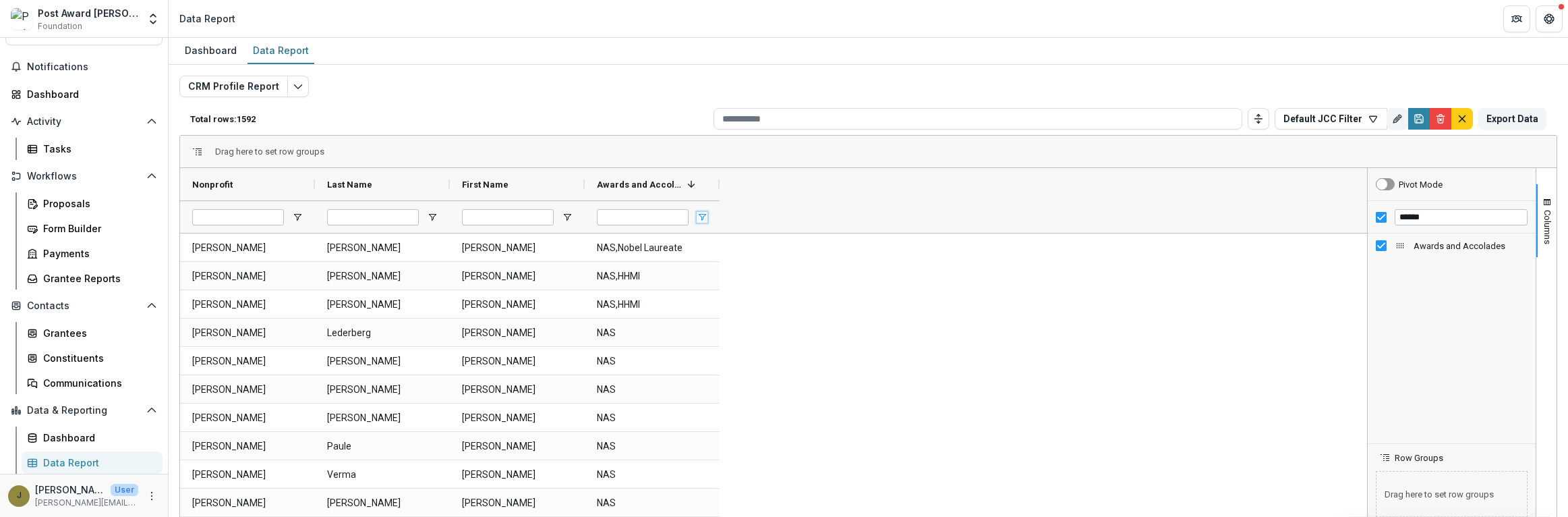
click at [704, 218] on span "Open Filter Menu" at bounding box center [702, 217] width 11 height 11
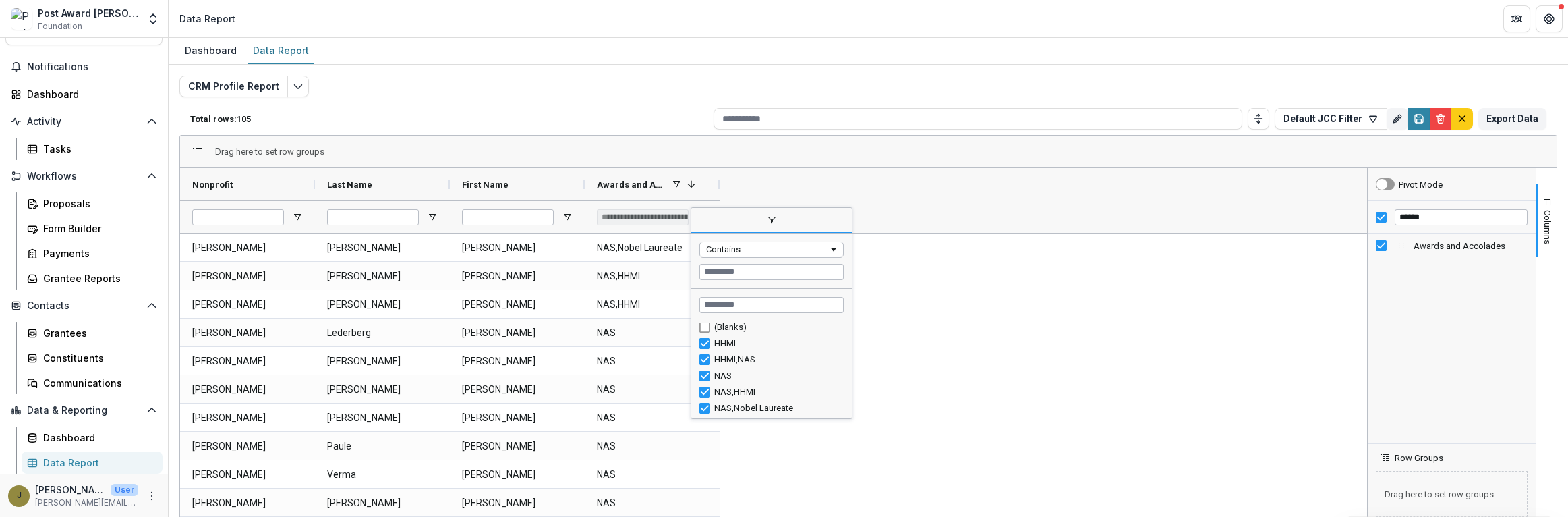
scroll to position [17, 0]
type input "**********"
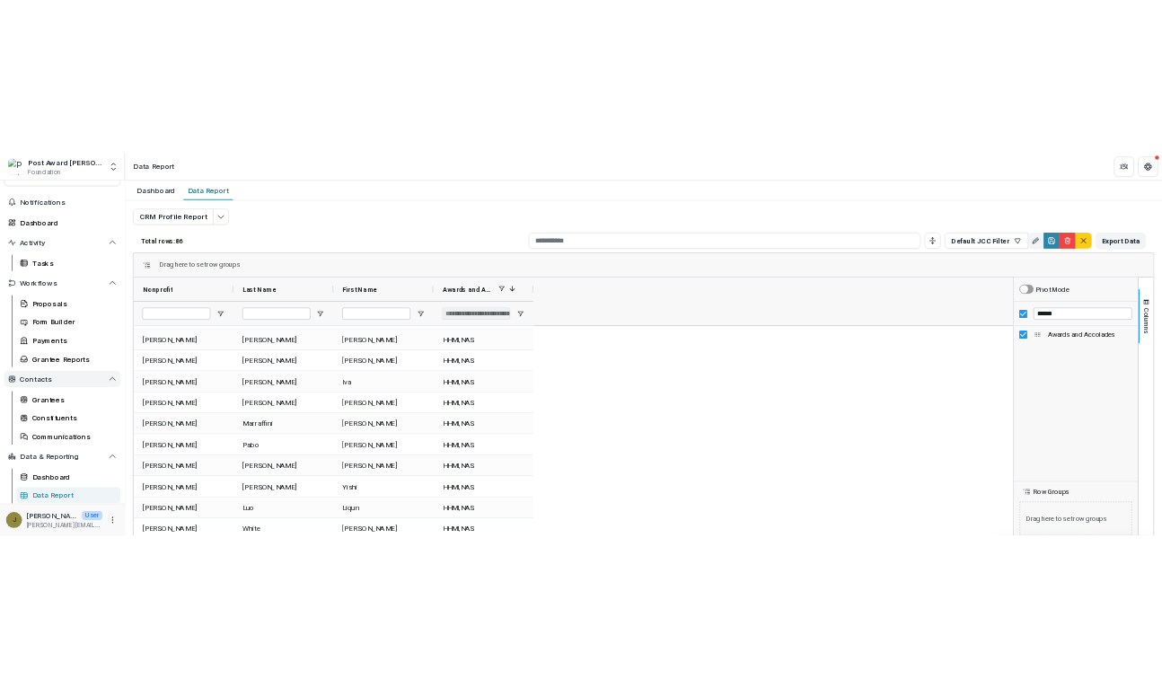
scroll to position [2748, 0]
